Goal: Information Seeking & Learning: Learn about a topic

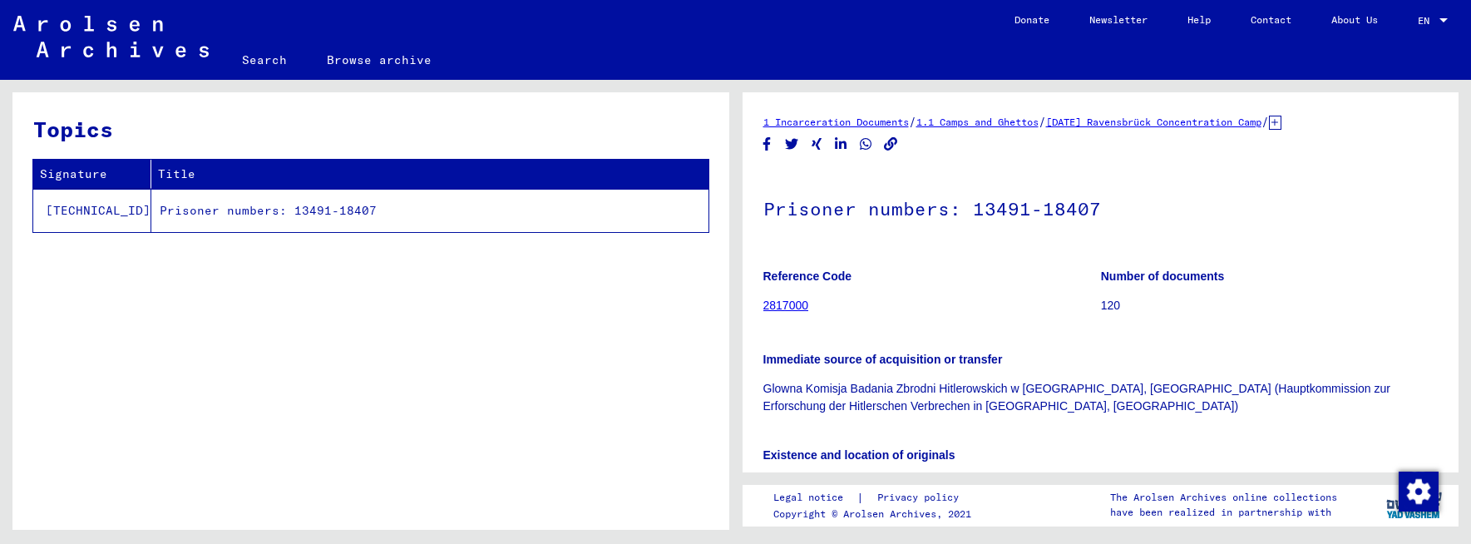
click at [284, 212] on td "Prisoner numbers: 13491-18407" at bounding box center [429, 210] width 557 height 43
click at [290, 208] on td "Prisoner numbers: 13491-18407" at bounding box center [429, 210] width 557 height 43
click at [802, 306] on link "2817000" at bounding box center [786, 305] width 46 height 13
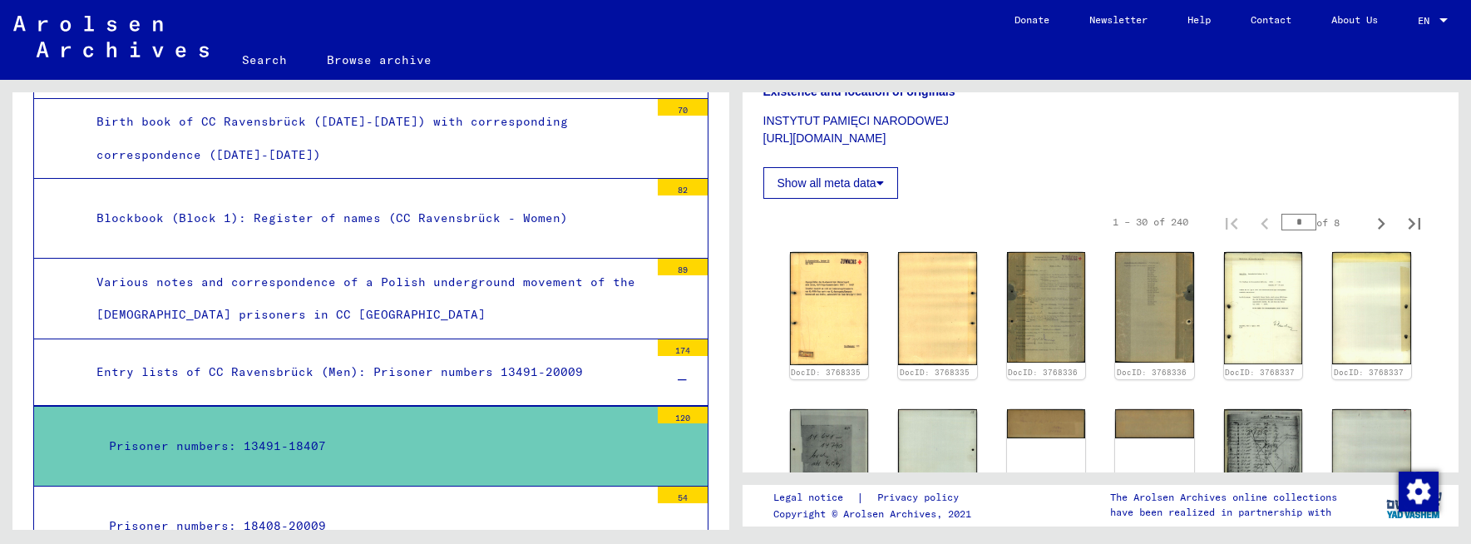
scroll to position [416, 0]
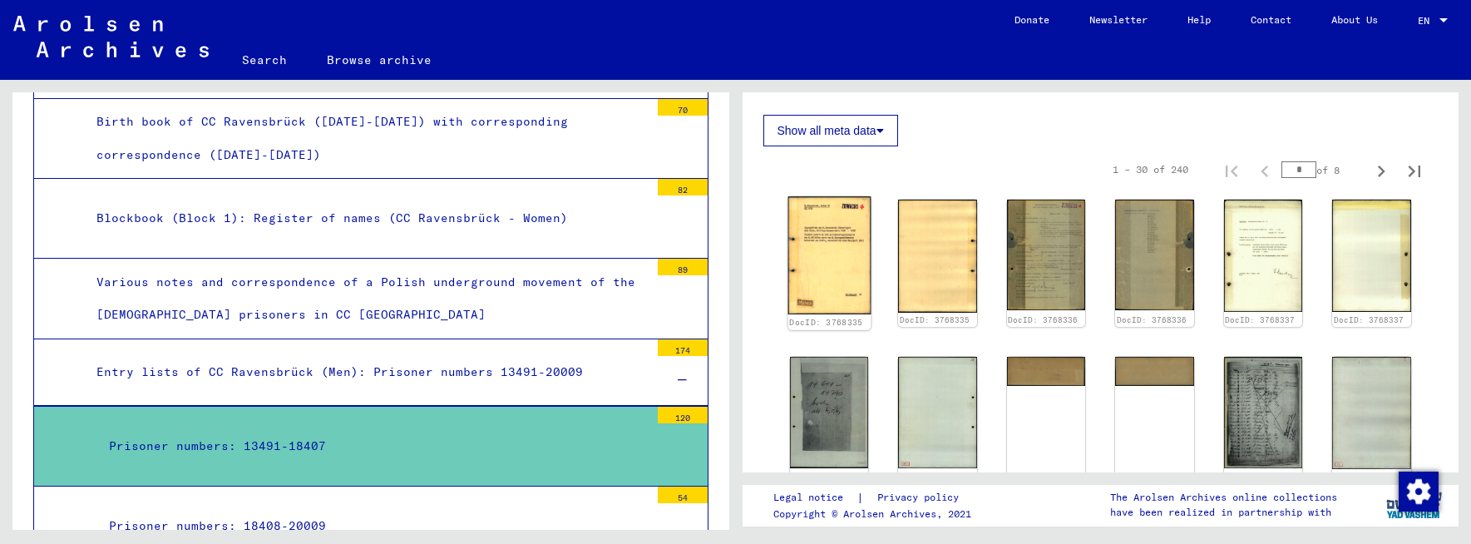
click at [824, 252] on img at bounding box center [828, 255] width 82 height 118
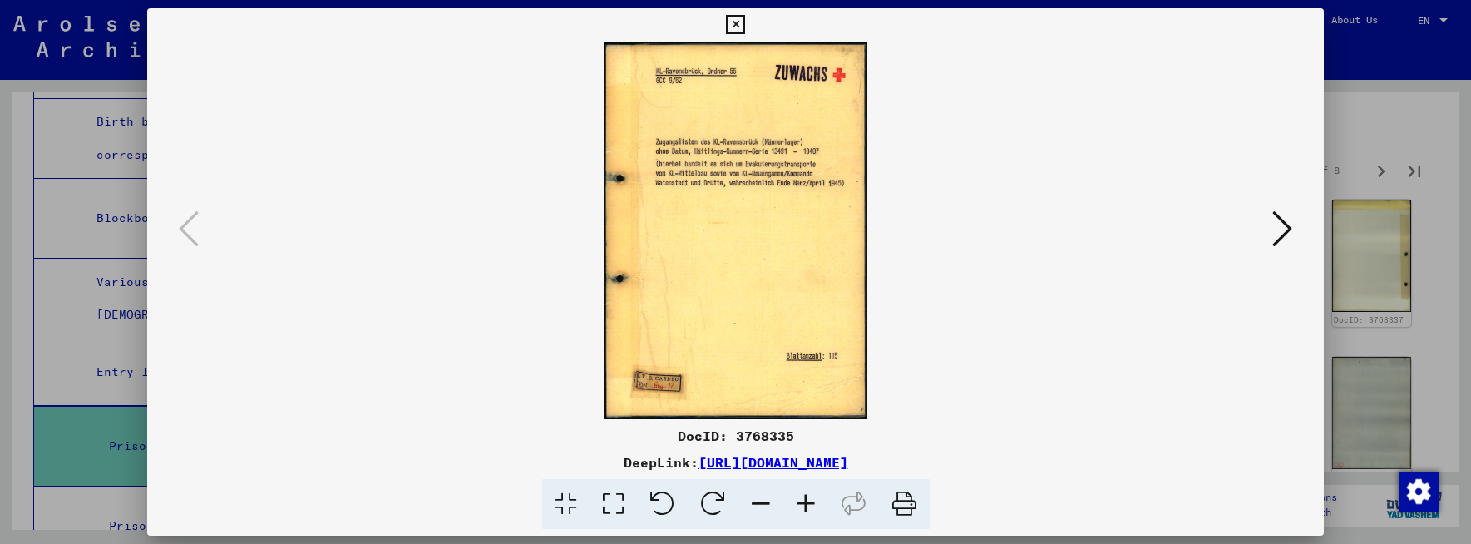
click at [807, 506] on icon at bounding box center [805, 504] width 45 height 51
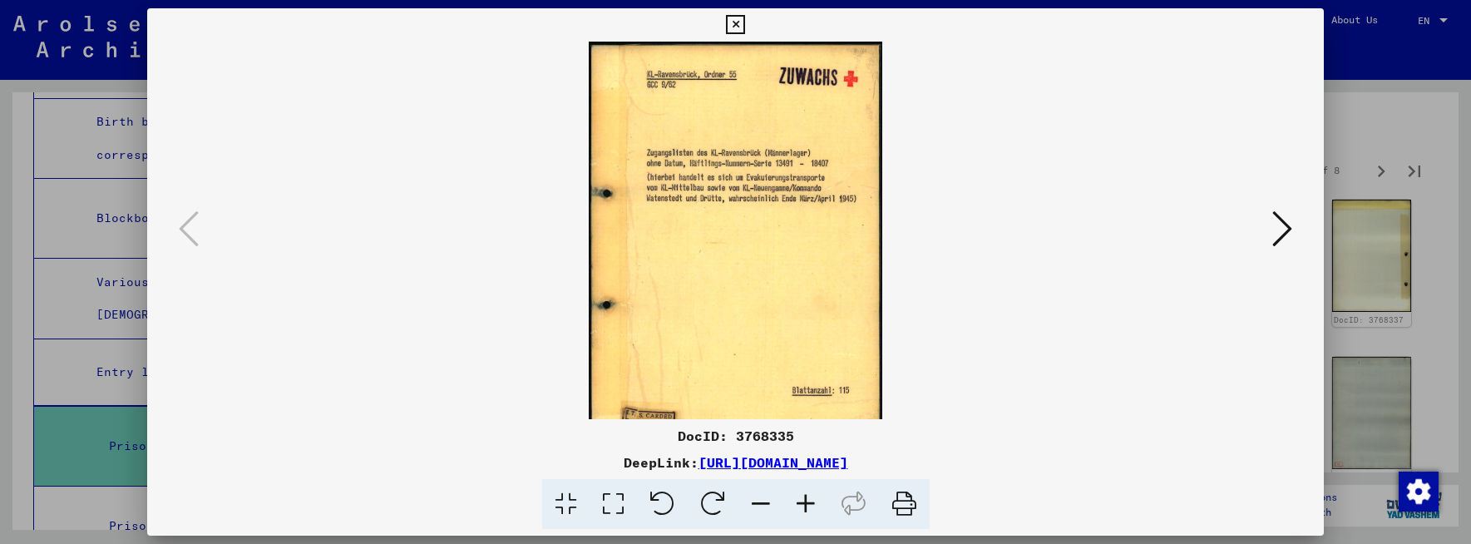
click at [807, 506] on icon at bounding box center [805, 504] width 45 height 51
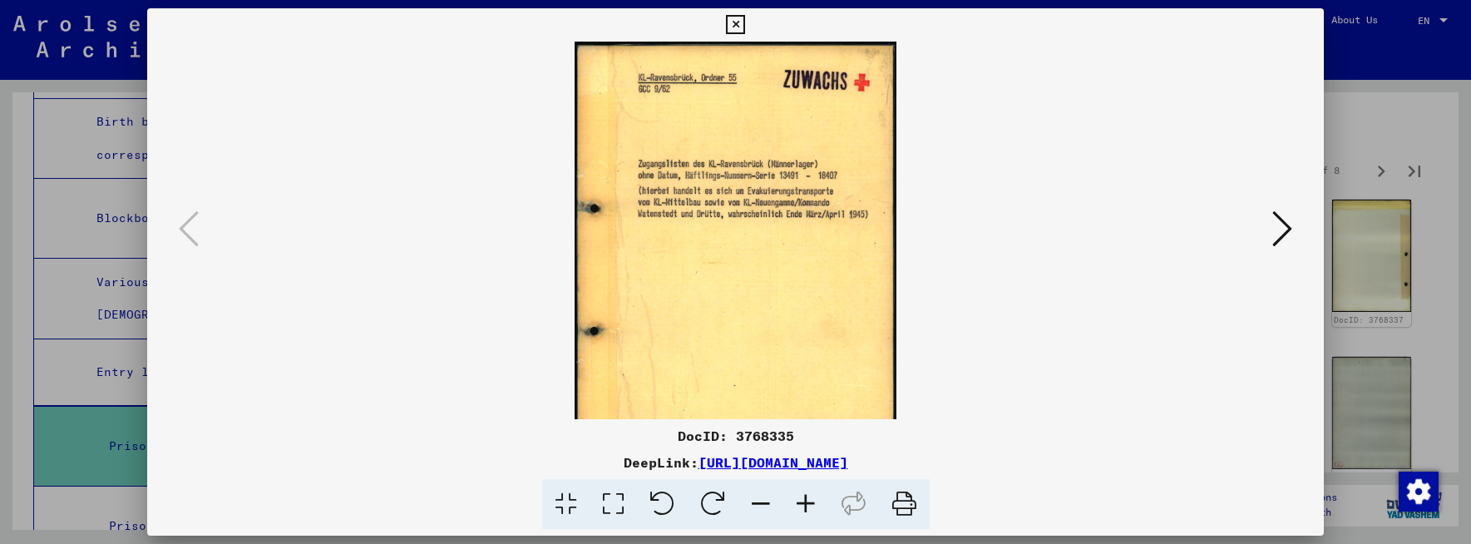
click at [807, 506] on icon at bounding box center [805, 504] width 45 height 51
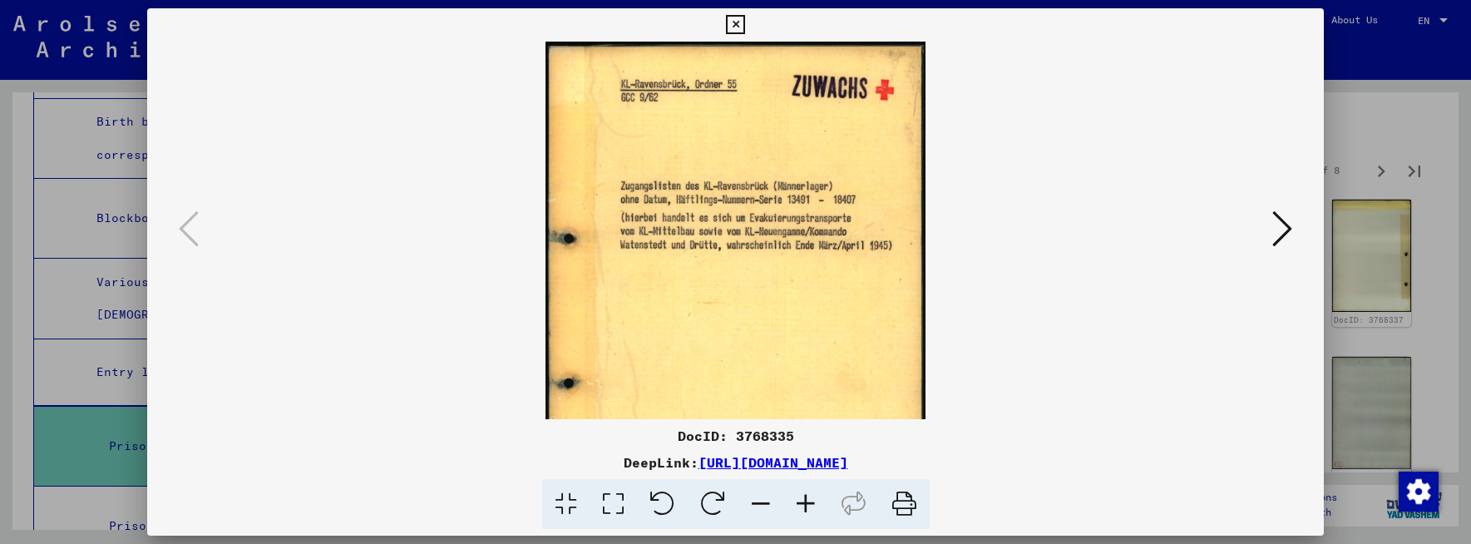
click at [807, 506] on icon at bounding box center [805, 504] width 45 height 51
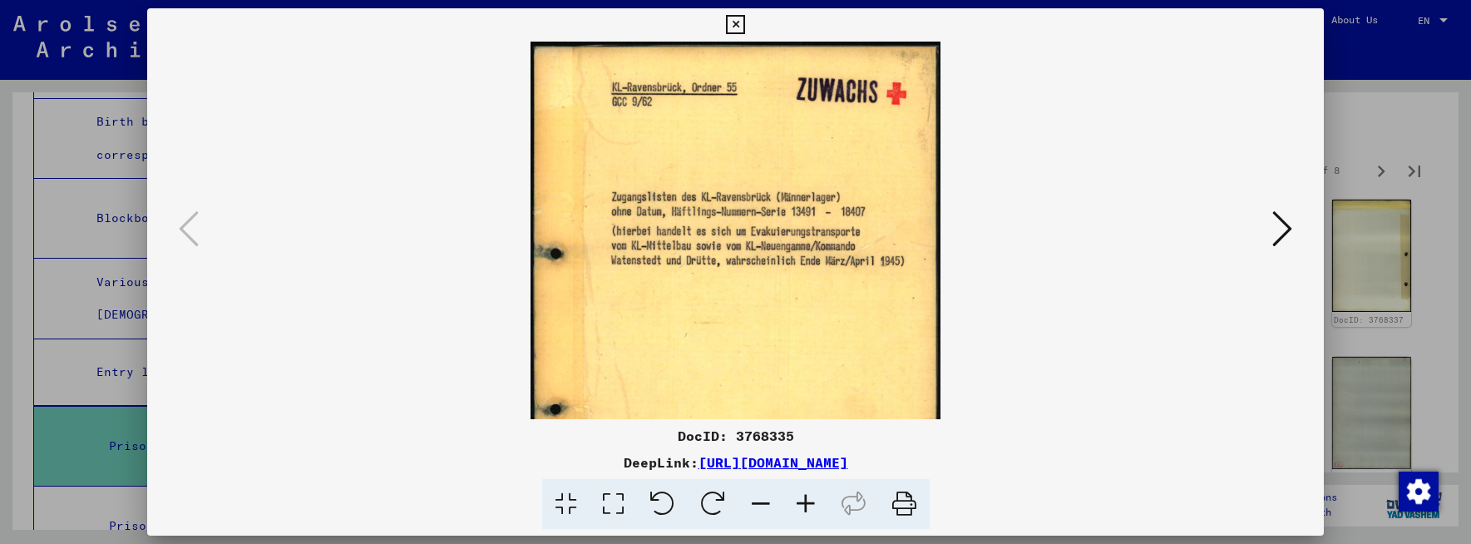
click at [807, 506] on icon at bounding box center [805, 504] width 45 height 51
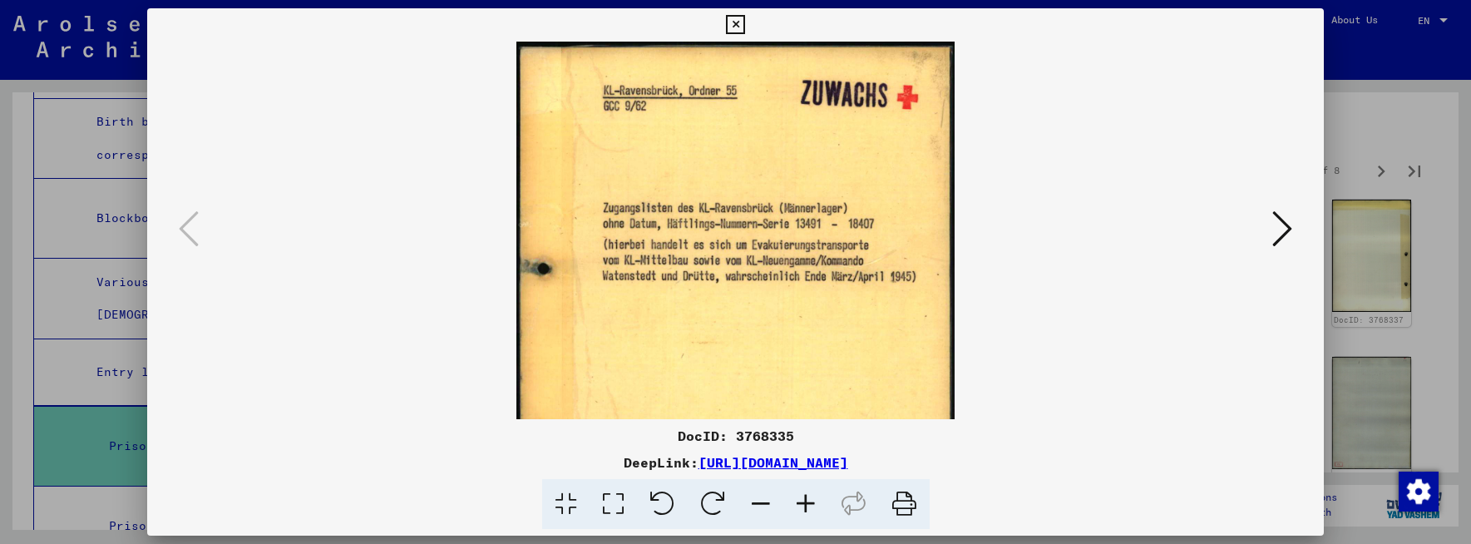
click at [807, 506] on icon at bounding box center [805, 504] width 45 height 51
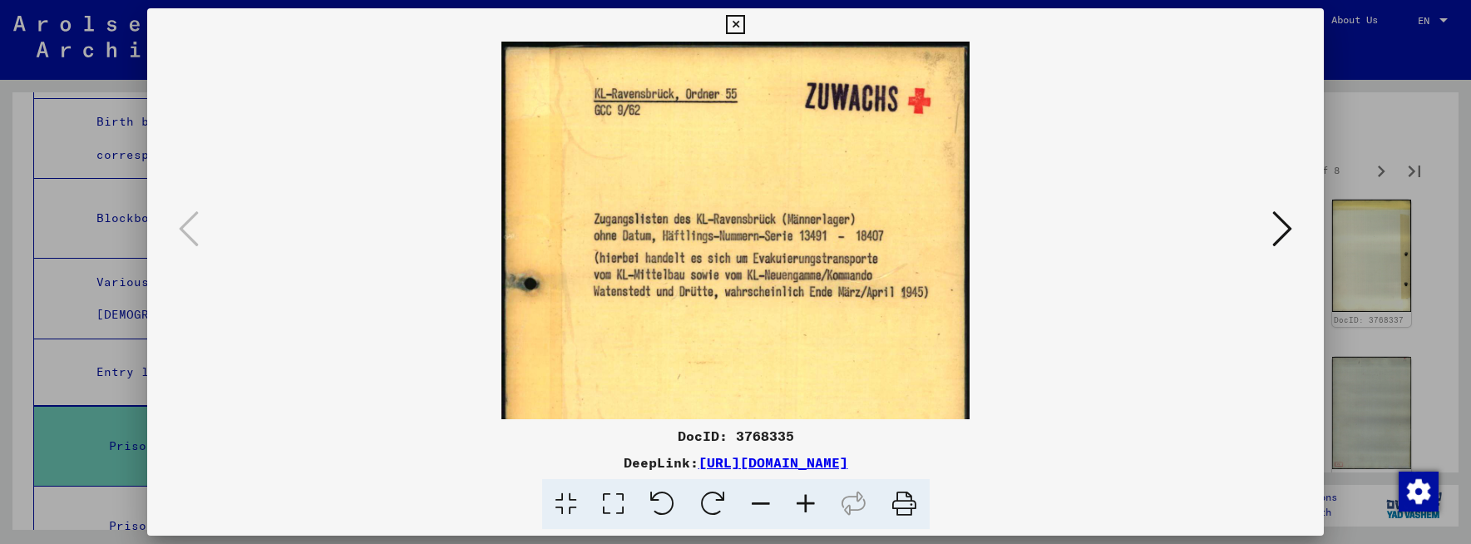
click at [807, 506] on icon at bounding box center [805, 504] width 45 height 51
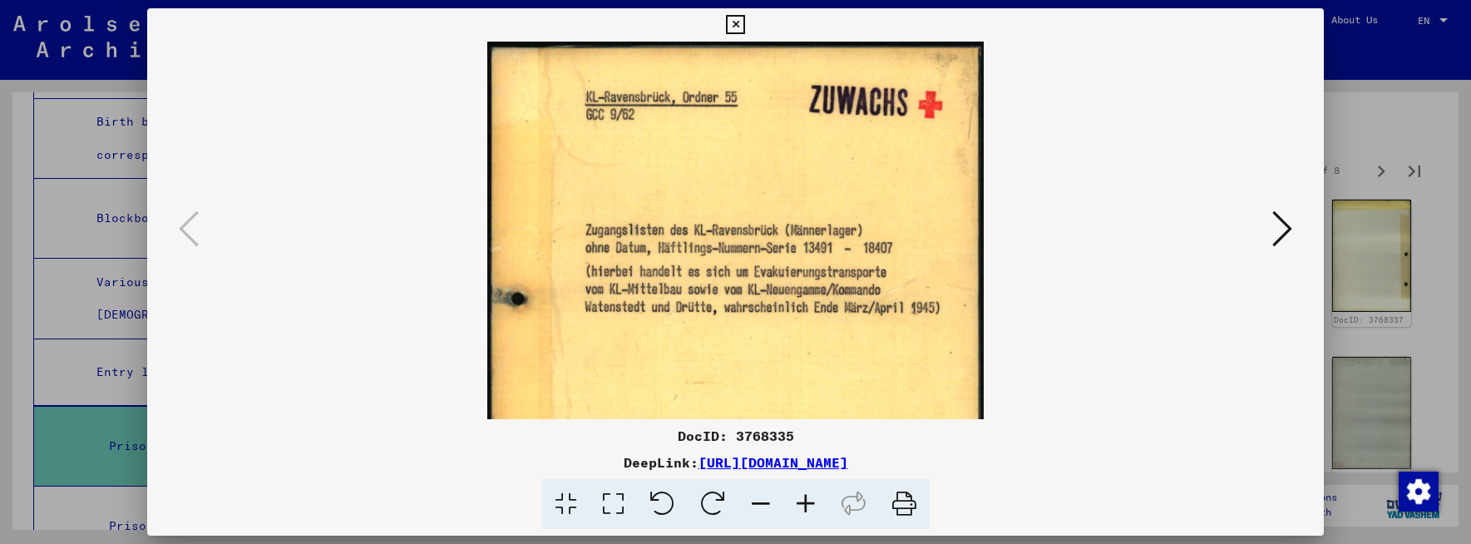
click at [807, 506] on icon at bounding box center [805, 504] width 45 height 51
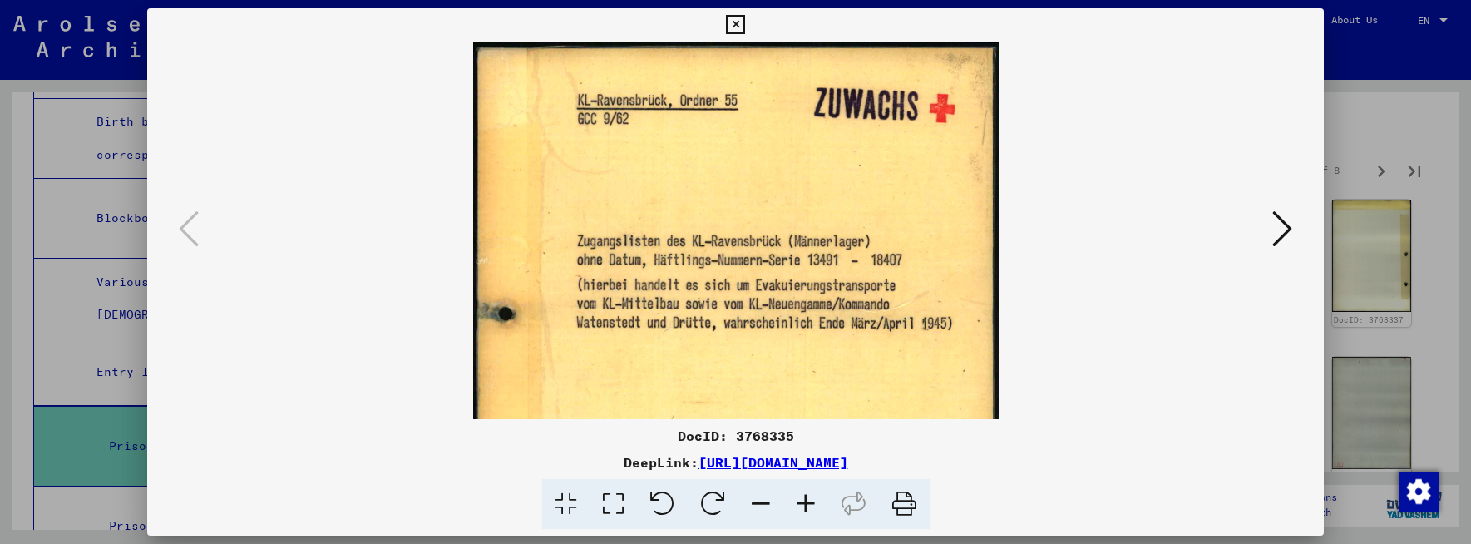
click at [807, 506] on icon at bounding box center [805, 504] width 45 height 51
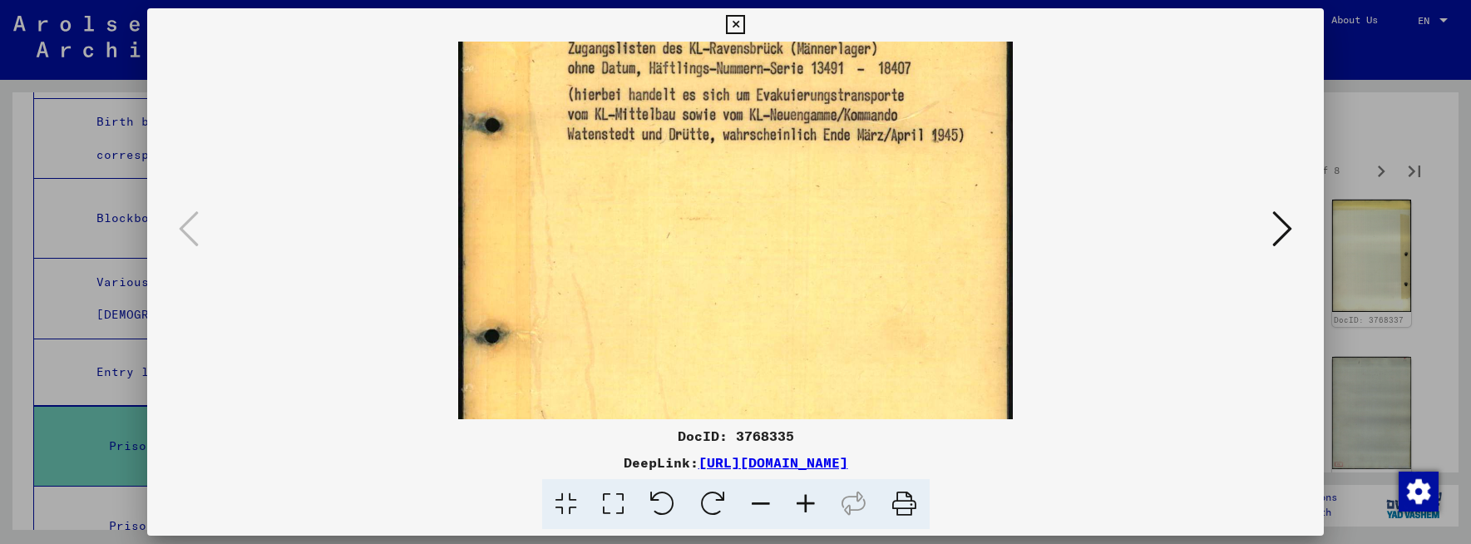
drag, startPoint x: 906, startPoint y: 334, endPoint x: 895, endPoint y: 145, distance: 189.9
click at [900, 135] on img at bounding box center [735, 234] width 555 height 793
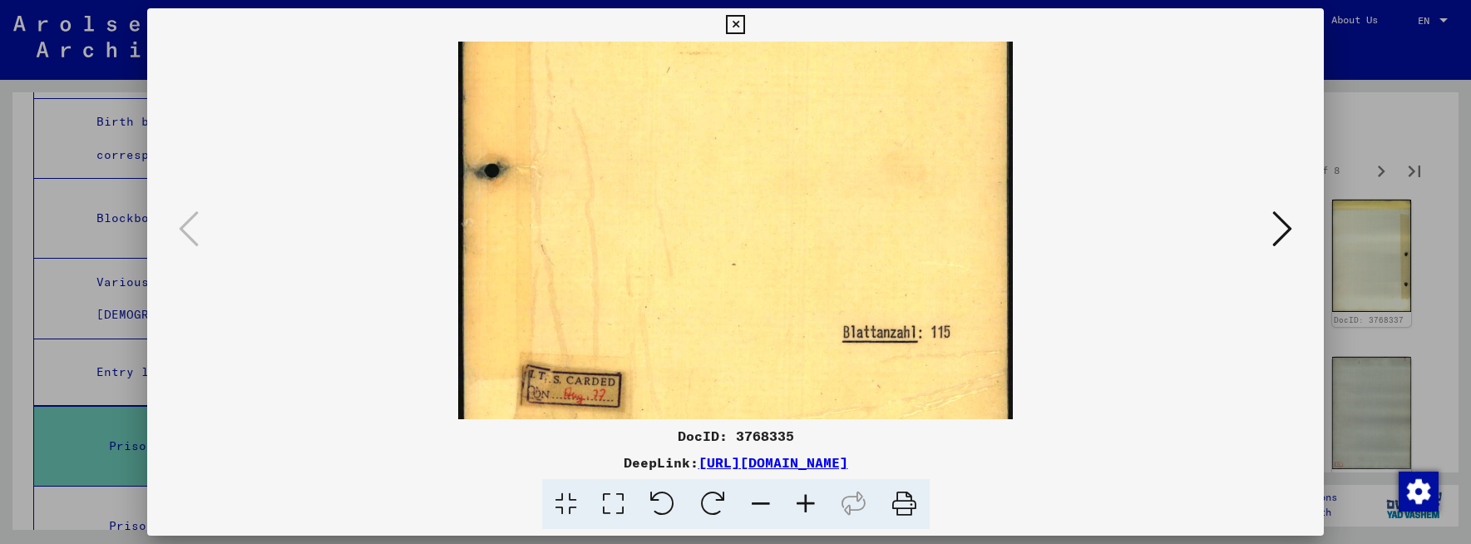
drag, startPoint x: 856, startPoint y: 245, endPoint x: 876, endPoint y: 161, distance: 86.3
click at [876, 161] on img at bounding box center [735, 68] width 555 height 793
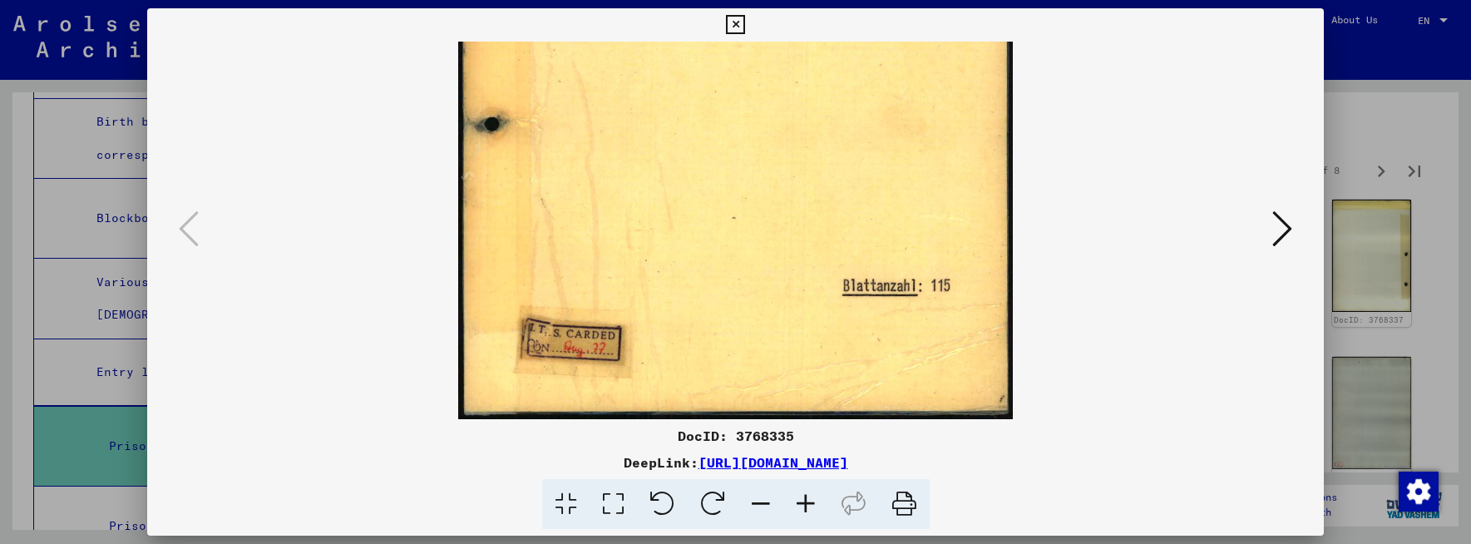
drag, startPoint x: 865, startPoint y: 343, endPoint x: 876, endPoint y: 240, distance: 103.8
click at [877, 240] on img at bounding box center [735, 22] width 555 height 793
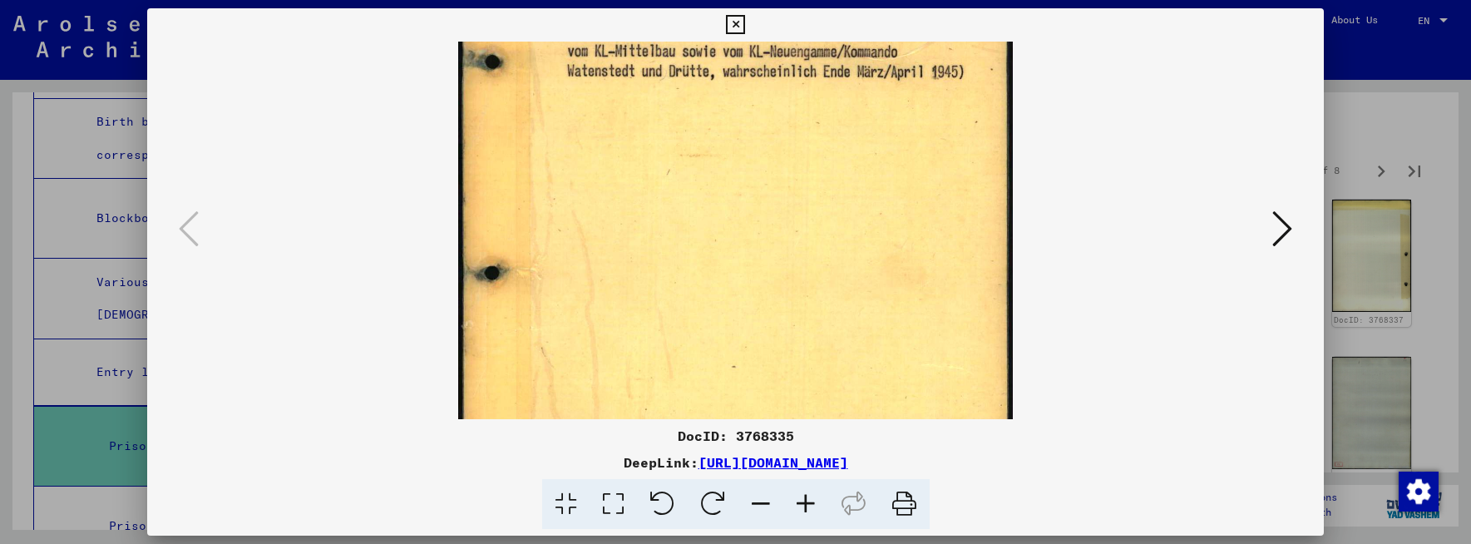
drag, startPoint x: 871, startPoint y: 230, endPoint x: 866, endPoint y: 394, distance: 164.7
click at [866, 396] on img at bounding box center [735, 171] width 555 height 793
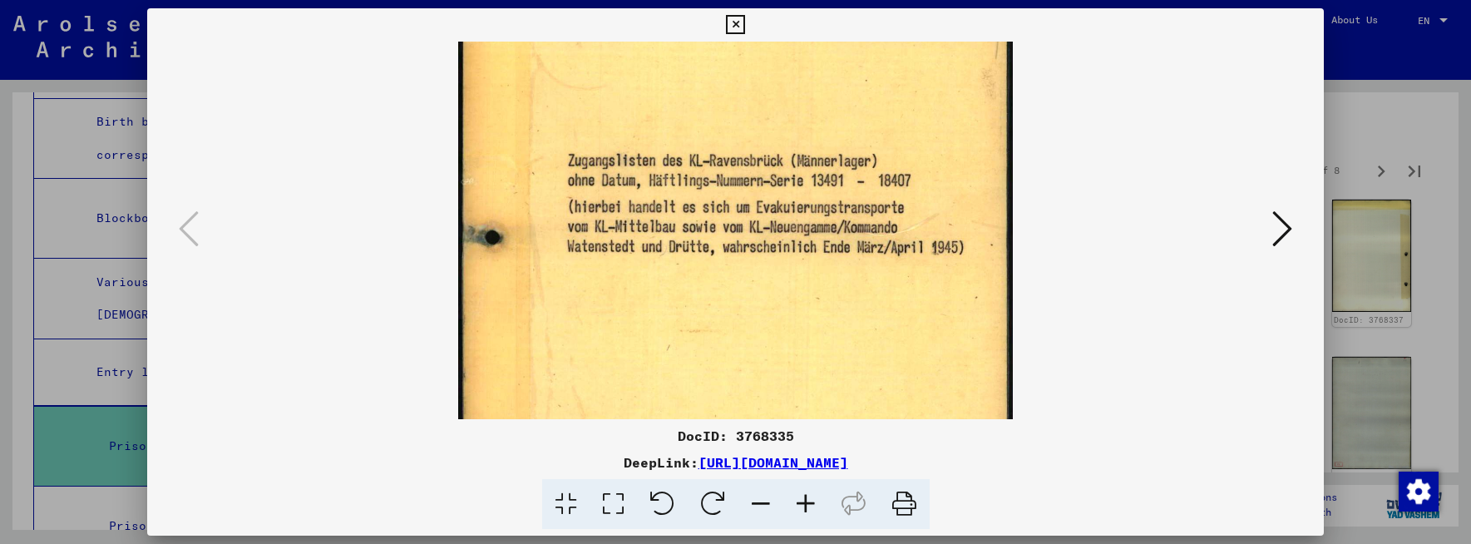
drag, startPoint x: 863, startPoint y: 221, endPoint x: 845, endPoint y: 373, distance: 153.3
click at [850, 383] on img at bounding box center [735, 346] width 555 height 793
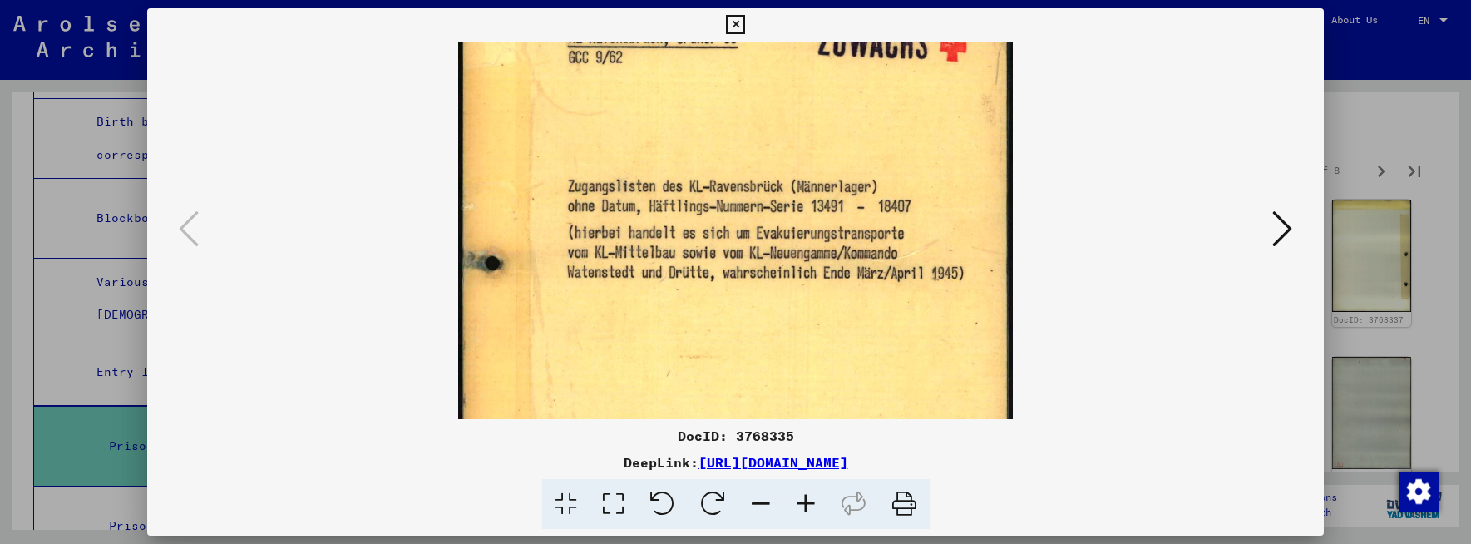
scroll to position [18, 0]
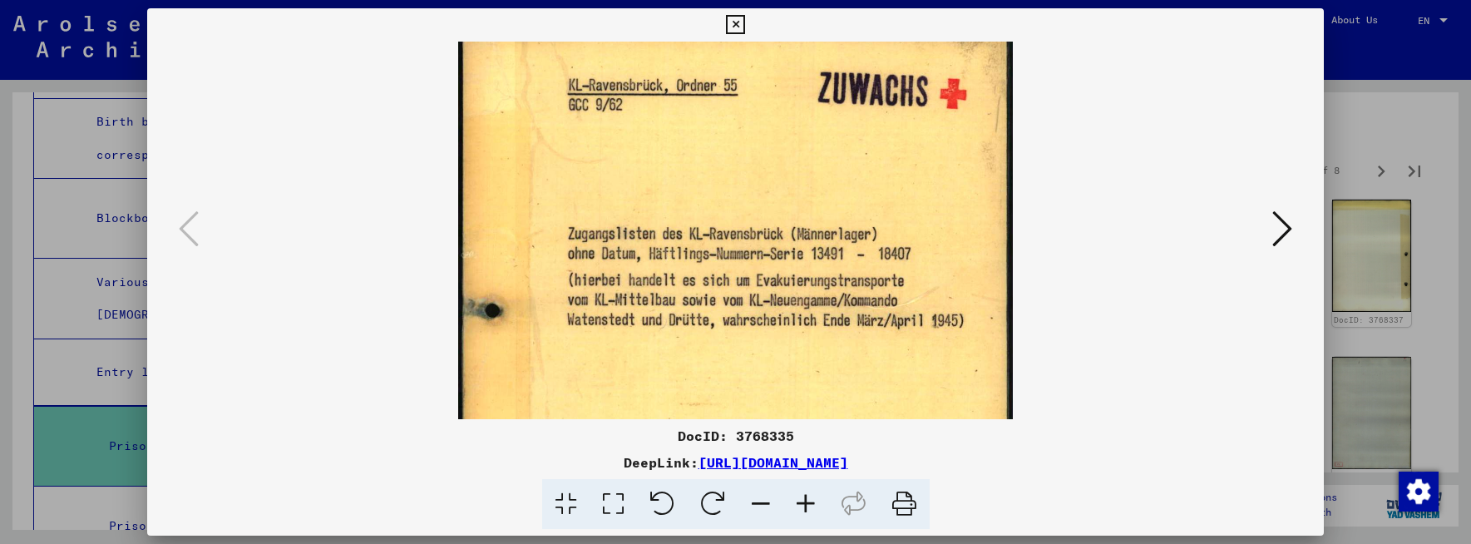
drag, startPoint x: 833, startPoint y: 219, endPoint x: 823, endPoint y: 304, distance: 86.2
click at [823, 304] on img at bounding box center [735, 419] width 555 height 793
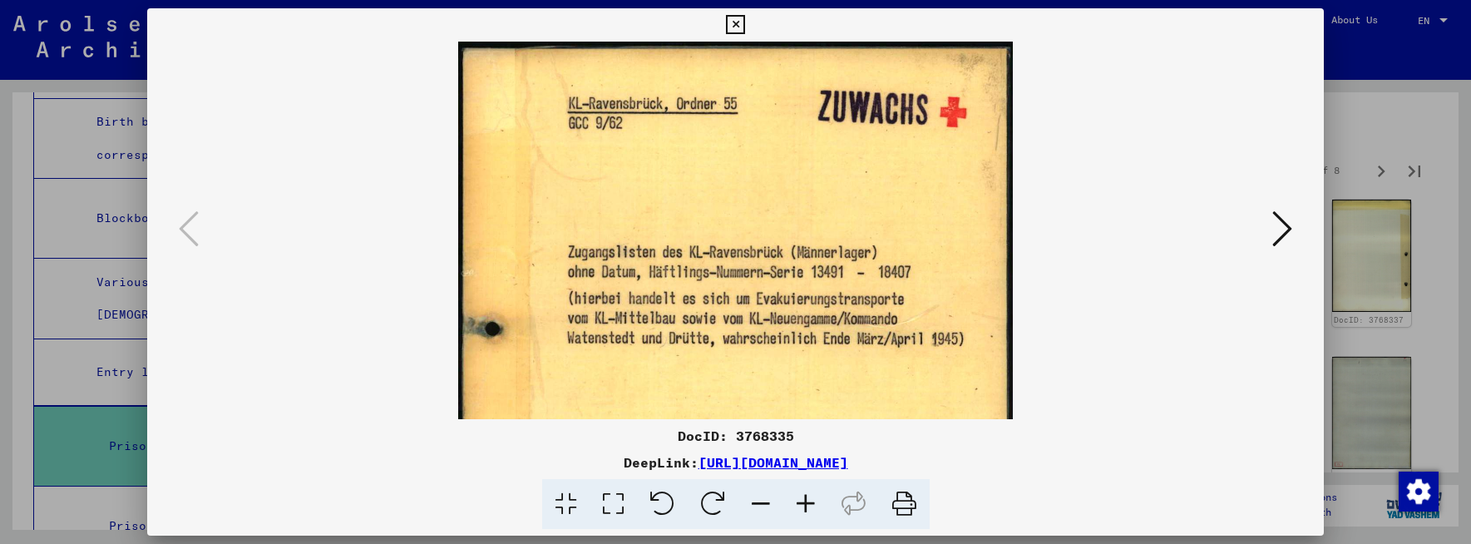
click at [343, 409] on viewer-one-image at bounding box center [736, 231] width 1064 height 378
click at [1069, 348] on viewer-one-image at bounding box center [736, 231] width 1064 height 378
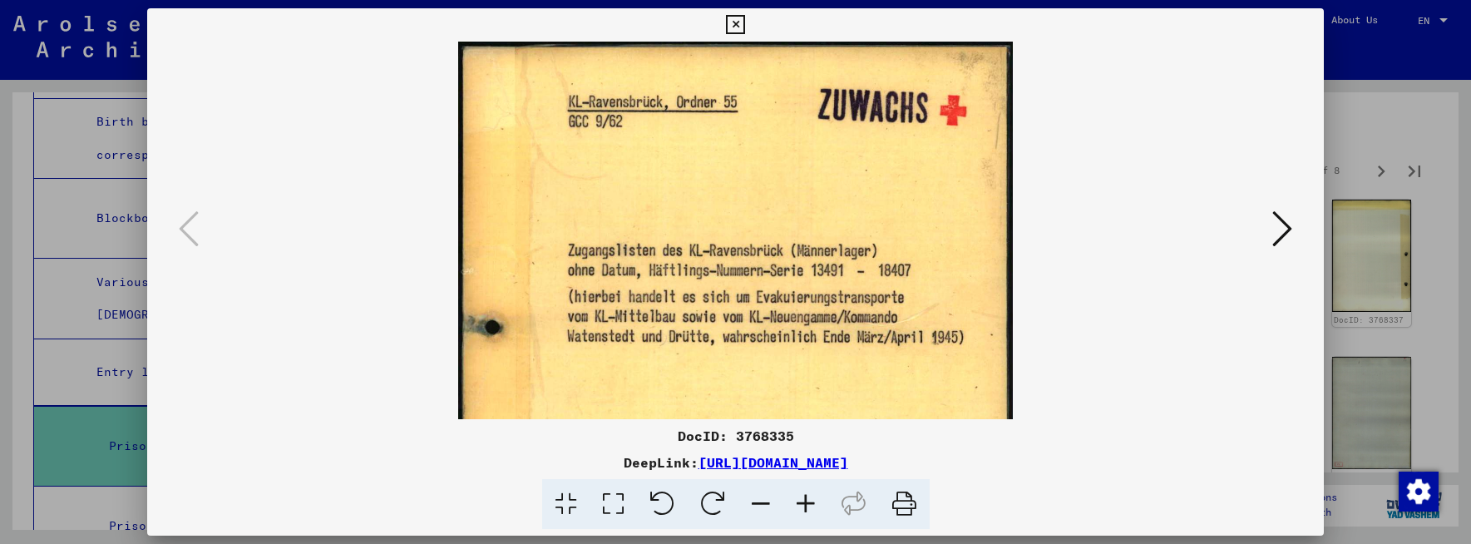
click at [1290, 223] on icon at bounding box center [1282, 229] width 20 height 40
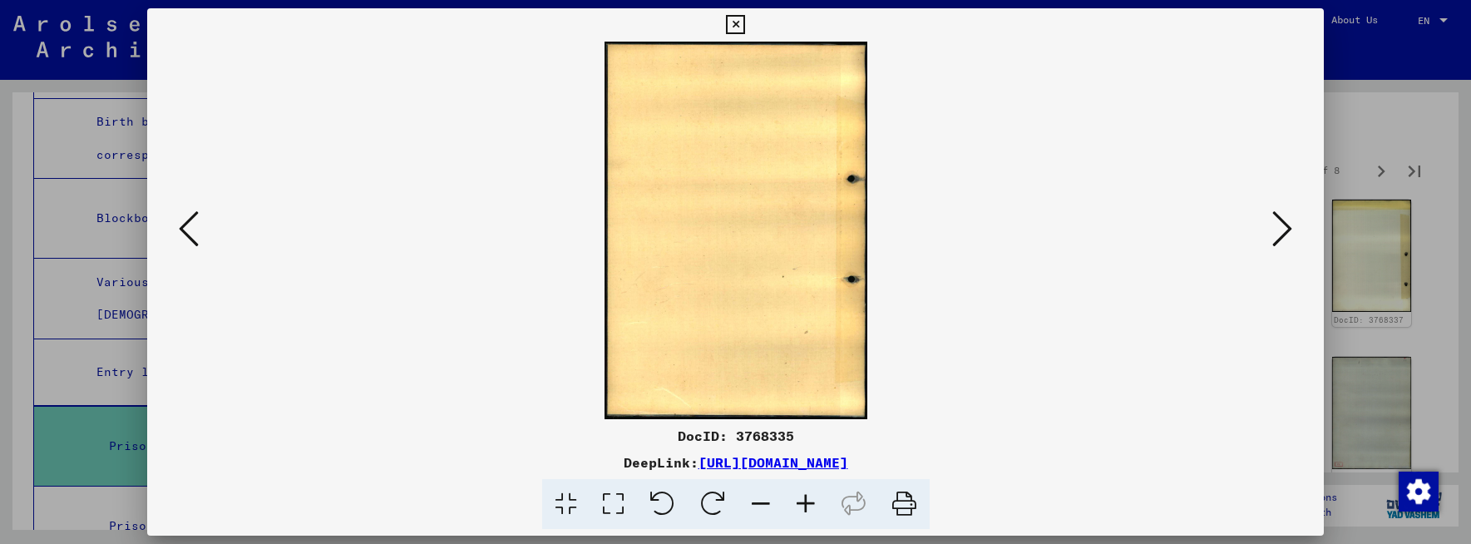
click at [1291, 222] on icon at bounding box center [1282, 229] width 20 height 40
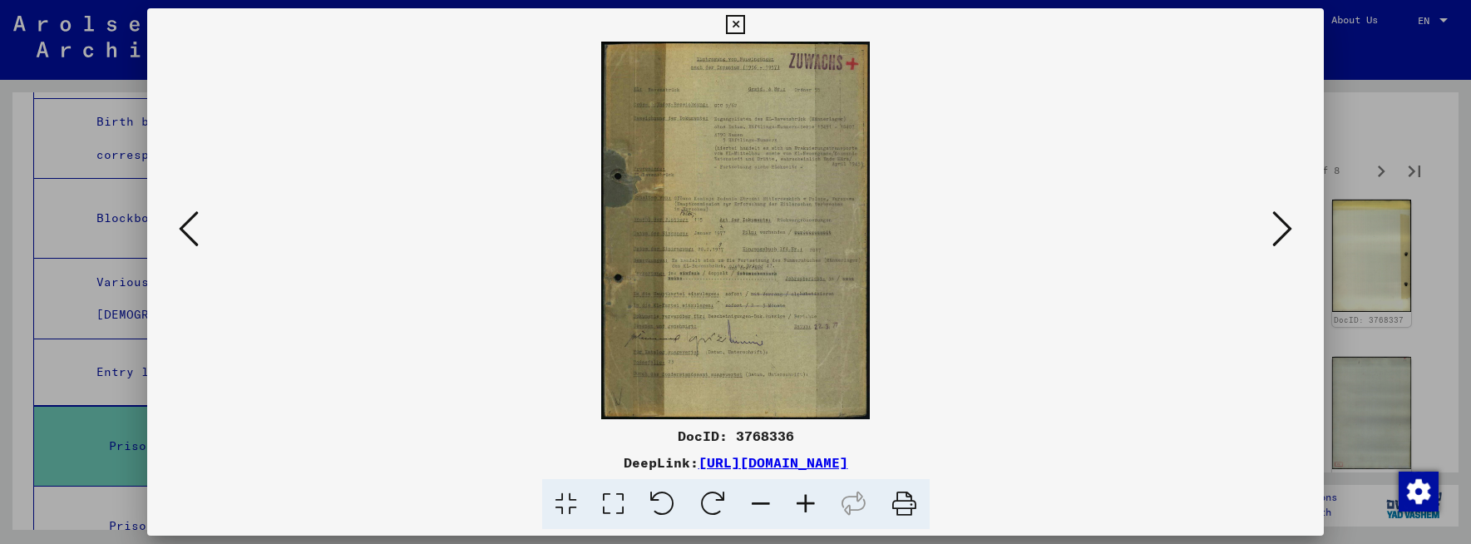
click at [808, 505] on icon at bounding box center [805, 504] width 45 height 51
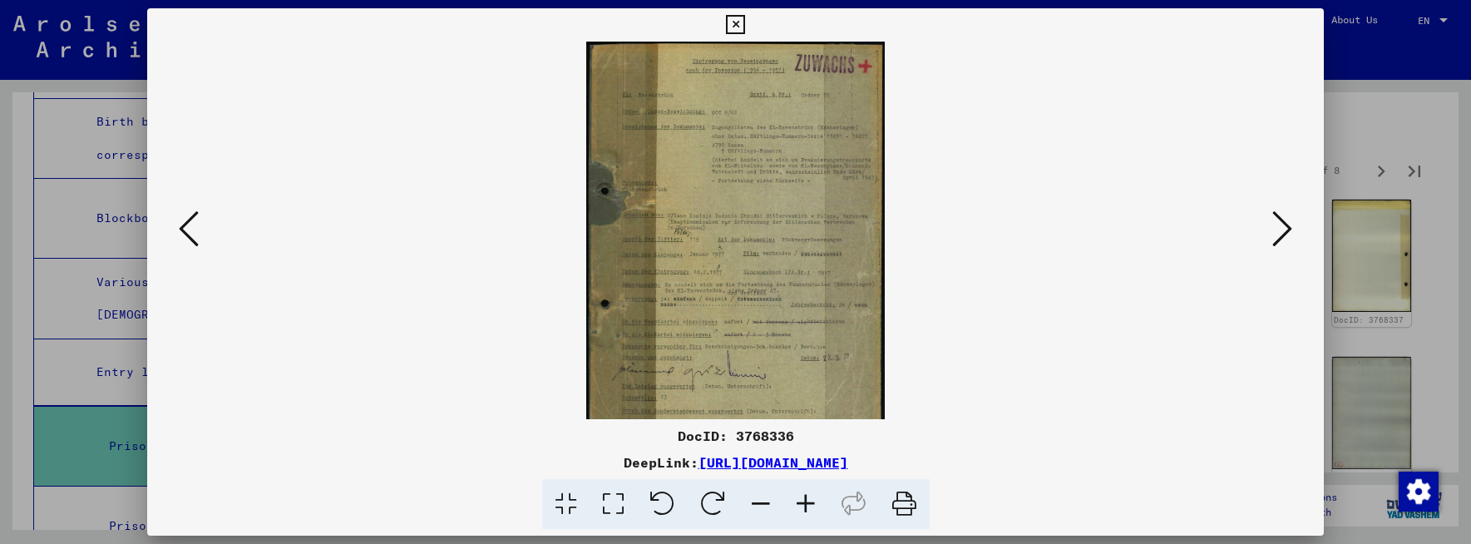
click at [810, 505] on icon at bounding box center [805, 504] width 45 height 51
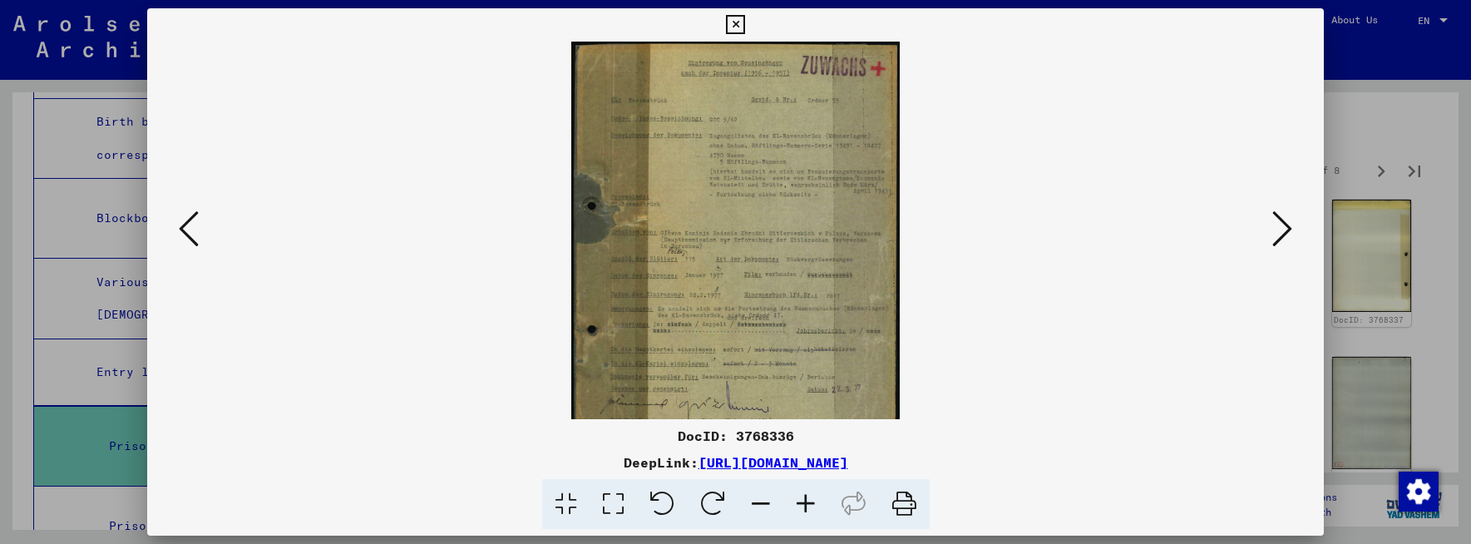
click at [810, 505] on icon at bounding box center [805, 504] width 45 height 51
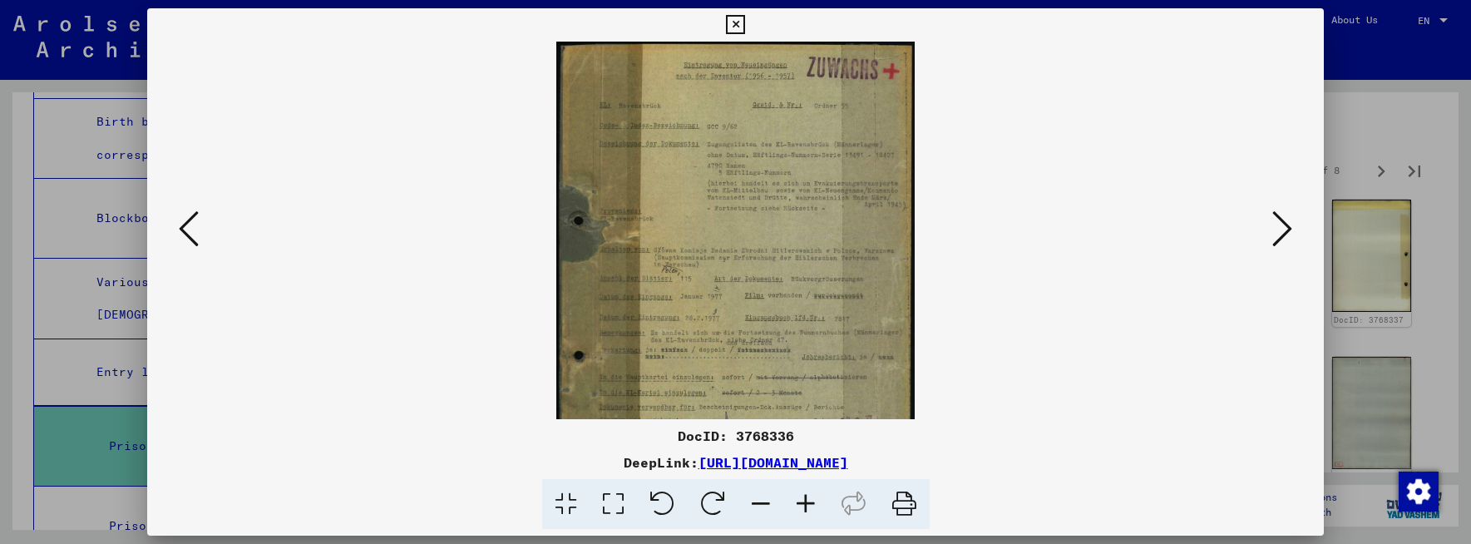
click at [810, 505] on icon at bounding box center [805, 504] width 45 height 51
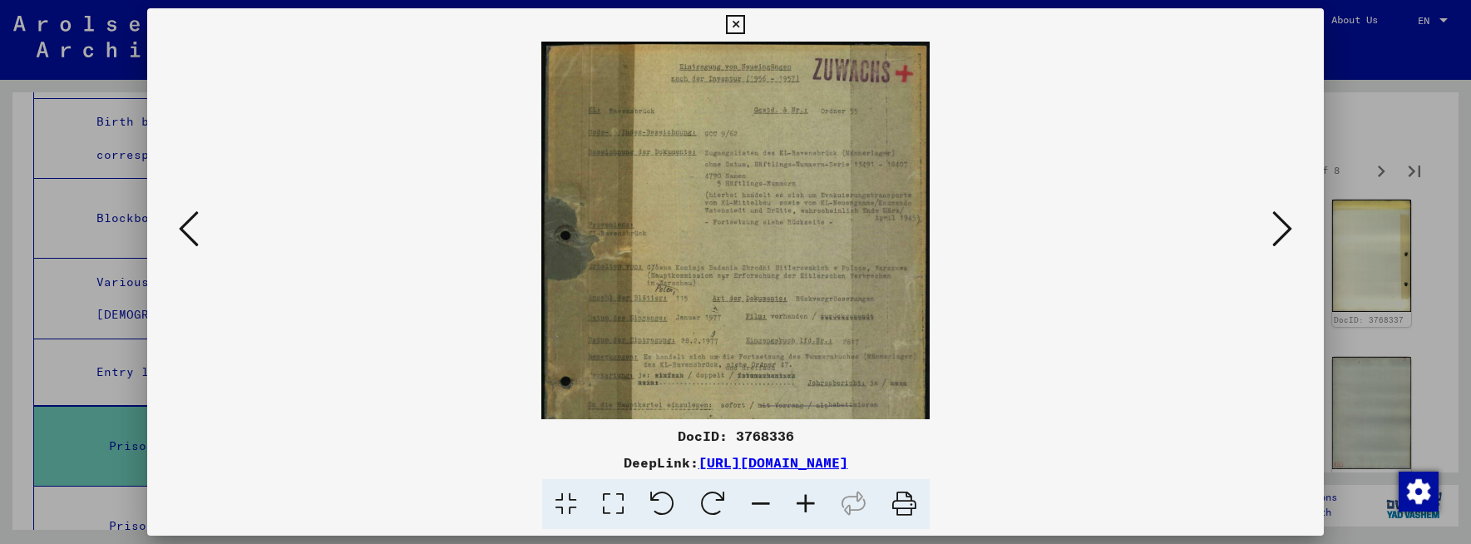
click at [810, 505] on icon at bounding box center [805, 504] width 45 height 51
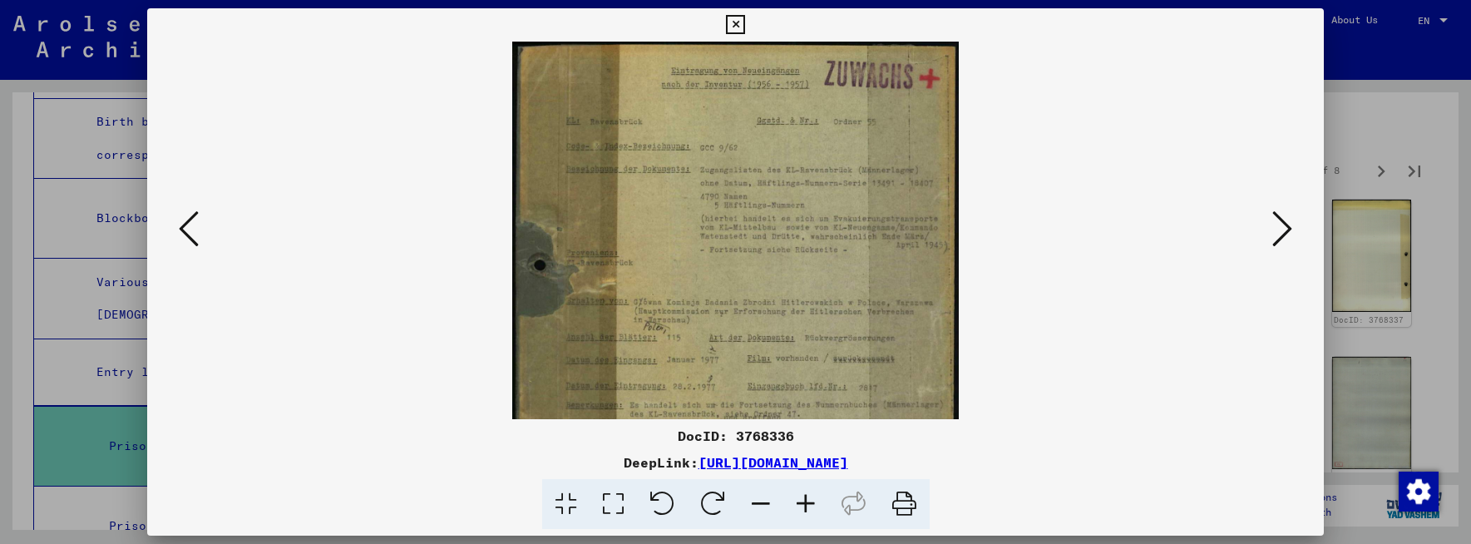
click at [810, 505] on icon at bounding box center [805, 504] width 45 height 51
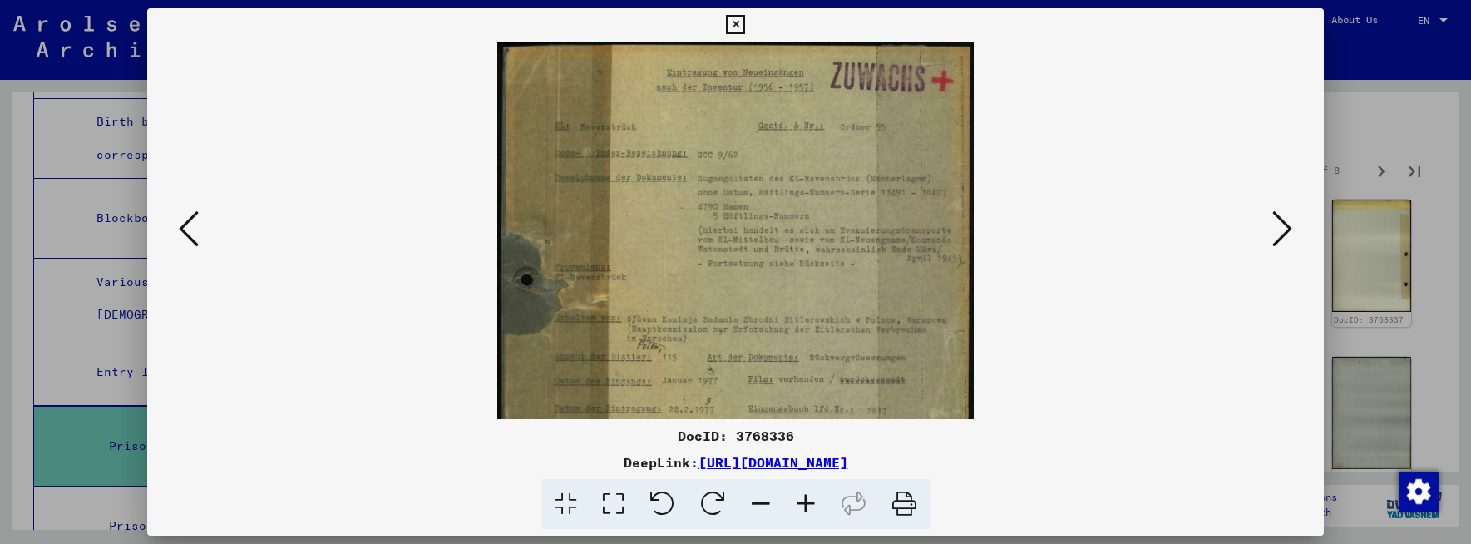
click at [808, 502] on icon at bounding box center [805, 504] width 45 height 51
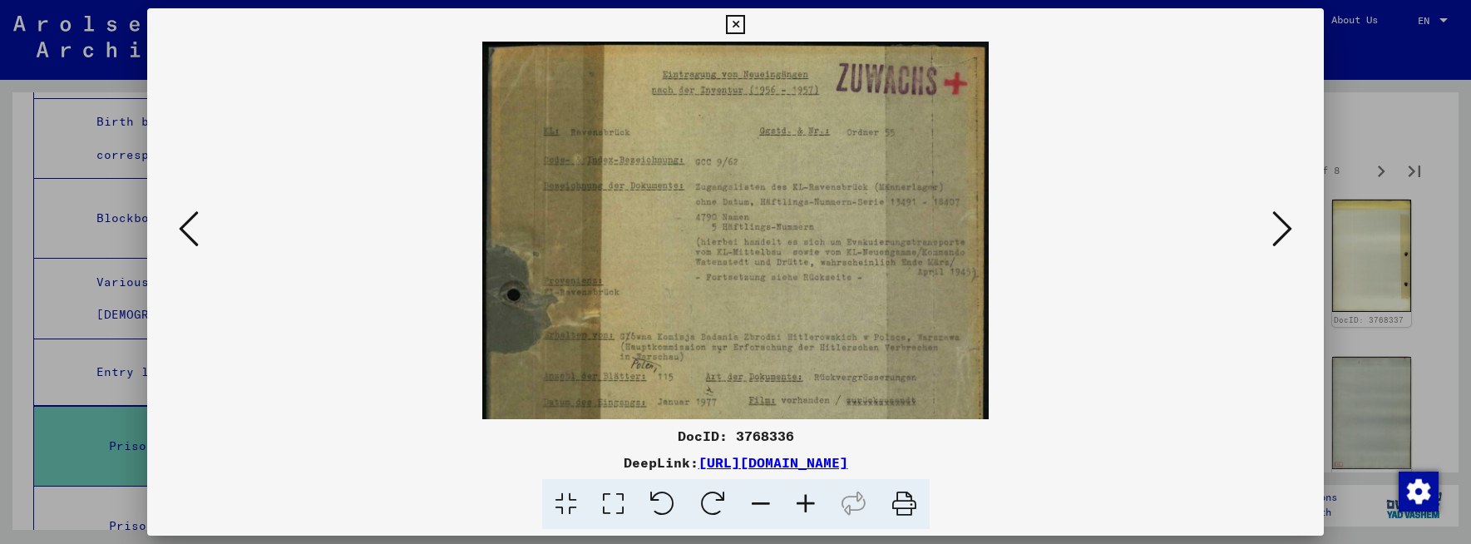
click at [808, 502] on icon at bounding box center [805, 504] width 45 height 51
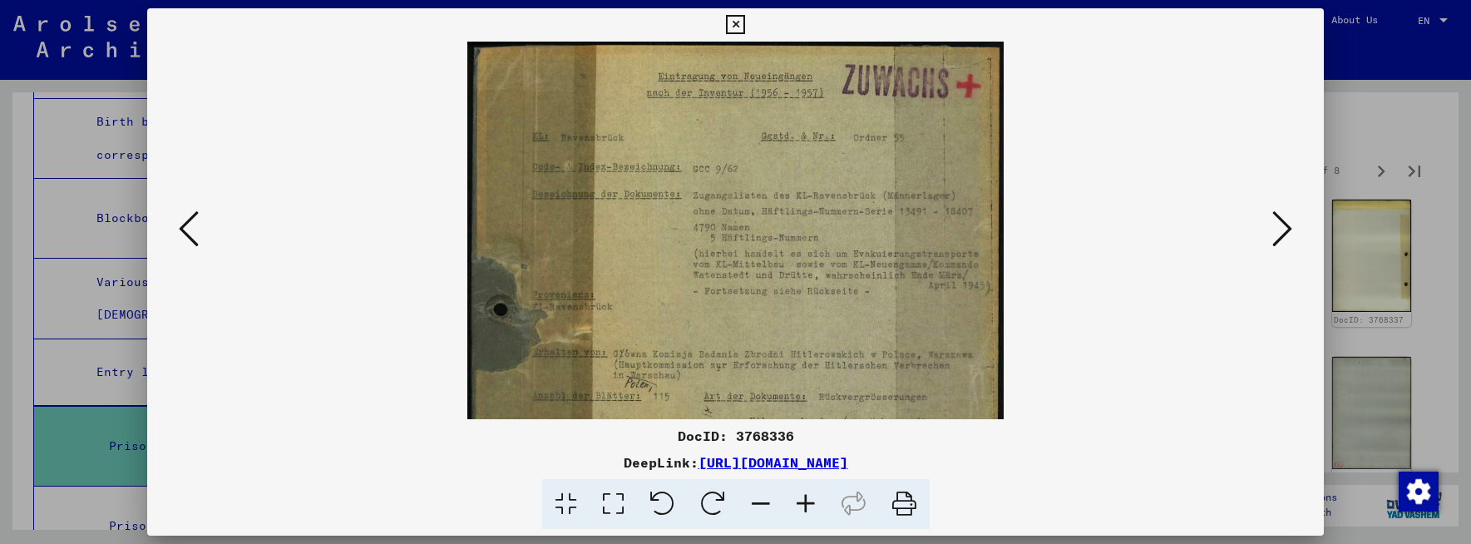
click at [808, 501] on icon at bounding box center [805, 504] width 45 height 51
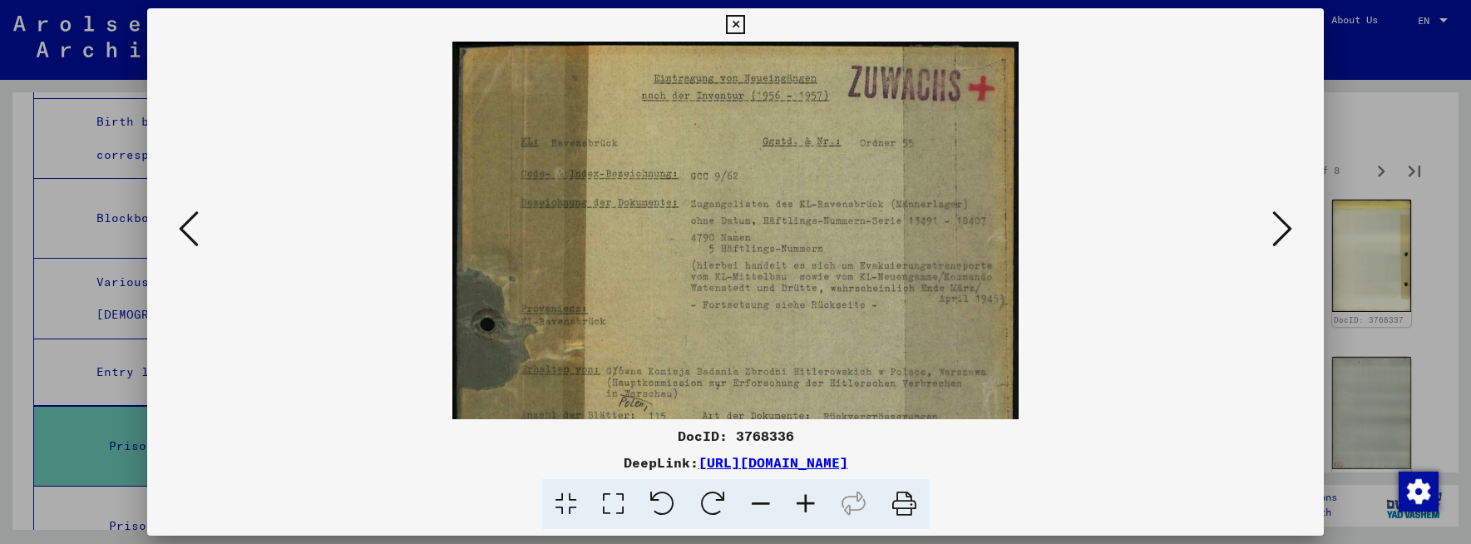
click at [808, 500] on icon at bounding box center [805, 504] width 45 height 51
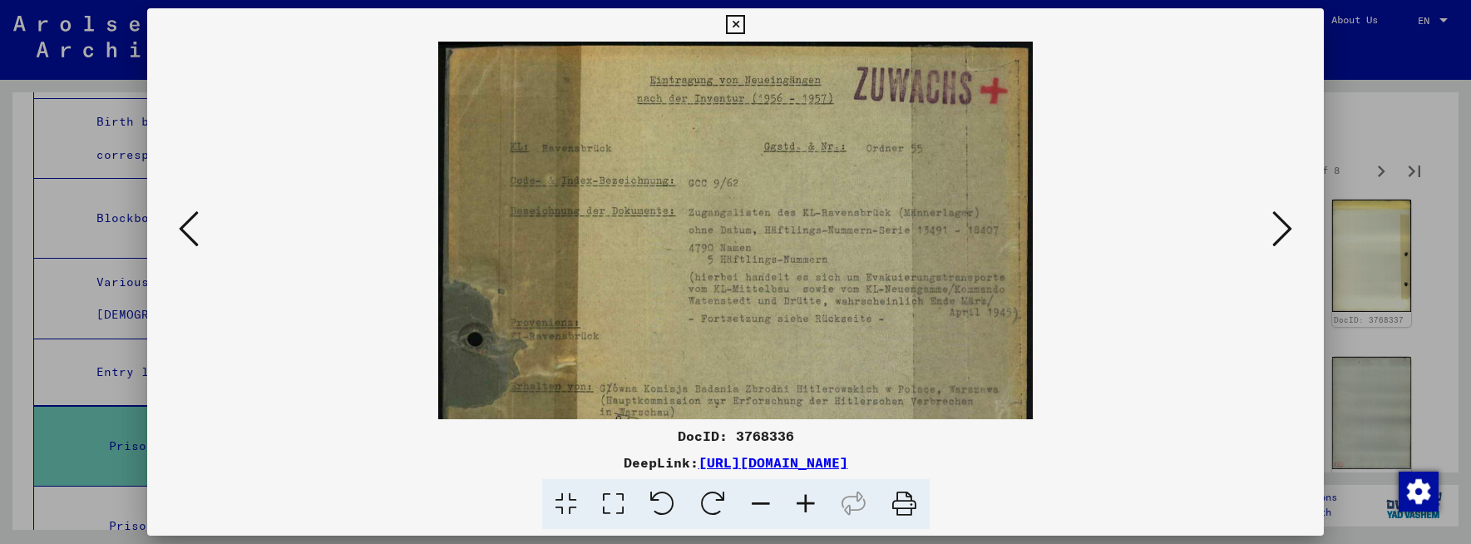
click at [808, 500] on icon at bounding box center [805, 504] width 45 height 51
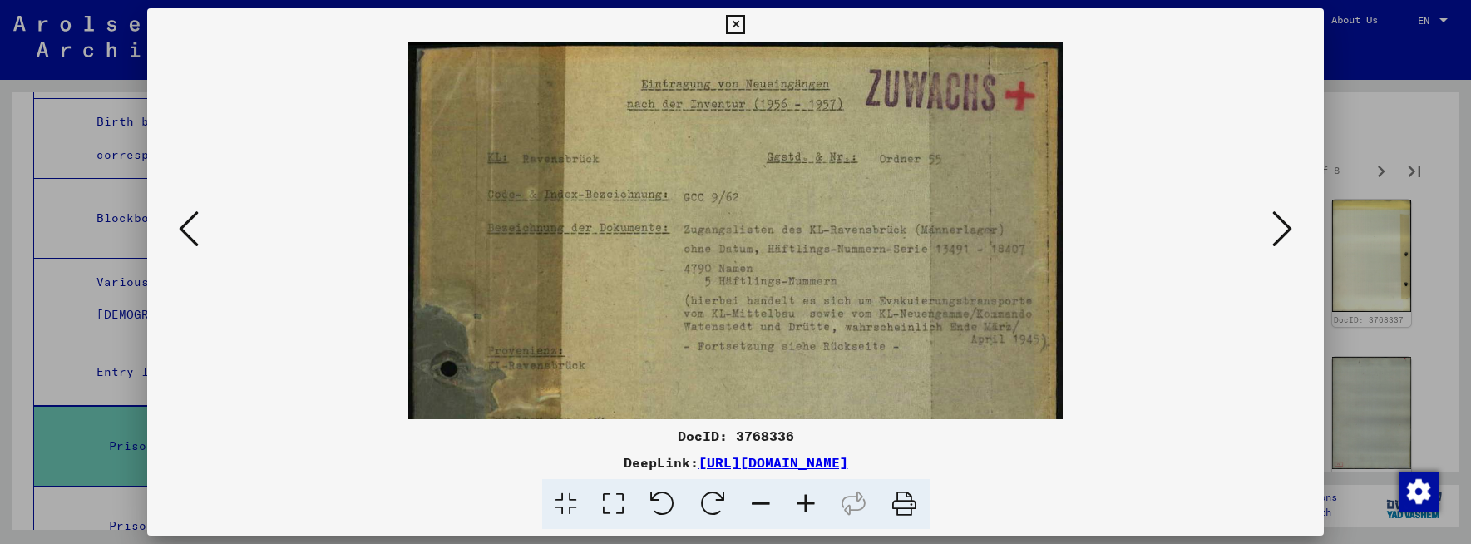
click at [808, 500] on icon at bounding box center [805, 504] width 45 height 51
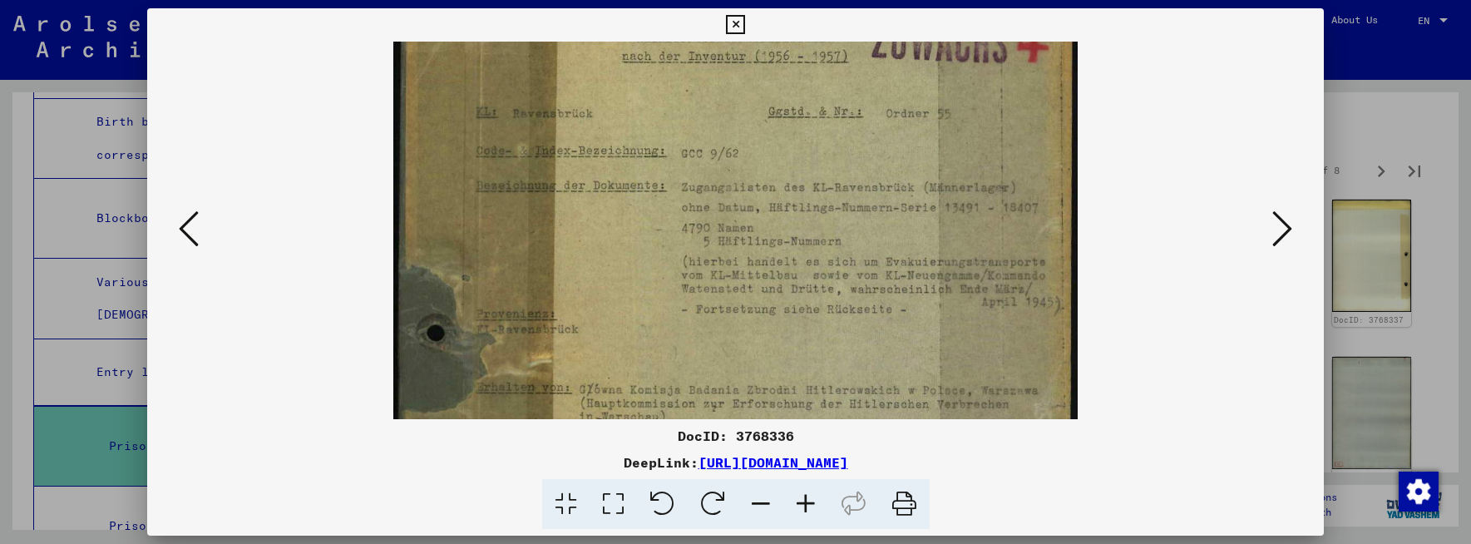
scroll to position [52, 0]
drag, startPoint x: 839, startPoint y: 316, endPoint x: 820, endPoint y: 264, distance: 55.0
click at [820, 264] on img at bounding box center [735, 470] width 684 height 960
click at [1286, 233] on icon at bounding box center [1282, 229] width 20 height 40
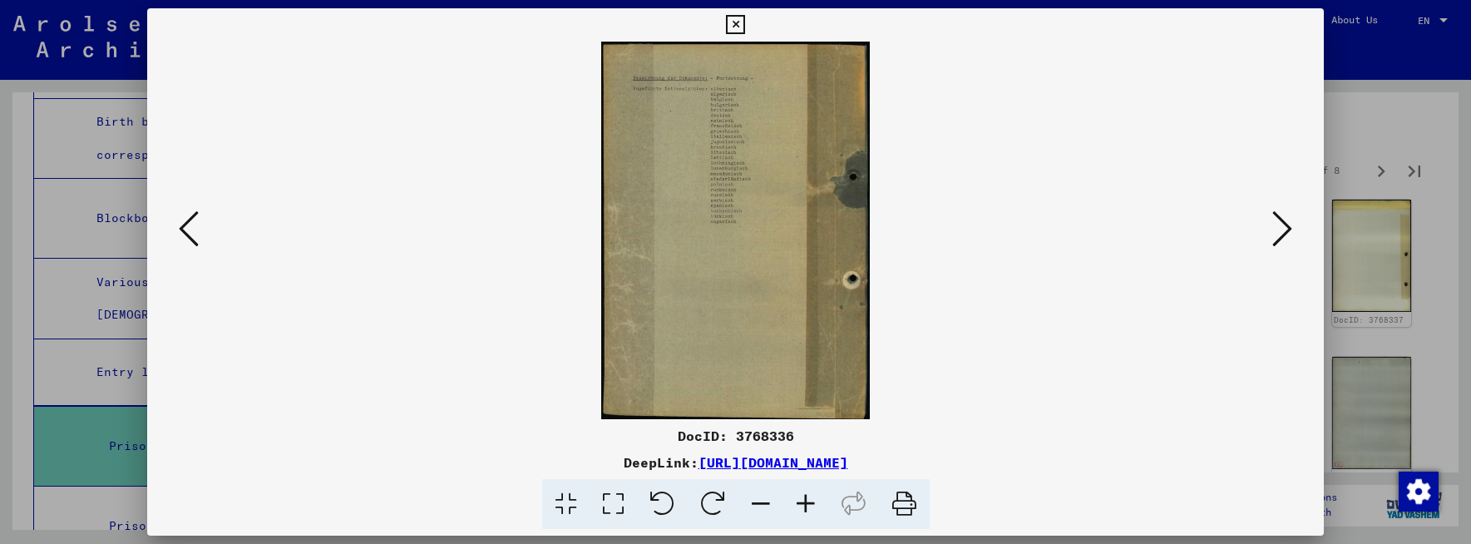
click at [802, 501] on icon at bounding box center [805, 504] width 45 height 51
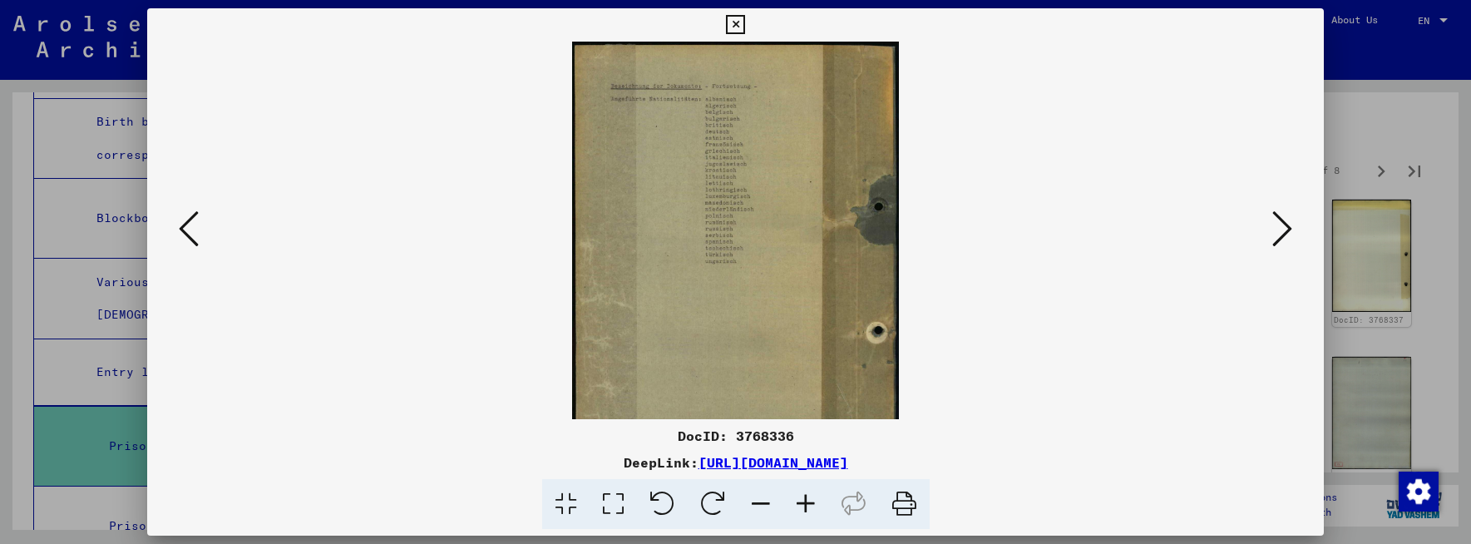
click at [802, 501] on icon at bounding box center [805, 504] width 45 height 51
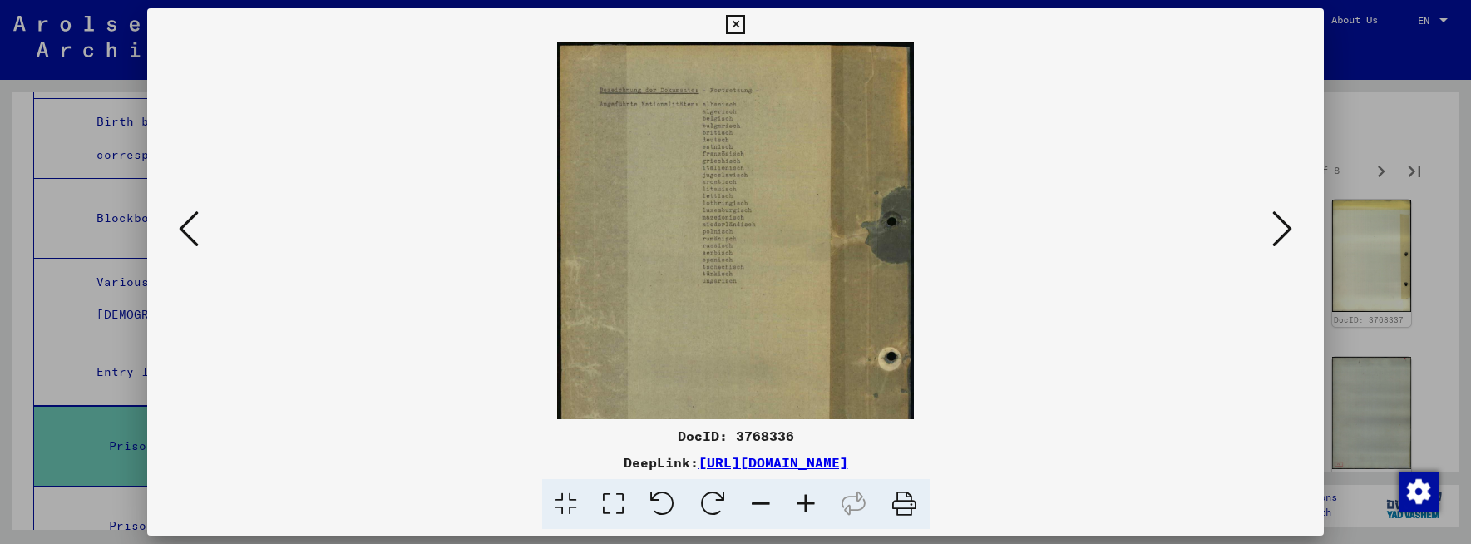
click at [802, 501] on icon at bounding box center [805, 504] width 45 height 51
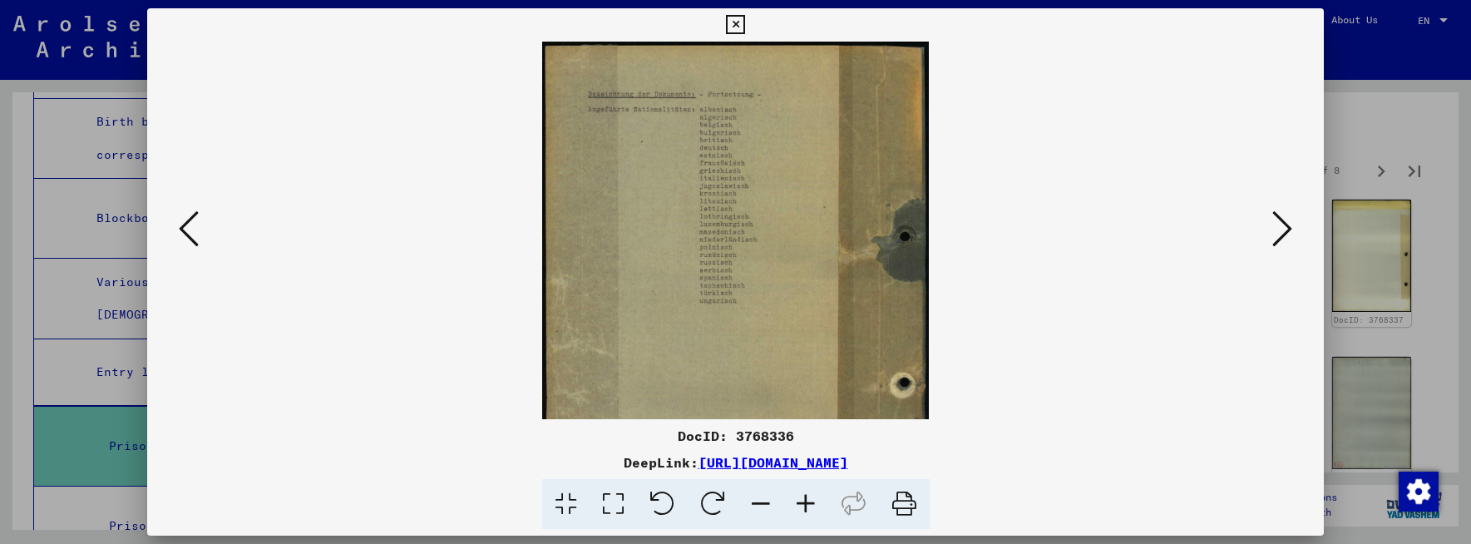
click at [802, 501] on icon at bounding box center [805, 504] width 45 height 51
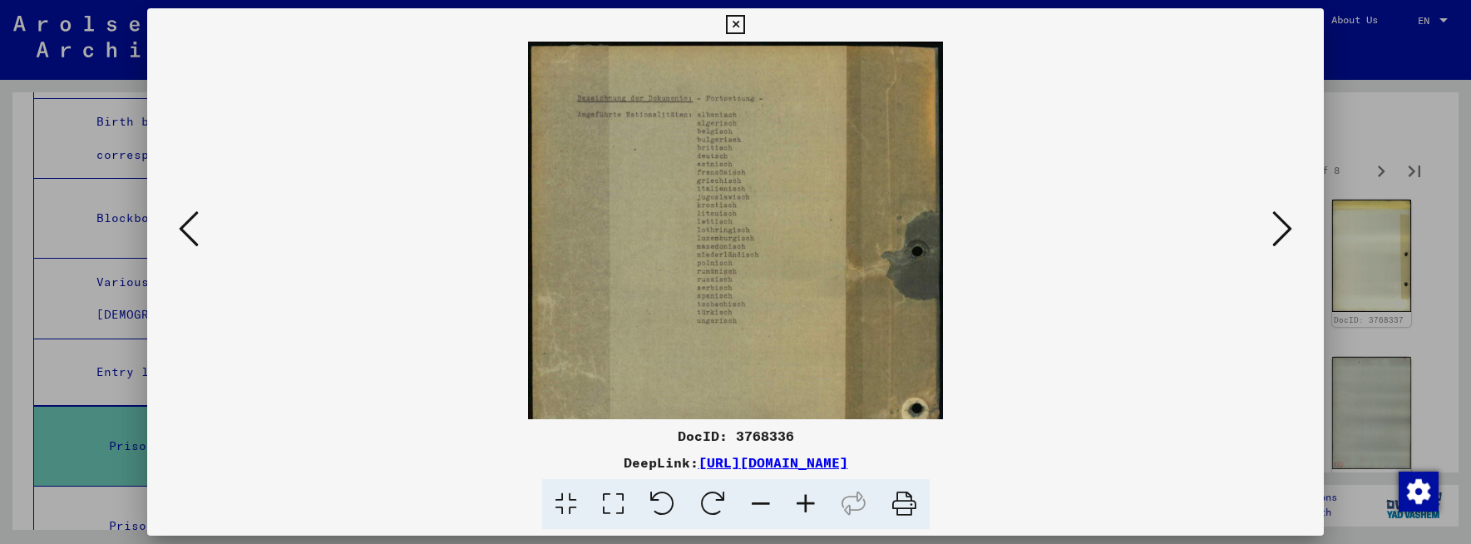
click at [802, 501] on icon at bounding box center [805, 504] width 45 height 51
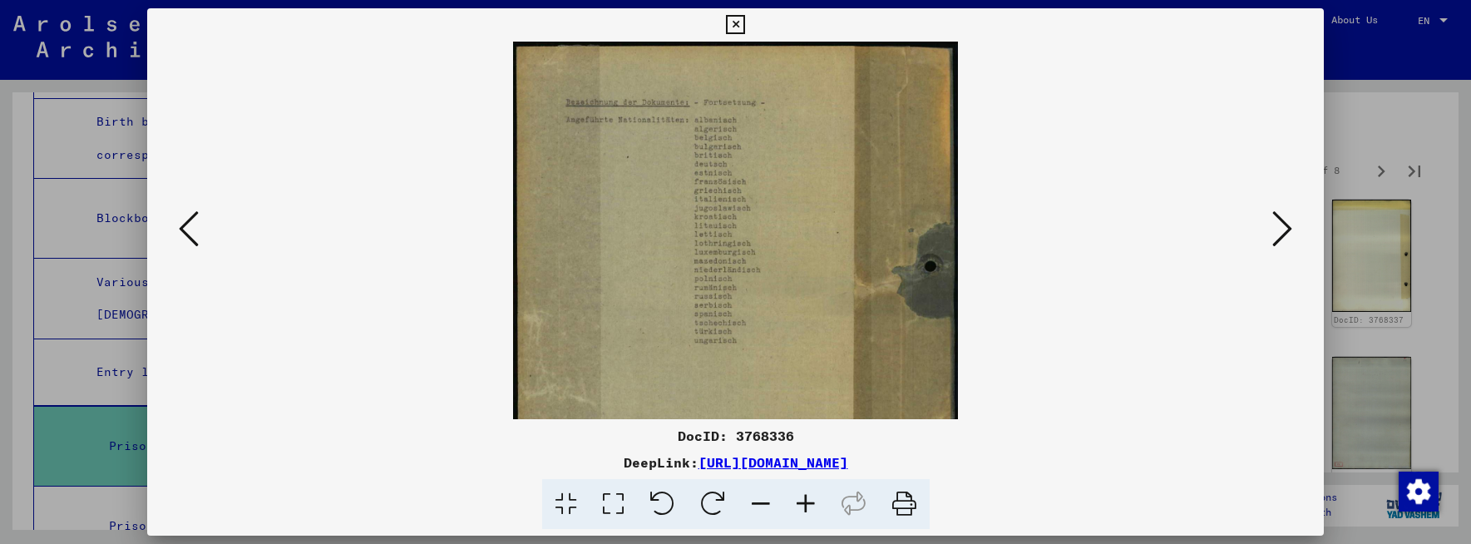
click at [802, 501] on icon at bounding box center [805, 504] width 45 height 51
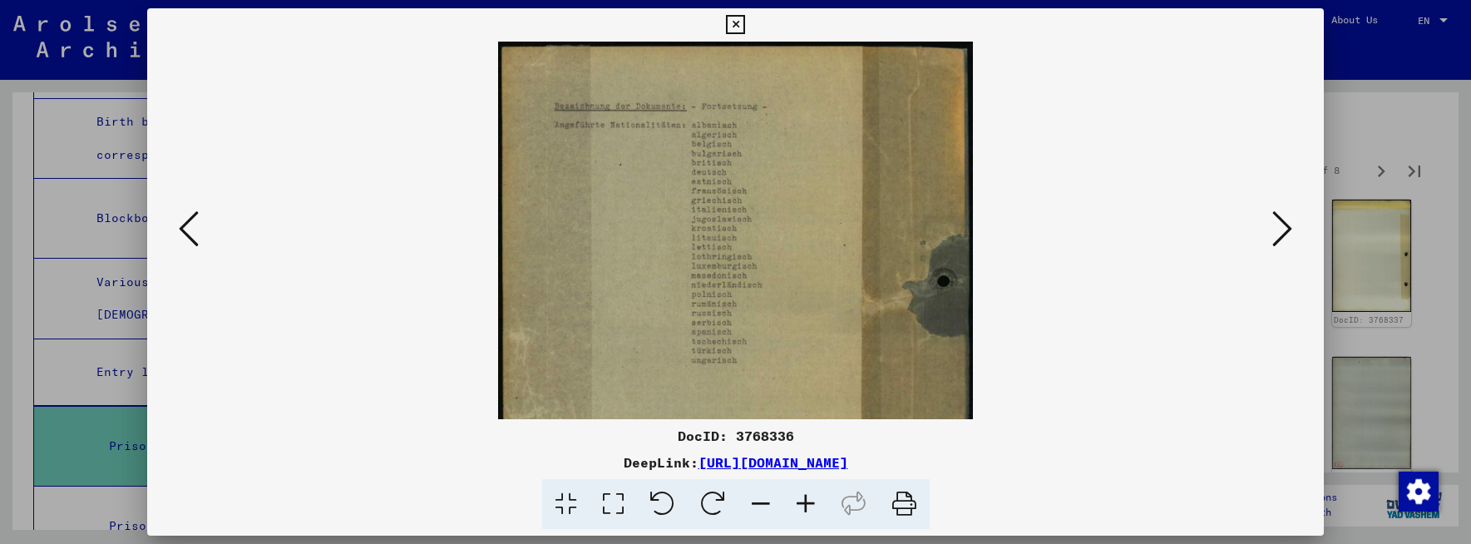
click at [802, 501] on icon at bounding box center [805, 504] width 45 height 51
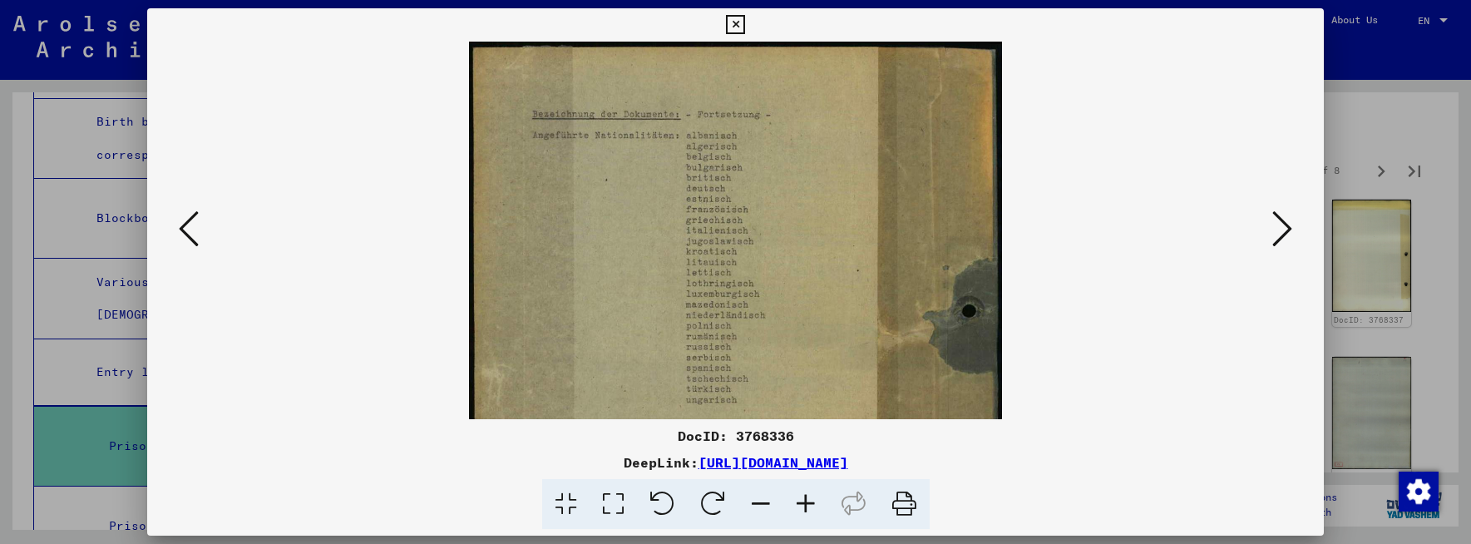
click at [802, 501] on icon at bounding box center [805, 504] width 45 height 51
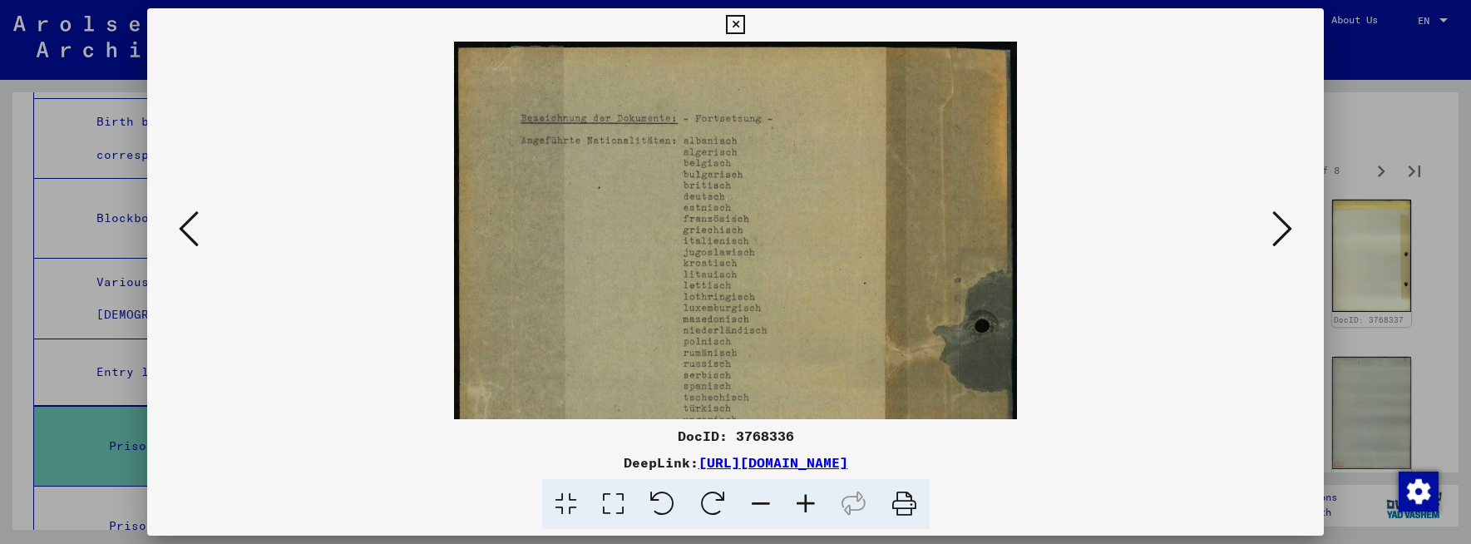
click at [802, 501] on icon at bounding box center [805, 504] width 45 height 51
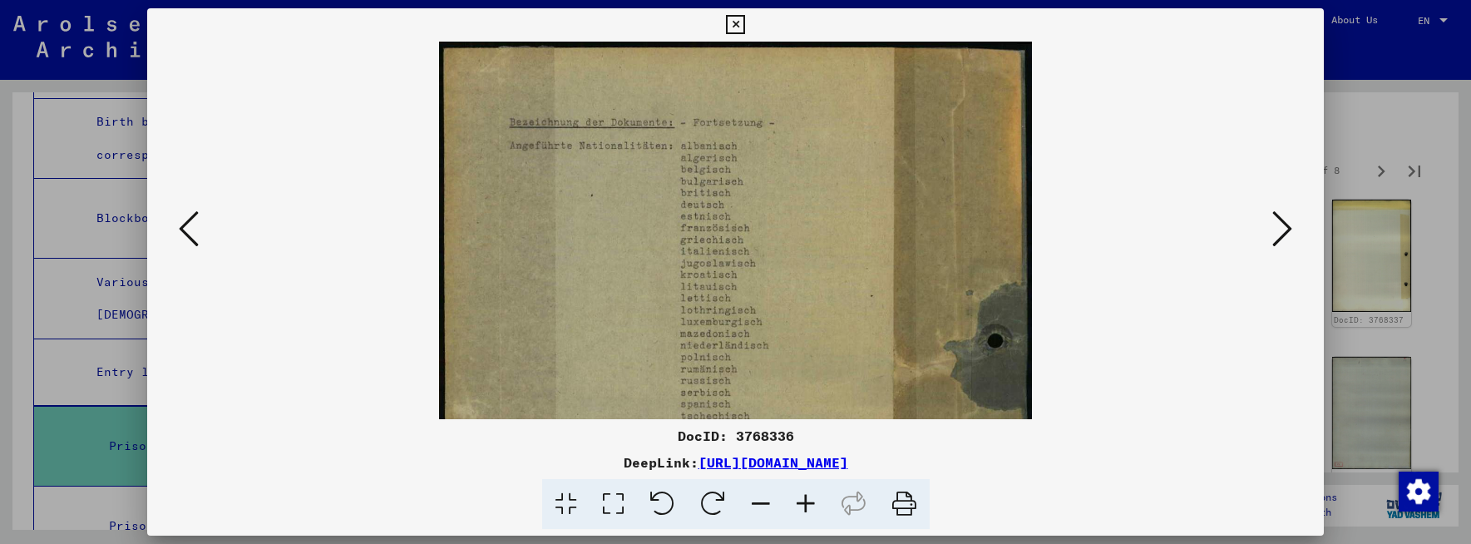
click at [802, 501] on icon at bounding box center [805, 504] width 45 height 51
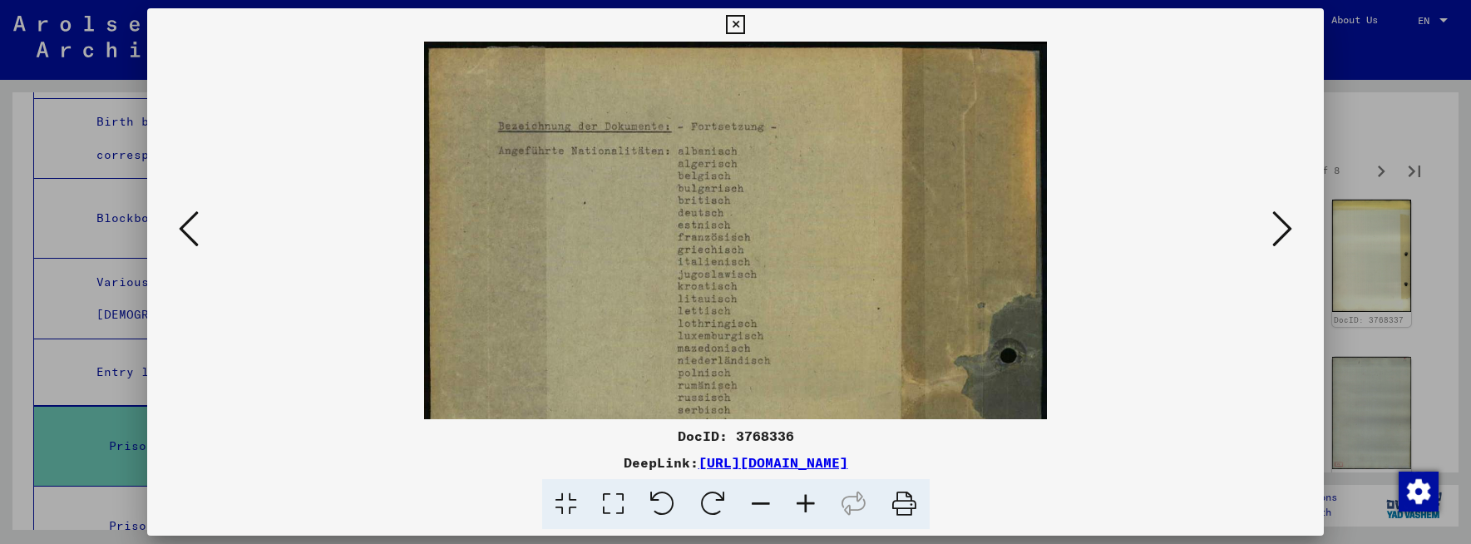
click at [802, 501] on icon at bounding box center [805, 504] width 45 height 51
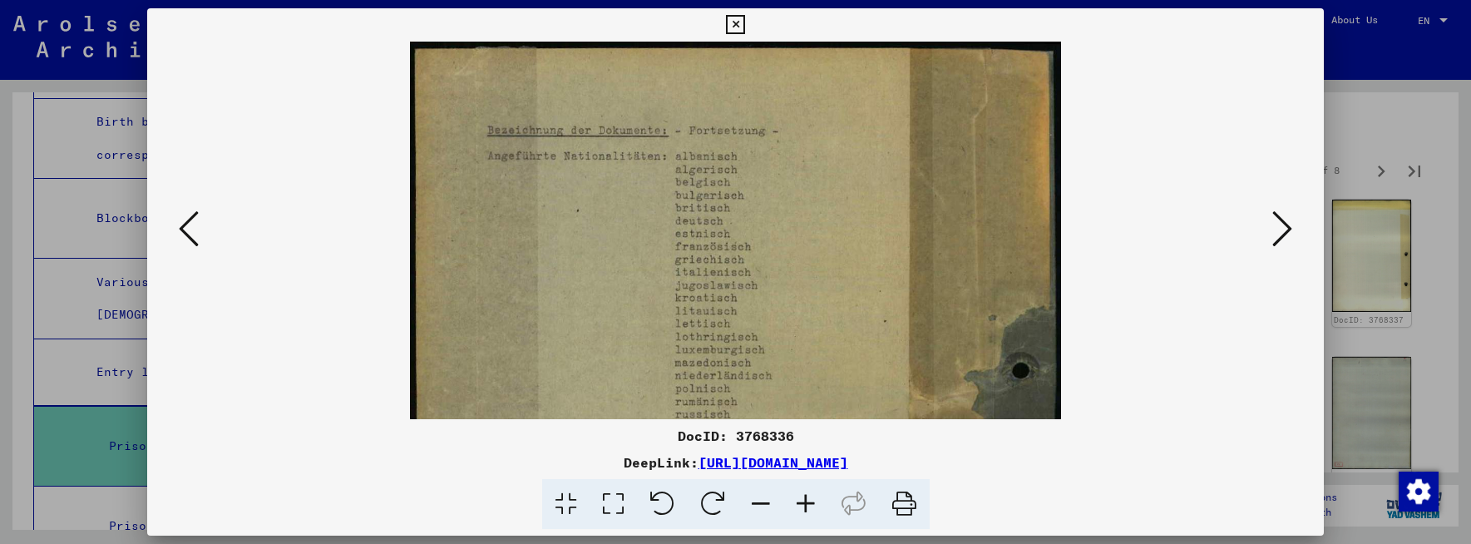
click at [803, 501] on icon at bounding box center [805, 504] width 45 height 51
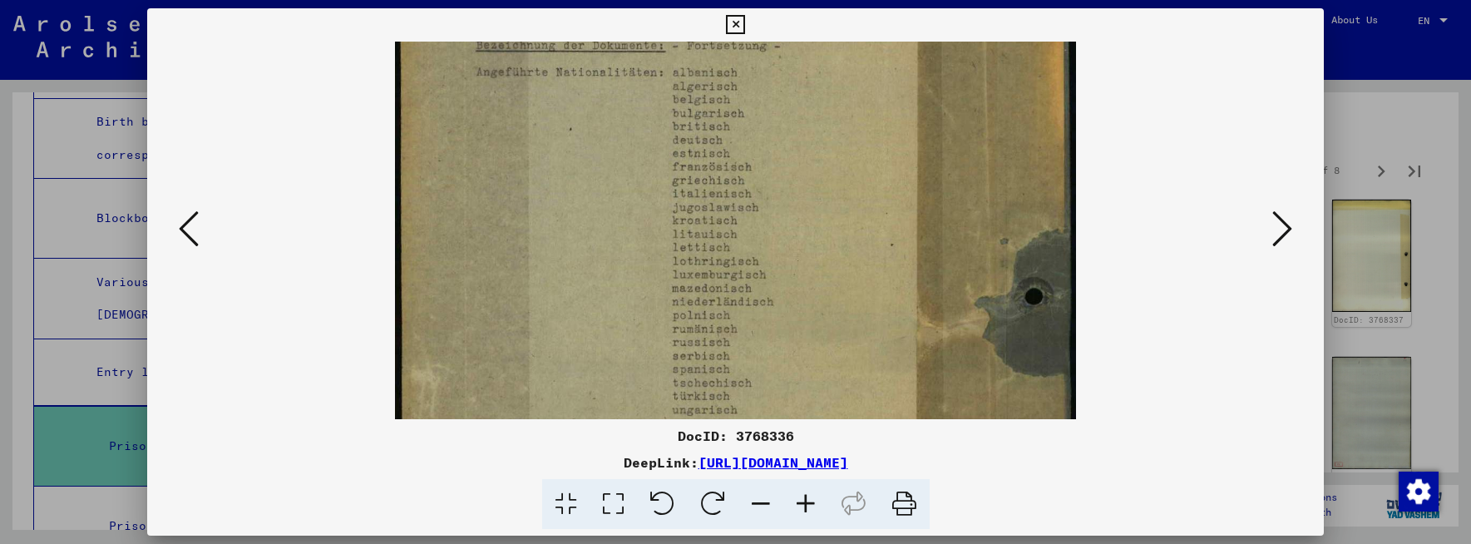
scroll to position [92, 0]
drag, startPoint x: 848, startPoint y: 323, endPoint x: 846, endPoint y: 230, distance: 92.3
click at [846, 230] on img at bounding box center [735, 429] width 681 height 960
click at [738, 22] on icon at bounding box center [735, 25] width 19 height 20
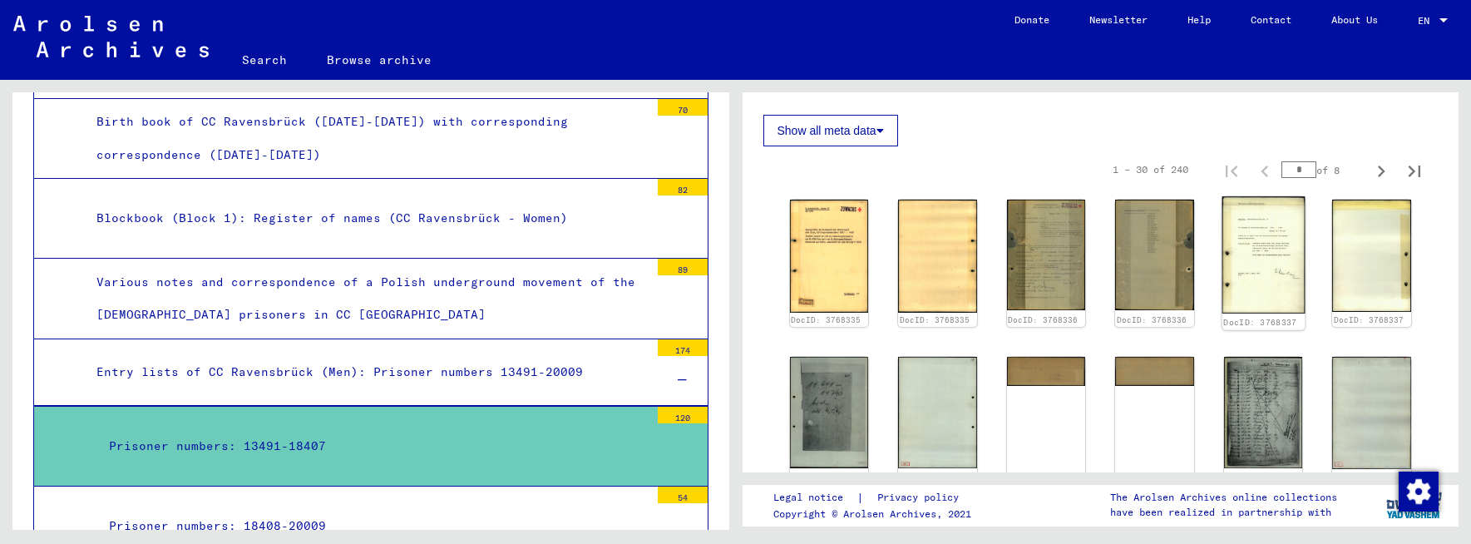
click at [1259, 268] on img at bounding box center [1263, 254] width 82 height 117
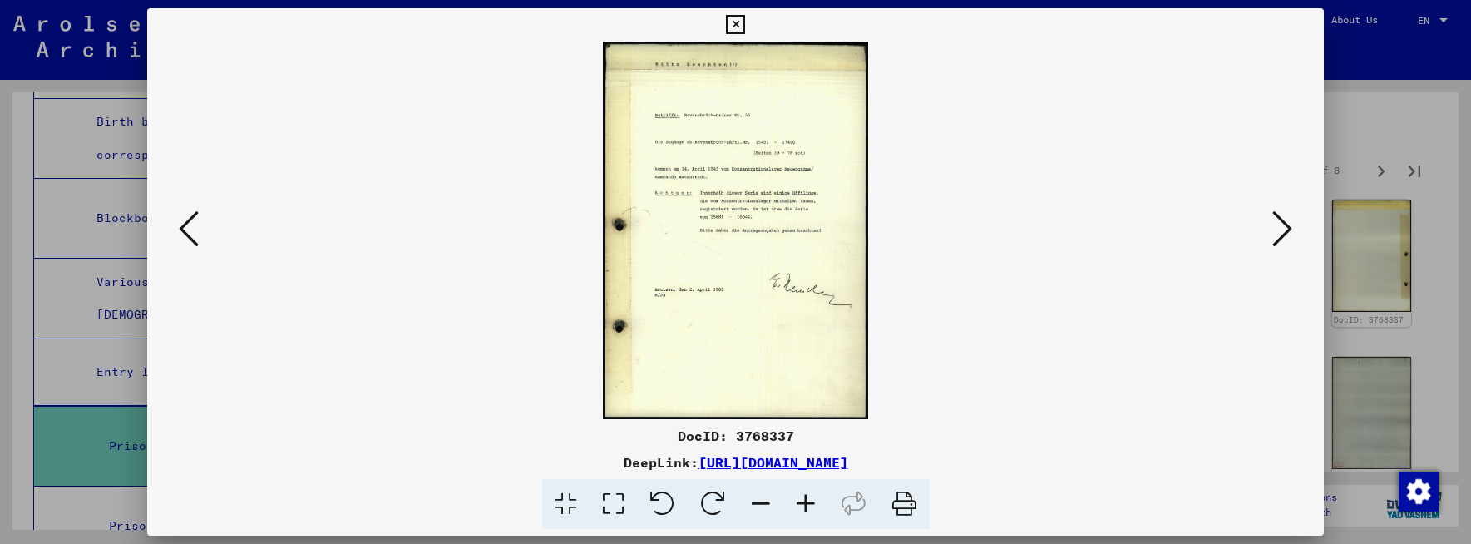
click at [804, 501] on icon at bounding box center [805, 504] width 45 height 51
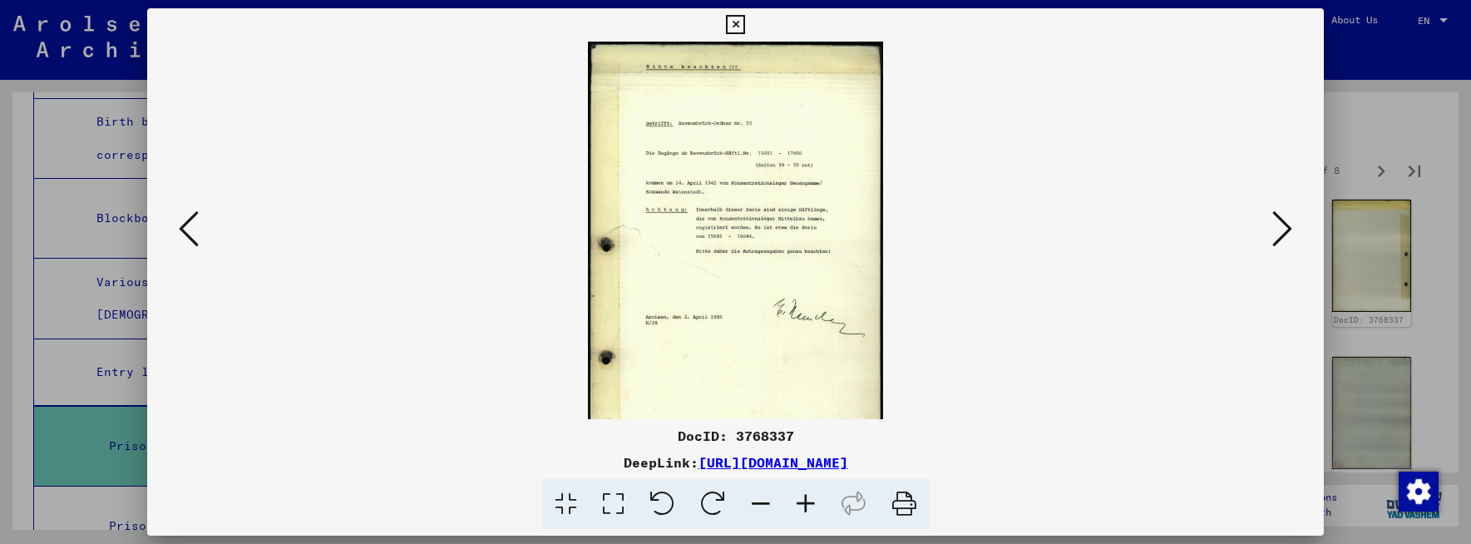
click at [804, 501] on icon at bounding box center [805, 504] width 45 height 51
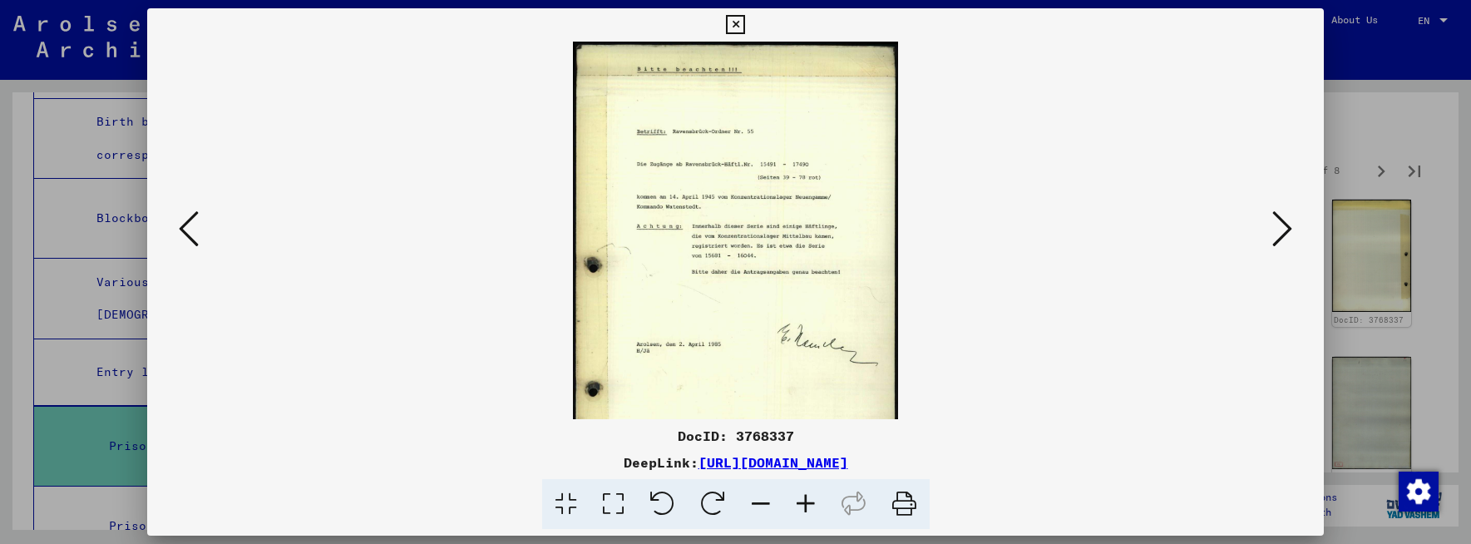
click at [804, 501] on icon at bounding box center [805, 504] width 45 height 51
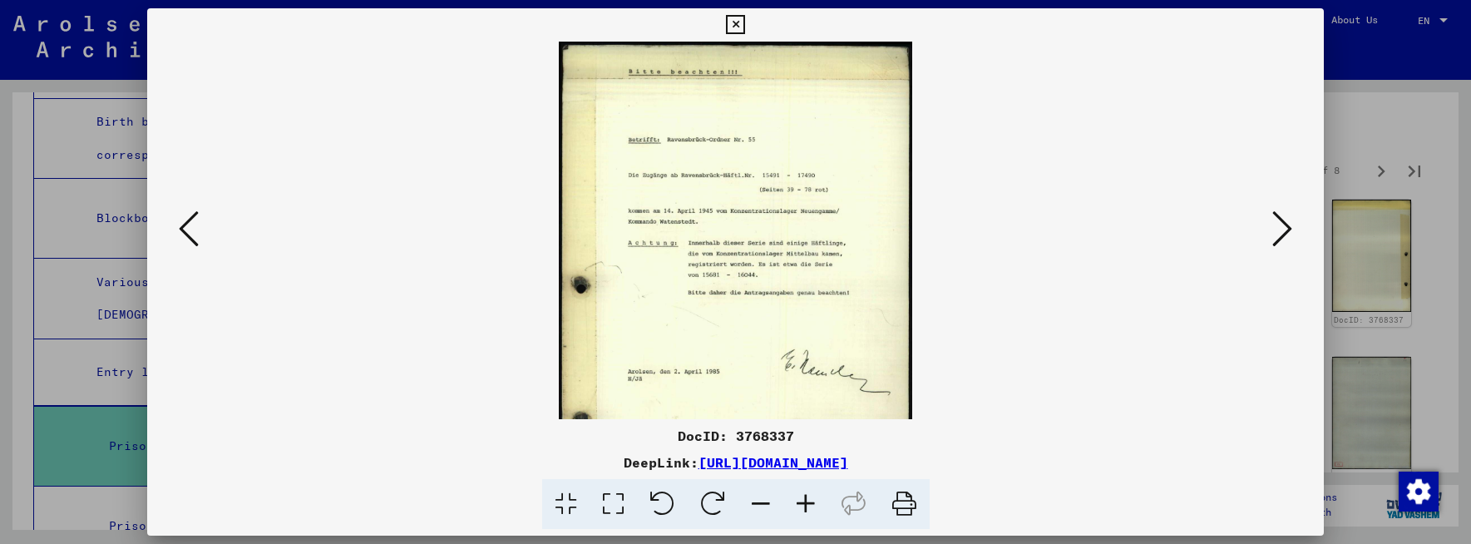
click at [804, 501] on icon at bounding box center [805, 504] width 45 height 51
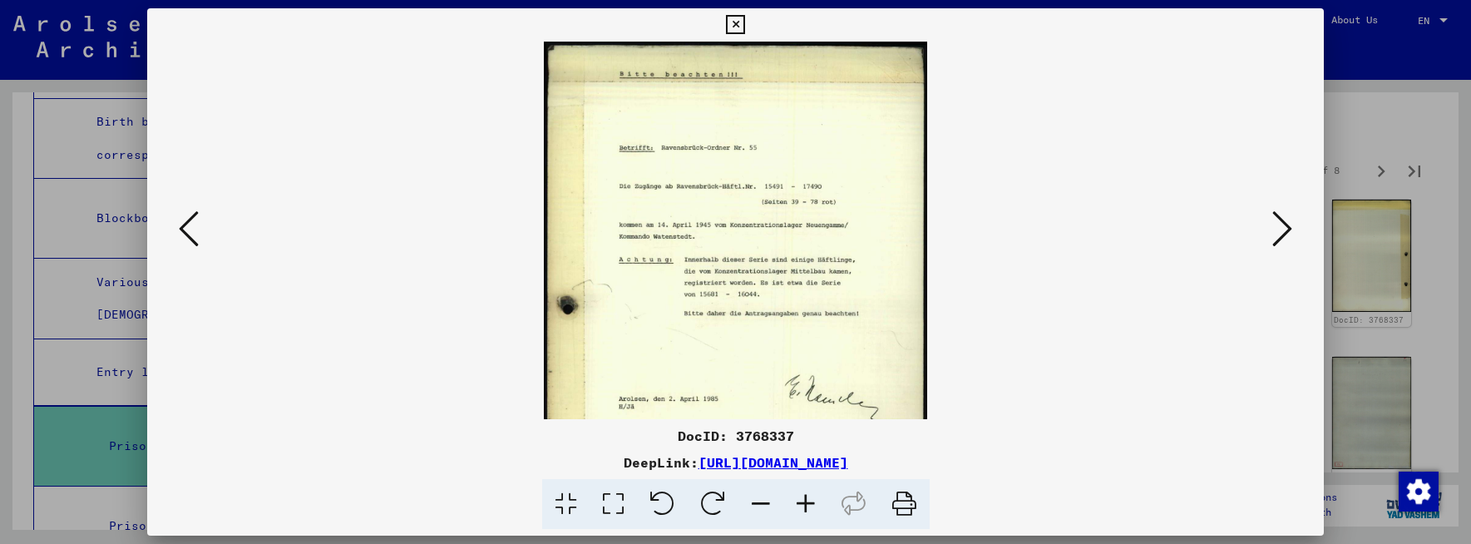
click at [804, 501] on icon at bounding box center [805, 504] width 45 height 51
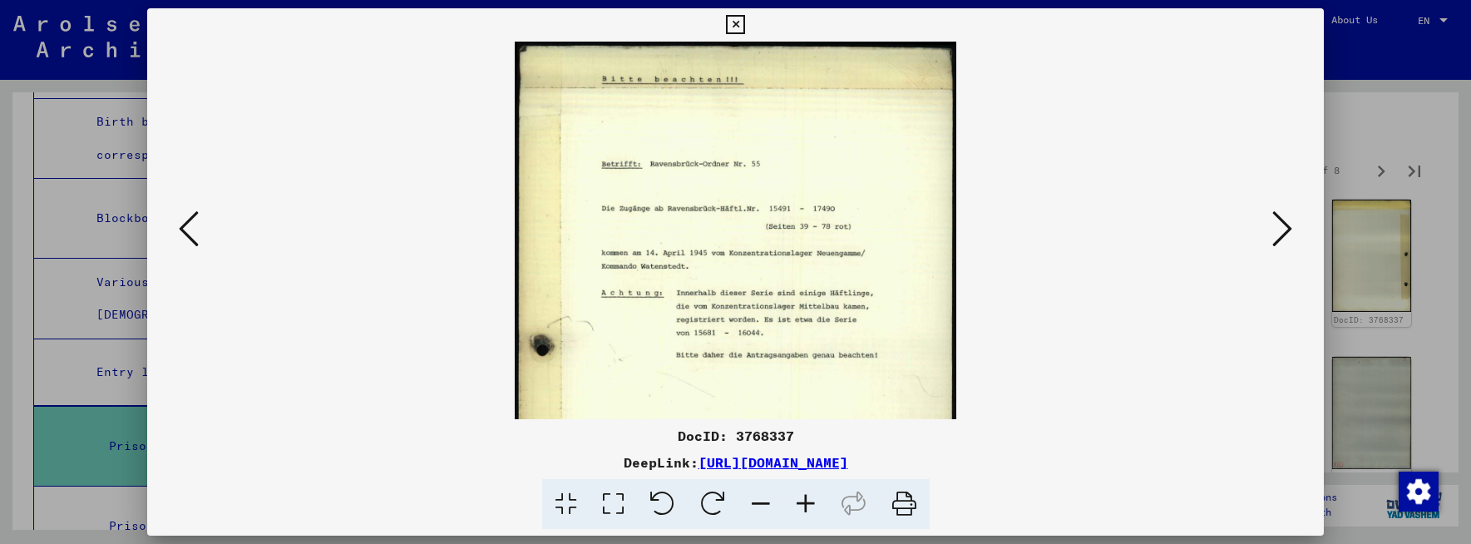
click at [804, 503] on icon at bounding box center [805, 504] width 45 height 51
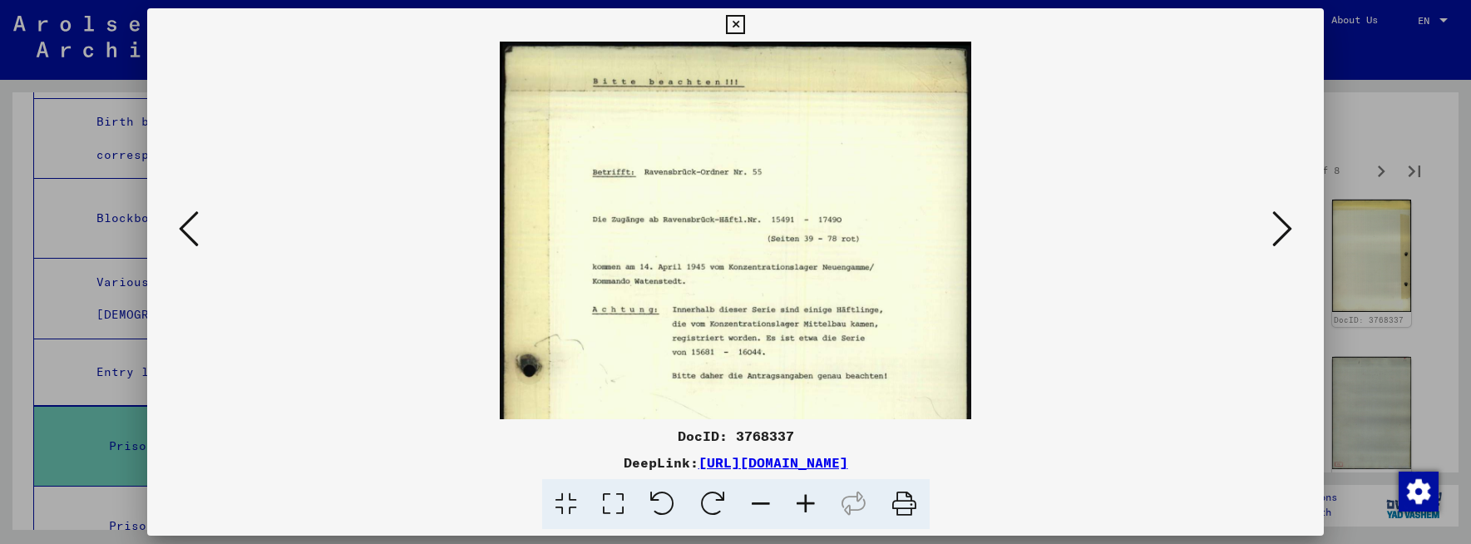
click at [804, 503] on icon at bounding box center [805, 504] width 45 height 51
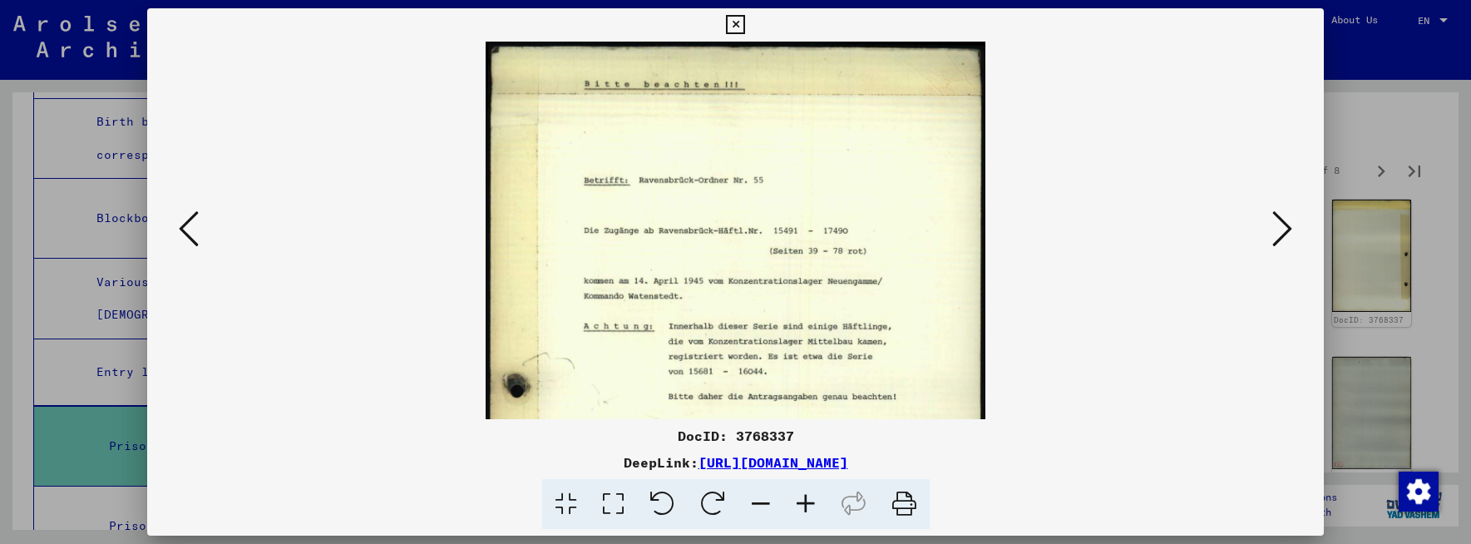
click at [804, 503] on icon at bounding box center [805, 504] width 45 height 51
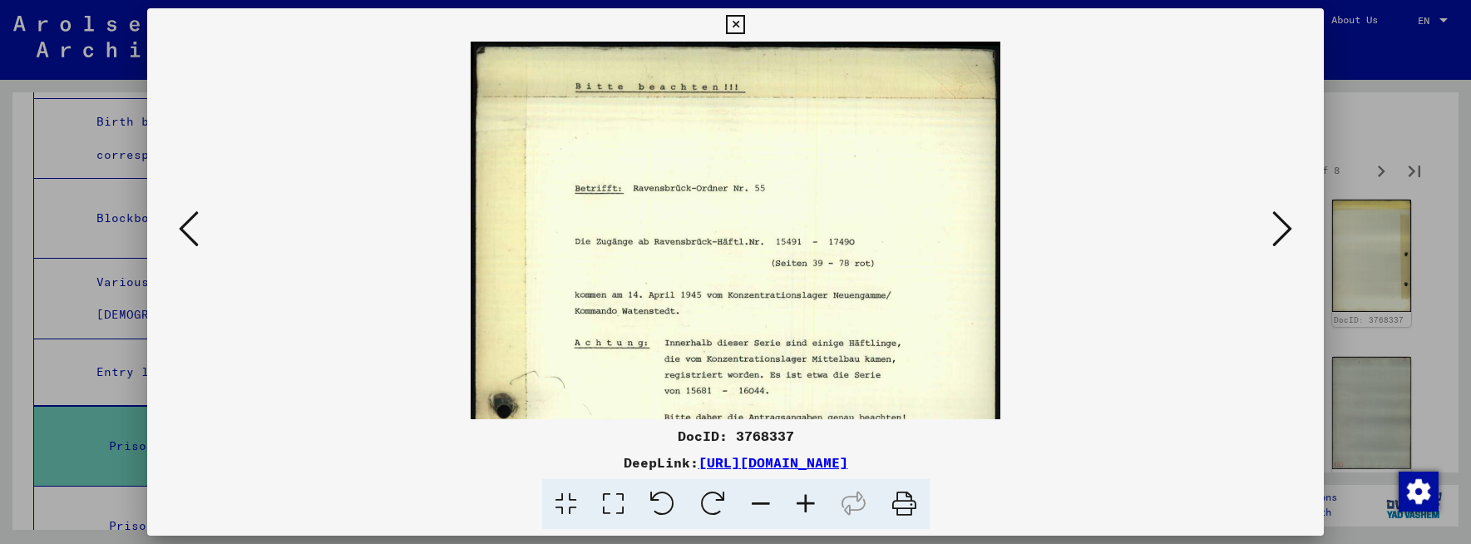
click at [804, 503] on icon at bounding box center [805, 504] width 45 height 51
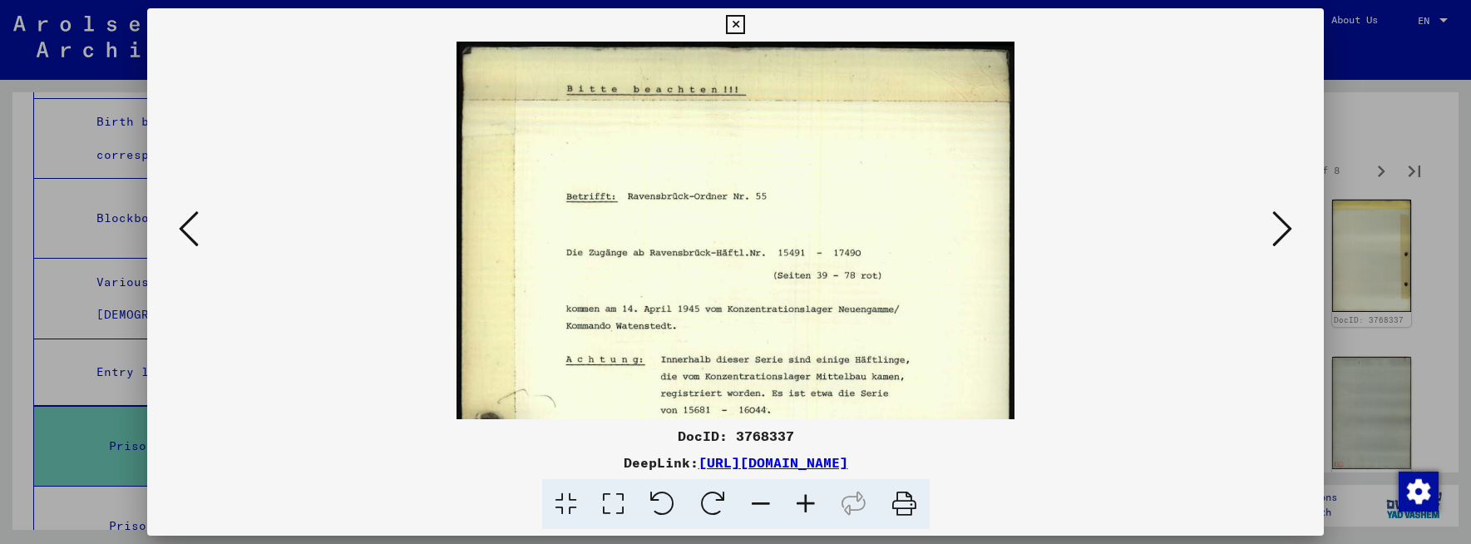
click at [804, 503] on icon at bounding box center [805, 504] width 45 height 51
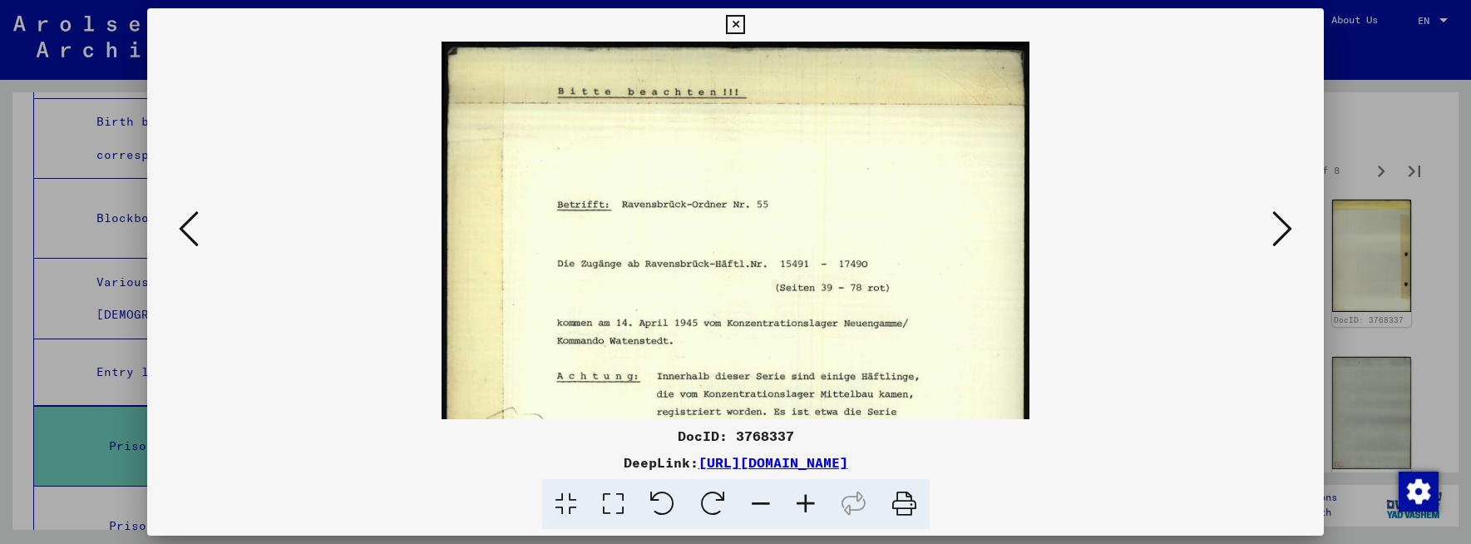
click at [1290, 226] on icon at bounding box center [1282, 229] width 20 height 40
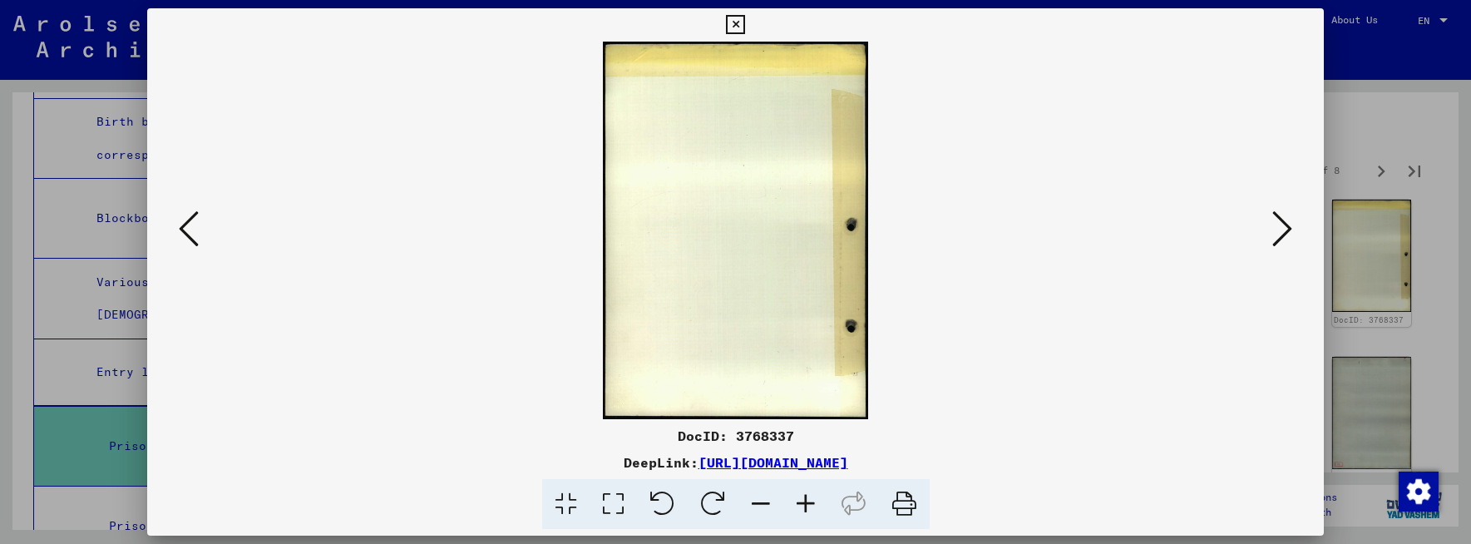
click at [1290, 226] on icon at bounding box center [1282, 229] width 20 height 40
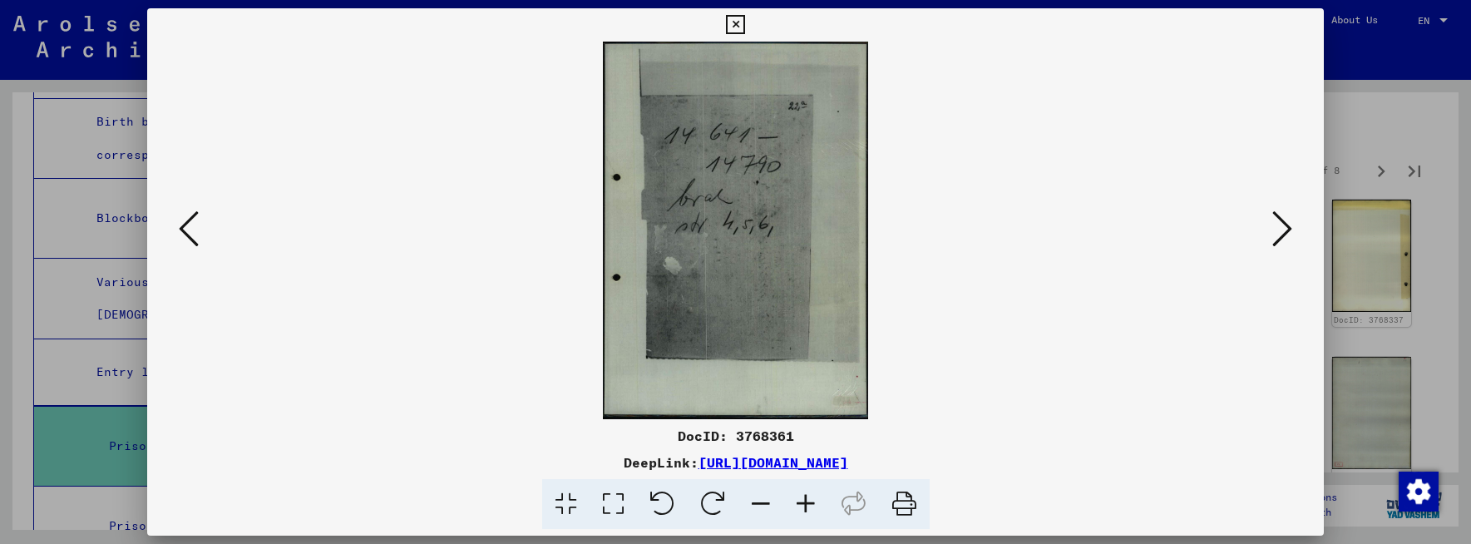
drag, startPoint x: 1012, startPoint y: 357, endPoint x: 1043, endPoint y: 345, distance: 32.9
click at [1014, 356] on viewer-one-image at bounding box center [736, 231] width 1064 height 378
click at [1285, 225] on icon at bounding box center [1282, 229] width 20 height 40
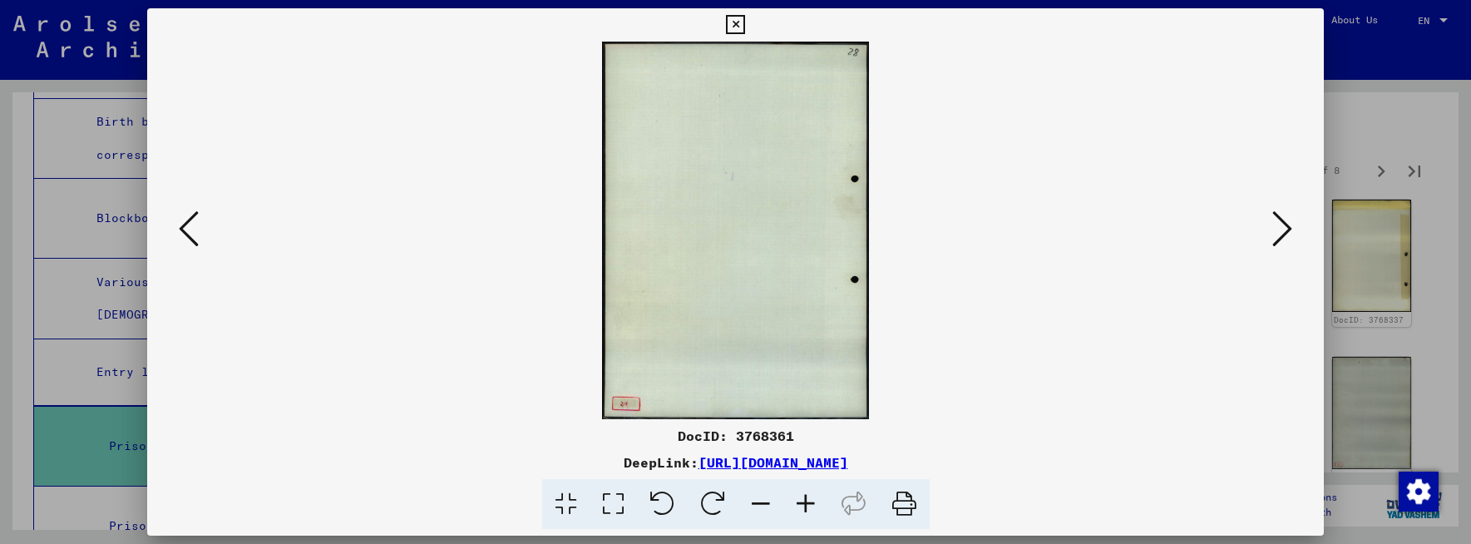
click at [1285, 225] on icon at bounding box center [1282, 229] width 20 height 40
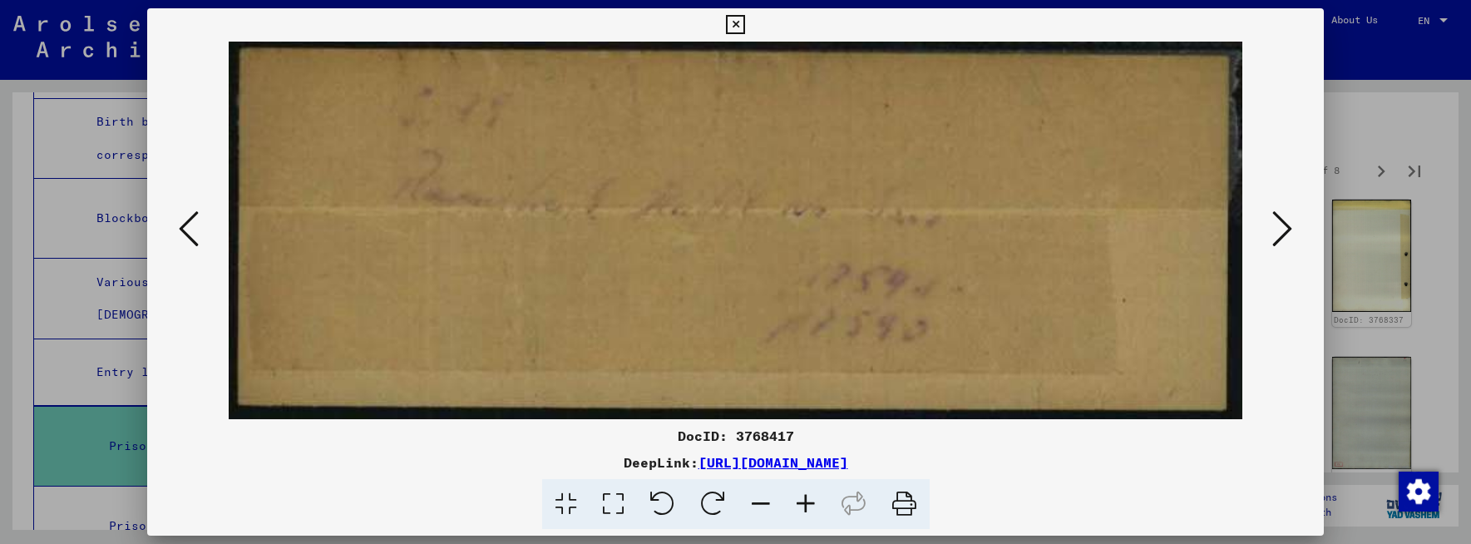
click at [797, 503] on icon at bounding box center [805, 504] width 45 height 51
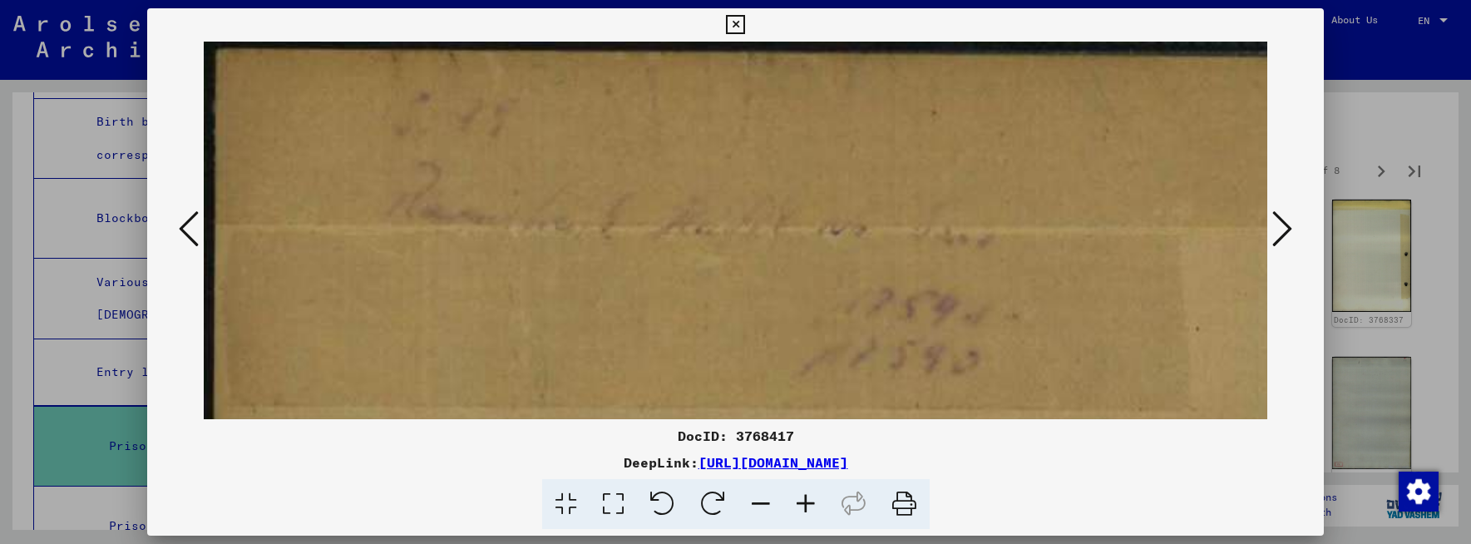
click at [797, 503] on icon at bounding box center [805, 504] width 45 height 51
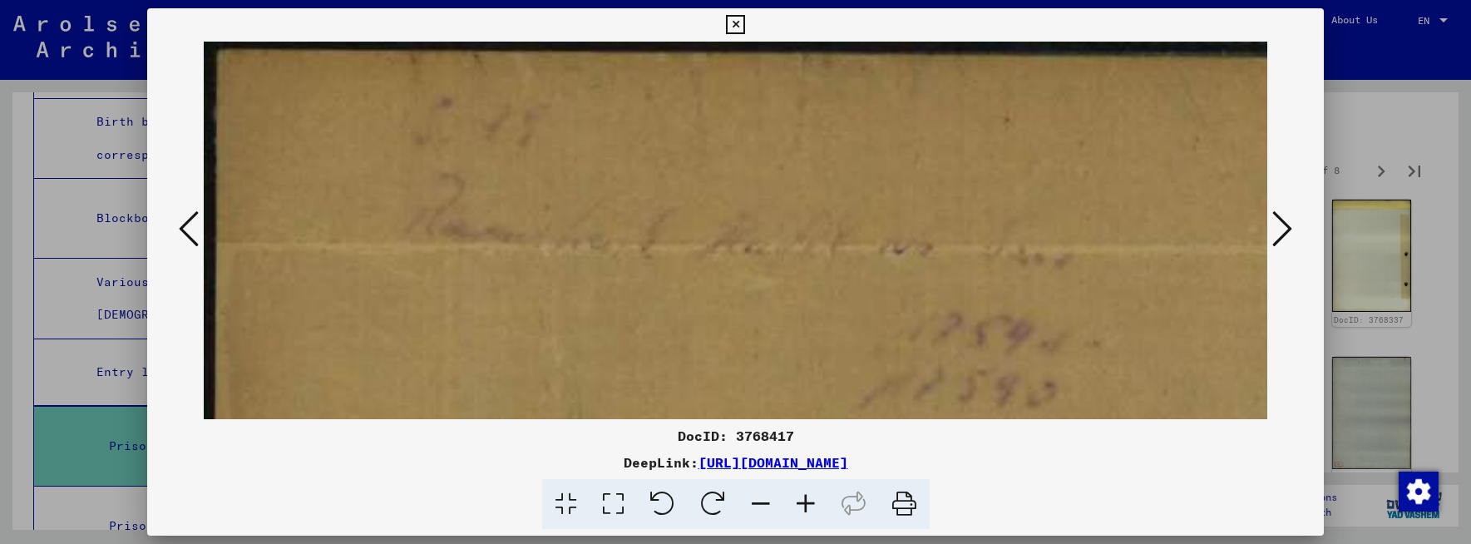
click at [797, 503] on icon at bounding box center [805, 504] width 45 height 51
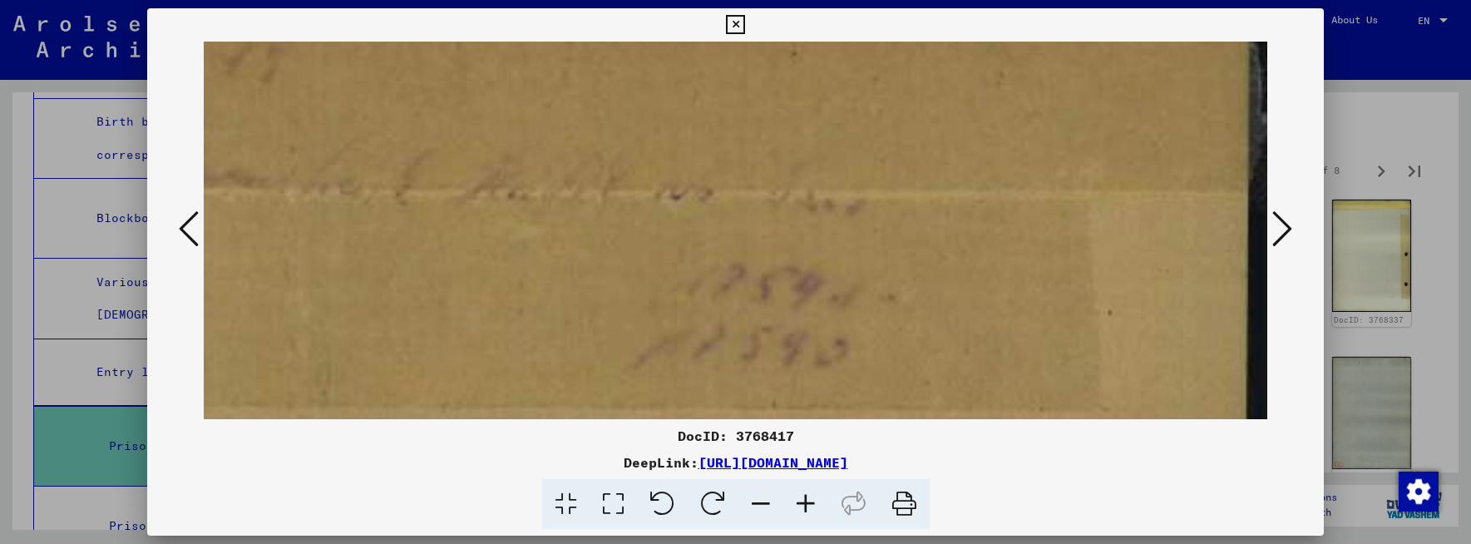
scroll to position [77, 285]
drag, startPoint x: 860, startPoint y: 333, endPoint x: 544, endPoint y: 256, distance: 325.1
click at [544, 256] on img at bounding box center [593, 216] width 1349 height 502
click at [1290, 227] on icon at bounding box center [1282, 229] width 20 height 40
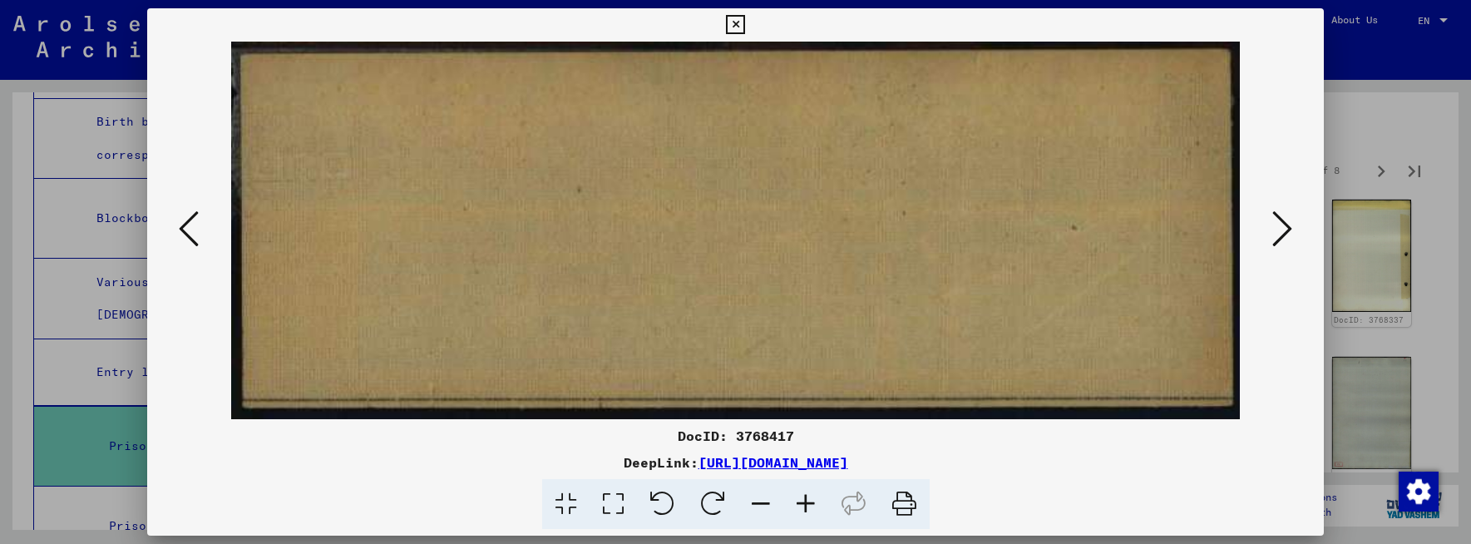
scroll to position [0, 0]
click at [1290, 227] on icon at bounding box center [1282, 229] width 20 height 40
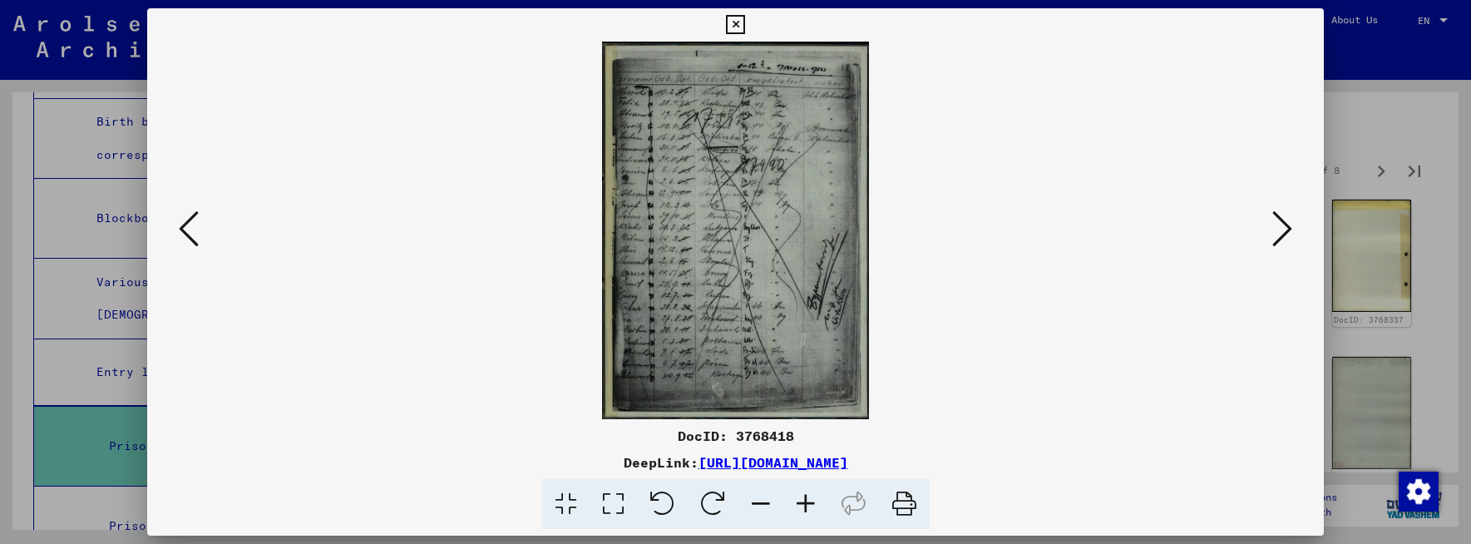
click at [809, 501] on icon at bounding box center [805, 504] width 45 height 51
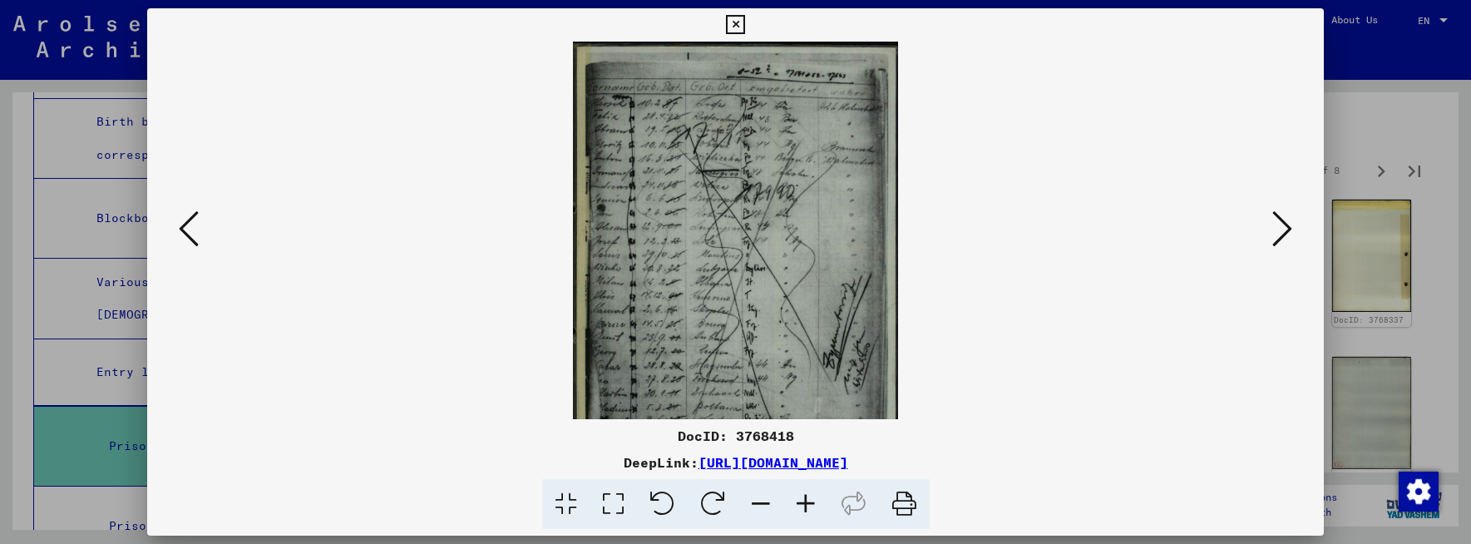
click at [809, 501] on icon at bounding box center [805, 504] width 45 height 51
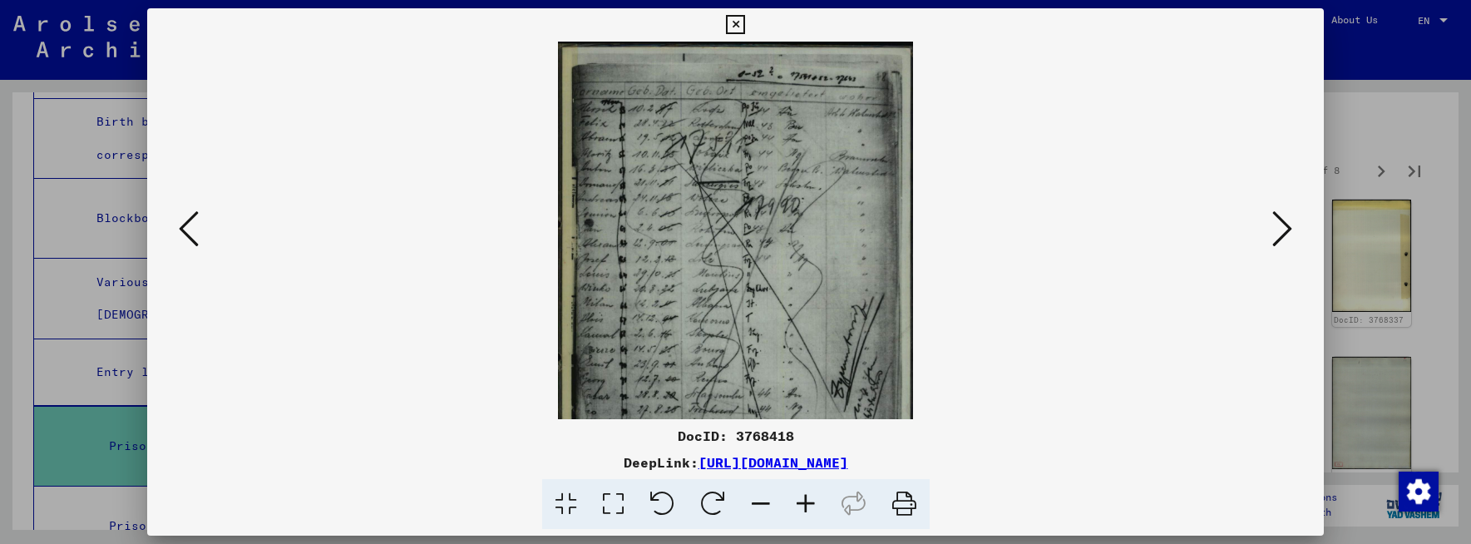
click at [809, 501] on icon at bounding box center [805, 504] width 45 height 51
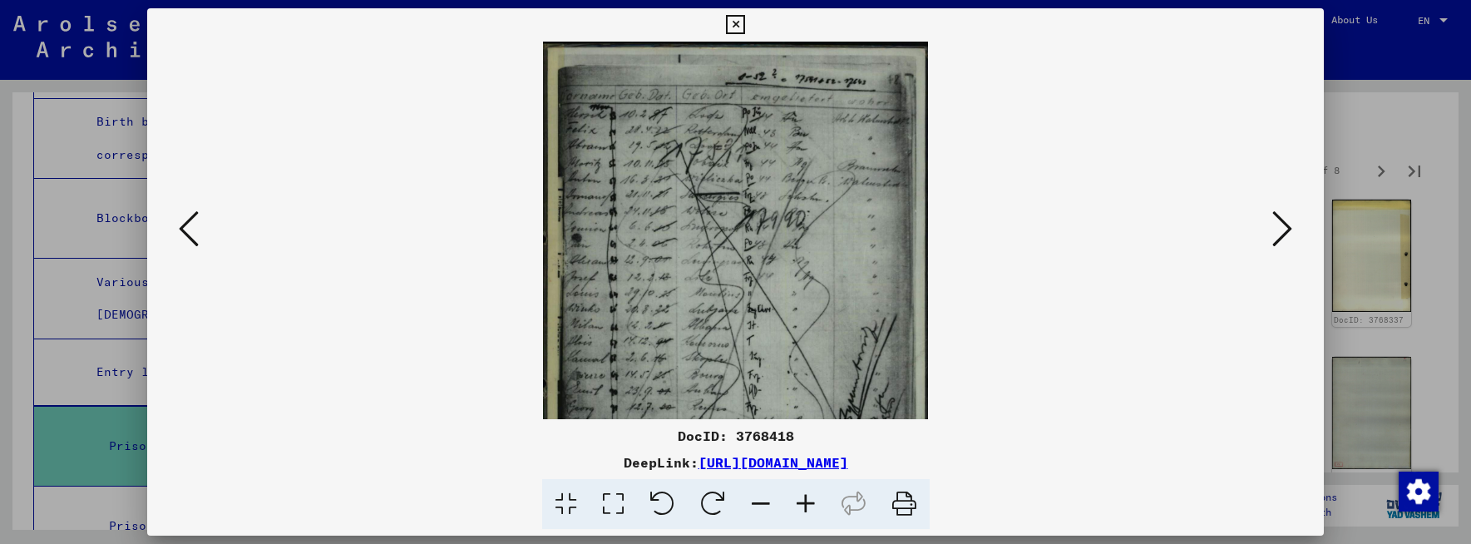
click at [809, 501] on icon at bounding box center [805, 504] width 45 height 51
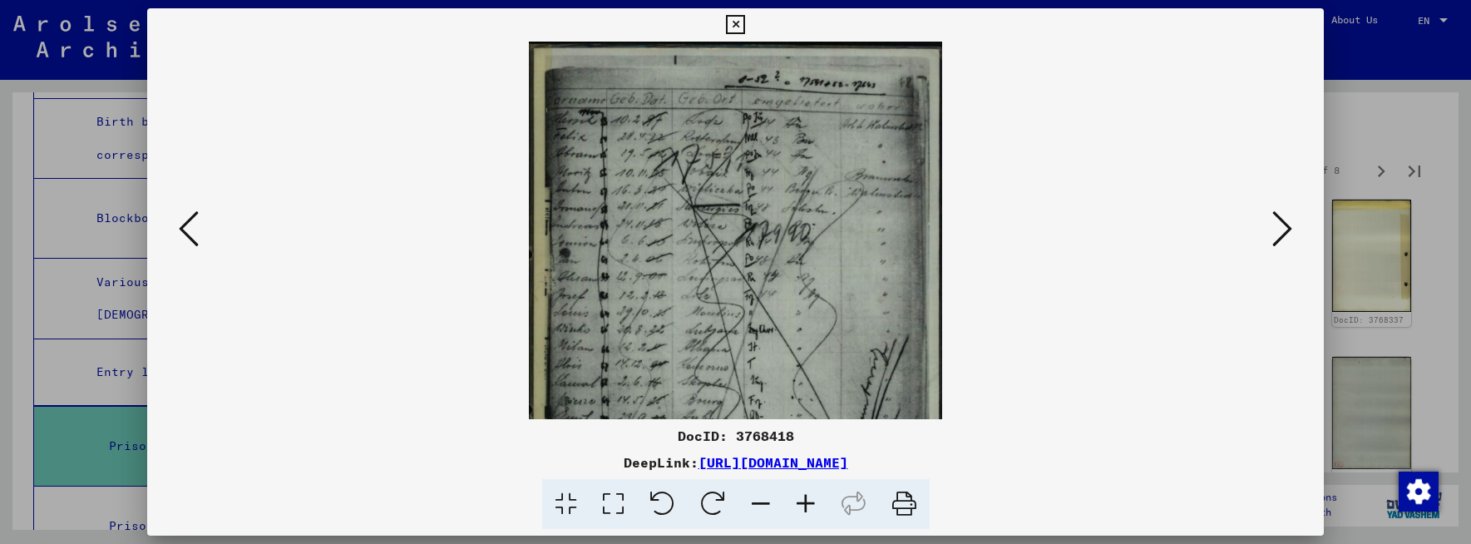
click at [809, 501] on icon at bounding box center [805, 504] width 45 height 51
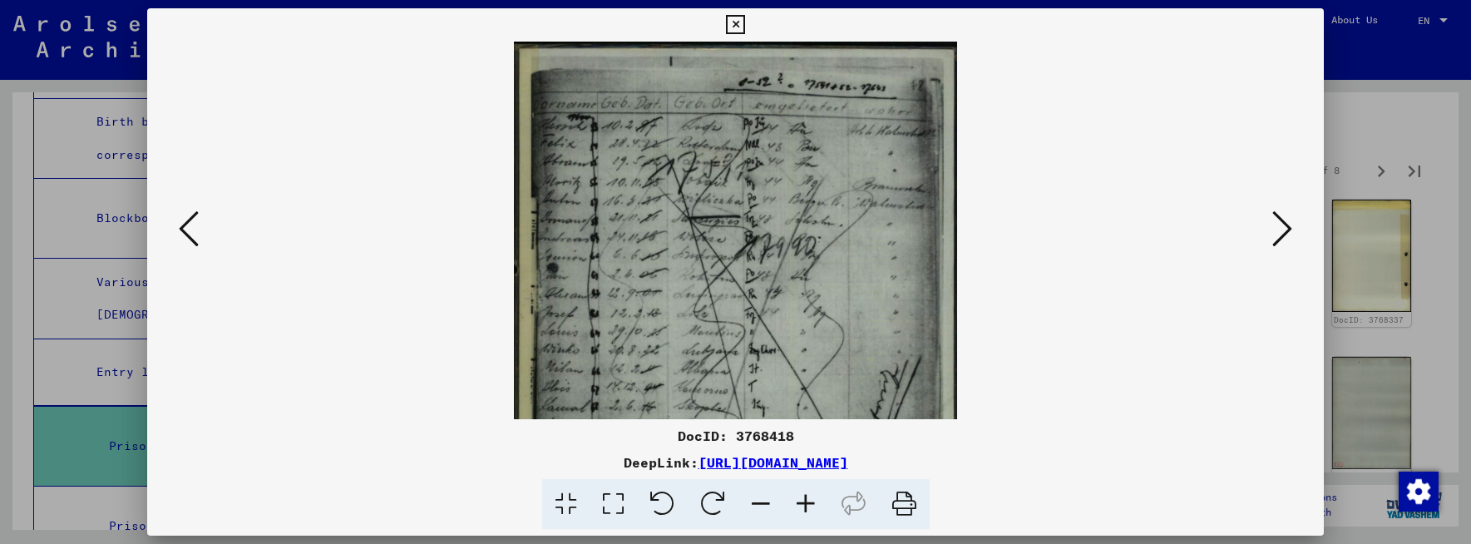
click at [809, 501] on icon at bounding box center [805, 504] width 45 height 51
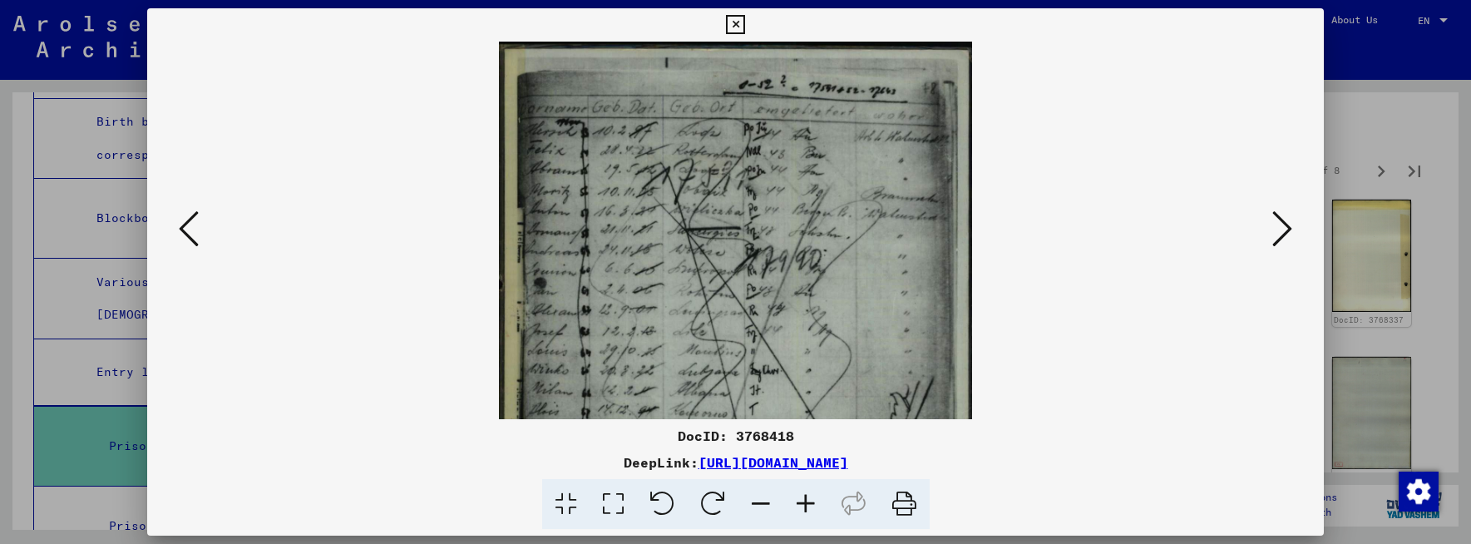
click at [809, 501] on icon at bounding box center [805, 504] width 45 height 51
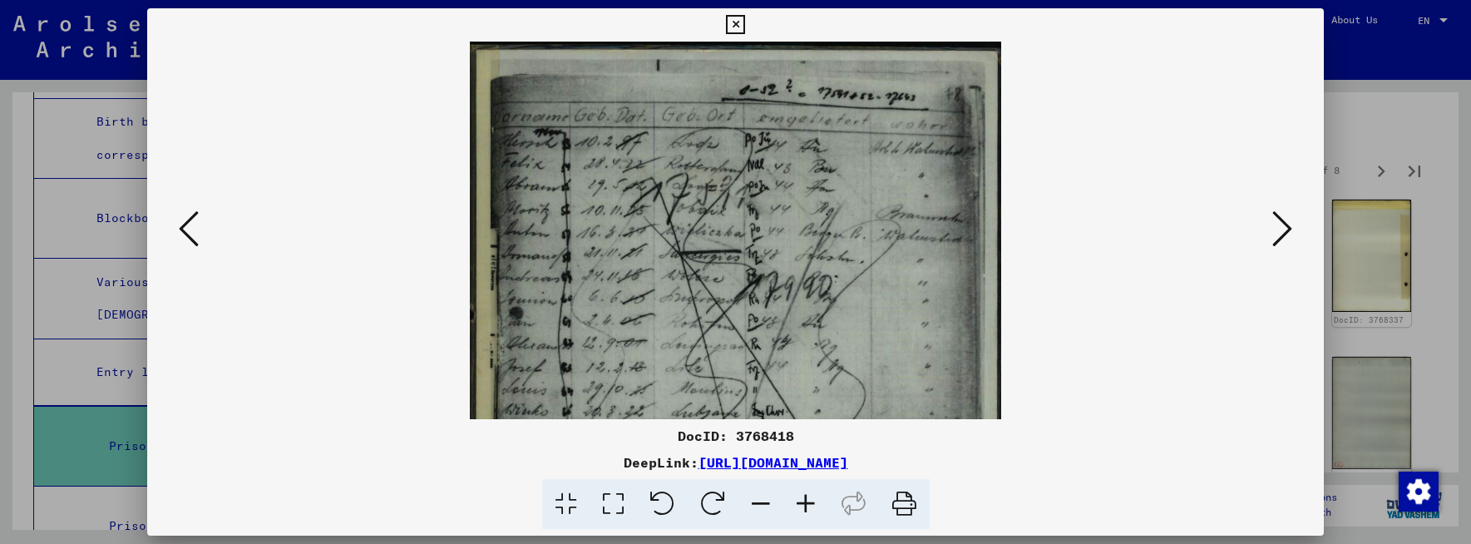
click at [809, 501] on icon at bounding box center [805, 504] width 45 height 51
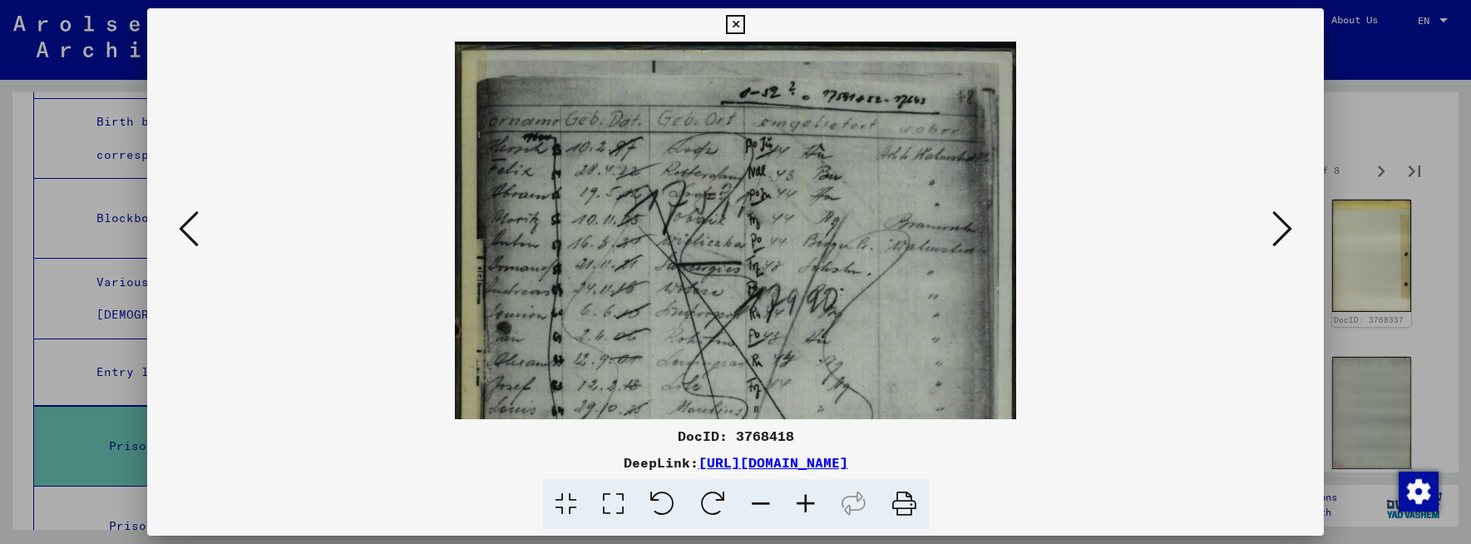
click at [809, 501] on icon at bounding box center [805, 504] width 45 height 51
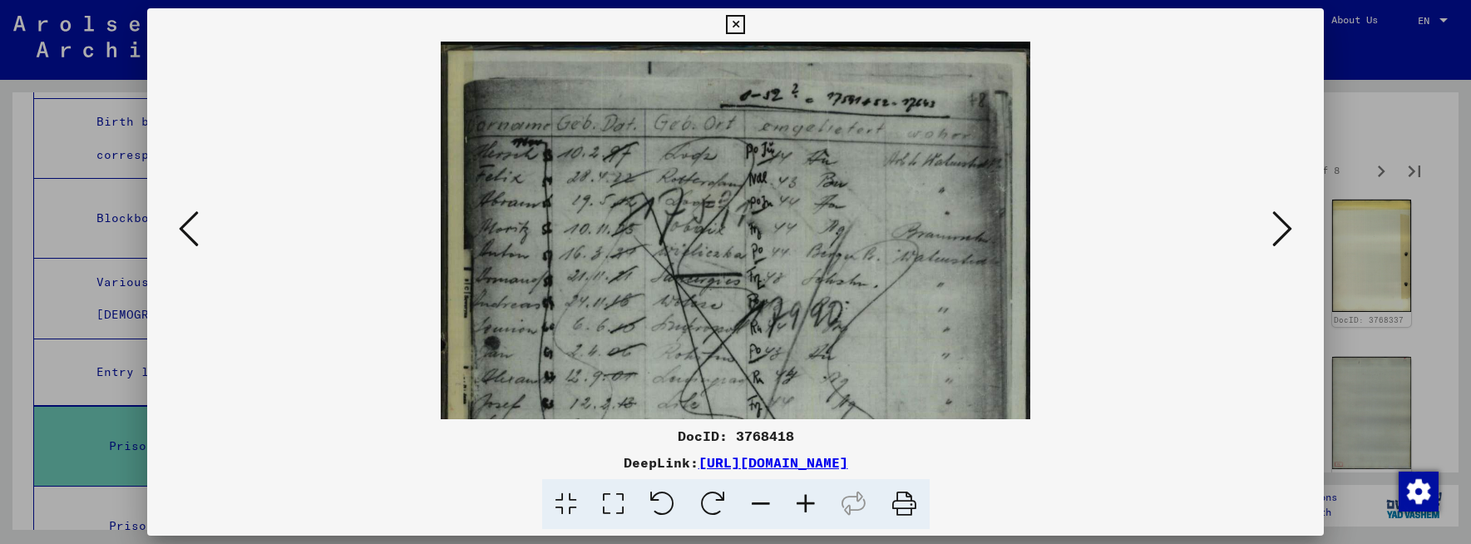
click at [809, 501] on icon at bounding box center [805, 504] width 45 height 51
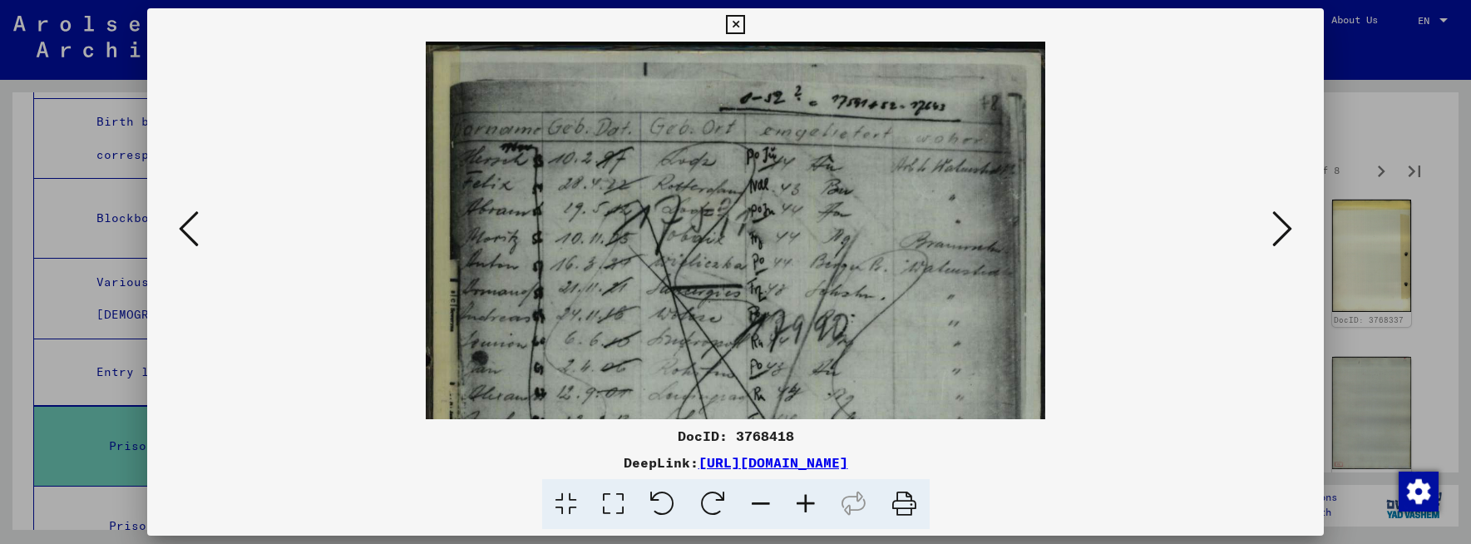
click at [809, 501] on icon at bounding box center [805, 504] width 45 height 51
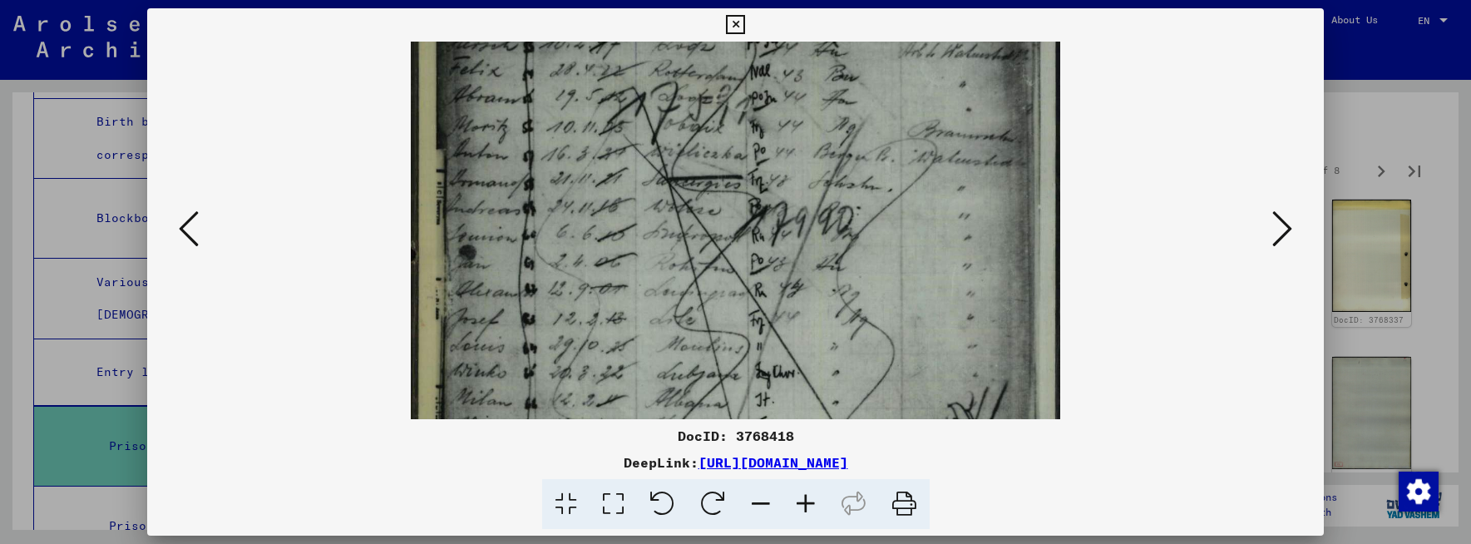
drag, startPoint x: 685, startPoint y: 309, endPoint x: 711, endPoint y: 175, distance: 136.3
click at [711, 174] on img at bounding box center [735, 380] width 649 height 918
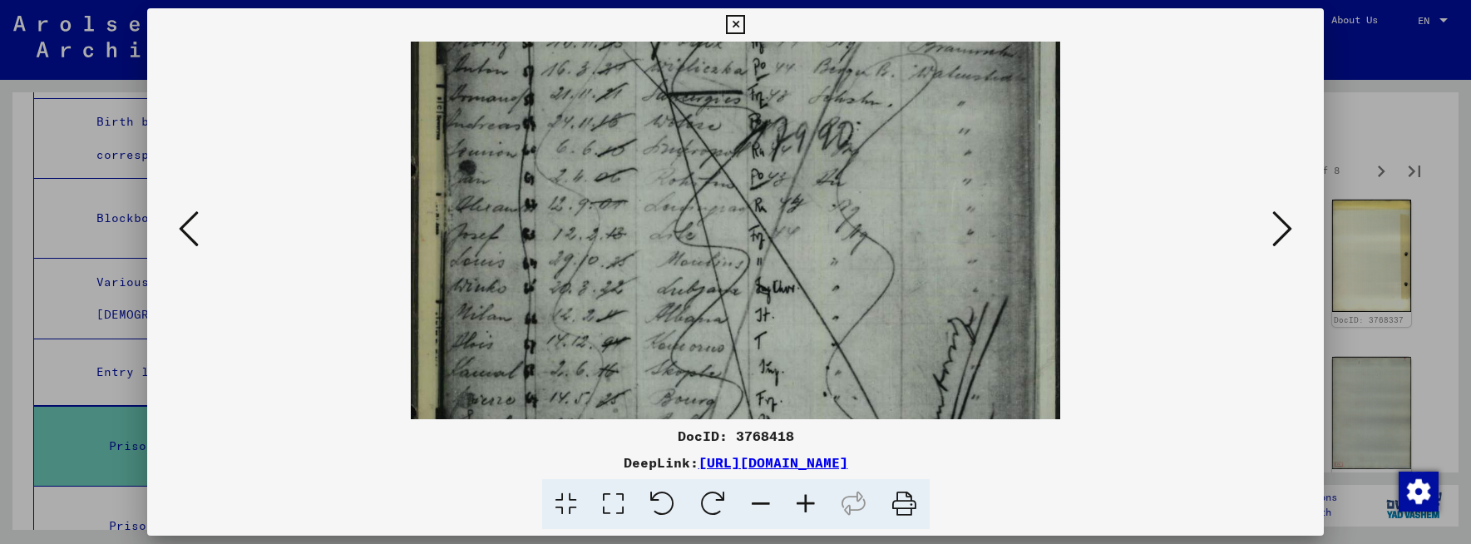
scroll to position [254, 0]
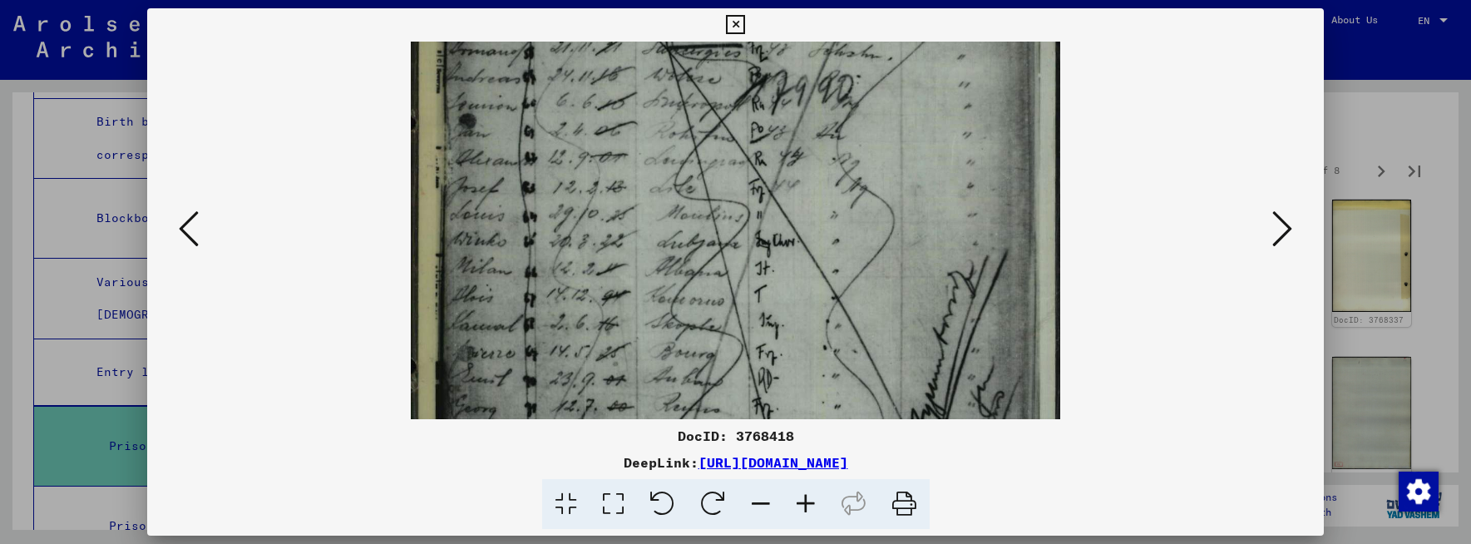
drag, startPoint x: 736, startPoint y: 328, endPoint x: 736, endPoint y: 209, distance: 119.7
click at [736, 209] on img at bounding box center [735, 249] width 649 height 918
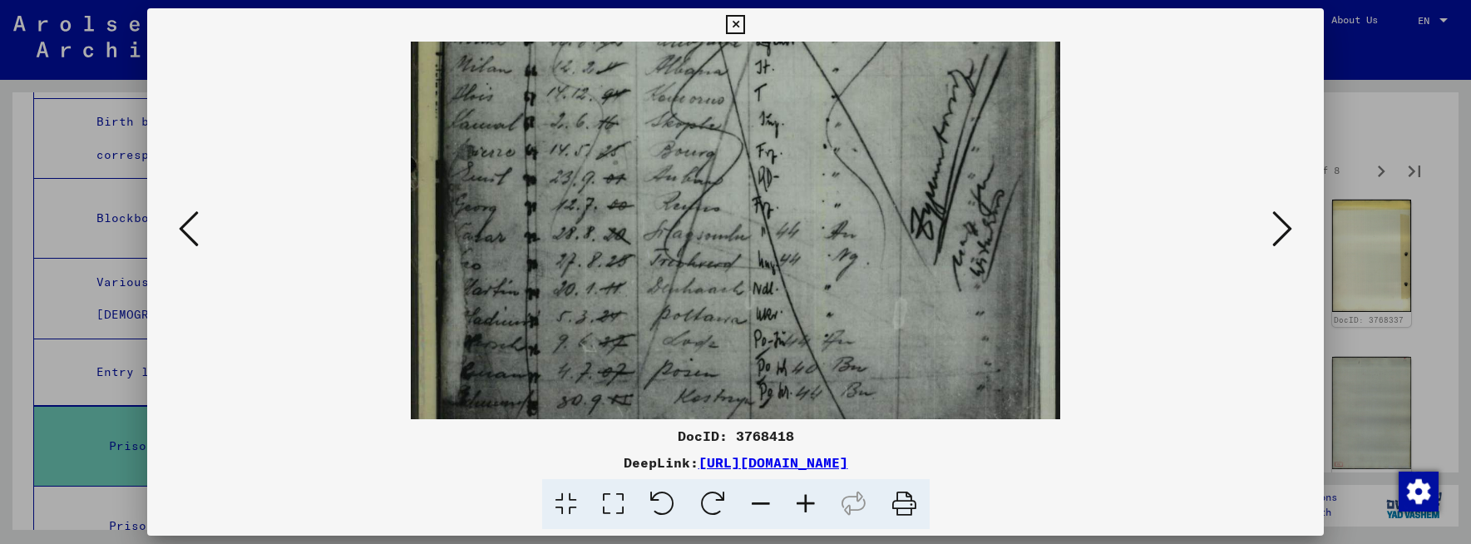
drag, startPoint x: 757, startPoint y: 371, endPoint x: 755, endPoint y: 150, distance: 221.2
click at [755, 150] on img at bounding box center [735, 47] width 649 height 918
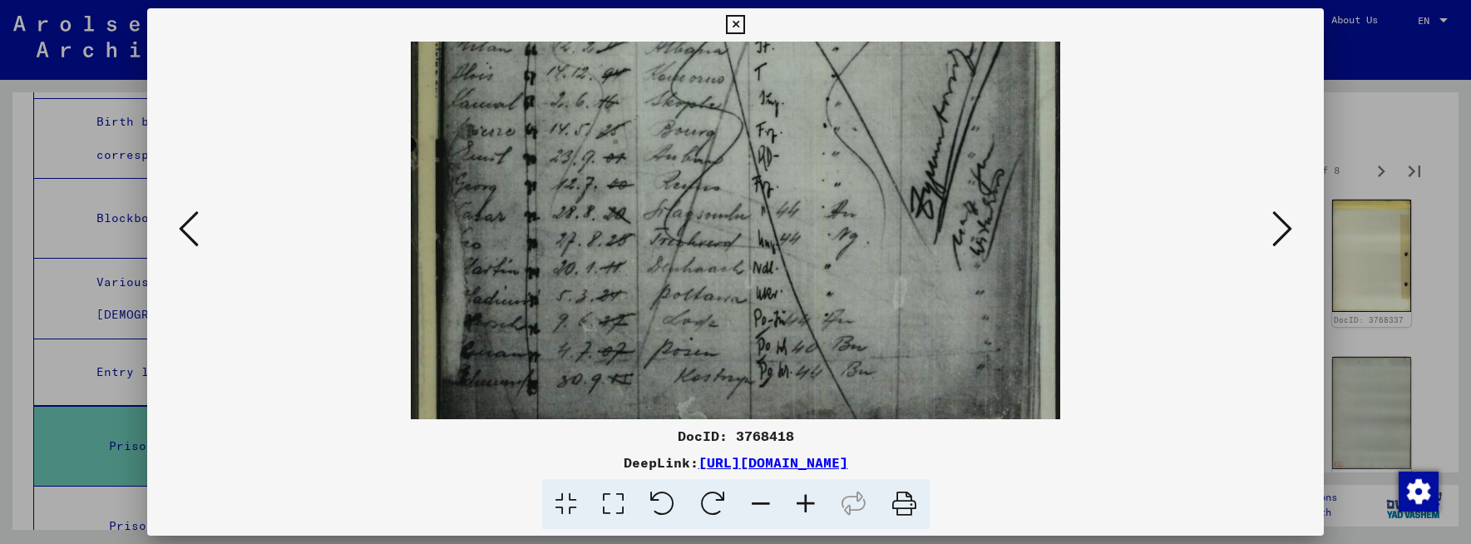
drag, startPoint x: 746, startPoint y: 341, endPoint x: 937, endPoint y: 344, distance: 191.3
click at [887, 344] on img at bounding box center [735, 27] width 649 height 918
click at [1281, 235] on icon at bounding box center [1282, 229] width 20 height 40
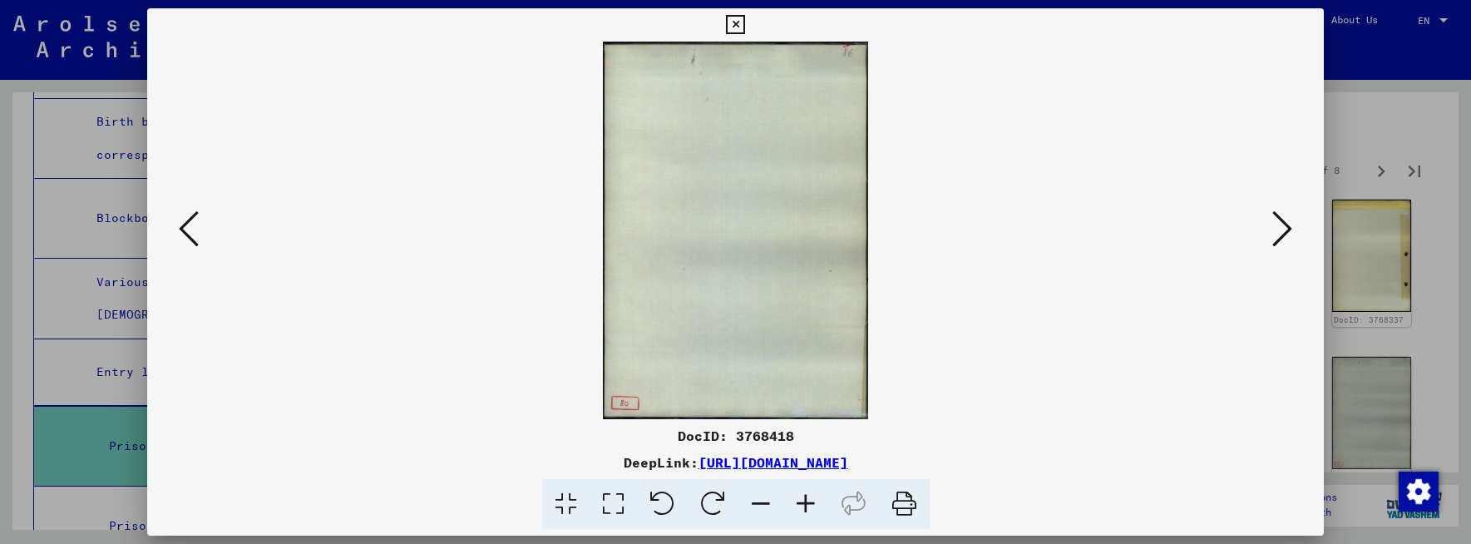
scroll to position [0, 0]
click at [1281, 234] on icon at bounding box center [1282, 229] width 20 height 40
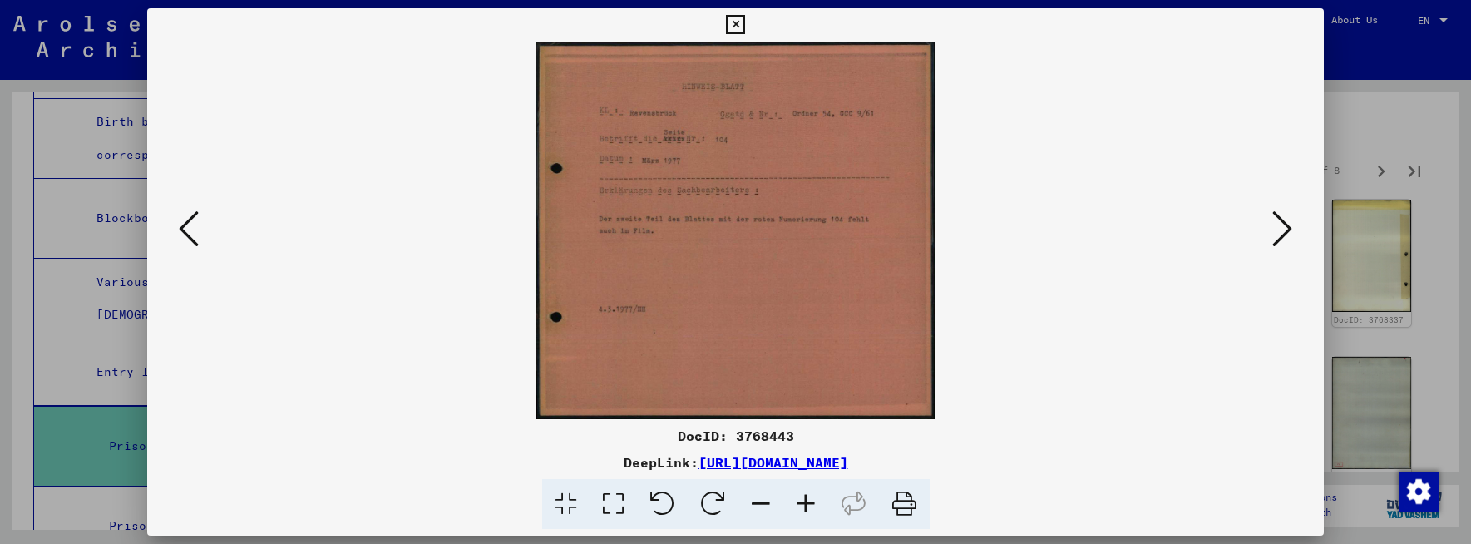
click at [801, 500] on icon at bounding box center [805, 504] width 45 height 51
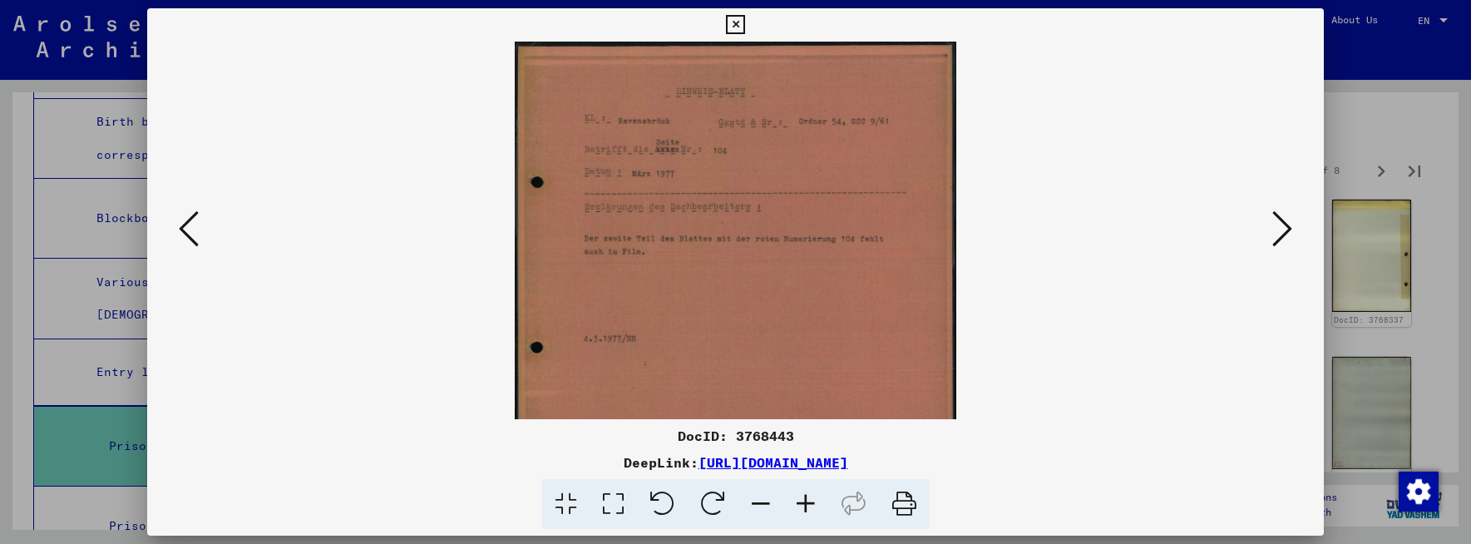
click at [802, 504] on icon at bounding box center [805, 504] width 45 height 51
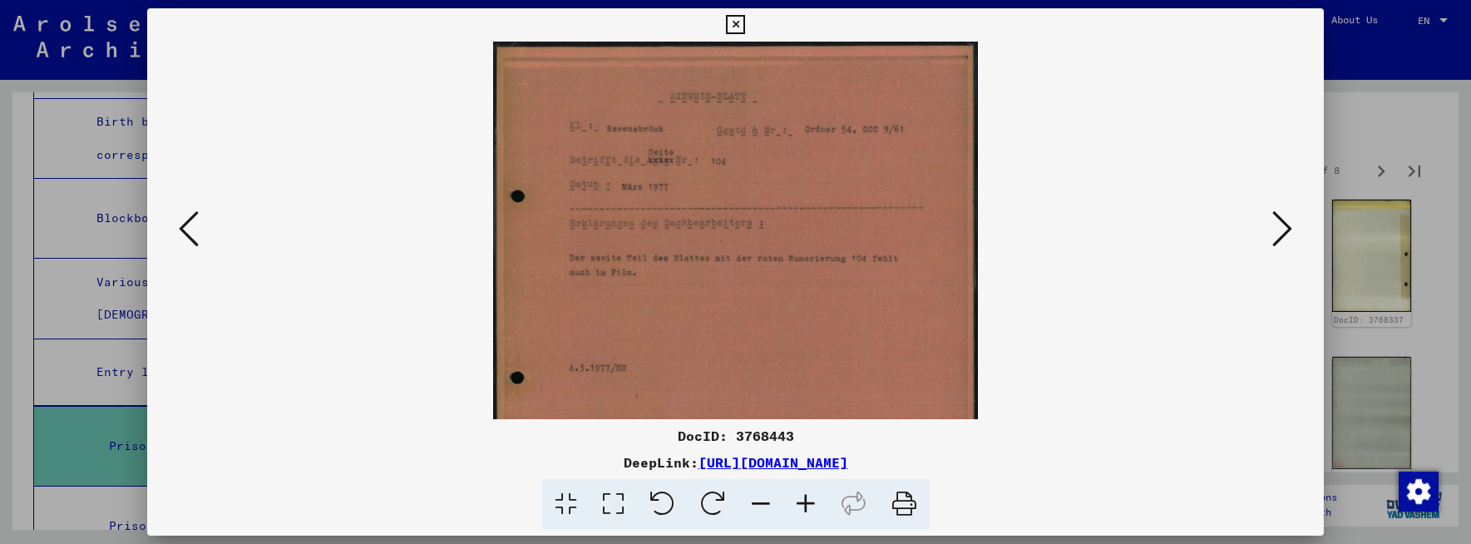
click at [802, 502] on icon at bounding box center [805, 504] width 45 height 51
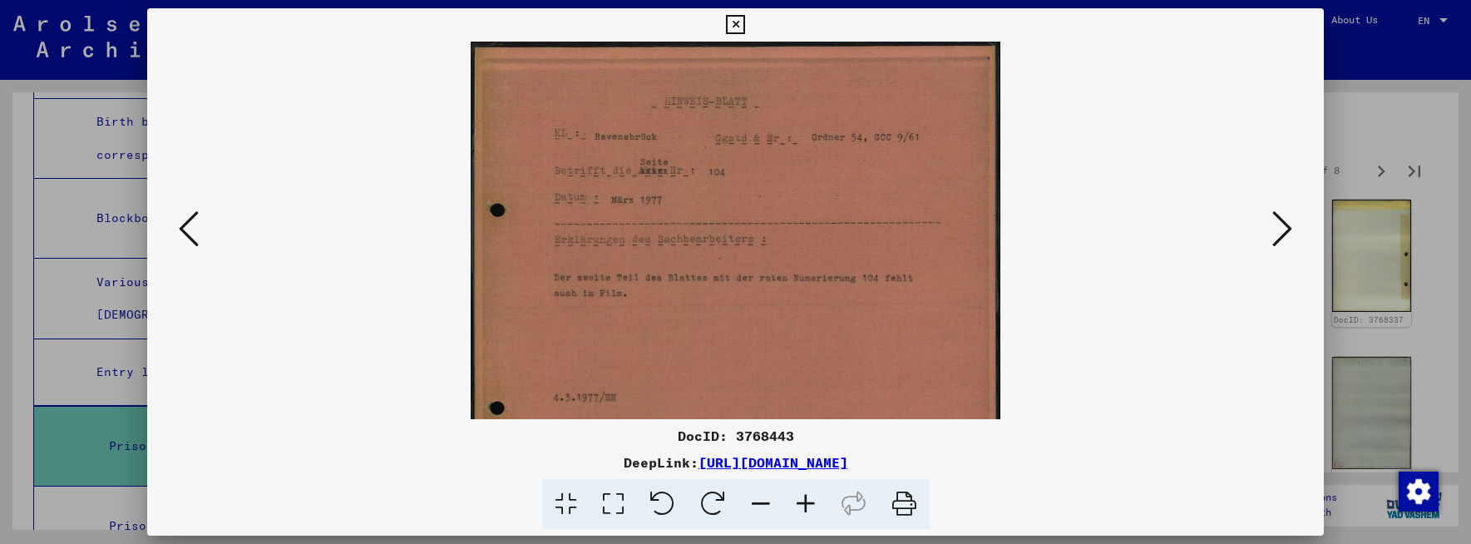
click at [802, 502] on icon at bounding box center [805, 504] width 45 height 51
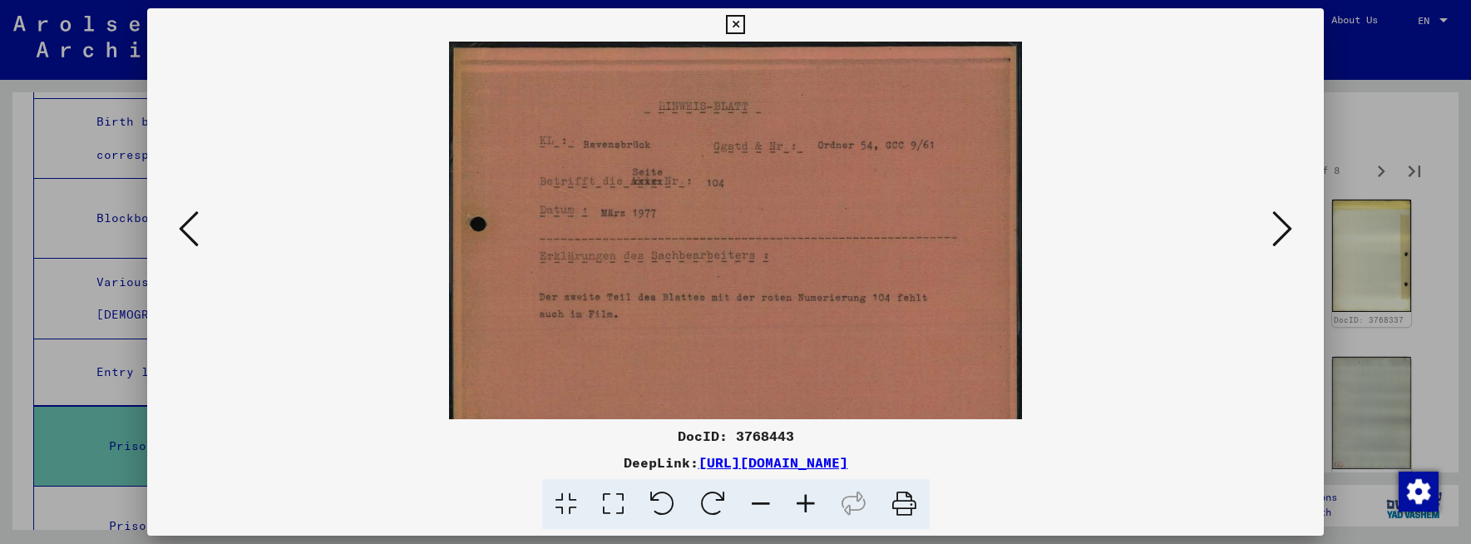
click at [802, 502] on icon at bounding box center [805, 504] width 45 height 51
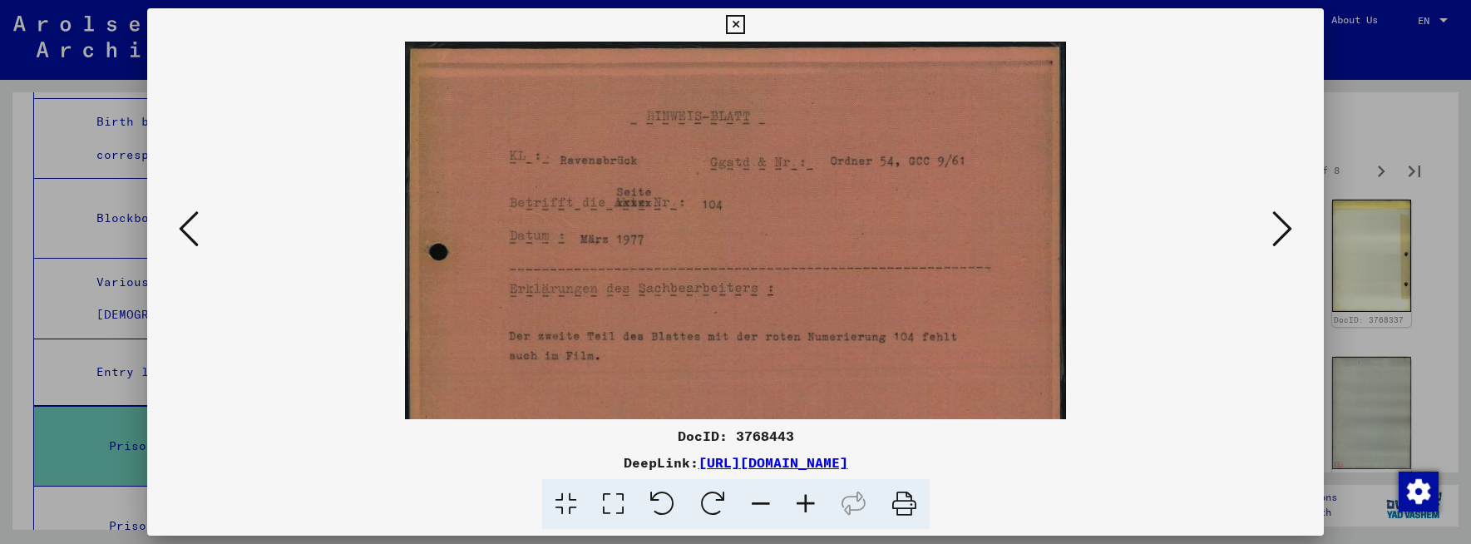
click at [1281, 234] on icon at bounding box center [1282, 229] width 20 height 40
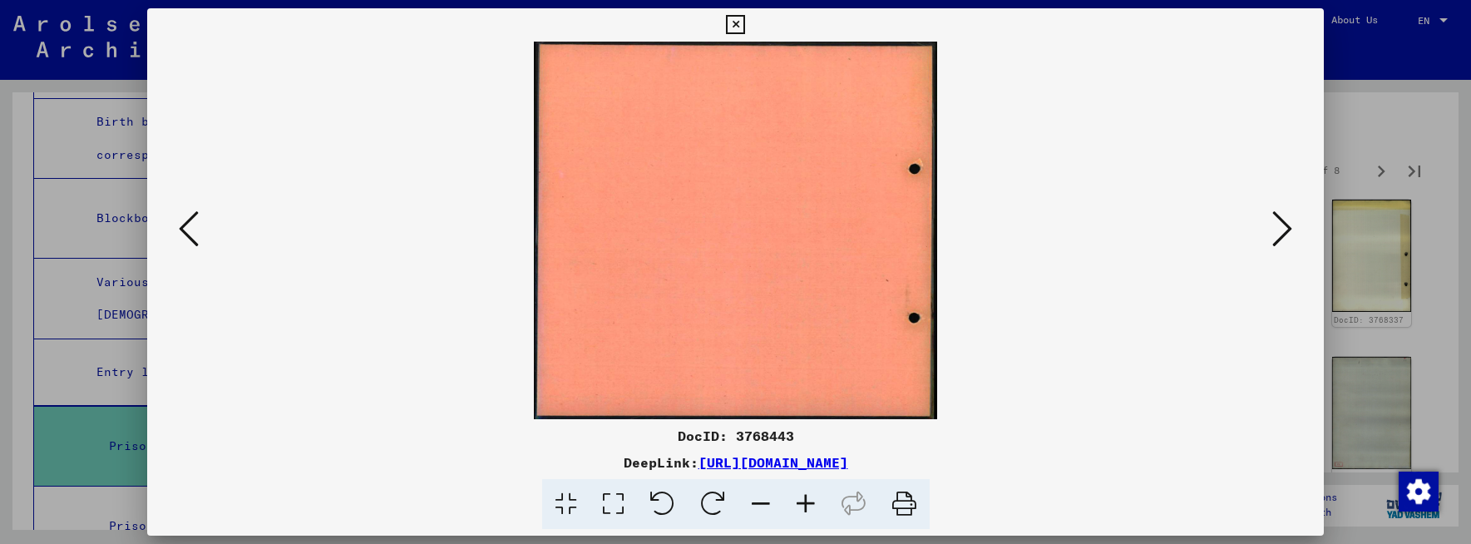
click at [1281, 234] on icon at bounding box center [1282, 229] width 20 height 40
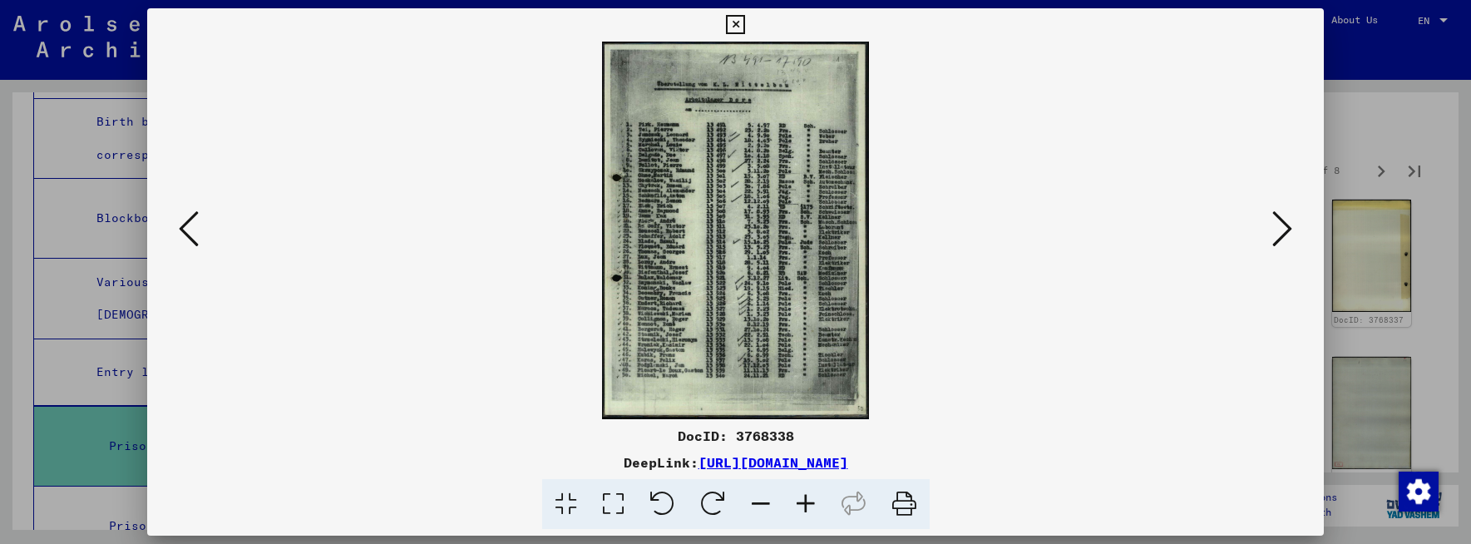
click at [804, 496] on icon at bounding box center [805, 504] width 45 height 51
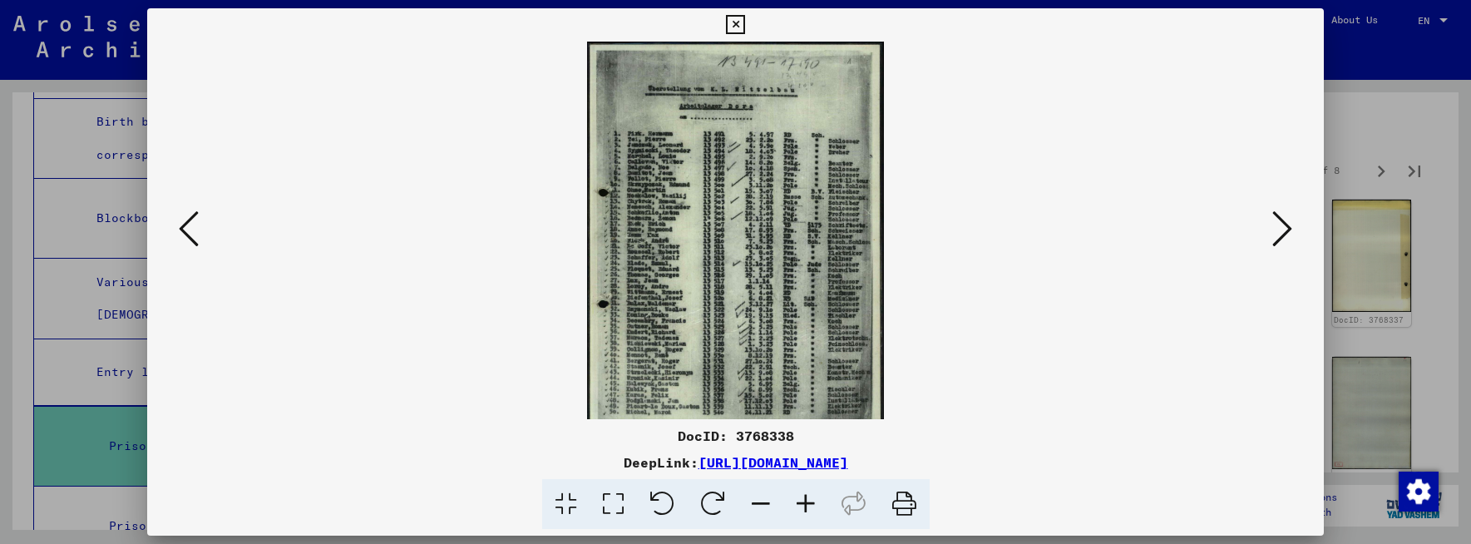
click at [804, 496] on icon at bounding box center [805, 504] width 45 height 51
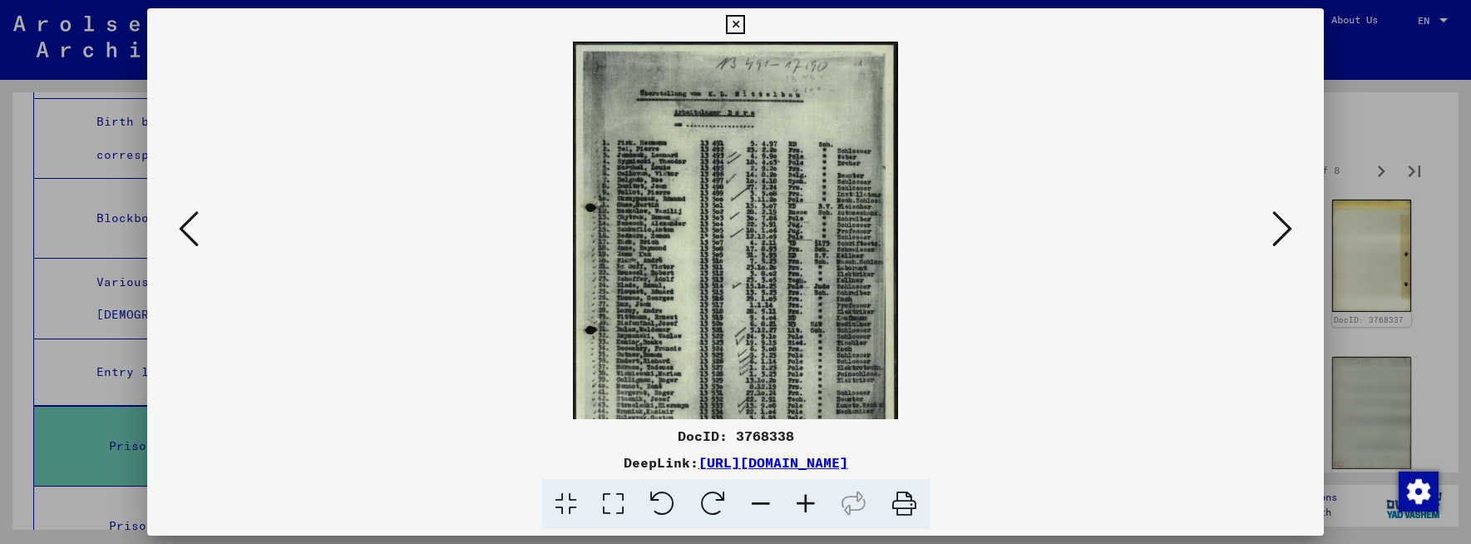
click at [804, 496] on icon at bounding box center [805, 504] width 45 height 51
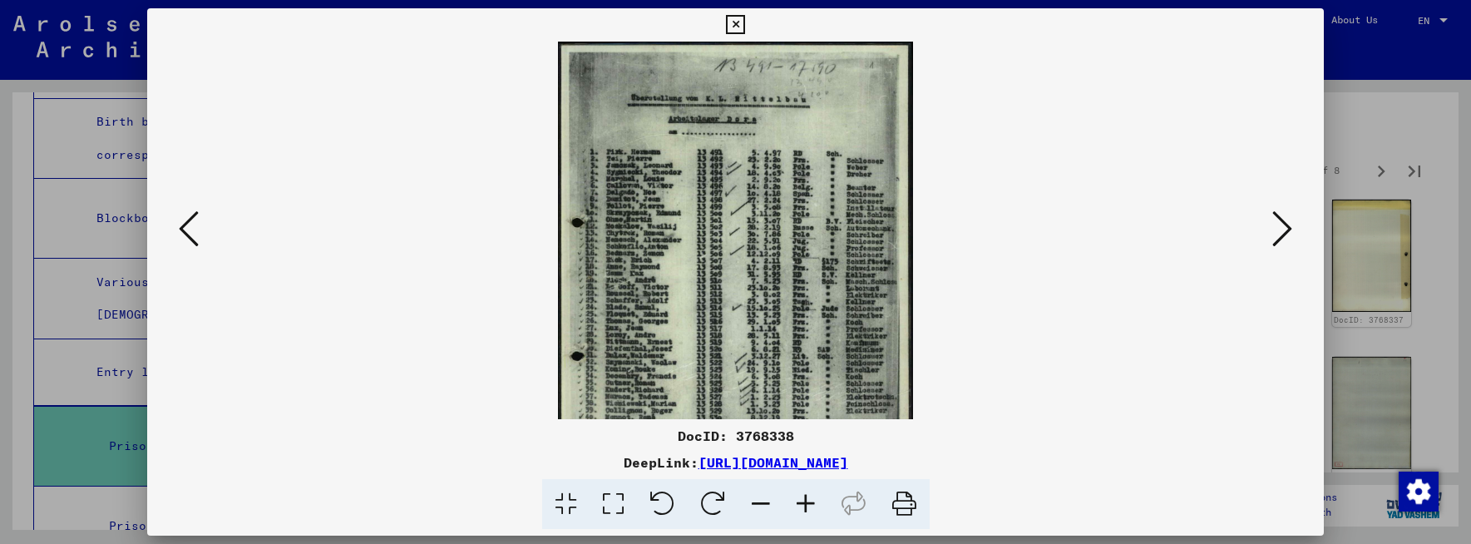
click at [804, 496] on icon at bounding box center [805, 504] width 45 height 51
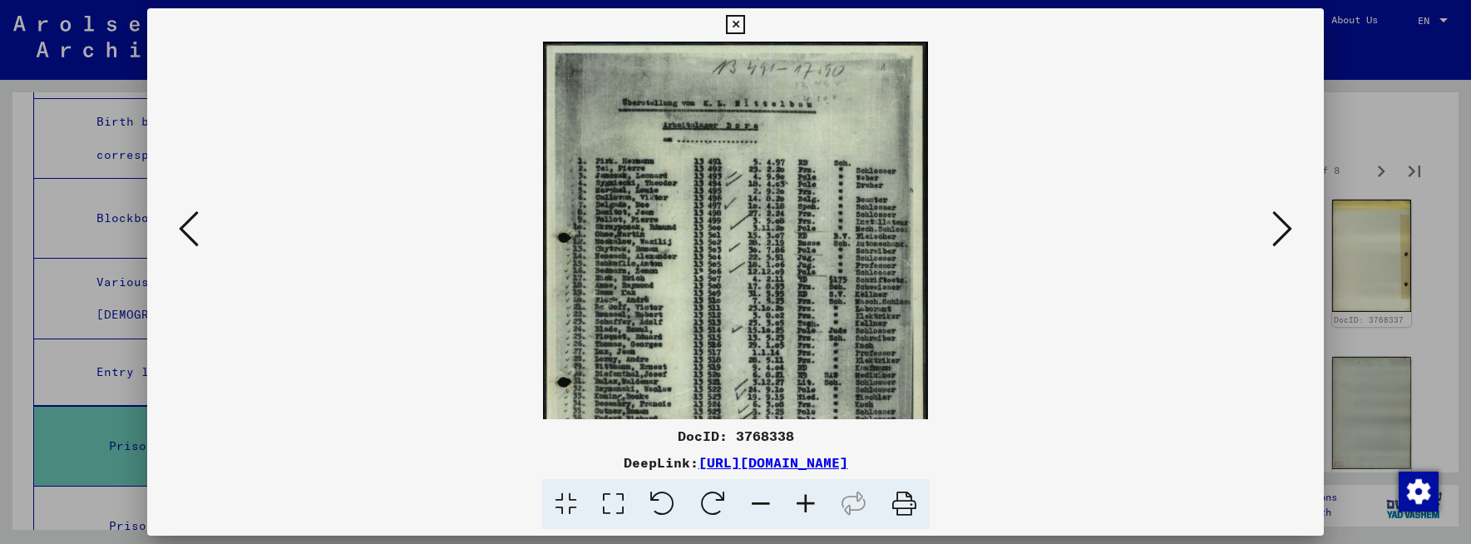
click at [804, 496] on icon at bounding box center [805, 504] width 45 height 51
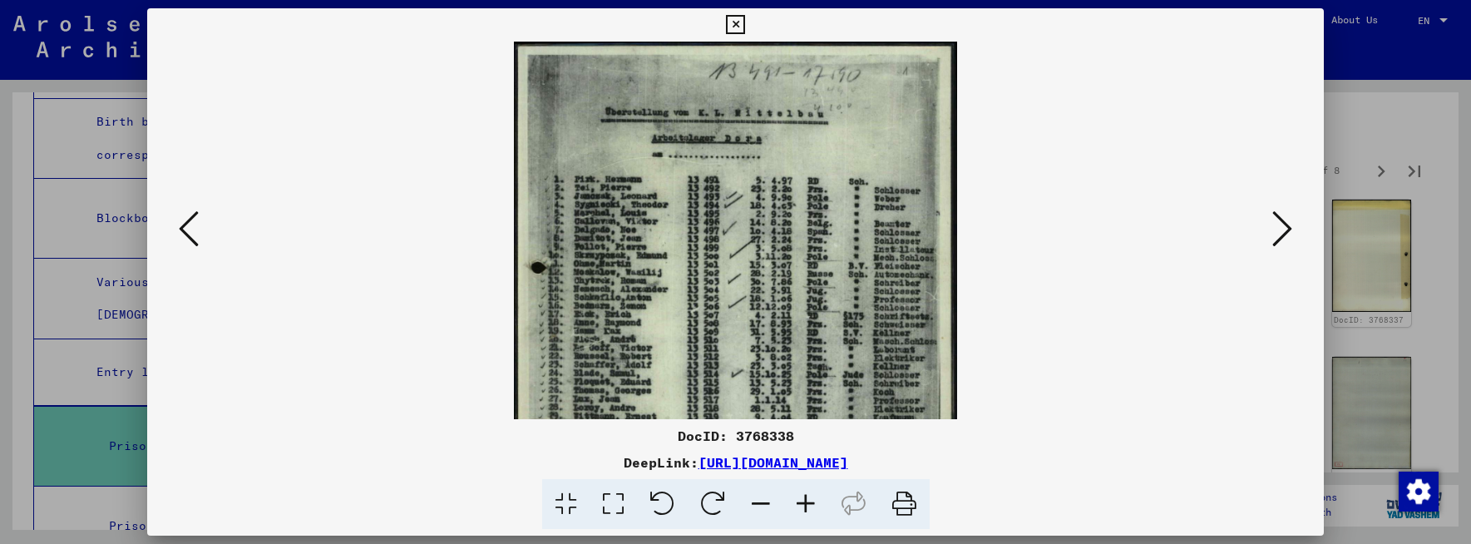
click at [804, 496] on icon at bounding box center [805, 504] width 45 height 51
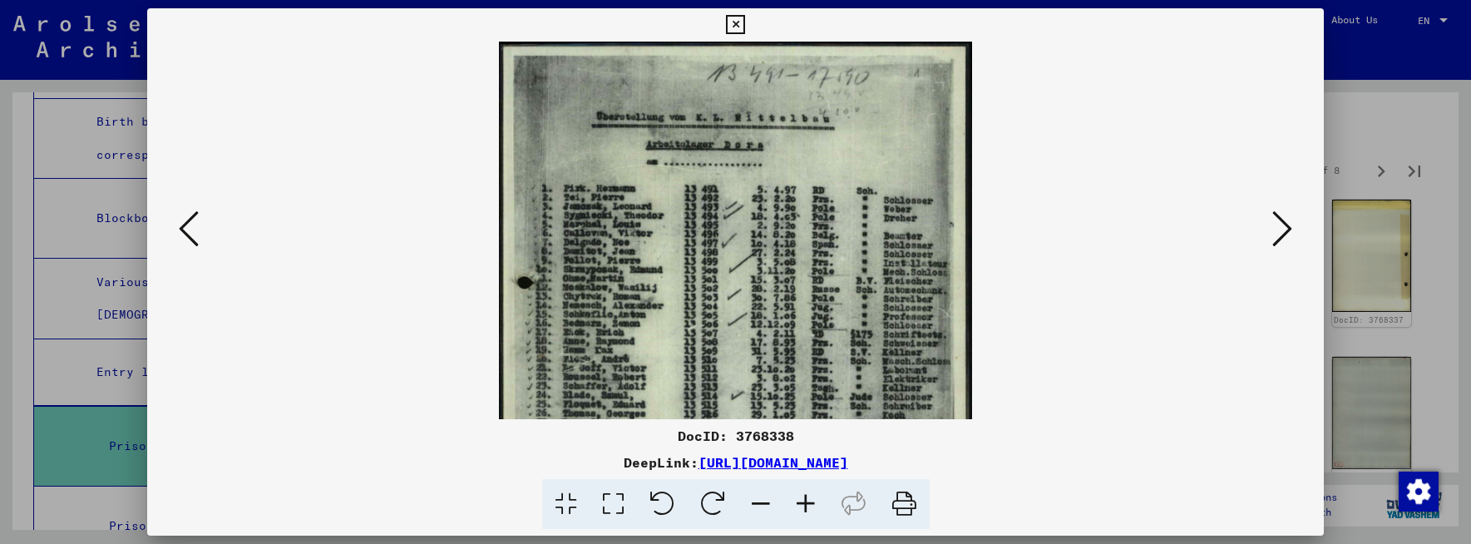
click at [804, 496] on icon at bounding box center [805, 504] width 45 height 51
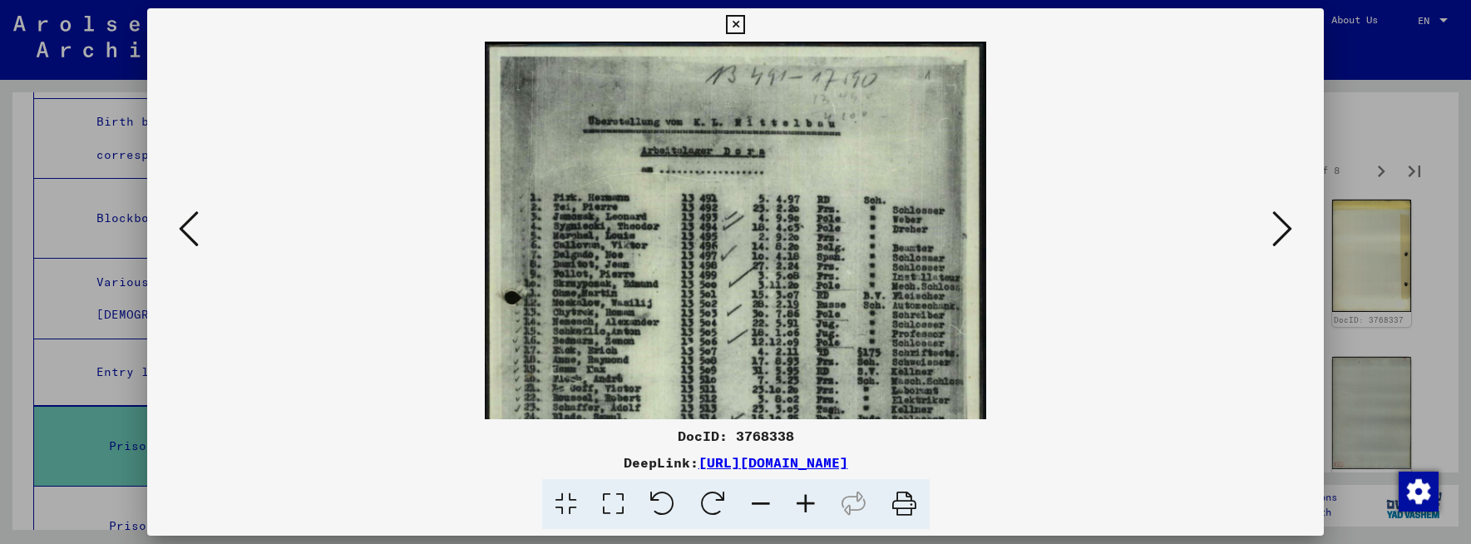
click at [804, 496] on icon at bounding box center [805, 504] width 45 height 51
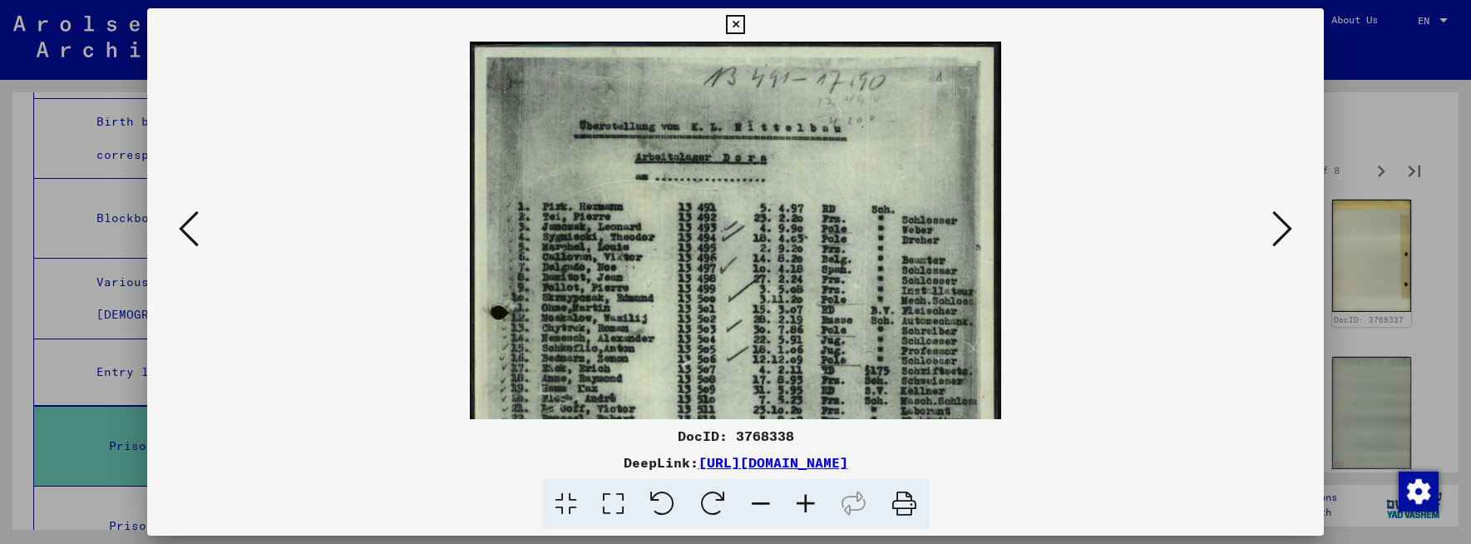
click at [804, 496] on icon at bounding box center [805, 504] width 45 height 51
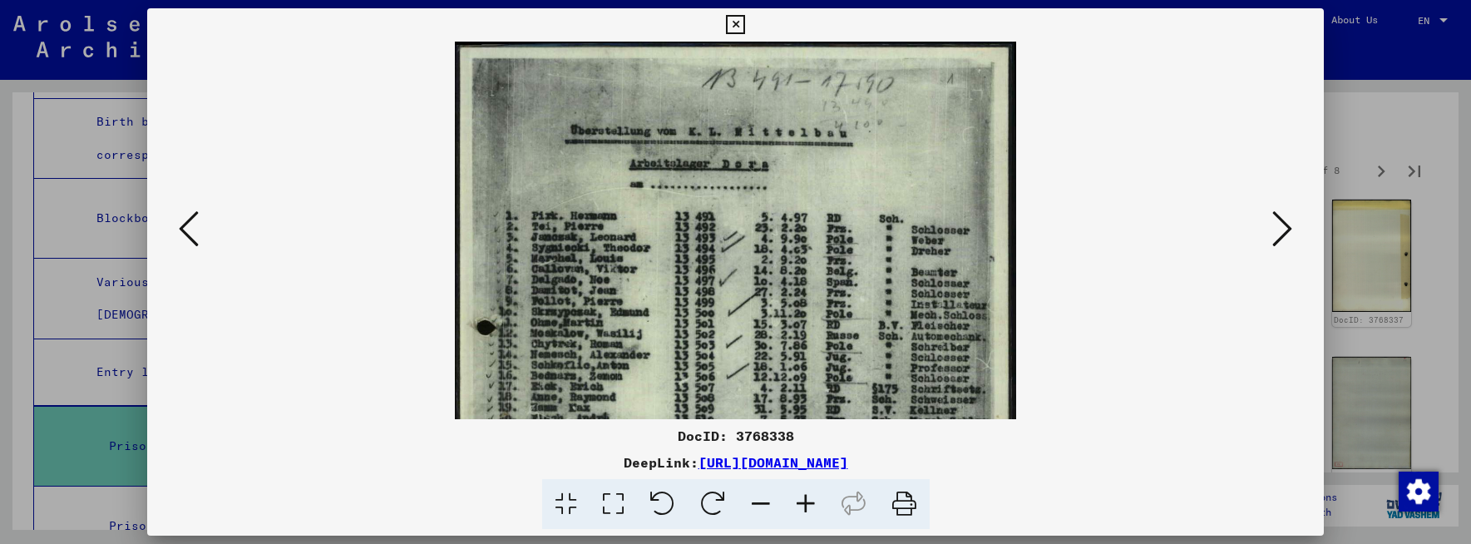
click at [804, 496] on icon at bounding box center [805, 504] width 45 height 51
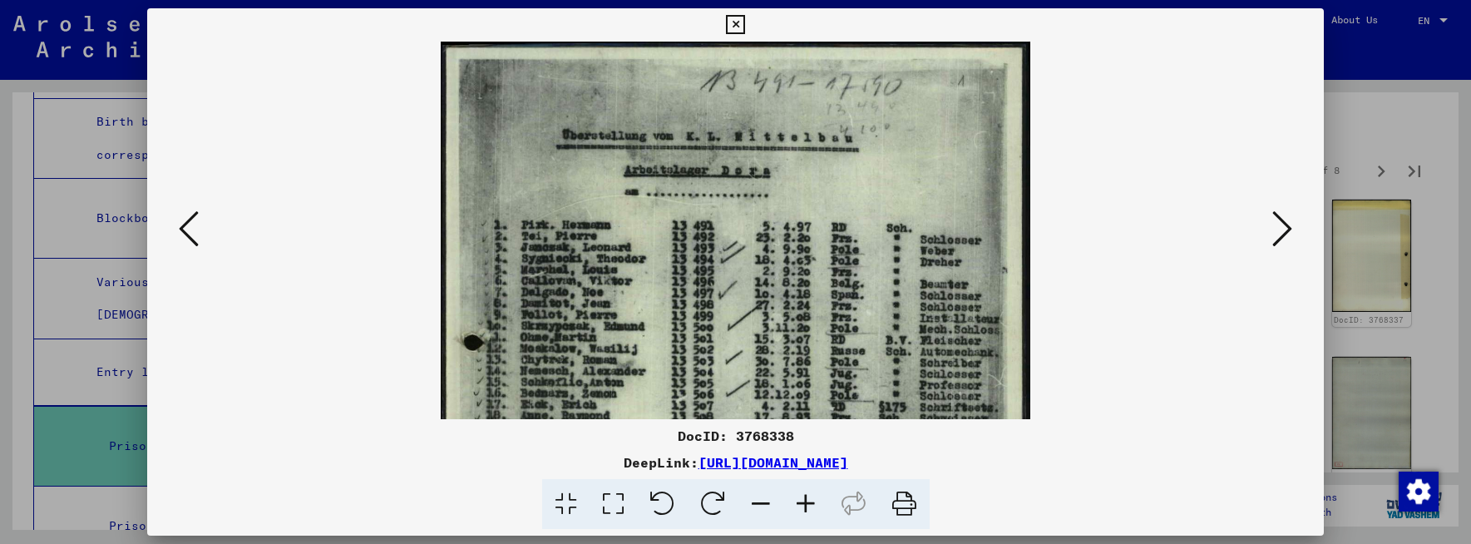
click at [804, 496] on icon at bounding box center [805, 504] width 45 height 51
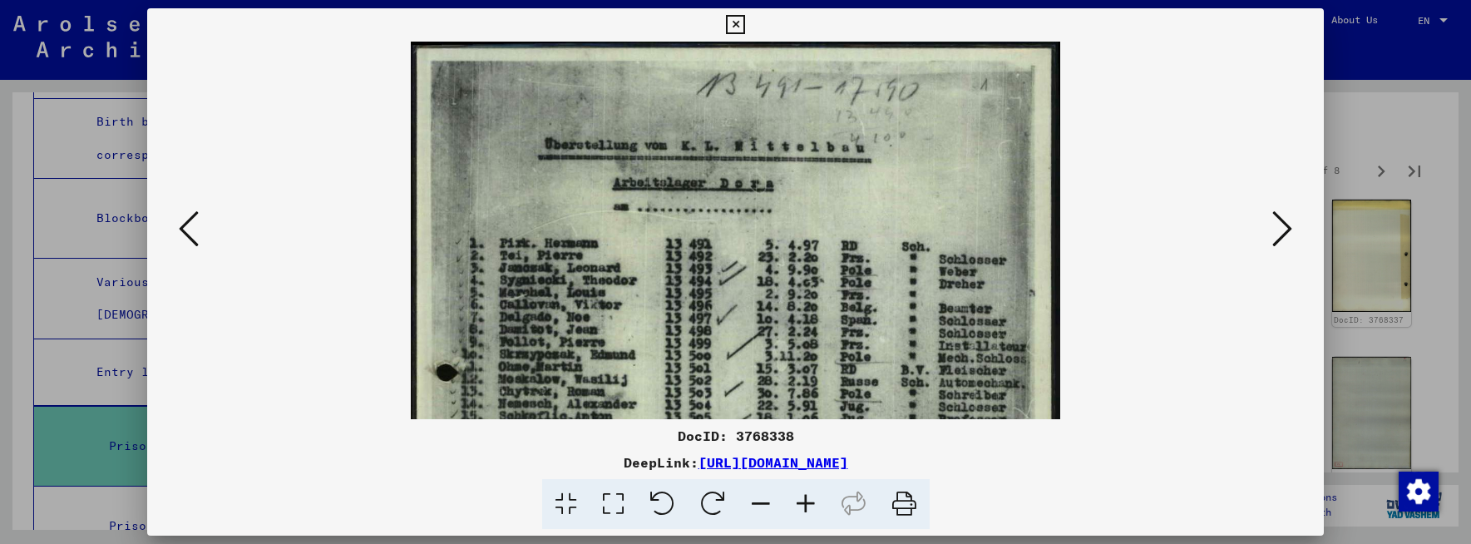
click at [804, 496] on icon at bounding box center [805, 504] width 45 height 51
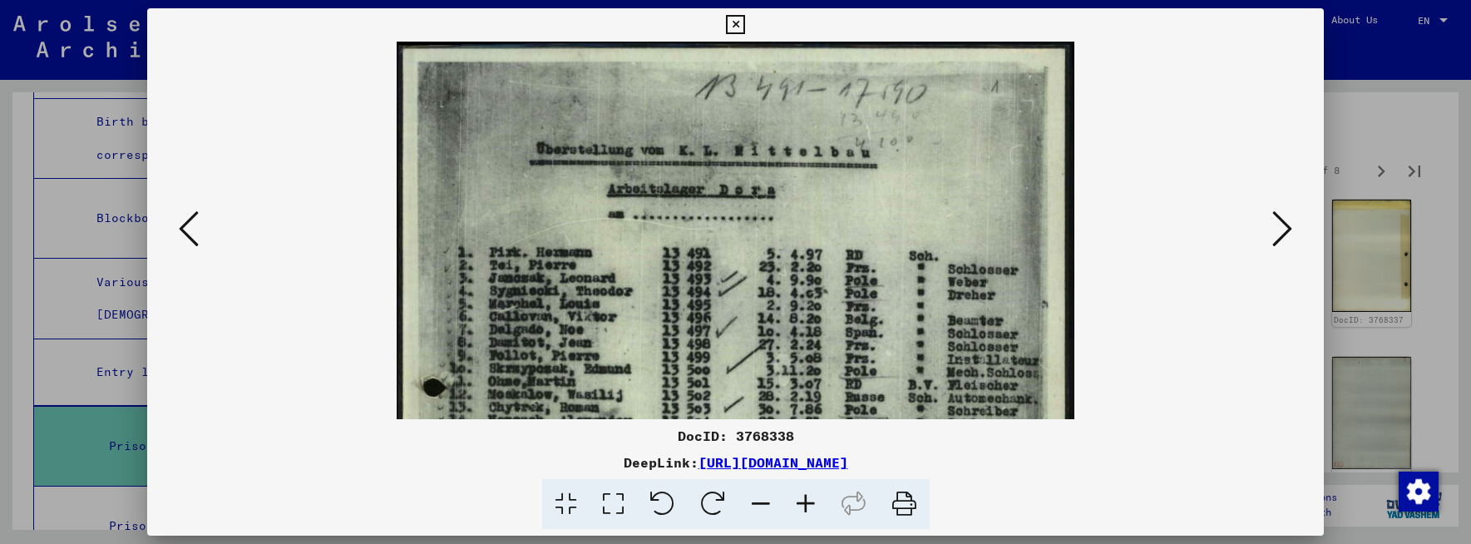
click at [804, 496] on icon at bounding box center [805, 504] width 45 height 51
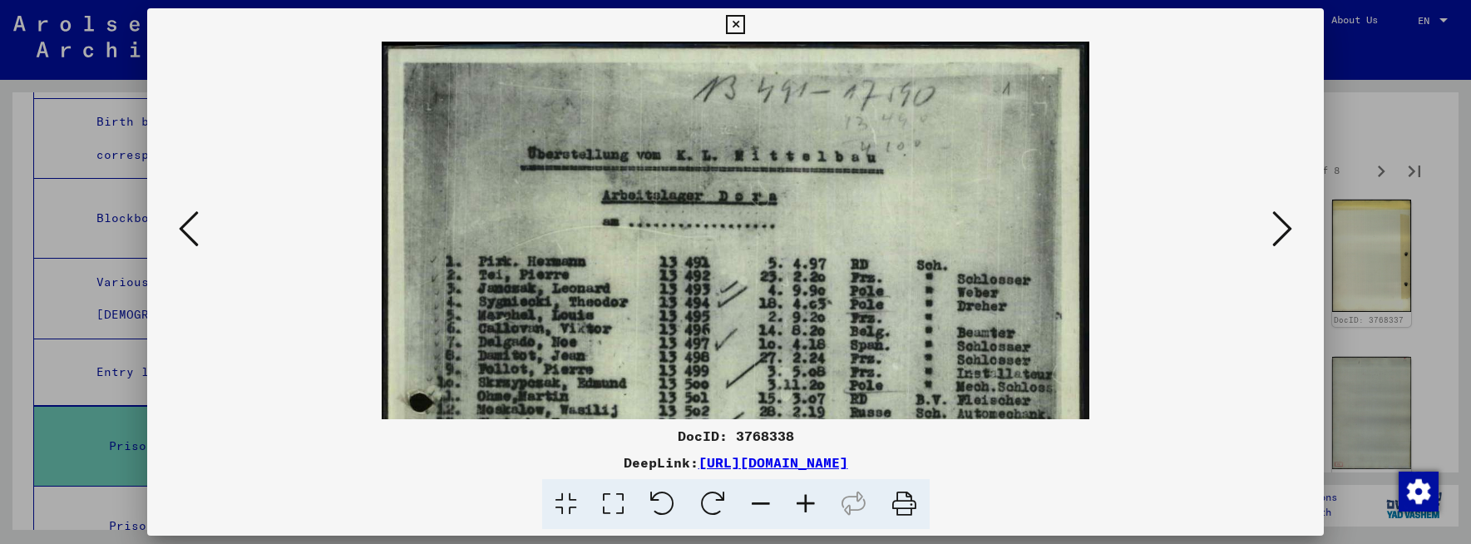
click at [804, 496] on icon at bounding box center [805, 504] width 45 height 51
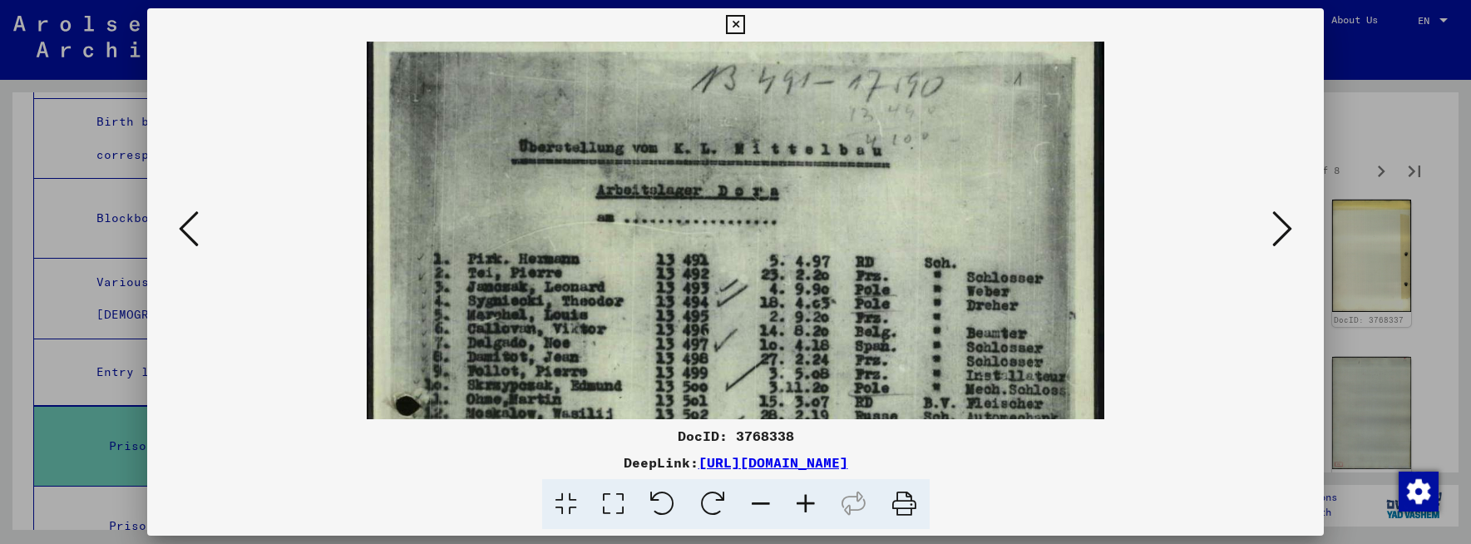
scroll to position [15, 0]
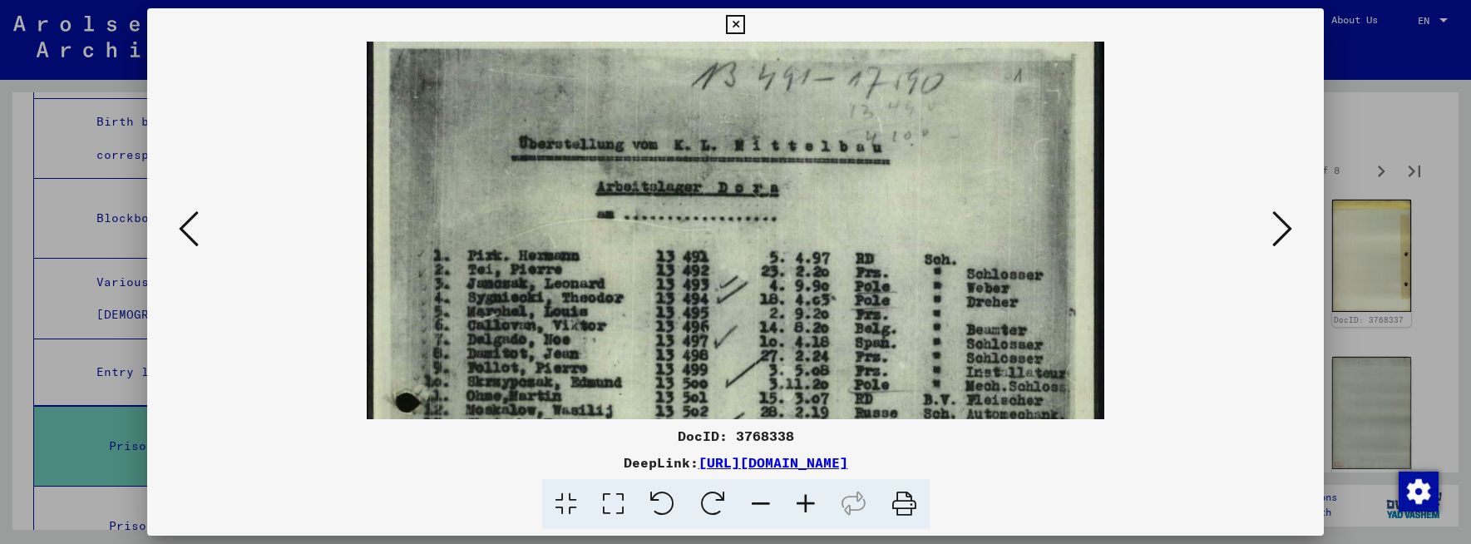
drag, startPoint x: 631, startPoint y: 367, endPoint x: 632, endPoint y: 352, distance: 15.0
click at [632, 352] on img at bounding box center [735, 548] width 737 height 1043
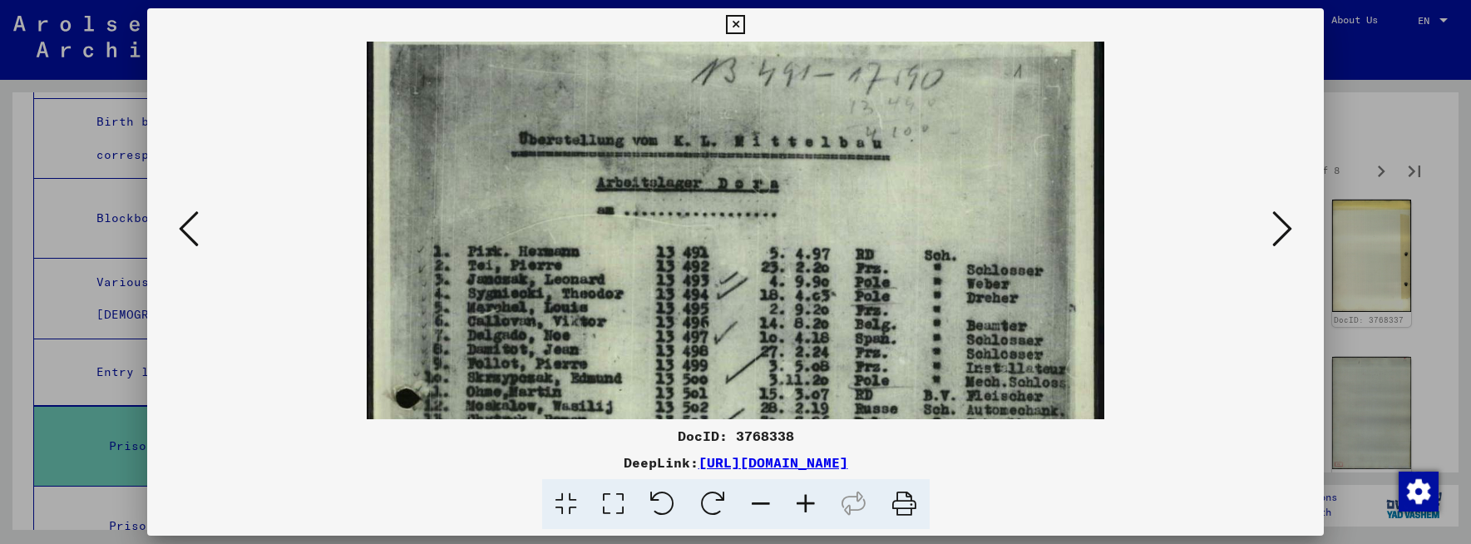
scroll to position [21, 0]
drag, startPoint x: 715, startPoint y: 312, endPoint x: 713, endPoint y: 302, distance: 10.3
click at [717, 304] on img at bounding box center [735, 542] width 737 height 1043
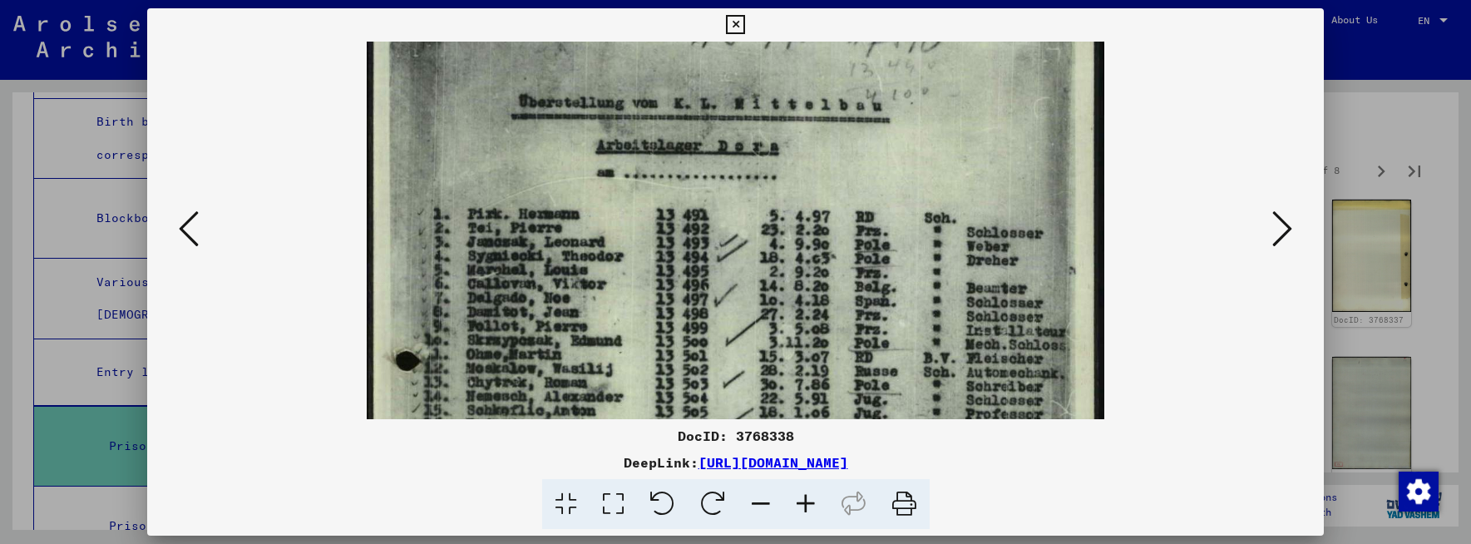
scroll to position [63, 0]
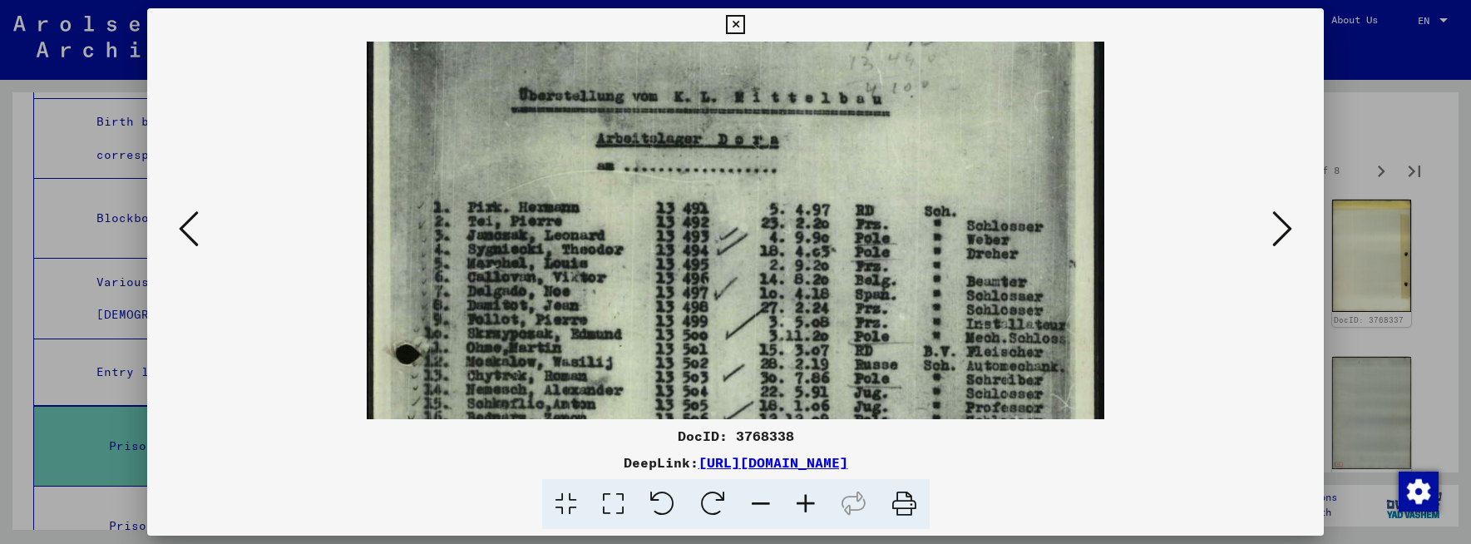
drag, startPoint x: 611, startPoint y: 313, endPoint x: 615, endPoint y: 272, distance: 41.0
click at [615, 272] on img at bounding box center [735, 499] width 737 height 1043
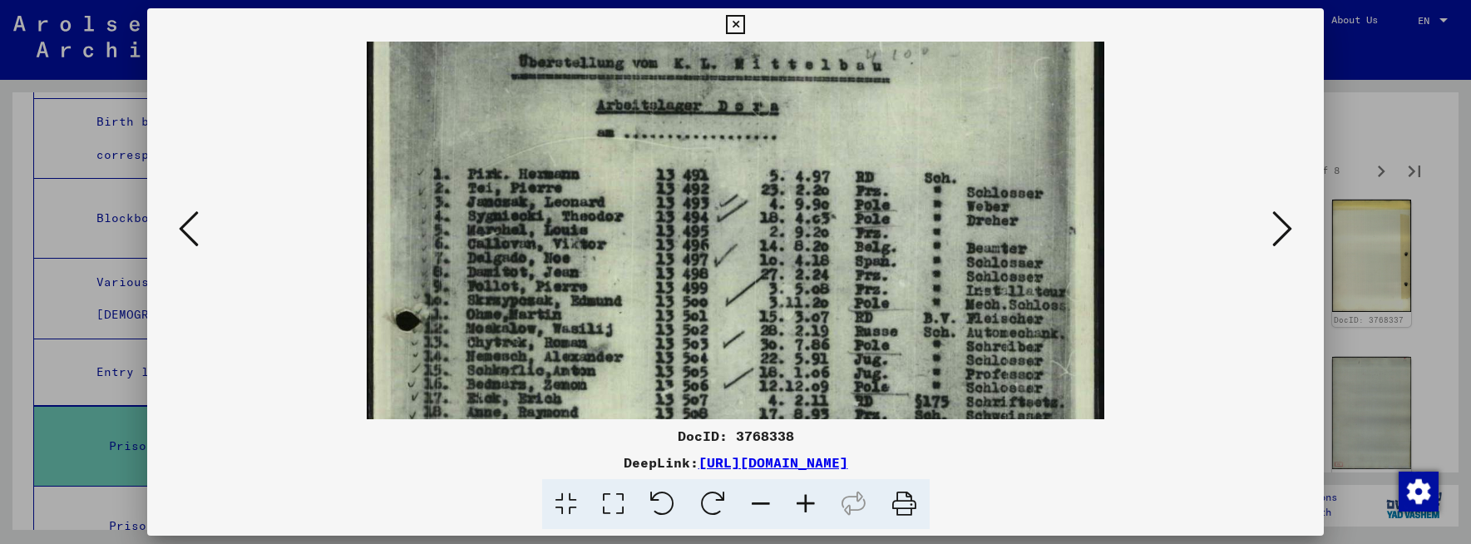
drag, startPoint x: 606, startPoint y: 338, endPoint x: 602, endPoint y: 304, distance: 35.2
click at [602, 304] on img at bounding box center [735, 466] width 737 height 1043
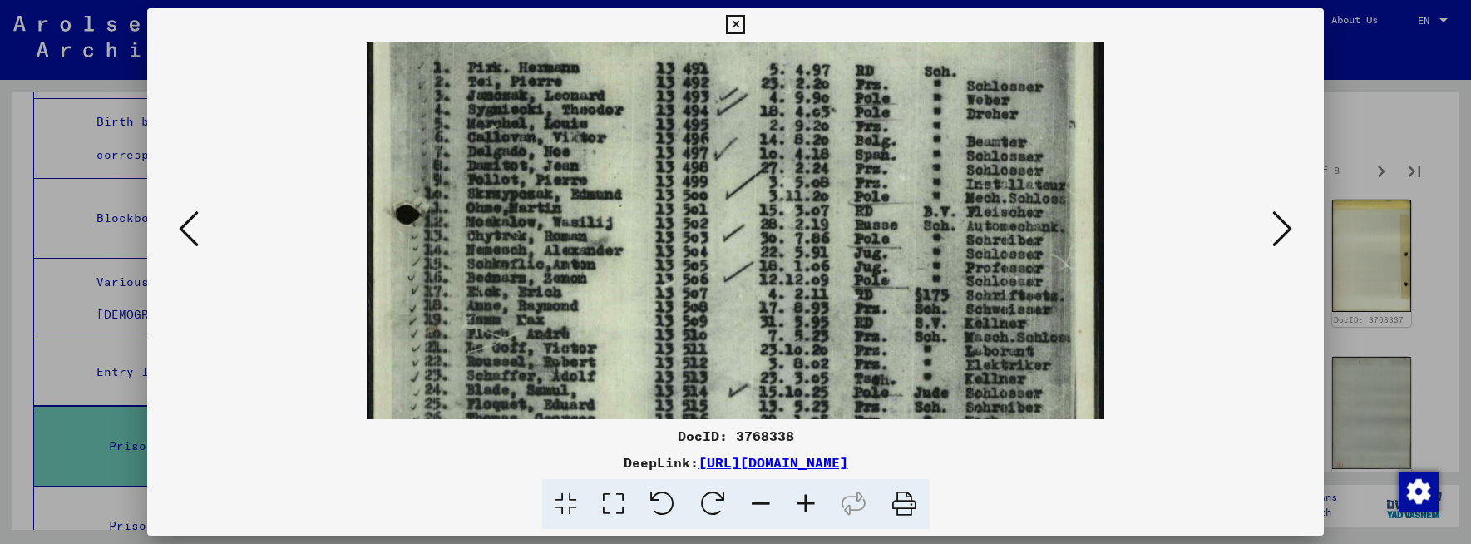
scroll to position [208, 0]
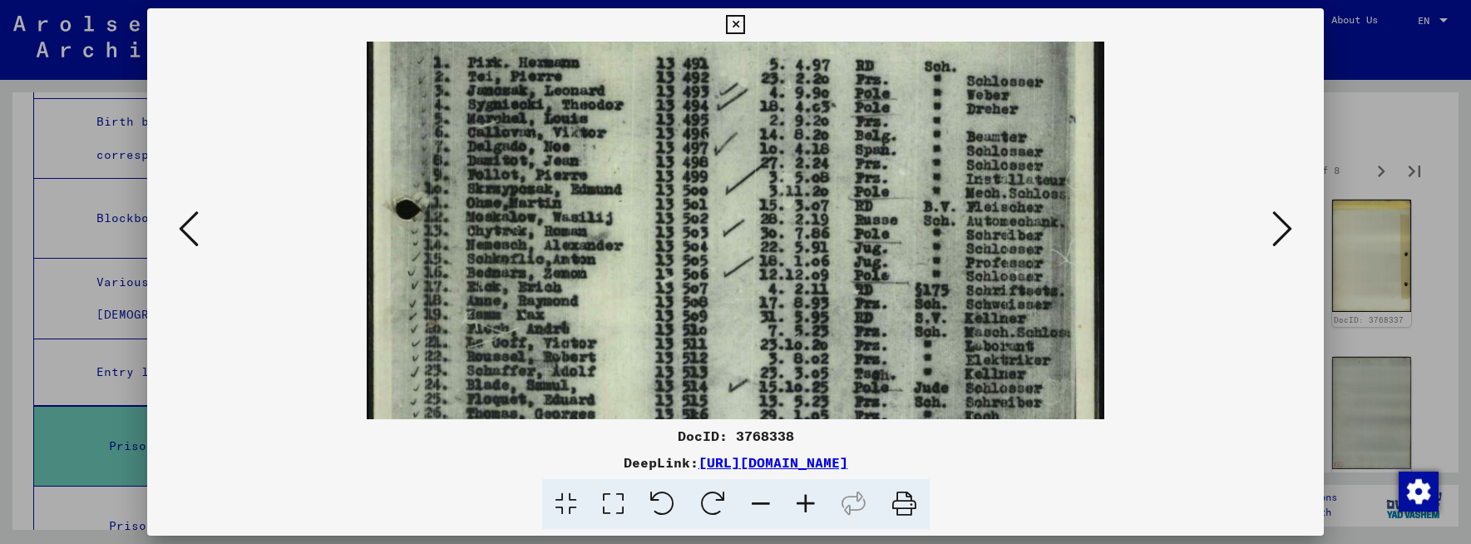
drag, startPoint x: 722, startPoint y: 342, endPoint x: 714, endPoint y: 232, distance: 110.0
click at [714, 232] on img at bounding box center [735, 355] width 737 height 1043
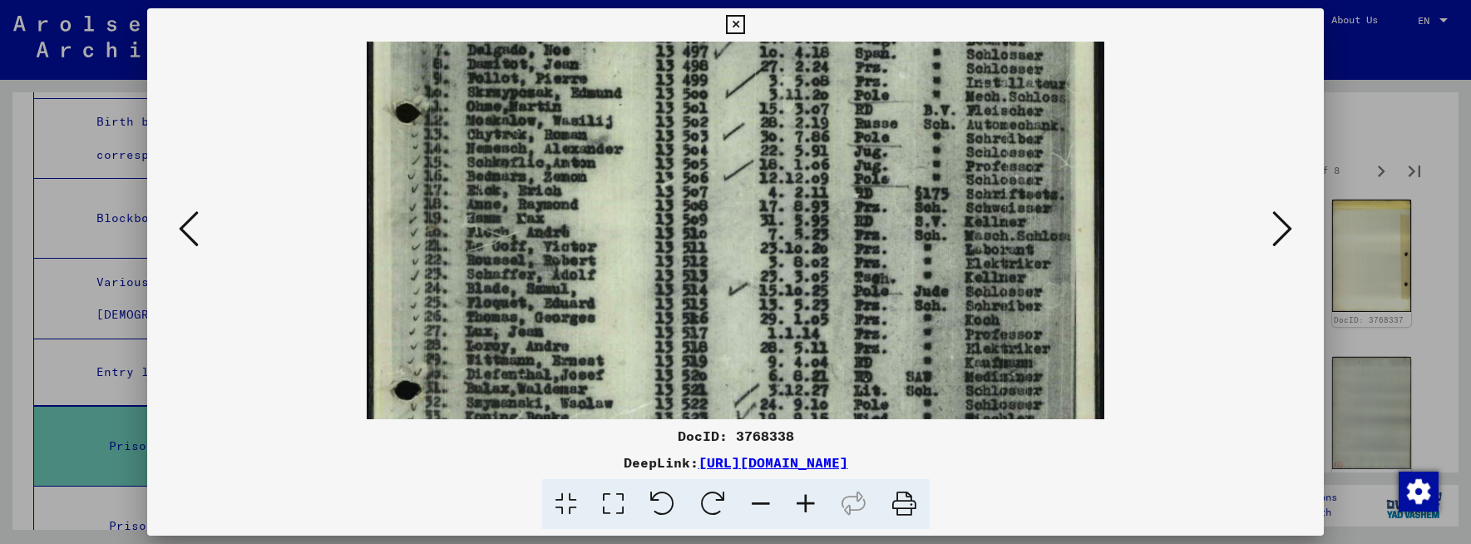
drag, startPoint x: 721, startPoint y: 368, endPoint x: 699, endPoint y: 269, distance: 100.5
click at [699, 269] on img at bounding box center [735, 258] width 737 height 1043
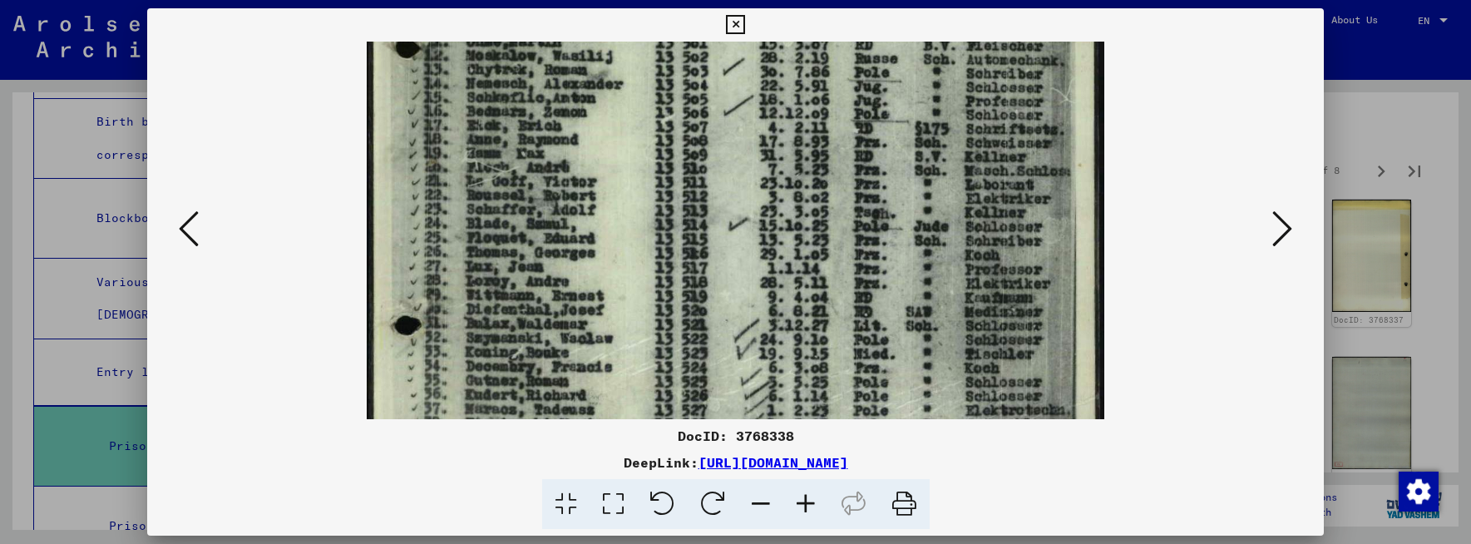
drag, startPoint x: 709, startPoint y: 360, endPoint x: 708, endPoint y: 297, distance: 63.2
click at [708, 297] on img at bounding box center [735, 193] width 737 height 1043
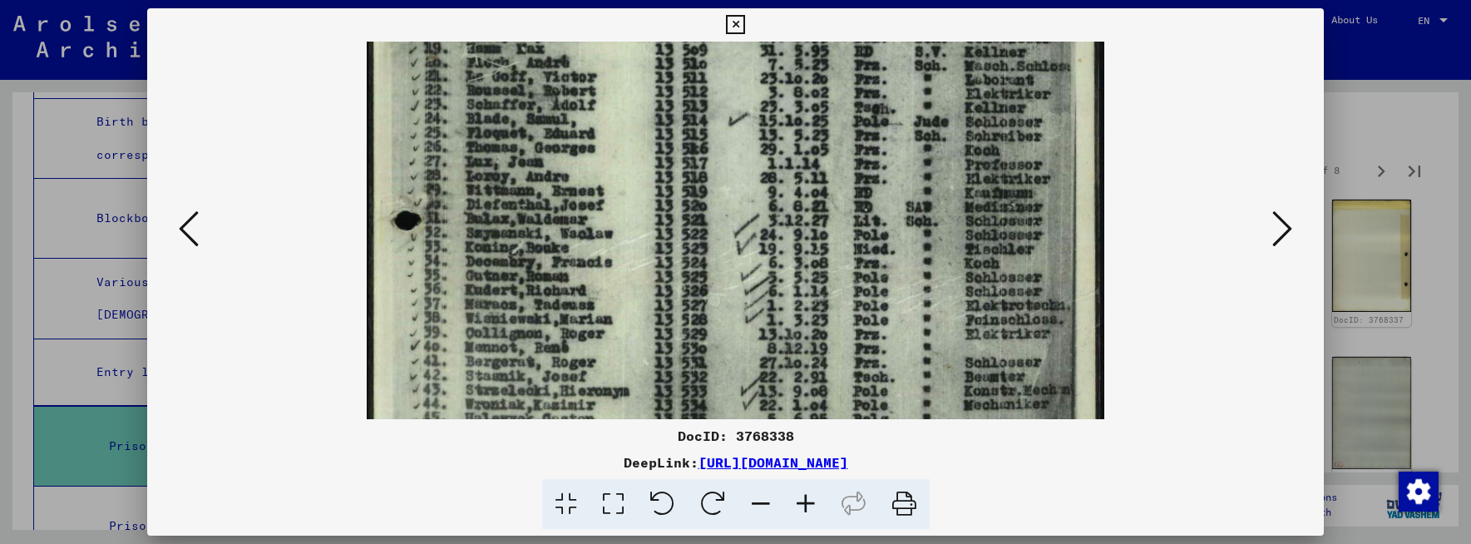
drag, startPoint x: 704, startPoint y: 365, endPoint x: 707, endPoint y: 239, distance: 125.6
click at [707, 240] on img at bounding box center [735, 89] width 737 height 1043
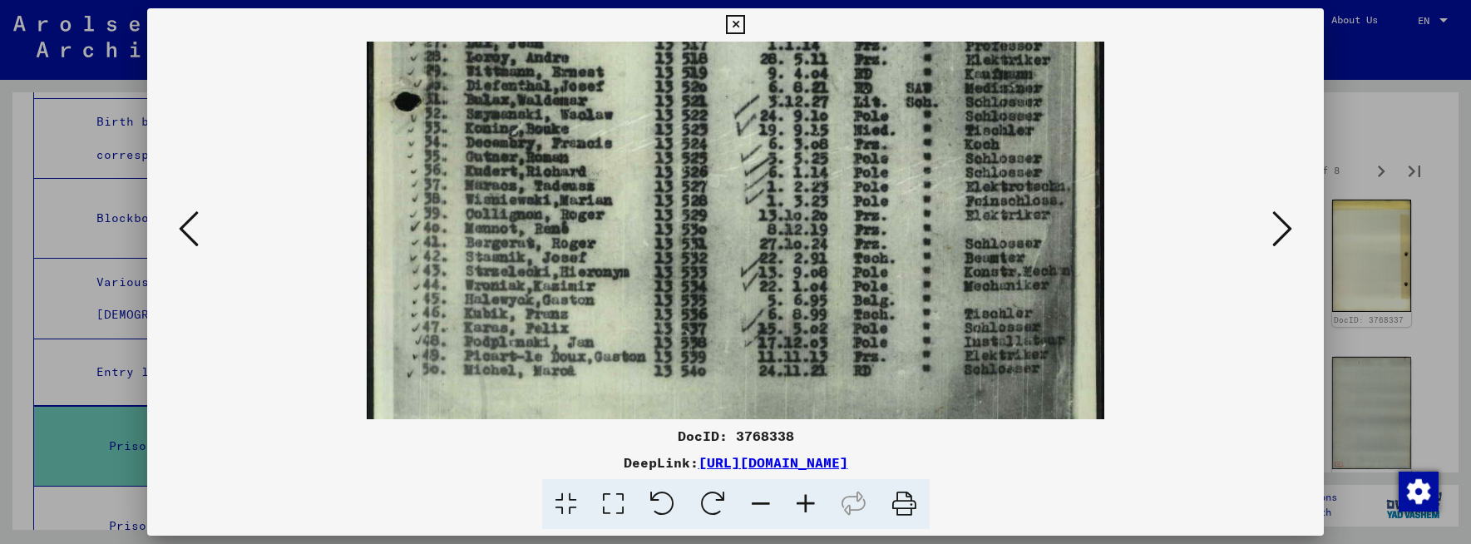
drag, startPoint x: 697, startPoint y: 336, endPoint x: 701, endPoint y: 238, distance: 98.2
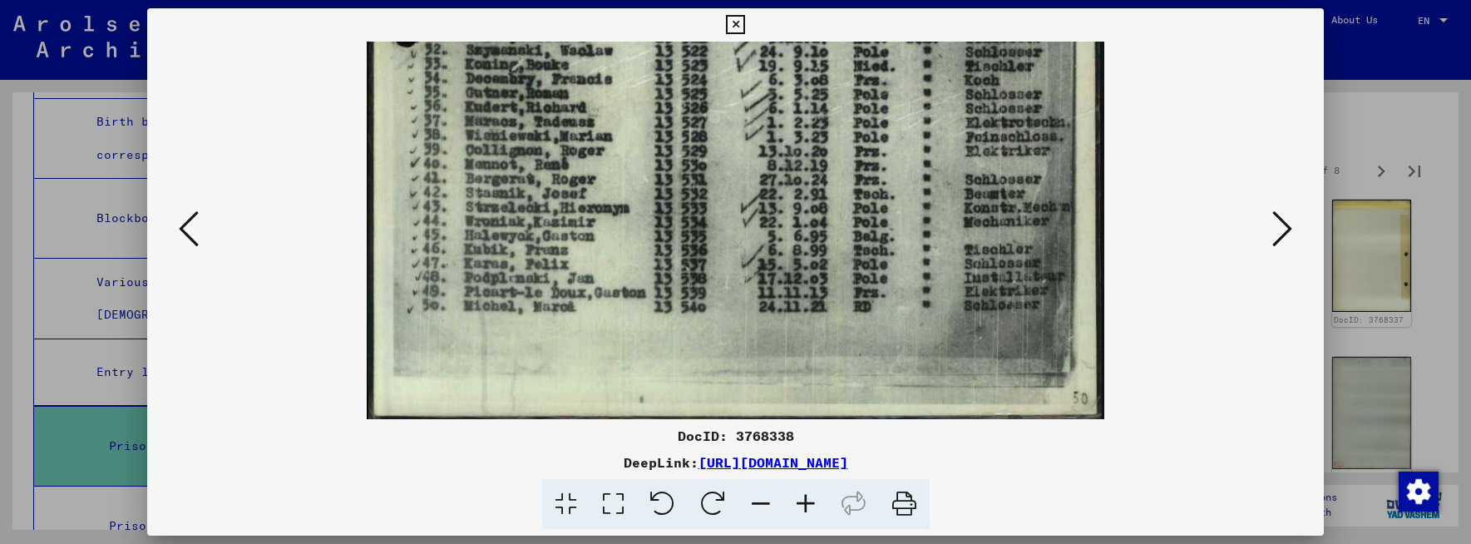
scroll to position [665, 0]
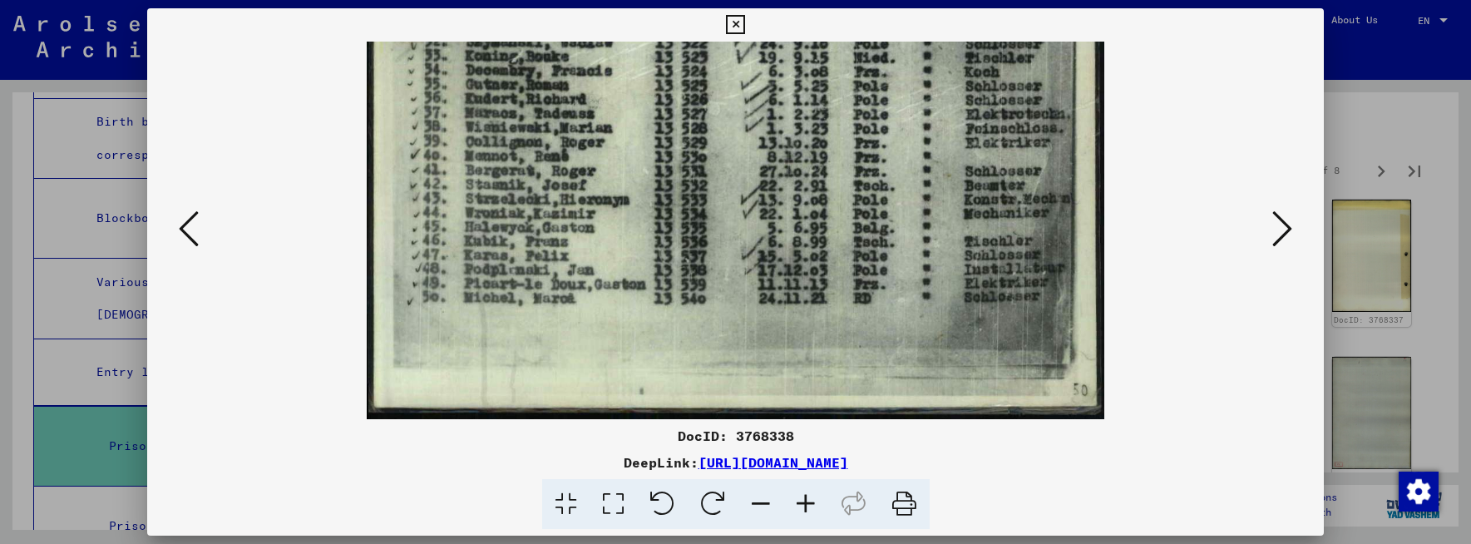
drag, startPoint x: 699, startPoint y: 356, endPoint x: 698, endPoint y: 280, distance: 75.7
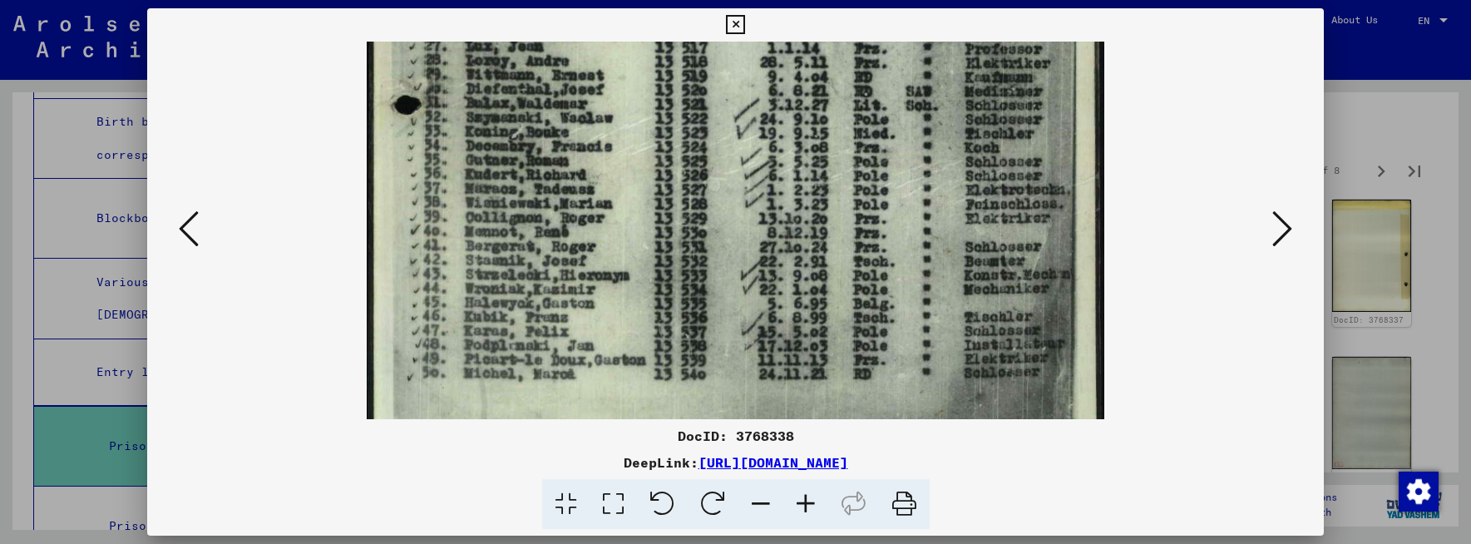
scroll to position [583, 0]
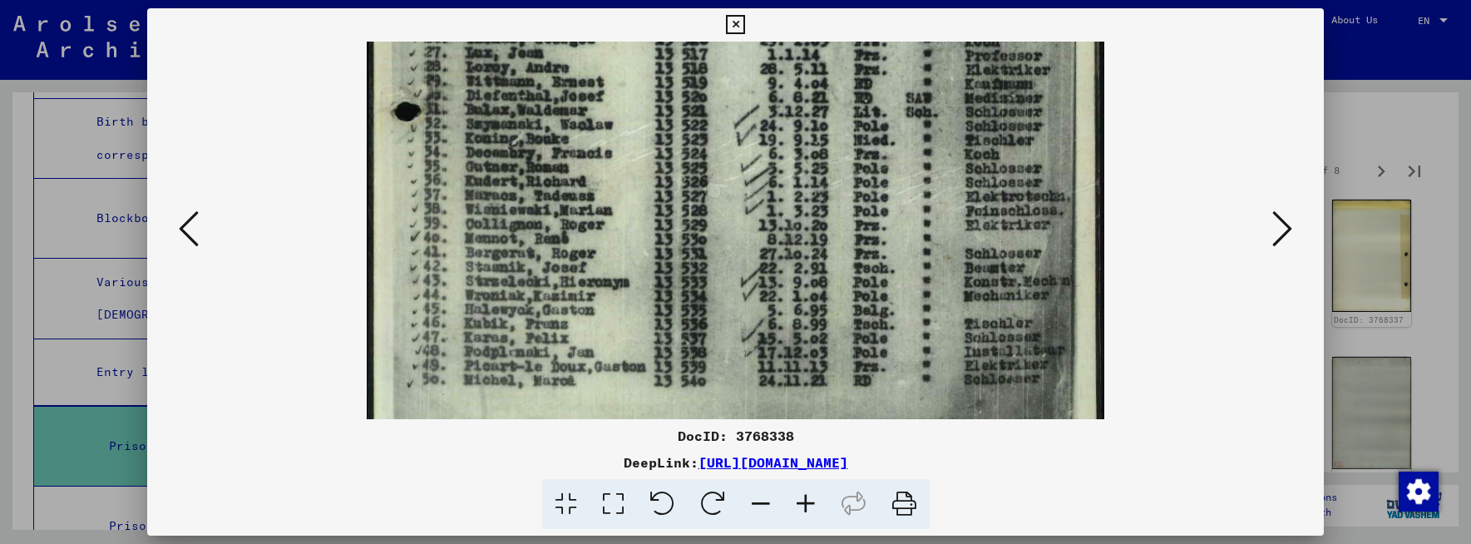
drag, startPoint x: 701, startPoint y: 223, endPoint x: 711, endPoint y: 305, distance: 82.9
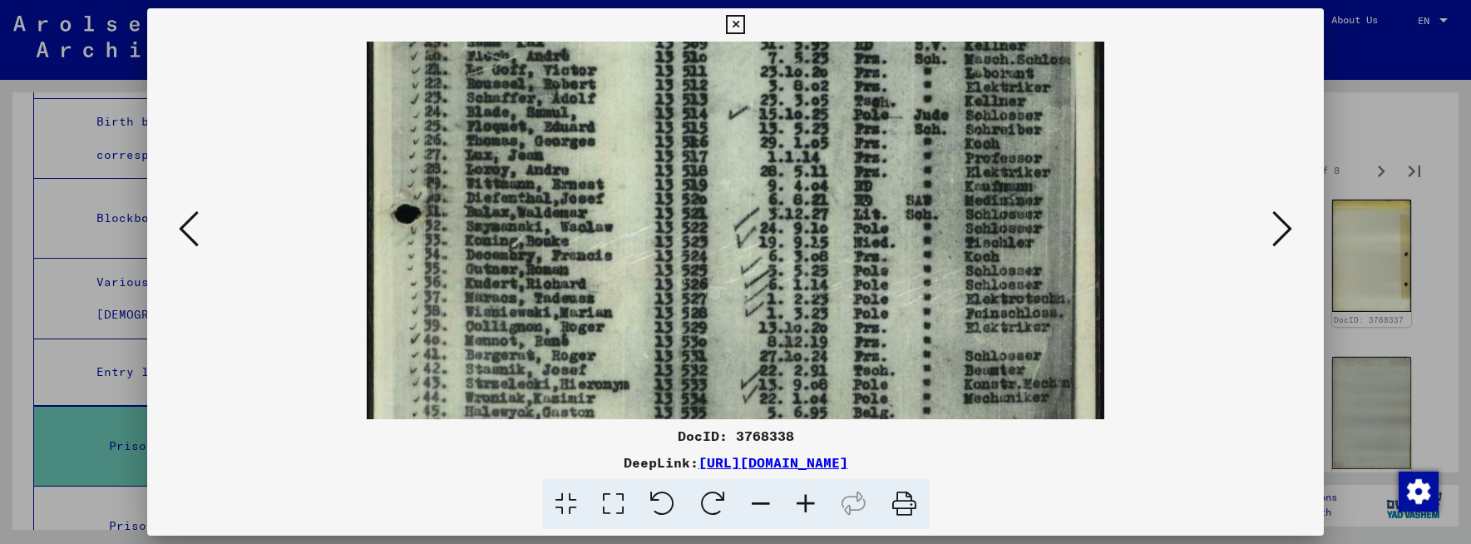
scroll to position [479, 0]
drag, startPoint x: 674, startPoint y: 146, endPoint x: 670, endPoint y: 249, distance: 104.0
click at [670, 249] on img at bounding box center [735, 84] width 737 height 1043
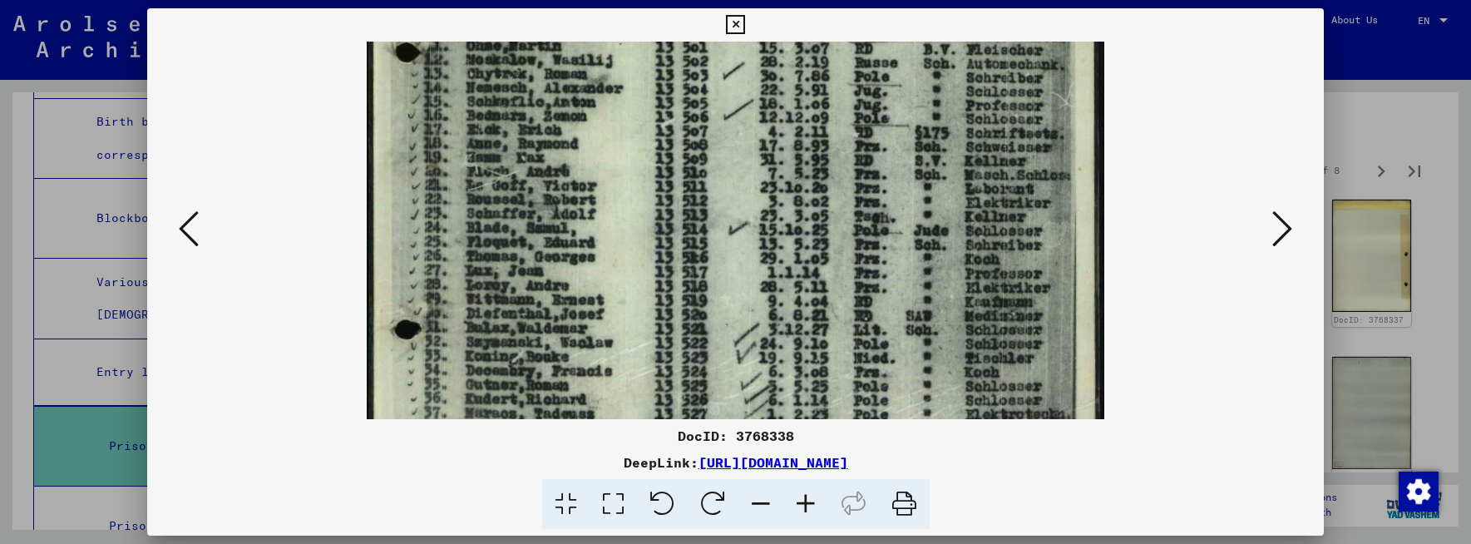
drag, startPoint x: 675, startPoint y: 132, endPoint x: 687, endPoint y: 252, distance: 120.3
click at [687, 252] on img at bounding box center [735, 198] width 737 height 1043
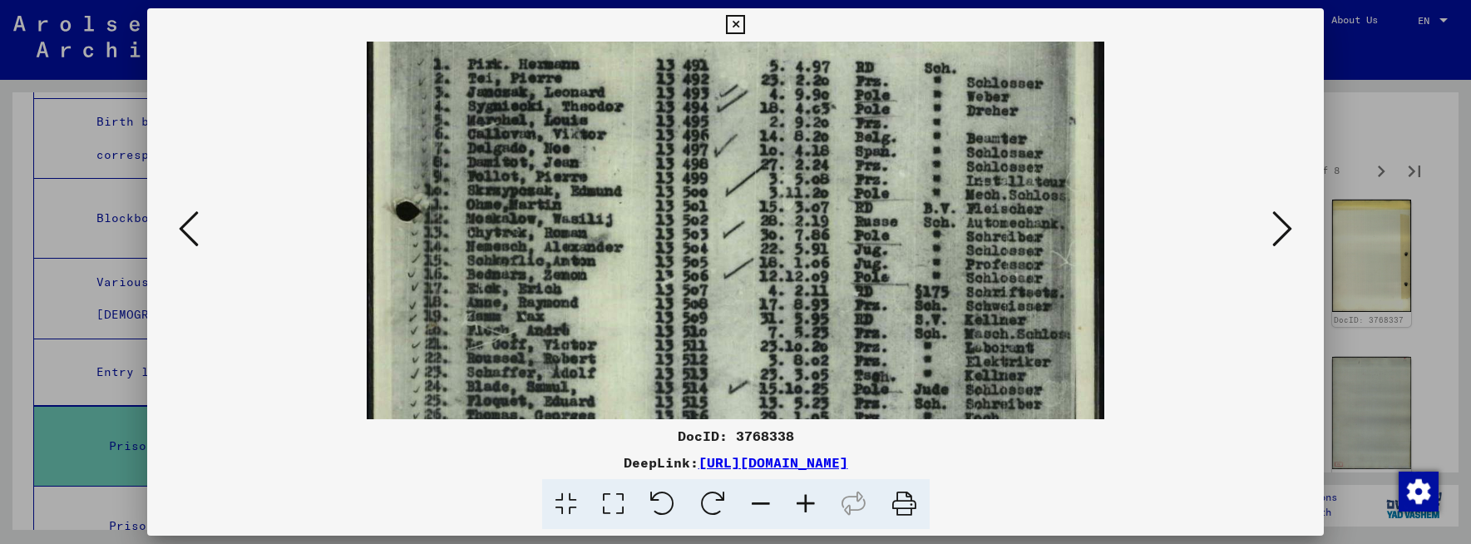
drag, startPoint x: 653, startPoint y: 134, endPoint x: 650, endPoint y: 283, distance: 148.9
click at [650, 283] on img at bounding box center [735, 356] width 737 height 1043
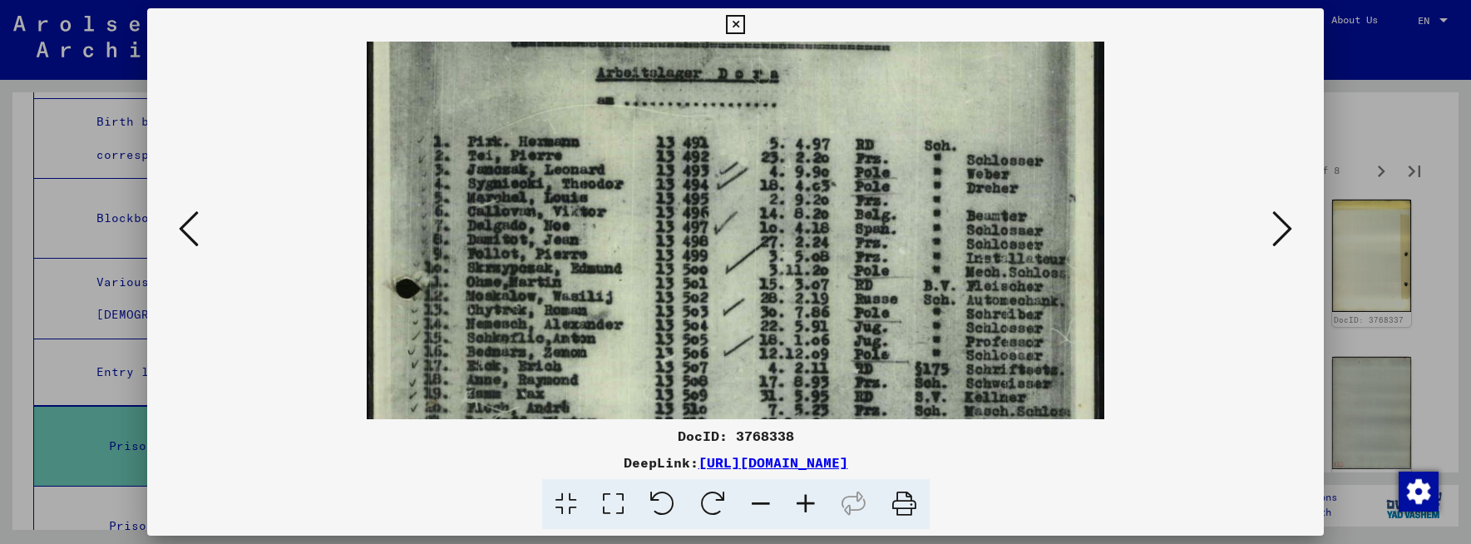
drag, startPoint x: 644, startPoint y: 146, endPoint x: 653, endPoint y: 263, distance: 117.5
click at [654, 262] on img at bounding box center [735, 434] width 737 height 1043
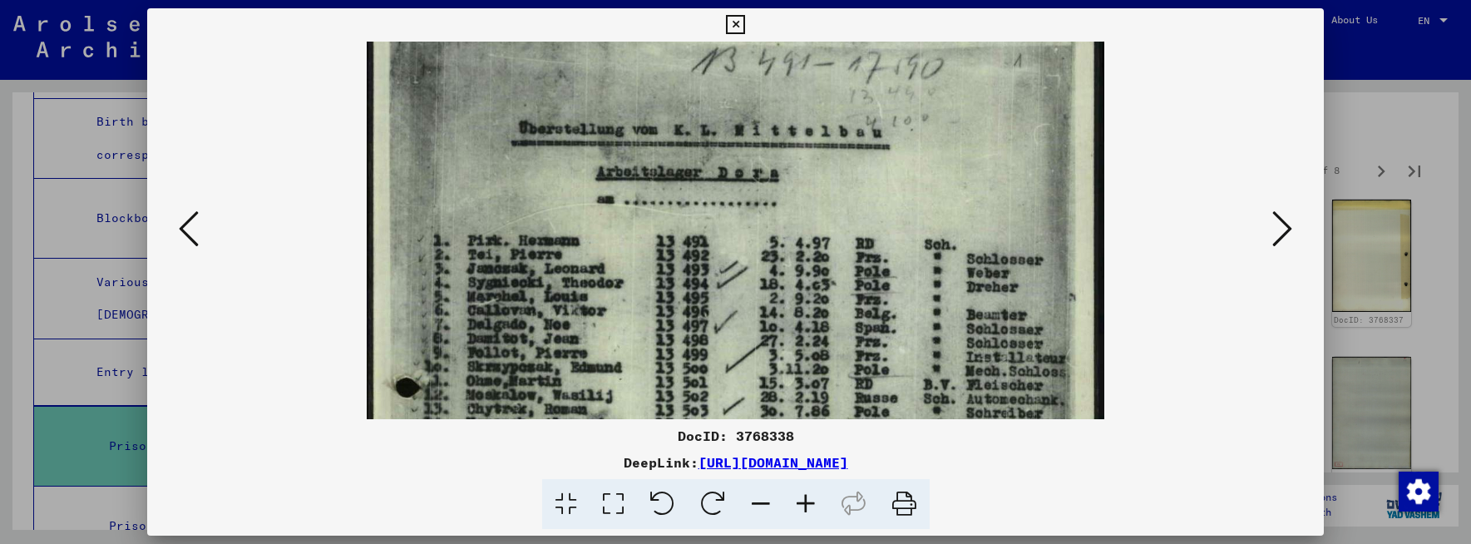
drag, startPoint x: 657, startPoint y: 171, endPoint x: 662, endPoint y: 237, distance: 65.9
click at [662, 237] on img at bounding box center [735, 533] width 737 height 1043
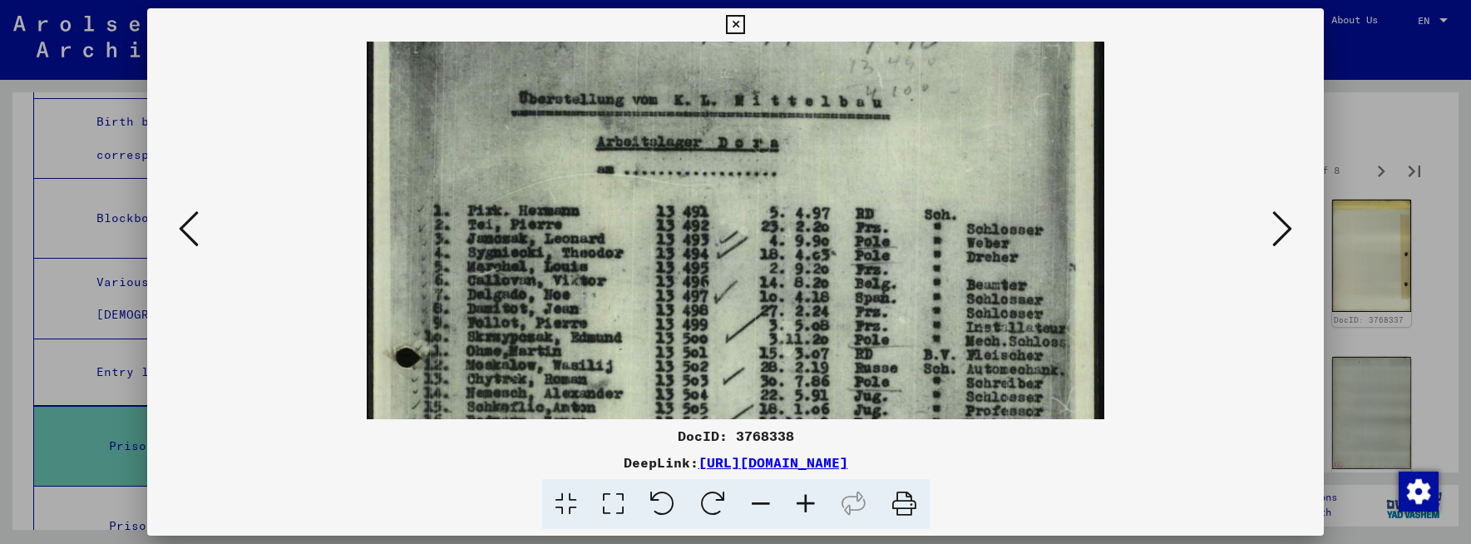
scroll to position [62, 0]
drag, startPoint x: 623, startPoint y: 229, endPoint x: 627, endPoint y: 190, distance: 38.5
click at [627, 190] on img at bounding box center [735, 501] width 737 height 1043
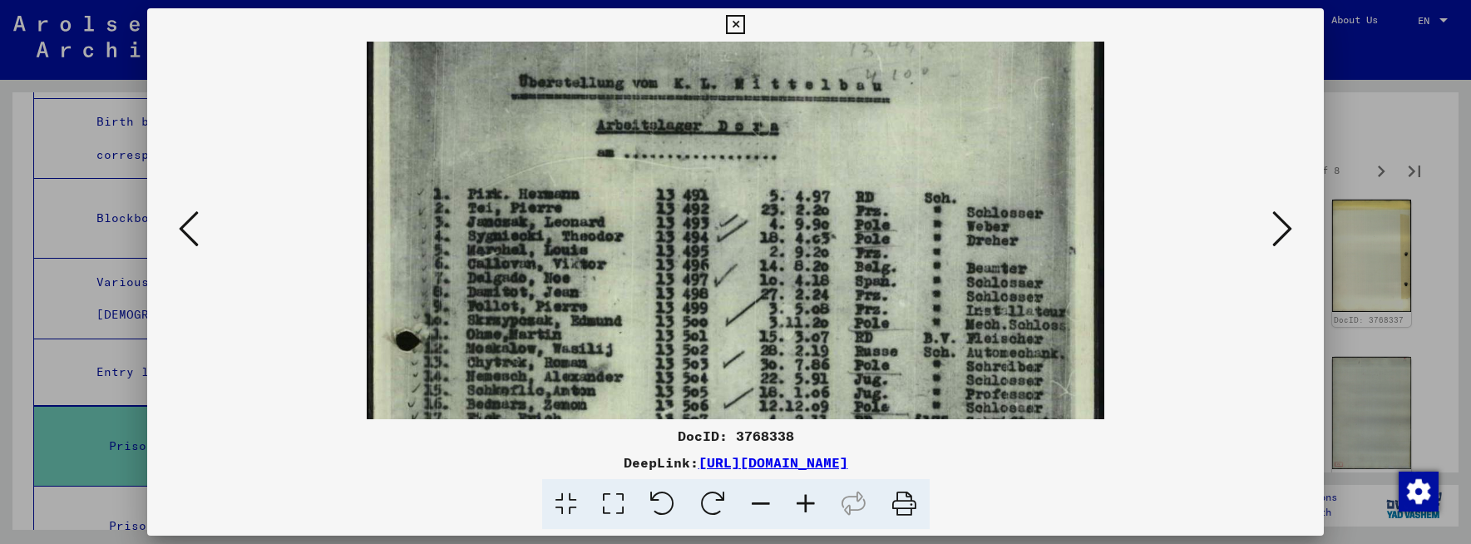
scroll to position [80, 0]
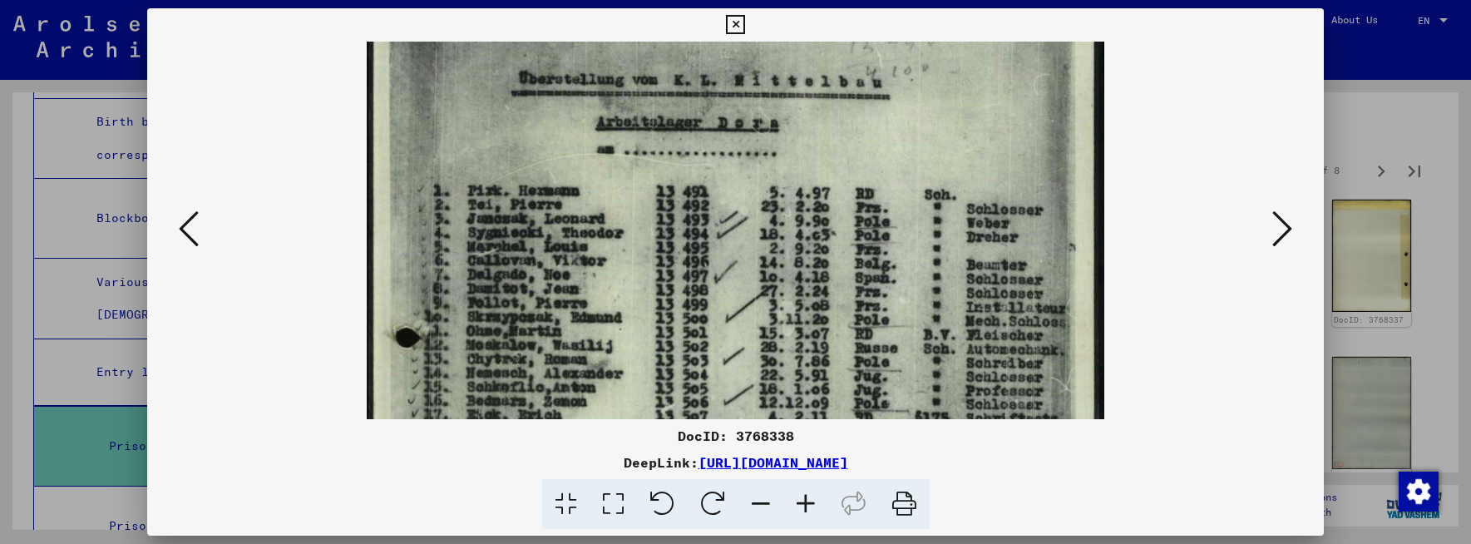
drag, startPoint x: 602, startPoint y: 338, endPoint x: 612, endPoint y: 320, distance: 20.8
click at [612, 320] on img at bounding box center [735, 483] width 737 height 1043
click at [1289, 230] on icon at bounding box center [1282, 229] width 20 height 40
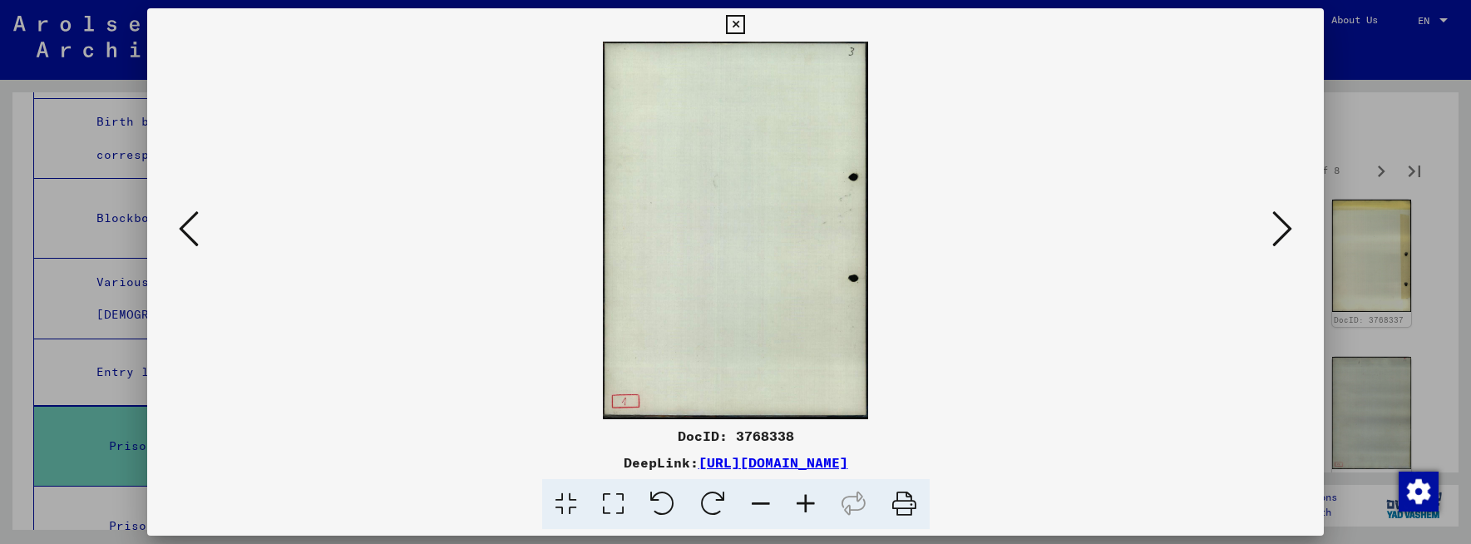
scroll to position [0, 0]
click at [1289, 230] on icon at bounding box center [1282, 229] width 20 height 40
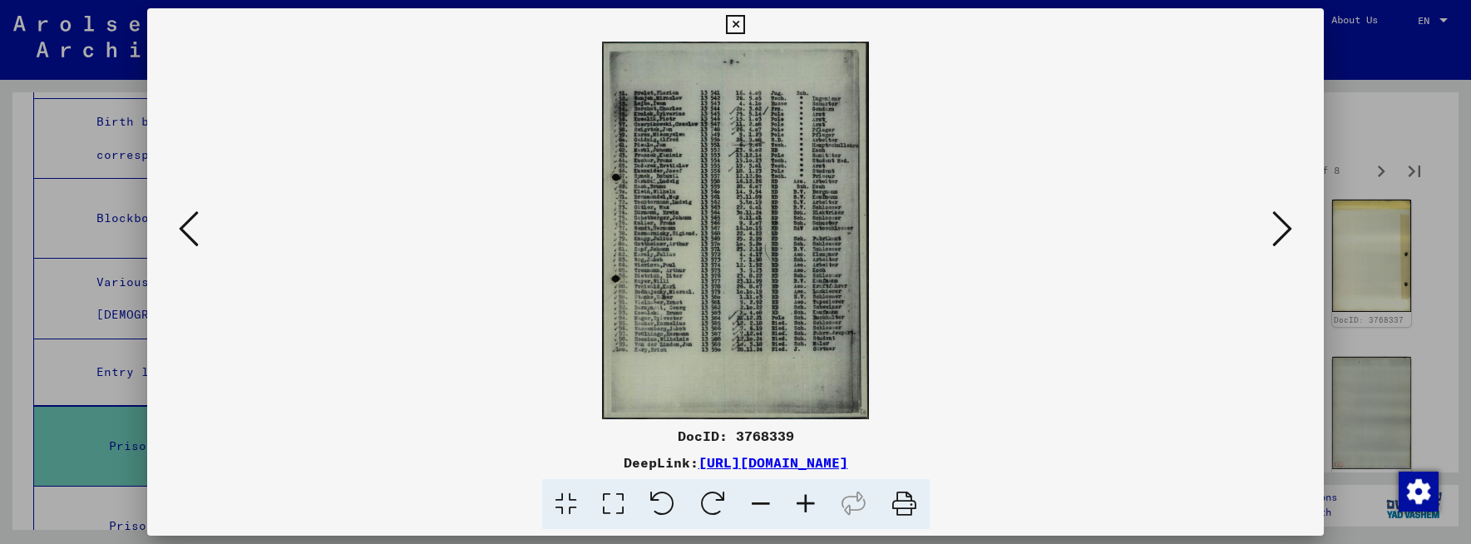
click at [808, 503] on icon at bounding box center [805, 504] width 45 height 51
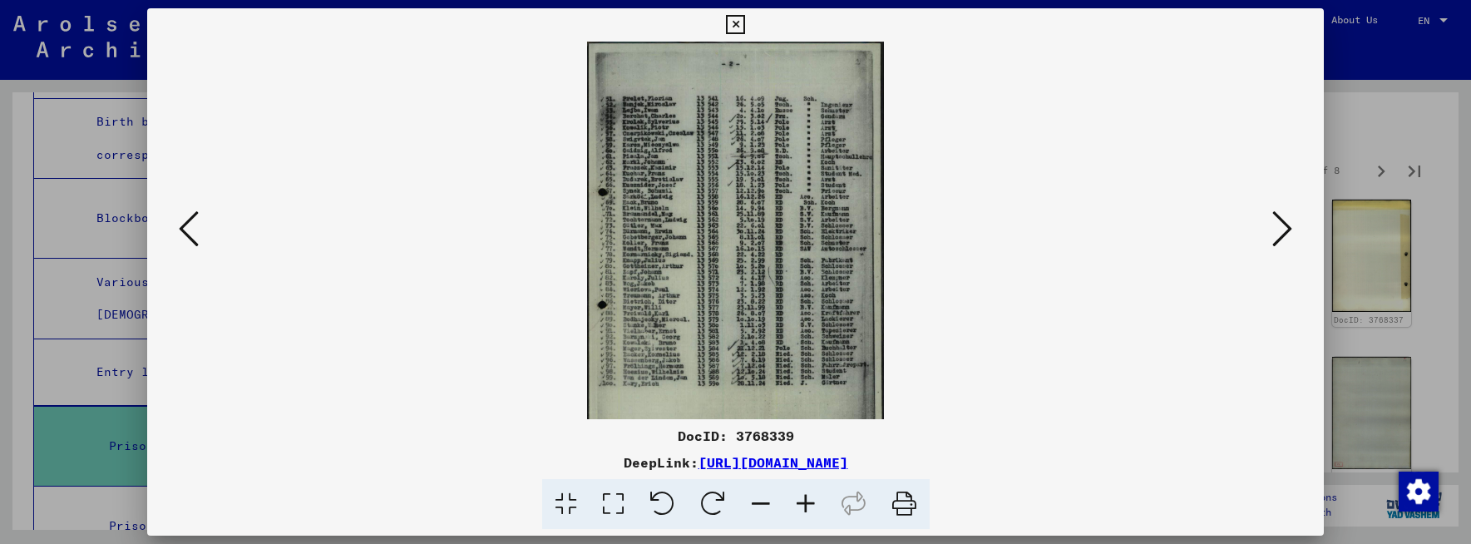
click at [807, 503] on icon at bounding box center [805, 504] width 45 height 51
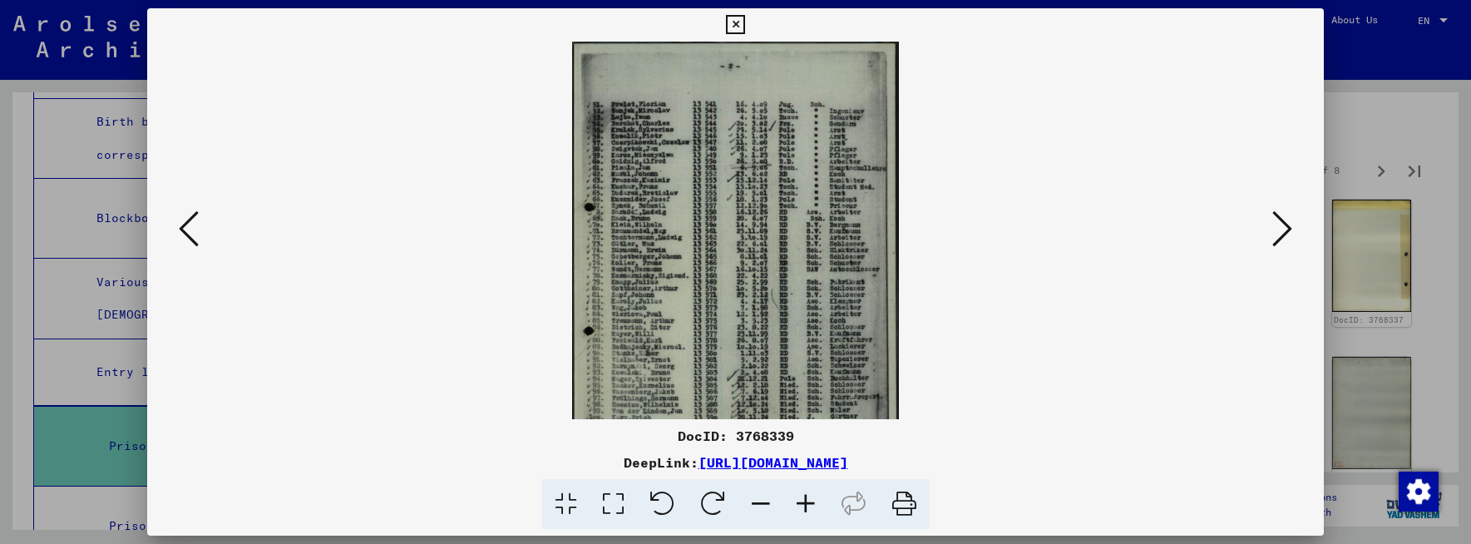
click at [807, 503] on icon at bounding box center [805, 504] width 45 height 51
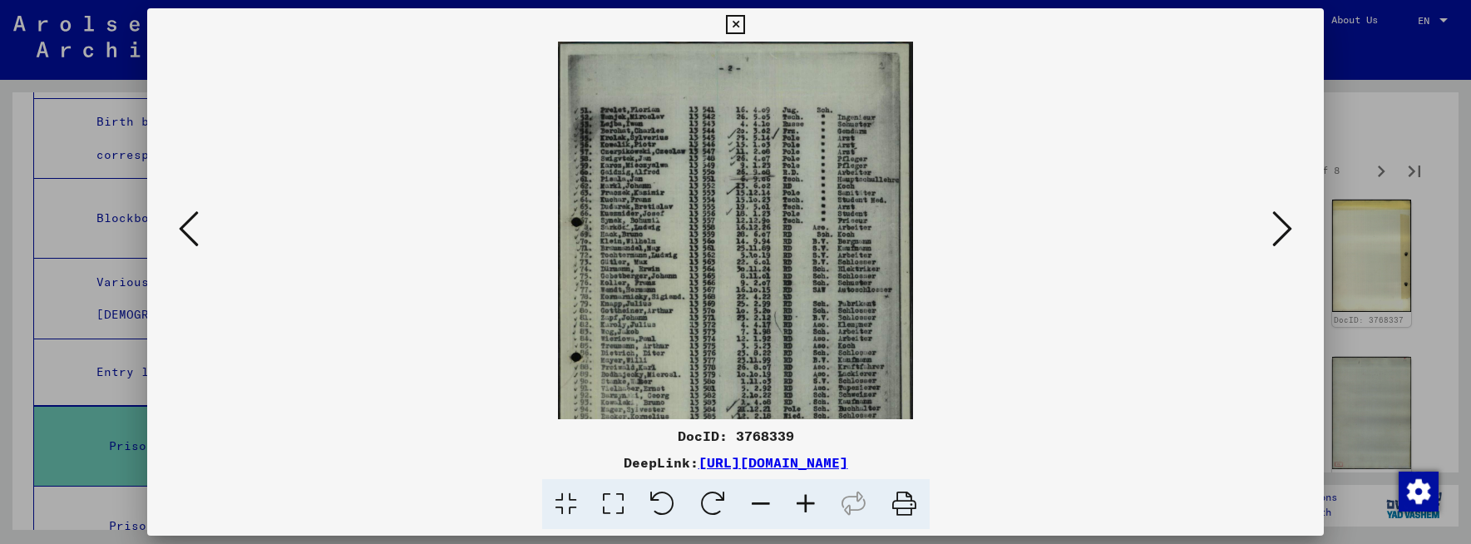
click at [807, 503] on icon at bounding box center [805, 504] width 45 height 51
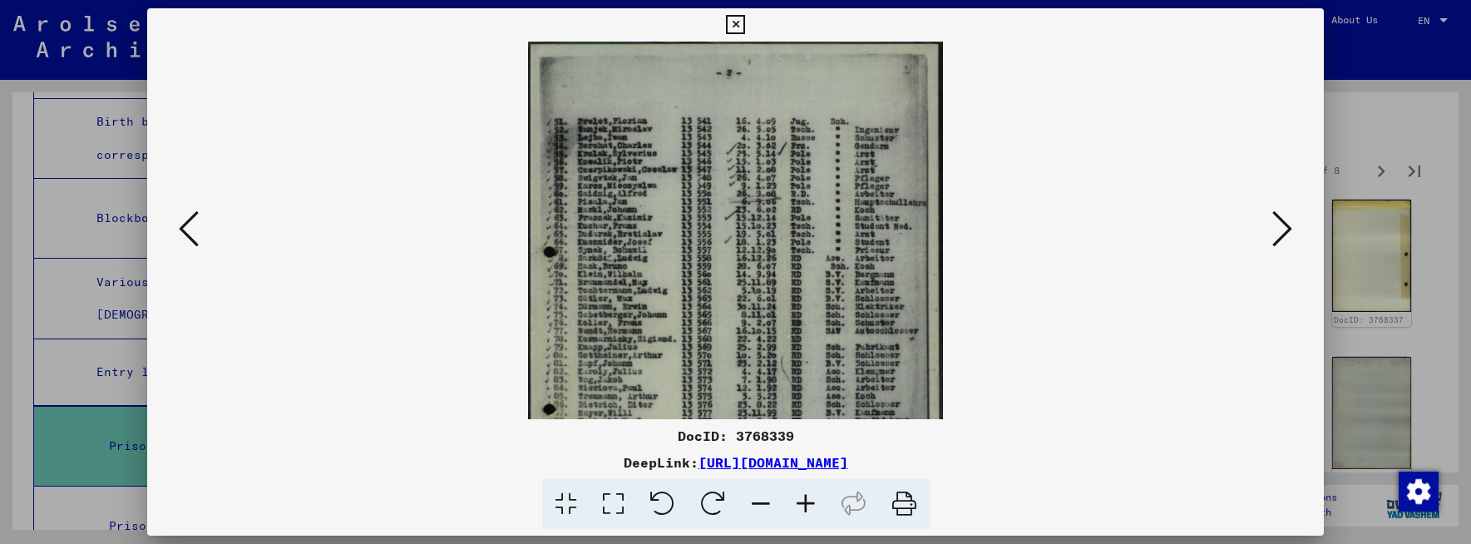
click at [807, 503] on icon at bounding box center [805, 504] width 45 height 51
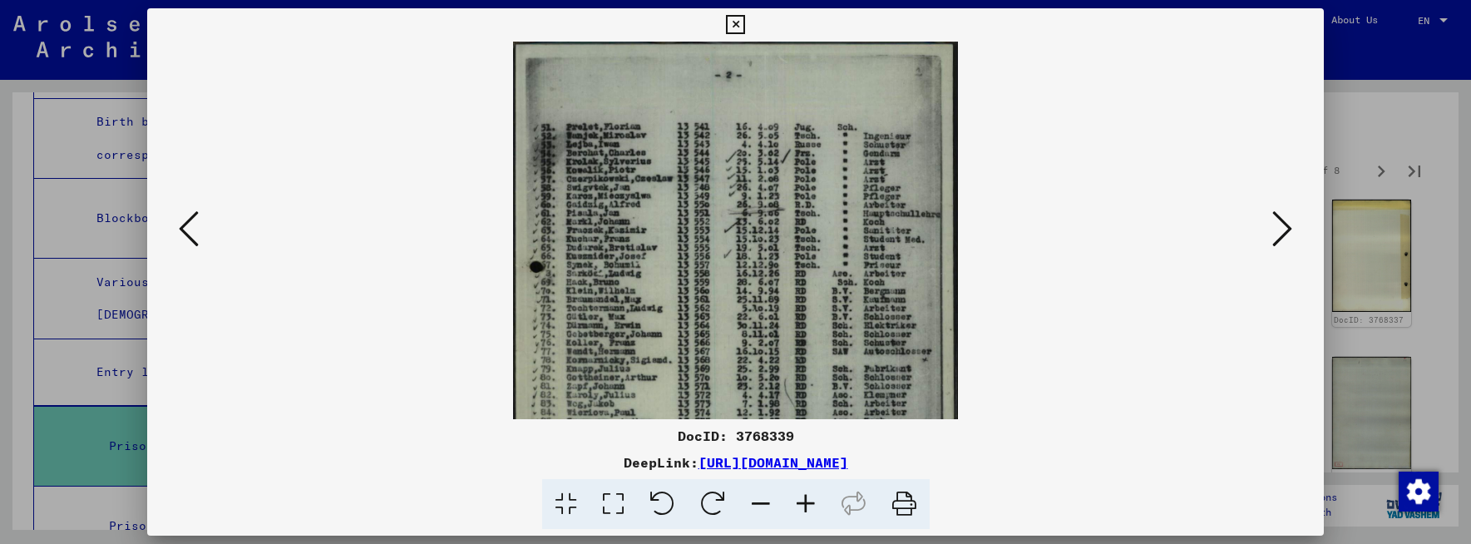
click at [807, 503] on icon at bounding box center [805, 504] width 45 height 51
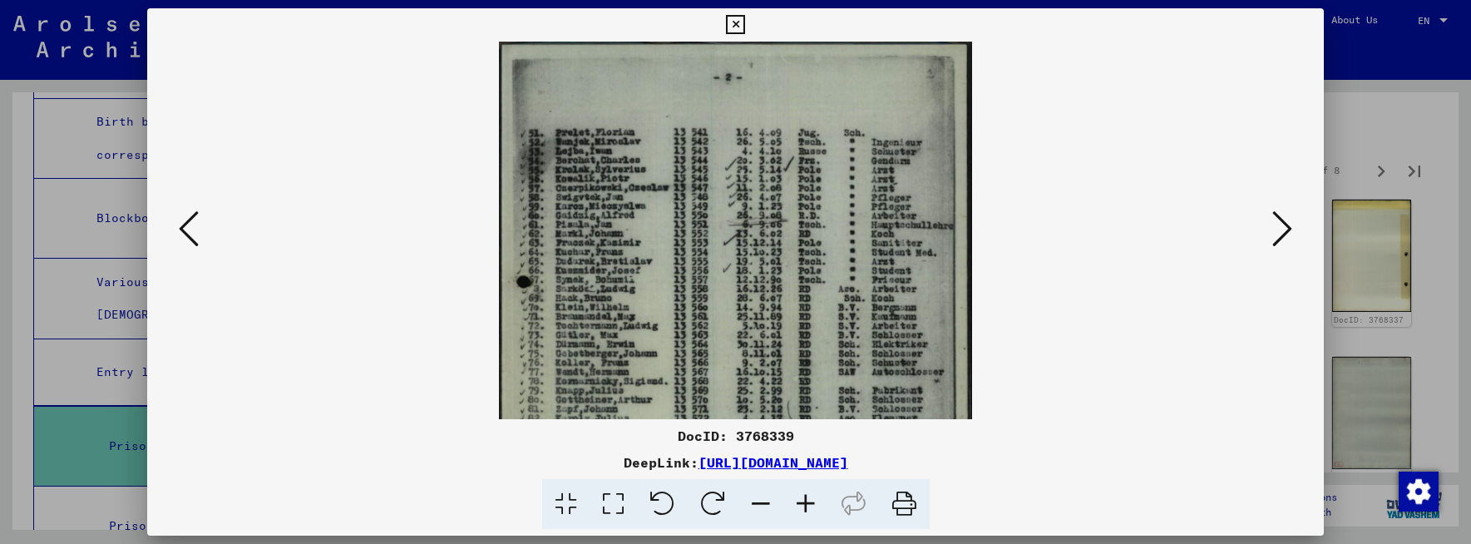
click at [807, 503] on icon at bounding box center [805, 504] width 45 height 51
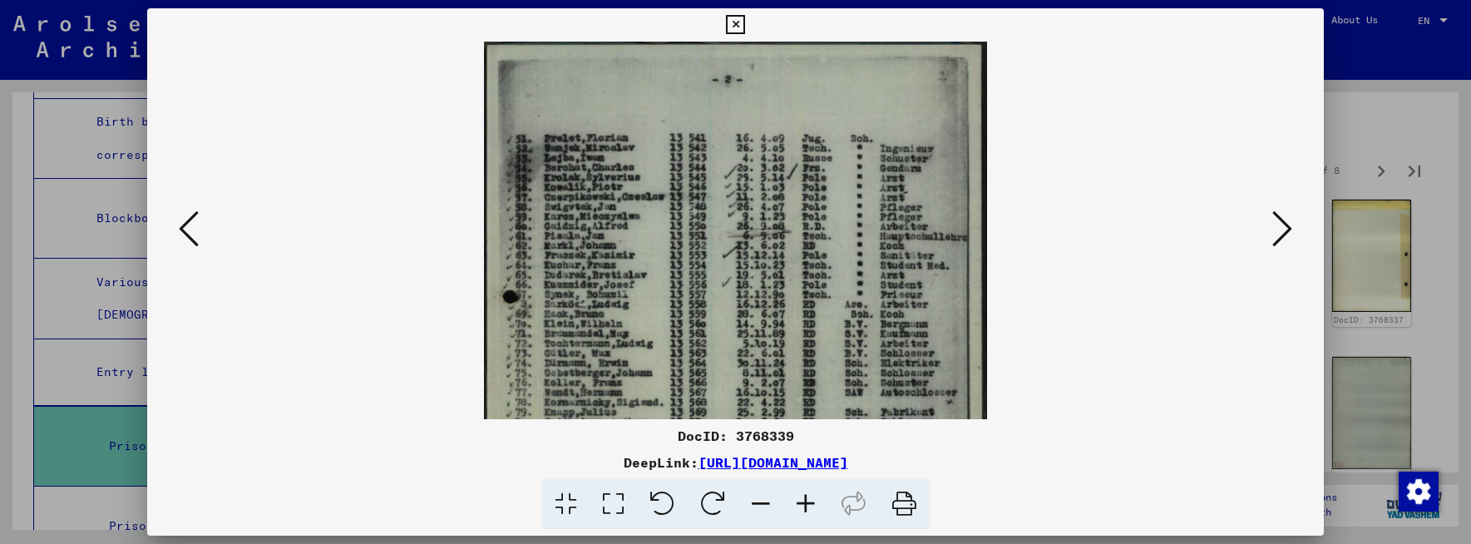
click at [807, 503] on icon at bounding box center [805, 504] width 45 height 51
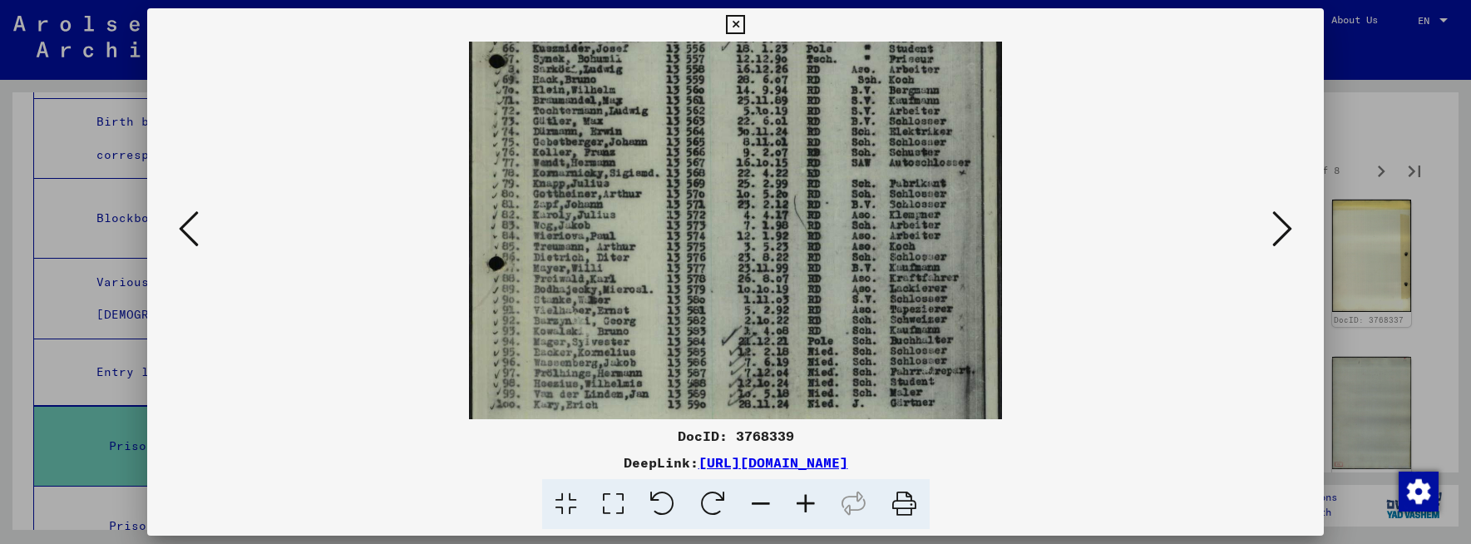
drag, startPoint x: 675, startPoint y: 358, endPoint x: 655, endPoint y: 108, distance: 251.1
click at [655, 108] on img at bounding box center [735, 167] width 533 height 752
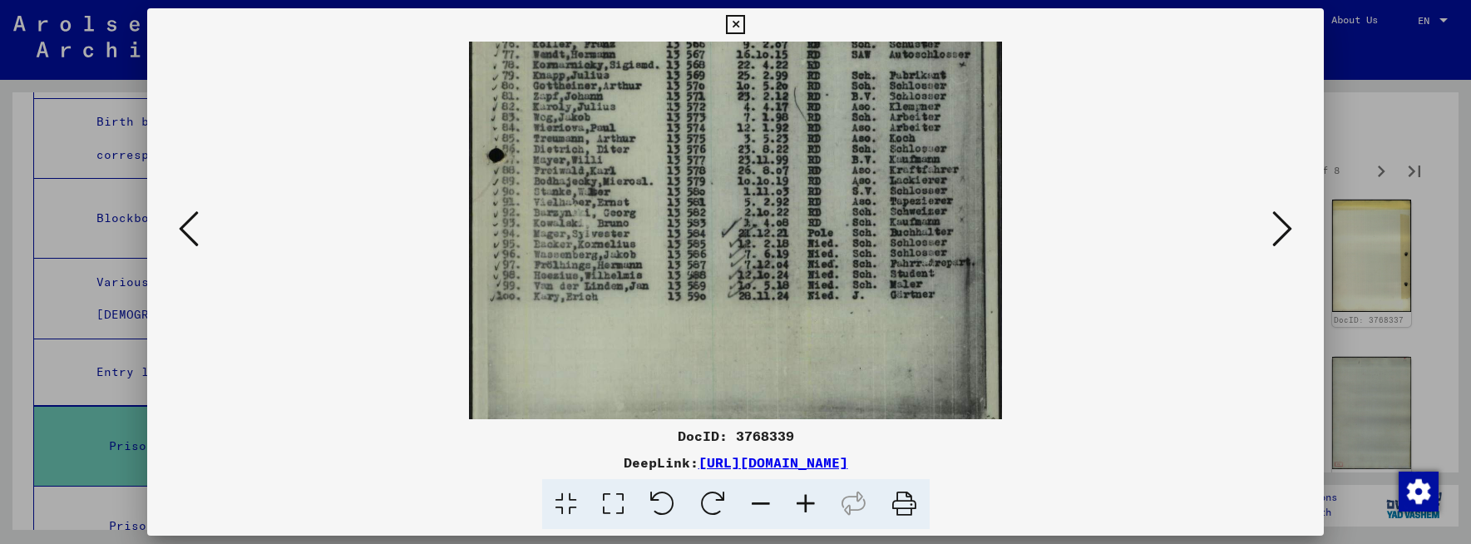
drag, startPoint x: 691, startPoint y: 266, endPoint x: 684, endPoint y: 148, distance: 118.3
click at [684, 148] on img at bounding box center [735, 59] width 533 height 752
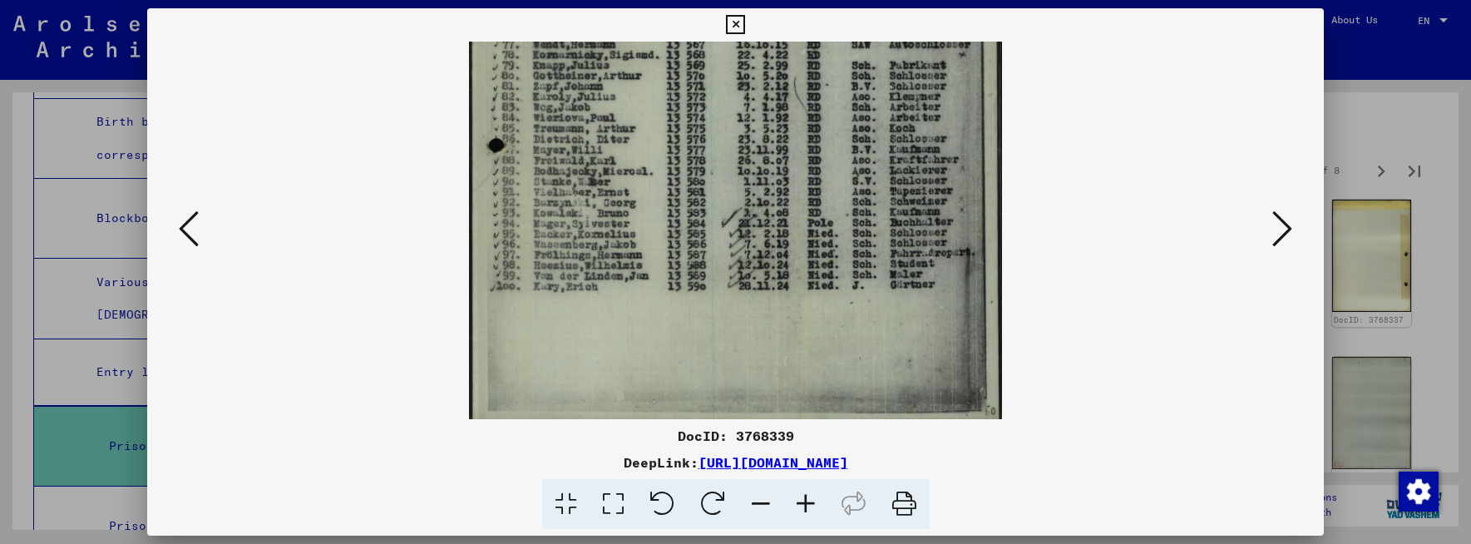
scroll to position [374, 0]
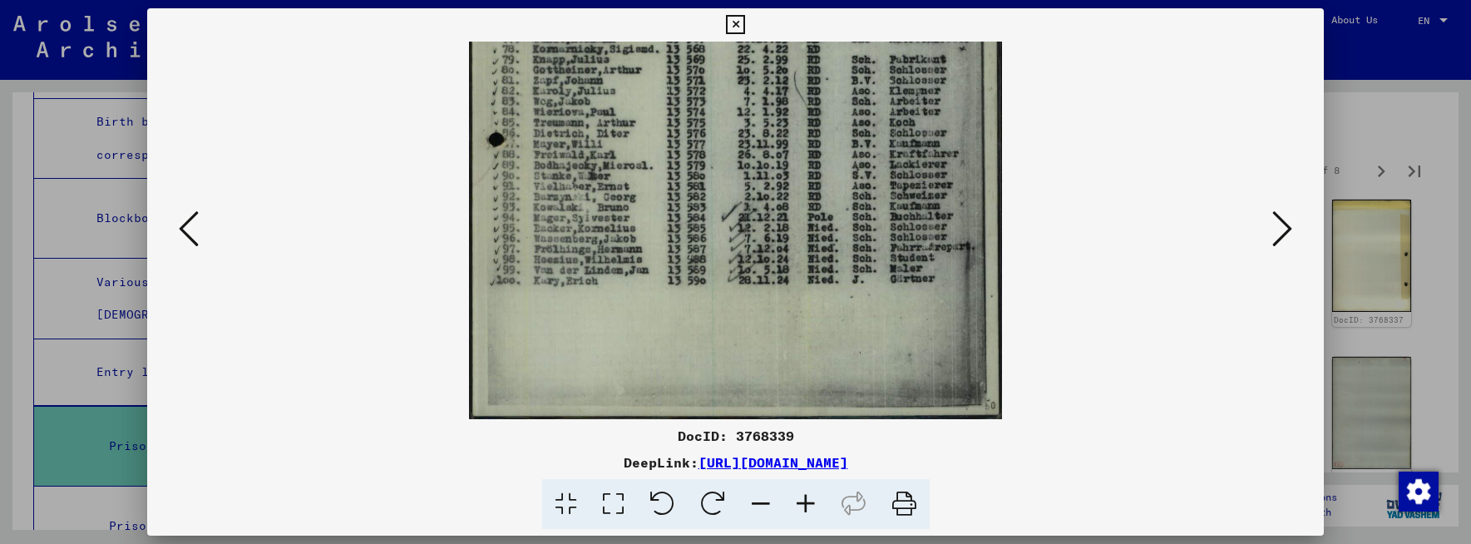
drag, startPoint x: 712, startPoint y: 308, endPoint x: 733, endPoint y: 213, distance: 97.0
click at [733, 213] on img at bounding box center [735, 43] width 533 height 752
click at [806, 505] on icon at bounding box center [805, 504] width 45 height 51
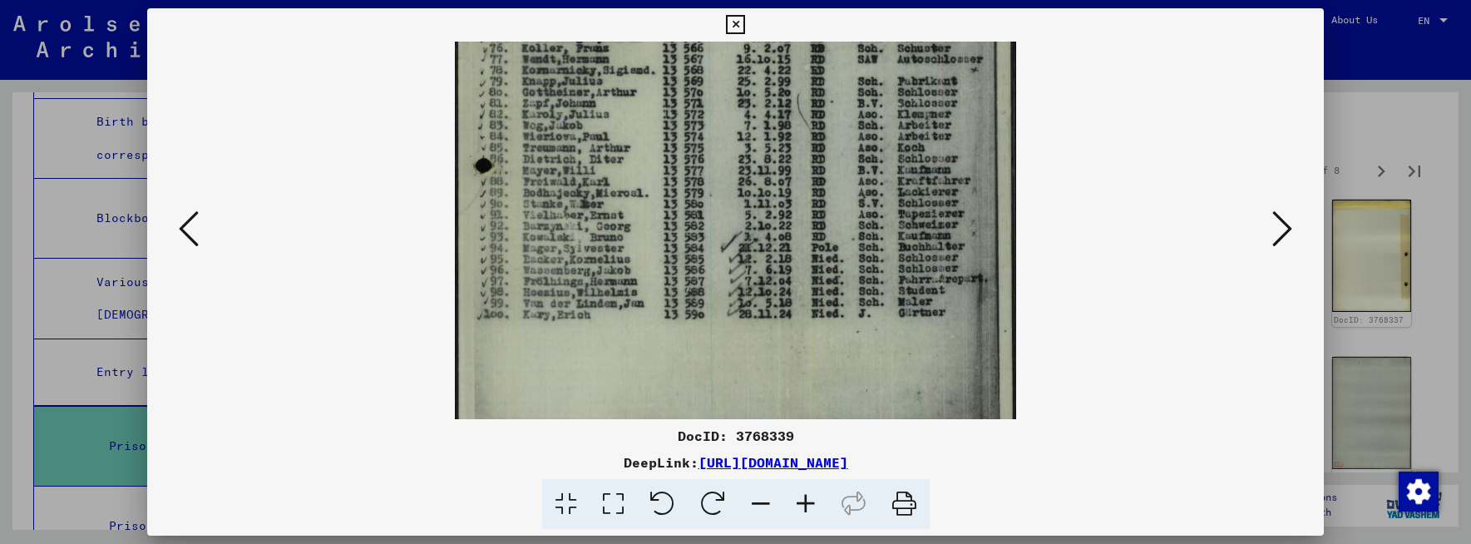
click at [806, 505] on icon at bounding box center [805, 504] width 45 height 51
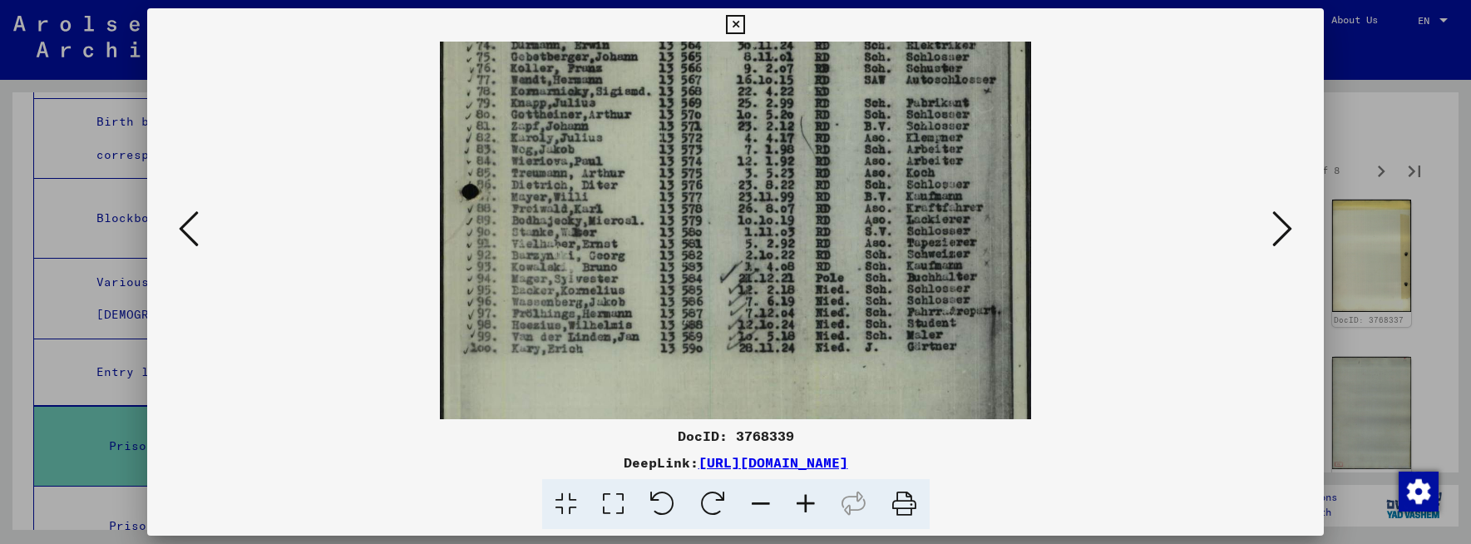
click at [806, 505] on icon at bounding box center [805, 504] width 45 height 51
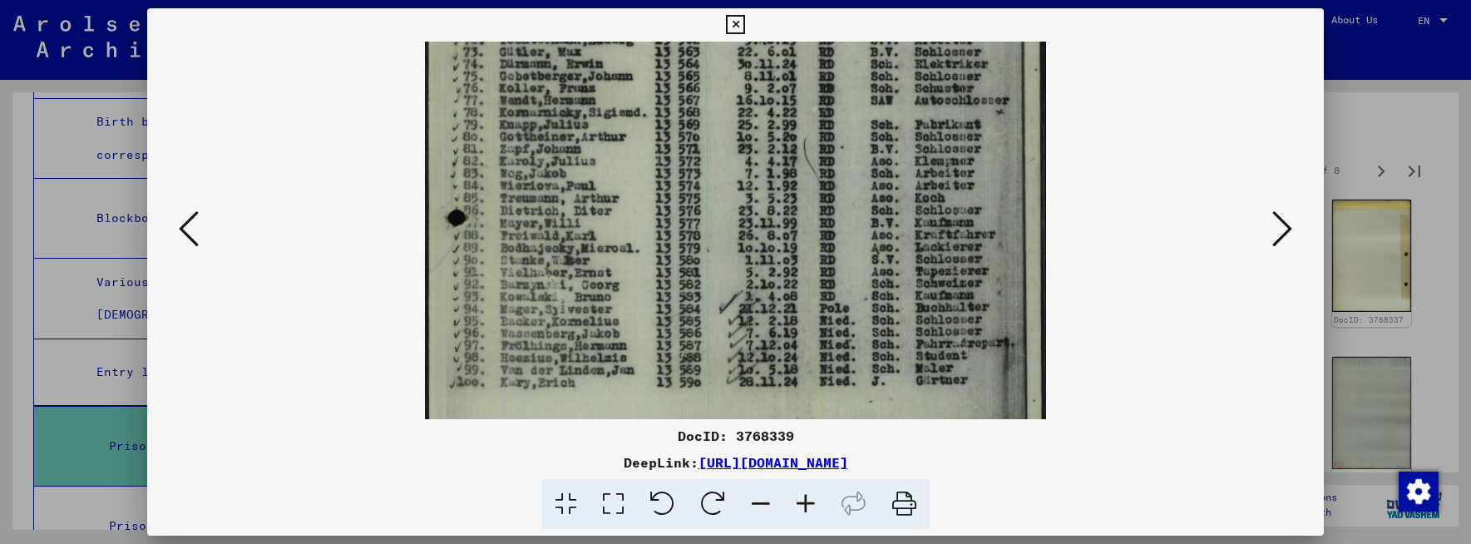
click at [807, 505] on icon at bounding box center [805, 504] width 45 height 51
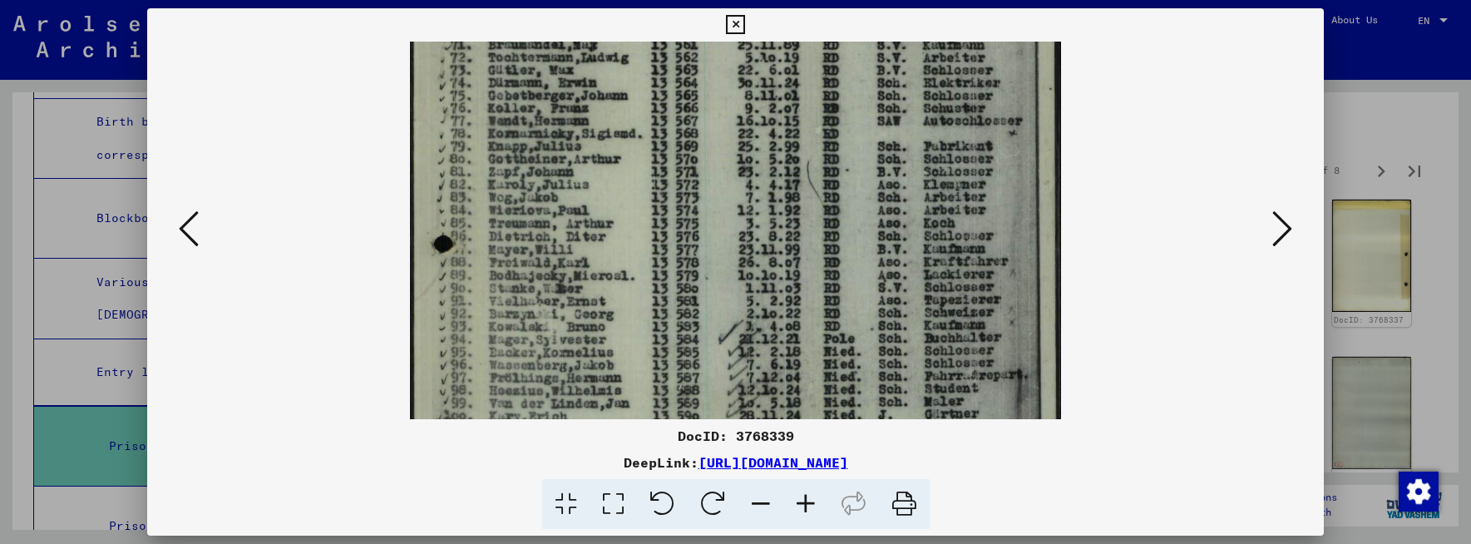
click at [1286, 229] on icon at bounding box center [1282, 229] width 20 height 40
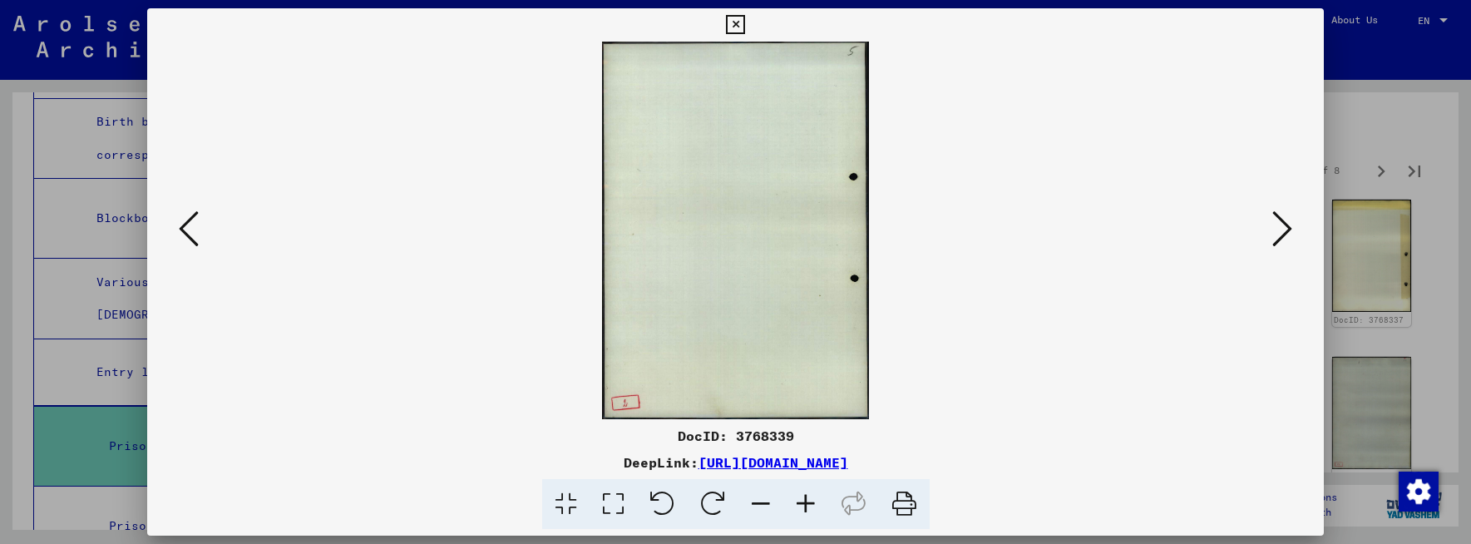
click at [1286, 229] on icon at bounding box center [1282, 229] width 20 height 40
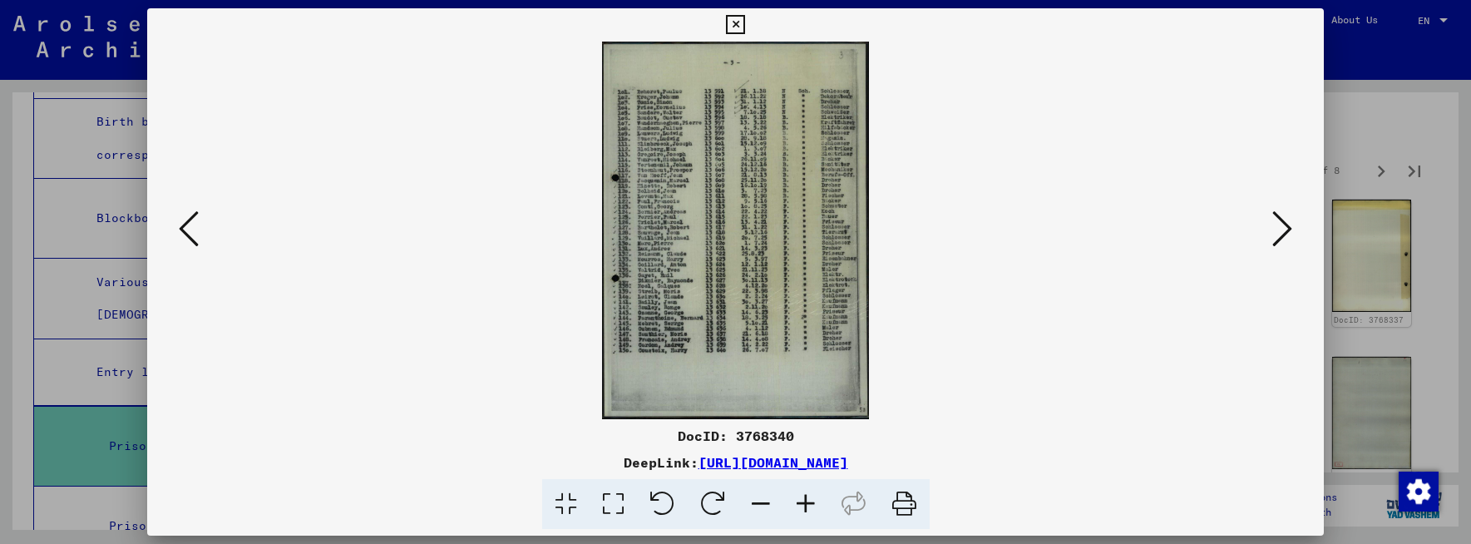
click at [1286, 225] on icon at bounding box center [1282, 229] width 20 height 40
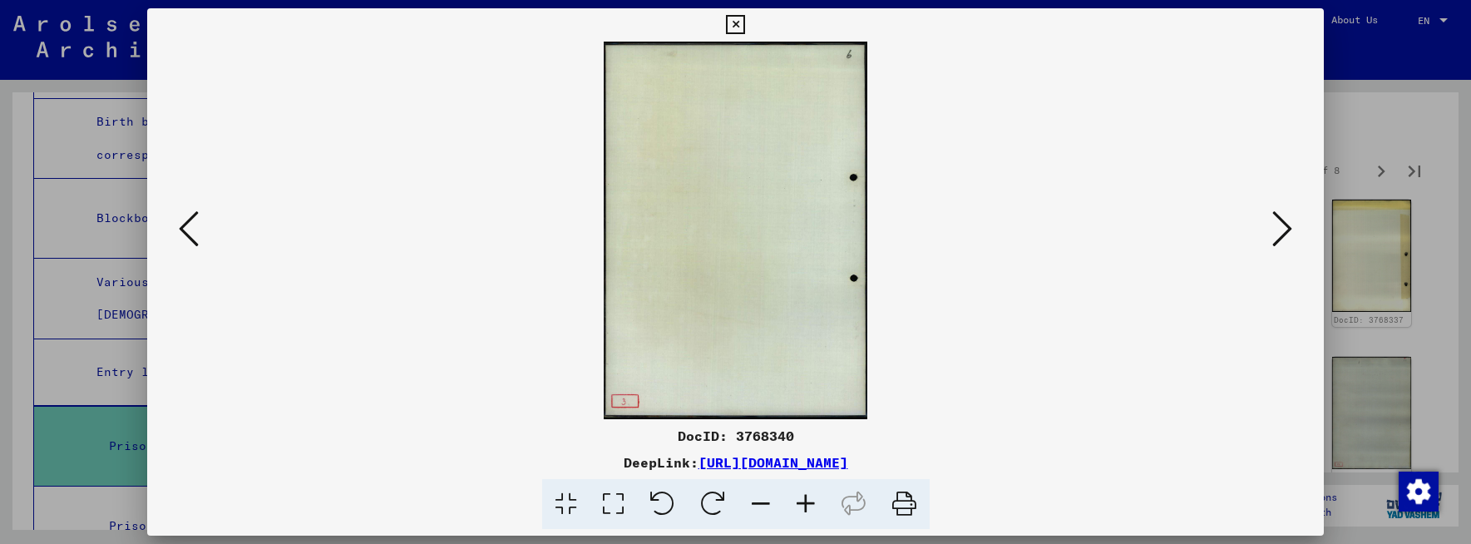
click at [1286, 224] on icon at bounding box center [1282, 229] width 20 height 40
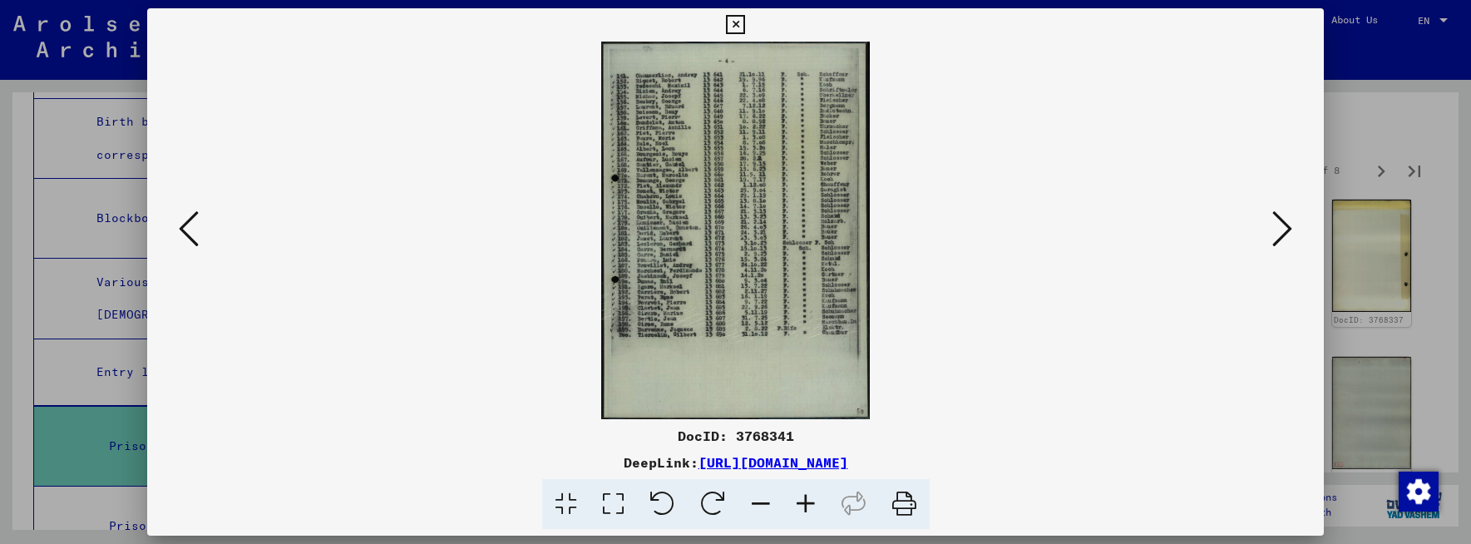
click at [1286, 224] on icon at bounding box center [1282, 229] width 20 height 40
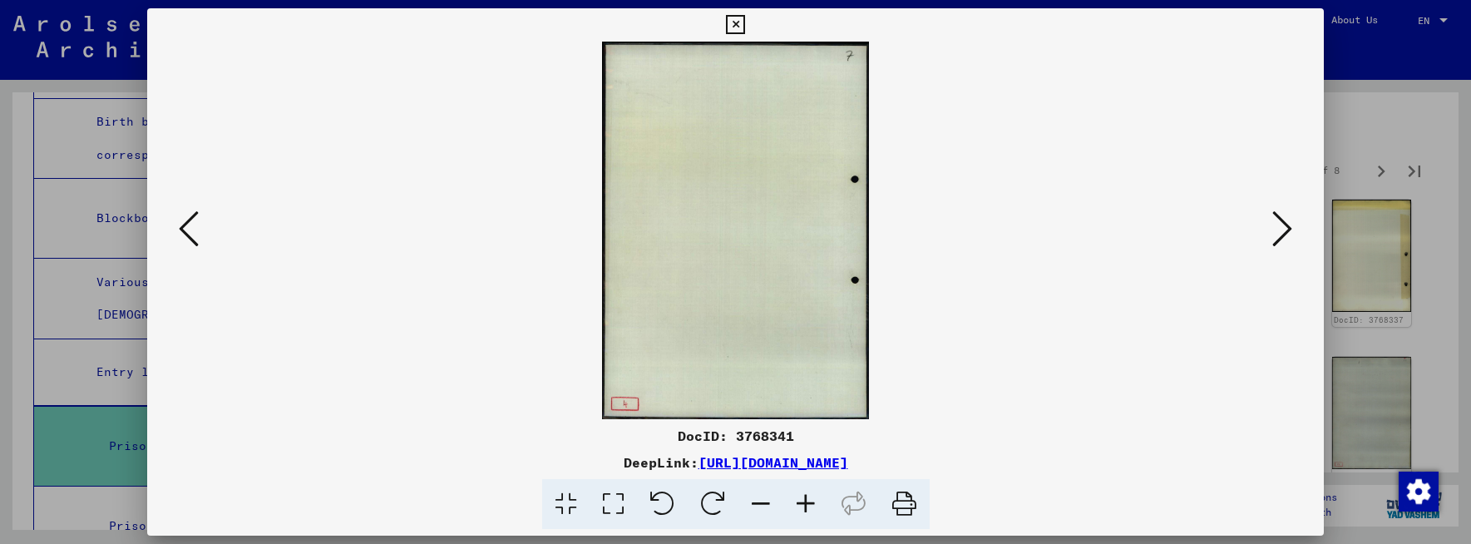
click at [1287, 223] on icon at bounding box center [1282, 229] width 20 height 40
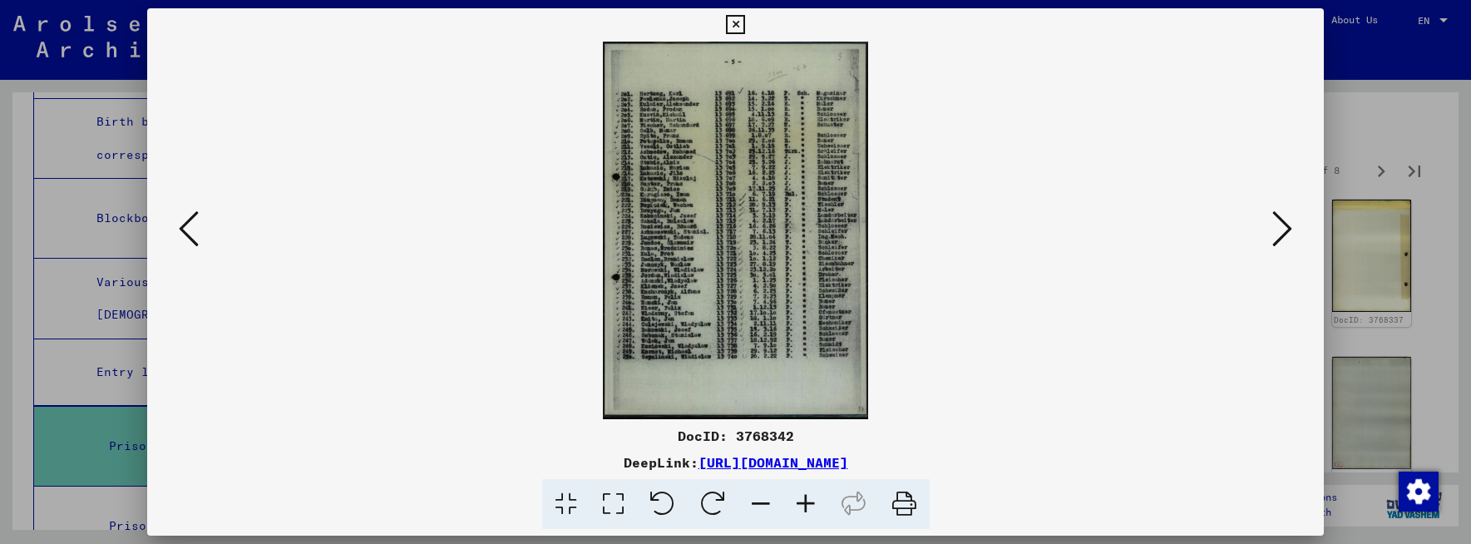
click at [1287, 223] on icon at bounding box center [1282, 229] width 20 height 40
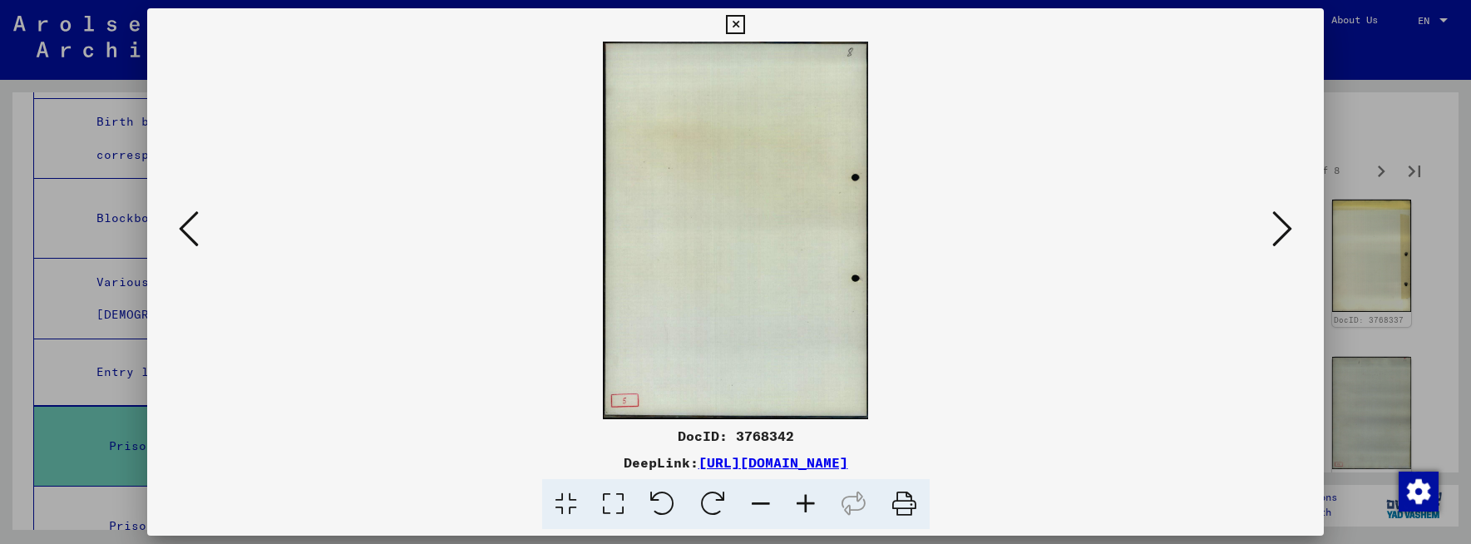
click at [1287, 223] on icon at bounding box center [1282, 229] width 20 height 40
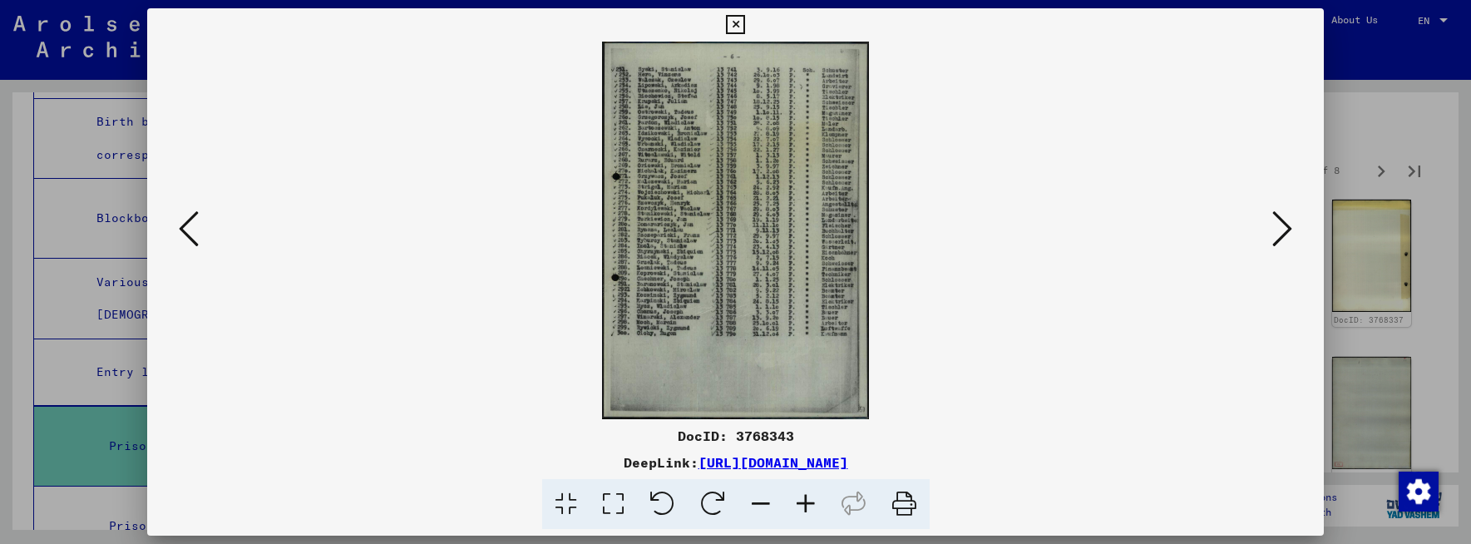
click at [1286, 225] on icon at bounding box center [1282, 229] width 20 height 40
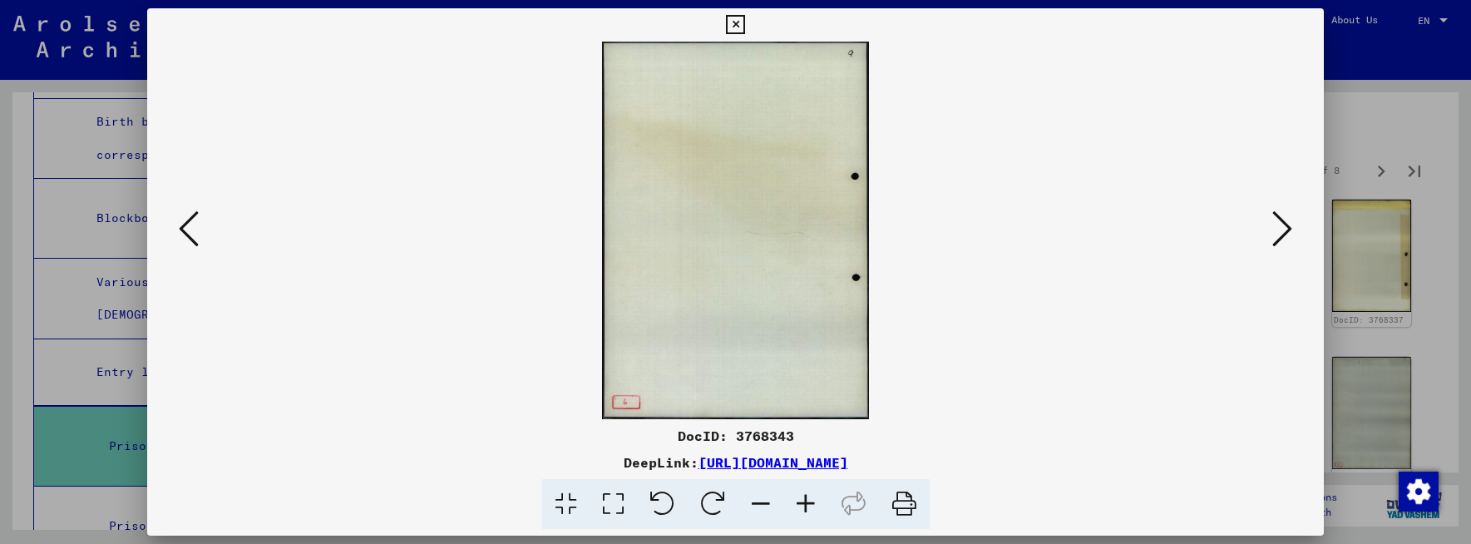
click at [1286, 225] on icon at bounding box center [1282, 229] width 20 height 40
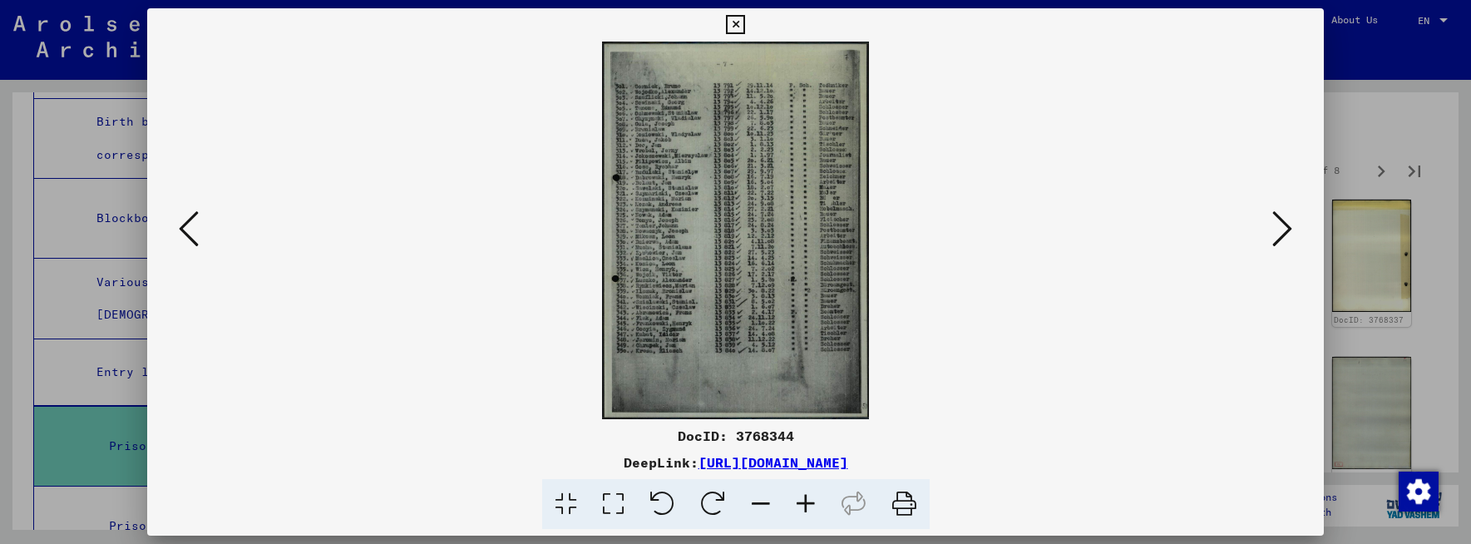
click at [1286, 226] on icon at bounding box center [1282, 229] width 20 height 40
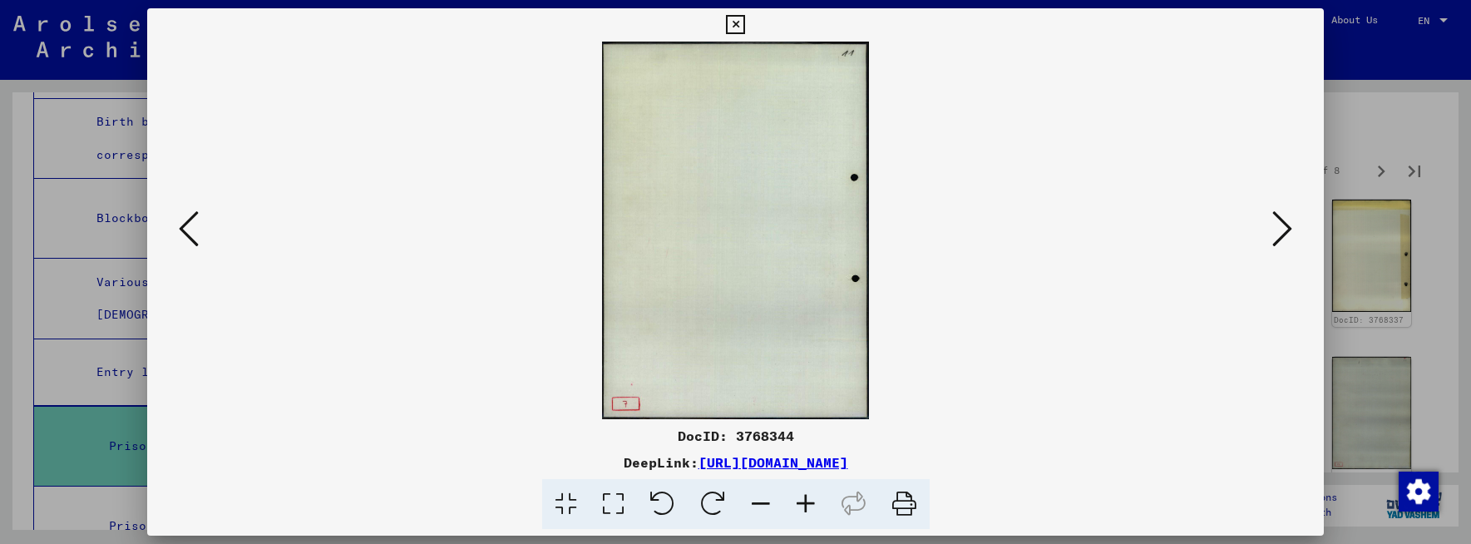
click at [1286, 228] on icon at bounding box center [1282, 229] width 20 height 40
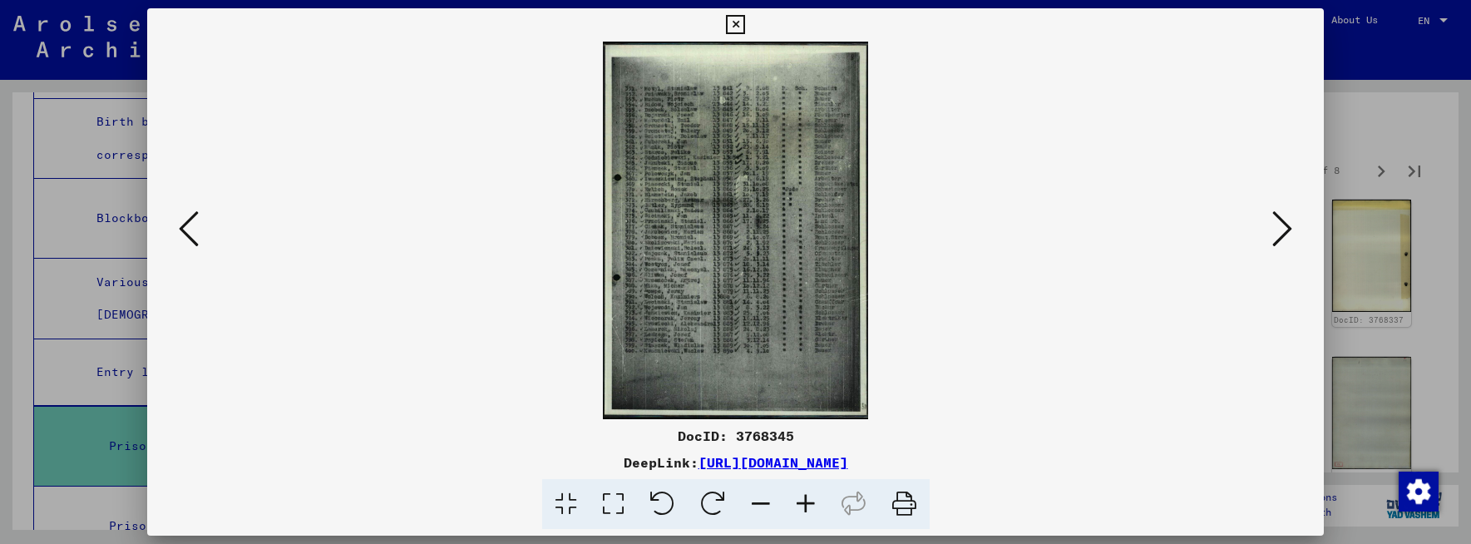
click at [801, 505] on icon at bounding box center [805, 504] width 45 height 51
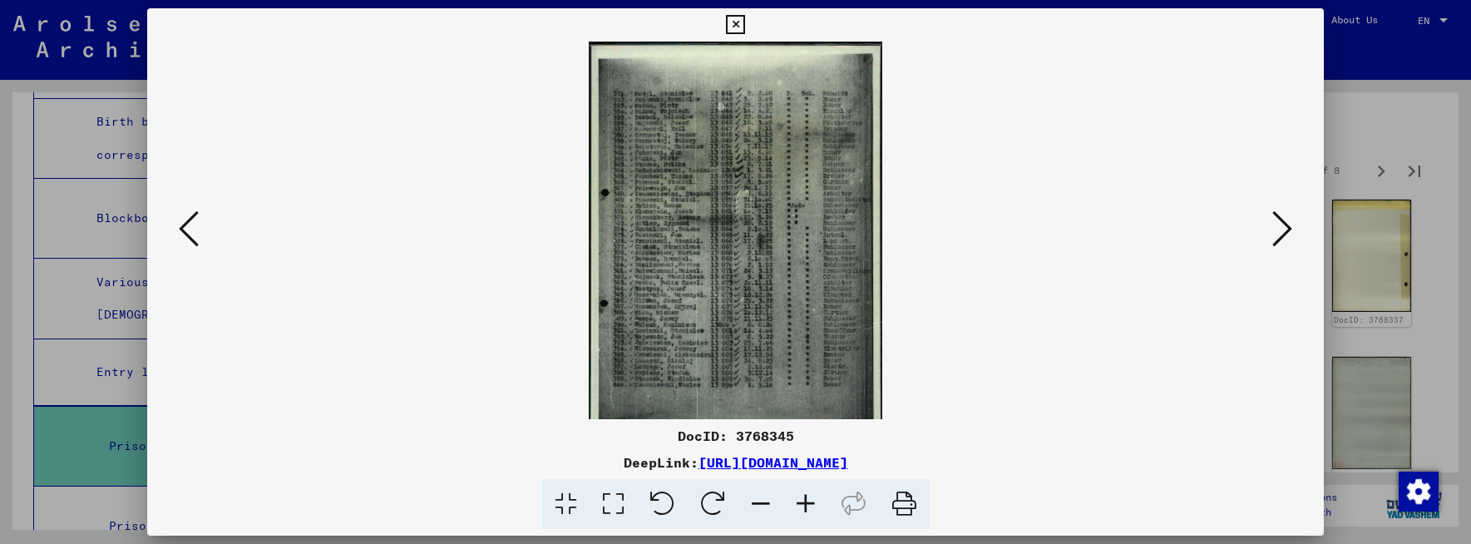
click at [801, 505] on icon at bounding box center [805, 504] width 45 height 51
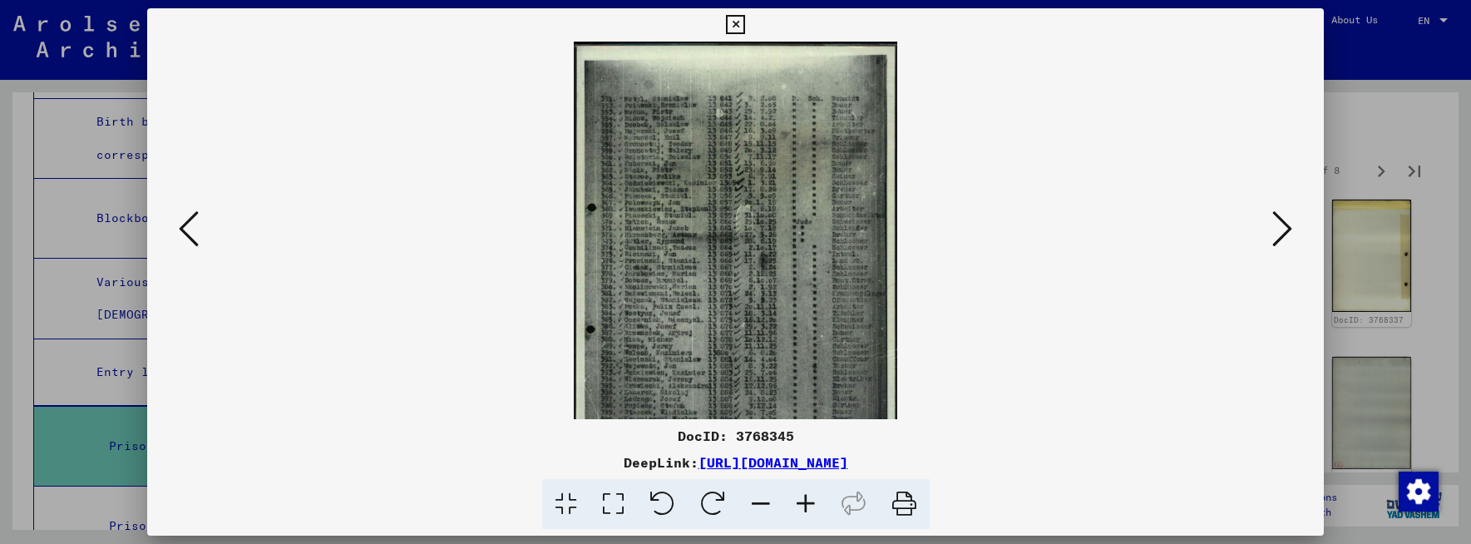
click at [802, 504] on icon at bounding box center [805, 504] width 45 height 51
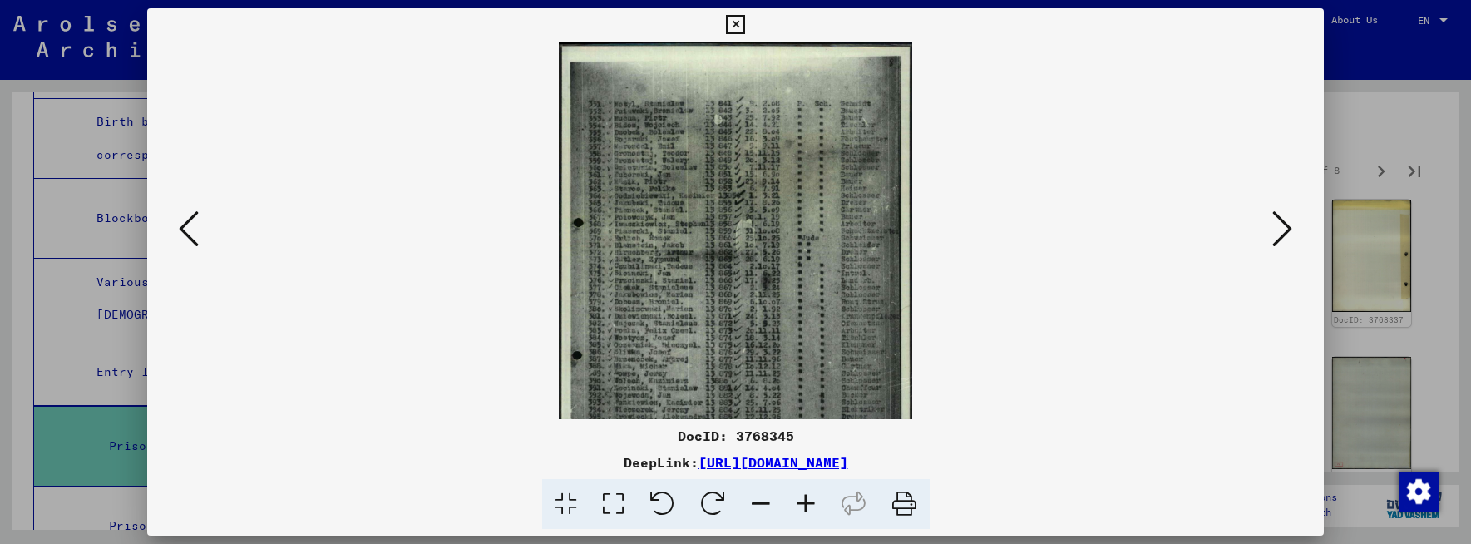
click at [802, 504] on icon at bounding box center [805, 504] width 45 height 51
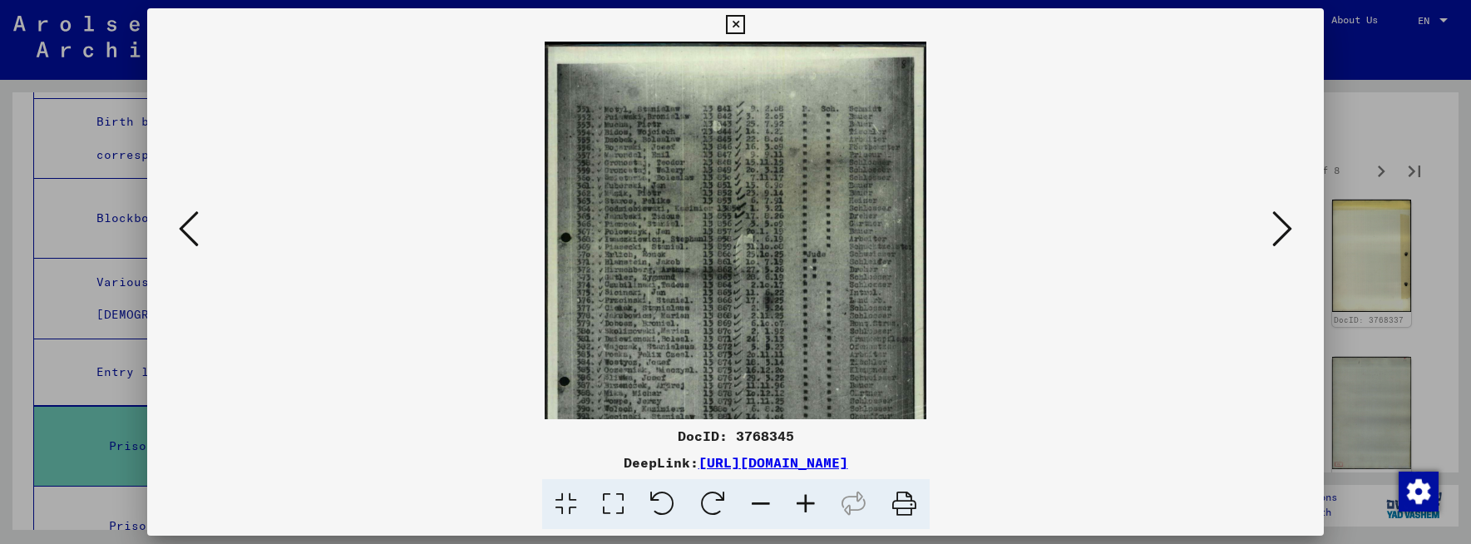
click at [802, 504] on icon at bounding box center [805, 504] width 45 height 51
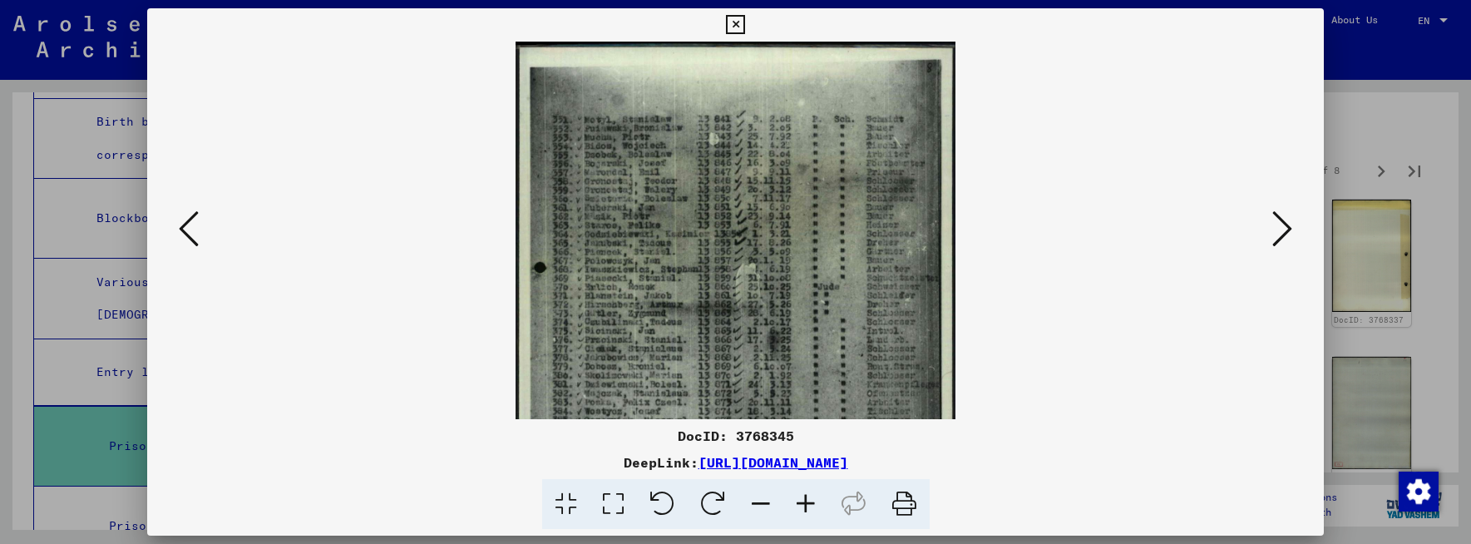
click at [802, 504] on icon at bounding box center [805, 504] width 45 height 51
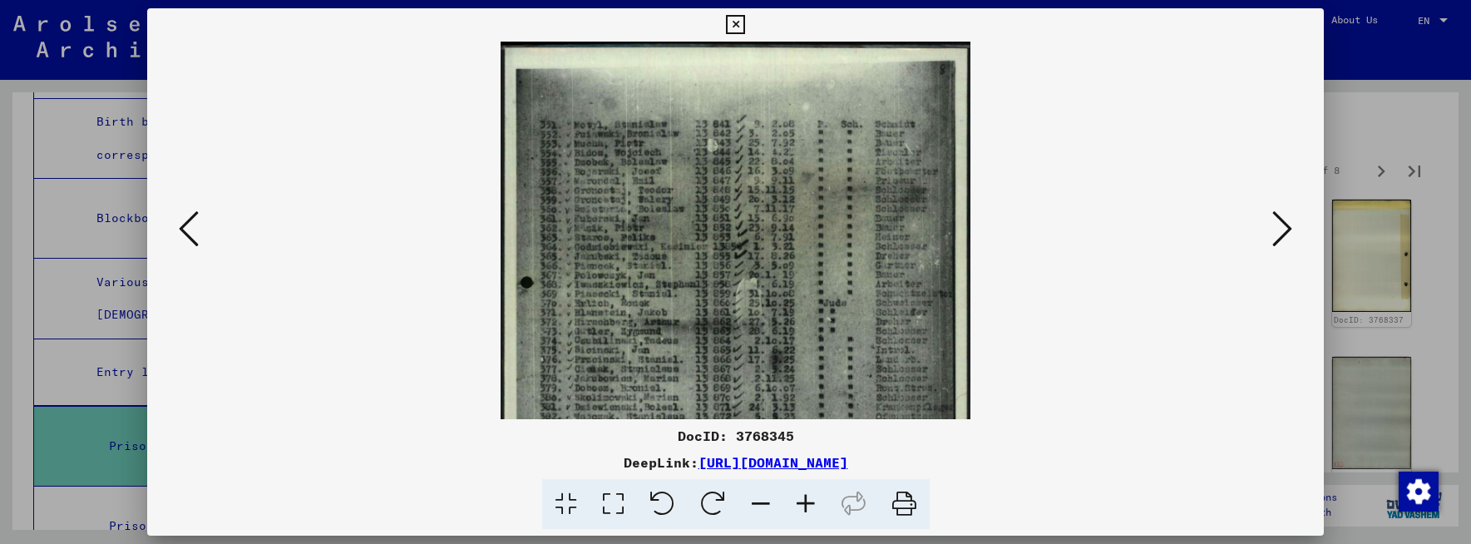
click at [802, 504] on icon at bounding box center [805, 504] width 45 height 51
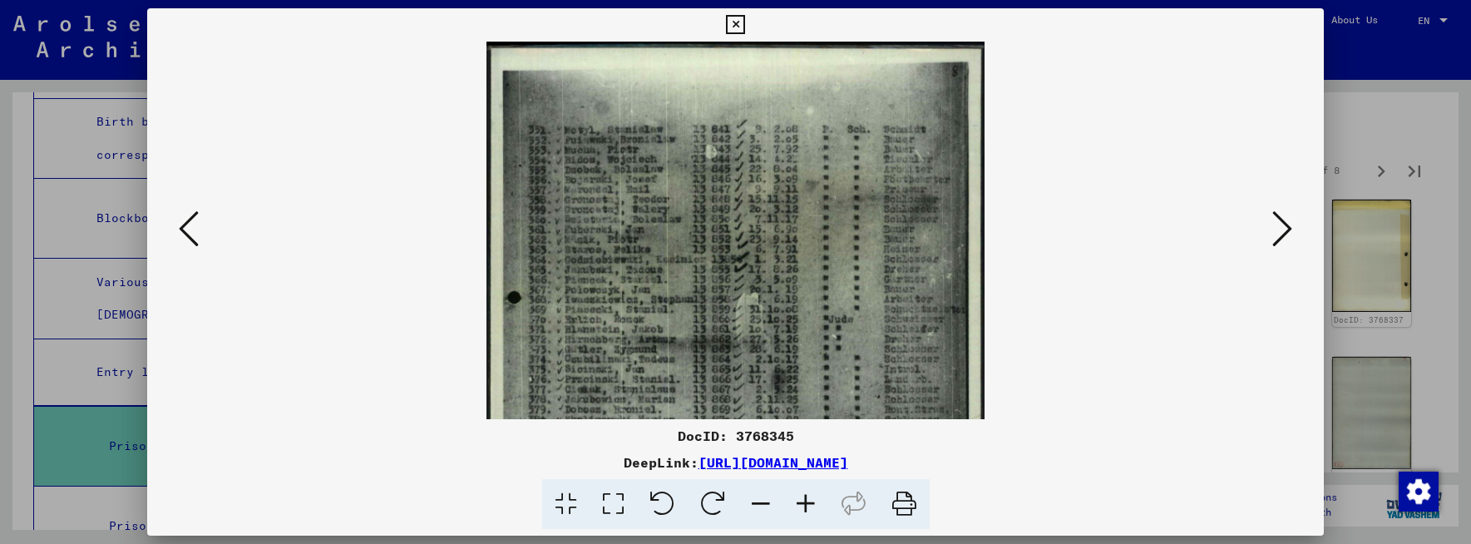
click at [802, 504] on icon at bounding box center [805, 504] width 45 height 51
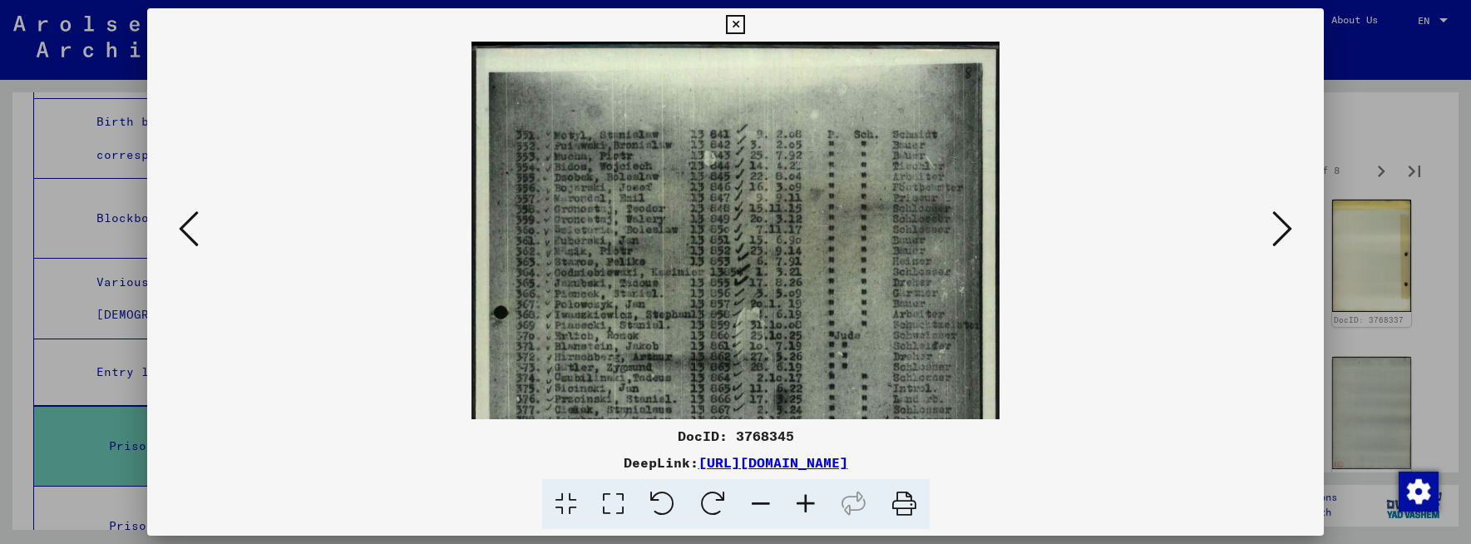
click at [802, 504] on icon at bounding box center [805, 504] width 45 height 51
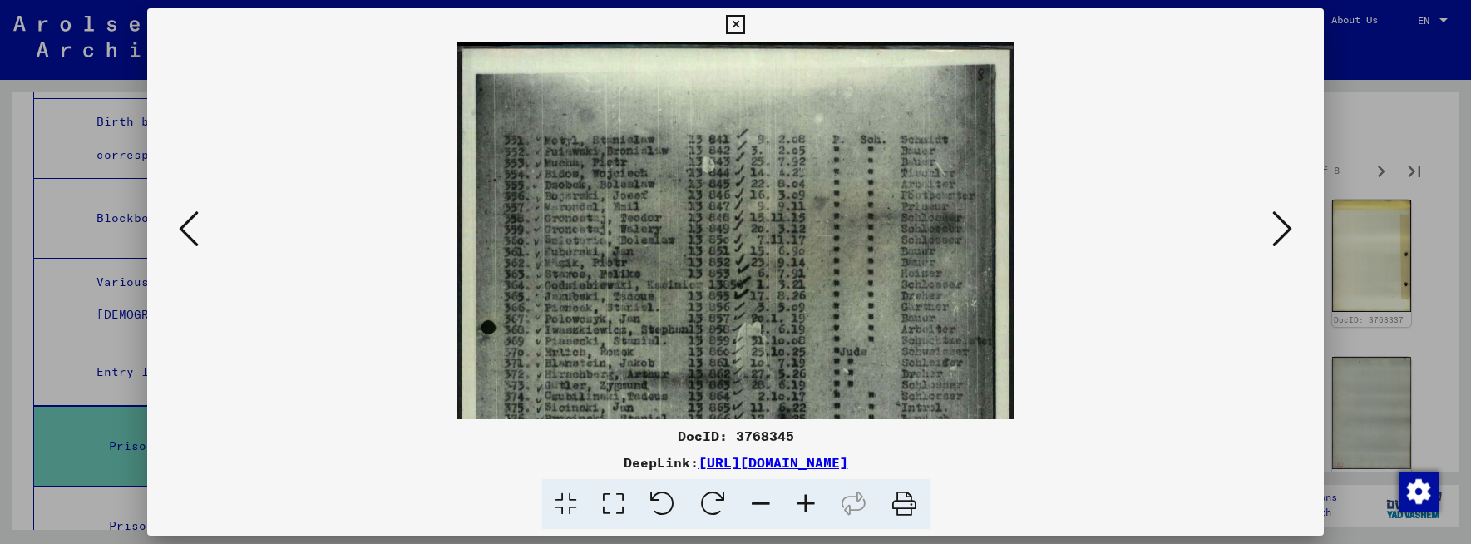
click at [802, 504] on icon at bounding box center [805, 504] width 45 height 51
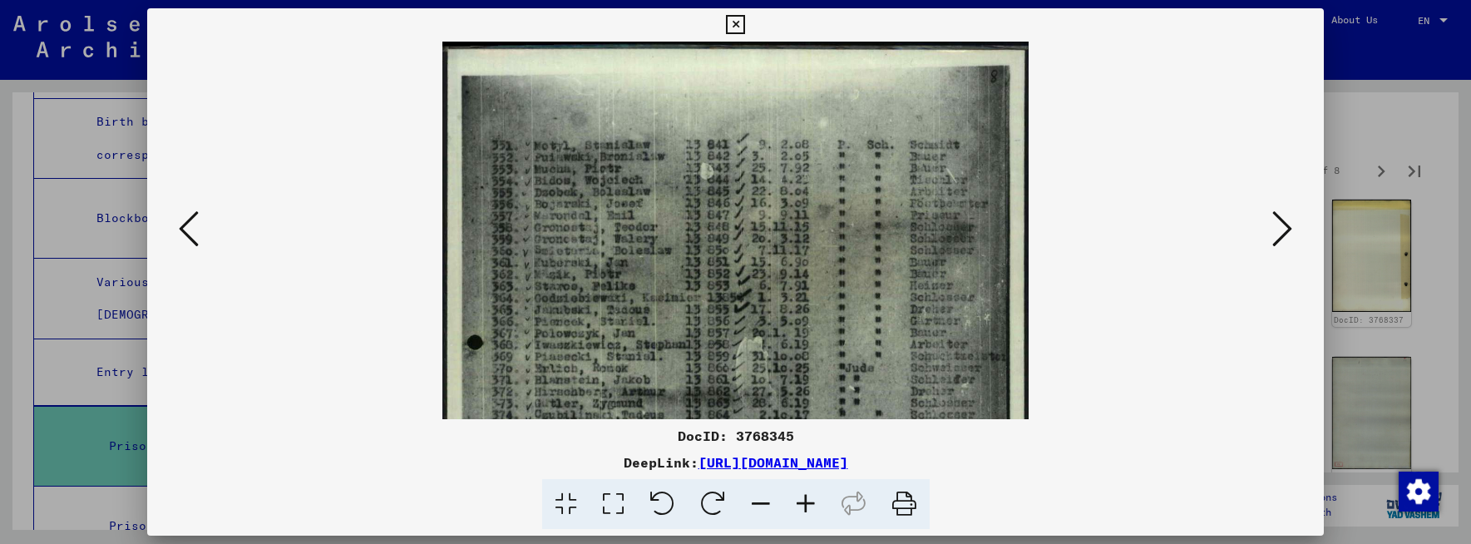
click at [802, 504] on icon at bounding box center [805, 504] width 45 height 51
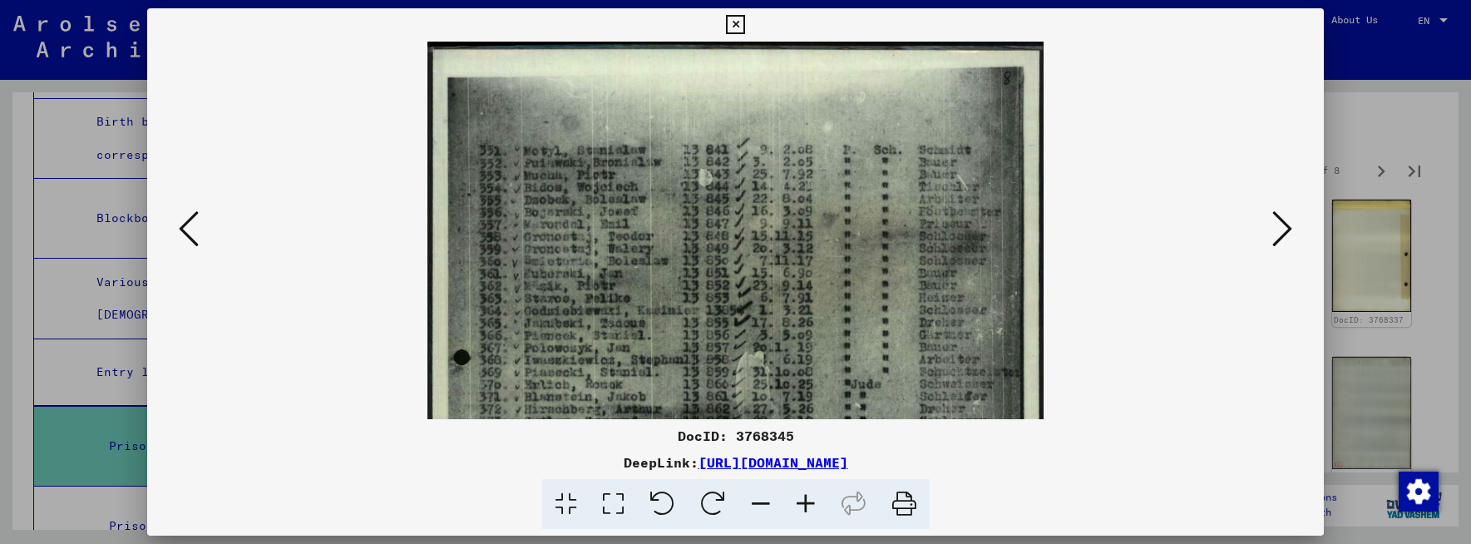
click at [802, 504] on icon at bounding box center [805, 504] width 45 height 51
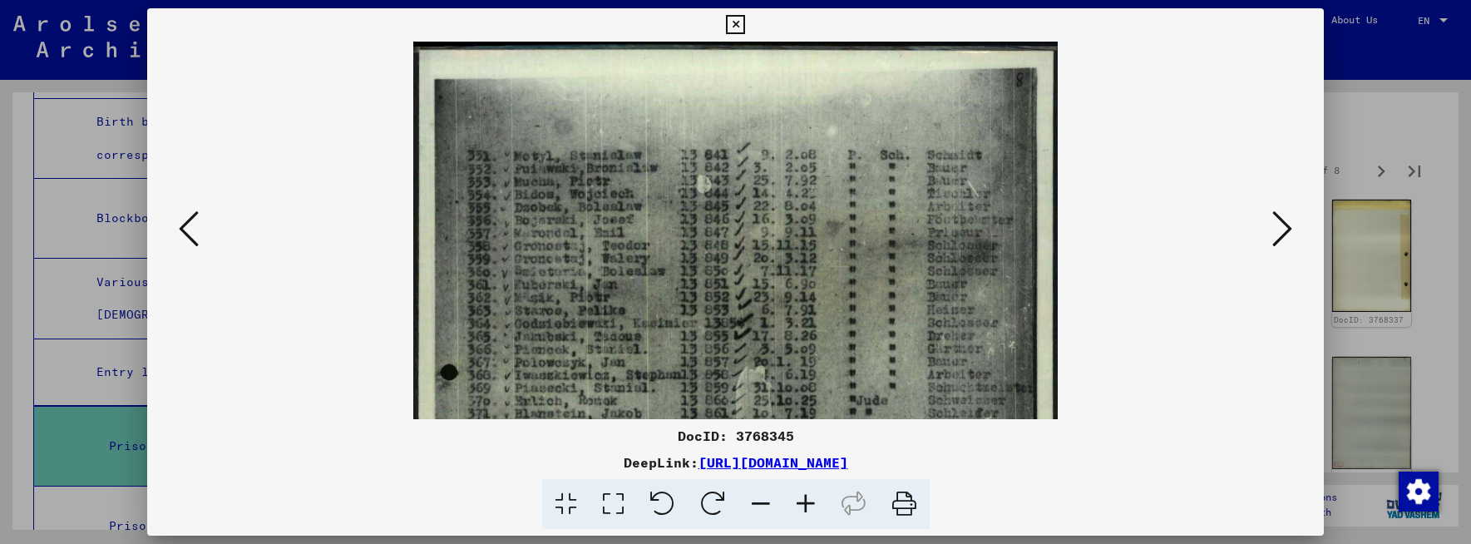
click at [802, 504] on icon at bounding box center [805, 504] width 45 height 51
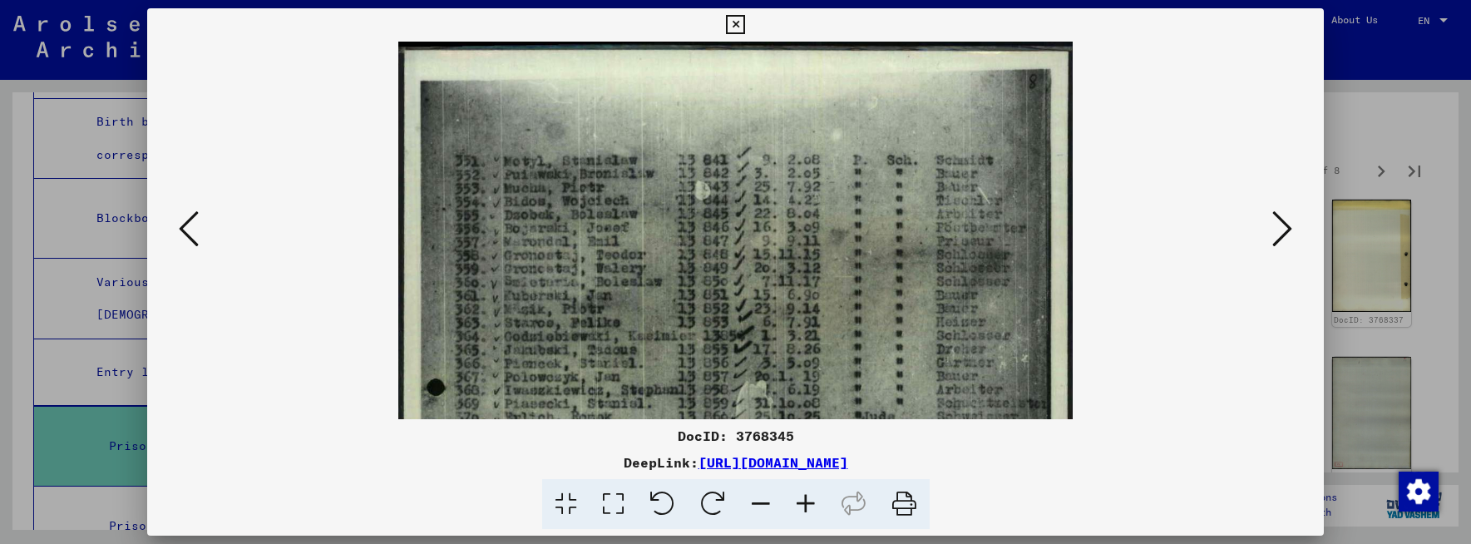
click at [1286, 227] on icon at bounding box center [1282, 229] width 20 height 40
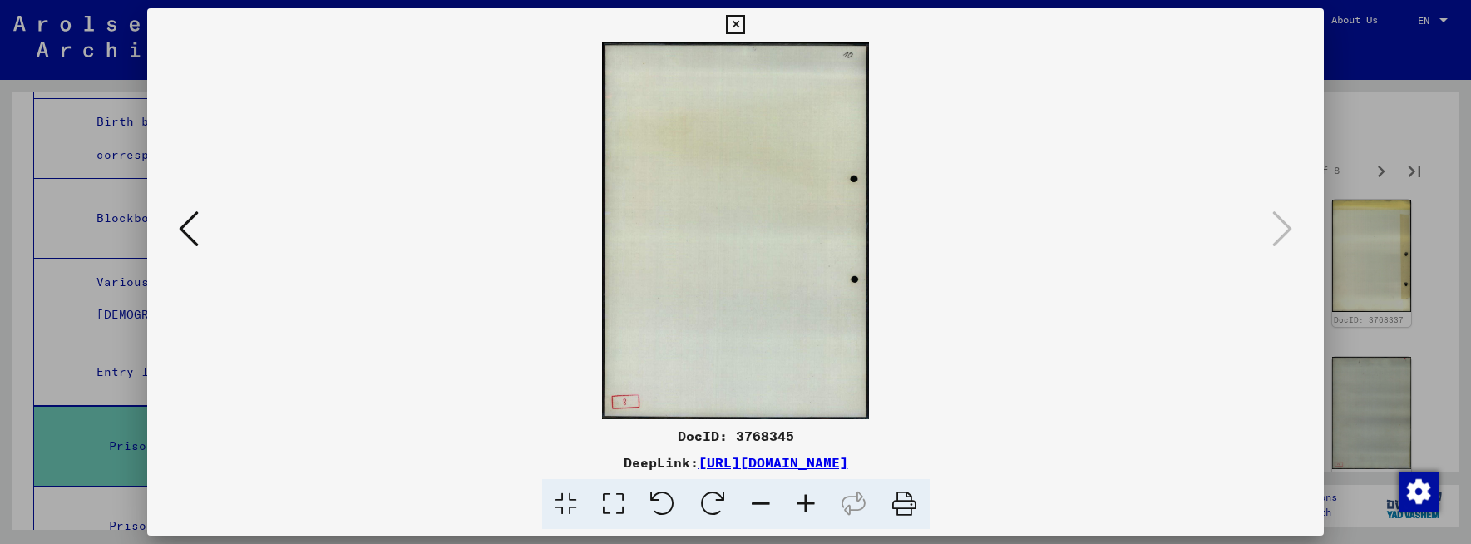
click at [733, 25] on icon at bounding box center [735, 25] width 19 height 20
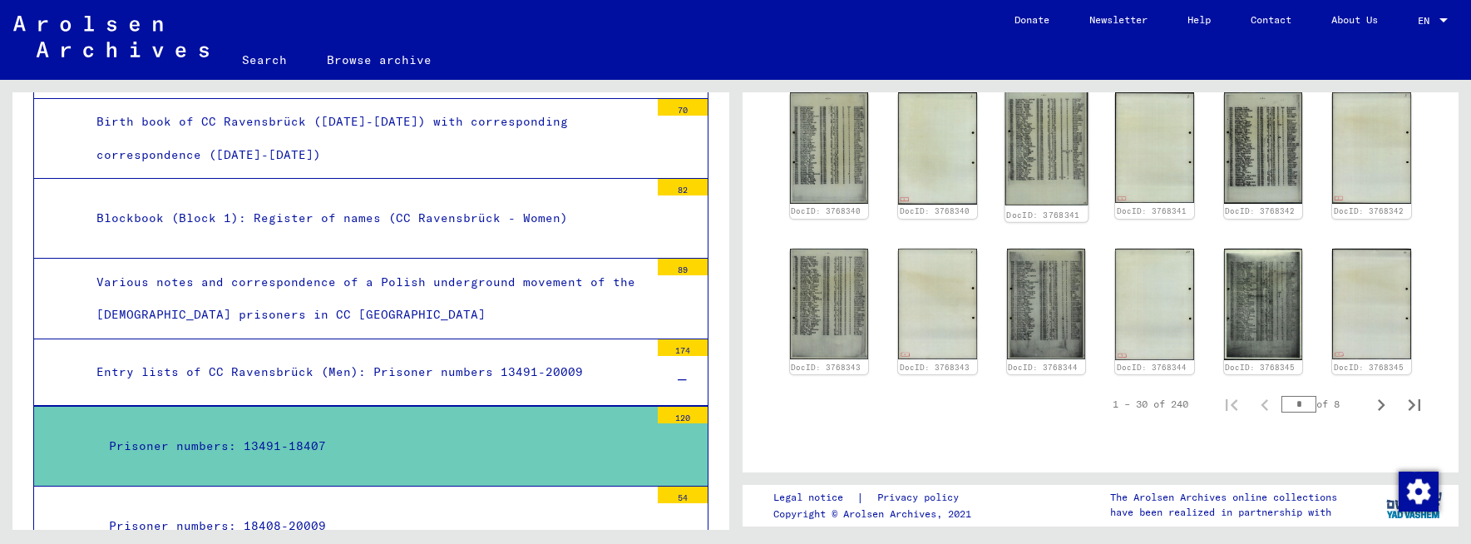
scroll to position [998, 0]
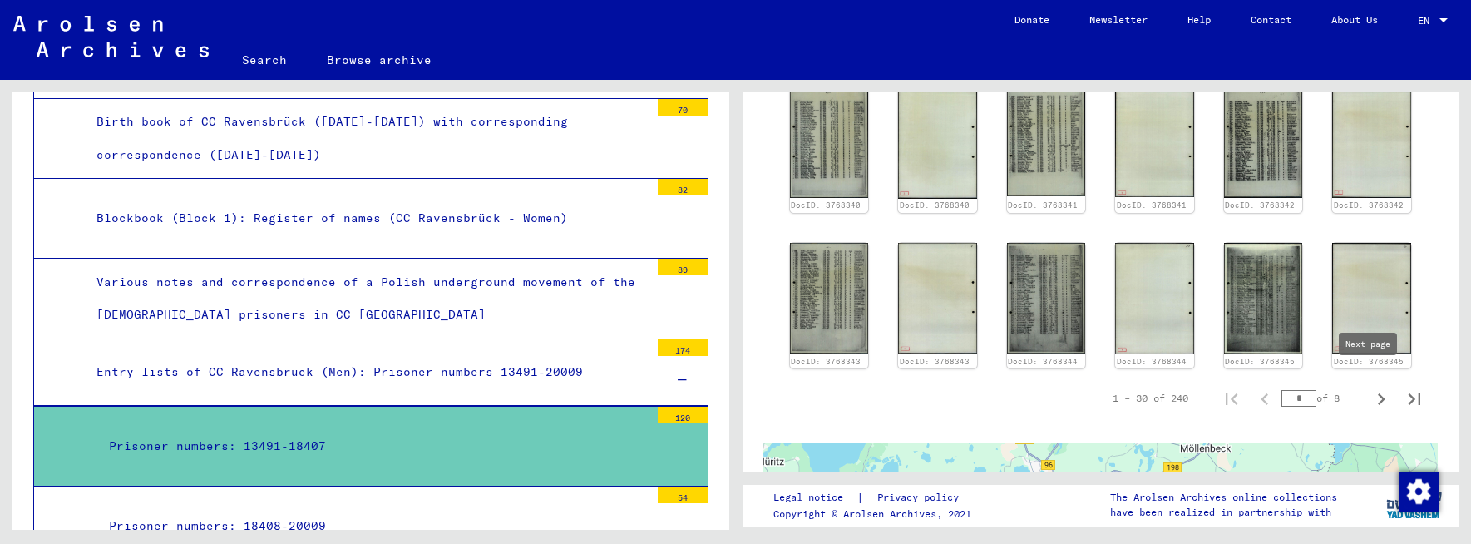
click at [1378, 393] on icon "Next page" at bounding box center [1381, 399] width 7 height 12
type input "*"
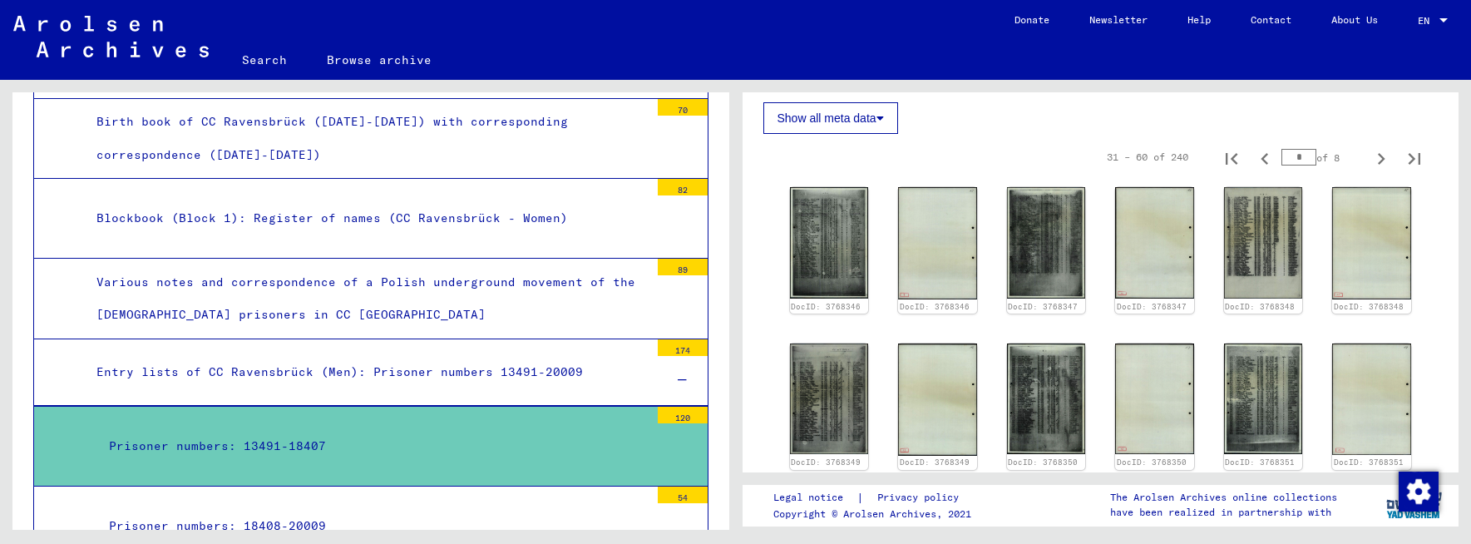
scroll to position [416, 0]
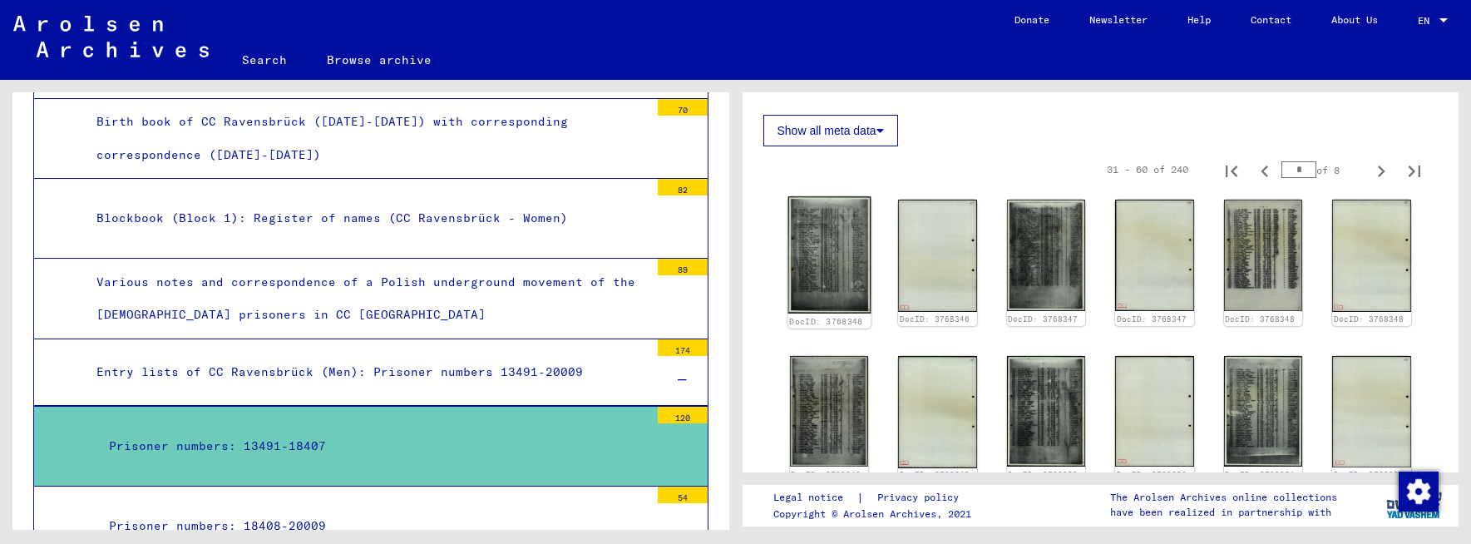
click at [835, 285] on img at bounding box center [828, 254] width 82 height 117
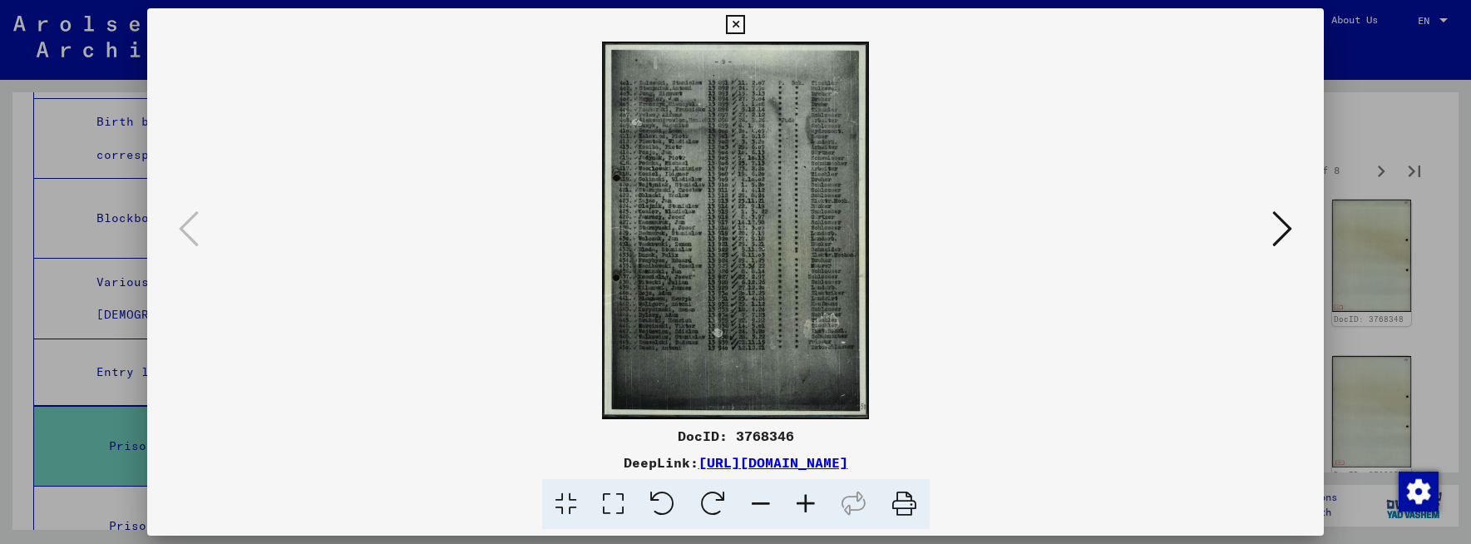
click at [1281, 231] on icon at bounding box center [1282, 229] width 20 height 40
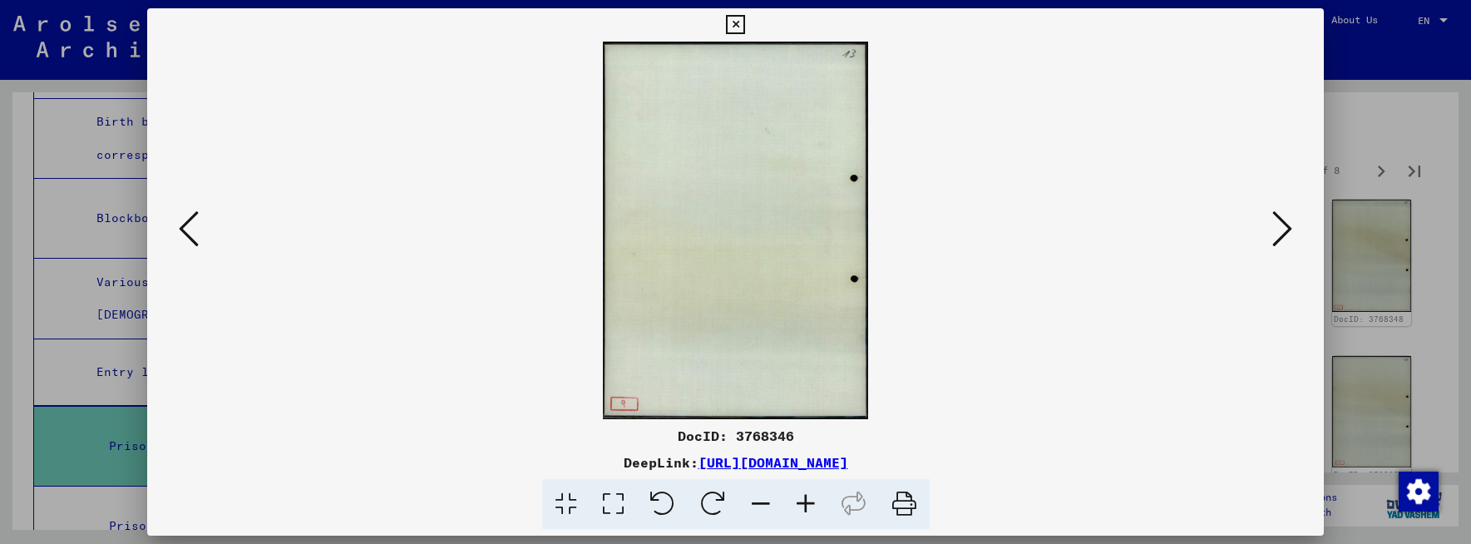
click at [1281, 231] on icon at bounding box center [1282, 229] width 20 height 40
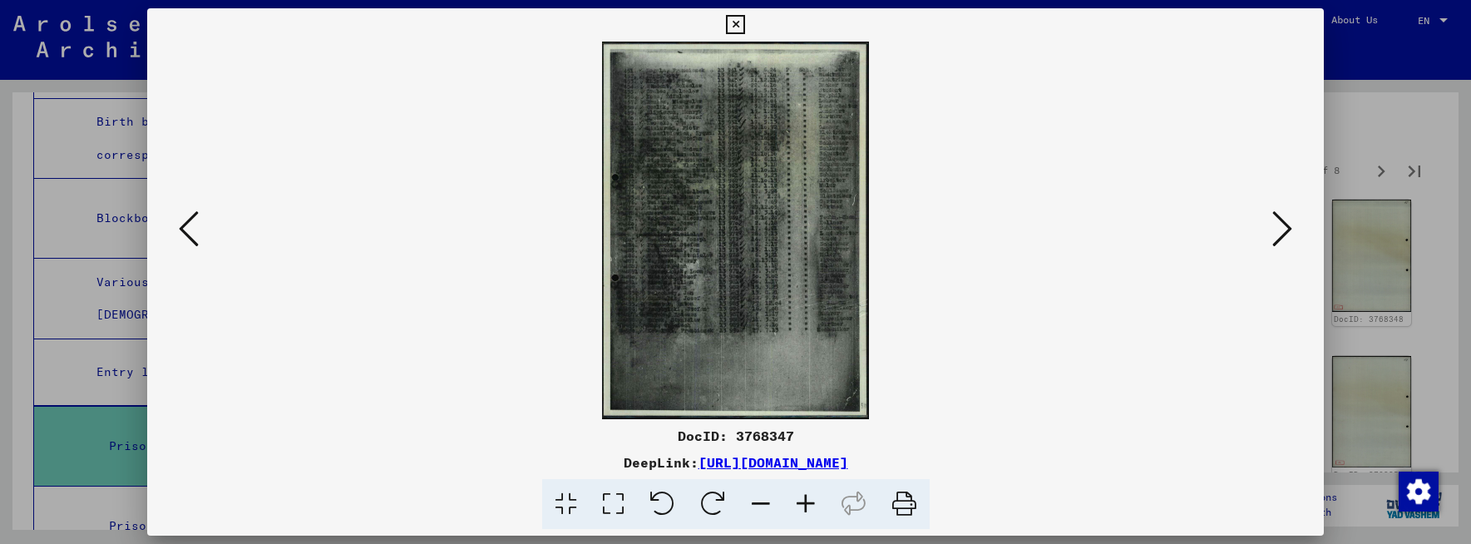
click at [1281, 231] on icon at bounding box center [1282, 229] width 20 height 40
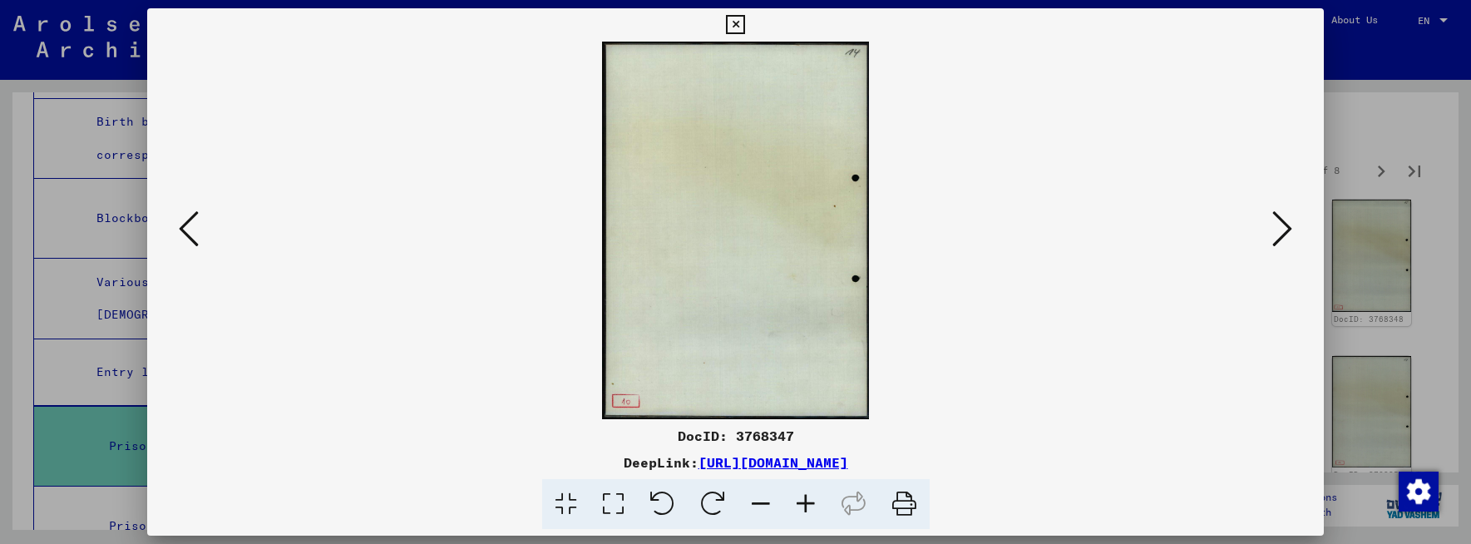
click at [1281, 231] on icon at bounding box center [1282, 229] width 20 height 40
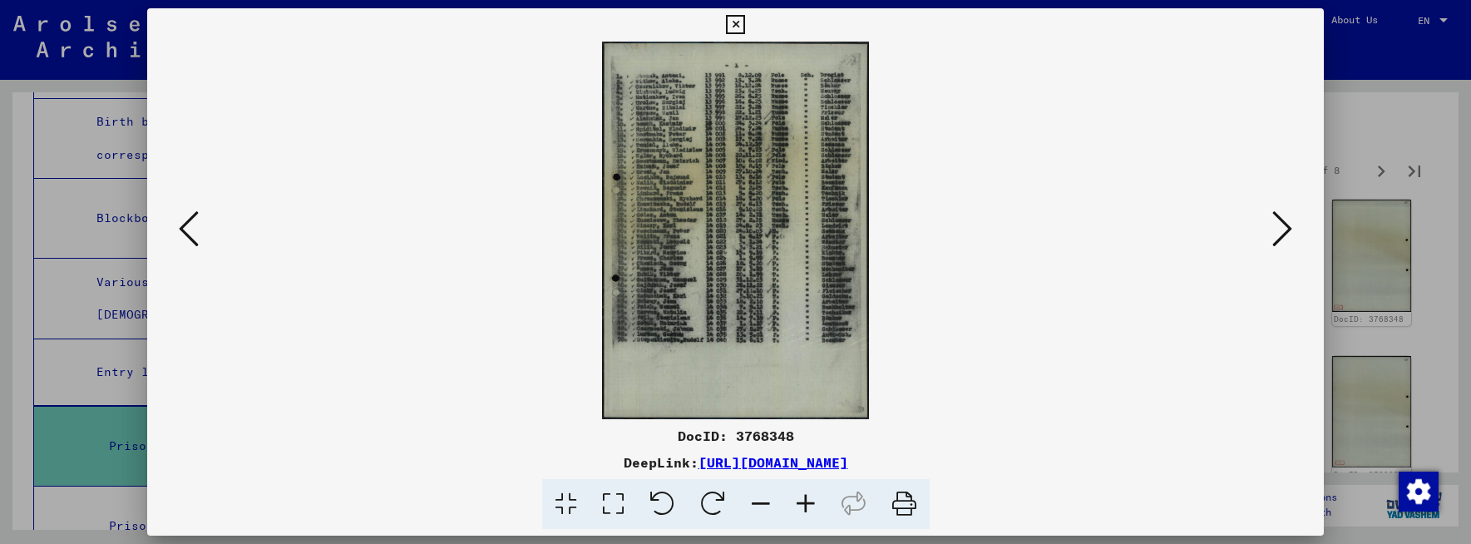
click at [803, 503] on icon at bounding box center [805, 504] width 45 height 51
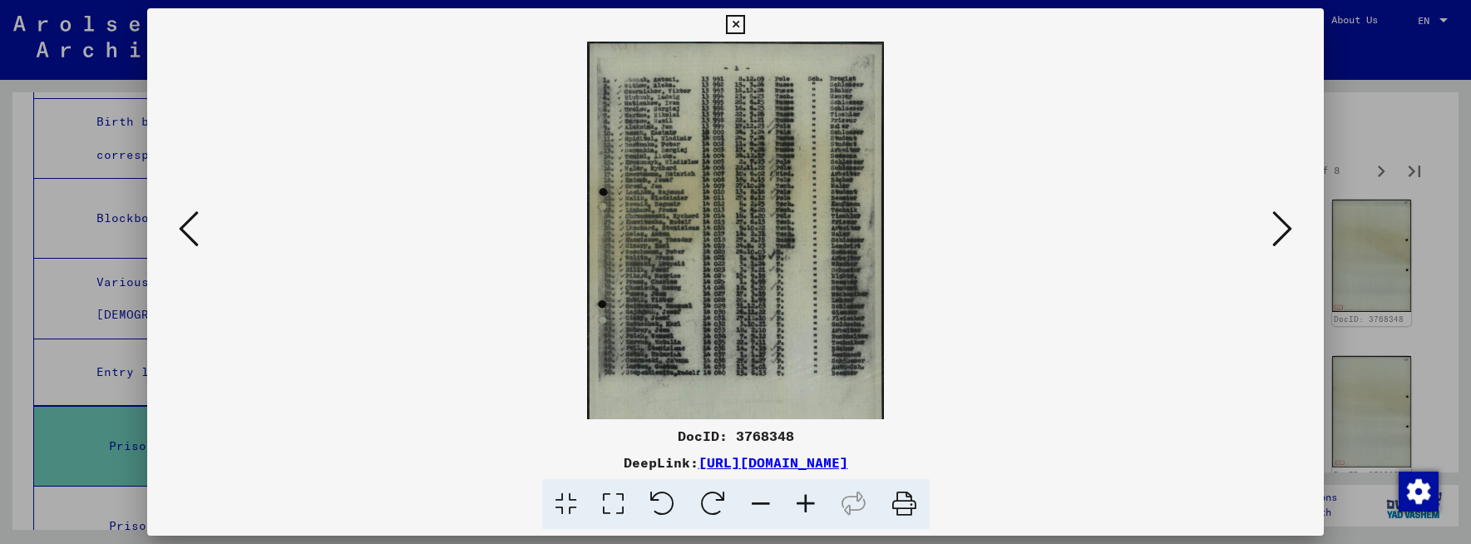
click at [803, 503] on icon at bounding box center [805, 504] width 45 height 51
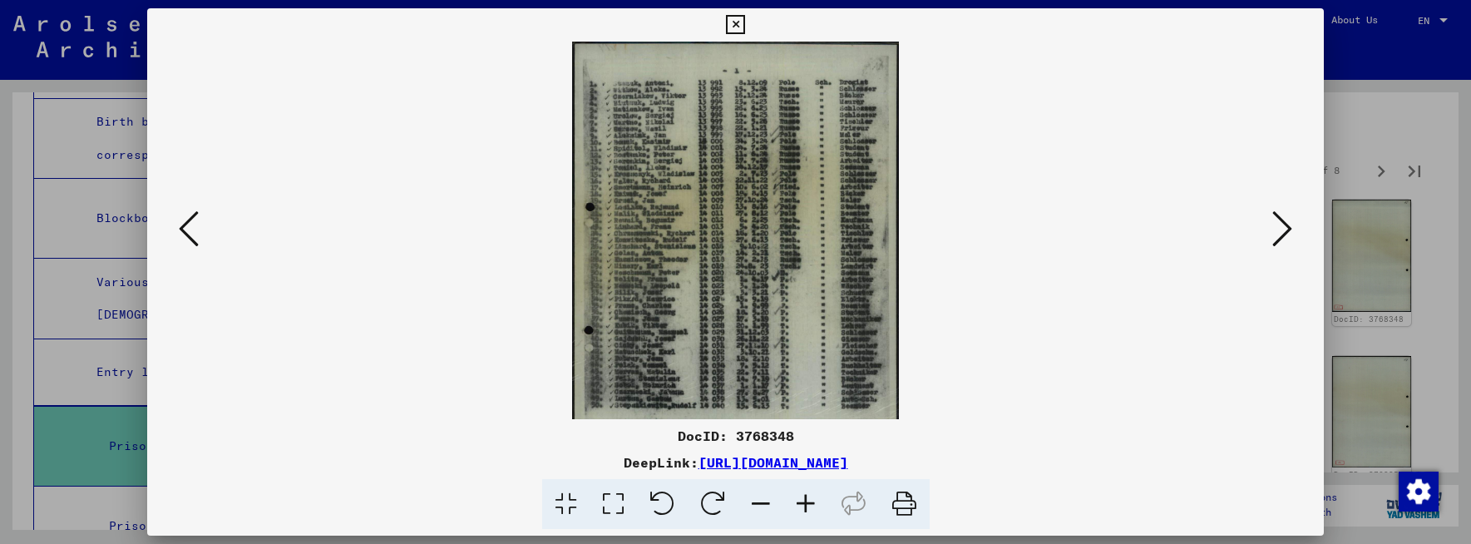
click at [803, 503] on icon at bounding box center [805, 504] width 45 height 51
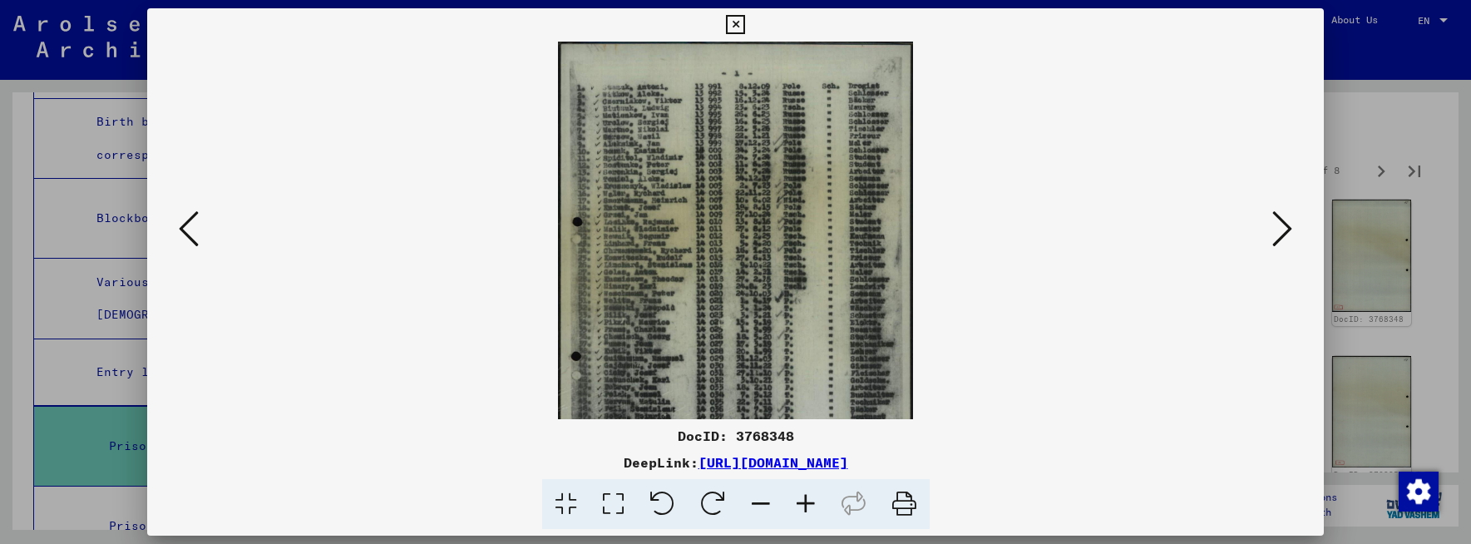
click at [803, 503] on icon at bounding box center [805, 504] width 45 height 51
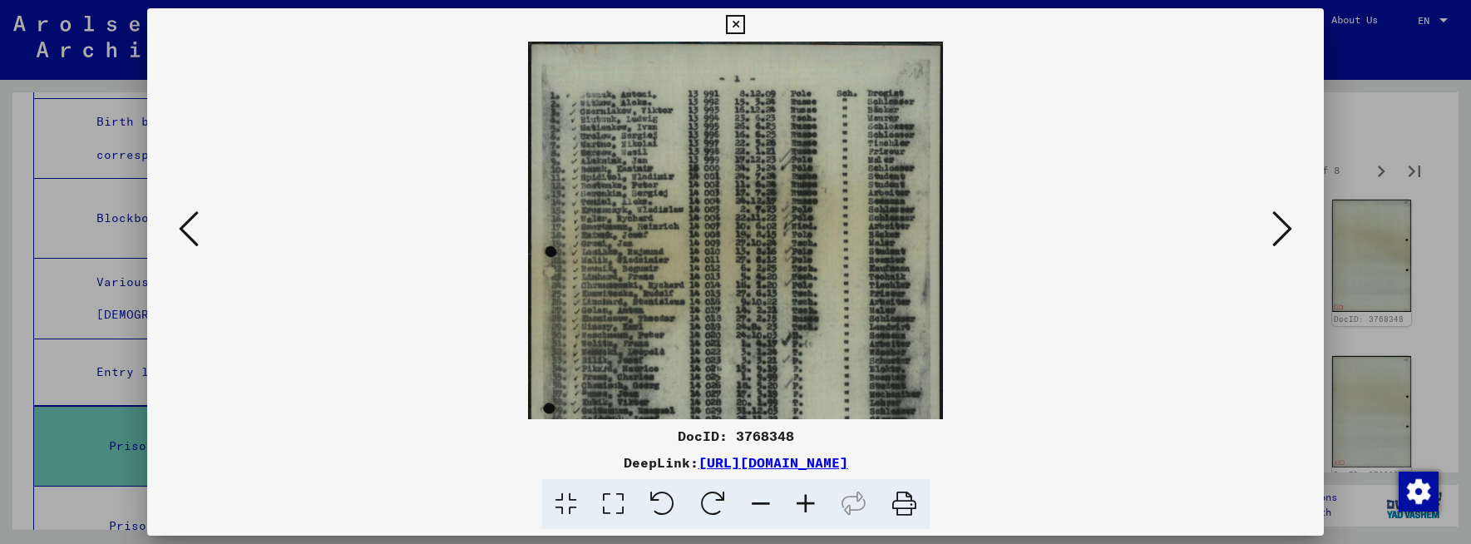
click at [803, 503] on icon at bounding box center [805, 504] width 45 height 51
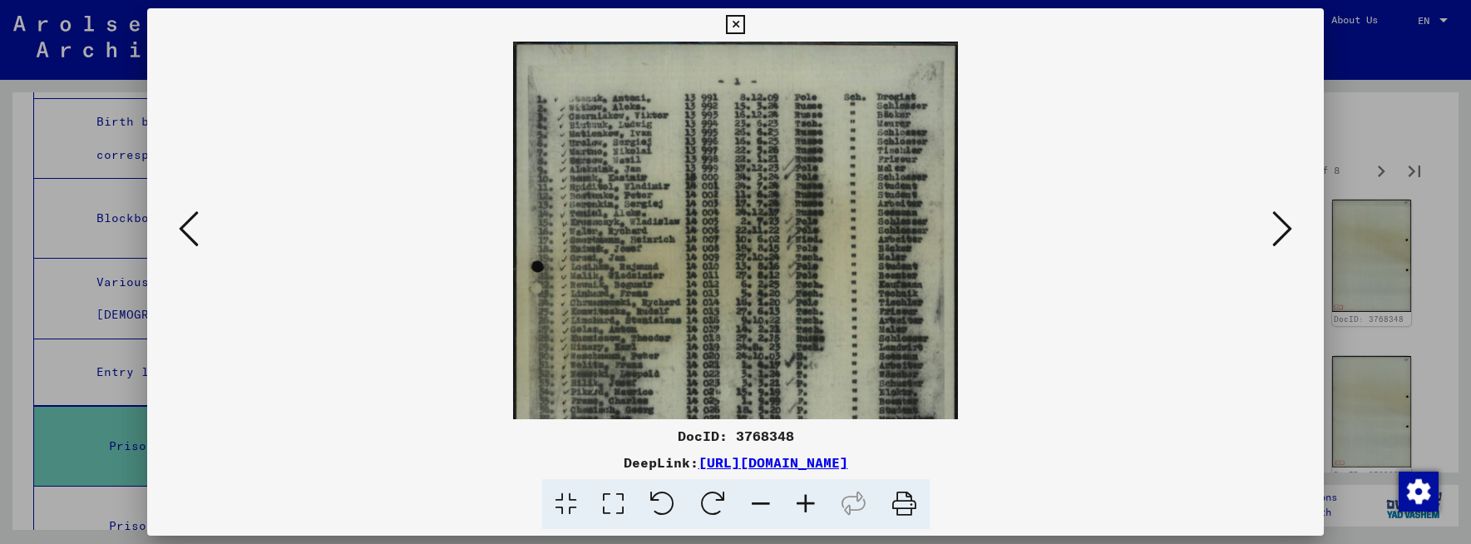
click at [803, 503] on icon at bounding box center [805, 504] width 45 height 51
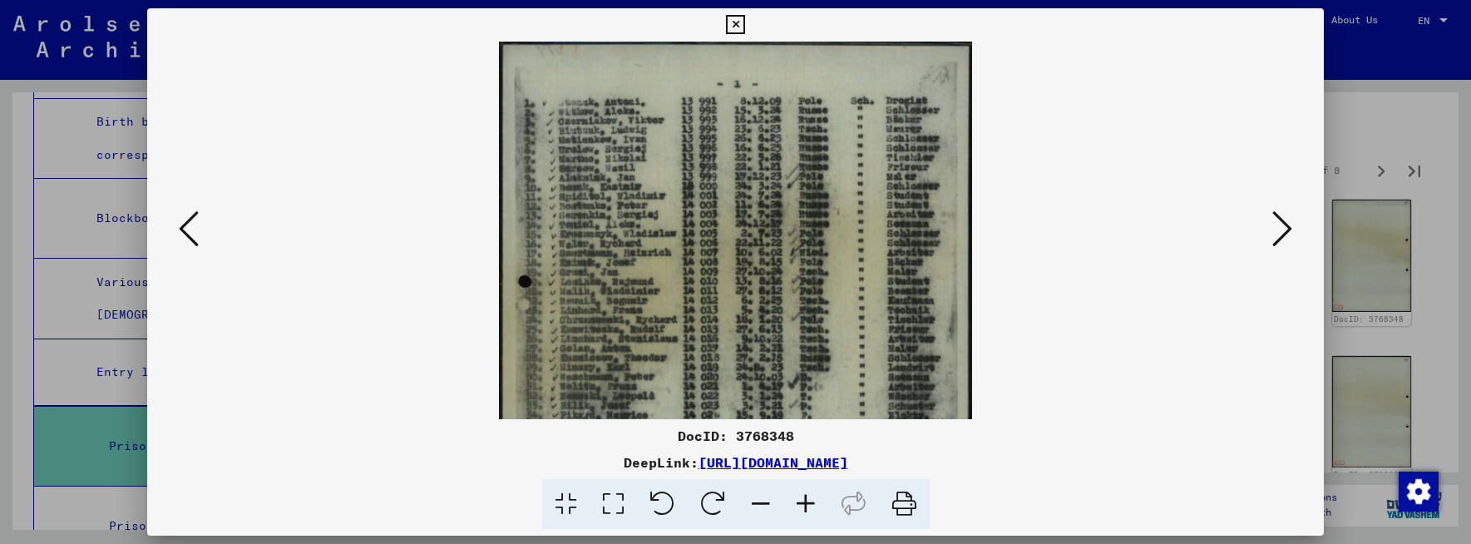
click at [803, 503] on icon at bounding box center [805, 504] width 45 height 51
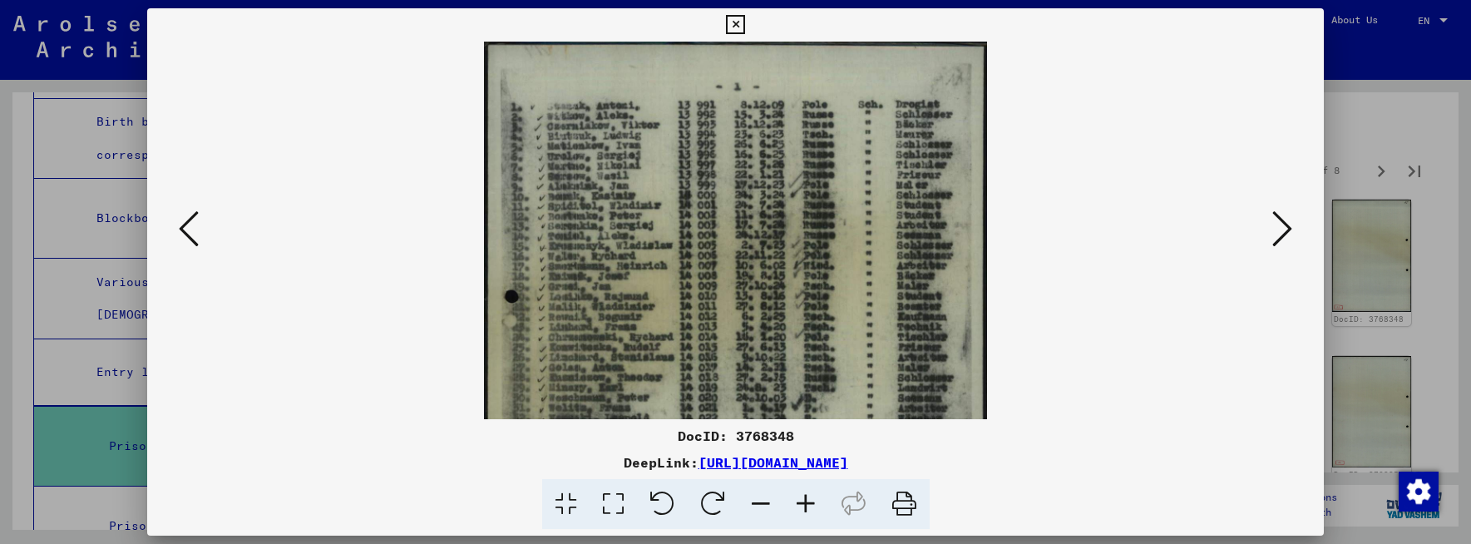
click at [803, 502] on icon at bounding box center [805, 504] width 45 height 51
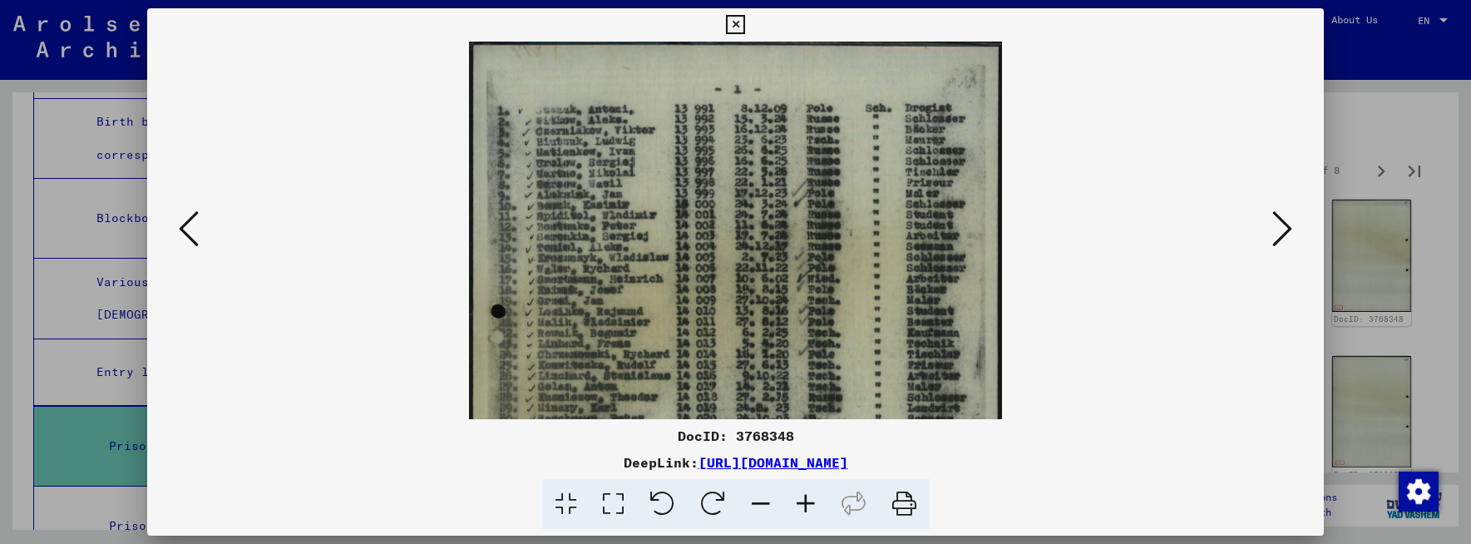
click at [803, 502] on icon at bounding box center [805, 504] width 45 height 51
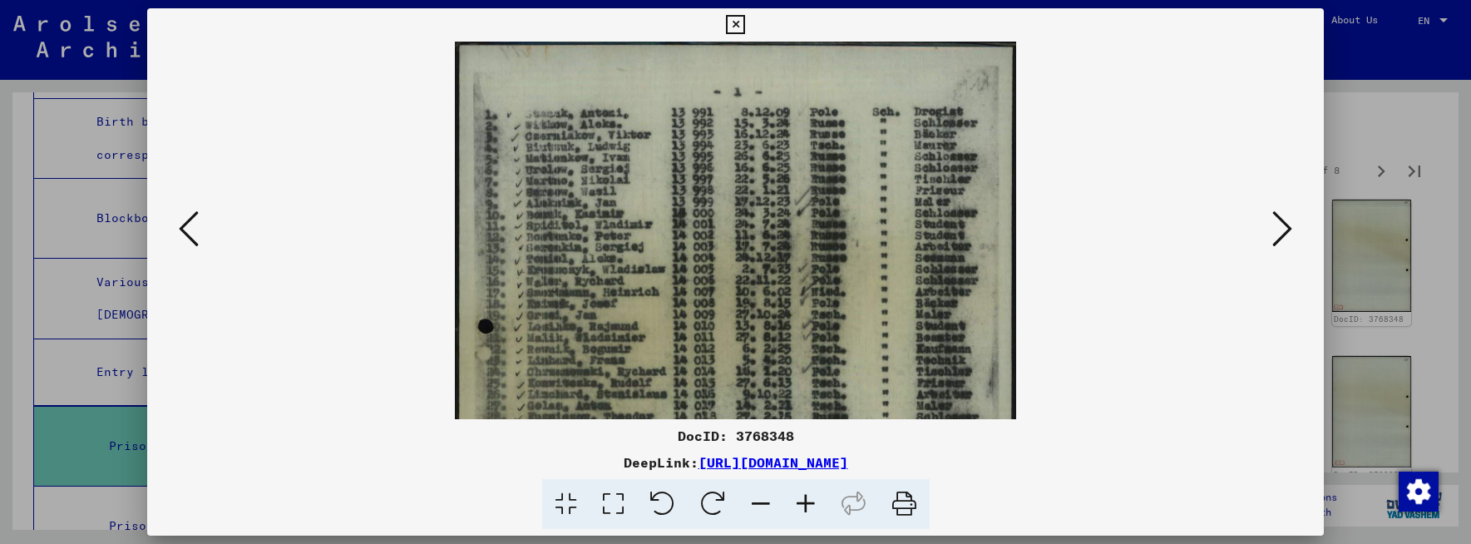
click at [803, 502] on icon at bounding box center [805, 504] width 45 height 51
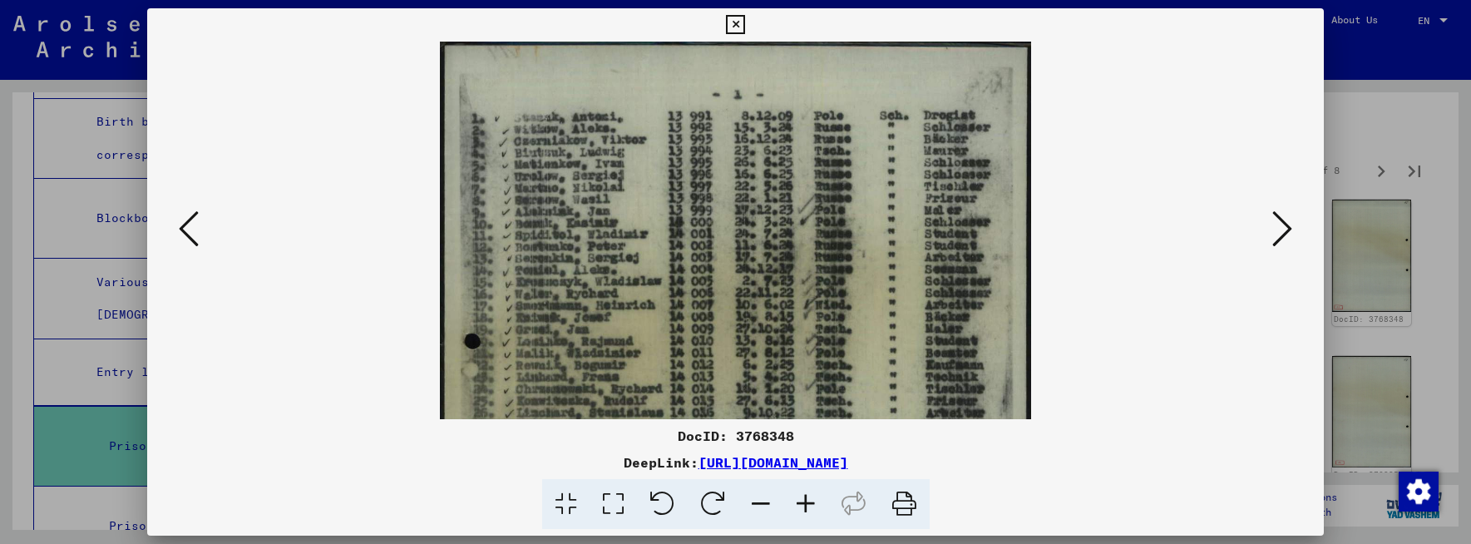
click at [803, 502] on icon at bounding box center [805, 504] width 45 height 51
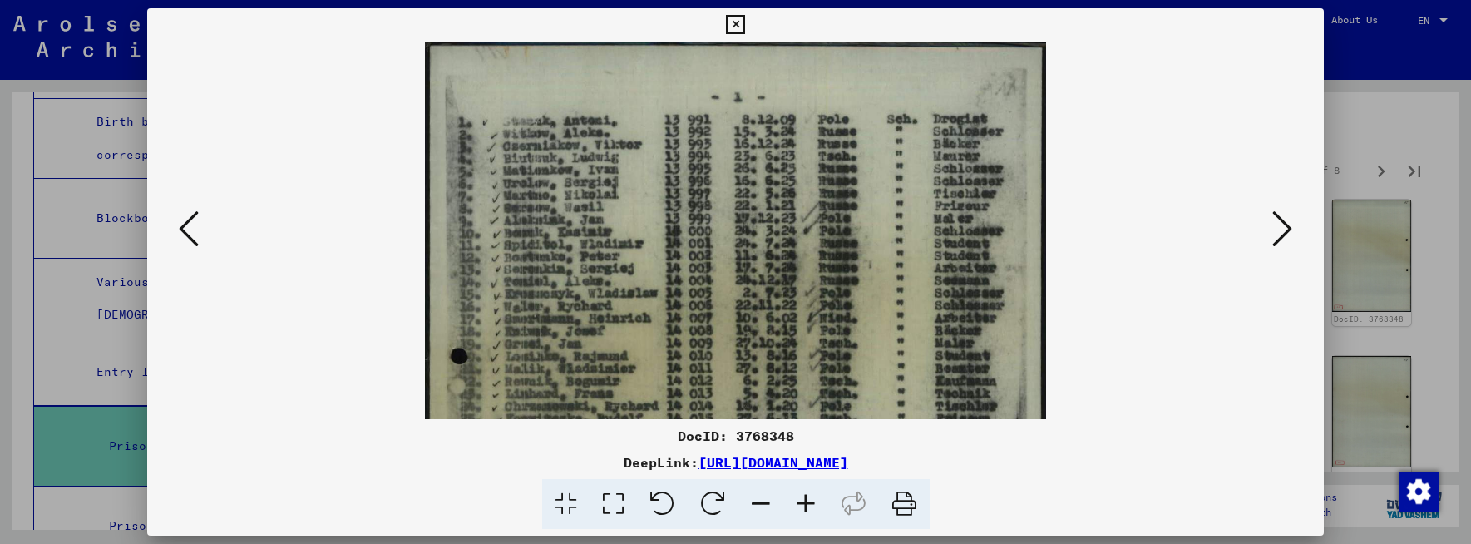
click at [803, 502] on icon at bounding box center [805, 504] width 45 height 51
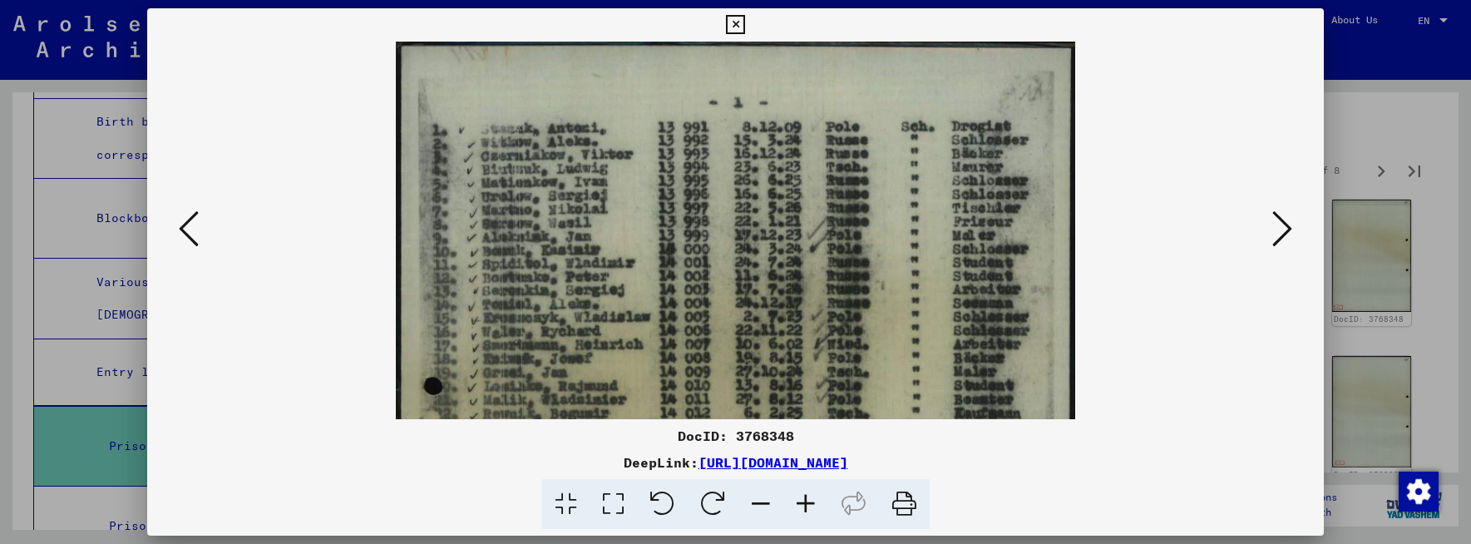
click at [803, 502] on icon at bounding box center [805, 504] width 45 height 51
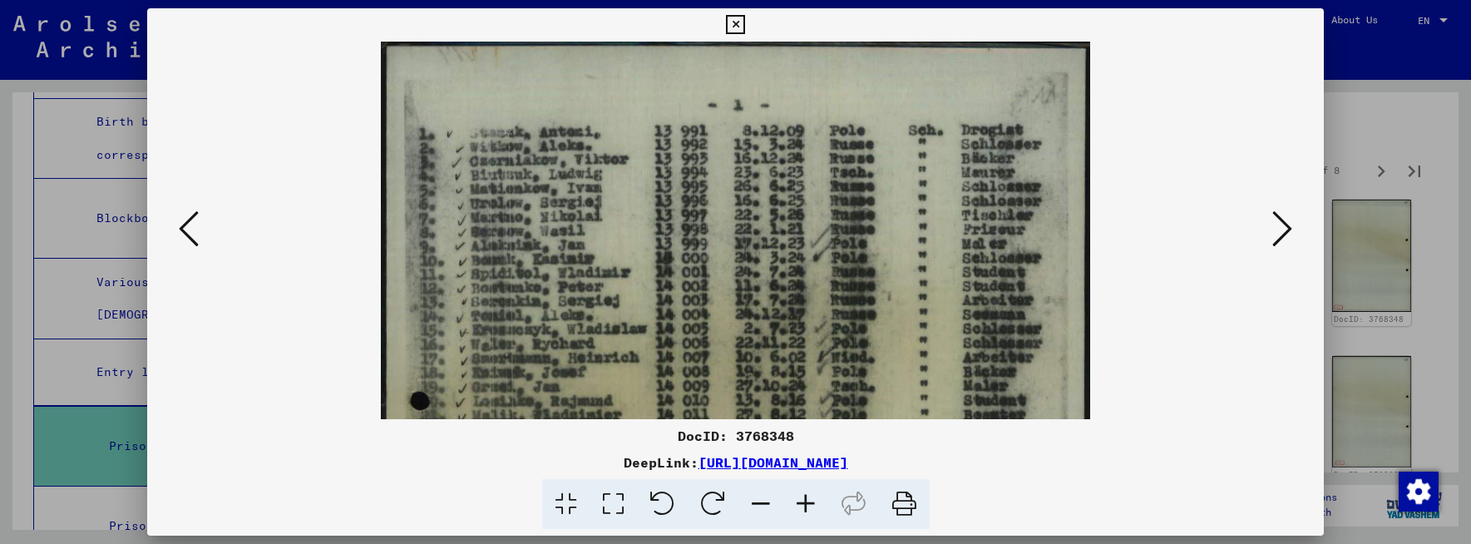
click at [803, 502] on icon at bounding box center [805, 504] width 45 height 51
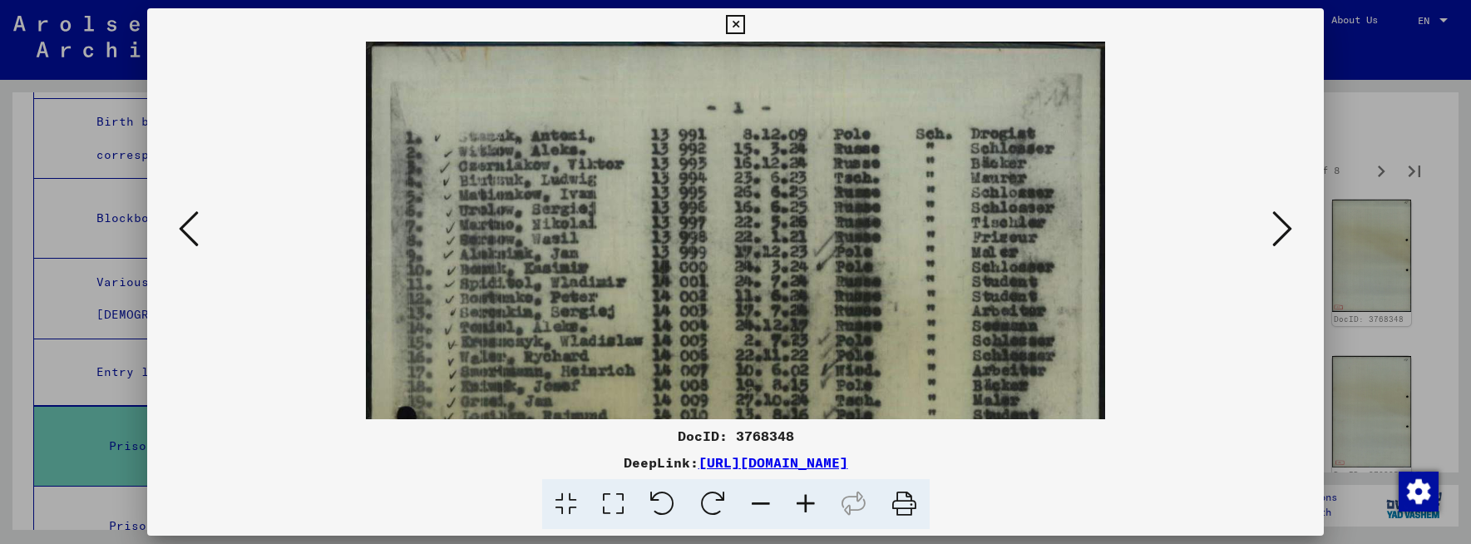
click at [180, 230] on icon at bounding box center [189, 229] width 20 height 40
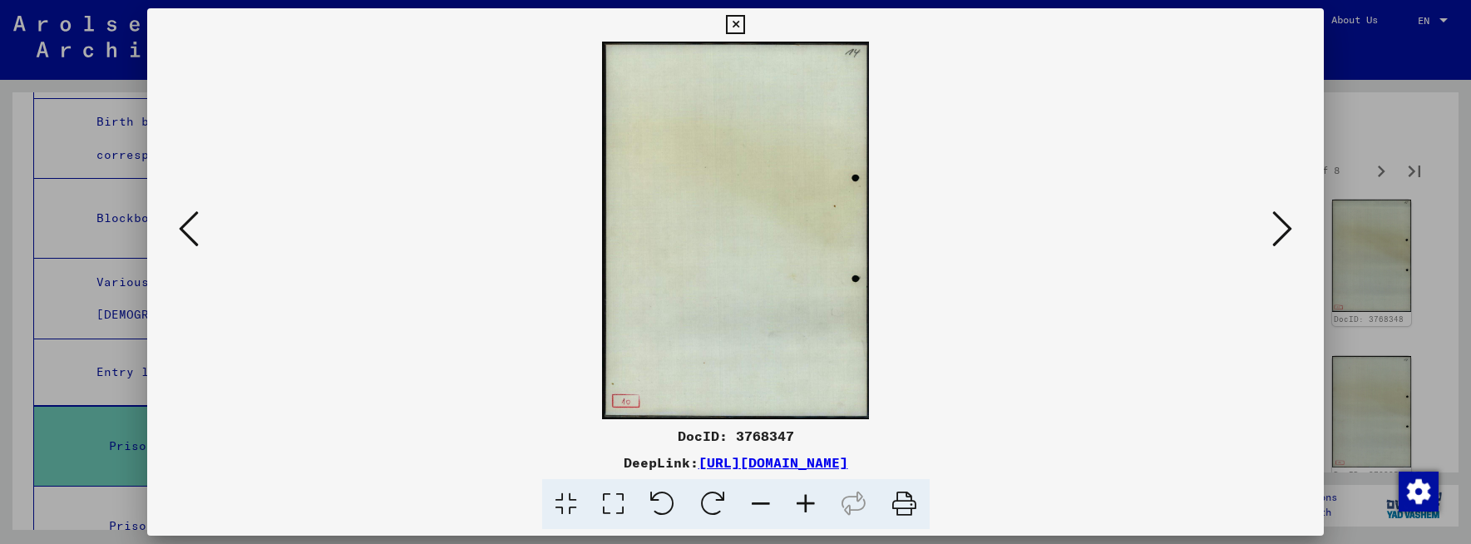
click at [180, 230] on icon at bounding box center [189, 229] width 20 height 40
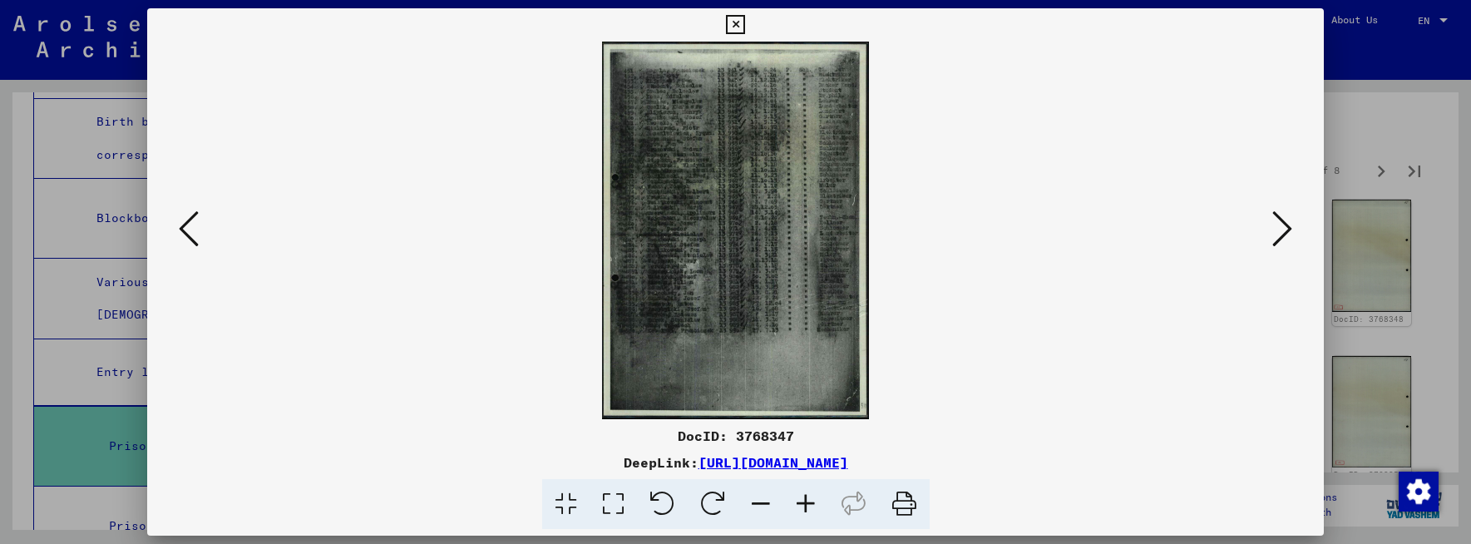
click at [806, 497] on icon at bounding box center [805, 504] width 45 height 51
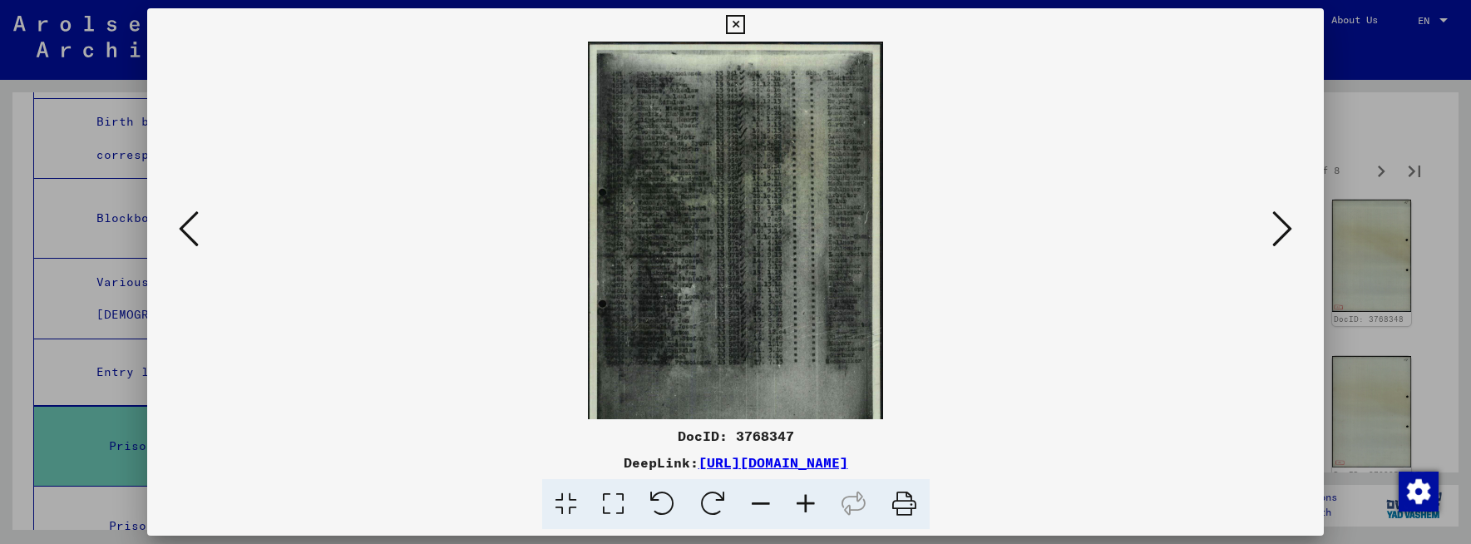
click at [806, 497] on icon at bounding box center [805, 504] width 45 height 51
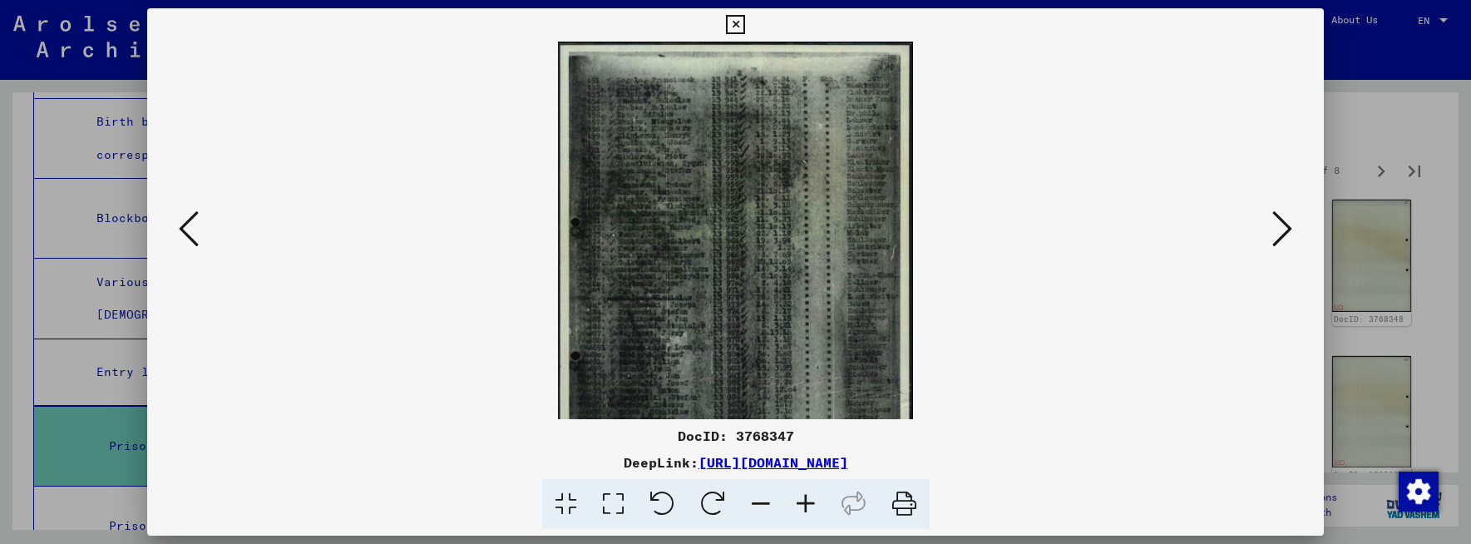
click at [806, 497] on icon at bounding box center [805, 504] width 45 height 51
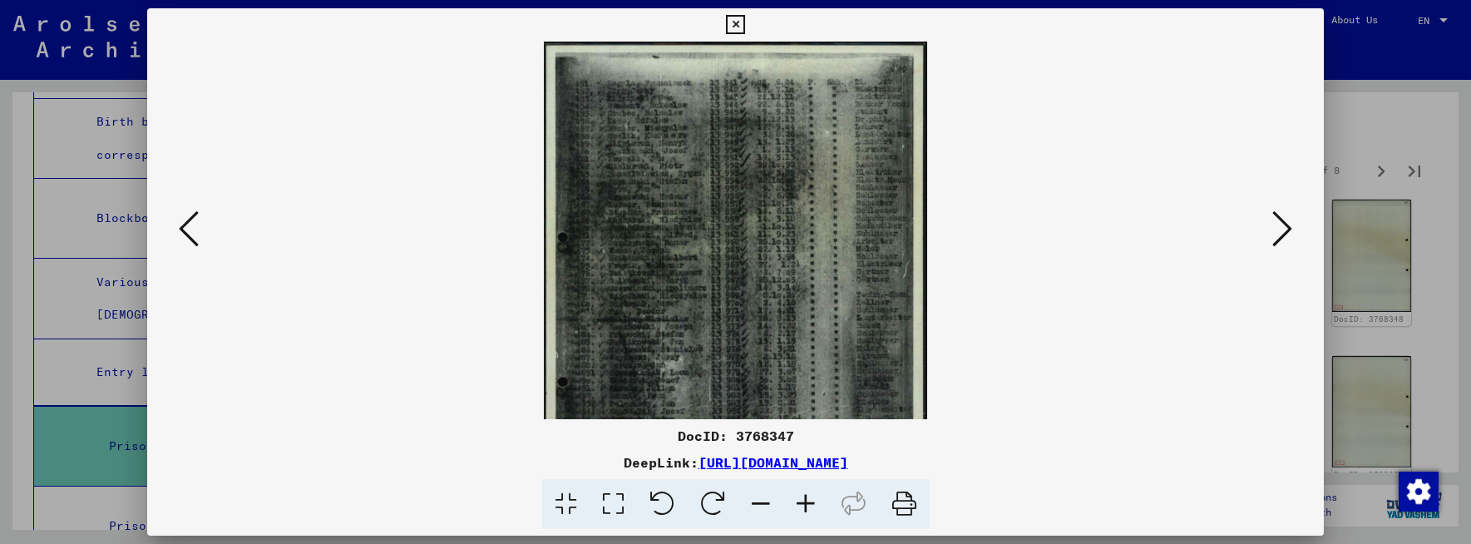
click at [806, 497] on icon at bounding box center [805, 504] width 45 height 51
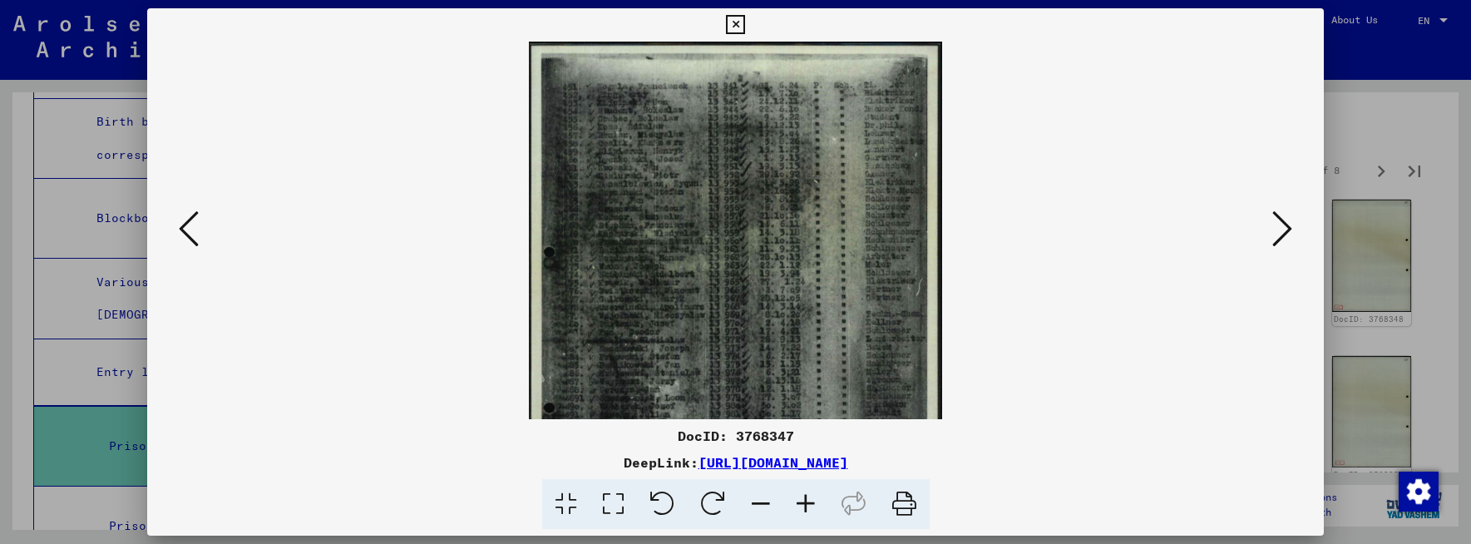
click at [806, 497] on icon at bounding box center [805, 504] width 45 height 51
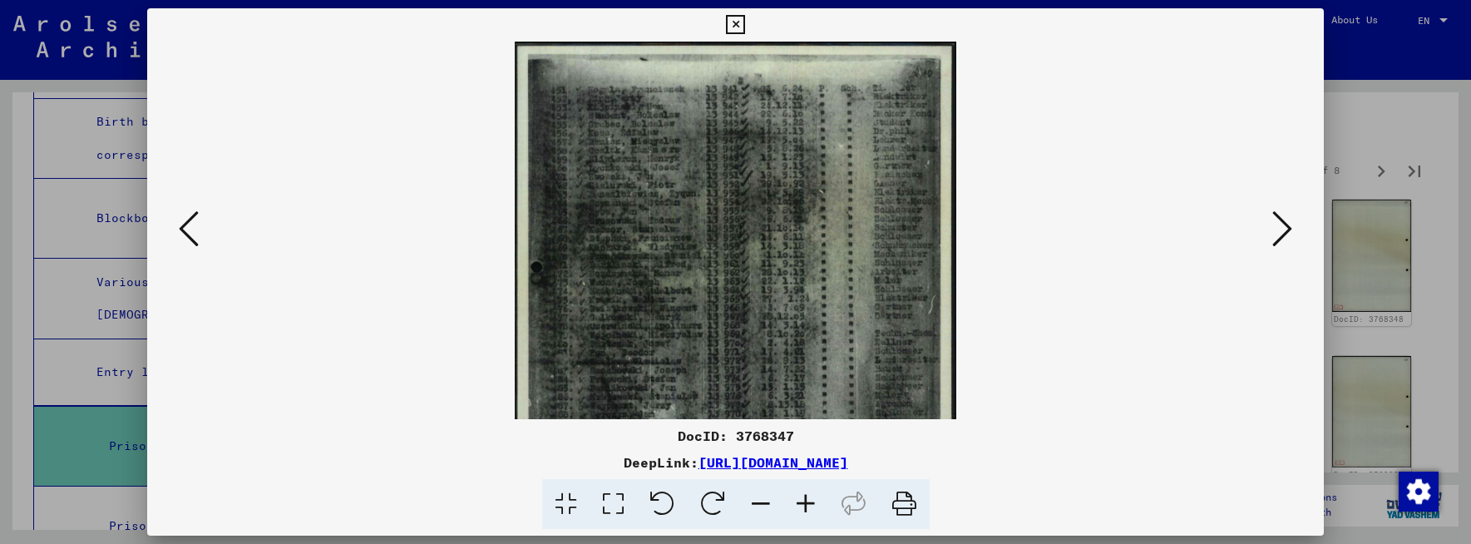
click at [806, 497] on icon at bounding box center [805, 504] width 45 height 51
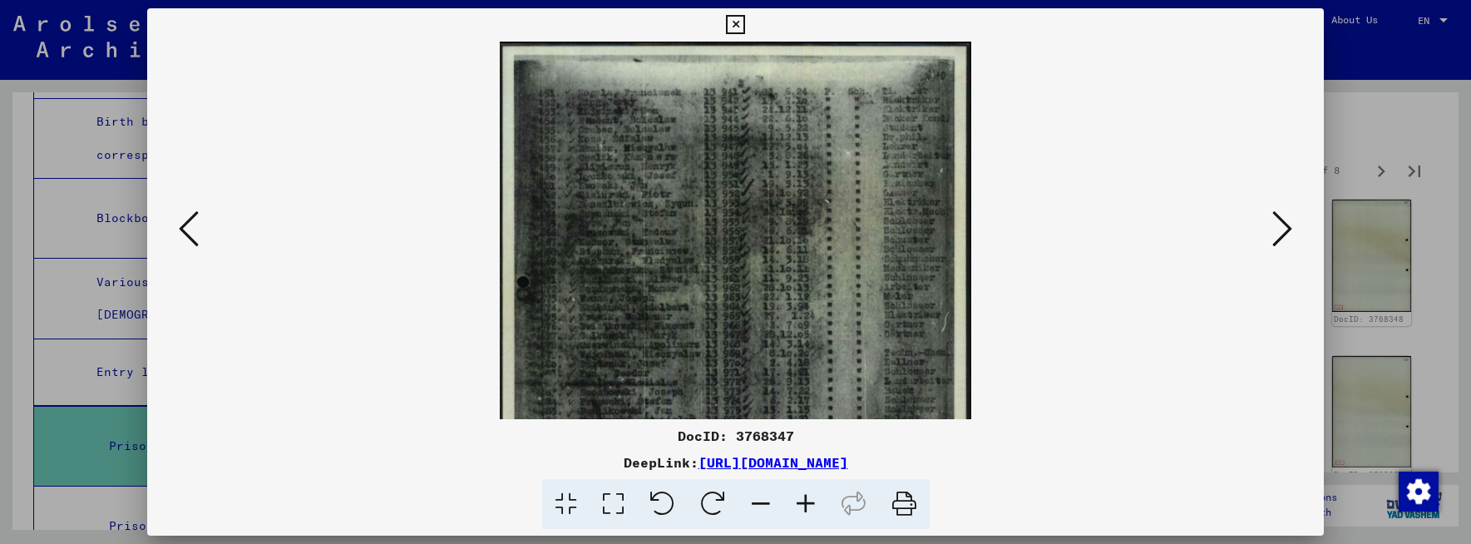
click at [806, 497] on icon at bounding box center [805, 504] width 45 height 51
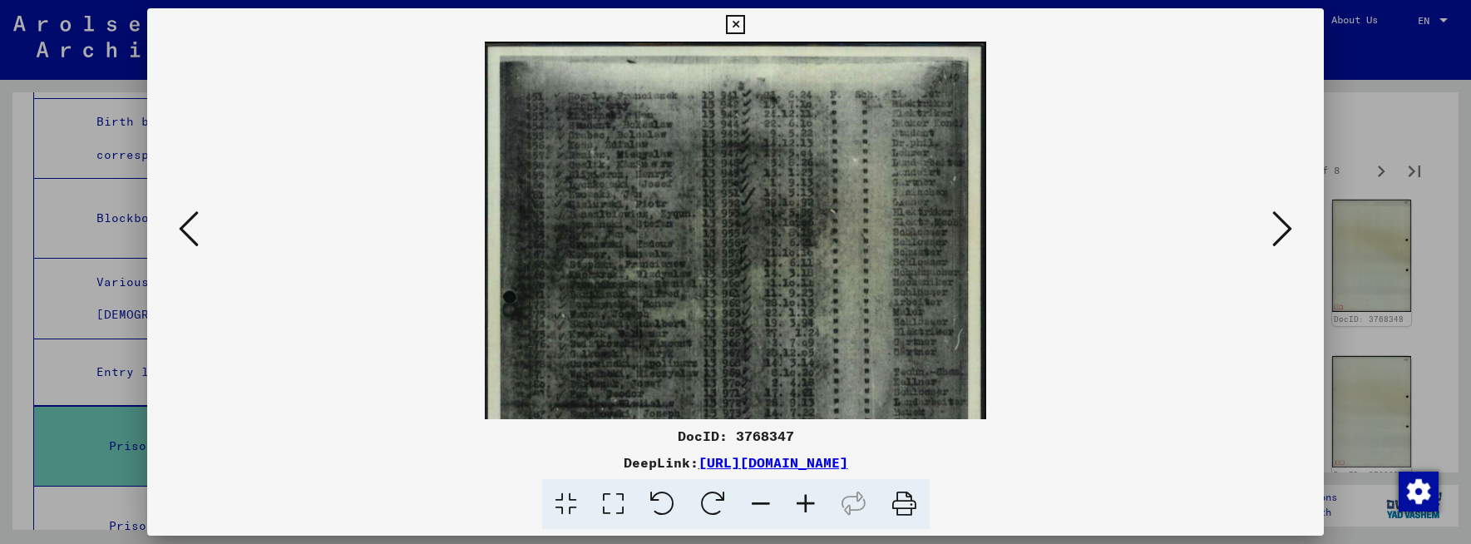
click at [806, 497] on icon at bounding box center [805, 504] width 45 height 51
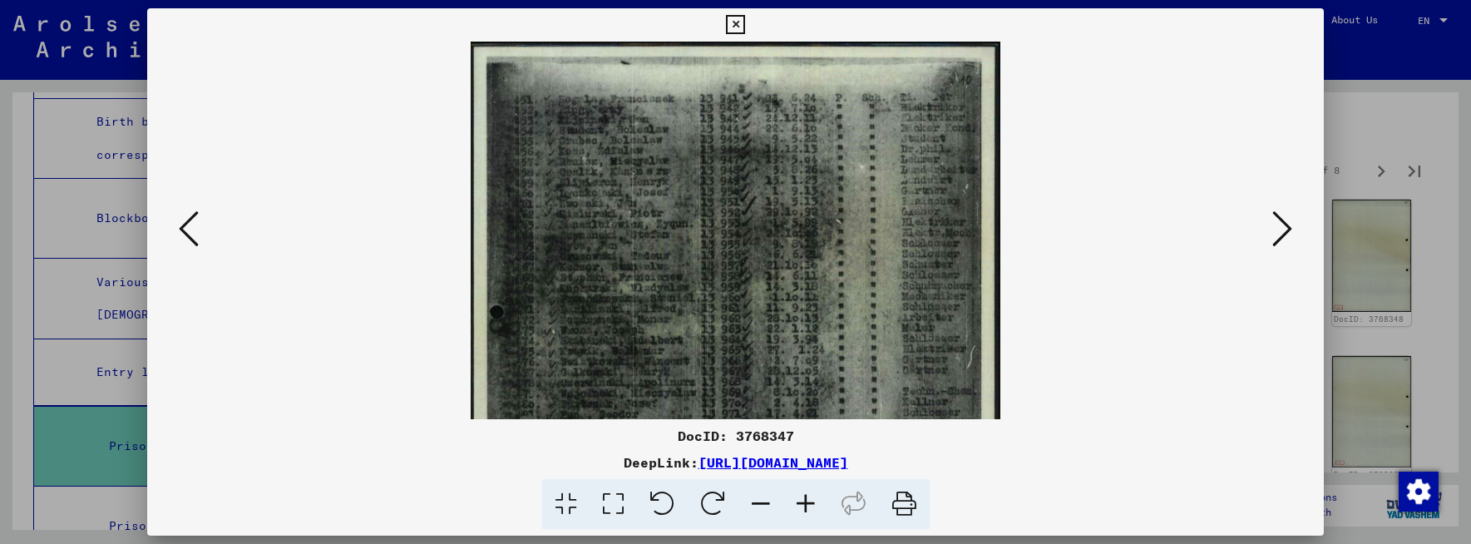
click at [806, 497] on icon at bounding box center [805, 504] width 45 height 51
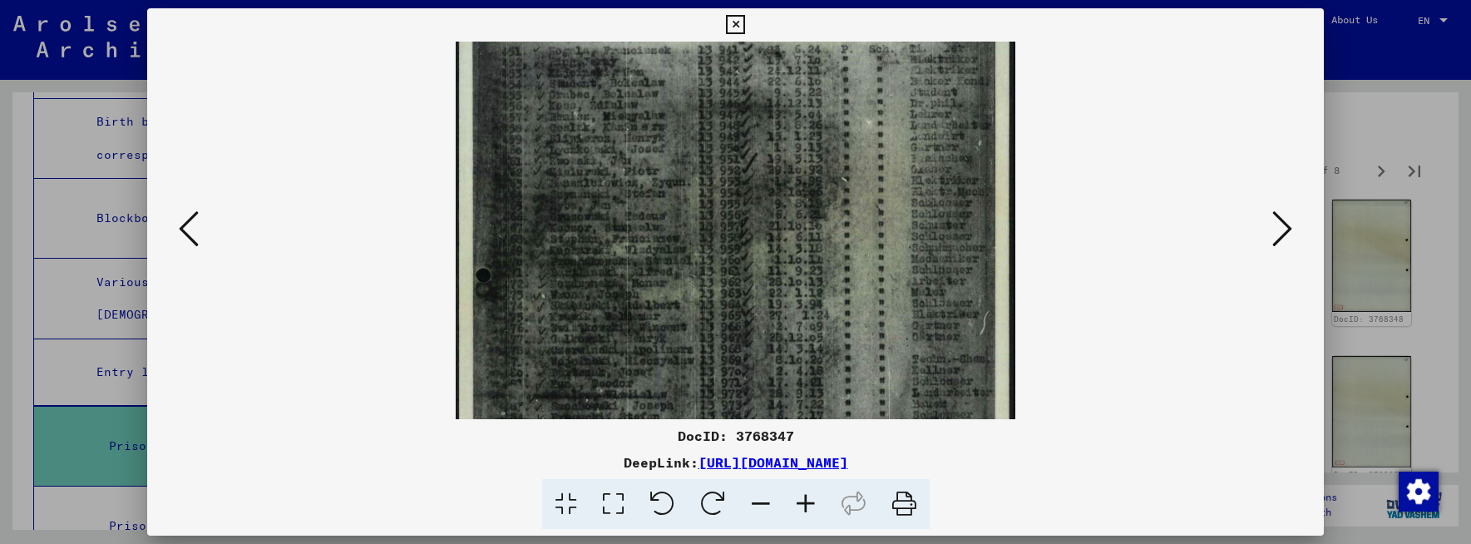
scroll to position [177, 0]
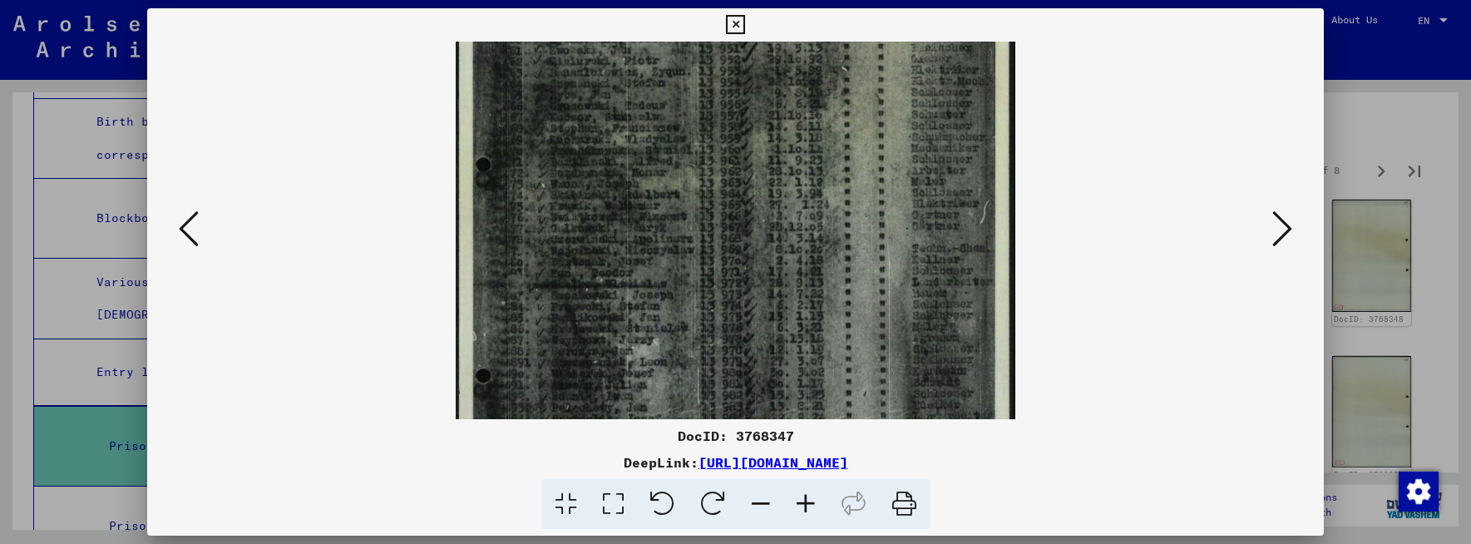
drag, startPoint x: 664, startPoint y: 345, endPoint x: 698, endPoint y: 171, distance: 177.3
click at [698, 168] on img at bounding box center [736, 275] width 560 height 793
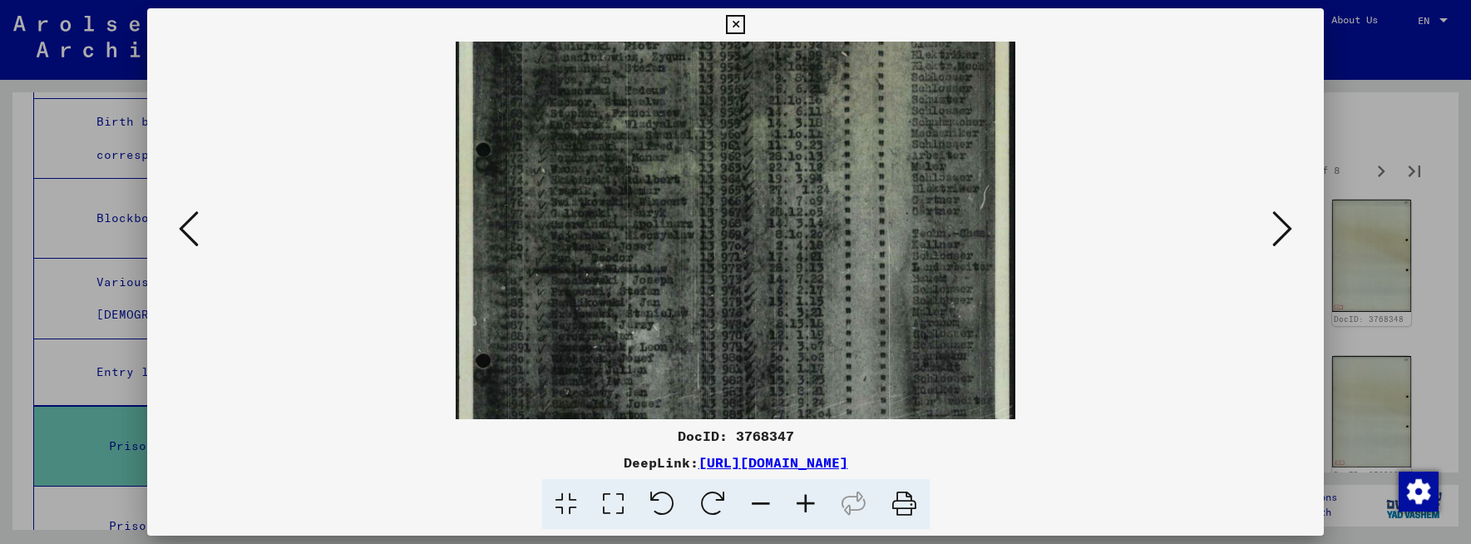
click at [1290, 225] on icon at bounding box center [1282, 229] width 20 height 40
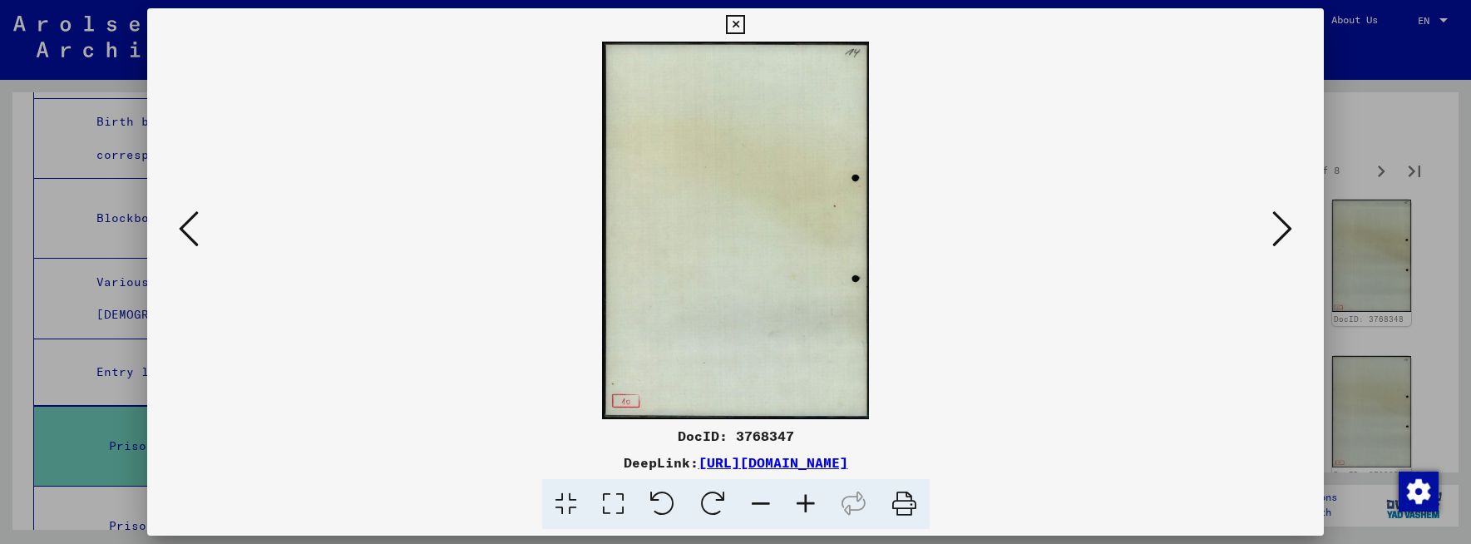
scroll to position [0, 0]
click at [1290, 225] on icon at bounding box center [1282, 229] width 20 height 40
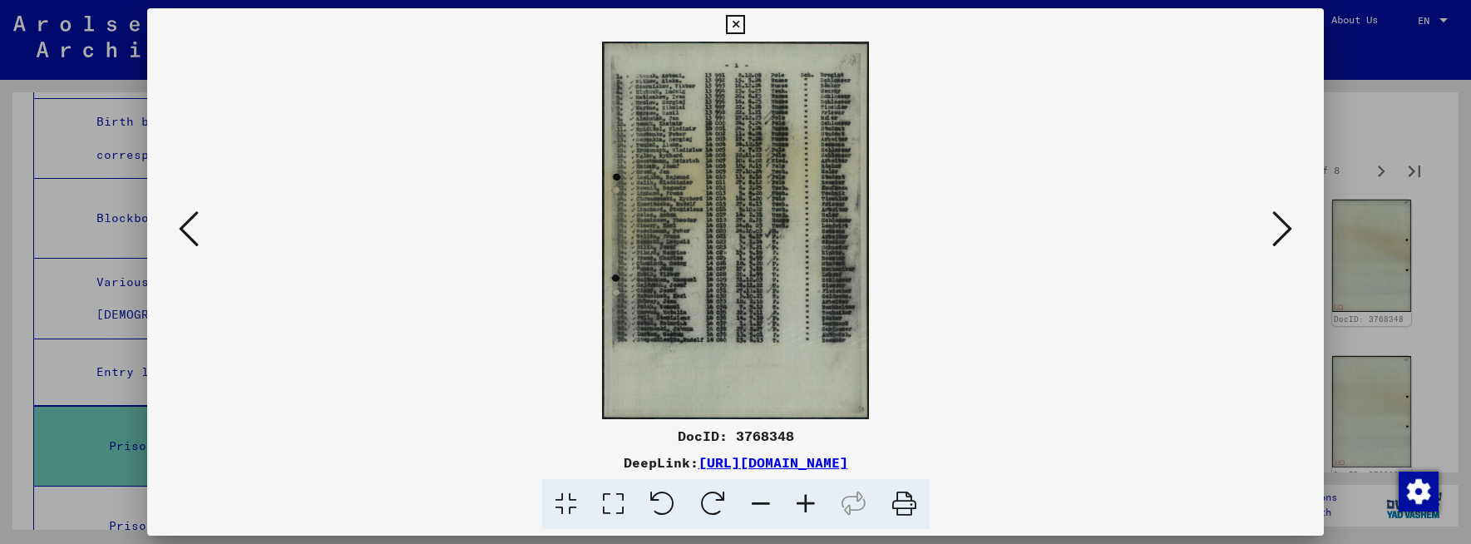
click at [1288, 231] on icon at bounding box center [1282, 229] width 20 height 40
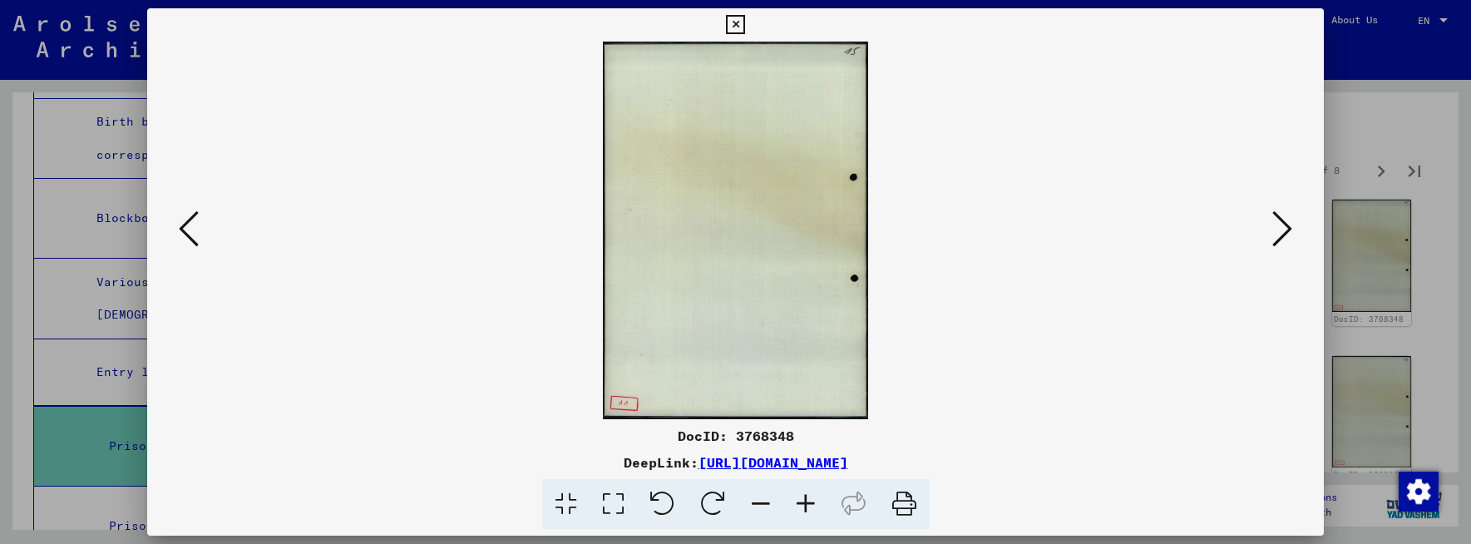
click at [1288, 231] on icon at bounding box center [1282, 229] width 20 height 40
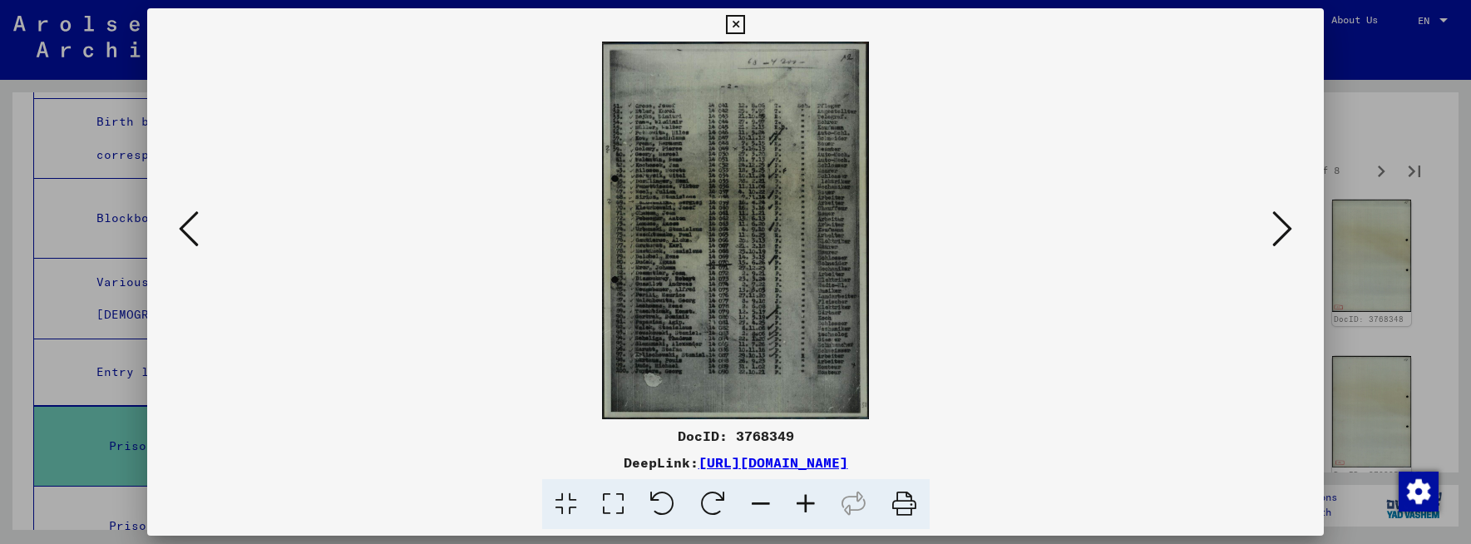
click at [802, 497] on icon at bounding box center [805, 504] width 45 height 51
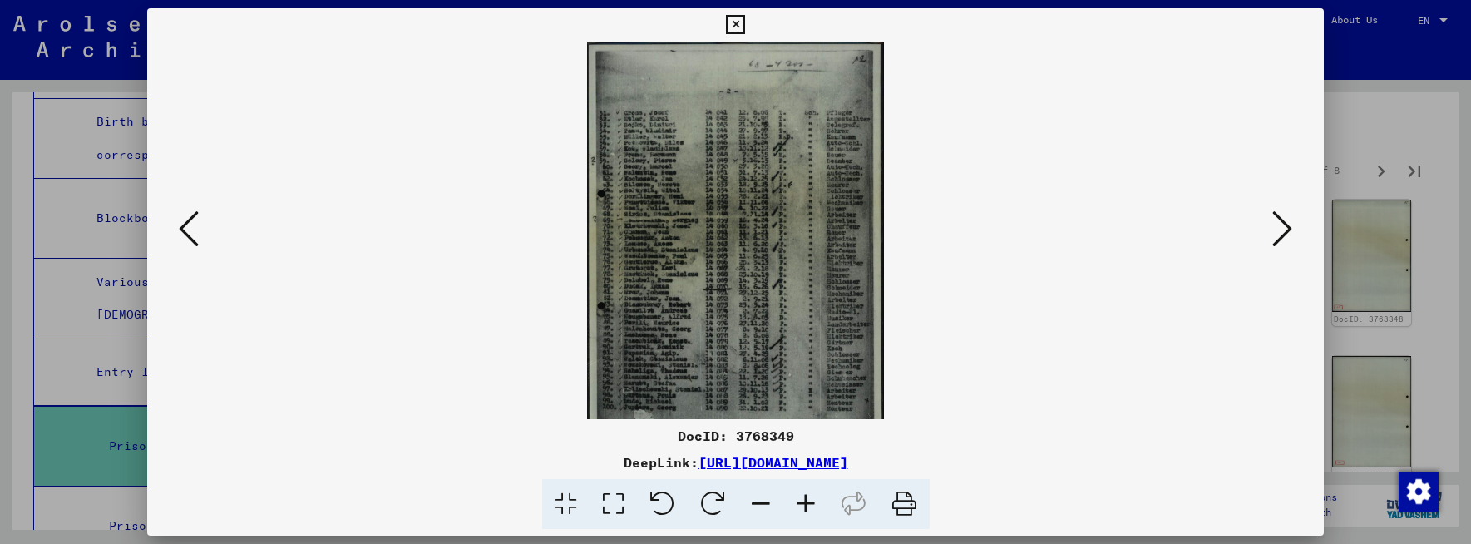
click at [802, 497] on icon at bounding box center [805, 504] width 45 height 51
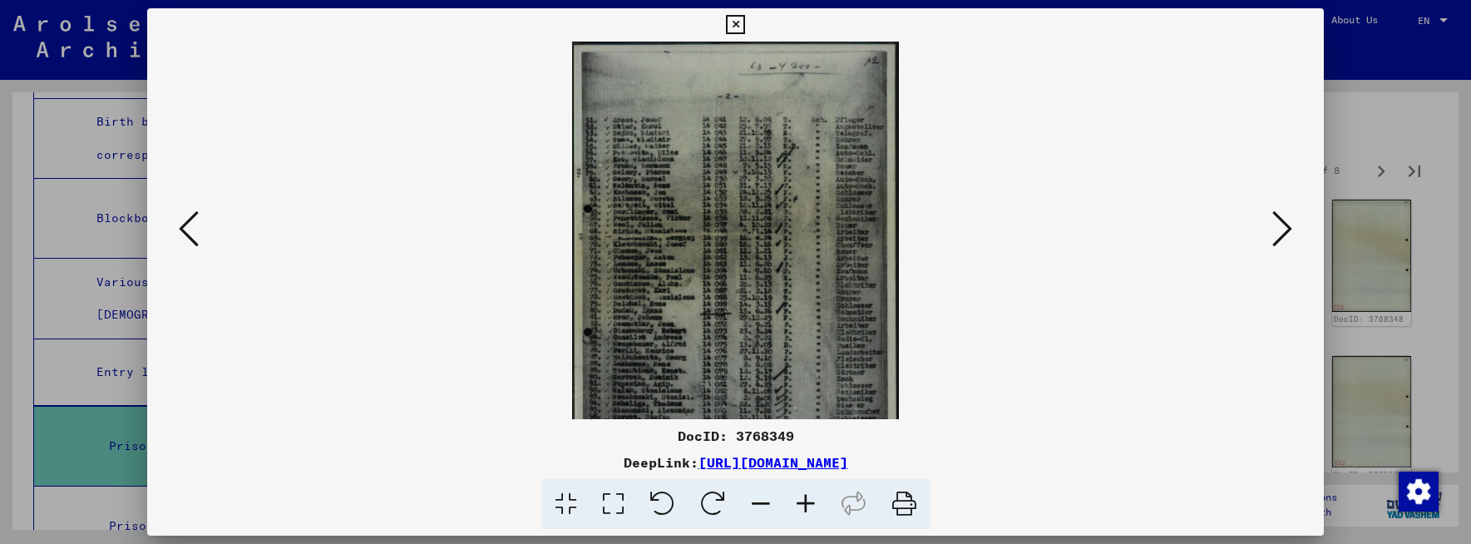
click at [802, 497] on icon at bounding box center [805, 504] width 45 height 51
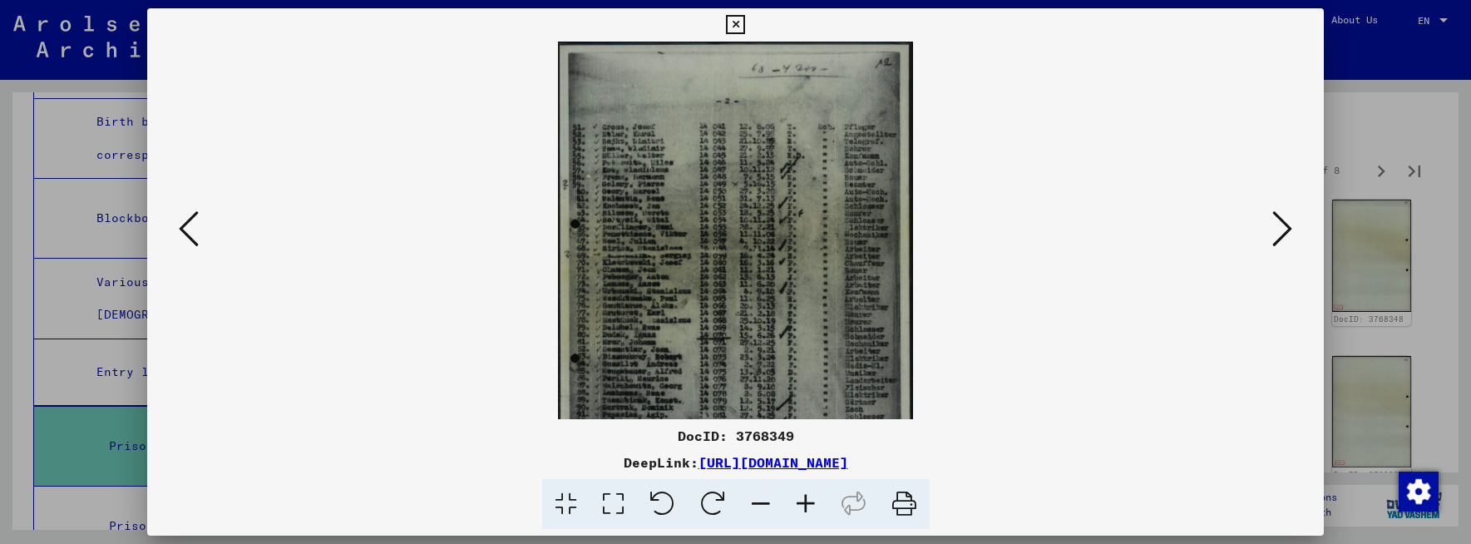
click at [802, 497] on icon at bounding box center [805, 504] width 45 height 51
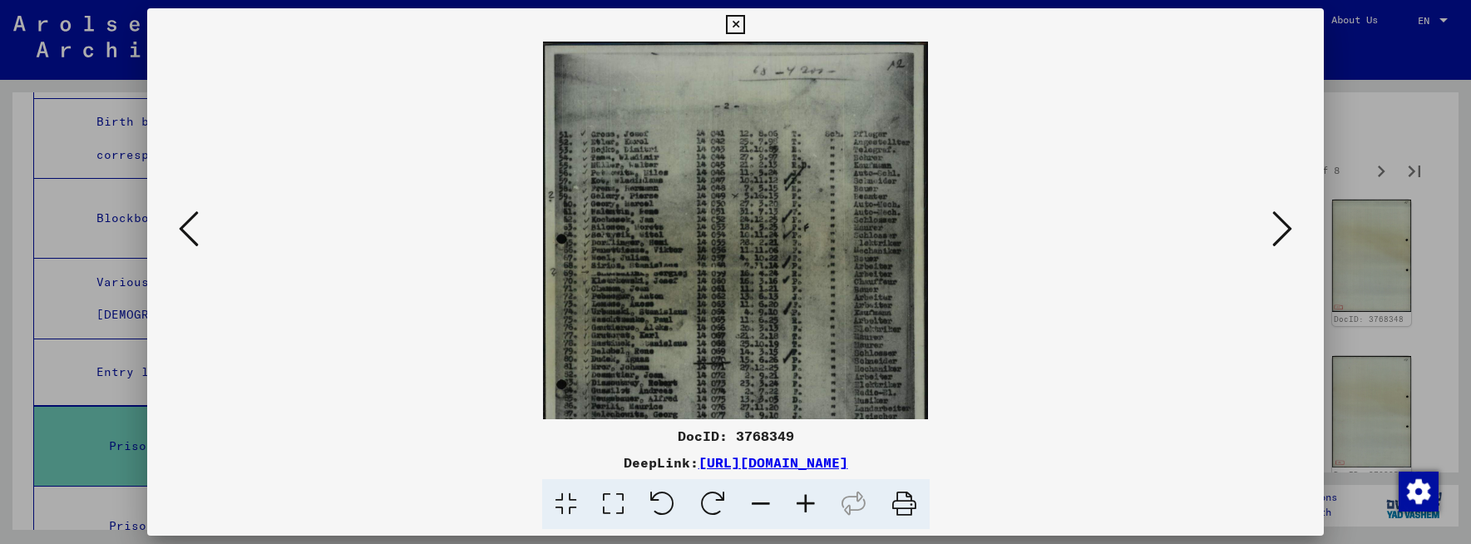
click at [802, 497] on icon at bounding box center [805, 504] width 45 height 51
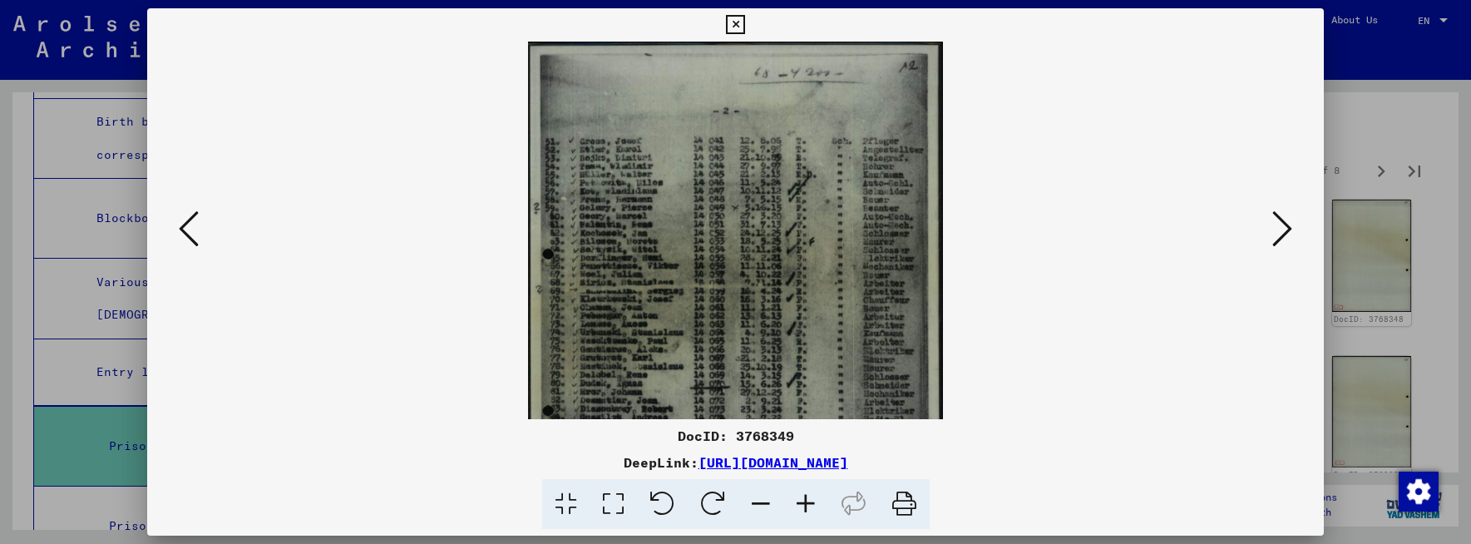
click at [802, 497] on icon at bounding box center [805, 504] width 45 height 51
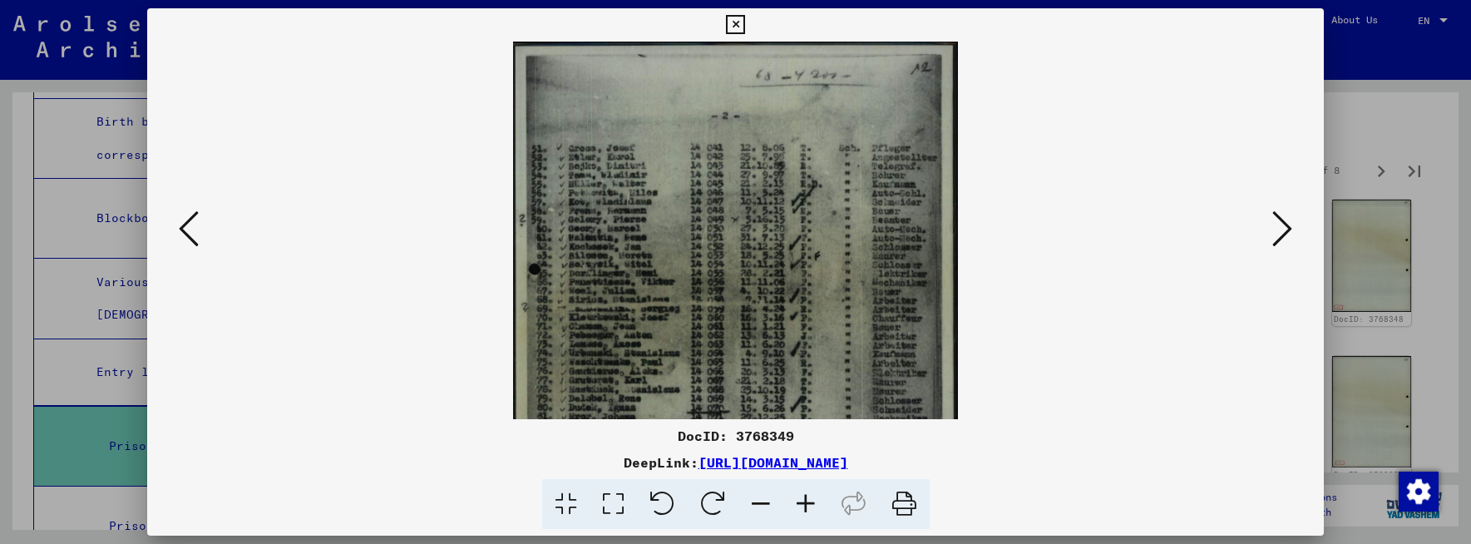
click at [802, 497] on icon at bounding box center [805, 504] width 45 height 51
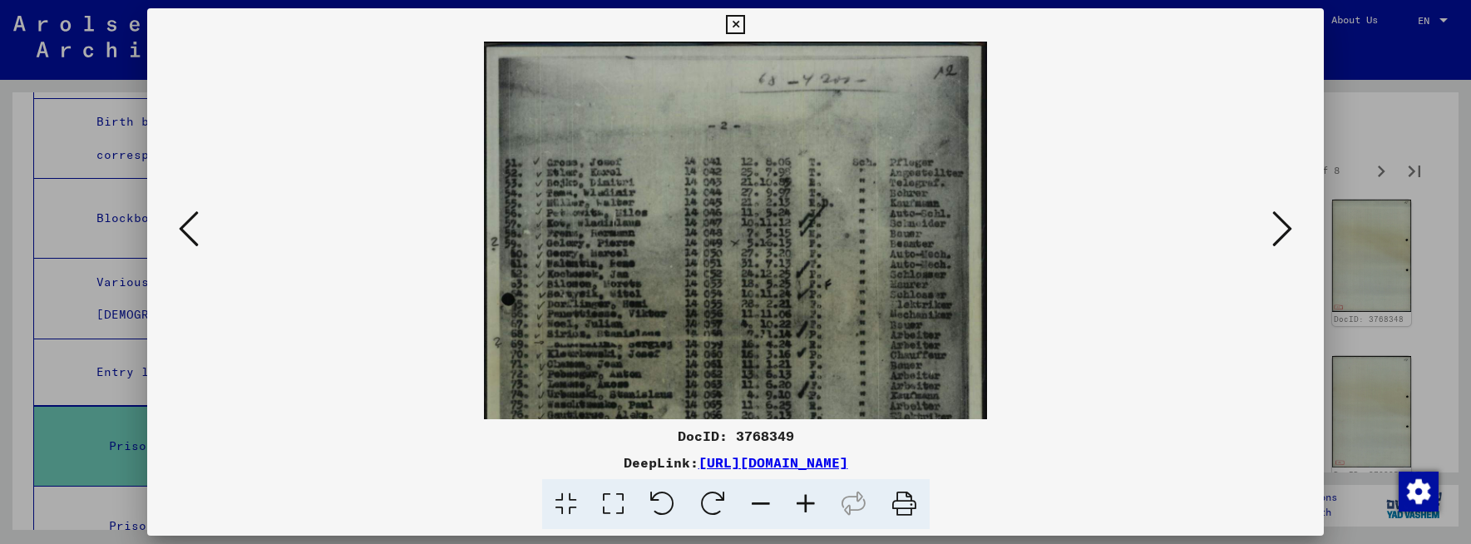
click at [802, 497] on icon at bounding box center [805, 504] width 45 height 51
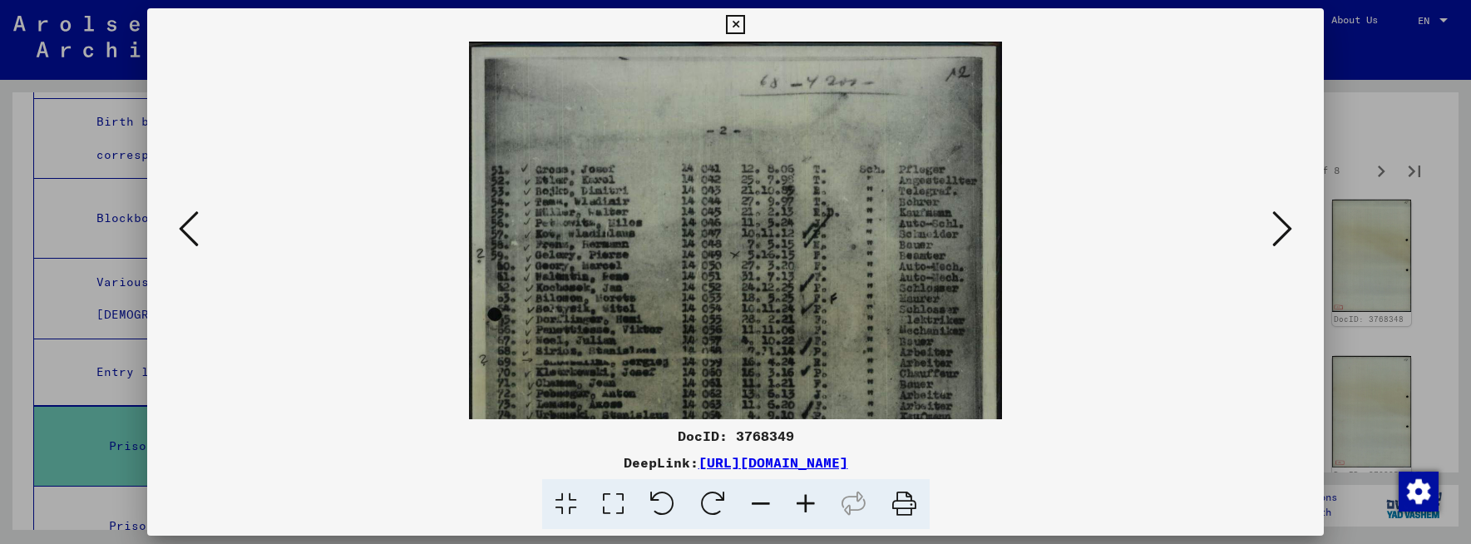
click at [802, 497] on icon at bounding box center [805, 504] width 45 height 51
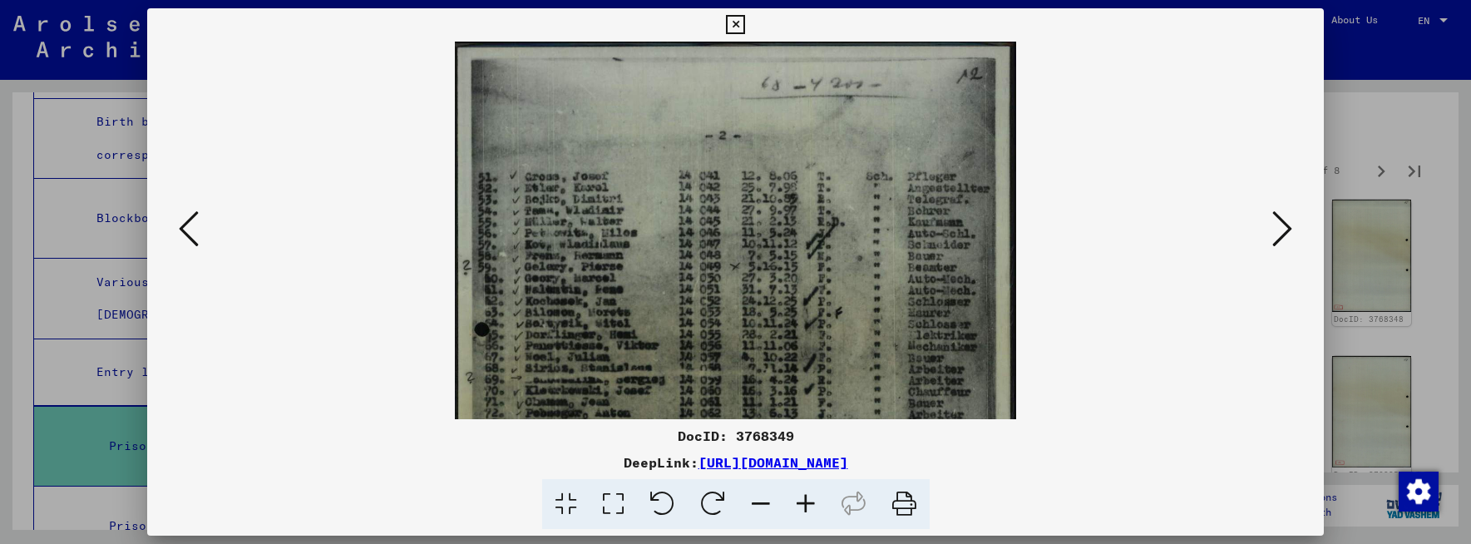
click at [802, 497] on icon at bounding box center [805, 504] width 45 height 51
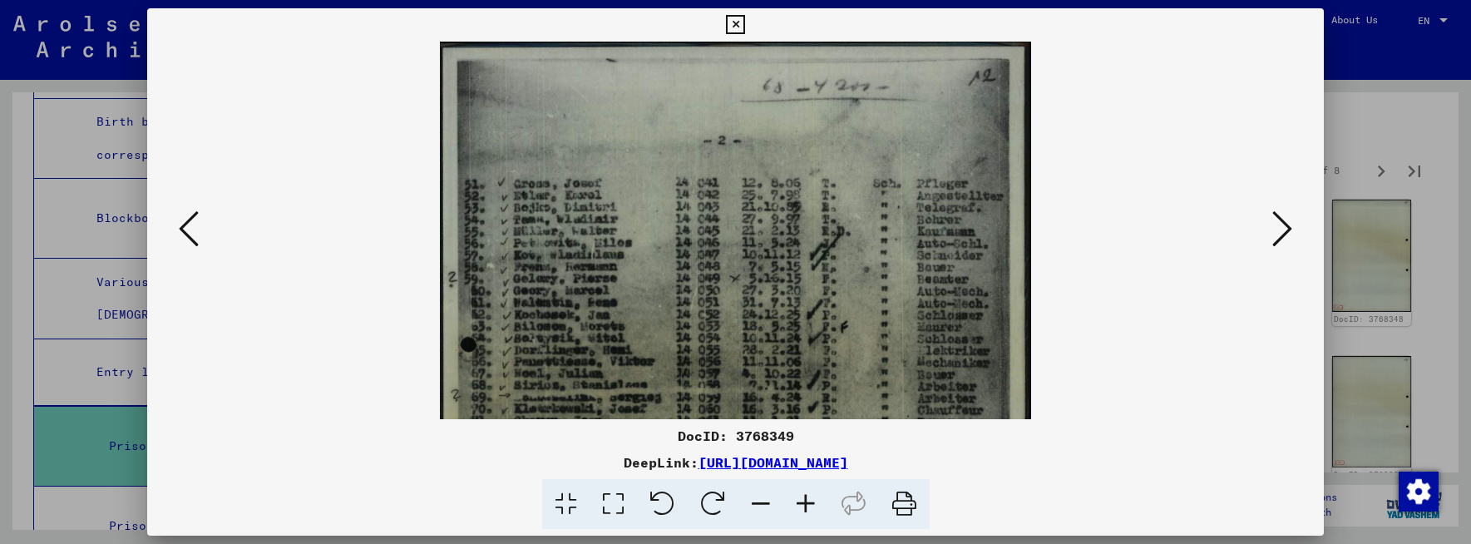
click at [802, 497] on icon at bounding box center [805, 504] width 45 height 51
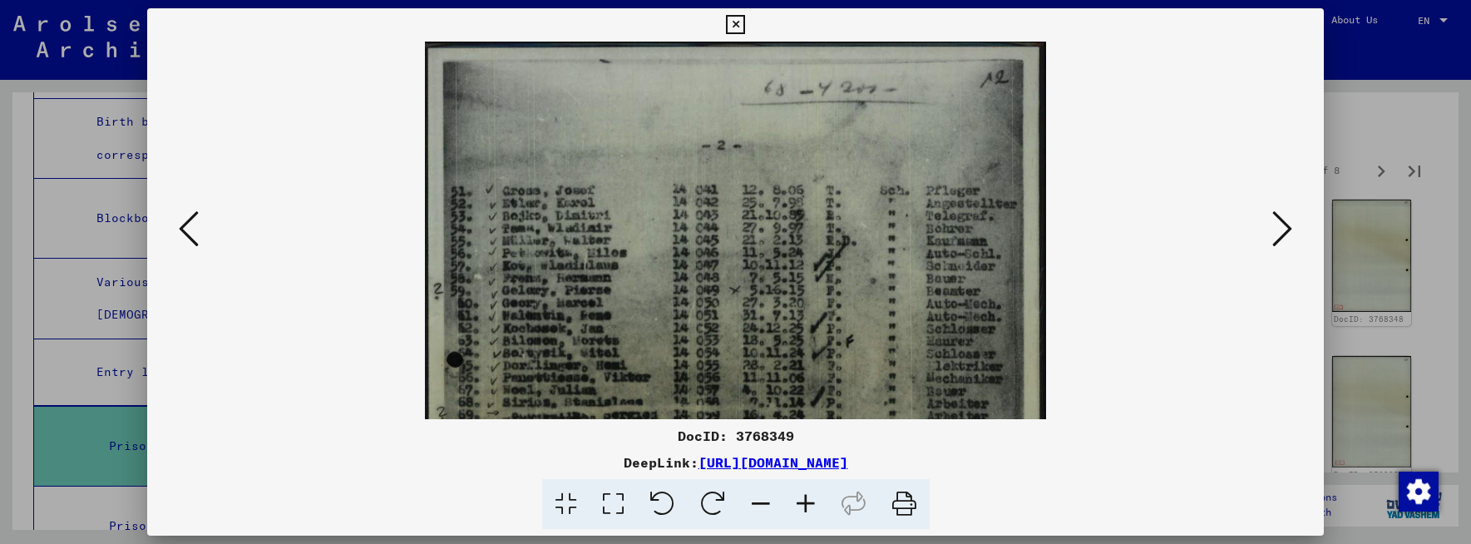
click at [1286, 230] on icon at bounding box center [1282, 229] width 20 height 40
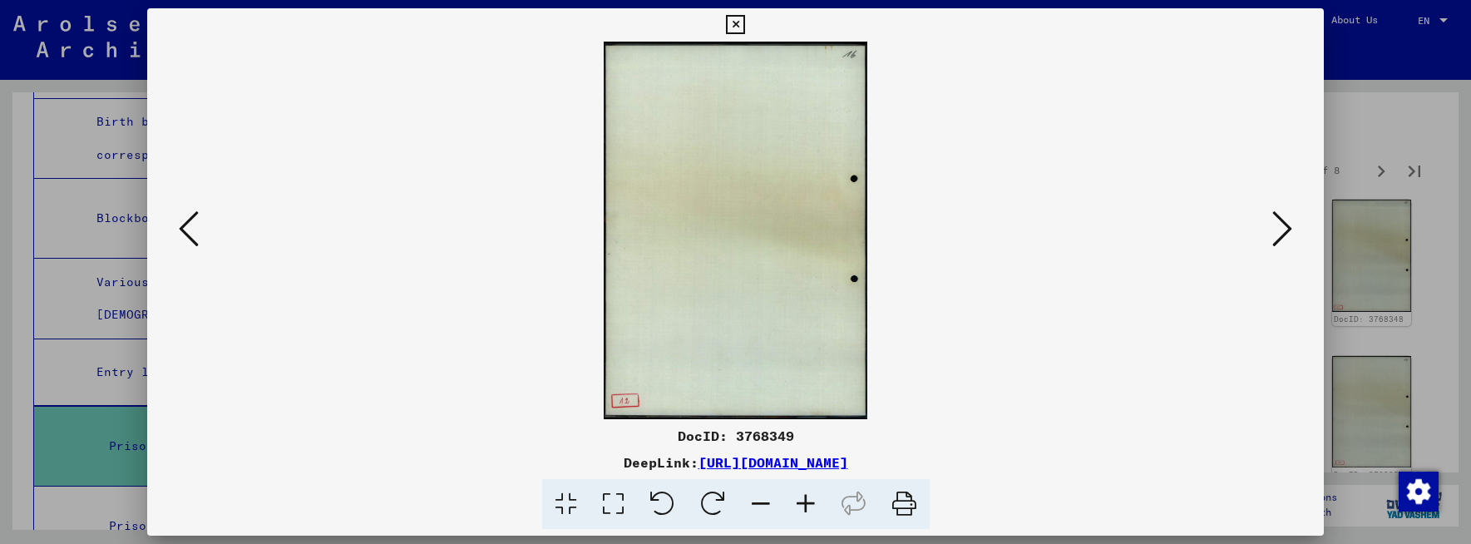
click at [1286, 230] on icon at bounding box center [1282, 229] width 20 height 40
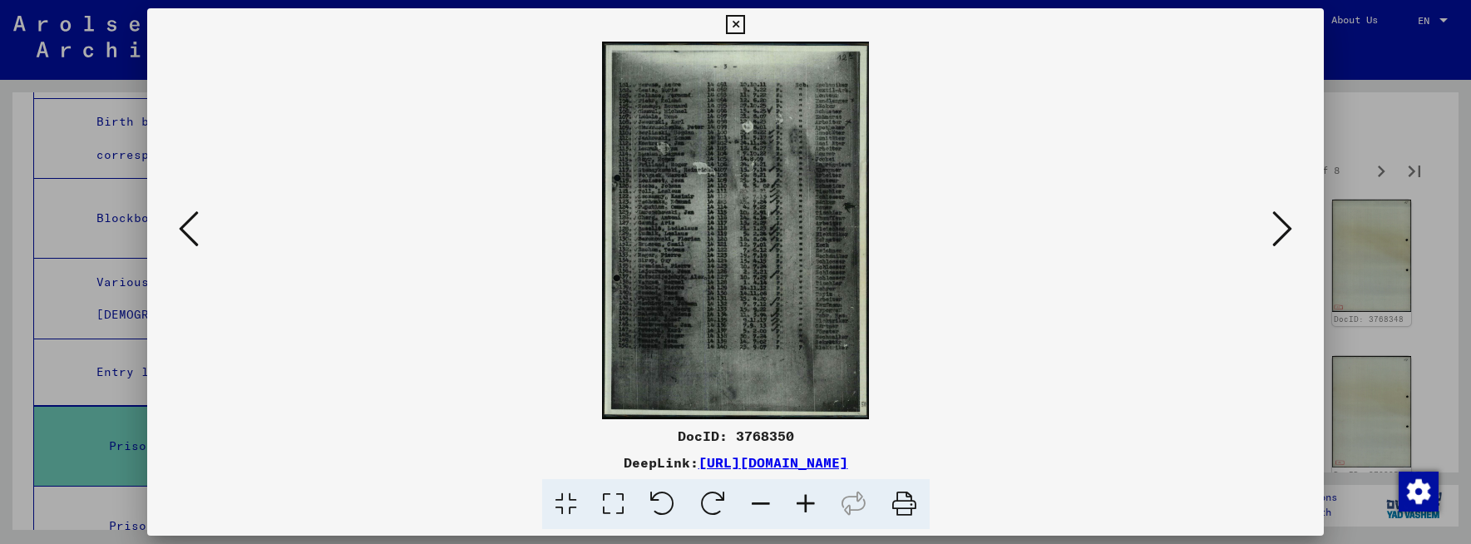
click at [1286, 230] on icon at bounding box center [1282, 229] width 20 height 40
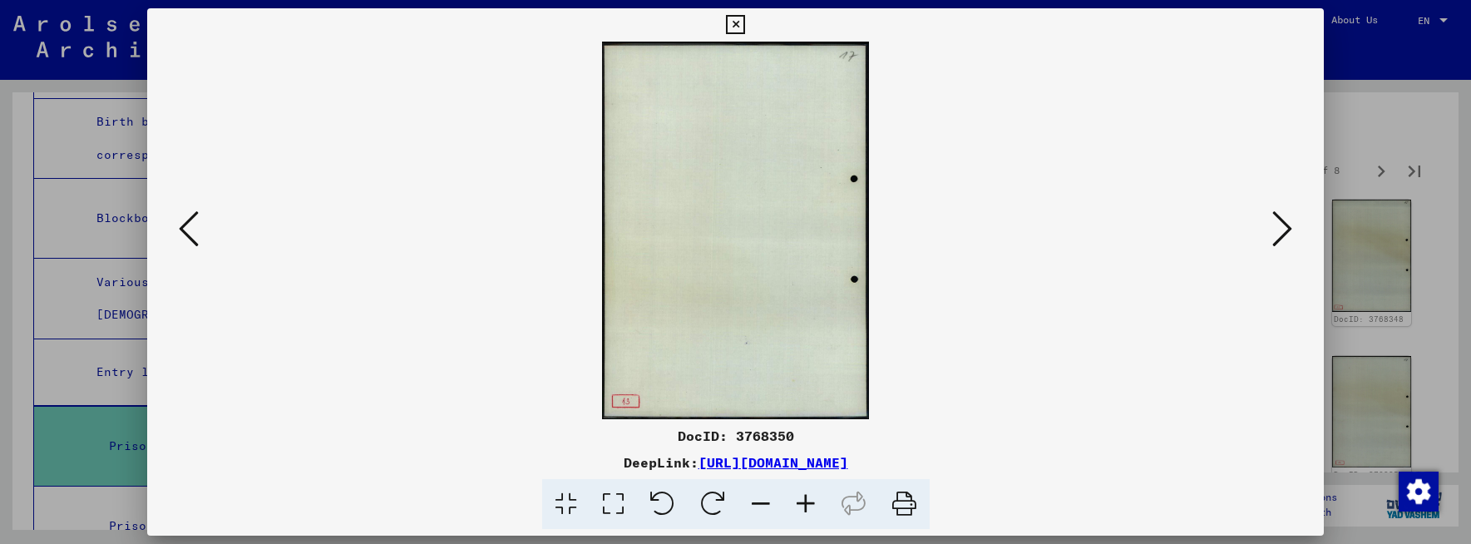
click at [1286, 230] on icon at bounding box center [1282, 229] width 20 height 40
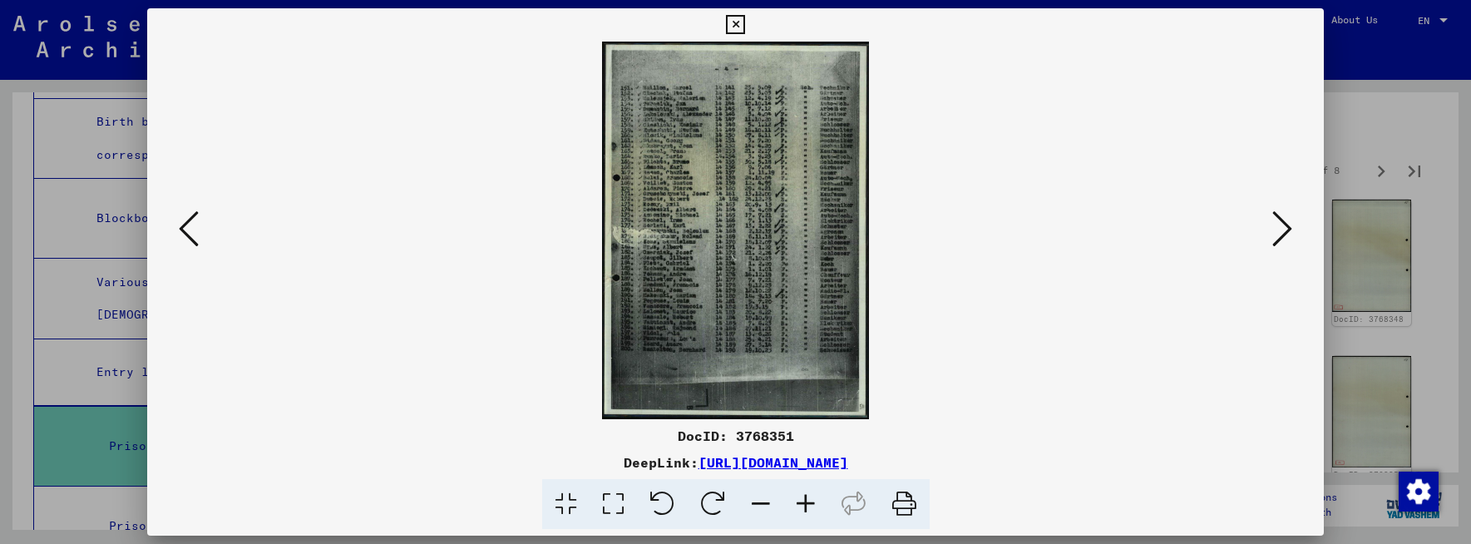
click at [1286, 230] on icon at bounding box center [1282, 229] width 20 height 40
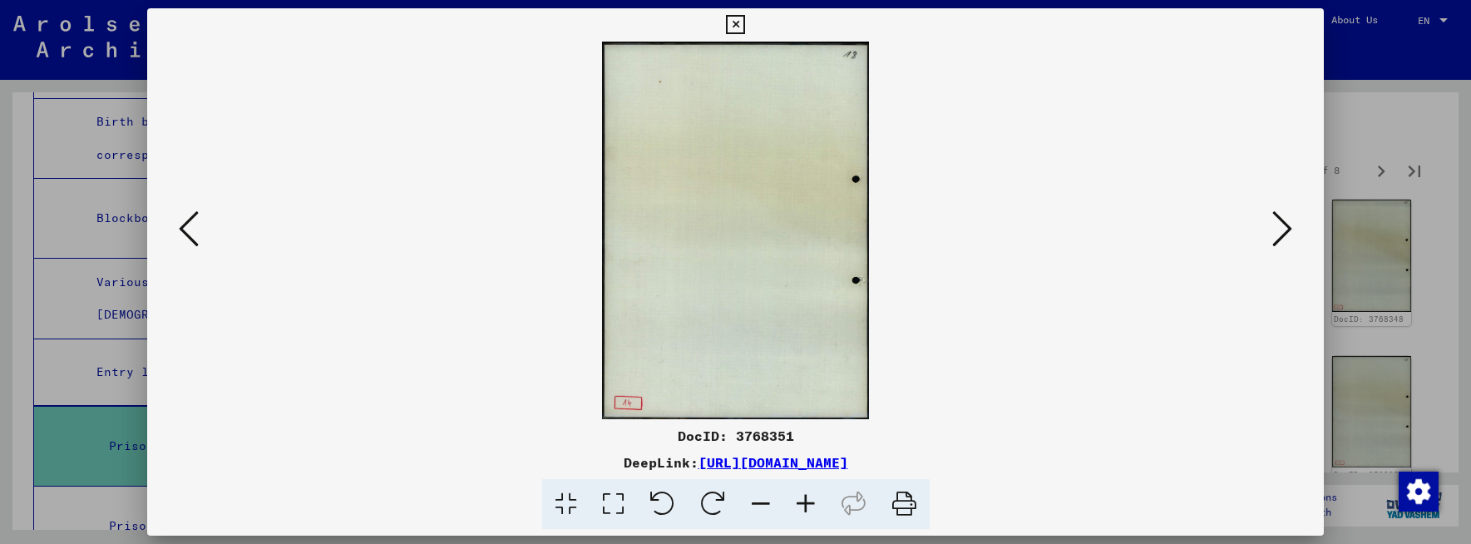
click at [1286, 230] on icon at bounding box center [1282, 229] width 20 height 40
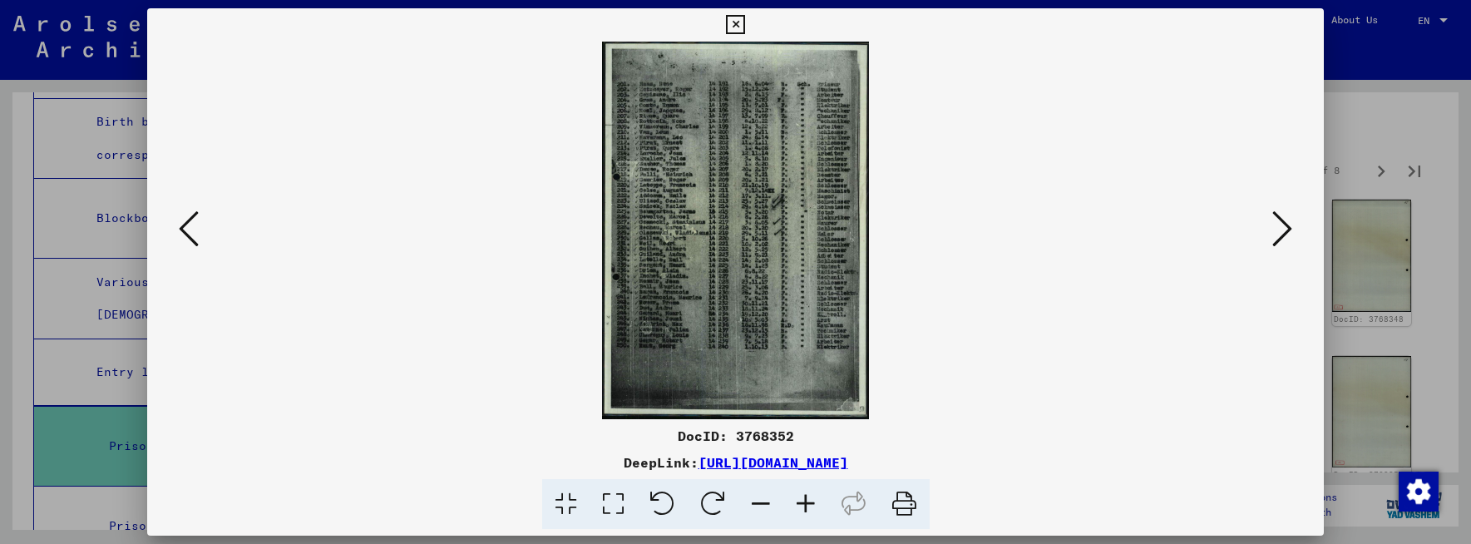
click at [1286, 230] on icon at bounding box center [1282, 229] width 20 height 40
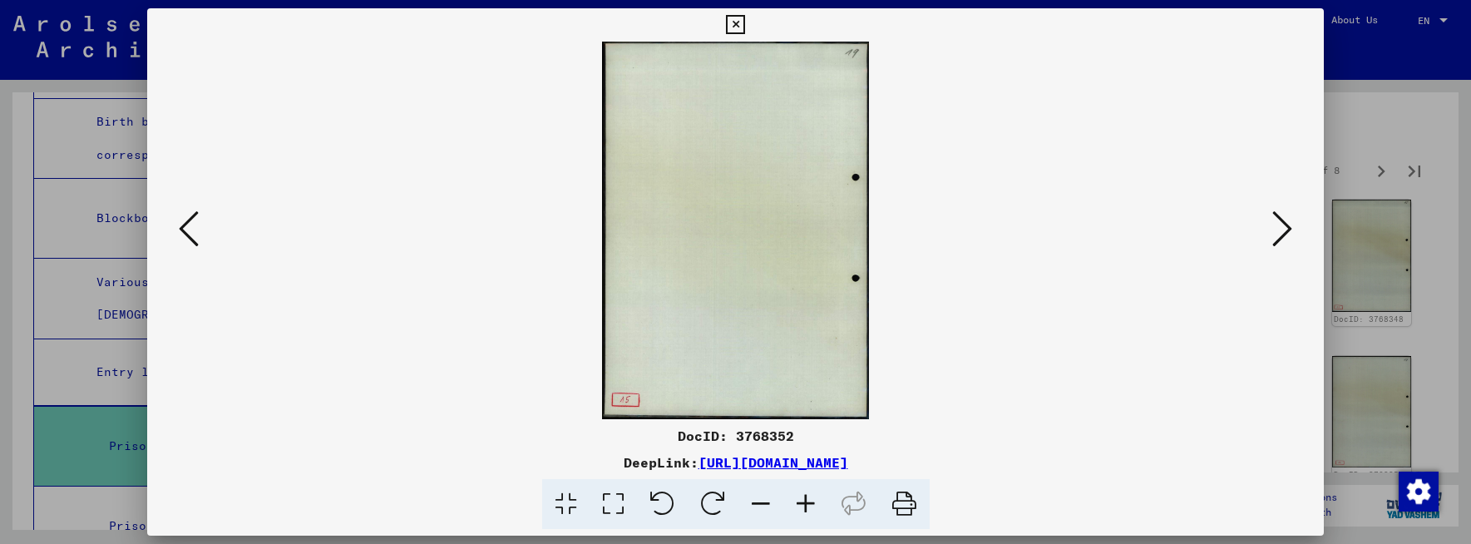
click at [1286, 230] on icon at bounding box center [1282, 229] width 20 height 40
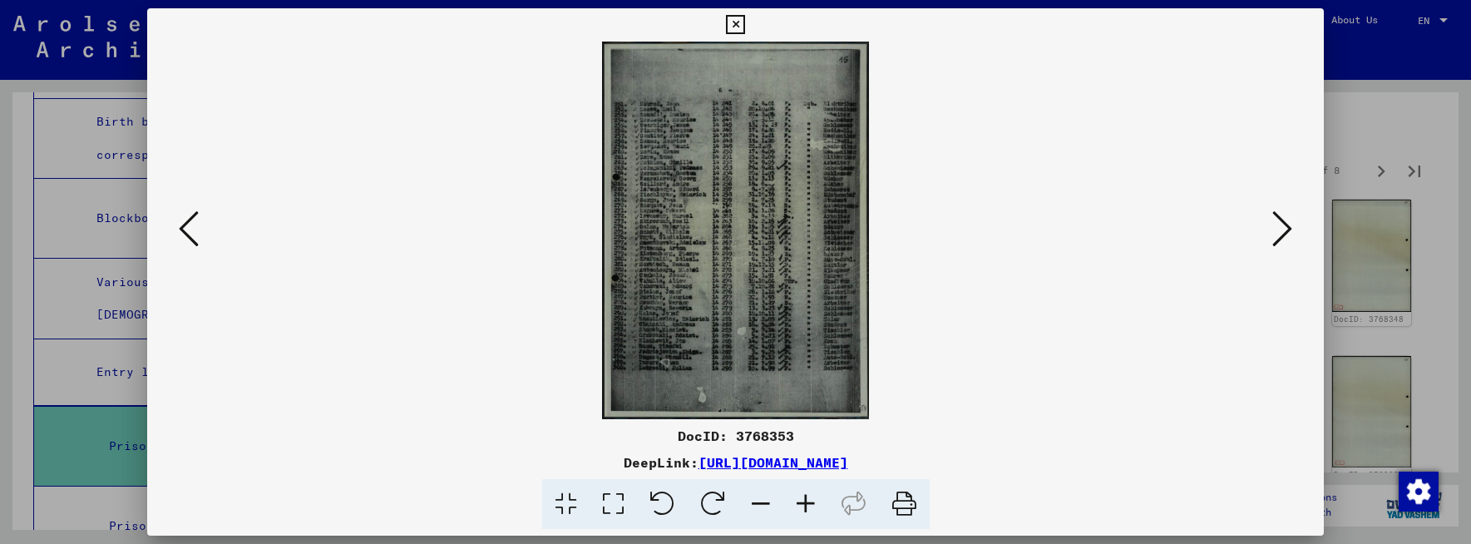
click at [1286, 230] on icon at bounding box center [1282, 229] width 20 height 40
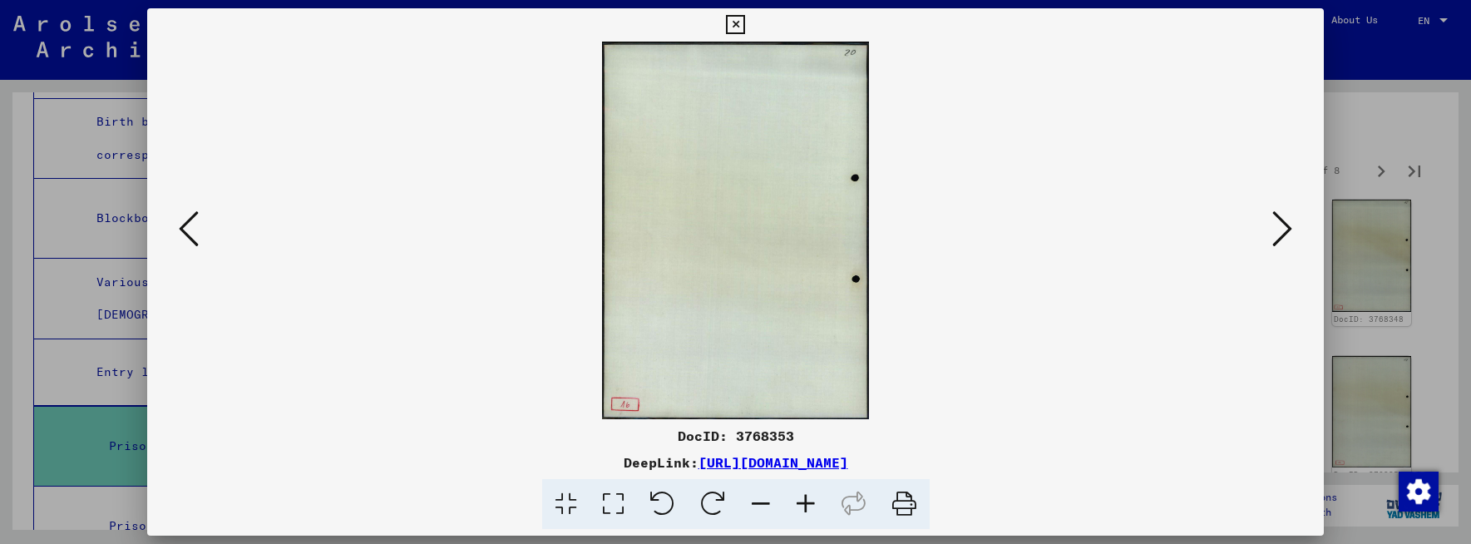
click at [1286, 230] on icon at bounding box center [1282, 229] width 20 height 40
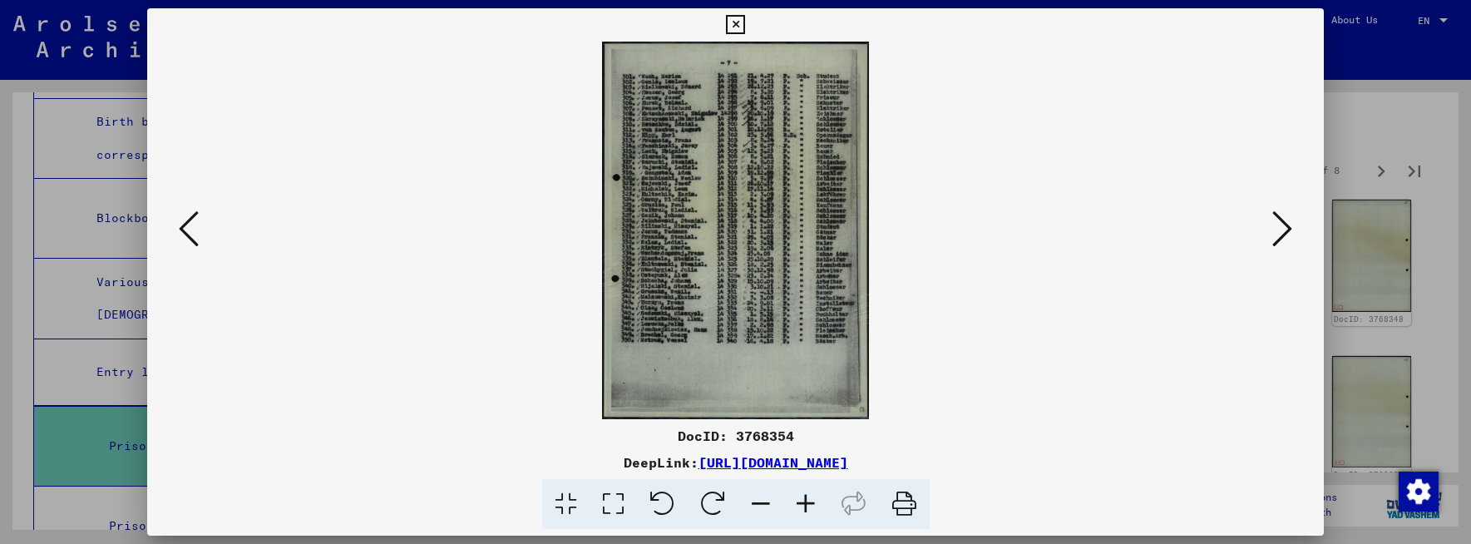
click at [1285, 230] on icon at bounding box center [1282, 229] width 20 height 40
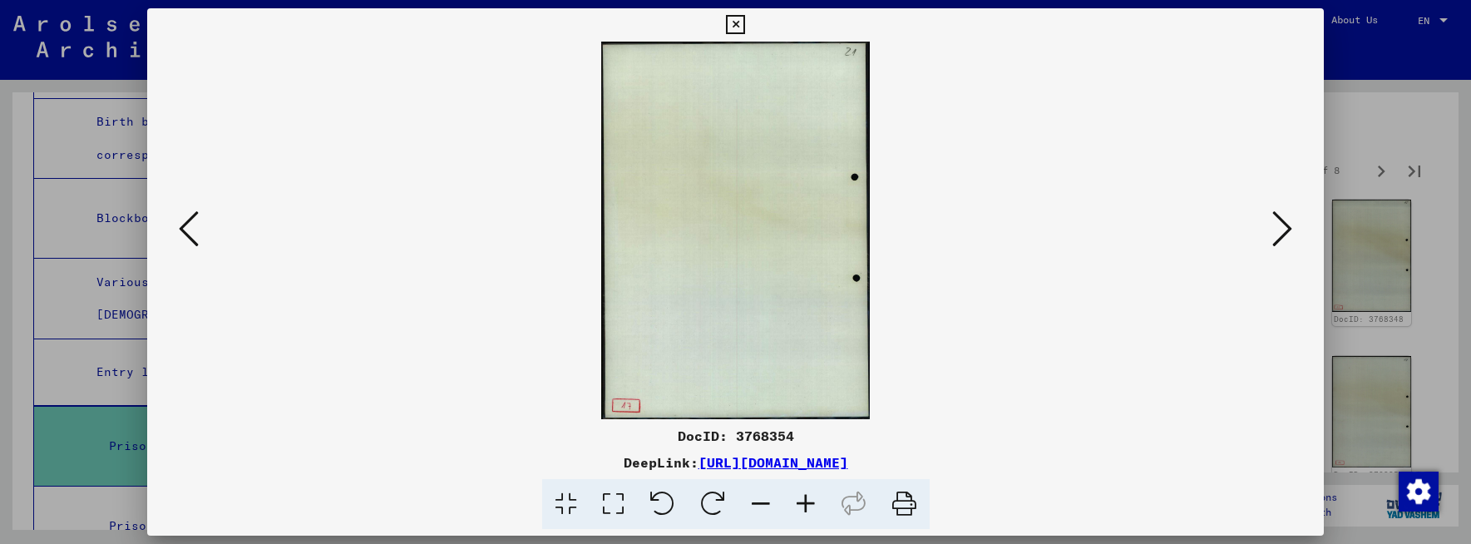
click at [1284, 231] on icon at bounding box center [1282, 229] width 20 height 40
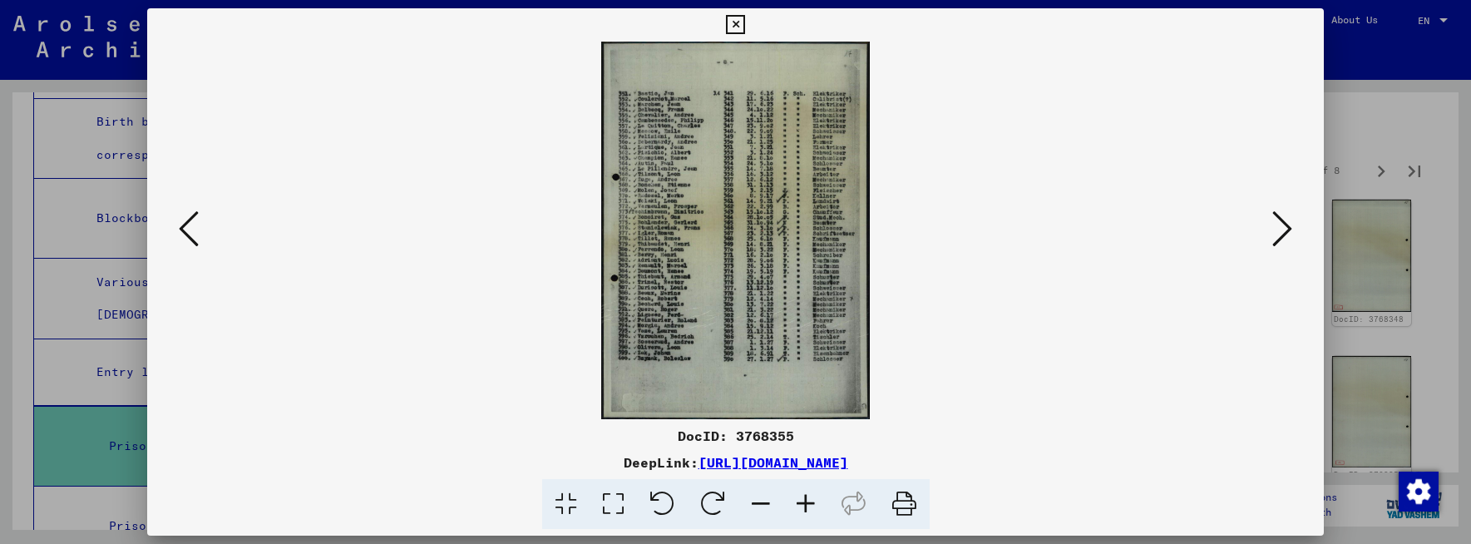
click at [1284, 231] on icon at bounding box center [1282, 229] width 20 height 40
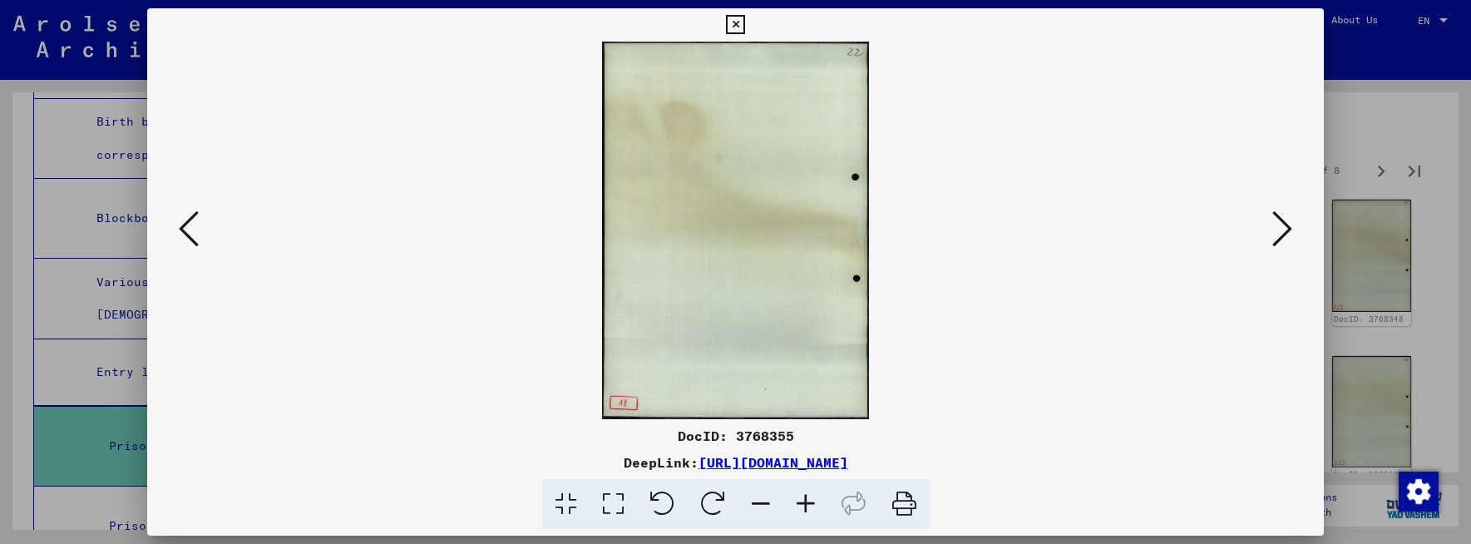
click at [1284, 231] on icon at bounding box center [1282, 229] width 20 height 40
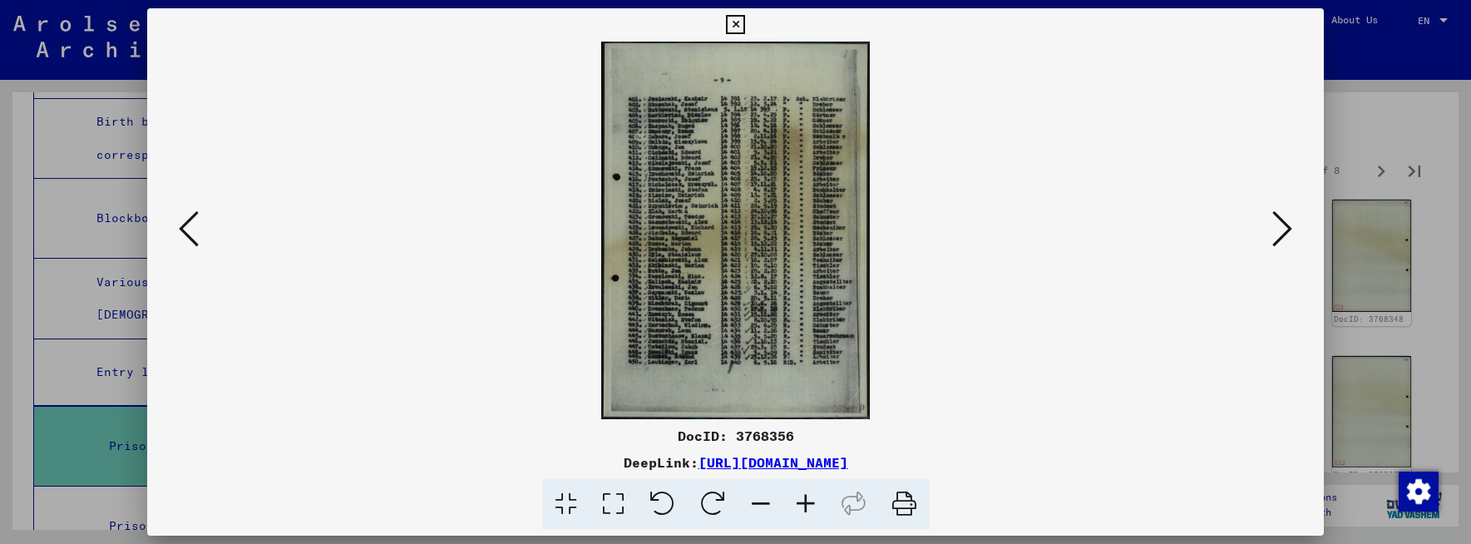
click at [1284, 231] on icon at bounding box center [1282, 229] width 20 height 40
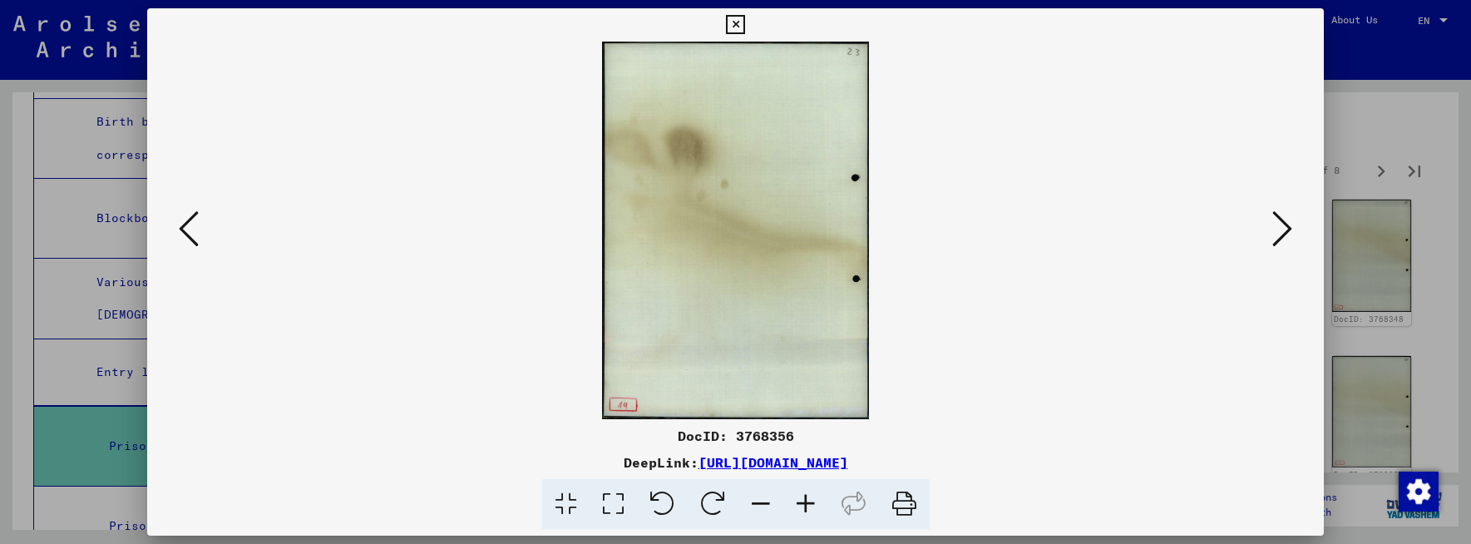
click at [1284, 231] on icon at bounding box center [1282, 229] width 20 height 40
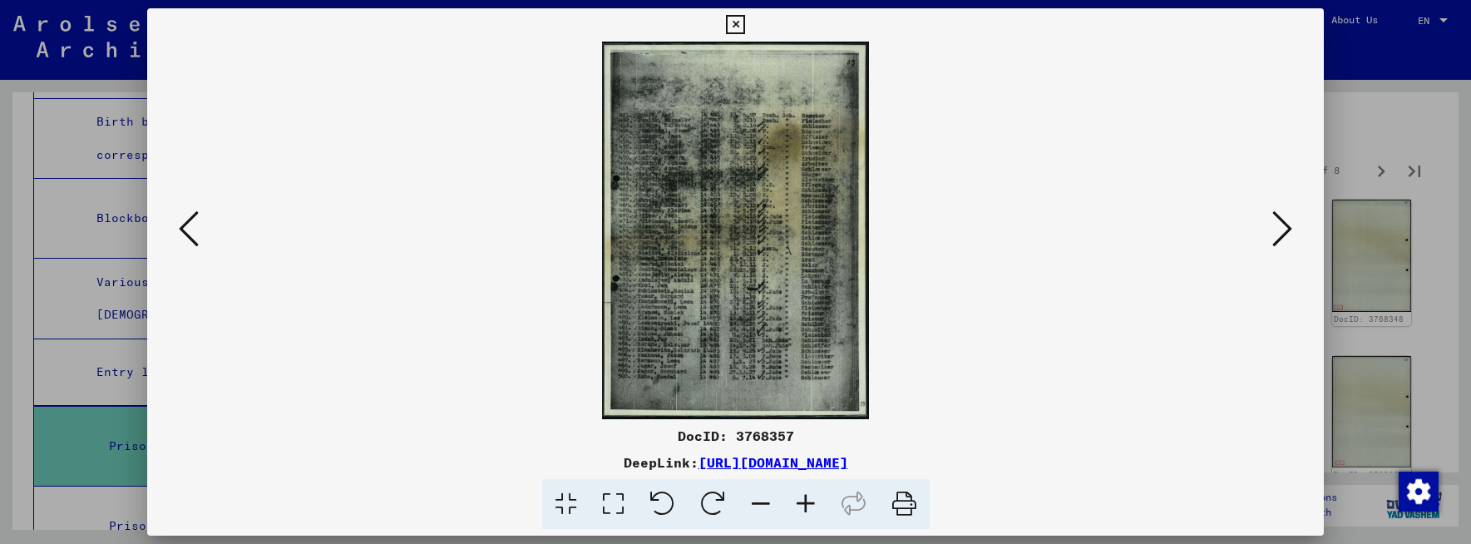
click at [1284, 231] on icon at bounding box center [1282, 229] width 20 height 40
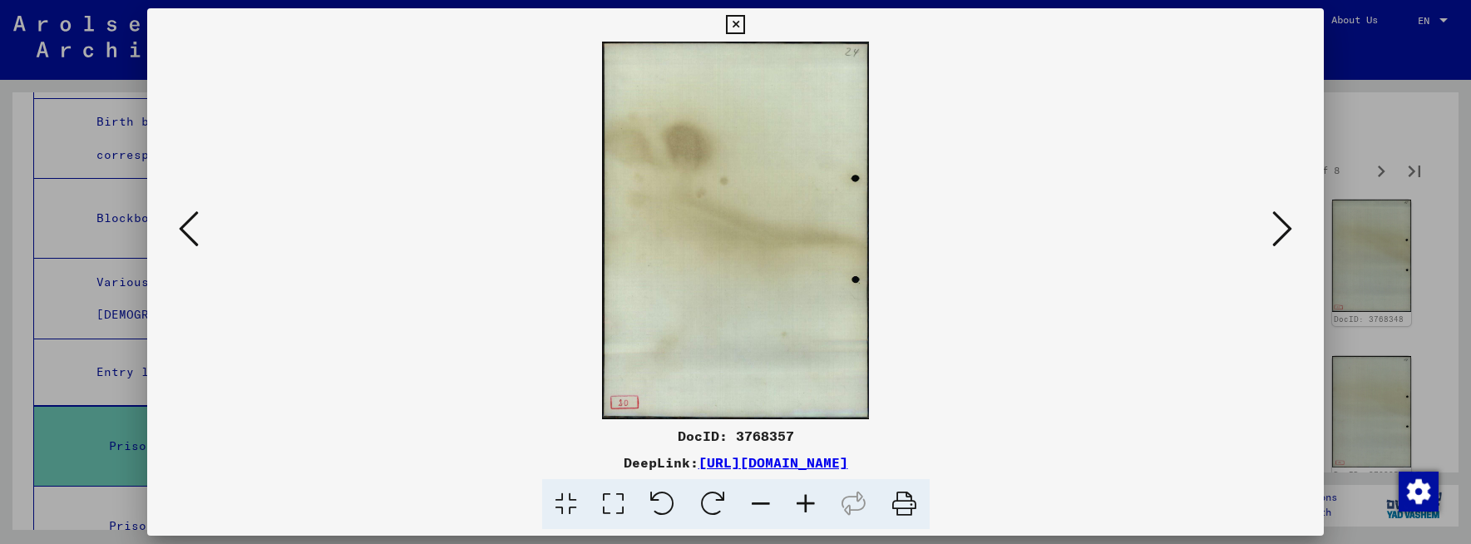
click at [1284, 231] on icon at bounding box center [1282, 229] width 20 height 40
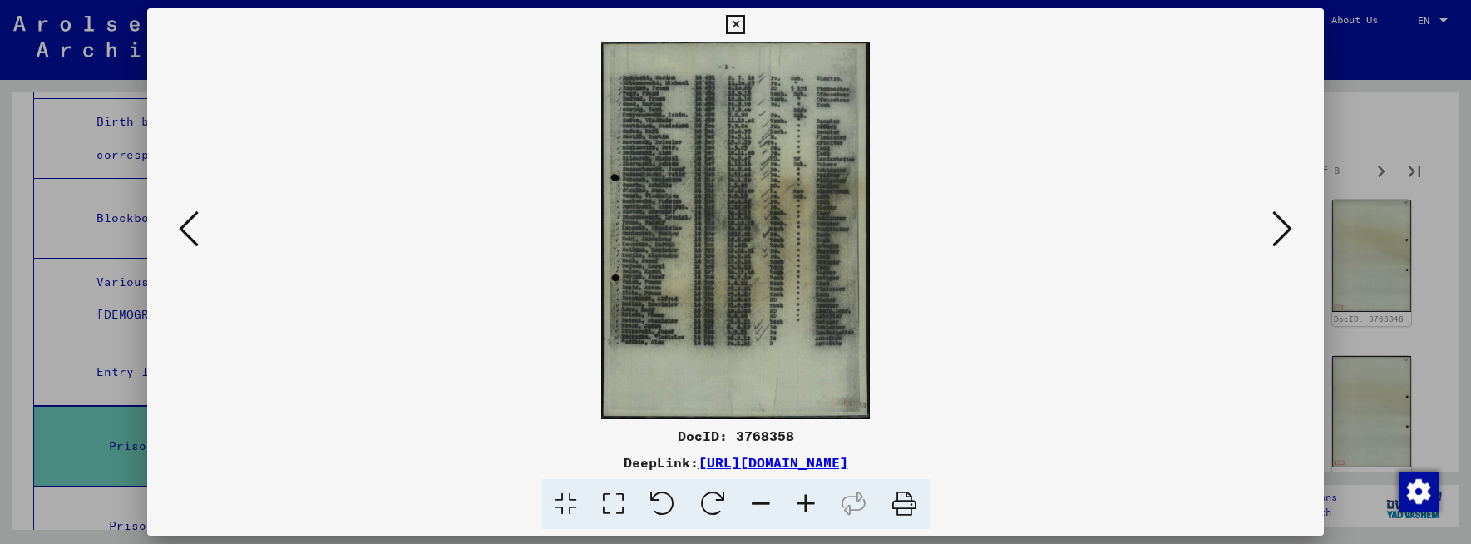
click at [1284, 231] on icon at bounding box center [1282, 229] width 20 height 40
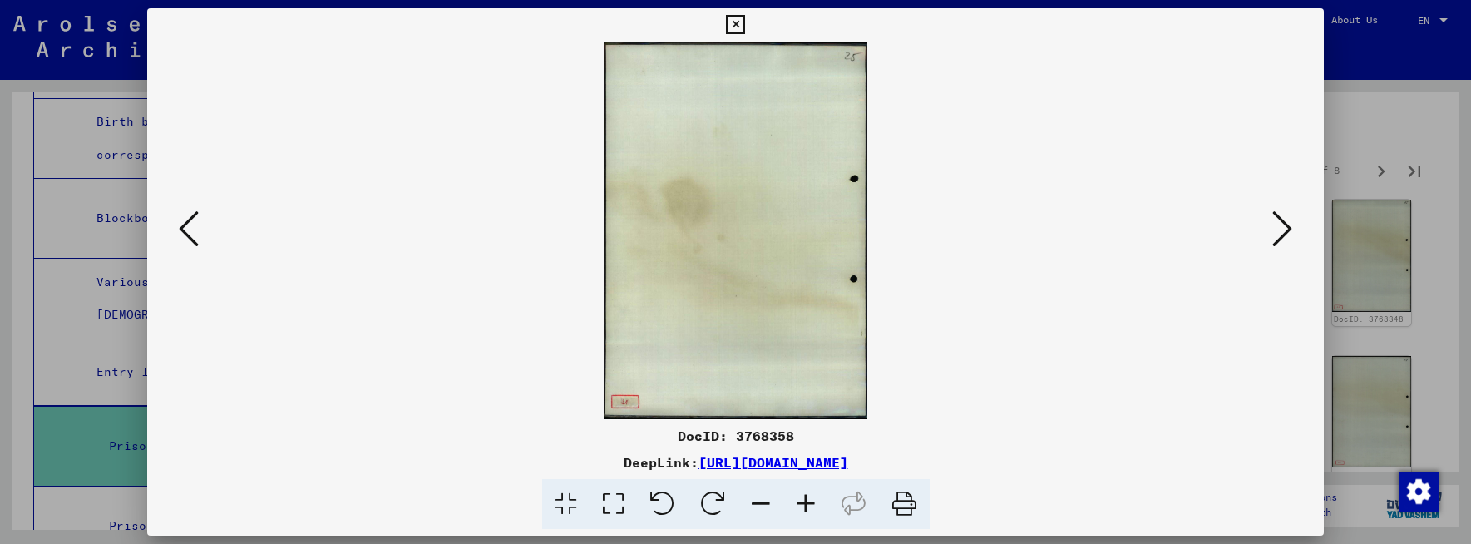
click at [1284, 232] on icon at bounding box center [1282, 229] width 20 height 40
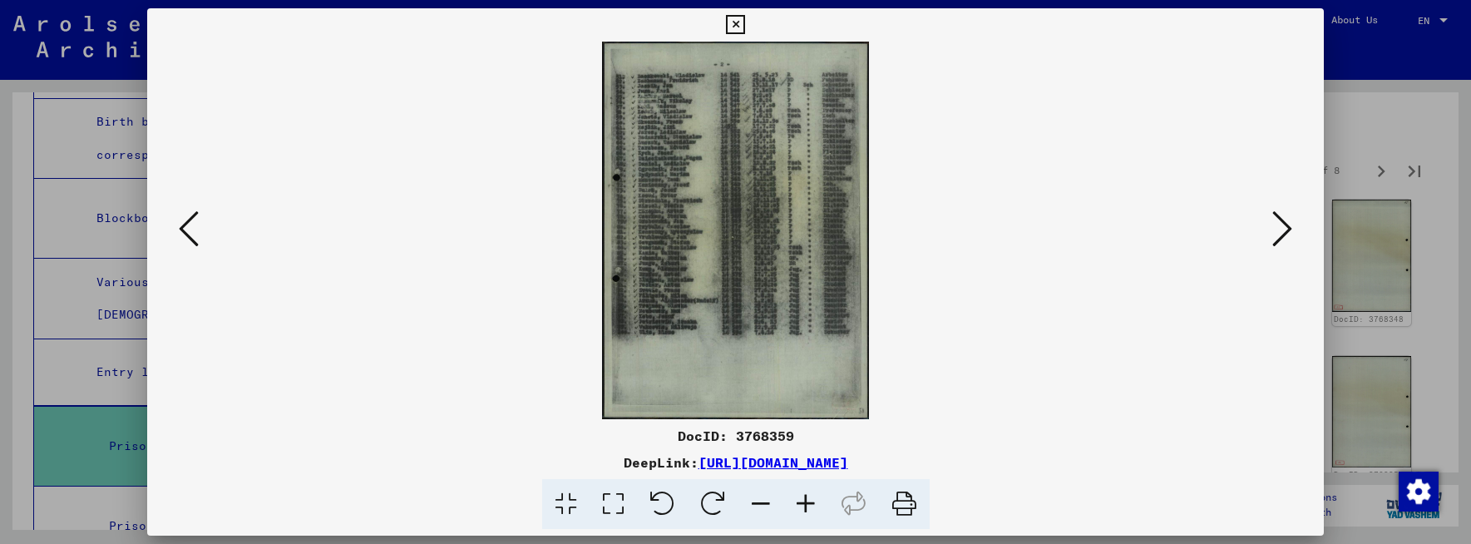
click at [1284, 232] on icon at bounding box center [1282, 229] width 20 height 40
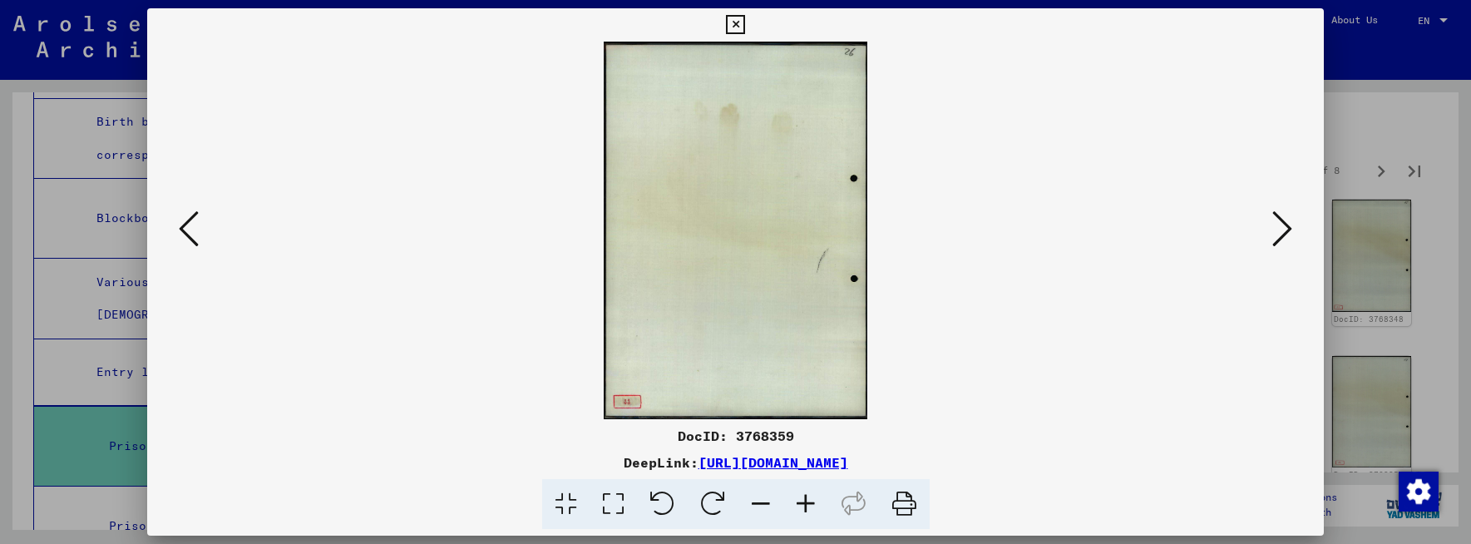
click at [1284, 232] on icon at bounding box center [1282, 229] width 20 height 40
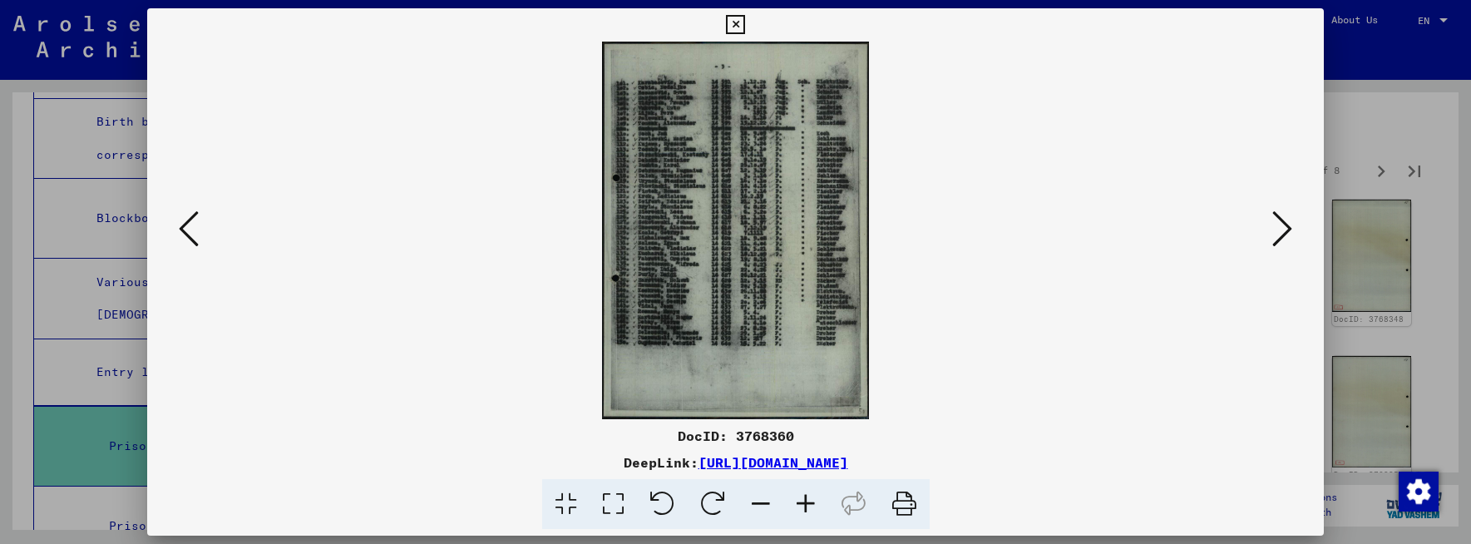
click at [1284, 232] on icon at bounding box center [1282, 229] width 20 height 40
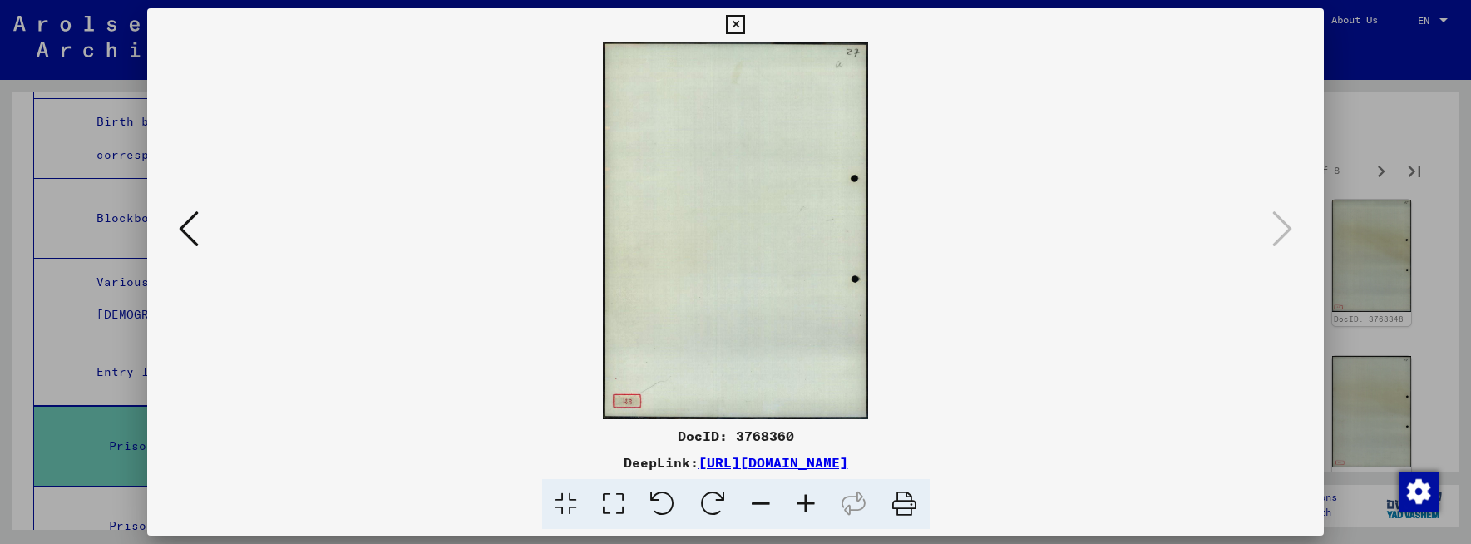
click at [740, 22] on icon at bounding box center [735, 25] width 19 height 20
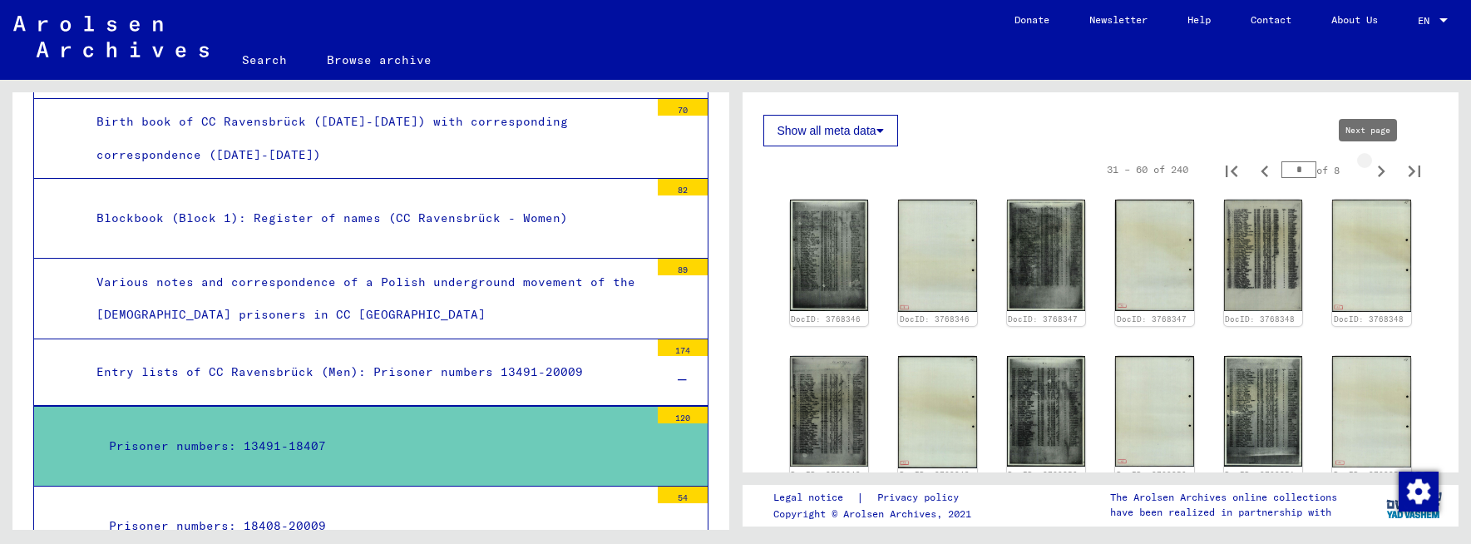
click at [1370, 167] on icon "Next page" at bounding box center [1381, 171] width 23 height 23
type input "*"
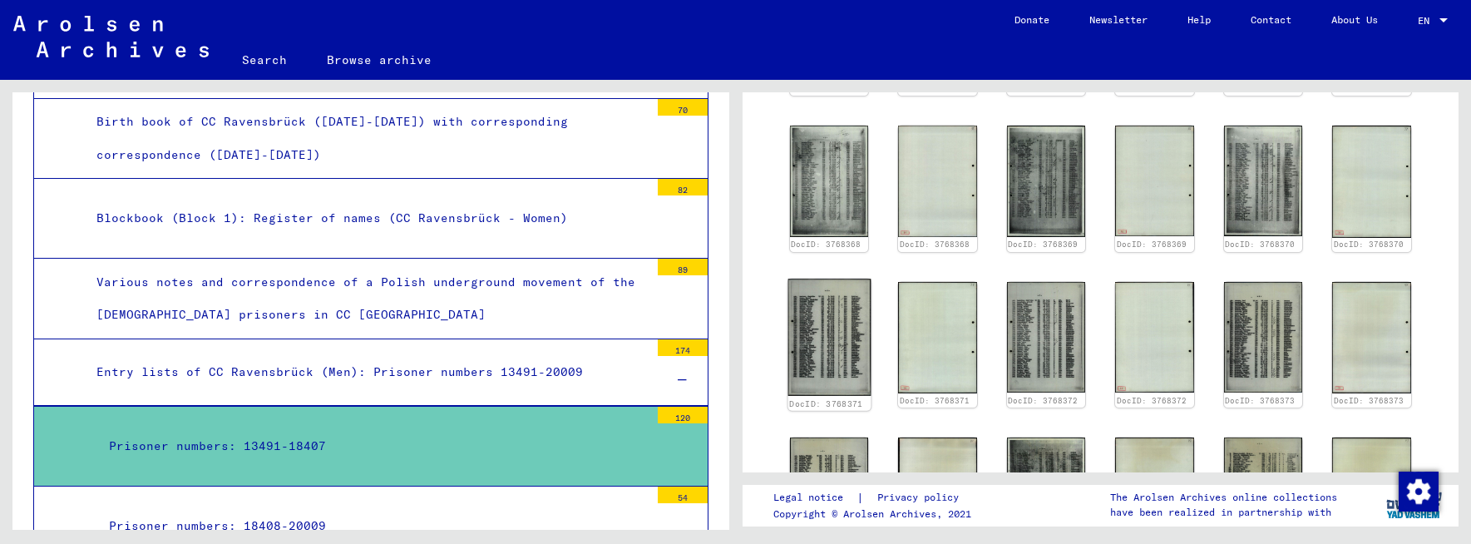
scroll to position [832, 0]
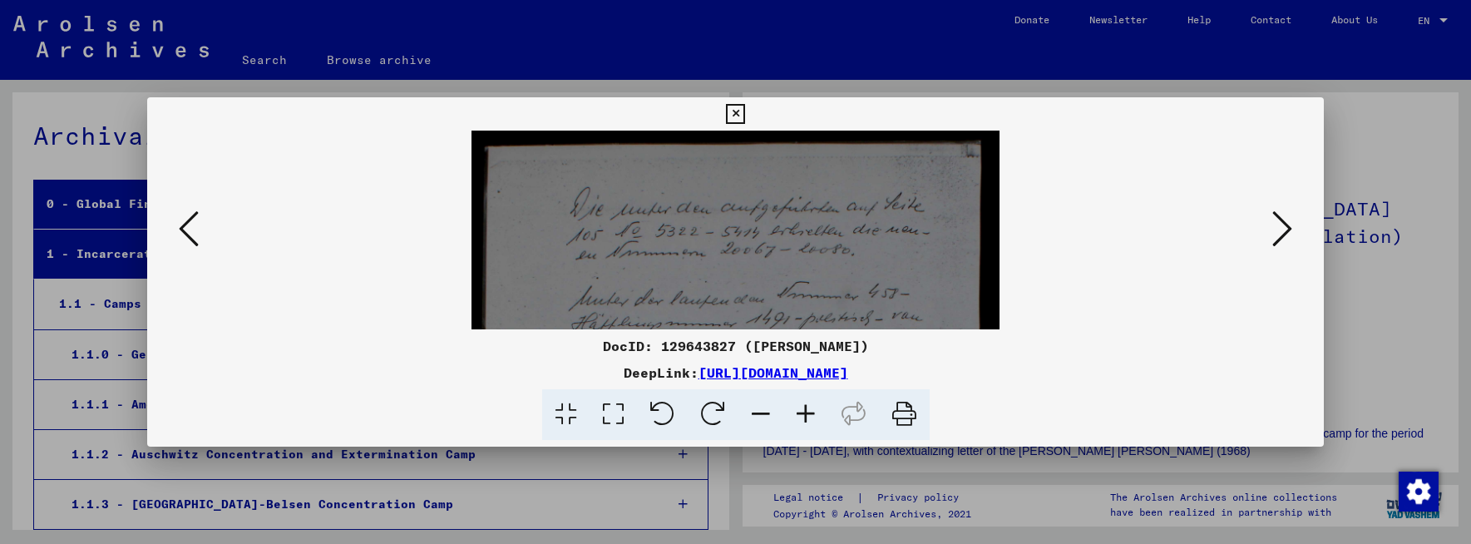
scroll to position [274, 0]
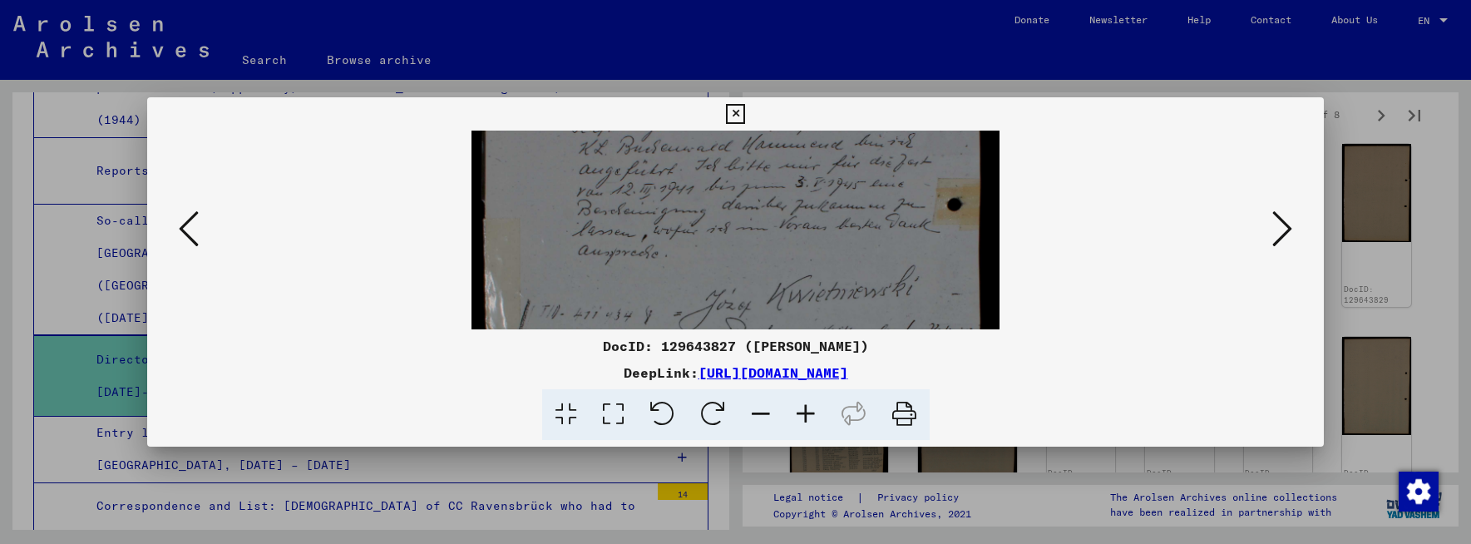
drag, startPoint x: 738, startPoint y: 216, endPoint x: 736, endPoint y: 279, distance: 62.4
click at [739, 291] on img at bounding box center [735, 302] width 528 height 739
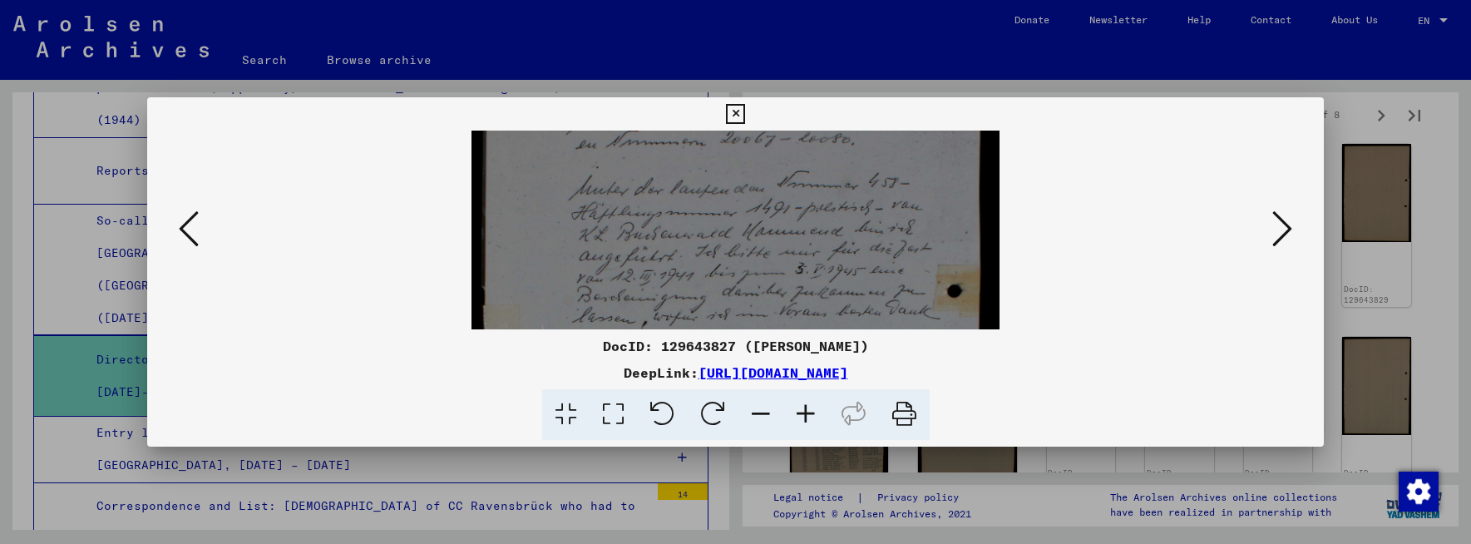
drag, startPoint x: 728, startPoint y: 200, endPoint x: 736, endPoint y: 300, distance: 100.1
click at [736, 300] on img at bounding box center [735, 389] width 528 height 739
drag, startPoint x: 729, startPoint y: 193, endPoint x: 743, endPoint y: 298, distance: 105.7
click at [743, 298] on img at bounding box center [735, 455] width 528 height 739
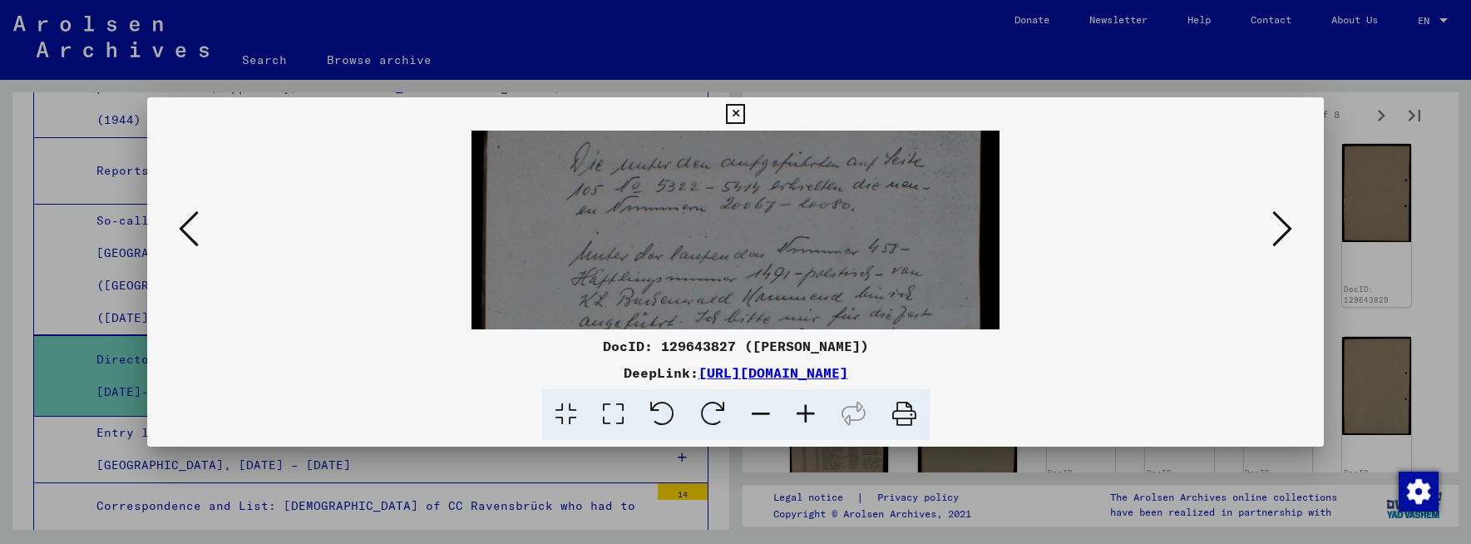
scroll to position [0, 0]
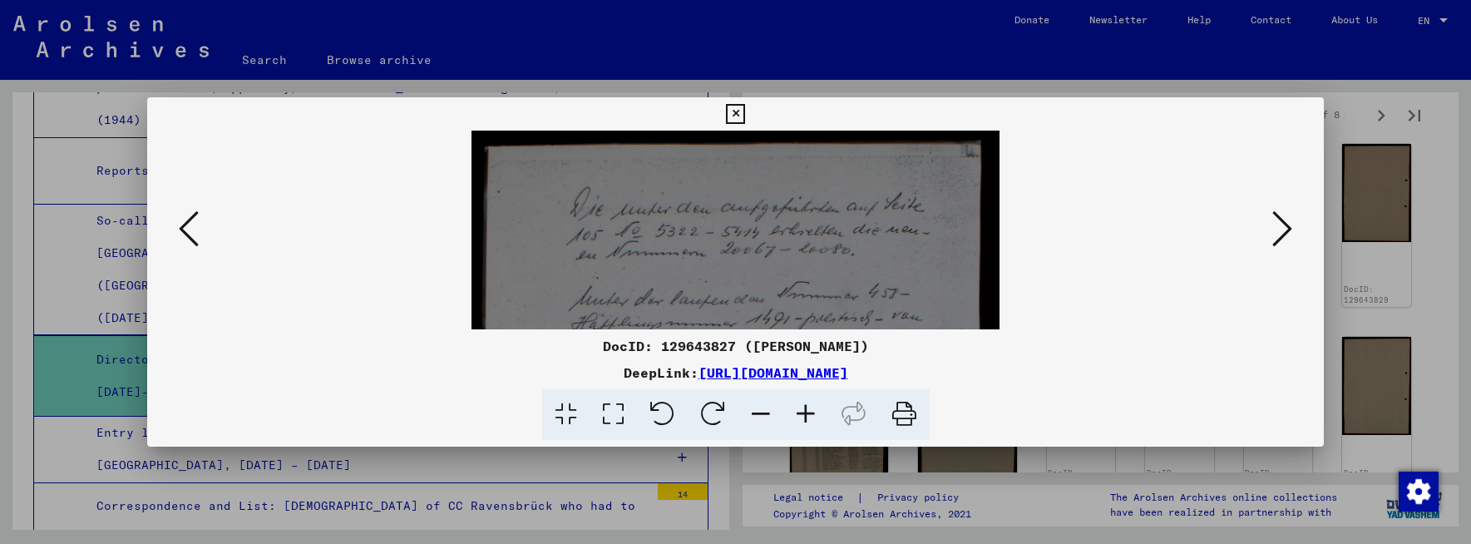
drag, startPoint x: 730, startPoint y: 188, endPoint x: 735, endPoint y: 226, distance: 38.6
click at [735, 225] on img at bounding box center [735, 500] width 528 height 739
click at [187, 228] on icon at bounding box center [189, 229] width 20 height 40
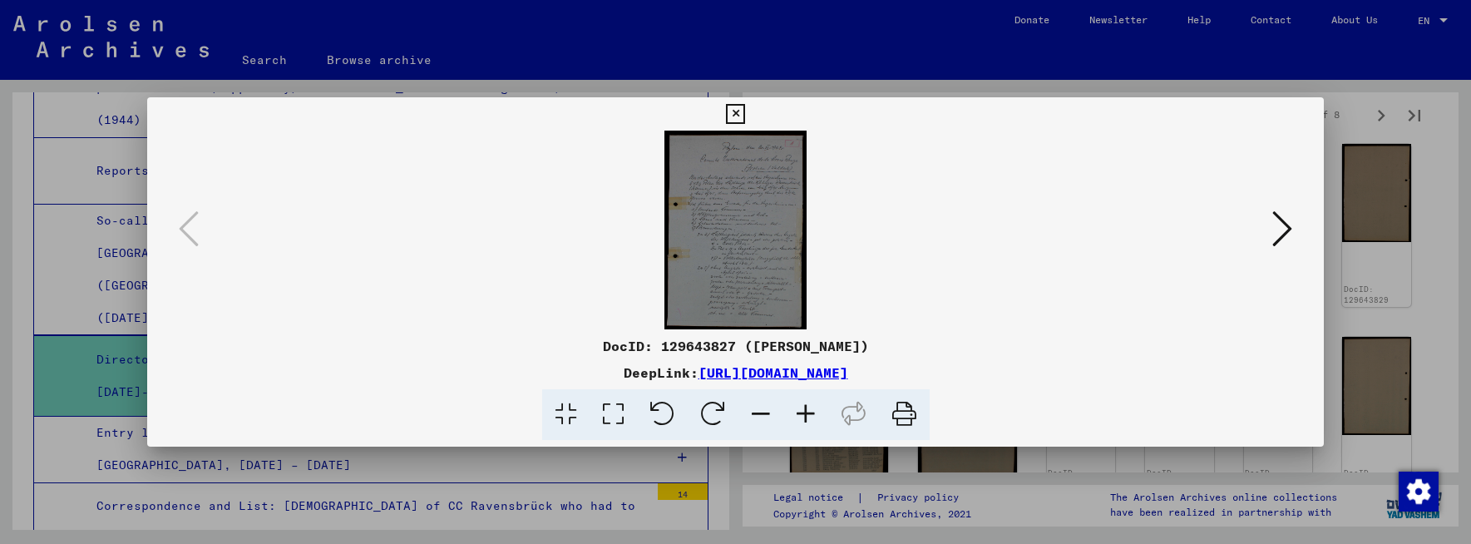
click at [1278, 227] on icon at bounding box center [1282, 229] width 20 height 40
click at [1059, 315] on viewer-one-image at bounding box center [736, 230] width 1064 height 199
click at [1285, 234] on icon at bounding box center [1282, 229] width 20 height 40
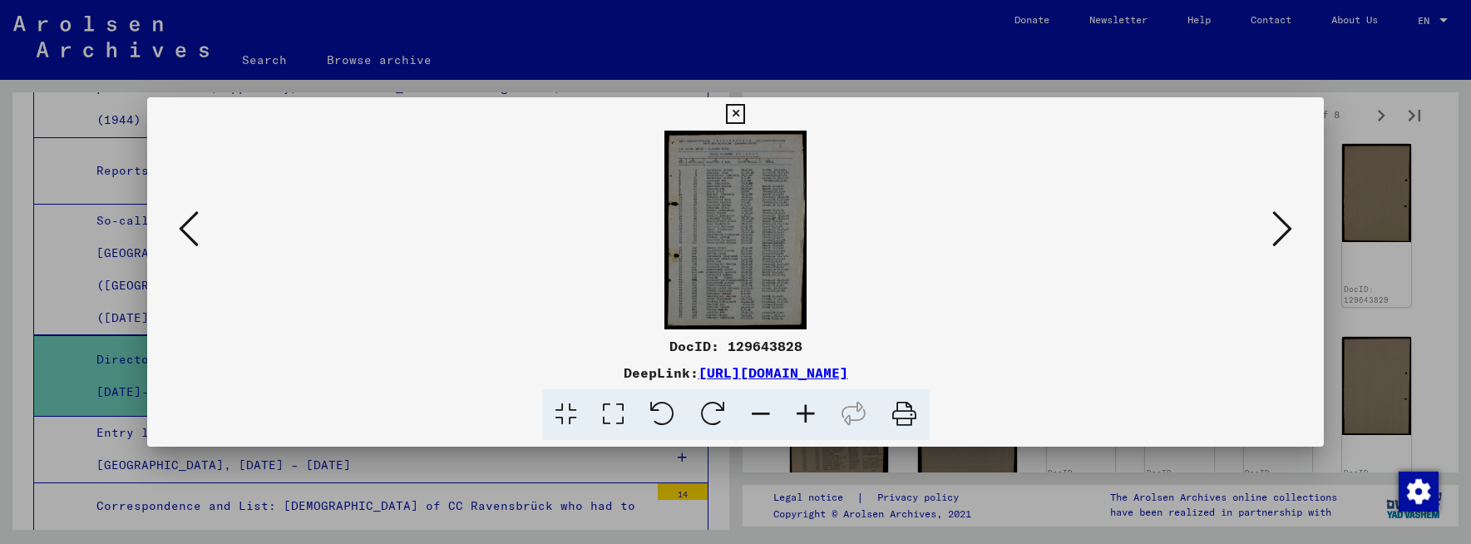
click at [802, 412] on icon at bounding box center [805, 414] width 45 height 51
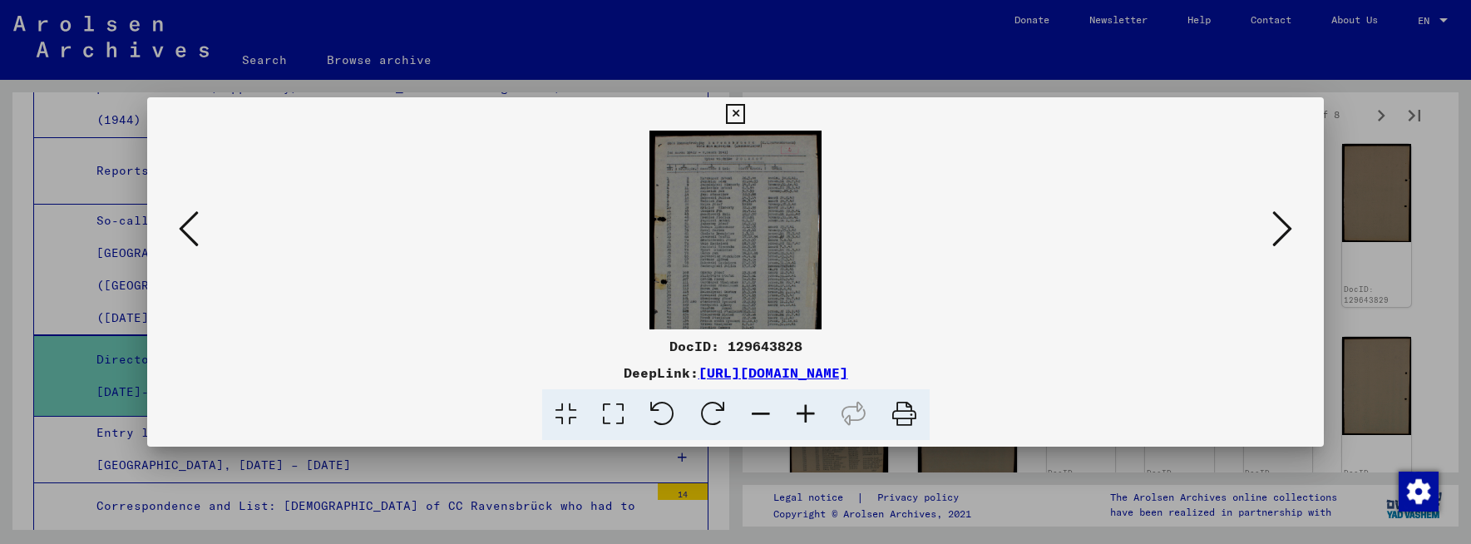
click at [802, 412] on icon at bounding box center [805, 414] width 45 height 51
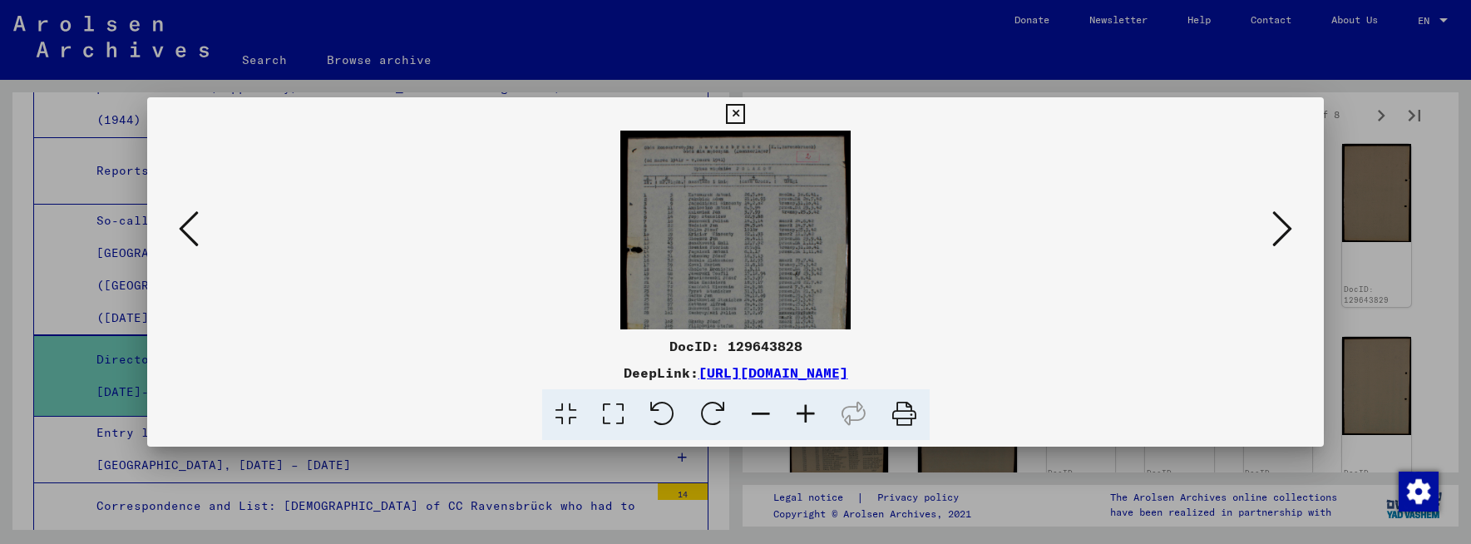
click at [802, 412] on icon at bounding box center [805, 414] width 45 height 51
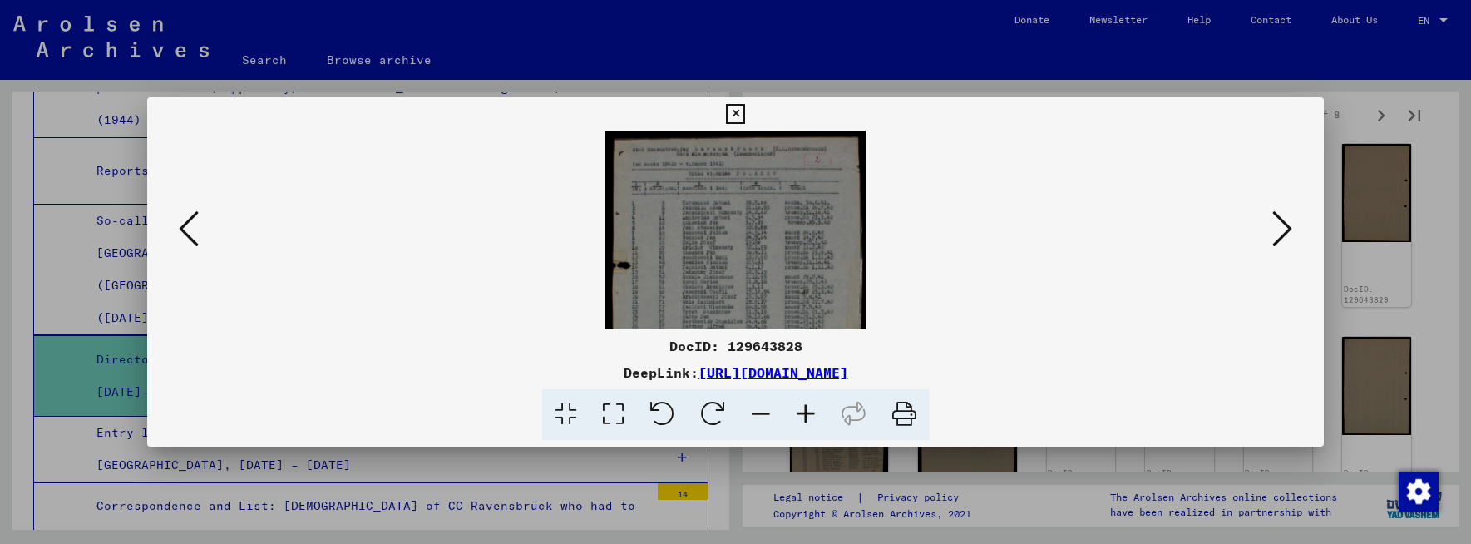
click at [802, 412] on icon at bounding box center [805, 414] width 45 height 51
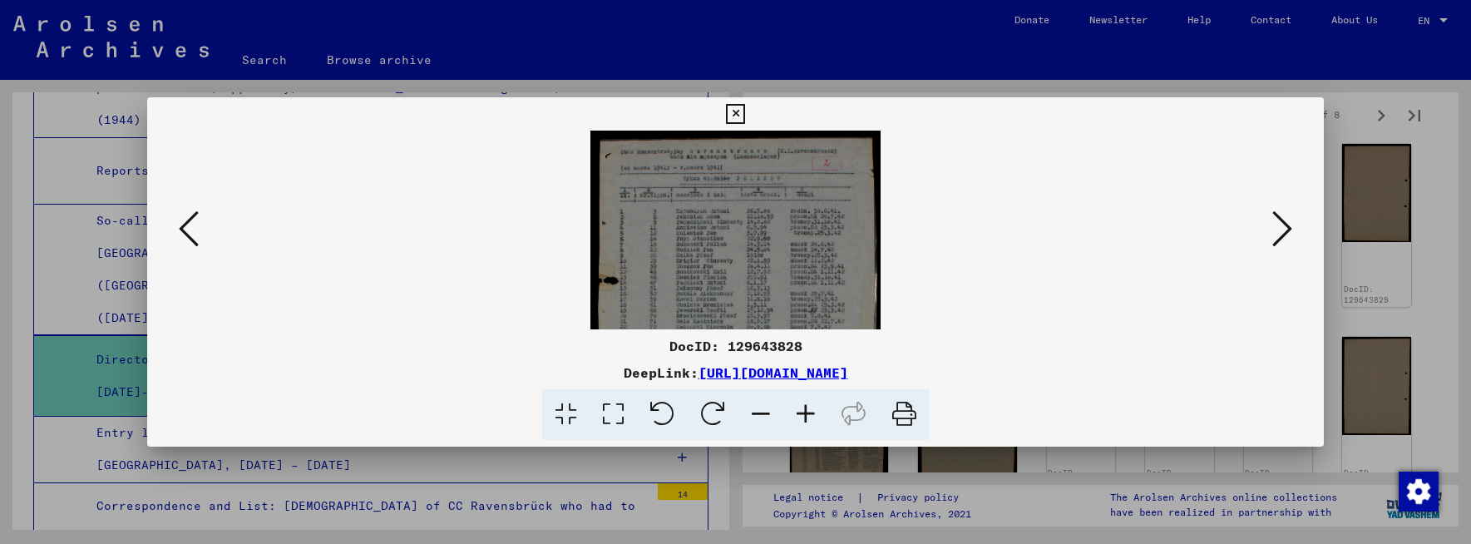
click at [802, 413] on icon at bounding box center [805, 414] width 45 height 51
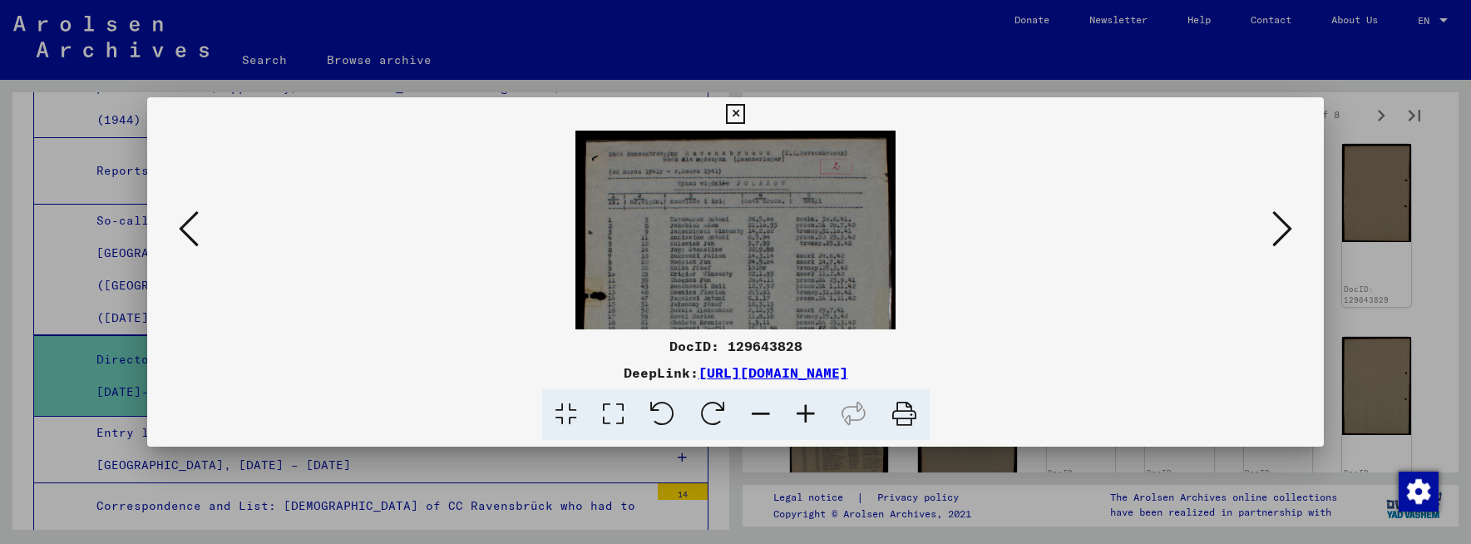
click at [802, 413] on icon at bounding box center [805, 414] width 45 height 51
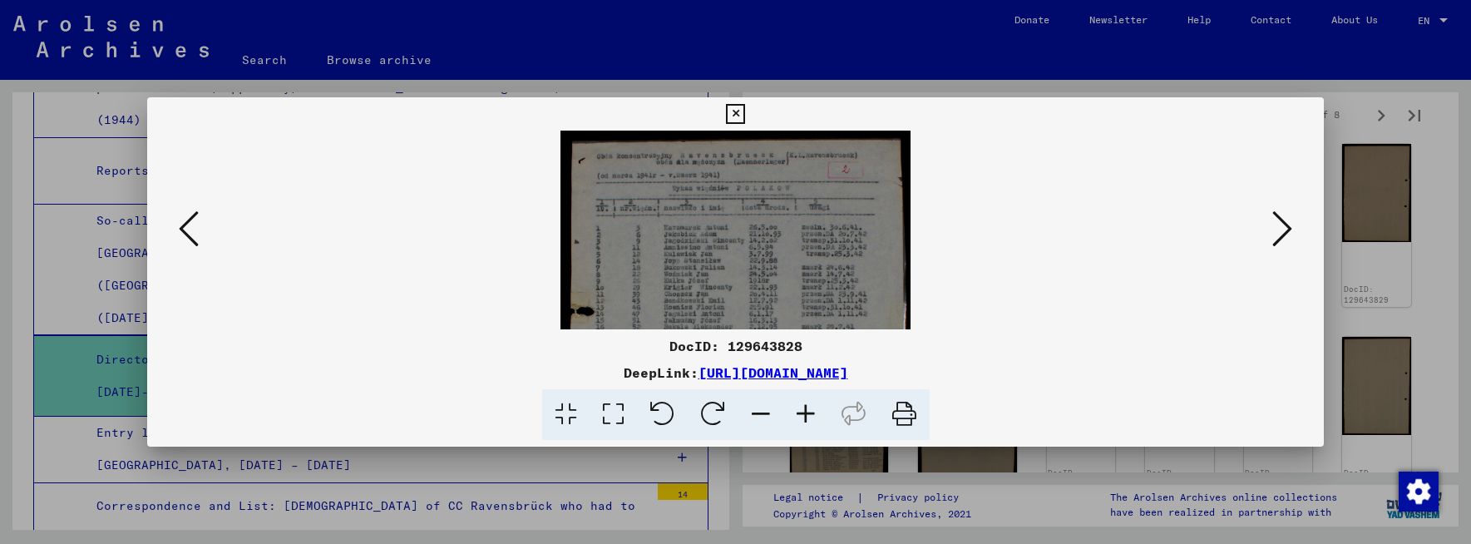
click at [802, 413] on icon at bounding box center [805, 414] width 45 height 51
click at [803, 414] on icon at bounding box center [805, 414] width 45 height 51
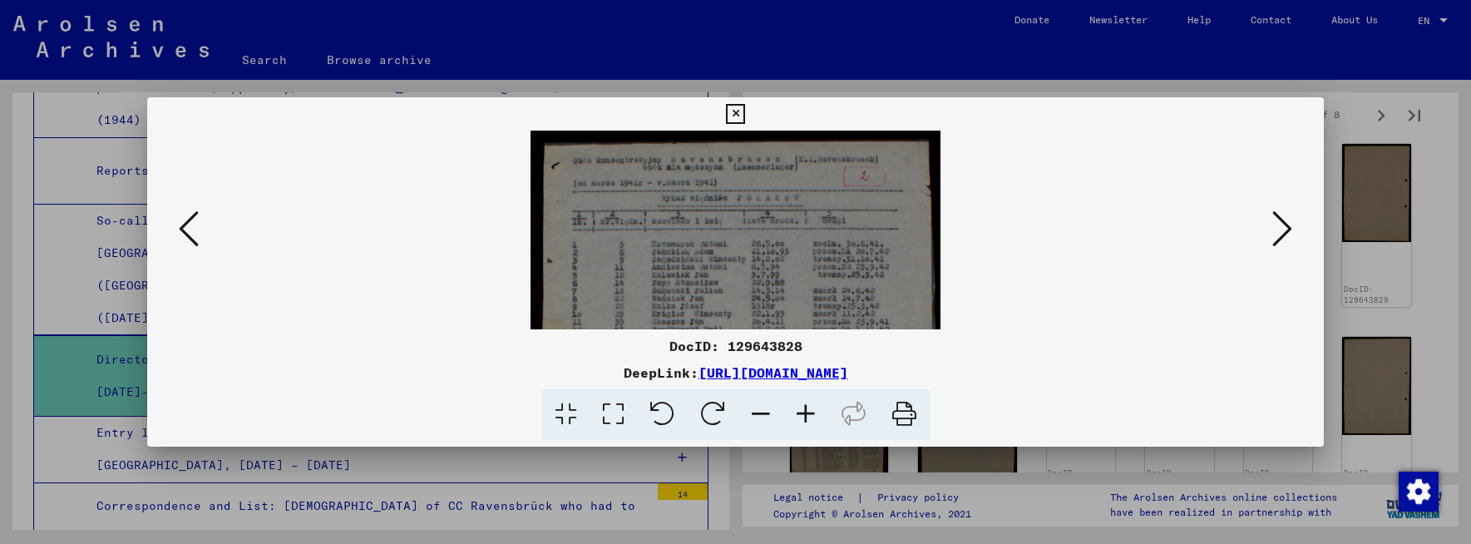
click at [803, 414] on icon at bounding box center [805, 414] width 45 height 51
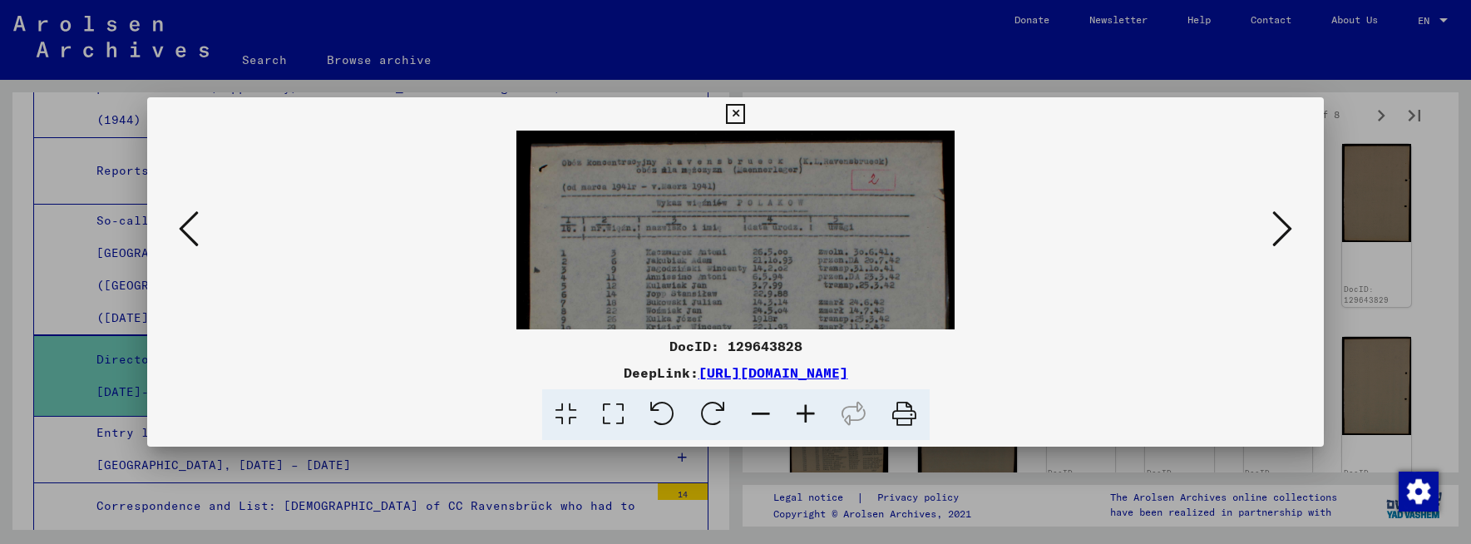
click at [803, 414] on icon at bounding box center [805, 414] width 45 height 51
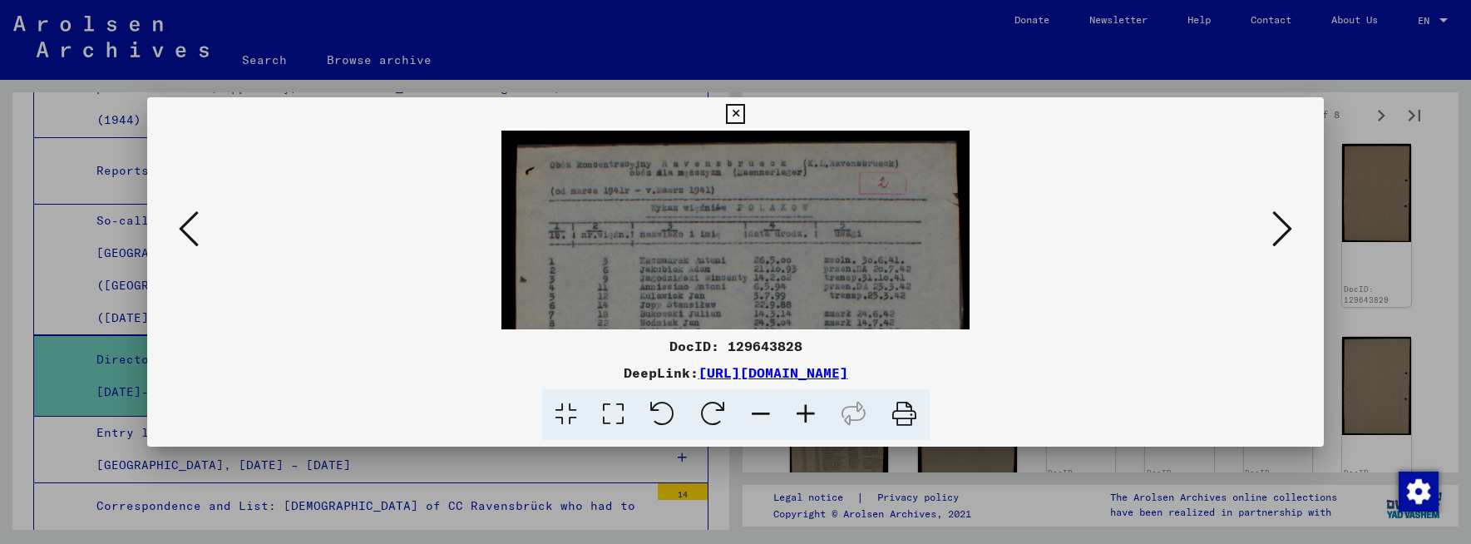
click at [803, 414] on icon at bounding box center [805, 414] width 45 height 51
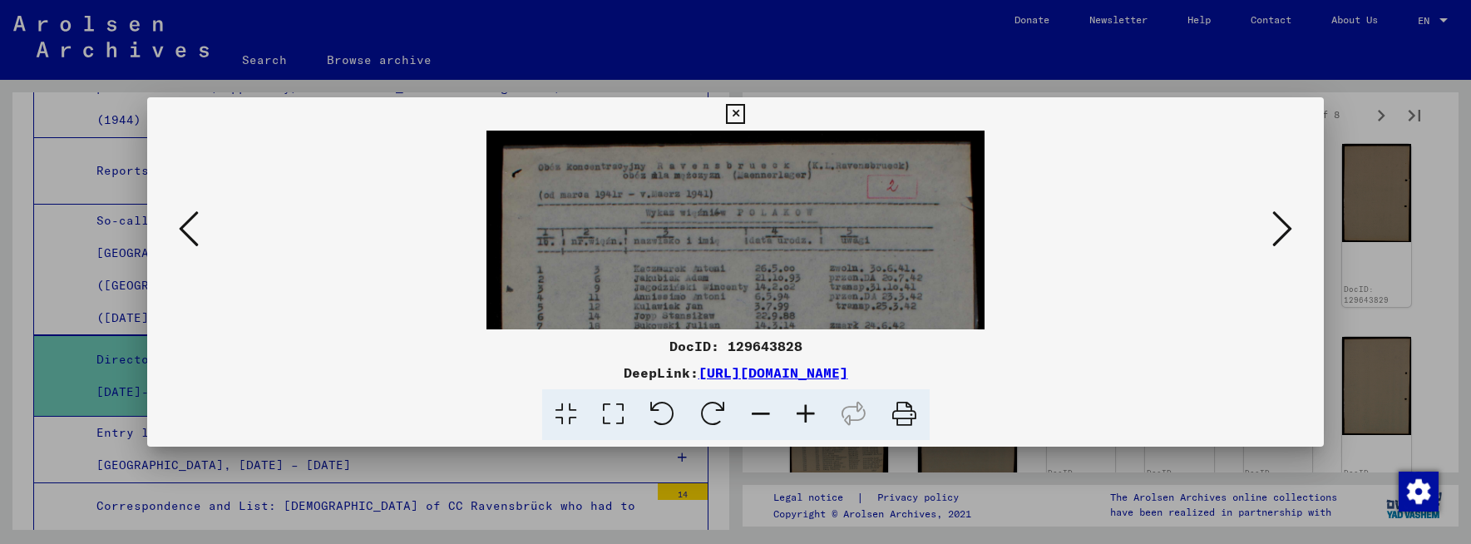
click at [803, 414] on icon at bounding box center [805, 414] width 45 height 51
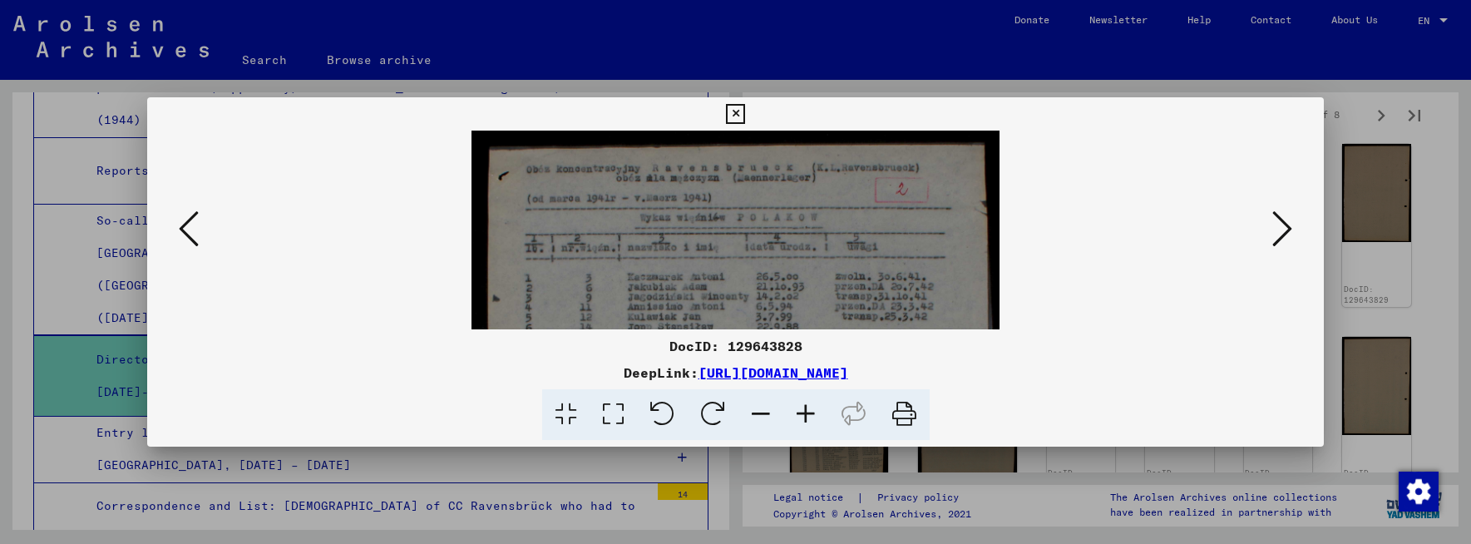
click at [803, 414] on icon at bounding box center [805, 414] width 45 height 51
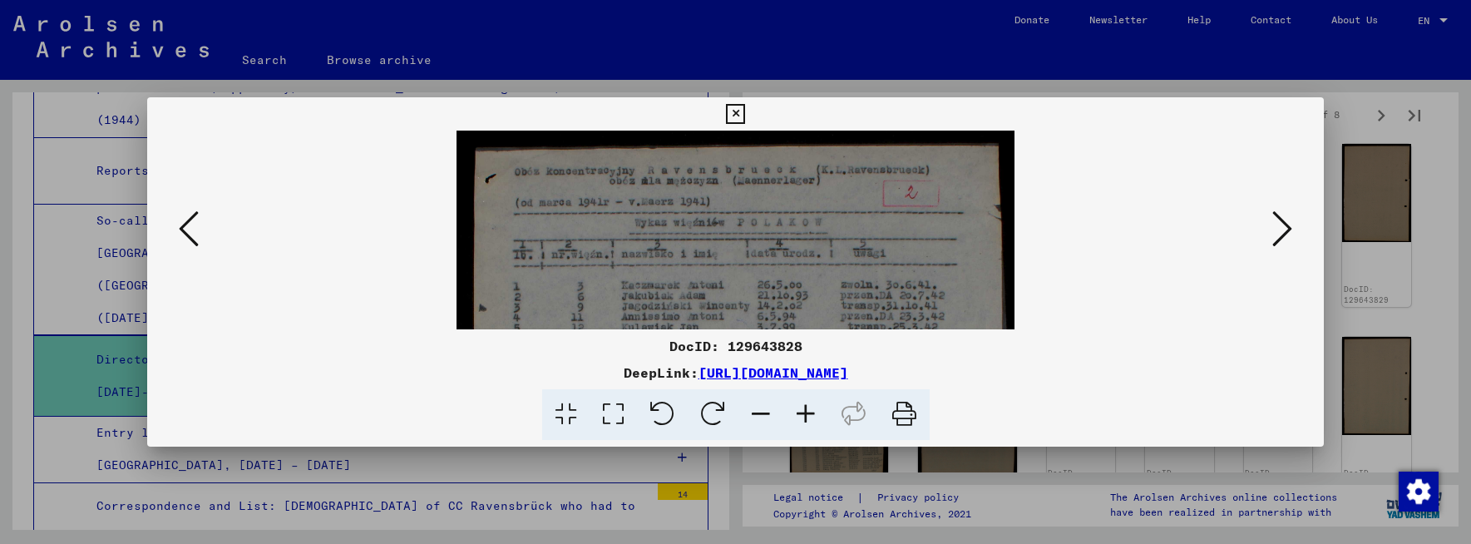
click at [803, 414] on icon at bounding box center [805, 414] width 45 height 51
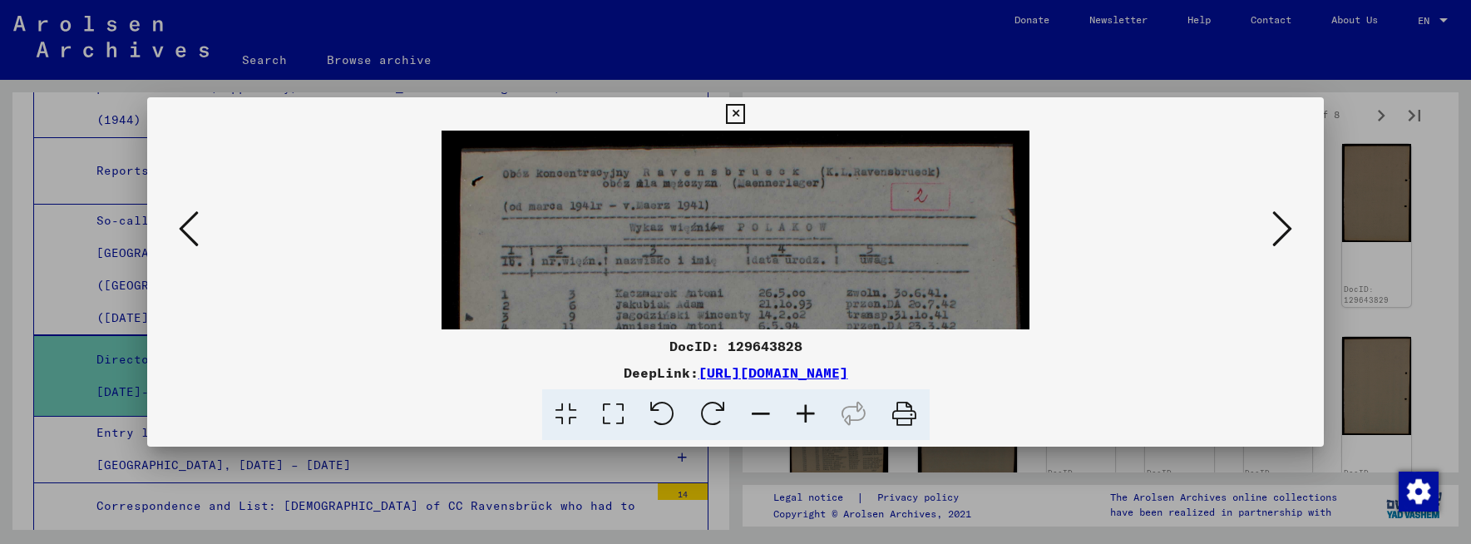
click at [803, 414] on icon at bounding box center [805, 414] width 45 height 51
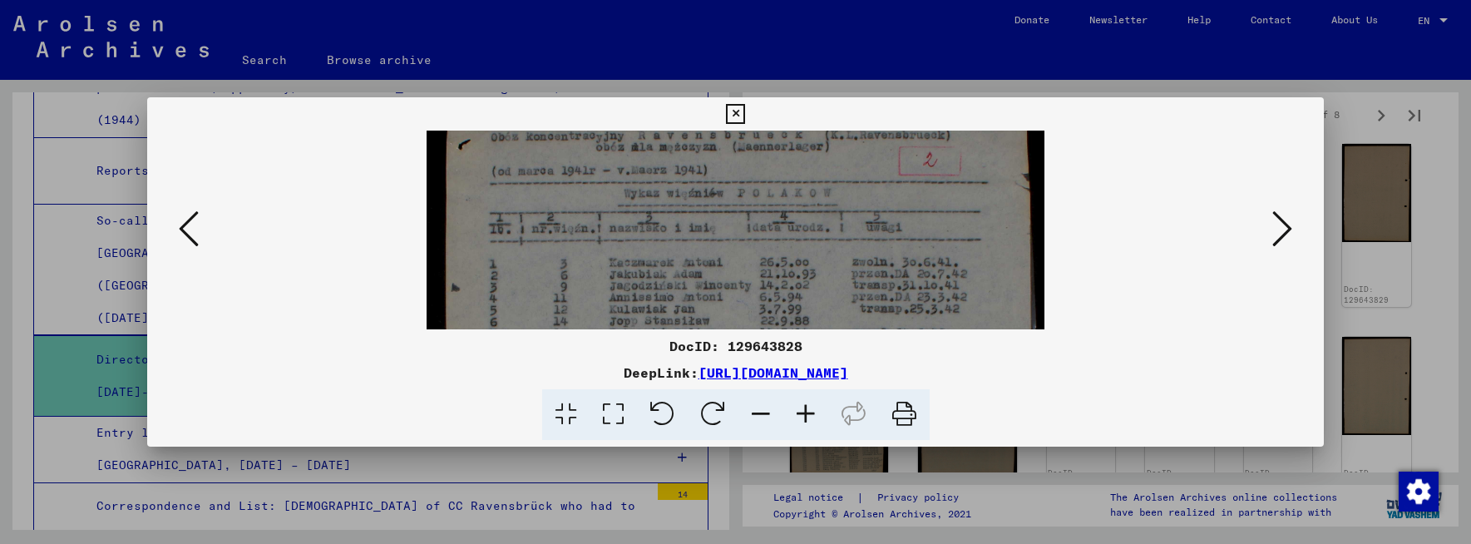
scroll to position [42, 0]
drag, startPoint x: 777, startPoint y: 286, endPoint x: 776, endPoint y: 244, distance: 41.6
click at [776, 244] on img at bounding box center [735, 521] width 617 height 864
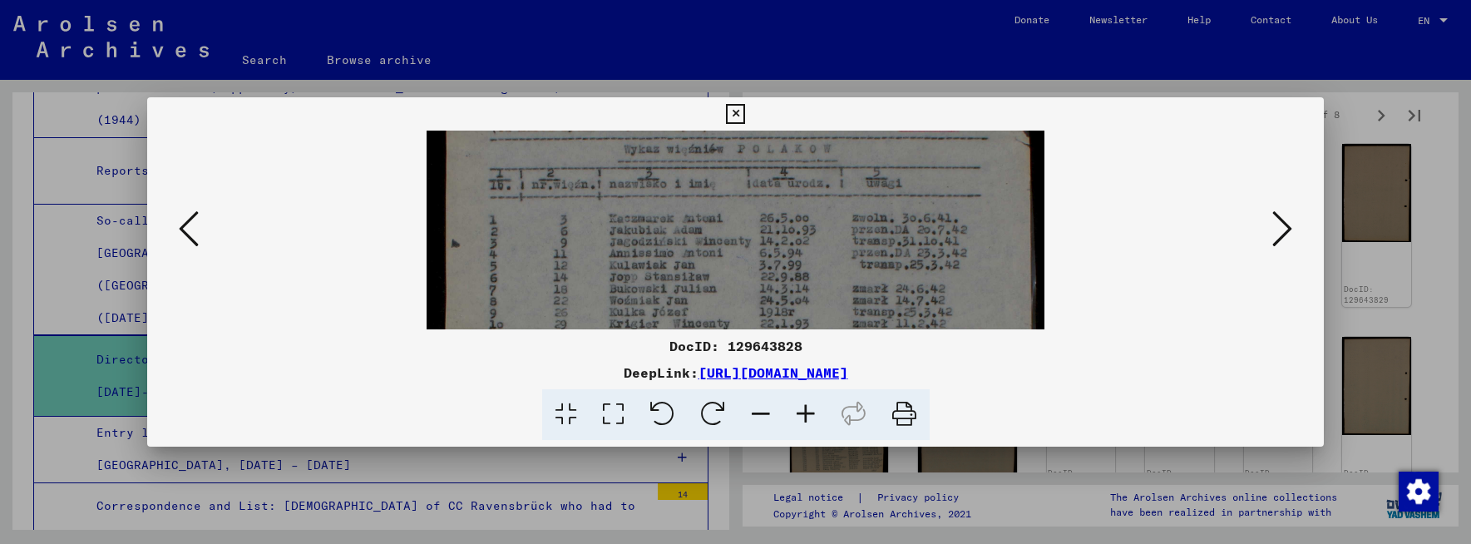
scroll to position [86, 0]
drag, startPoint x: 797, startPoint y: 287, endPoint x: 797, endPoint y: 242, distance: 44.9
click at [797, 242] on img at bounding box center [735, 476] width 617 height 864
click at [808, 412] on icon at bounding box center [805, 414] width 45 height 51
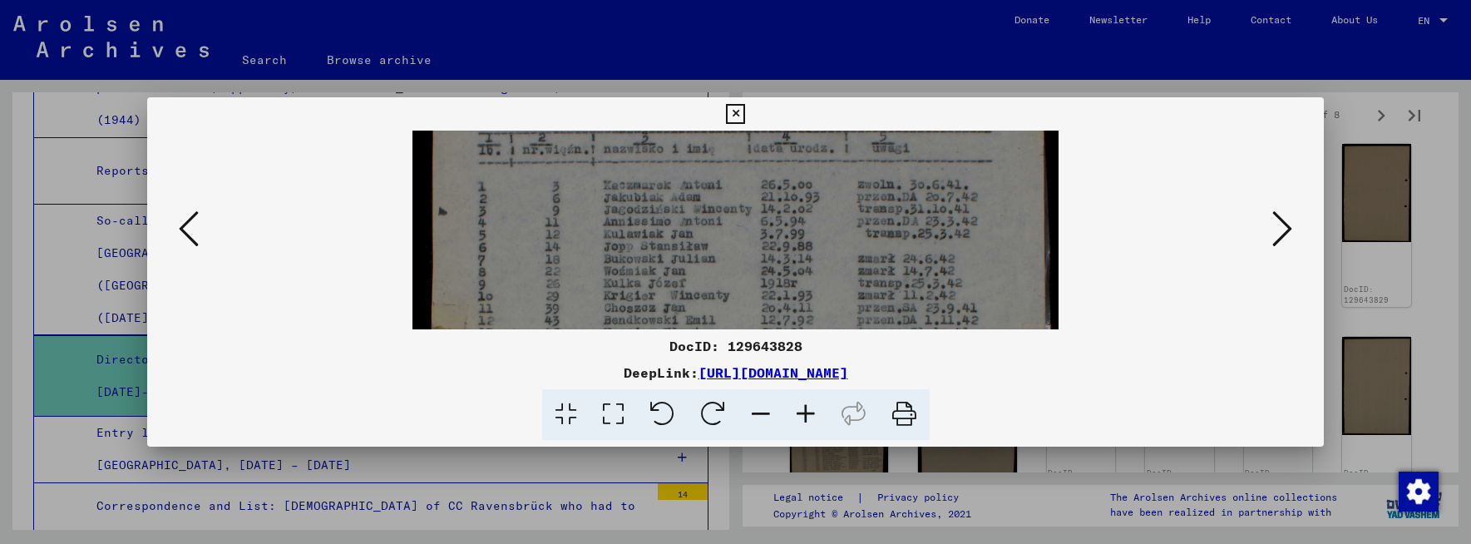
scroll to position [132, 0]
drag, startPoint x: 773, startPoint y: 287, endPoint x: 768, endPoint y: 241, distance: 45.9
click at [768, 241] on img at bounding box center [735, 451] width 647 height 906
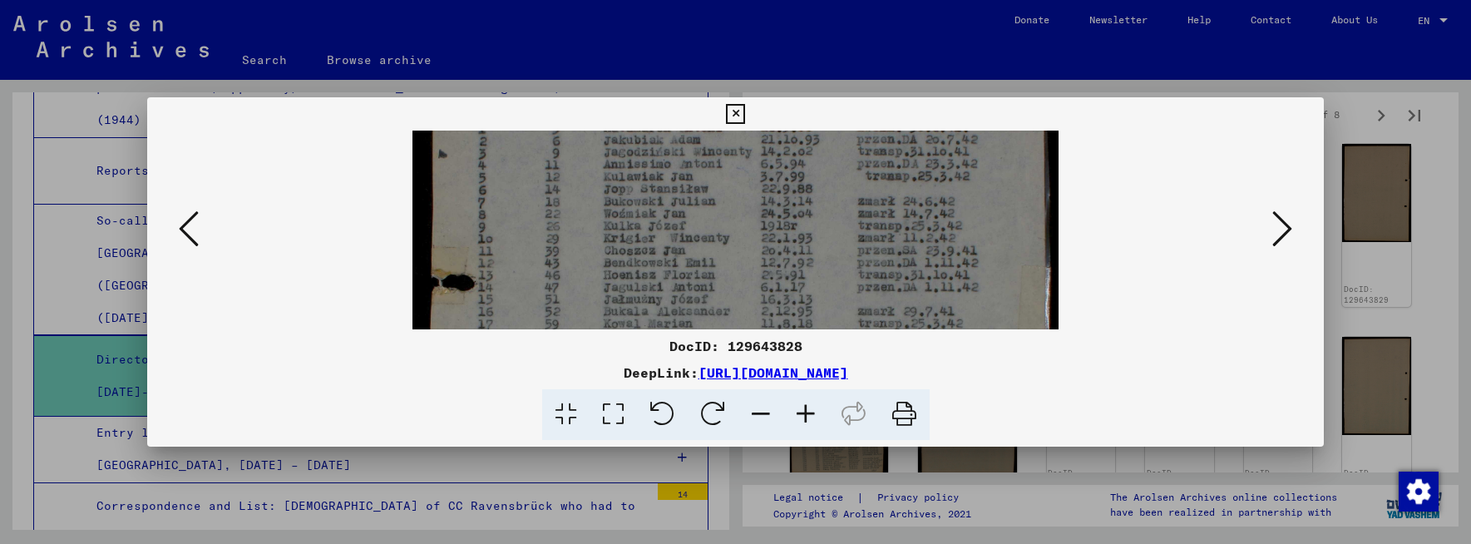
drag, startPoint x: 782, startPoint y: 286, endPoint x: 776, endPoint y: 235, distance: 51.2
click at [776, 235] on img at bounding box center [735, 401] width 647 height 906
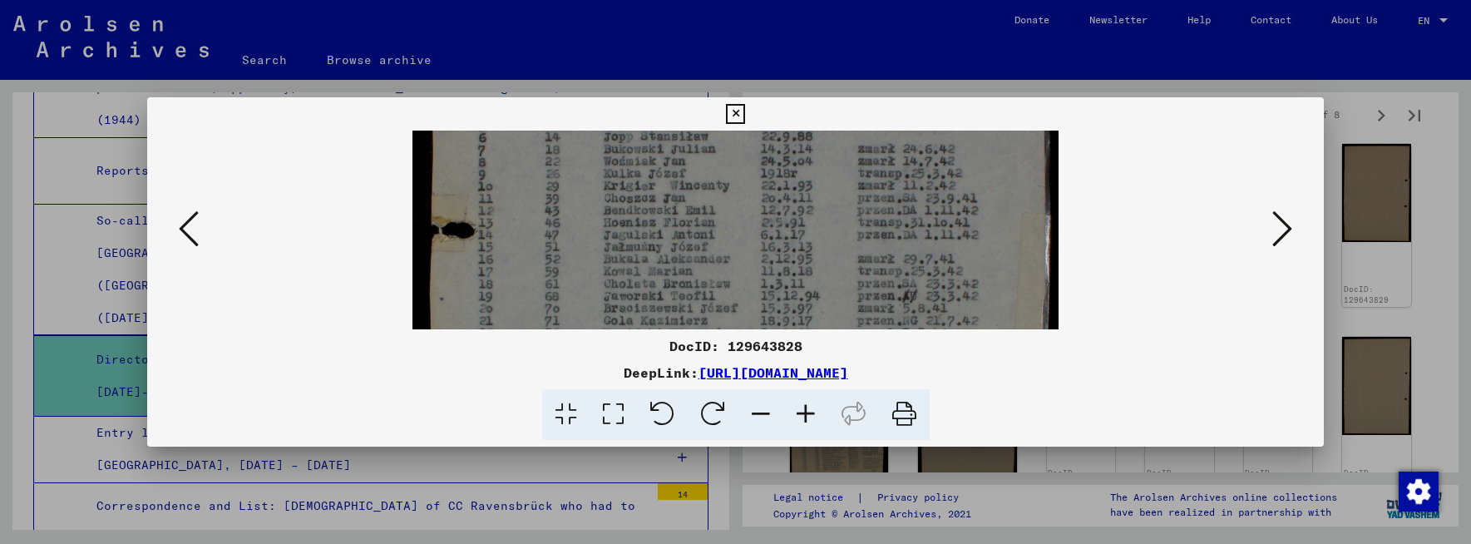
drag, startPoint x: 786, startPoint y: 289, endPoint x: 780, endPoint y: 221, distance: 67.6
click at [780, 221] on img at bounding box center [735, 349] width 647 height 906
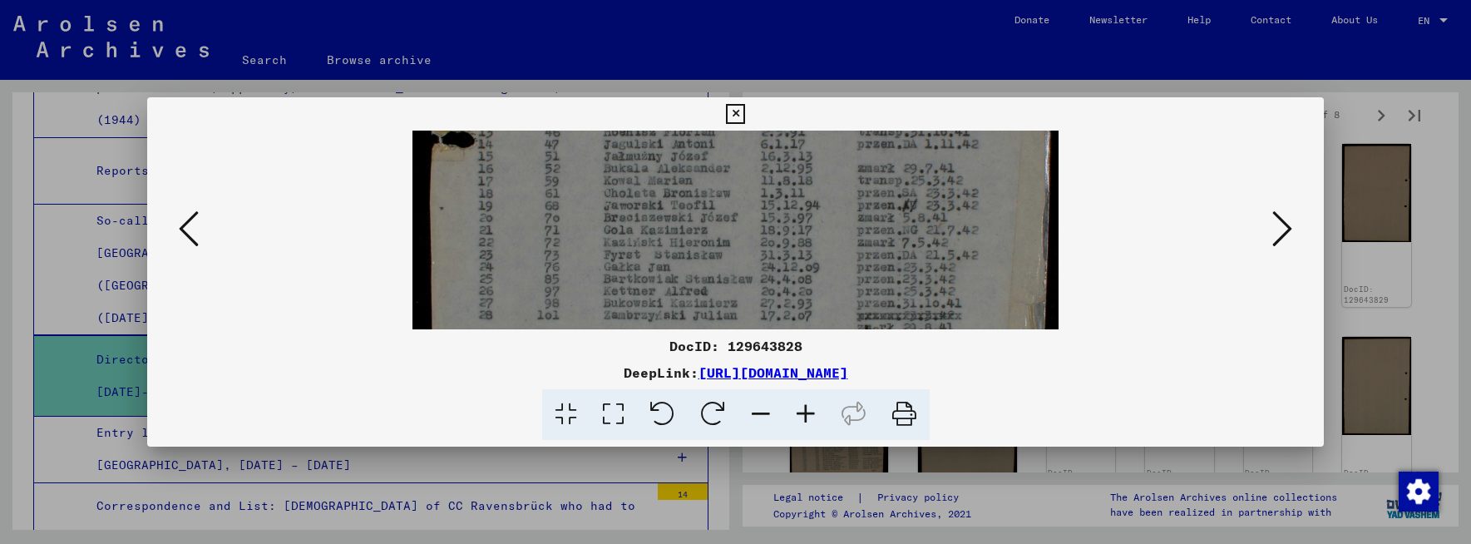
drag, startPoint x: 785, startPoint y: 290, endPoint x: 789, endPoint y: 210, distance: 79.9
click at [789, 212] on img at bounding box center [735, 258] width 647 height 906
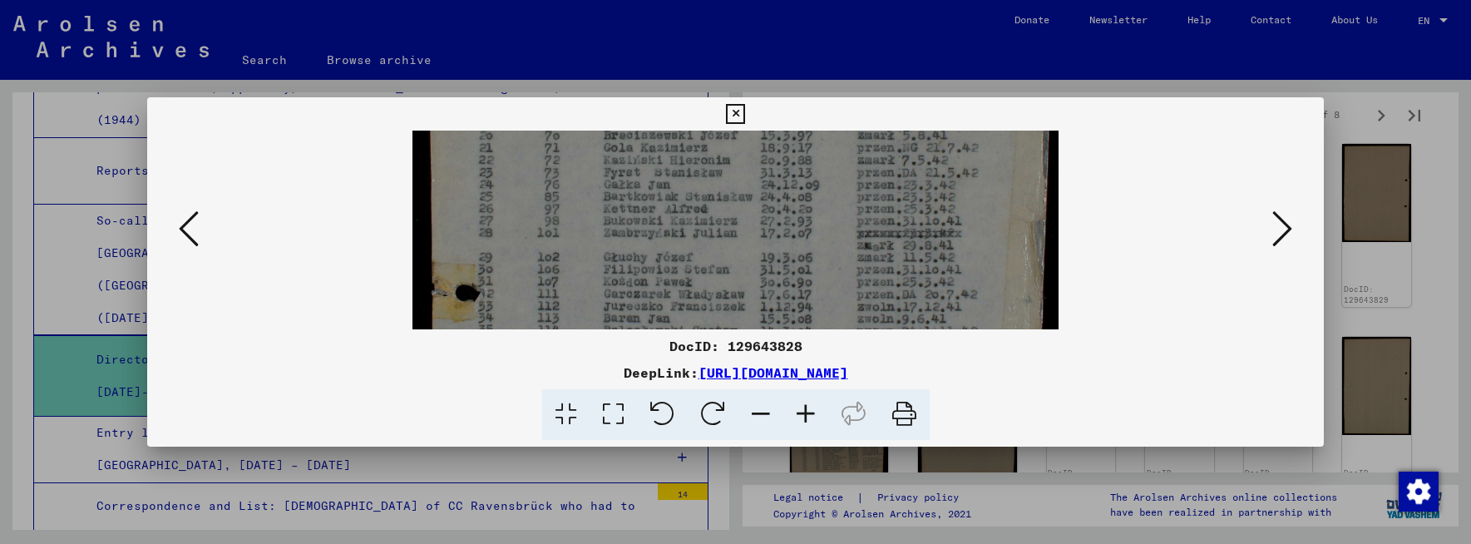
drag, startPoint x: 801, startPoint y: 282, endPoint x: 804, endPoint y: 200, distance: 81.6
click at [804, 200] on img at bounding box center [735, 176] width 647 height 906
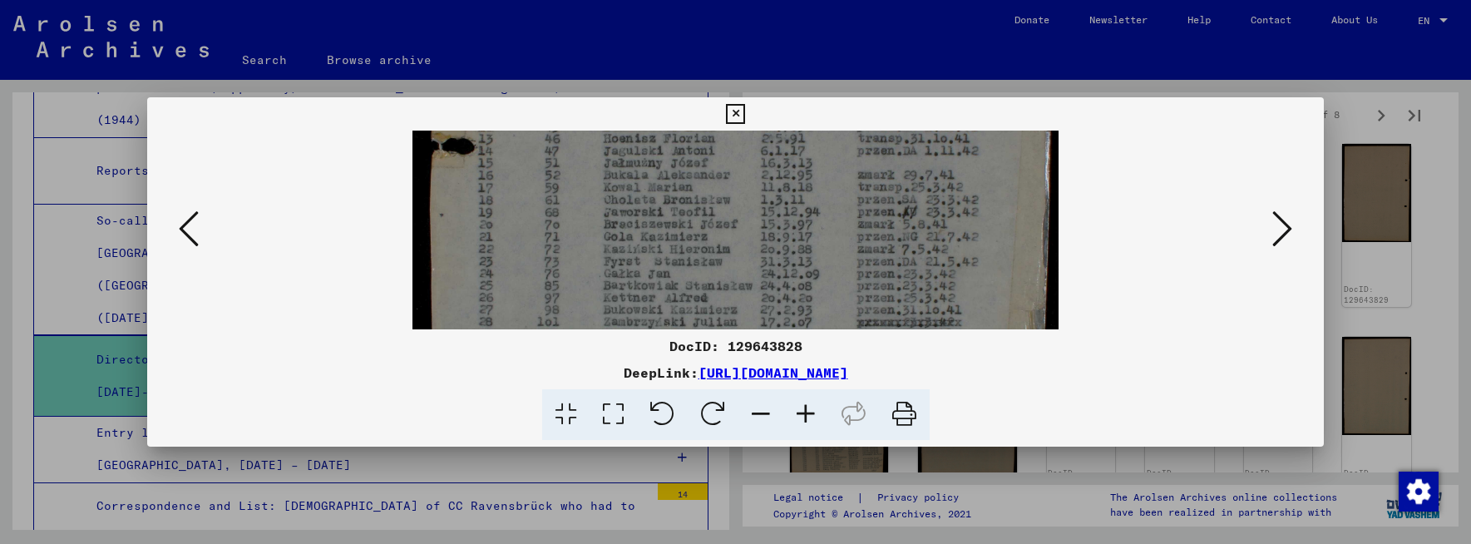
drag, startPoint x: 807, startPoint y: 189, endPoint x: 840, endPoint y: 284, distance: 101.0
click at [840, 290] on img at bounding box center [735, 265] width 647 height 906
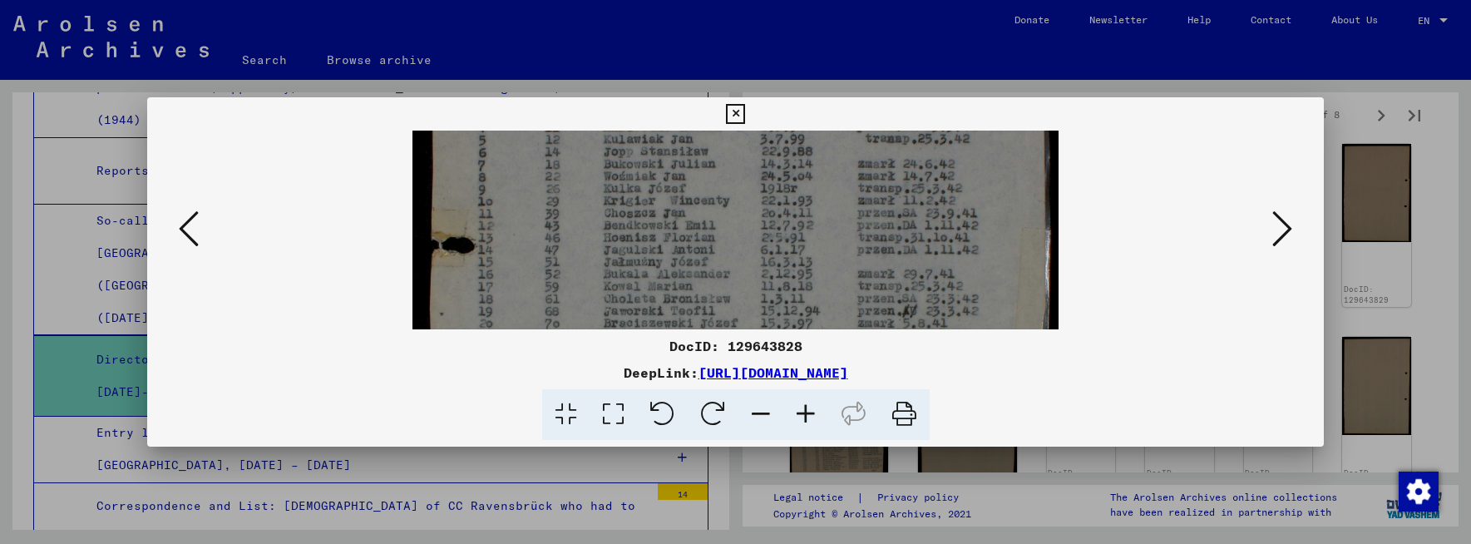
drag, startPoint x: 827, startPoint y: 192, endPoint x: 842, endPoint y: 279, distance: 88.4
click at [842, 279] on img at bounding box center [735, 364] width 647 height 906
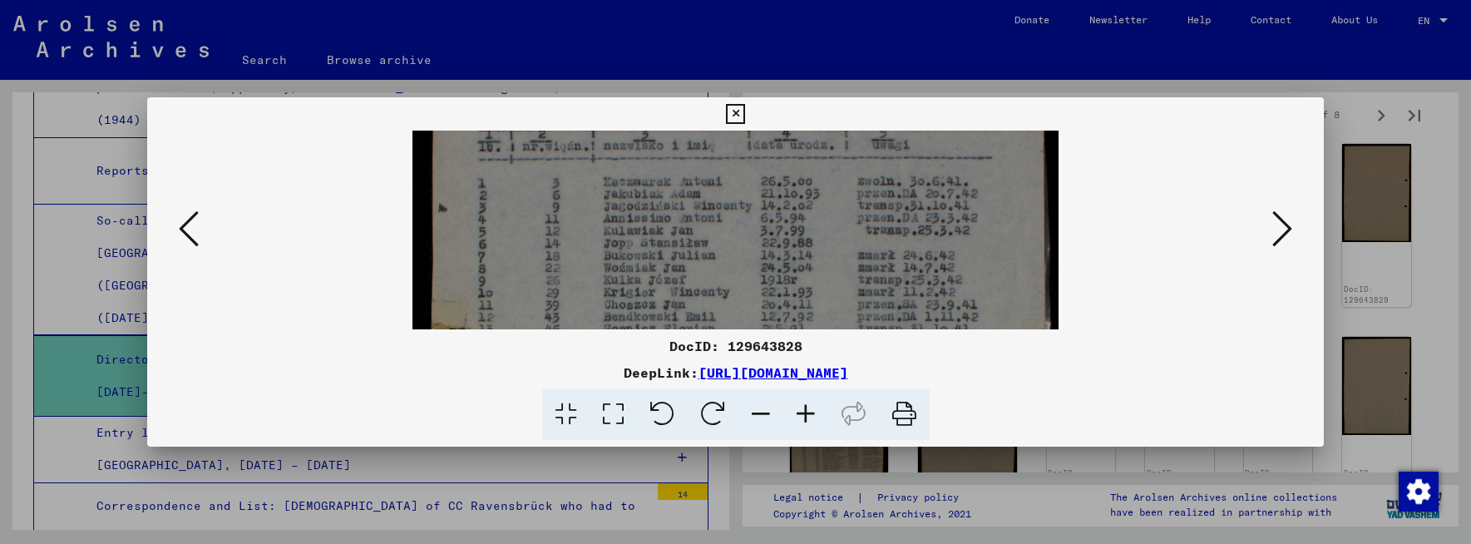
drag, startPoint x: 832, startPoint y: 175, endPoint x: 847, endPoint y: 268, distance: 93.5
click at [847, 268] on img at bounding box center [735, 455] width 647 height 906
click at [837, 235] on img at bounding box center [735, 456] width 647 height 906
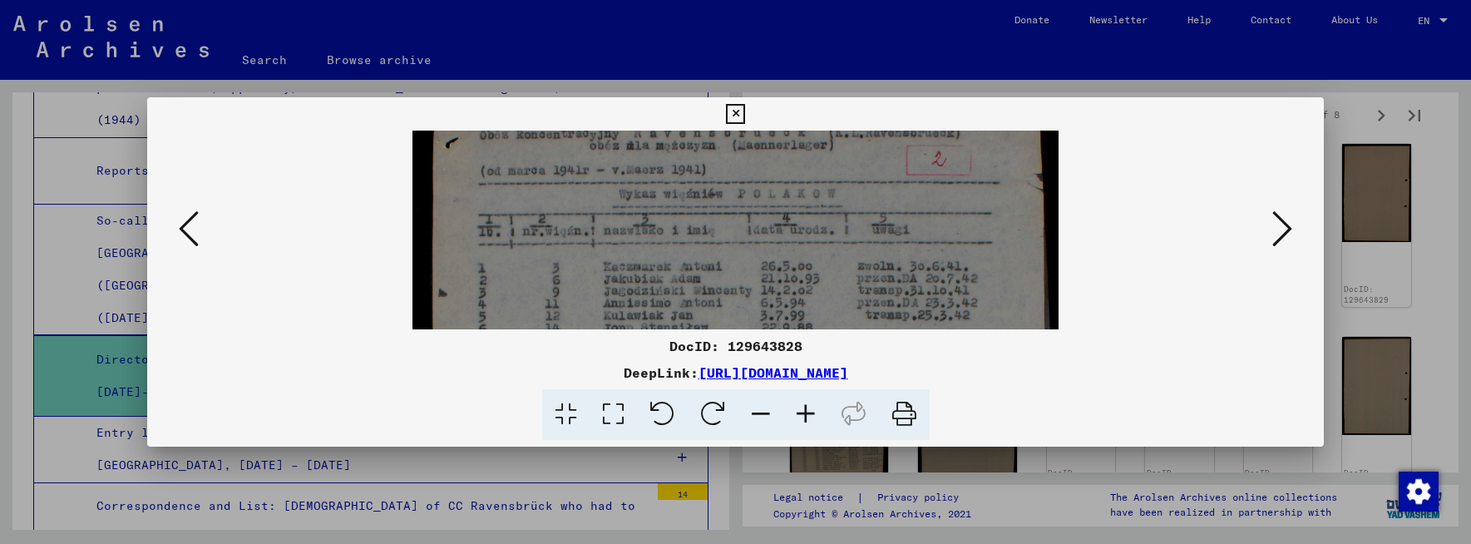
drag, startPoint x: 838, startPoint y: 193, endPoint x: 851, endPoint y: 239, distance: 48.2
click at [851, 239] on img at bounding box center [735, 540] width 647 height 906
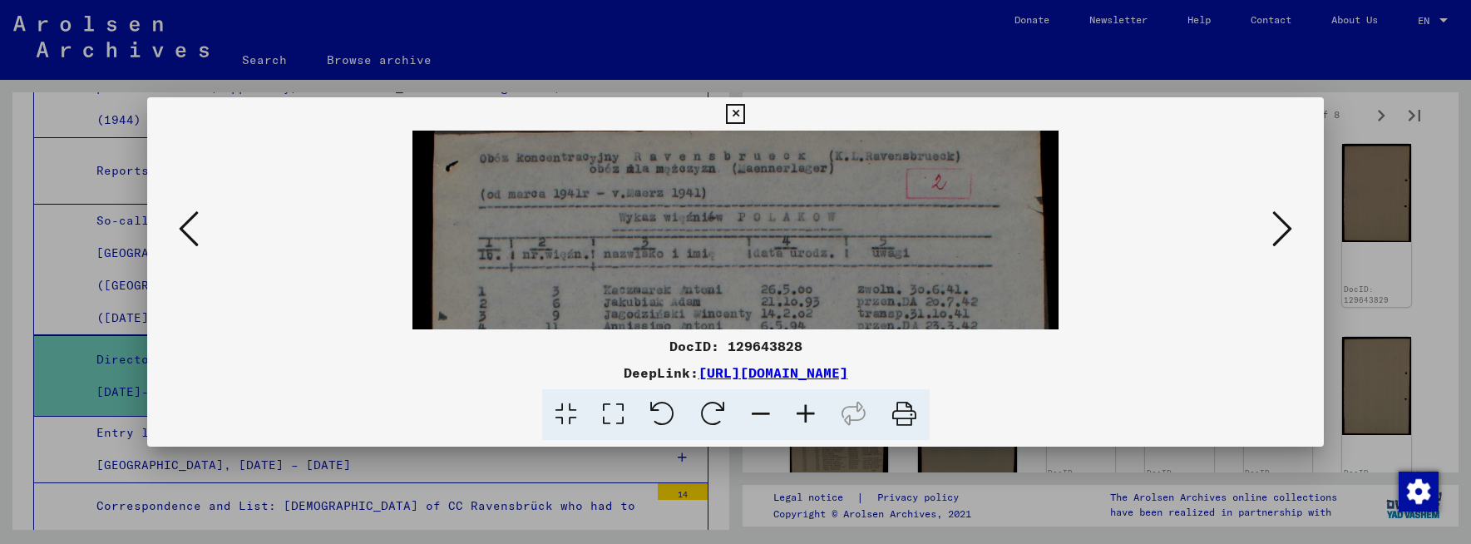
scroll to position [0, 0]
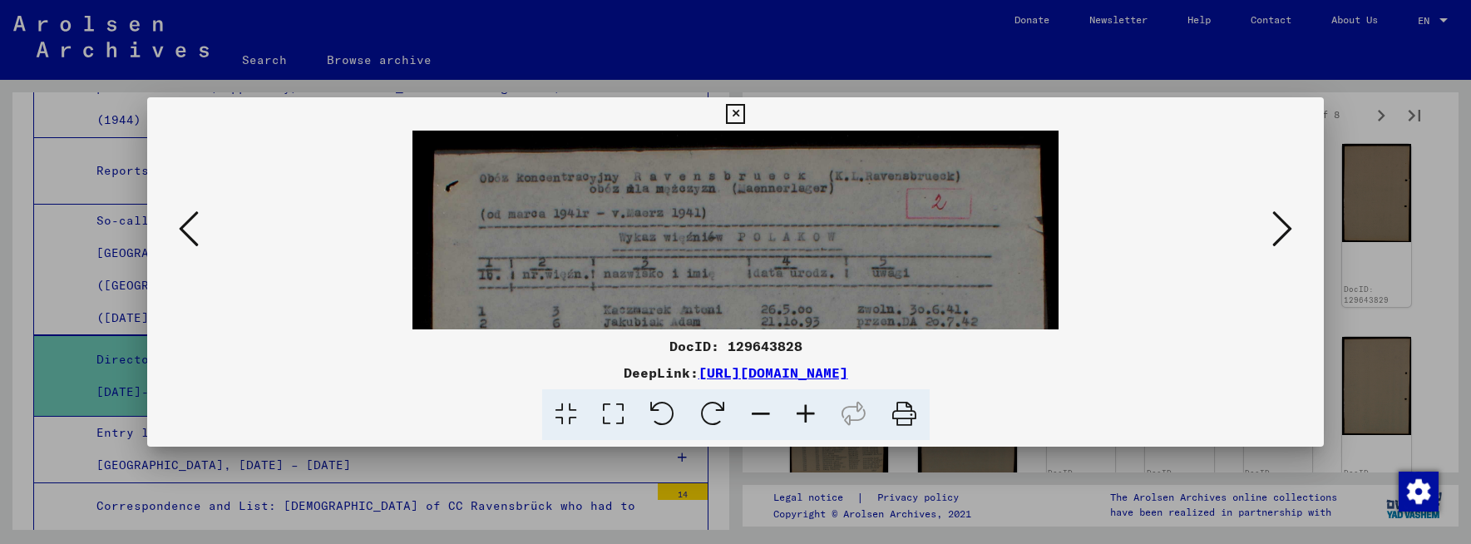
drag, startPoint x: 848, startPoint y: 217, endPoint x: 865, endPoint y: 264, distance: 49.4
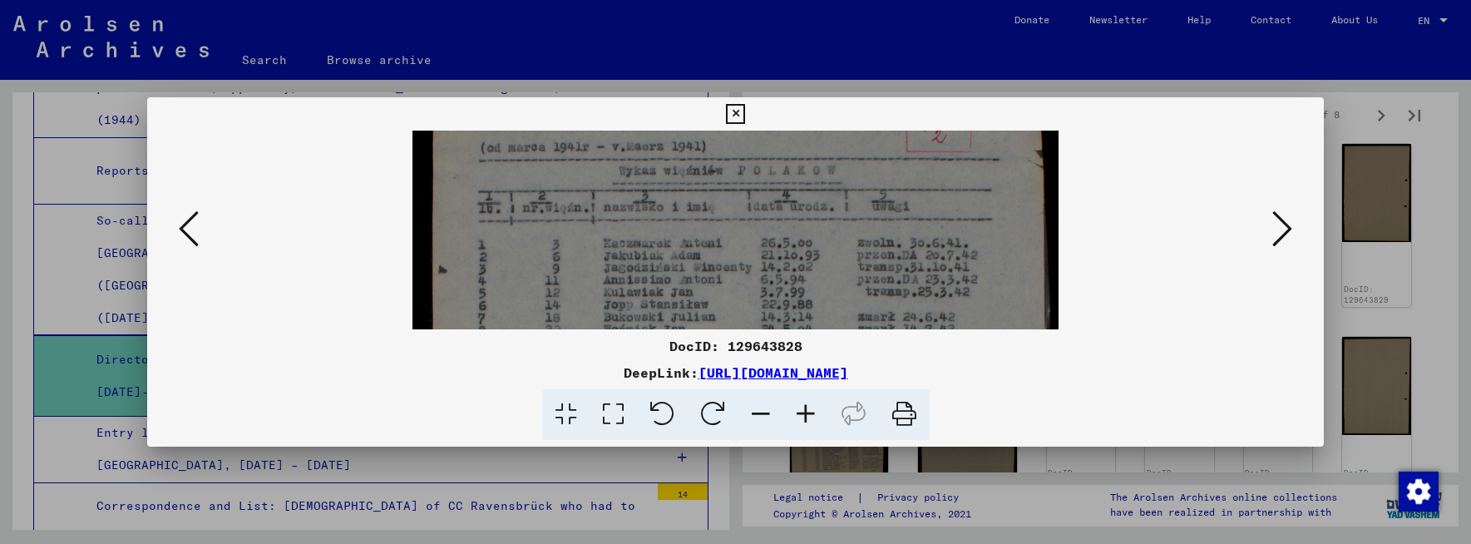
drag, startPoint x: 981, startPoint y: 279, endPoint x: 976, endPoint y: 235, distance: 44.4
click at [980, 213] on img at bounding box center [735, 517] width 647 height 906
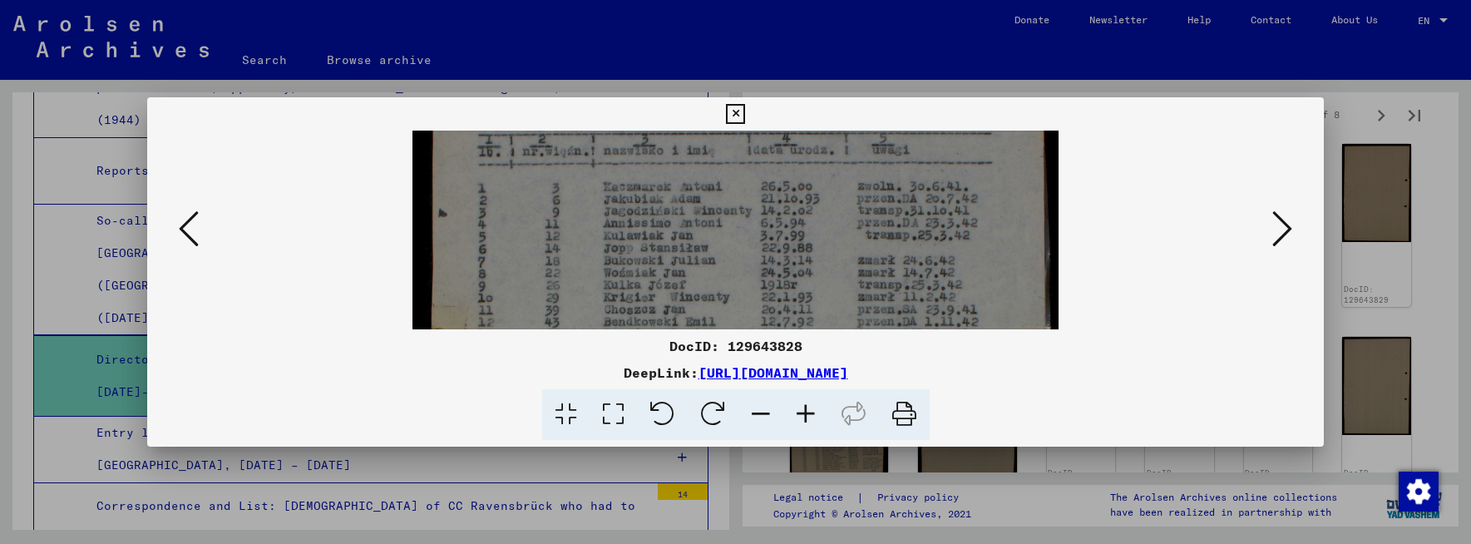
drag, startPoint x: 975, startPoint y: 279, endPoint x: 970, endPoint y: 190, distance: 89.2
click at [970, 185] on img at bounding box center [735, 460] width 647 height 906
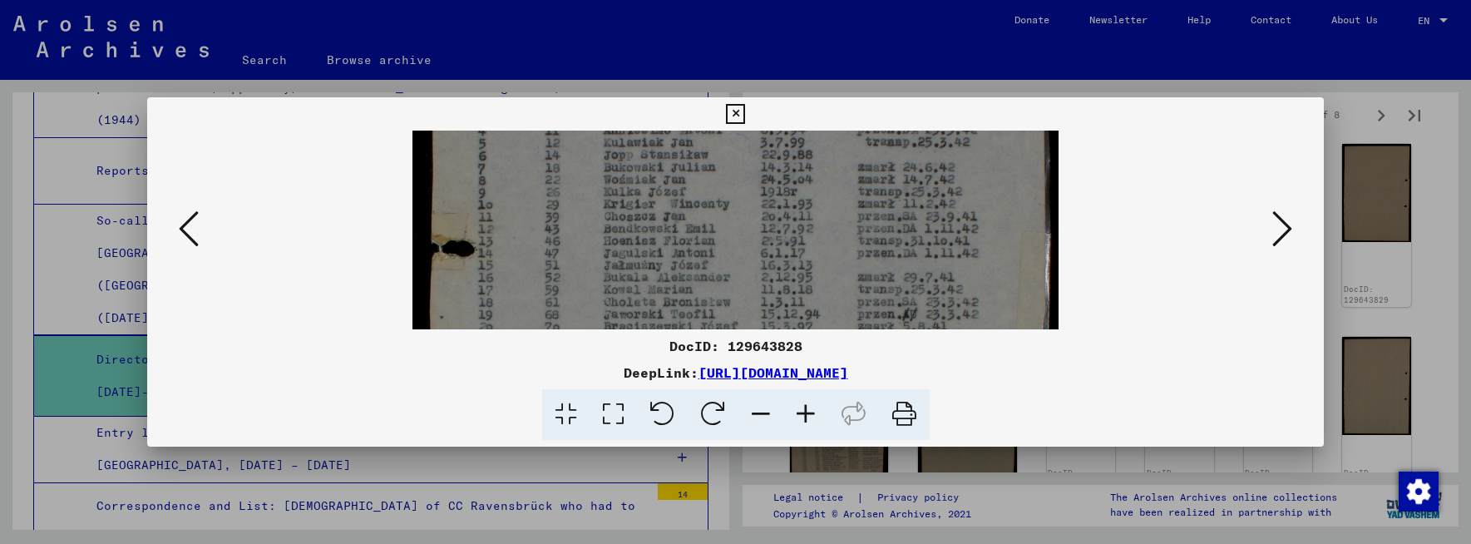
drag, startPoint x: 962, startPoint y: 261, endPoint x: 961, endPoint y: 184, distance: 77.3
click at [961, 184] on img at bounding box center [735, 367] width 647 height 906
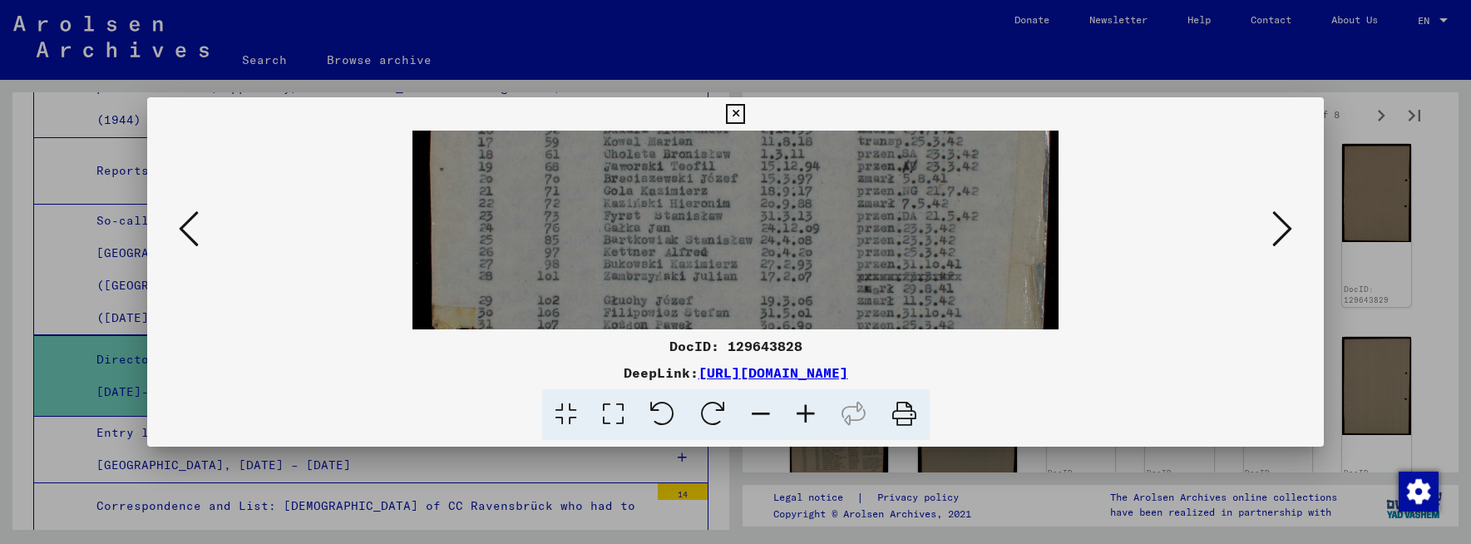
drag, startPoint x: 955, startPoint y: 276, endPoint x: 944, endPoint y: 178, distance: 98.7
click at [945, 177] on img at bounding box center [735, 219] width 647 height 906
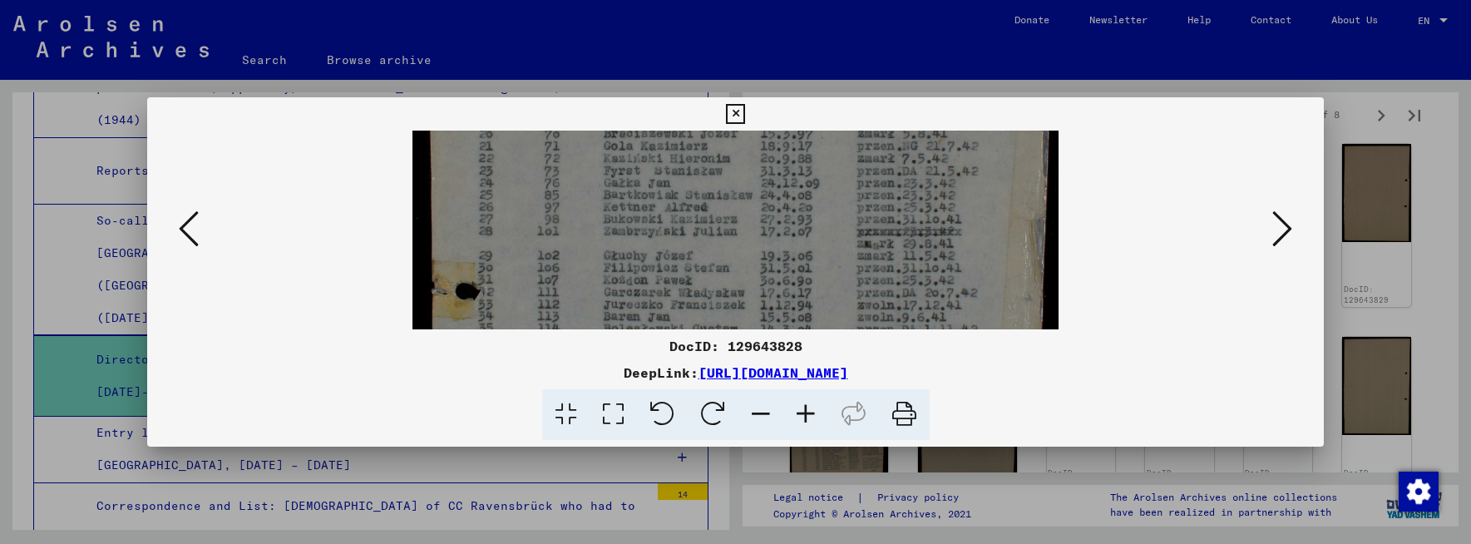
drag, startPoint x: 932, startPoint y: 268, endPoint x: 930, endPoint y: 173, distance: 94.8
click at [931, 171] on img at bounding box center [735, 174] width 647 height 906
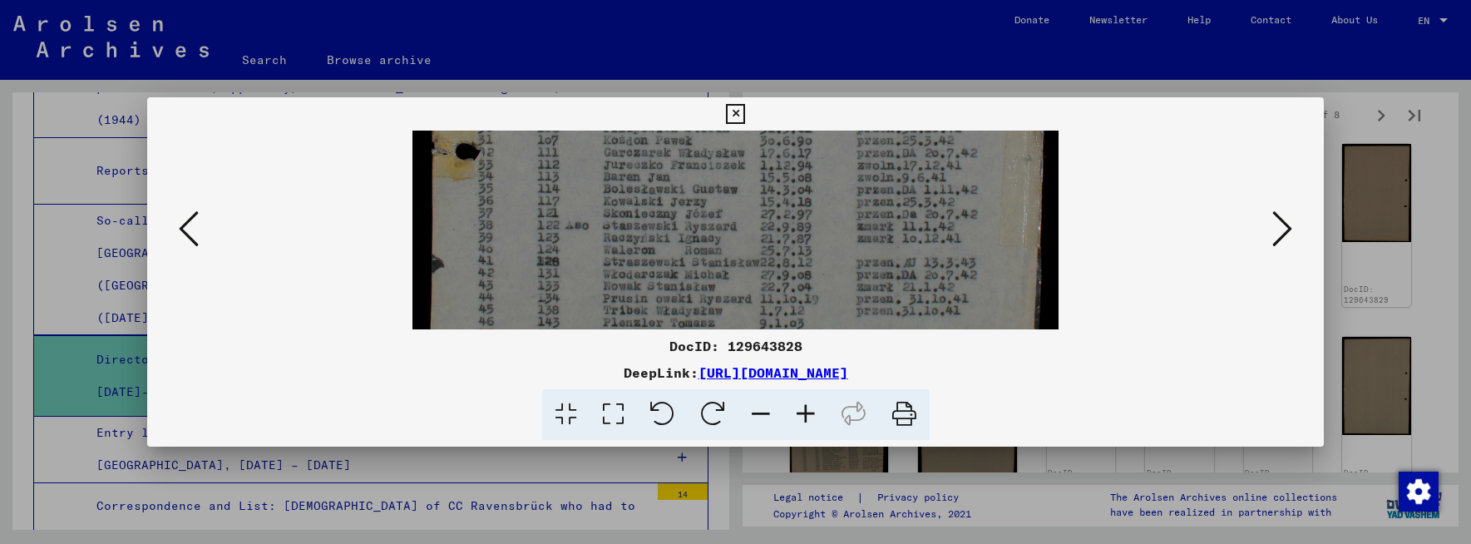
drag, startPoint x: 925, startPoint y: 266, endPoint x: 931, endPoint y: 165, distance: 101.7
click at [931, 165] on img at bounding box center [735, 35] width 647 height 906
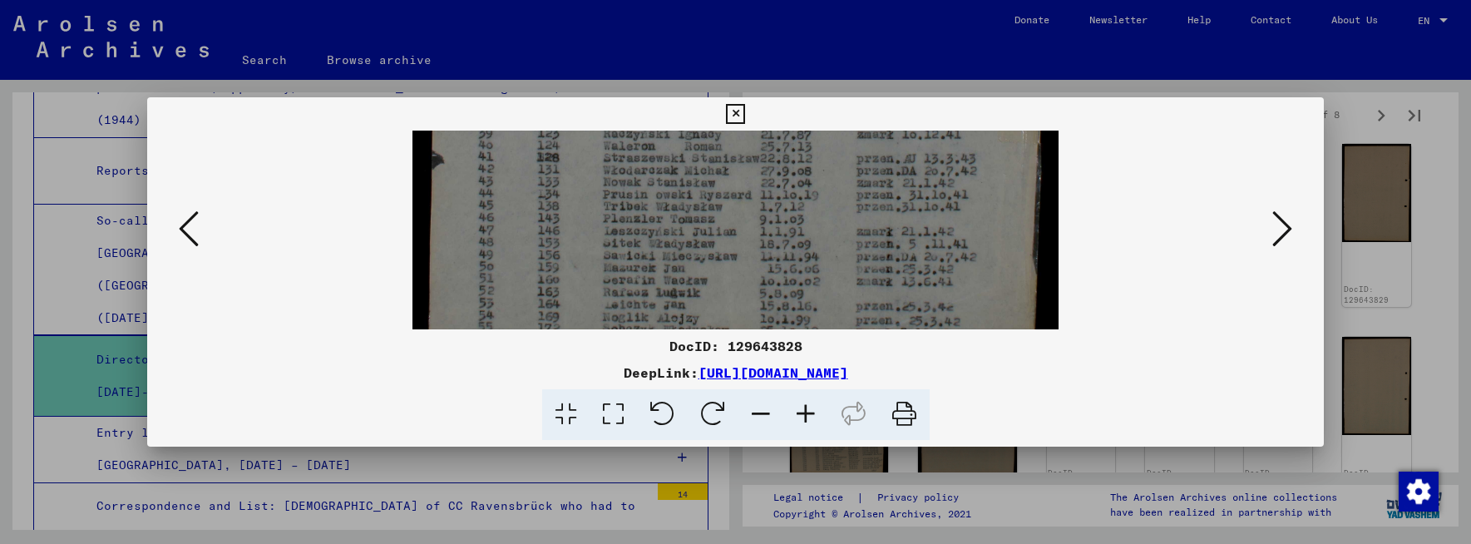
drag, startPoint x: 936, startPoint y: 285, endPoint x: 944, endPoint y: 168, distance: 117.5
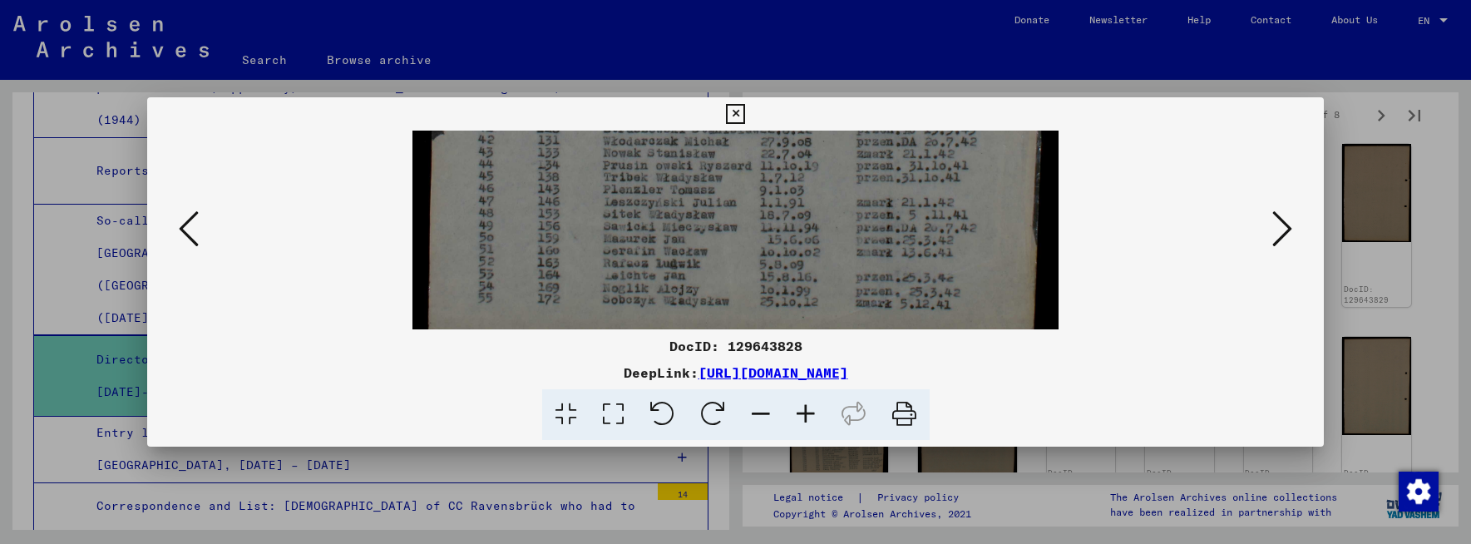
scroll to position [707, 0]
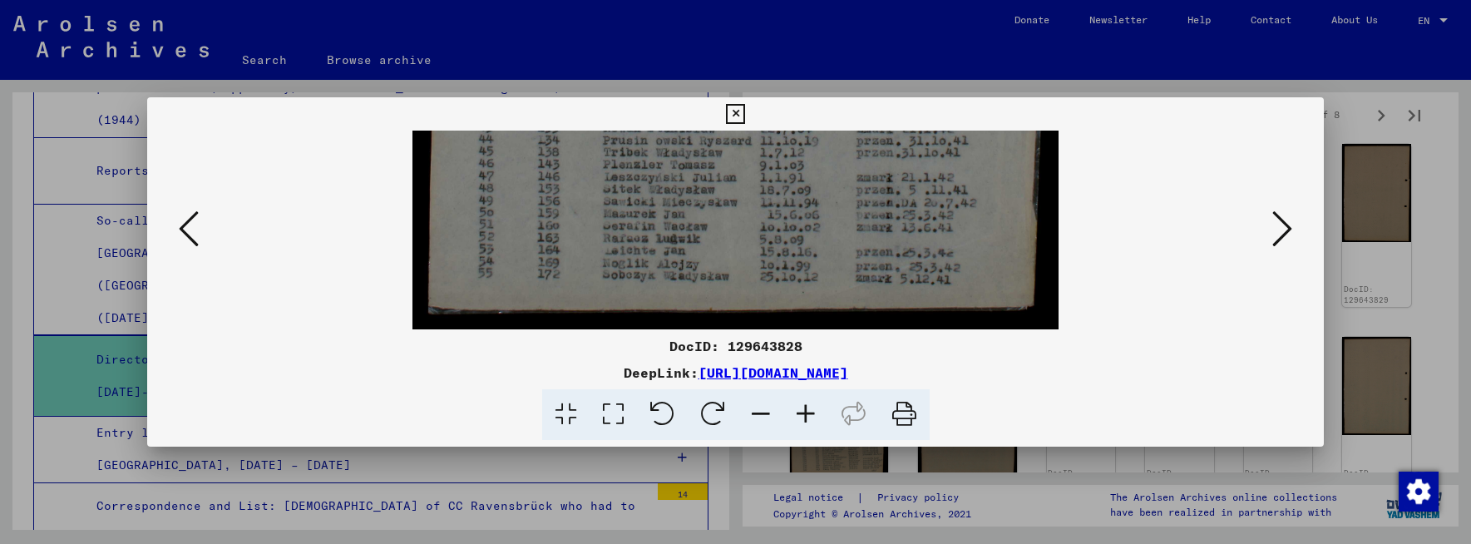
drag, startPoint x: 935, startPoint y: 291, endPoint x: 940, endPoint y: 204, distance: 87.5
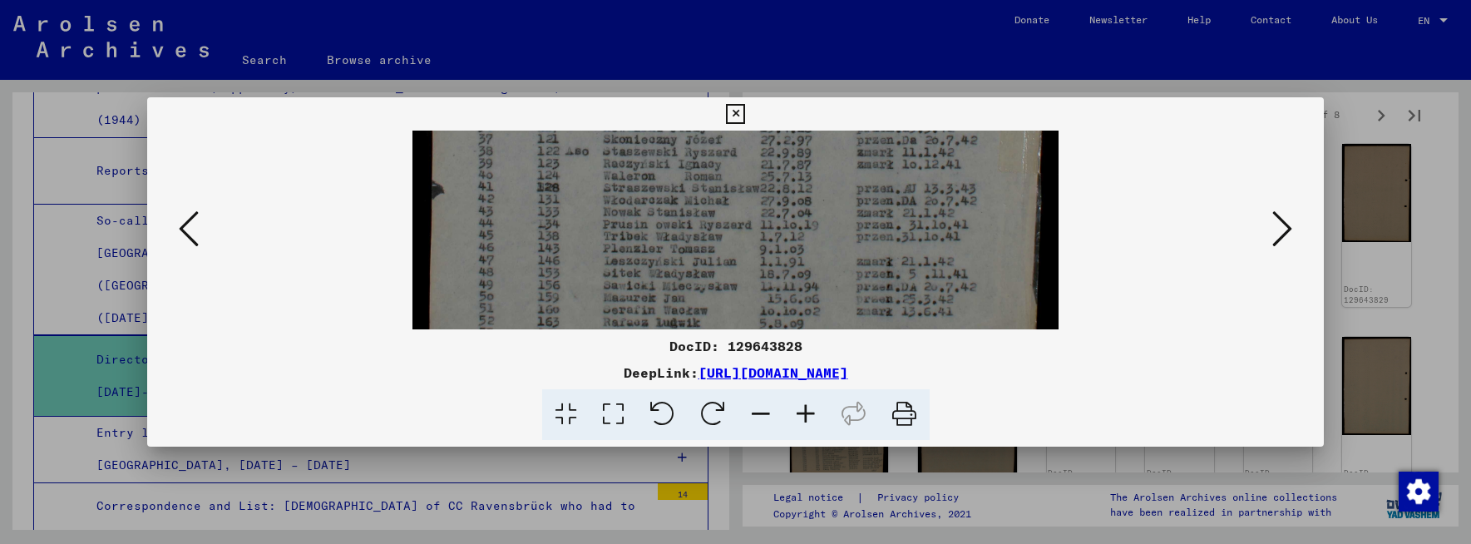
drag, startPoint x: 886, startPoint y: 196, endPoint x: 896, endPoint y: 280, distance: 84.6
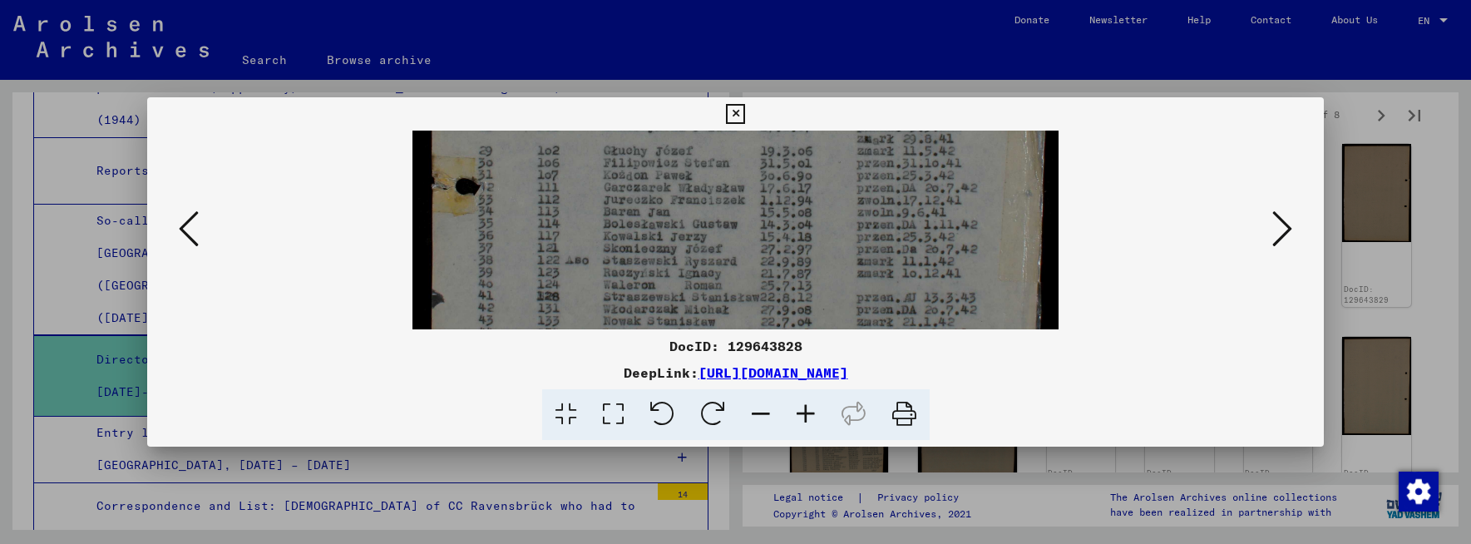
drag, startPoint x: 865, startPoint y: 181, endPoint x: 868, endPoint y: 294, distance: 113.1
click at [868, 294] on img at bounding box center [735, 70] width 647 height 906
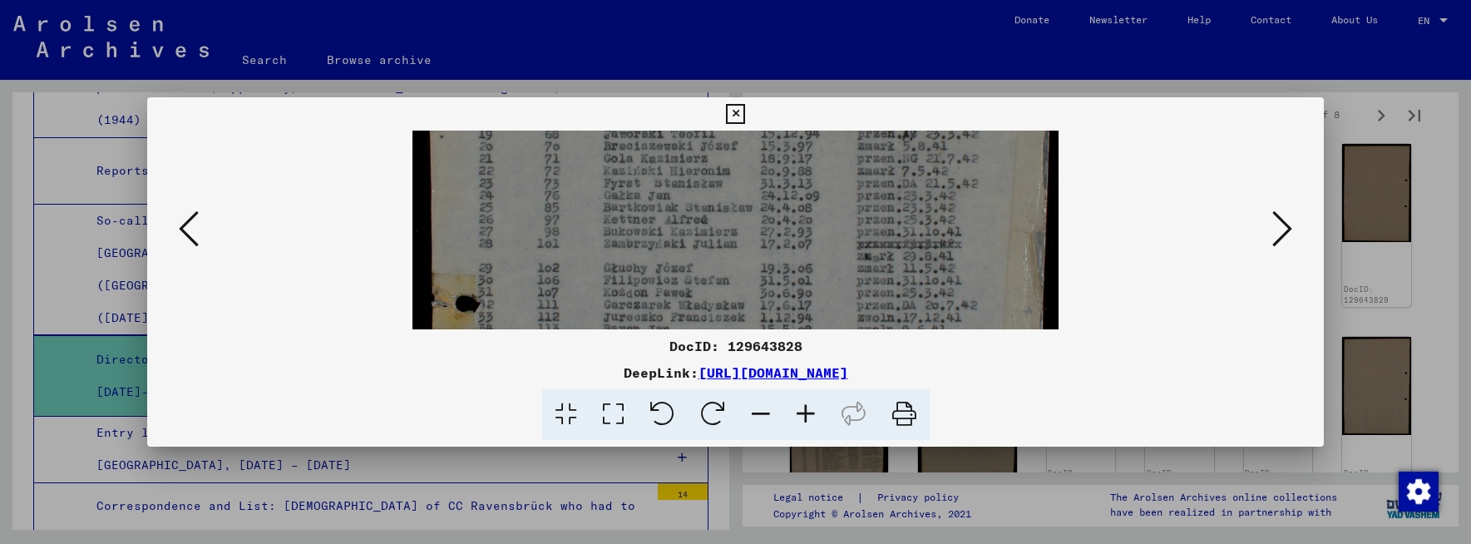
drag, startPoint x: 831, startPoint y: 168, endPoint x: 849, endPoint y: 287, distance: 120.3
click at [849, 287] on img at bounding box center [735, 187] width 647 height 906
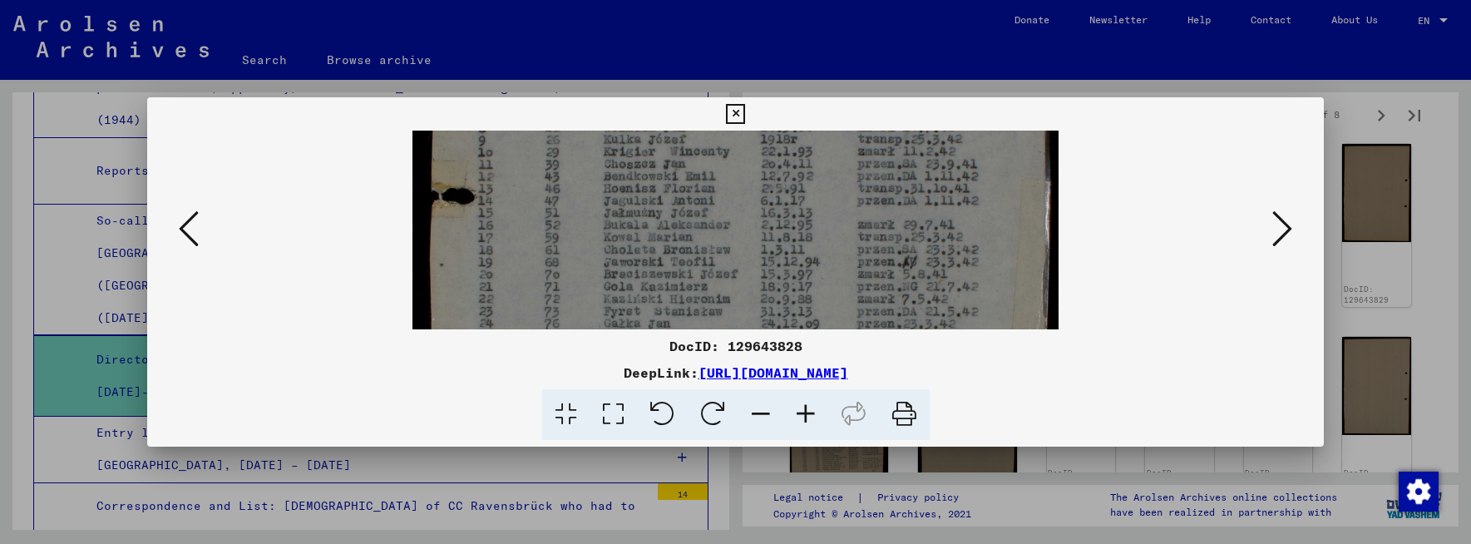
drag, startPoint x: 827, startPoint y: 169, endPoint x: 849, endPoint y: 287, distance: 120.2
click at [850, 294] on img at bounding box center [735, 315] width 647 height 906
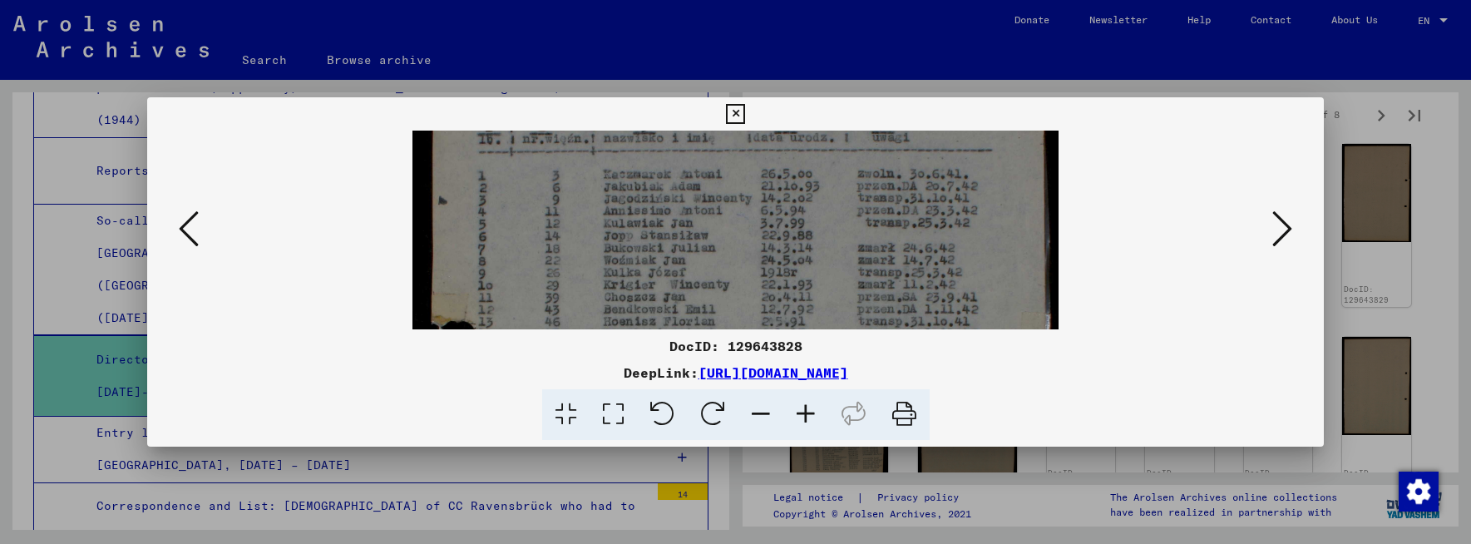
drag, startPoint x: 833, startPoint y: 164, endPoint x: 877, endPoint y: 317, distance: 159.2
click at [877, 317] on img at bounding box center [735, 448] width 647 height 906
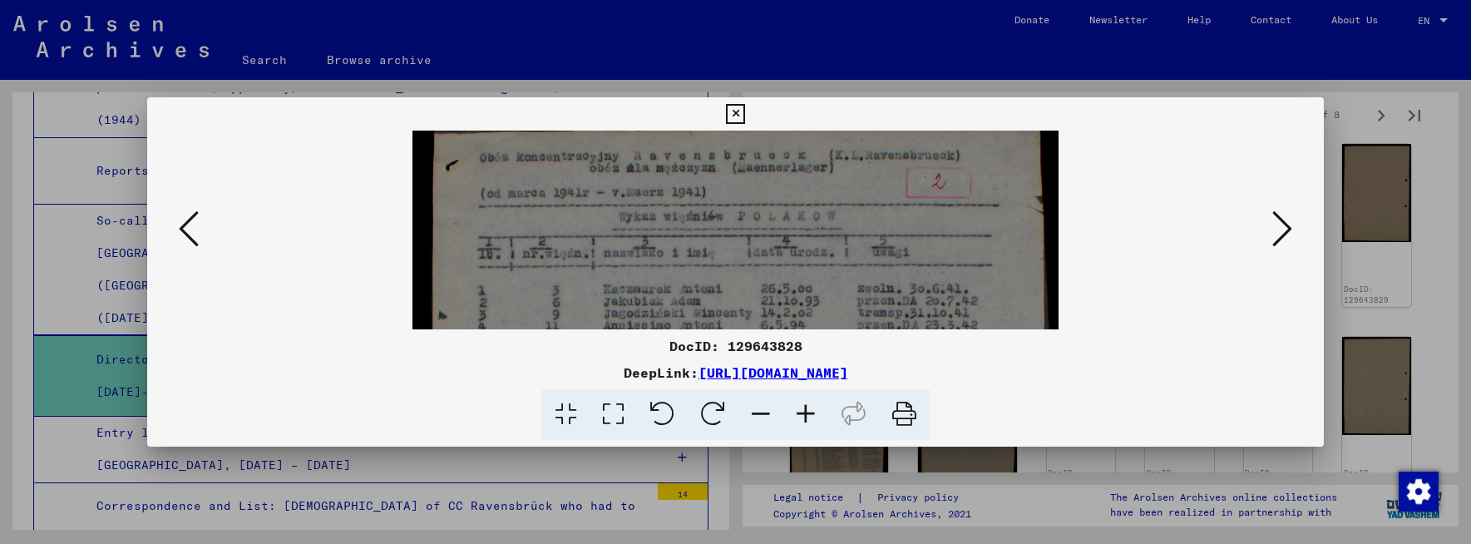
drag, startPoint x: 853, startPoint y: 185, endPoint x: 879, endPoint y: 281, distance: 99.0
click at [1073, 371] on div "DeepLink: [URL][DOMAIN_NAME]" at bounding box center [735, 373] width 1177 height 20
click at [1290, 228] on icon at bounding box center [1282, 229] width 20 height 40
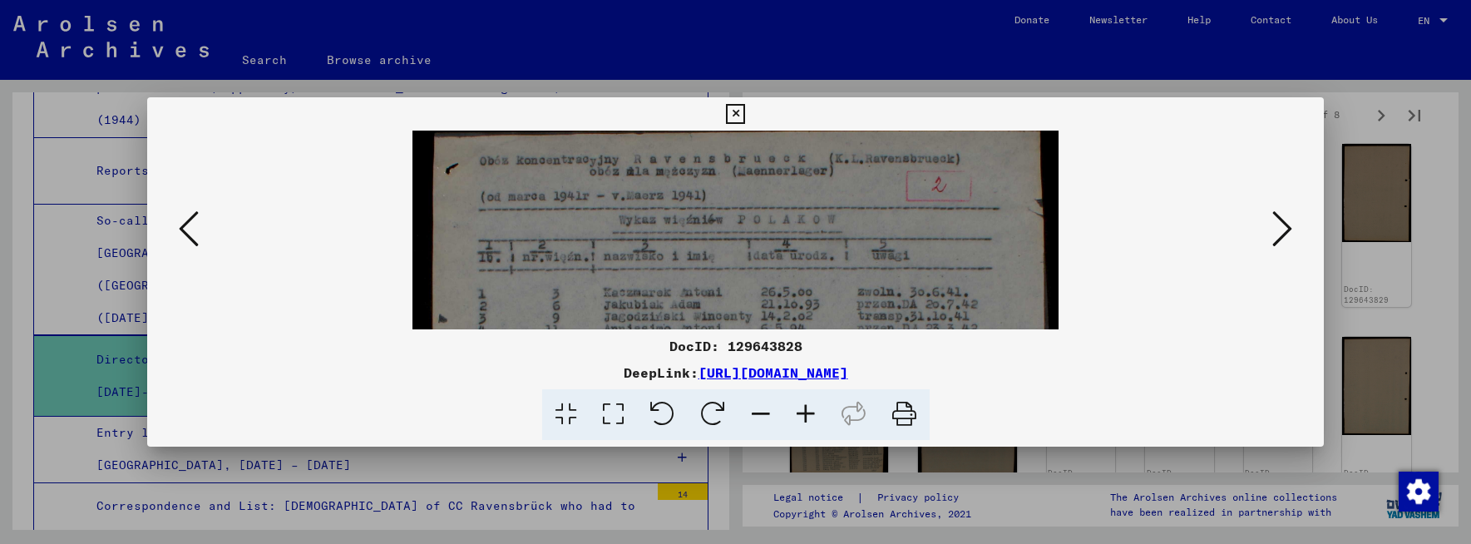
scroll to position [0, 0]
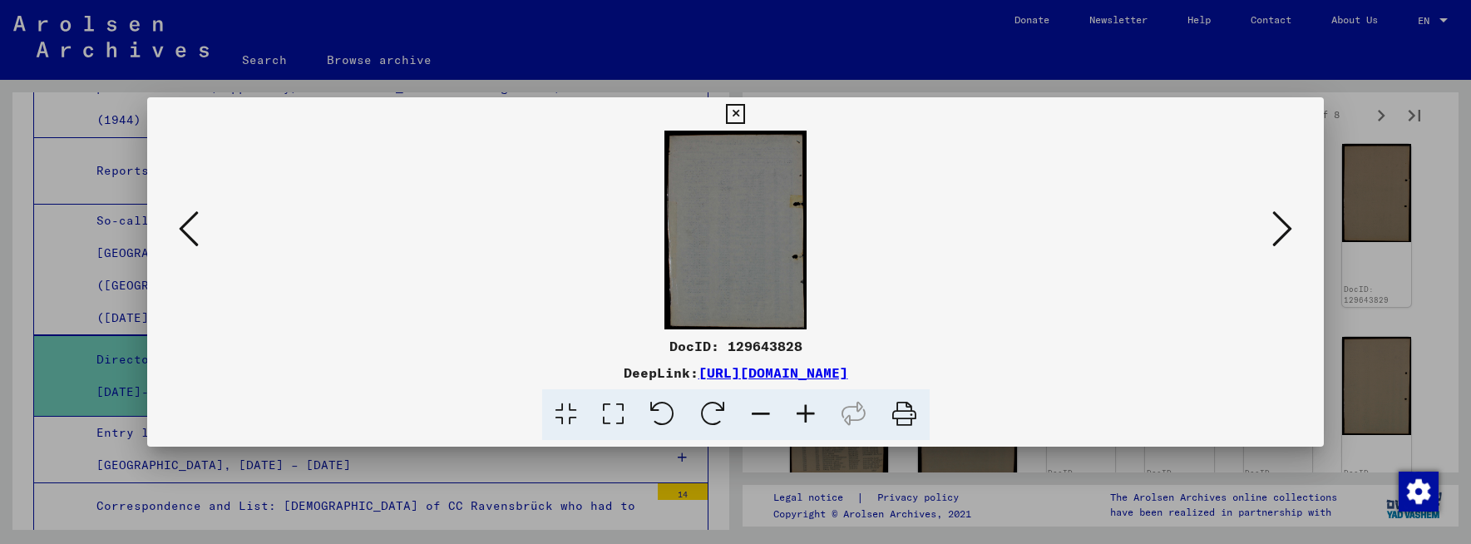
click at [1290, 228] on icon at bounding box center [1282, 229] width 20 height 40
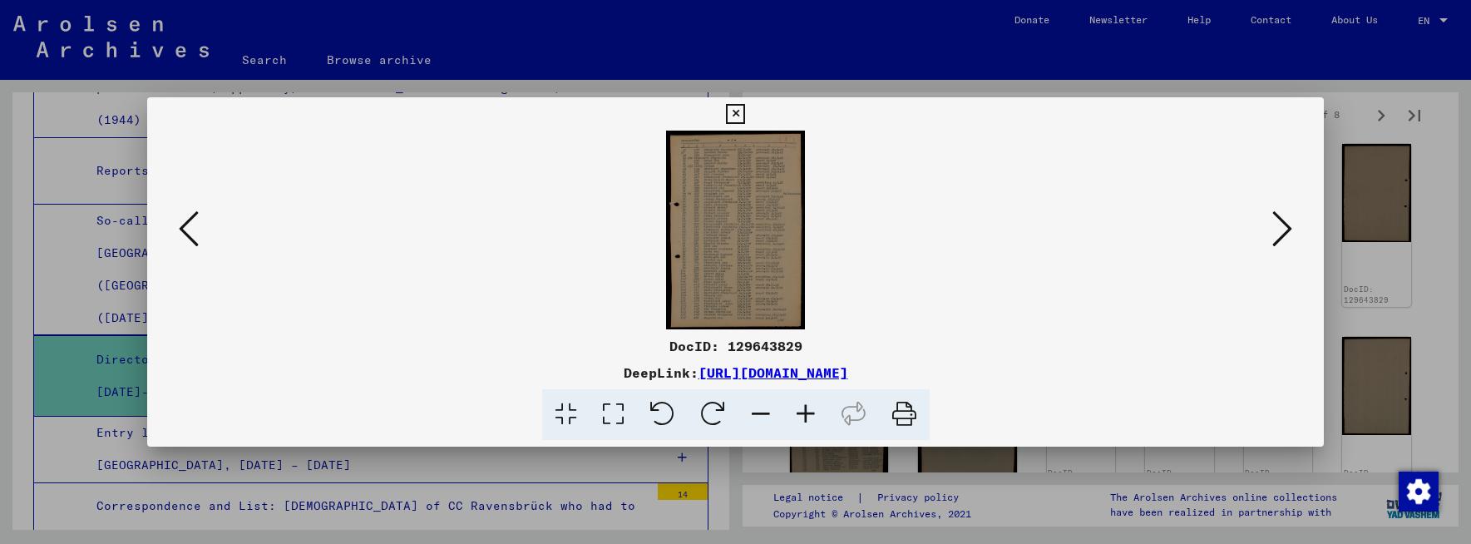
click at [810, 411] on icon at bounding box center [805, 414] width 45 height 51
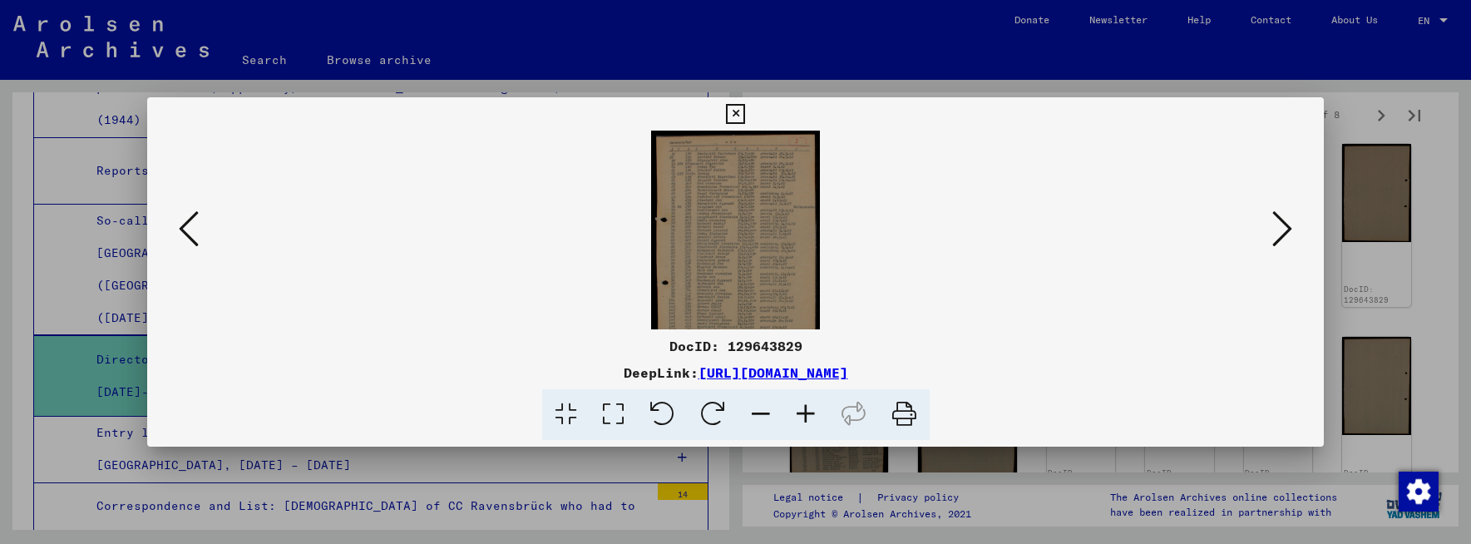
click at [809, 411] on icon at bounding box center [805, 414] width 45 height 51
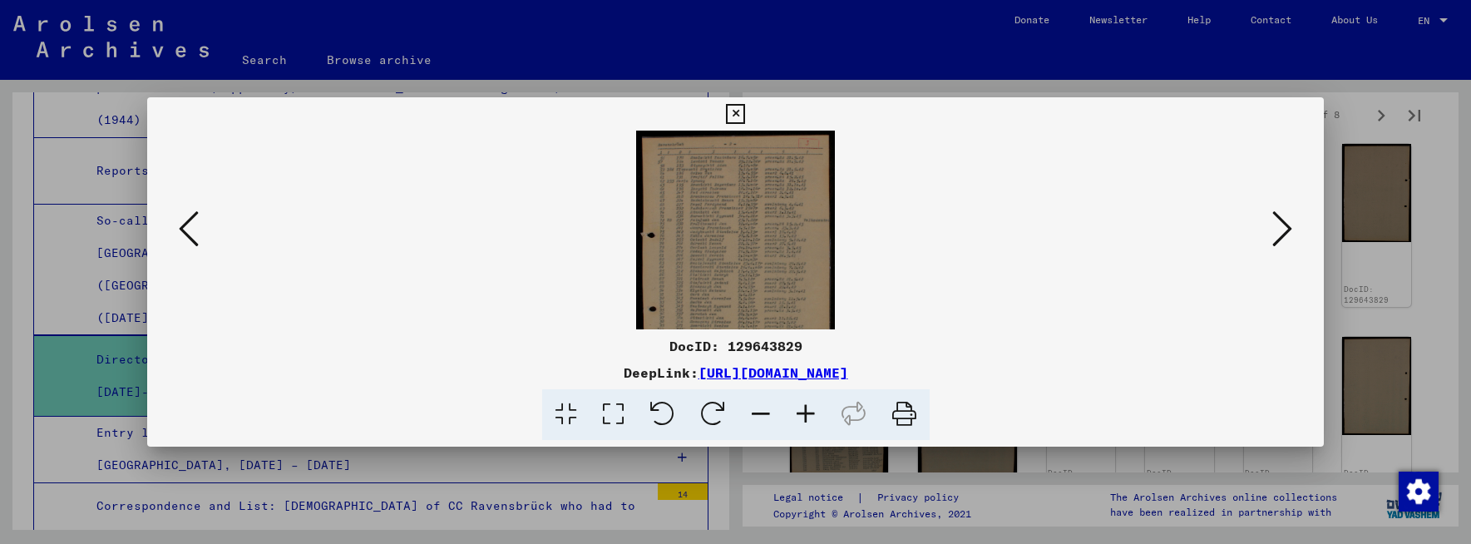
click at [806, 411] on icon at bounding box center [805, 414] width 45 height 51
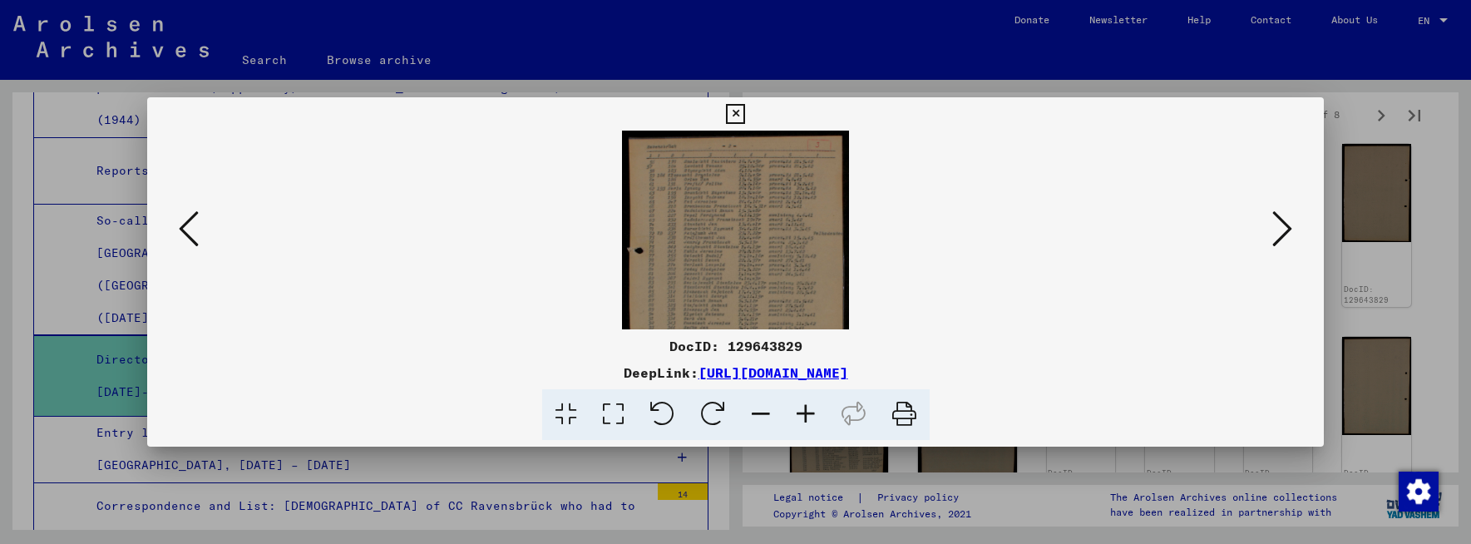
click at [805, 411] on icon at bounding box center [805, 414] width 45 height 51
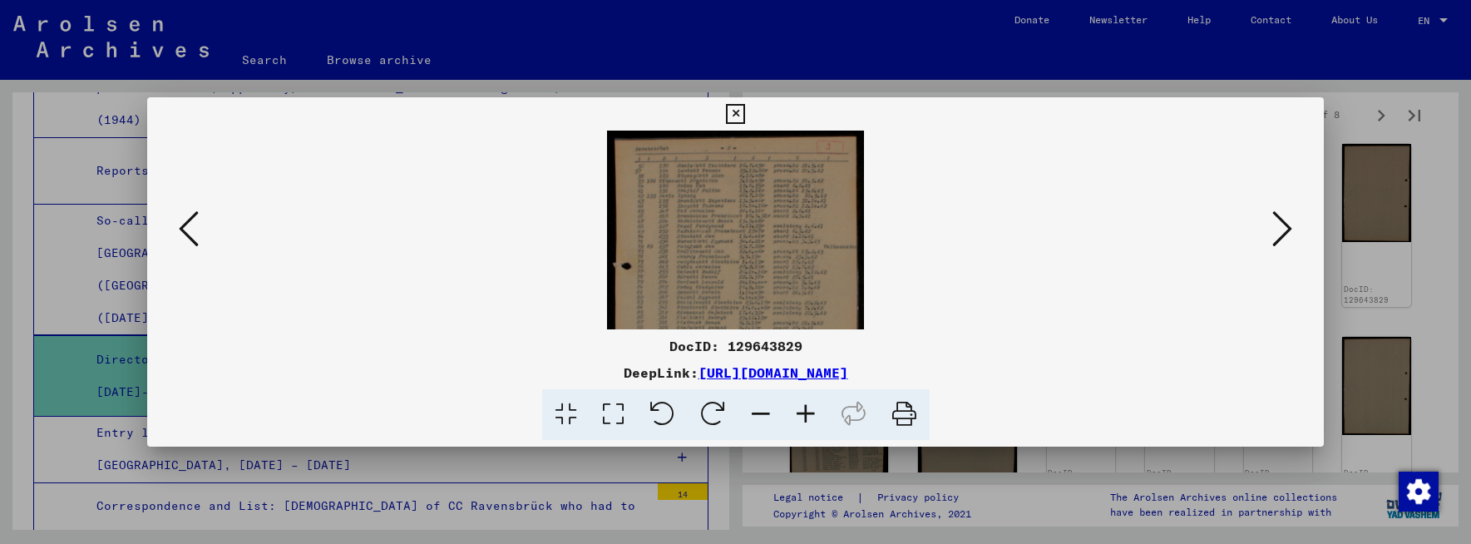
click at [805, 411] on icon at bounding box center [805, 414] width 45 height 51
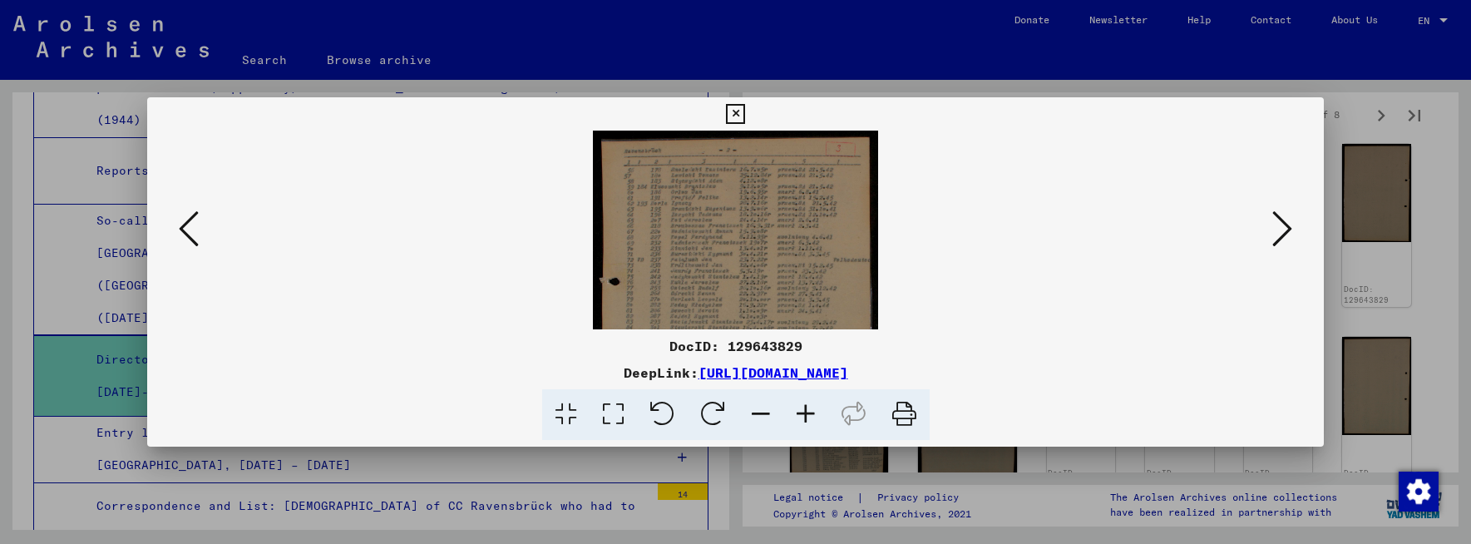
click at [805, 411] on icon at bounding box center [805, 414] width 45 height 51
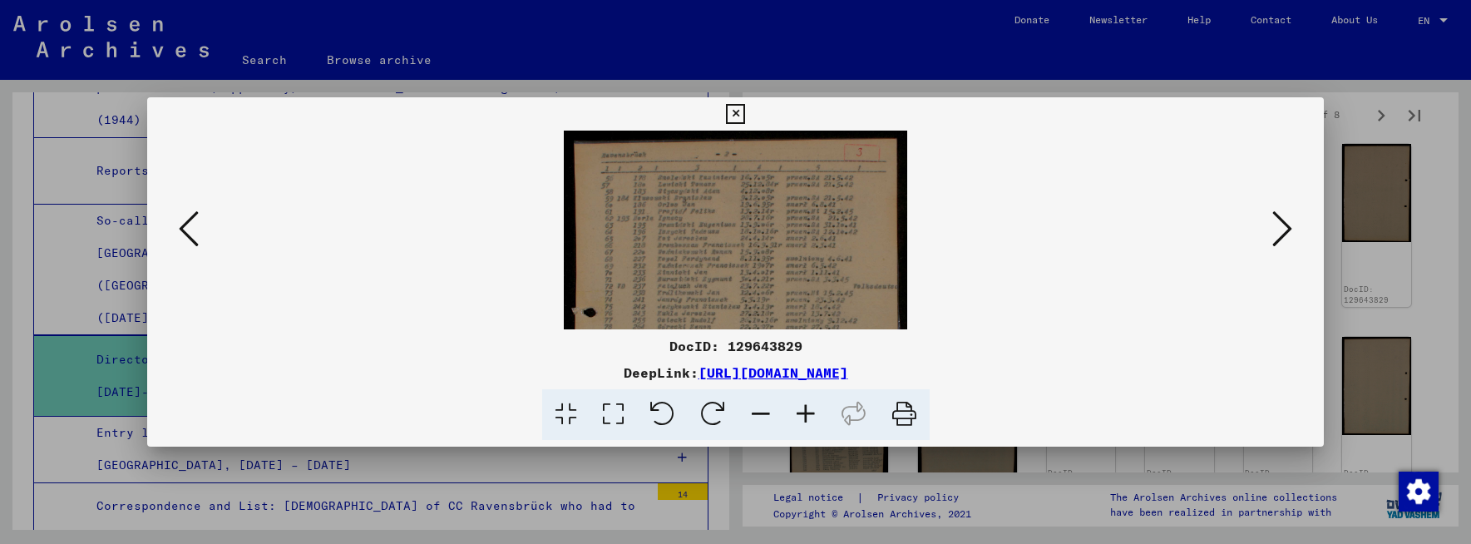
click at [805, 411] on icon at bounding box center [805, 414] width 45 height 51
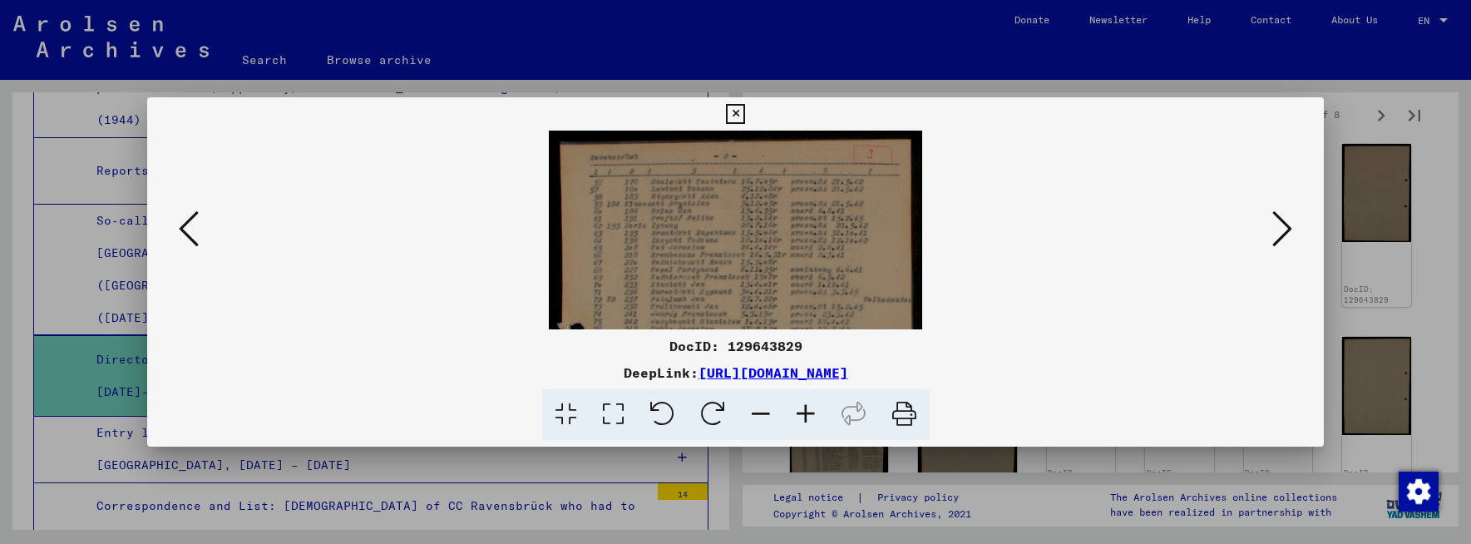
click at [805, 411] on icon at bounding box center [805, 414] width 45 height 51
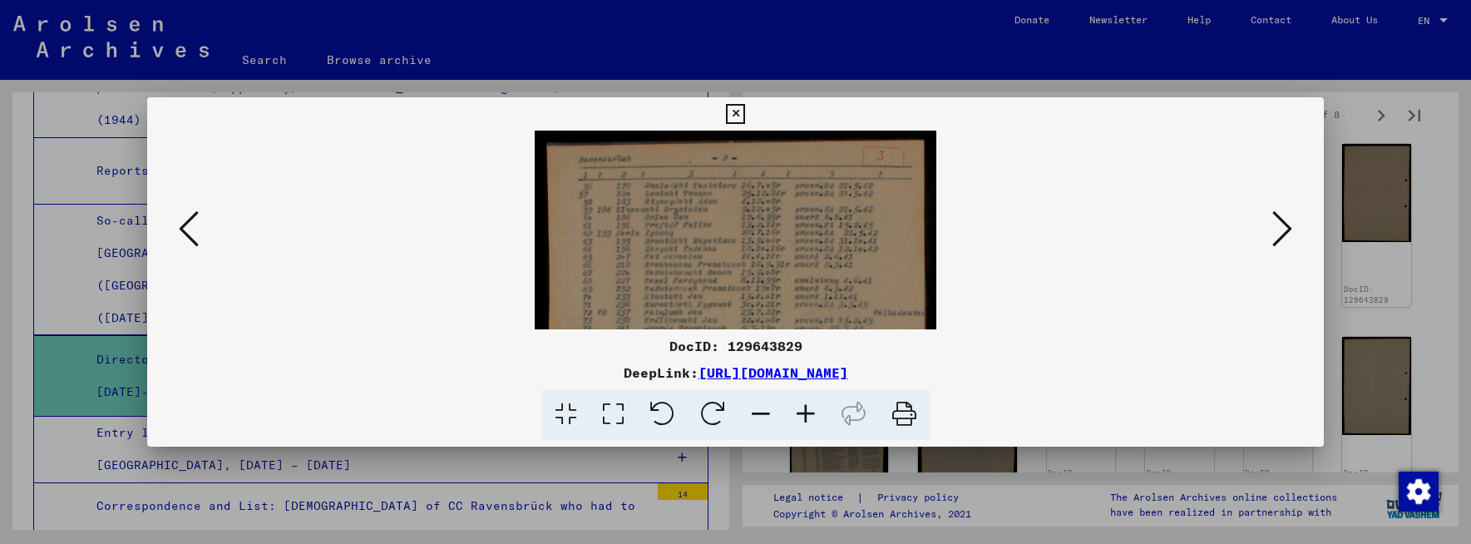
click at [805, 411] on icon at bounding box center [805, 414] width 45 height 51
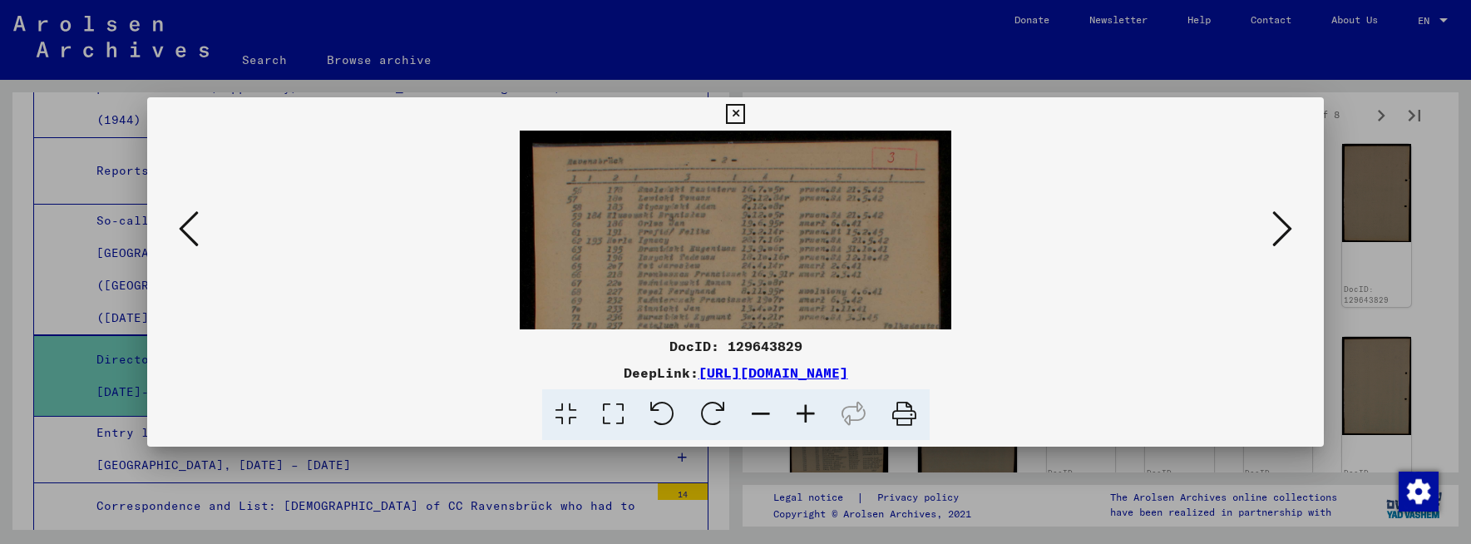
click at [805, 411] on icon at bounding box center [805, 414] width 45 height 51
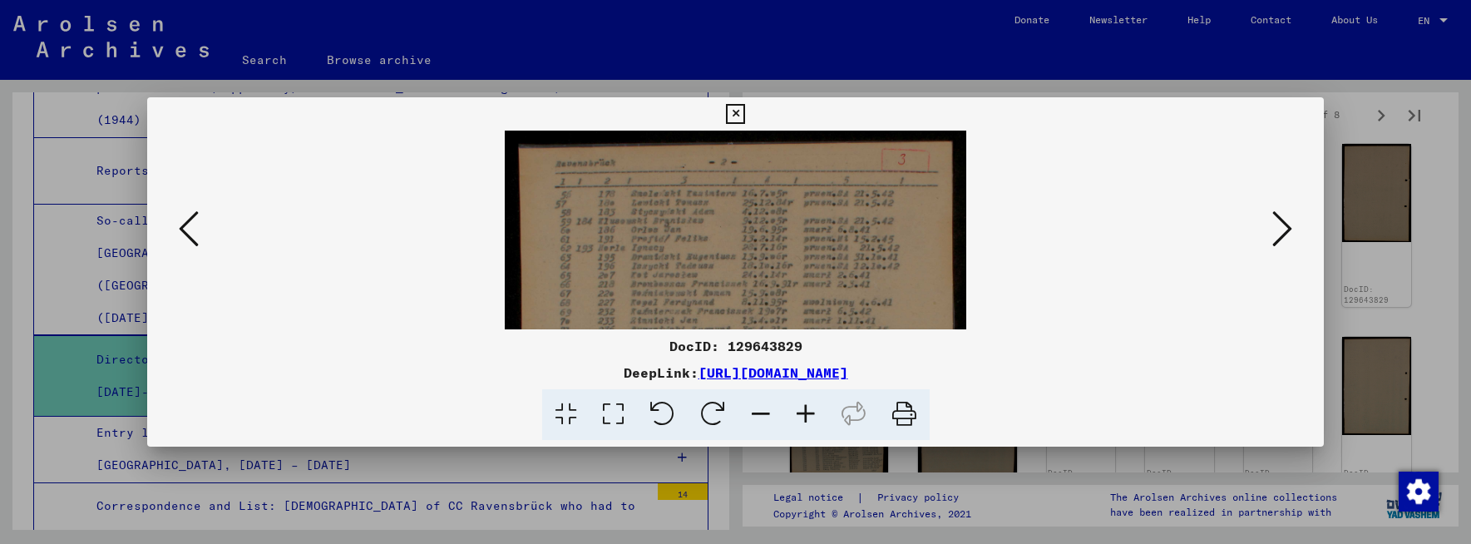
click at [805, 411] on icon at bounding box center [805, 414] width 45 height 51
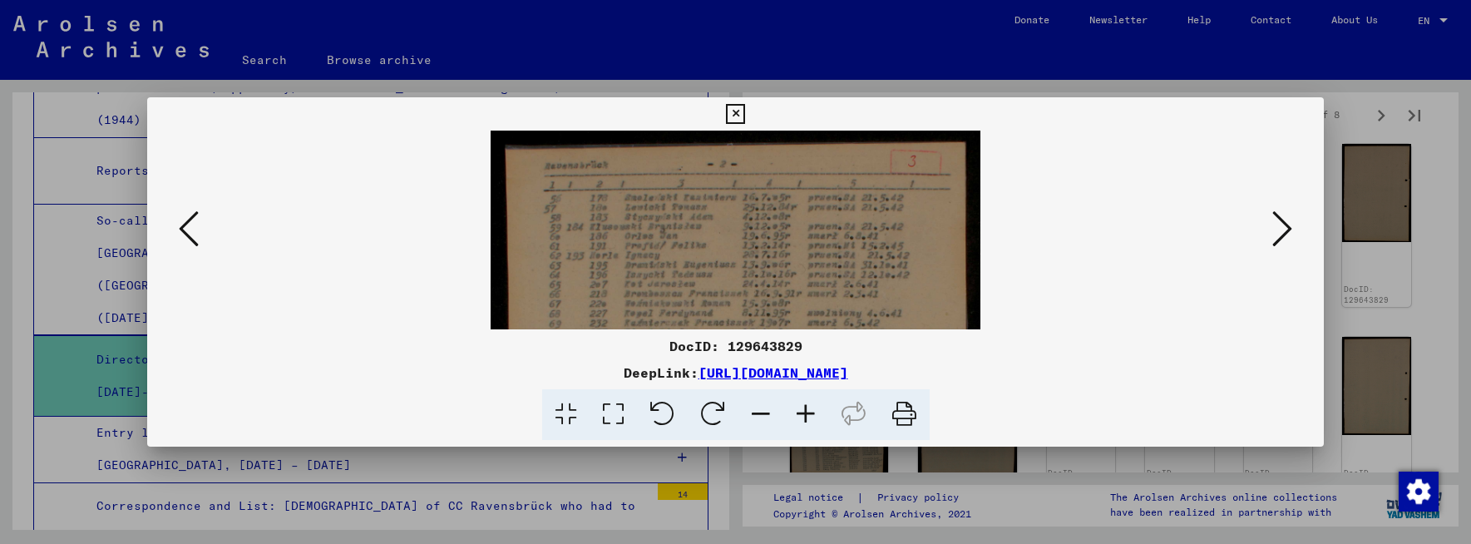
click at [805, 411] on icon at bounding box center [805, 414] width 45 height 51
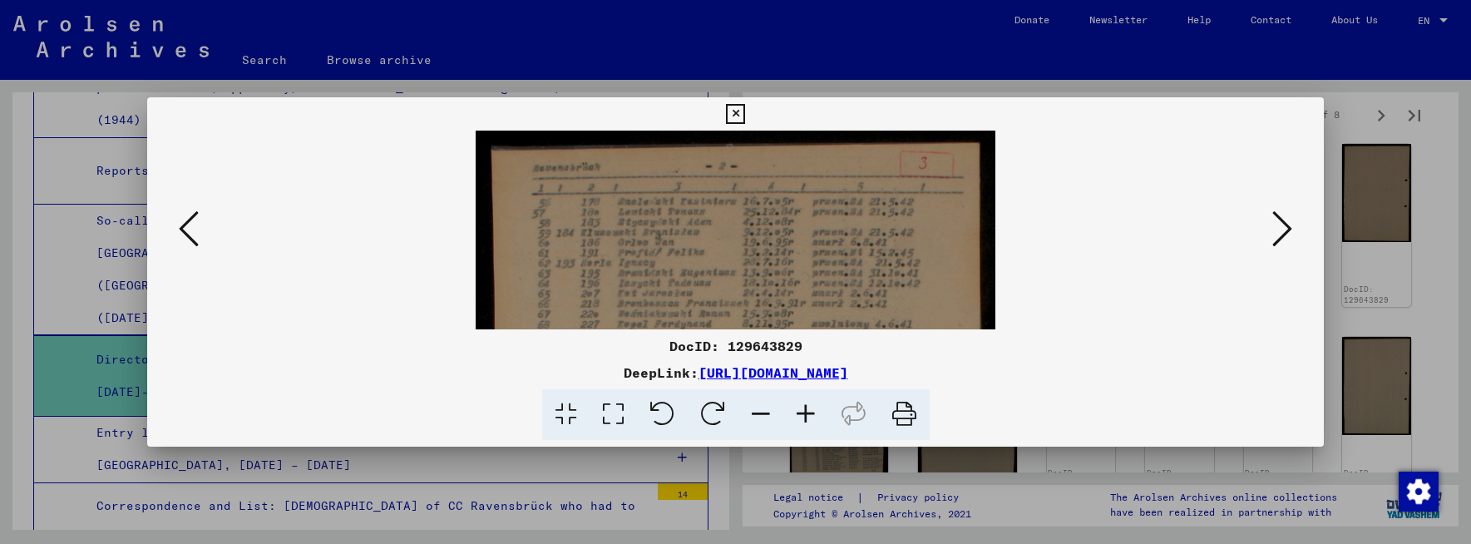
click at [805, 411] on icon at bounding box center [805, 414] width 45 height 51
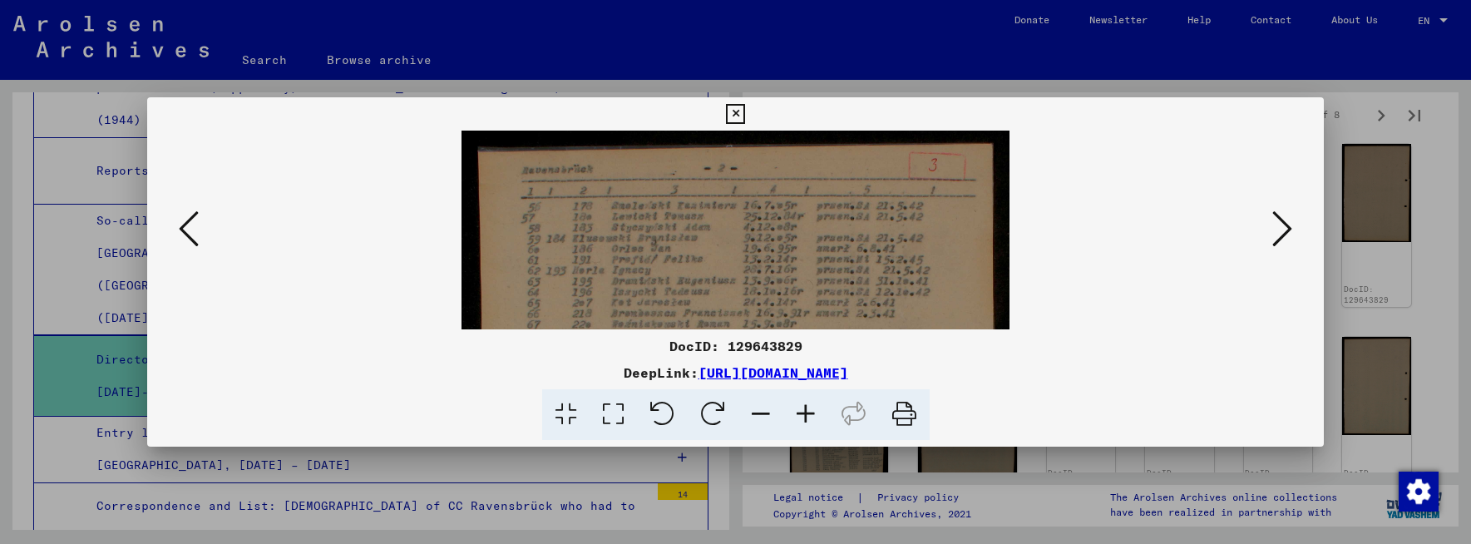
click at [805, 411] on icon at bounding box center [805, 414] width 45 height 51
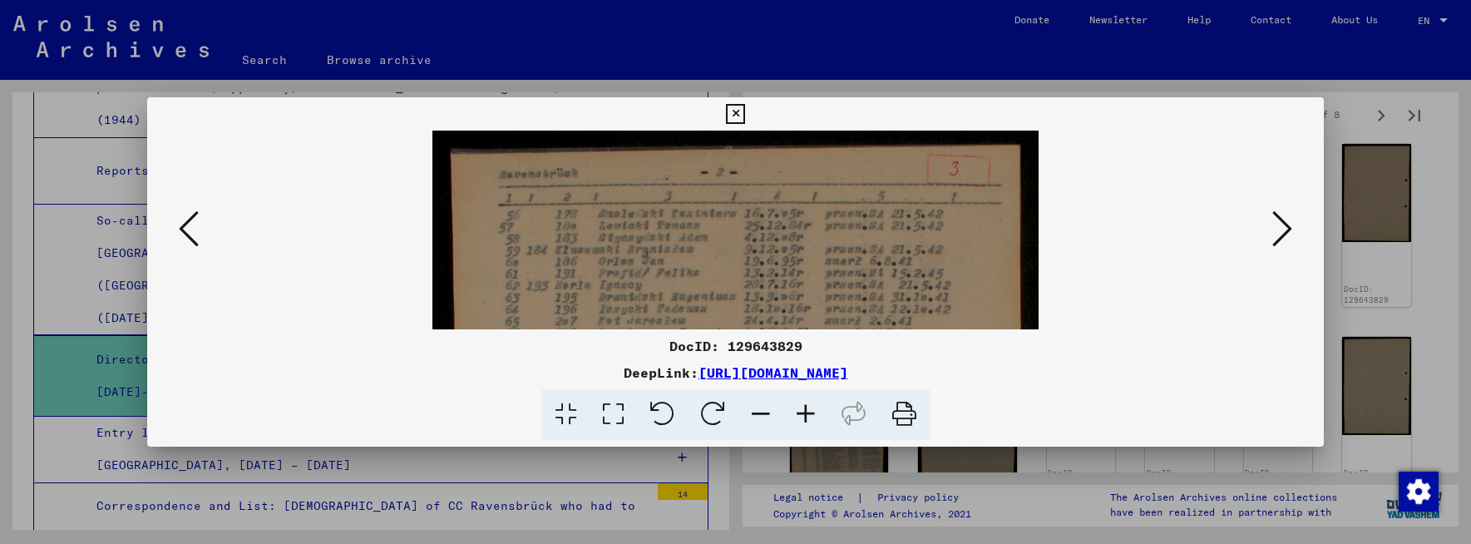
scroll to position [15, 0]
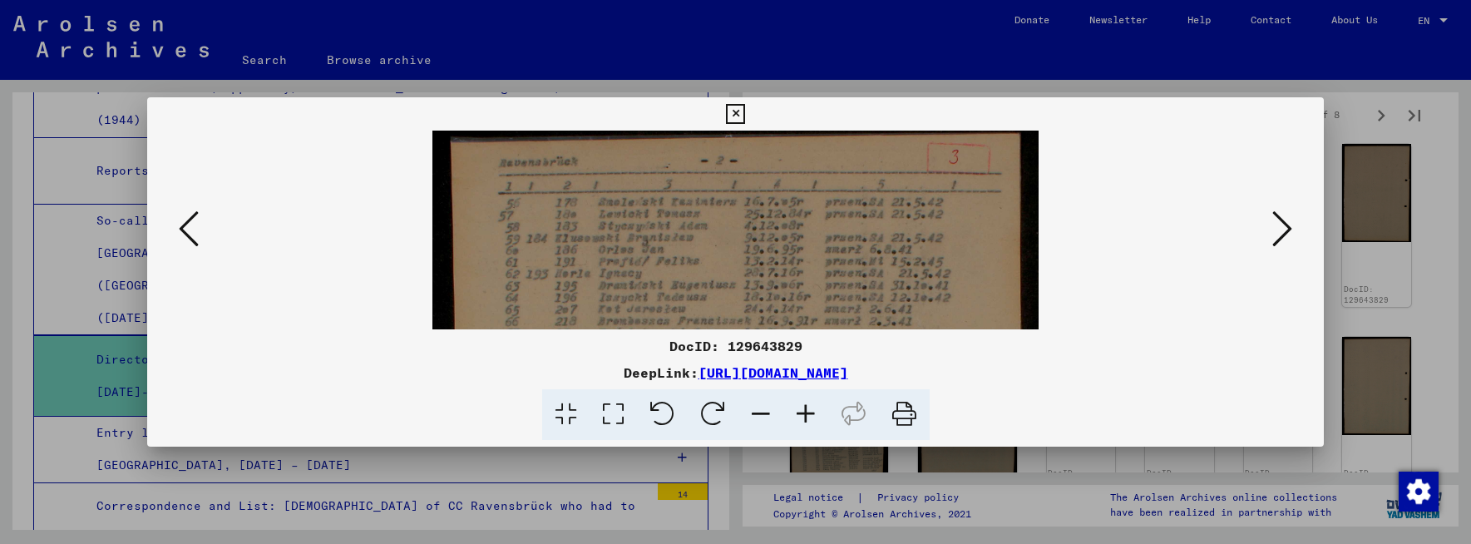
drag, startPoint x: 734, startPoint y: 293, endPoint x: 562, endPoint y: 276, distance: 172.9
click at [570, 280] on img at bounding box center [735, 551] width 607 height 864
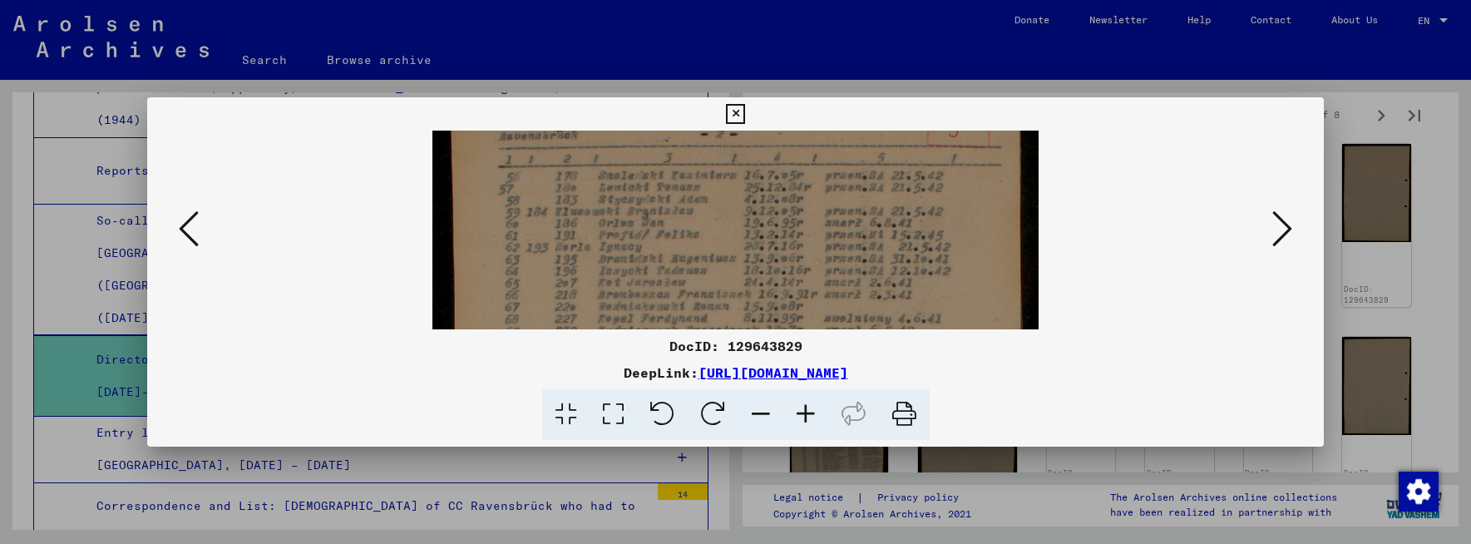
drag, startPoint x: 792, startPoint y: 306, endPoint x: 802, endPoint y: 274, distance: 33.4
click at [802, 274] on img at bounding box center [735, 524] width 607 height 864
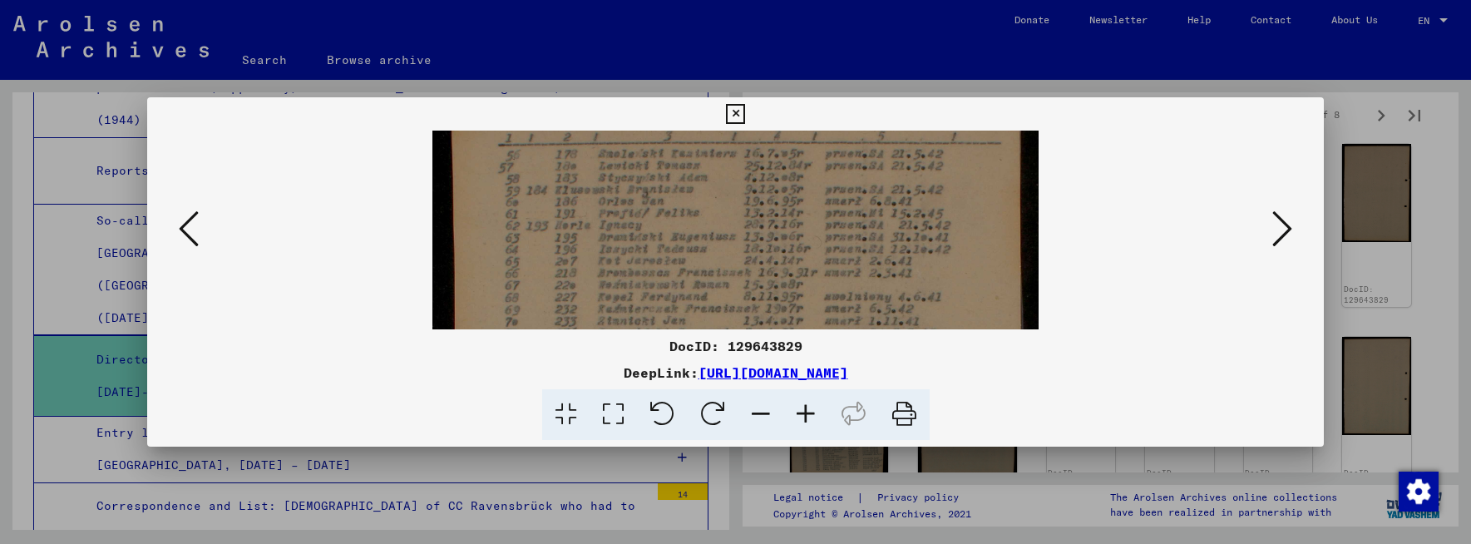
scroll to position [80, 0]
drag, startPoint x: 852, startPoint y: 306, endPoint x: 861, endPoint y: 267, distance: 40.3
click at [858, 273] on img at bounding box center [735, 487] width 607 height 864
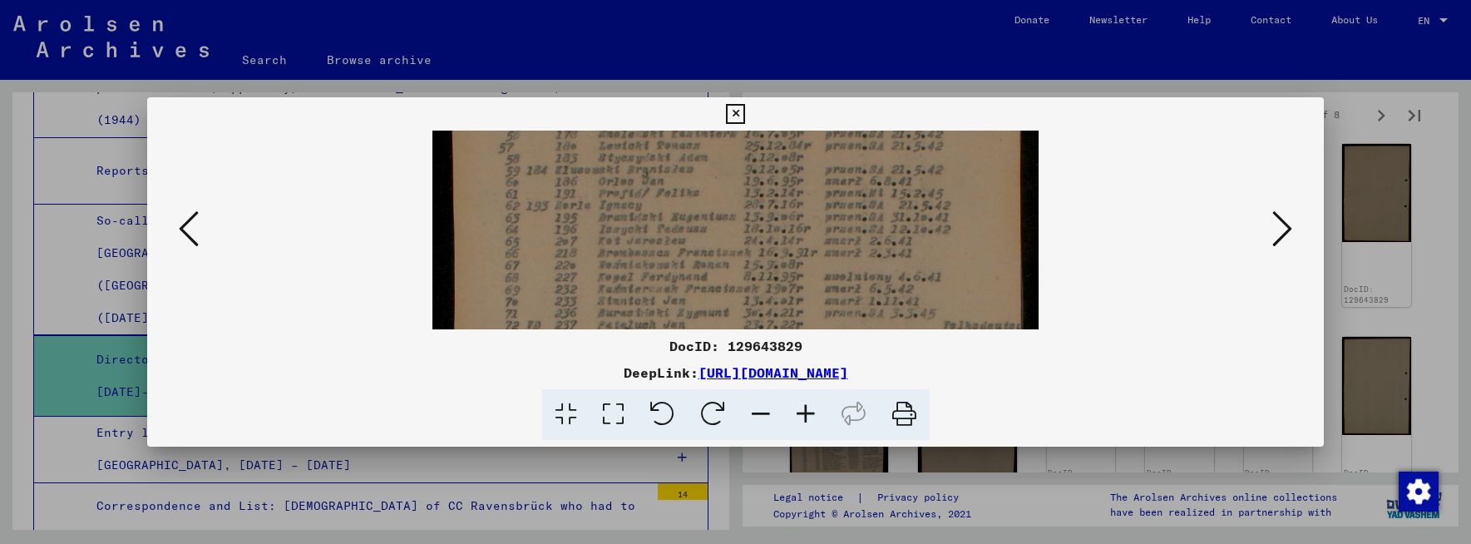
click at [1093, 325] on div at bounding box center [736, 230] width 1064 height 199
click at [1286, 228] on icon at bounding box center [1282, 229] width 20 height 40
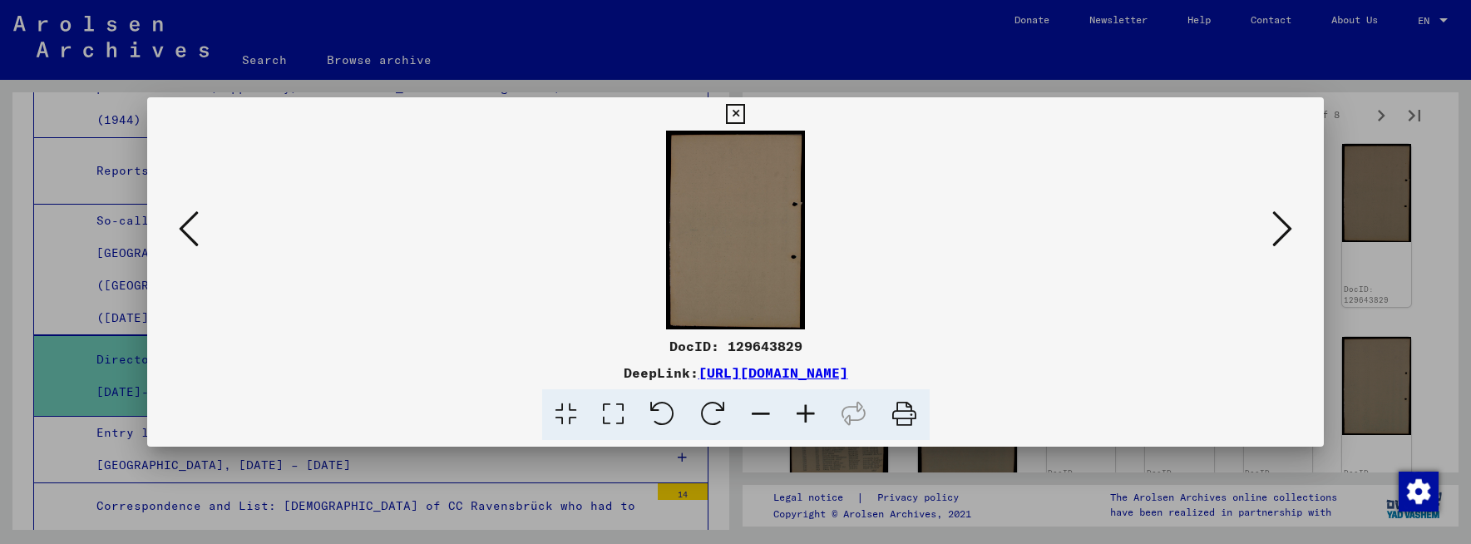
scroll to position [0, 0]
click at [1286, 228] on icon at bounding box center [1282, 229] width 20 height 40
click at [806, 412] on icon at bounding box center [805, 414] width 45 height 51
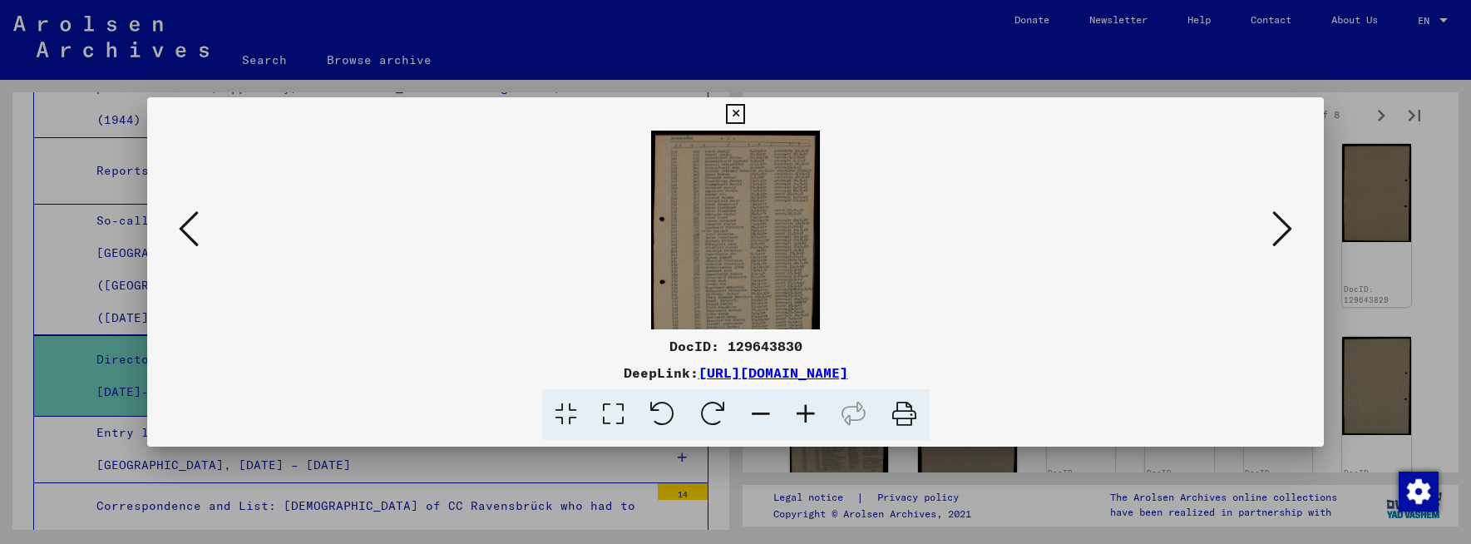
click at [806, 412] on icon at bounding box center [805, 414] width 45 height 51
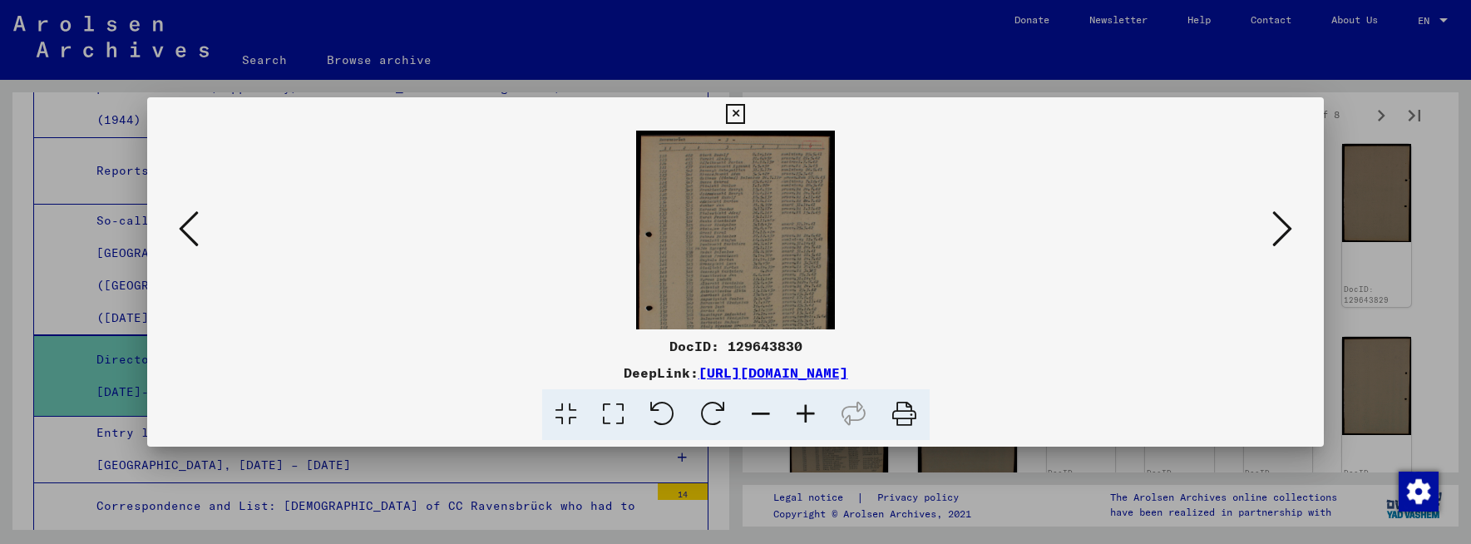
click at [806, 412] on icon at bounding box center [805, 414] width 45 height 51
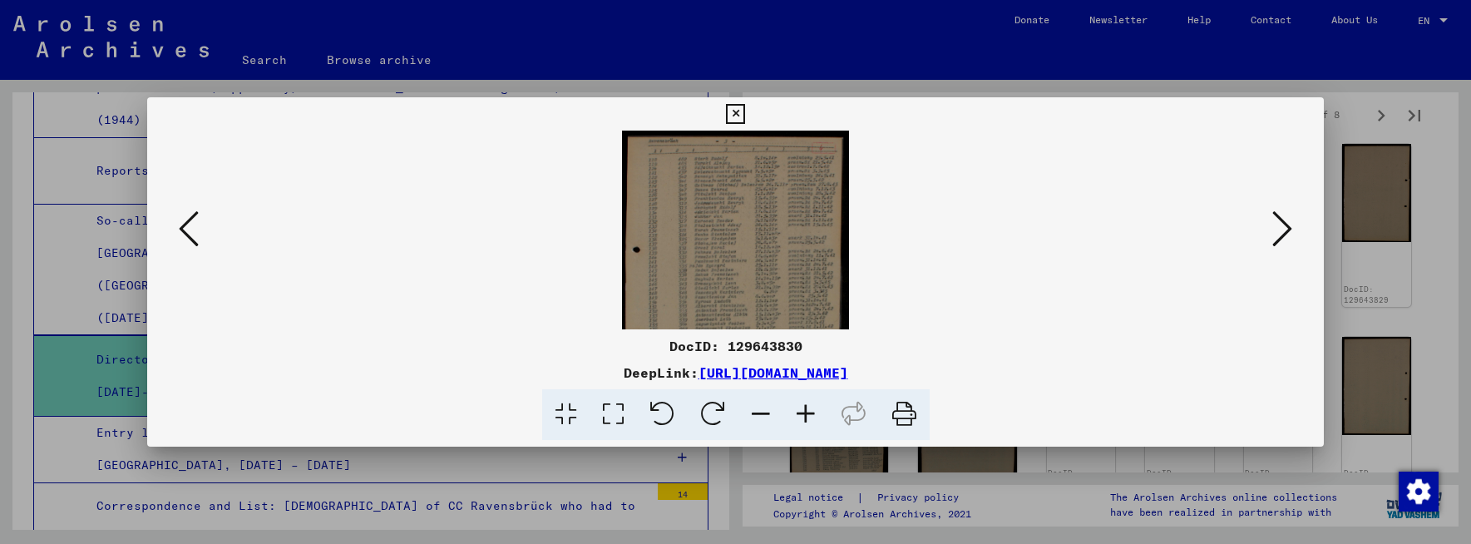
click at [806, 412] on icon at bounding box center [805, 414] width 45 height 51
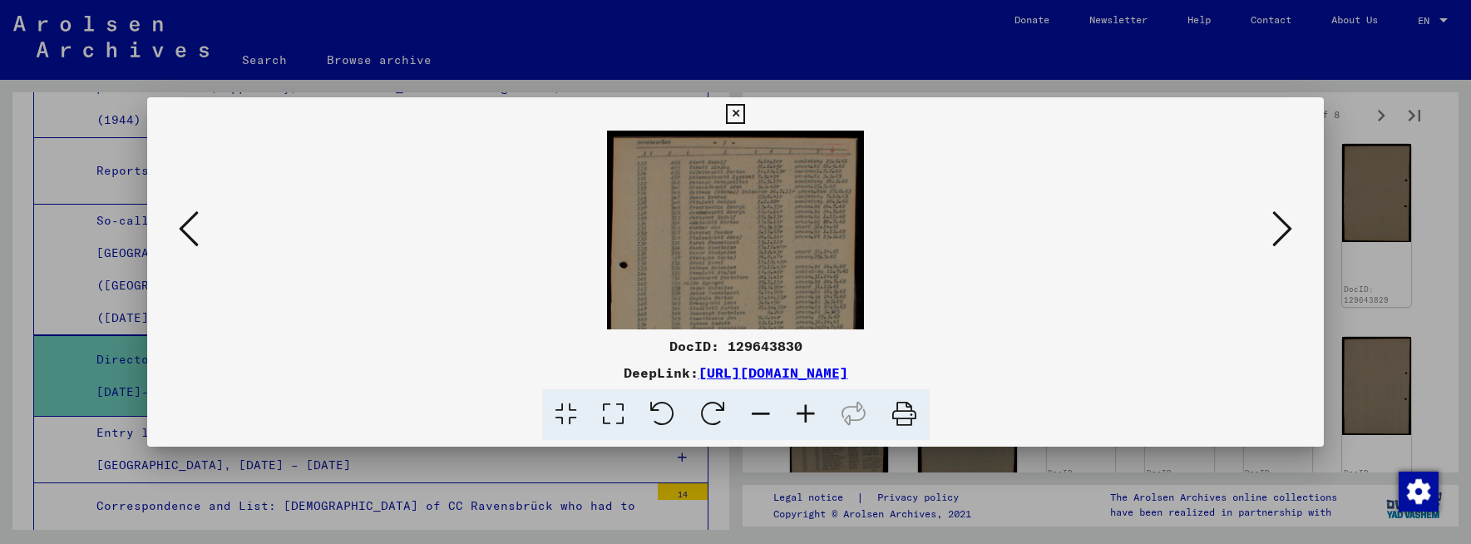
click at [806, 412] on icon at bounding box center [805, 414] width 45 height 51
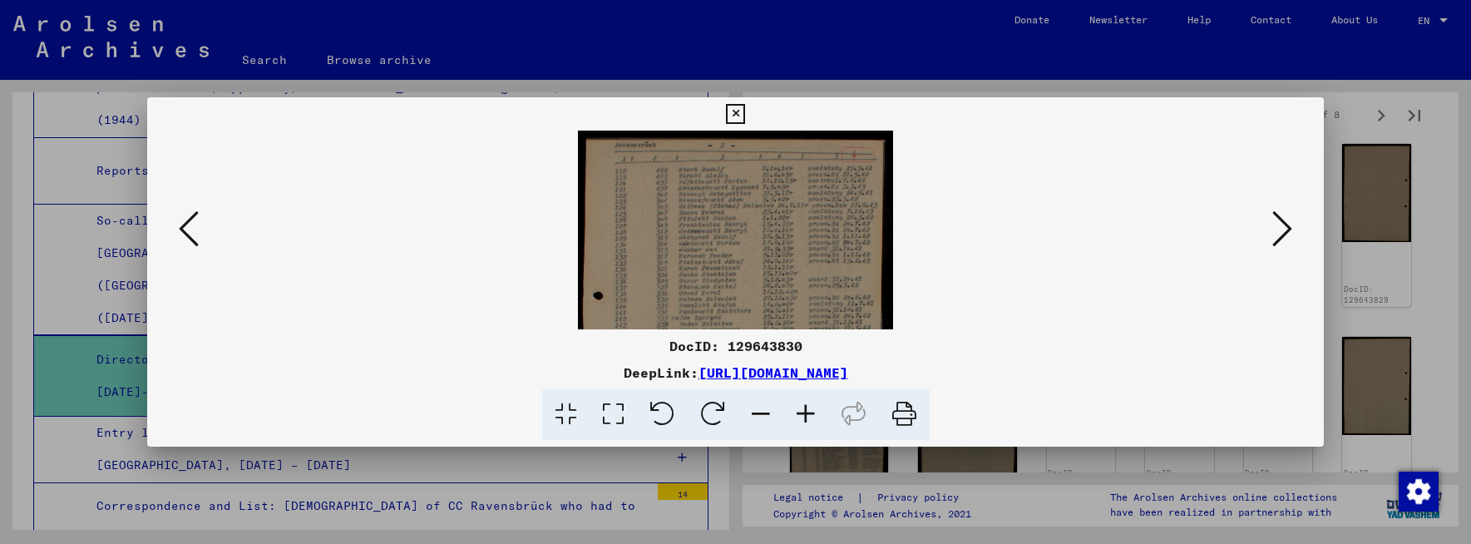
click at [806, 412] on icon at bounding box center [805, 414] width 45 height 51
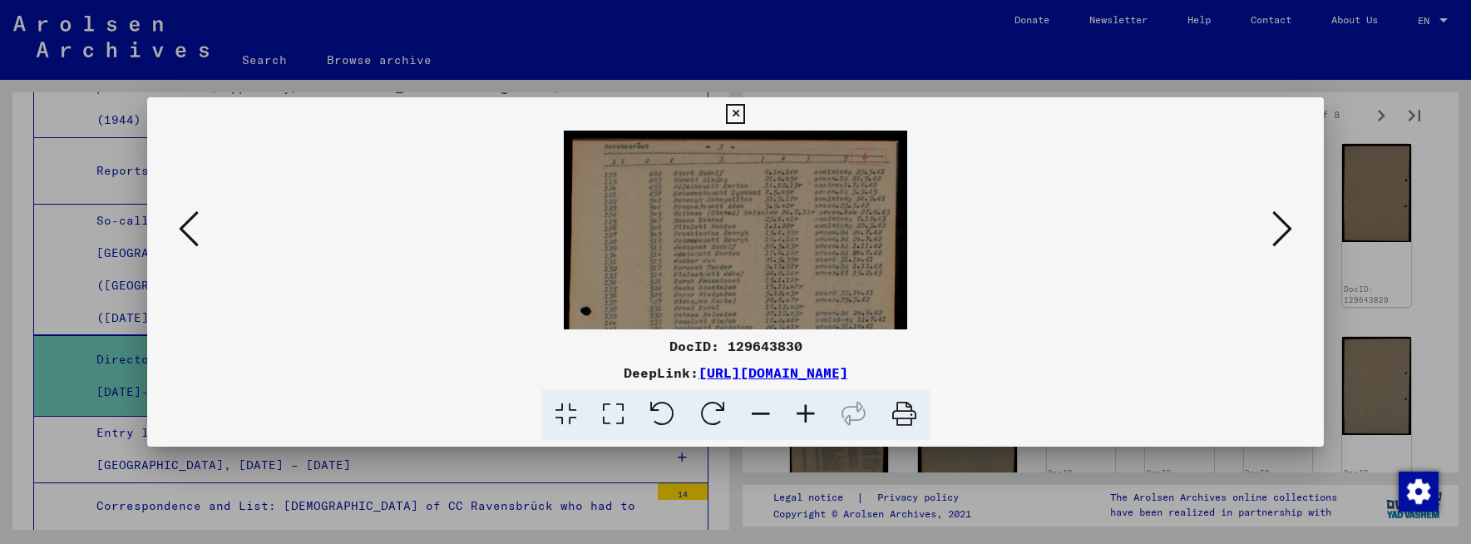
click at [806, 412] on icon at bounding box center [805, 414] width 45 height 51
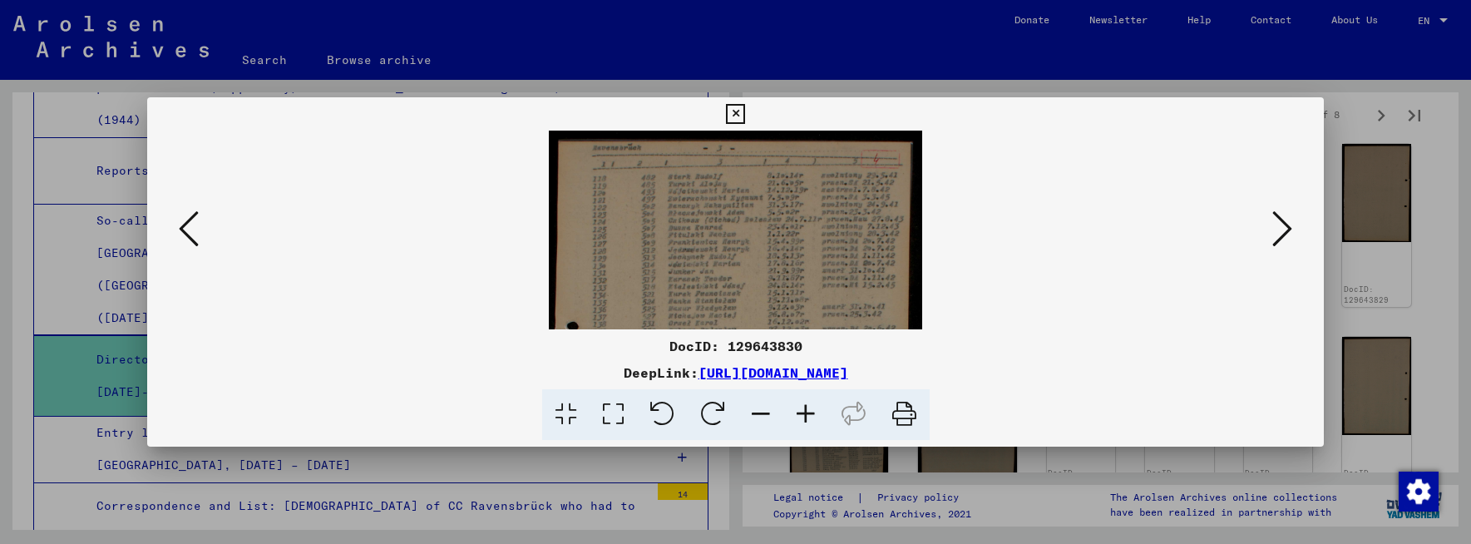
click at [806, 412] on icon at bounding box center [805, 414] width 45 height 51
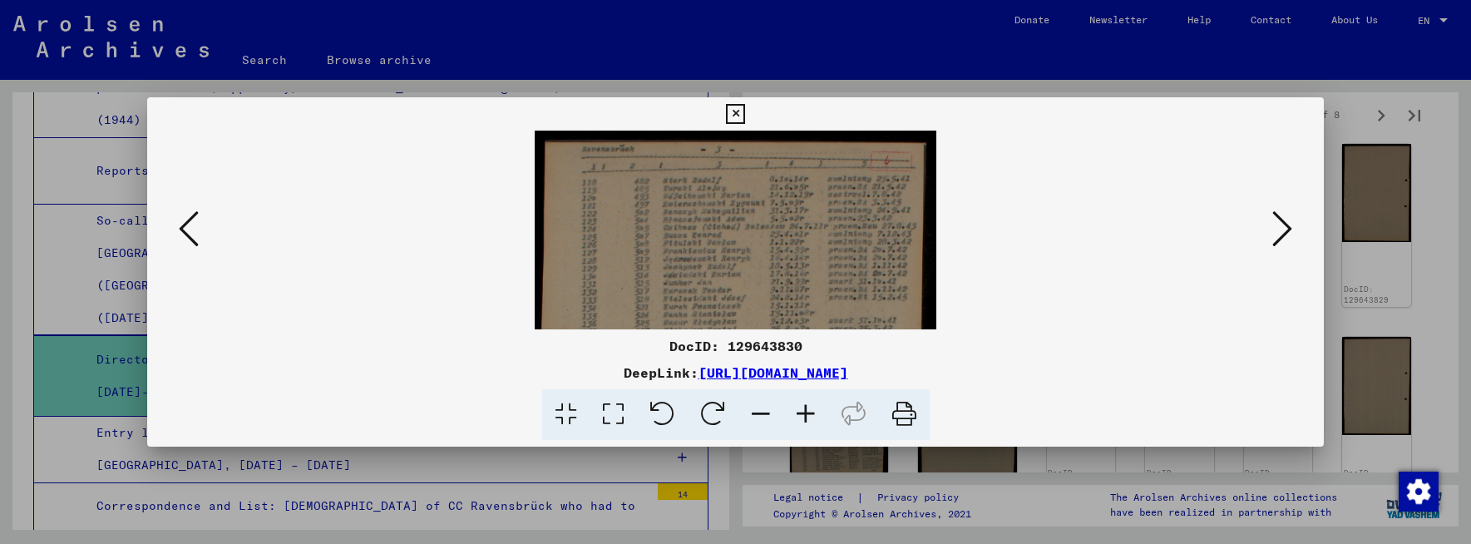
click at [806, 412] on icon at bounding box center [805, 414] width 45 height 51
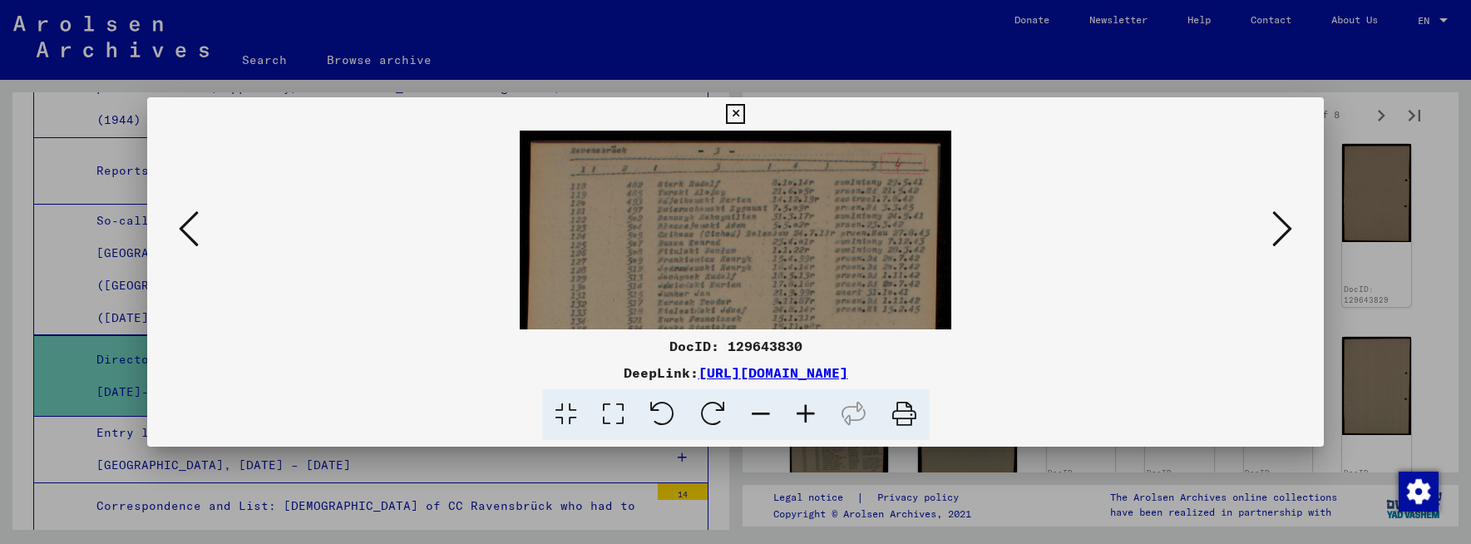
click at [806, 412] on icon at bounding box center [805, 414] width 45 height 51
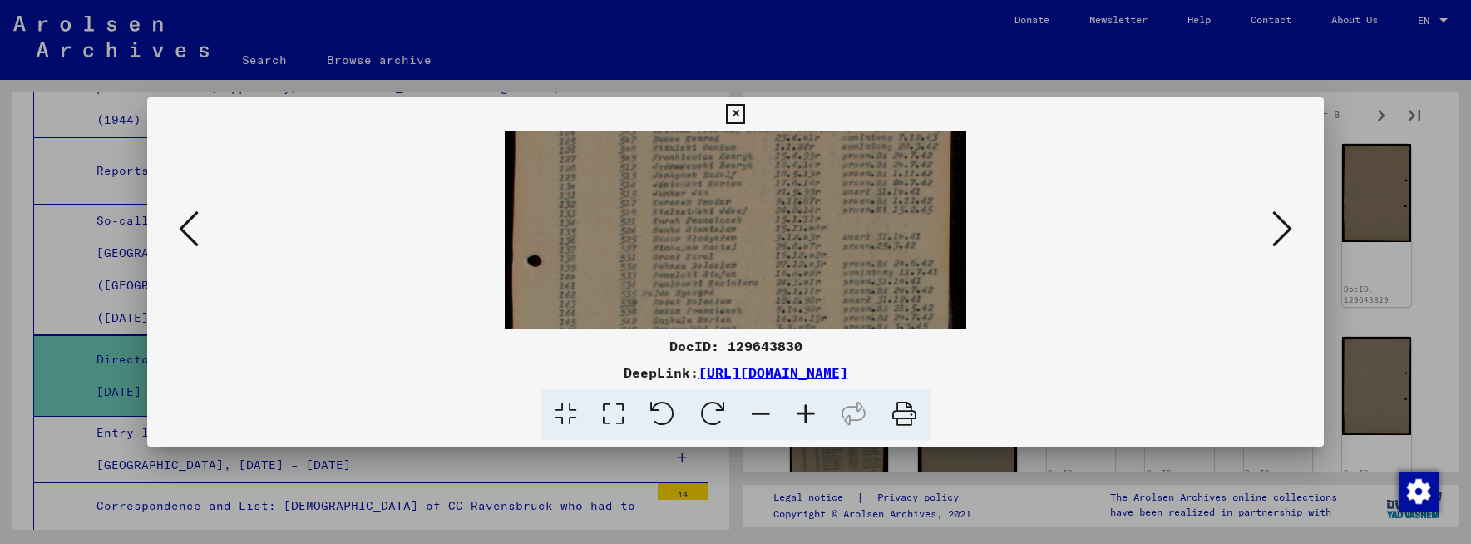
drag, startPoint x: 745, startPoint y: 297, endPoint x: 752, endPoint y: 194, distance: 103.3
click at [753, 180] on img at bounding box center [735, 347] width 461 height 656
drag, startPoint x: 787, startPoint y: 214, endPoint x: 792, endPoint y: 182, distance: 32.0
click at [789, 196] on img at bounding box center [735, 291] width 461 height 656
drag, startPoint x: 800, startPoint y: 236, endPoint x: 801, endPoint y: 199, distance: 37.4
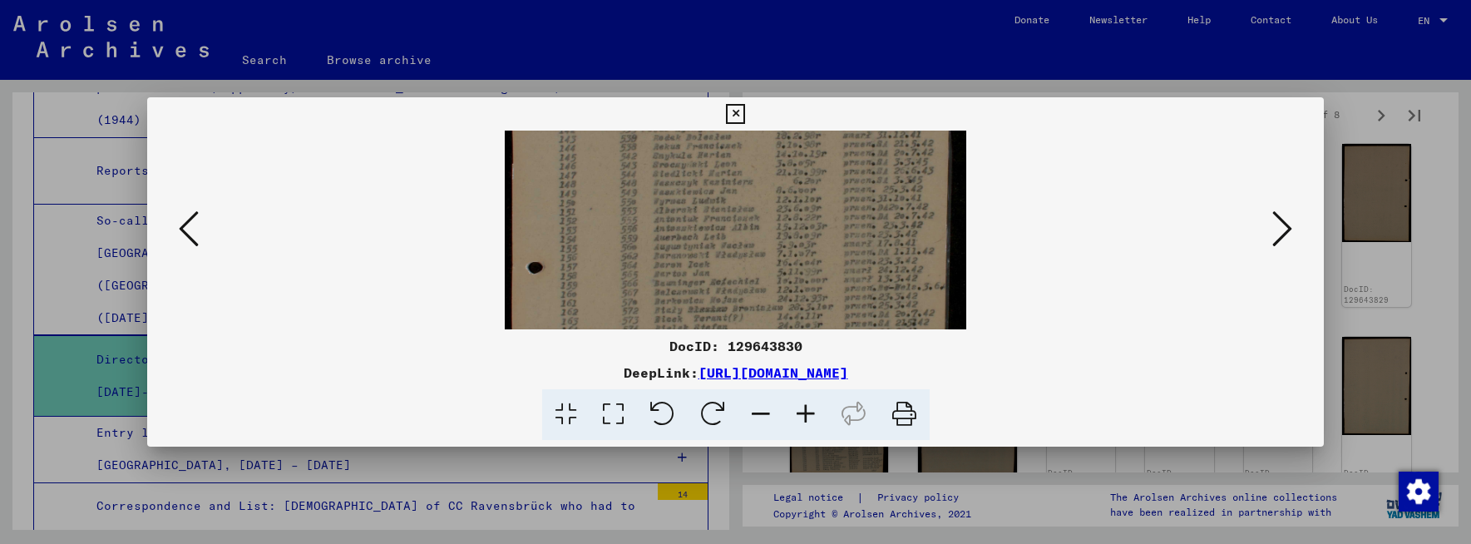
click at [801, 205] on img at bounding box center [735, 182] width 461 height 656
drag, startPoint x: 808, startPoint y: 234, endPoint x: 811, endPoint y: 208, distance: 26.7
click at [810, 212] on img at bounding box center [735, 113] width 461 height 656
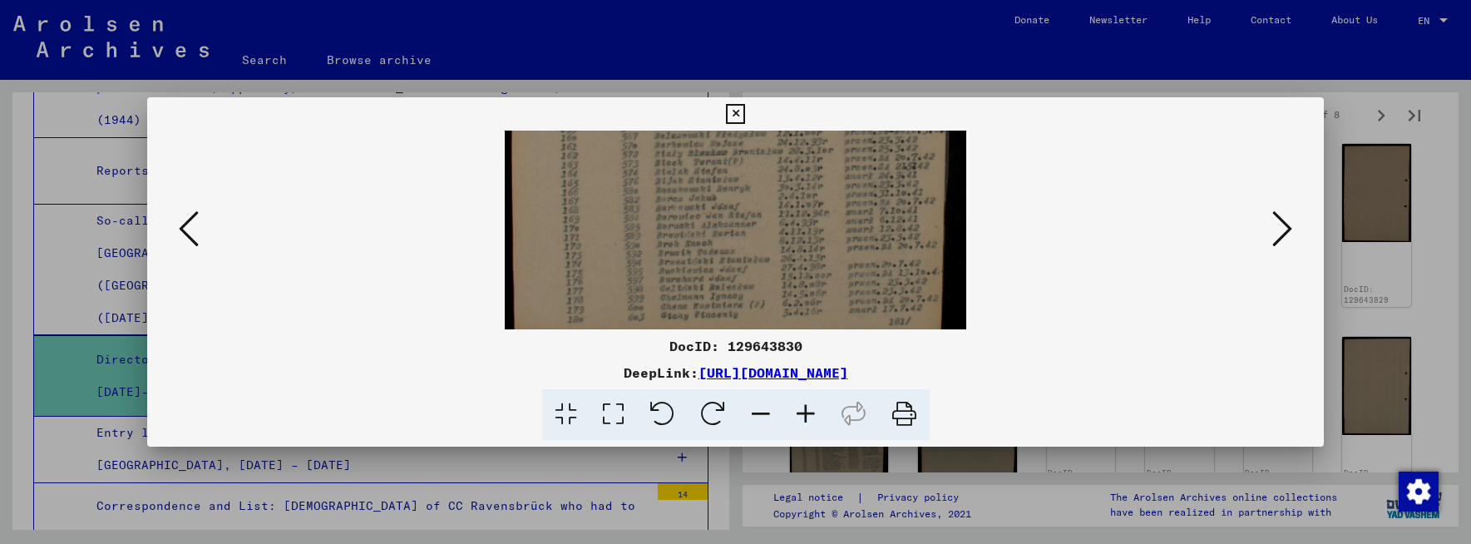
scroll to position [457, 0]
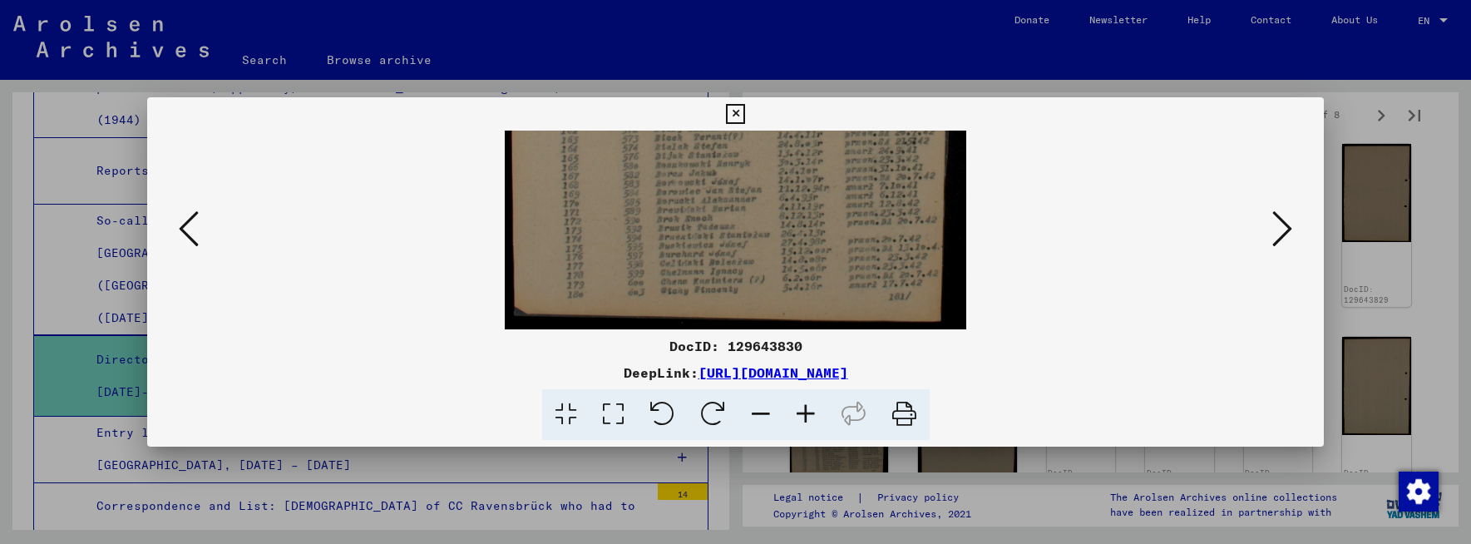
drag, startPoint x: 813, startPoint y: 234, endPoint x: 816, endPoint y: 224, distance: 10.3
click at [816, 215] on img at bounding box center [735, 1] width 461 height 656
drag, startPoint x: 1011, startPoint y: 296, endPoint x: 1033, endPoint y: 287, distance: 23.5
click at [1012, 295] on div at bounding box center [736, 230] width 1064 height 199
click at [1288, 228] on icon at bounding box center [1282, 229] width 20 height 40
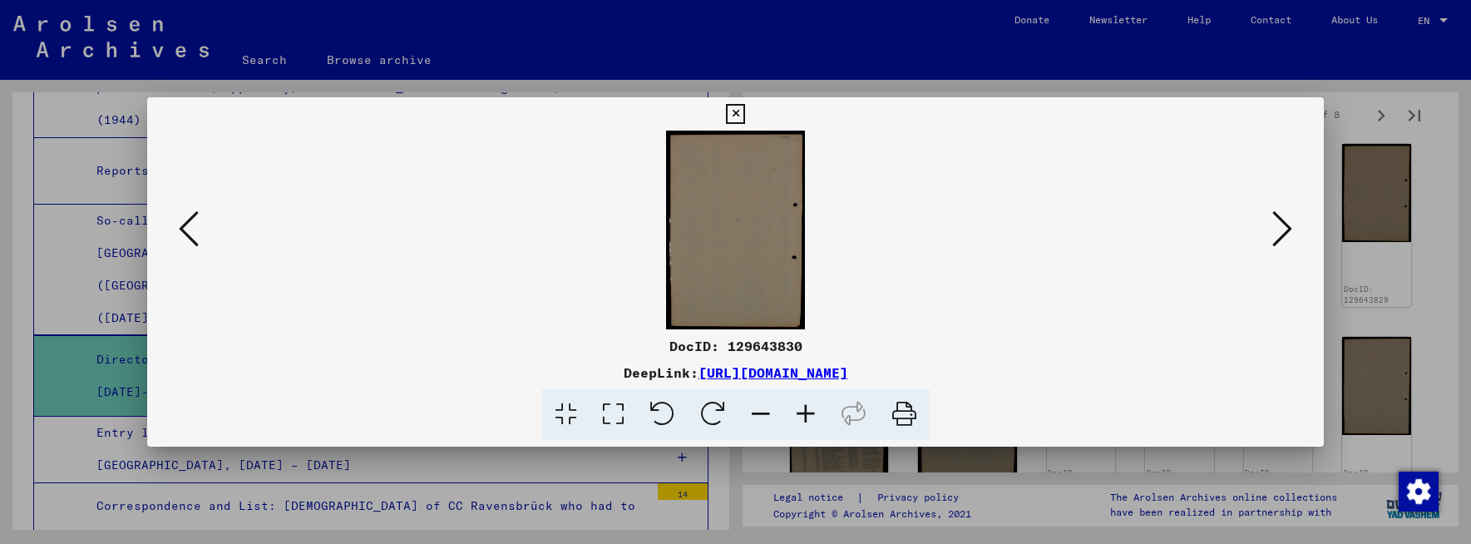
scroll to position [0, 0]
click at [1288, 228] on icon at bounding box center [1282, 229] width 20 height 40
click at [1286, 234] on icon at bounding box center [1282, 229] width 20 height 40
click at [1286, 233] on icon at bounding box center [1282, 229] width 20 height 40
click at [806, 414] on icon at bounding box center [805, 414] width 45 height 51
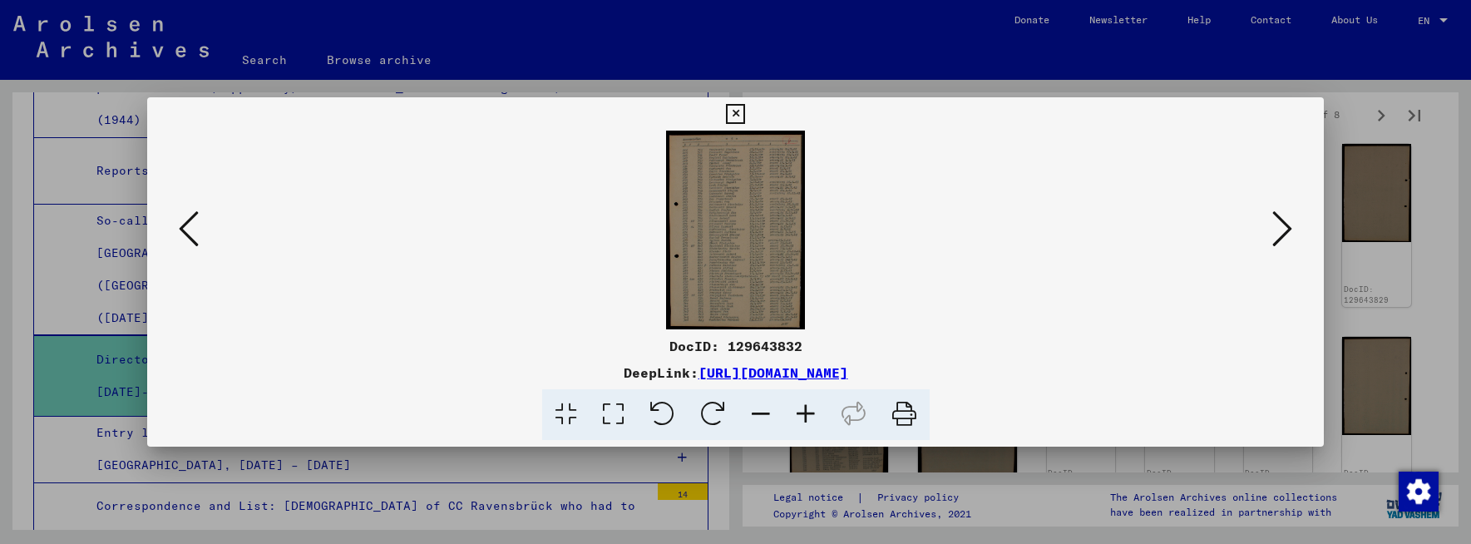
click at [806, 414] on icon at bounding box center [805, 414] width 45 height 51
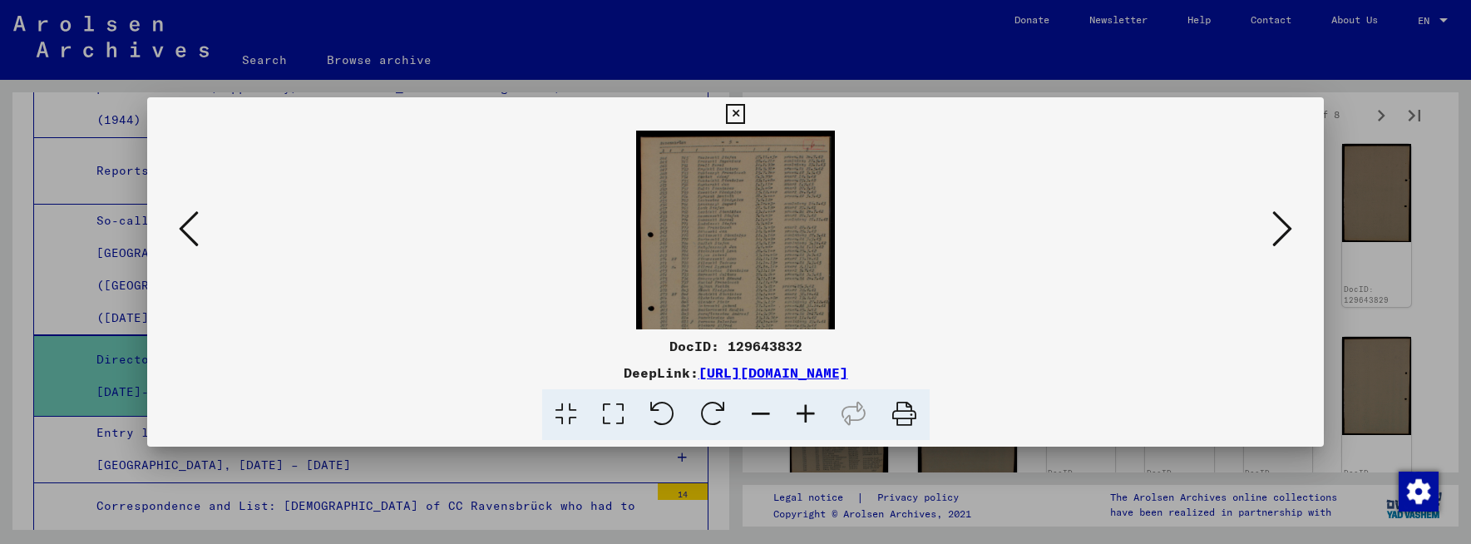
click at [805, 414] on icon at bounding box center [805, 414] width 45 height 51
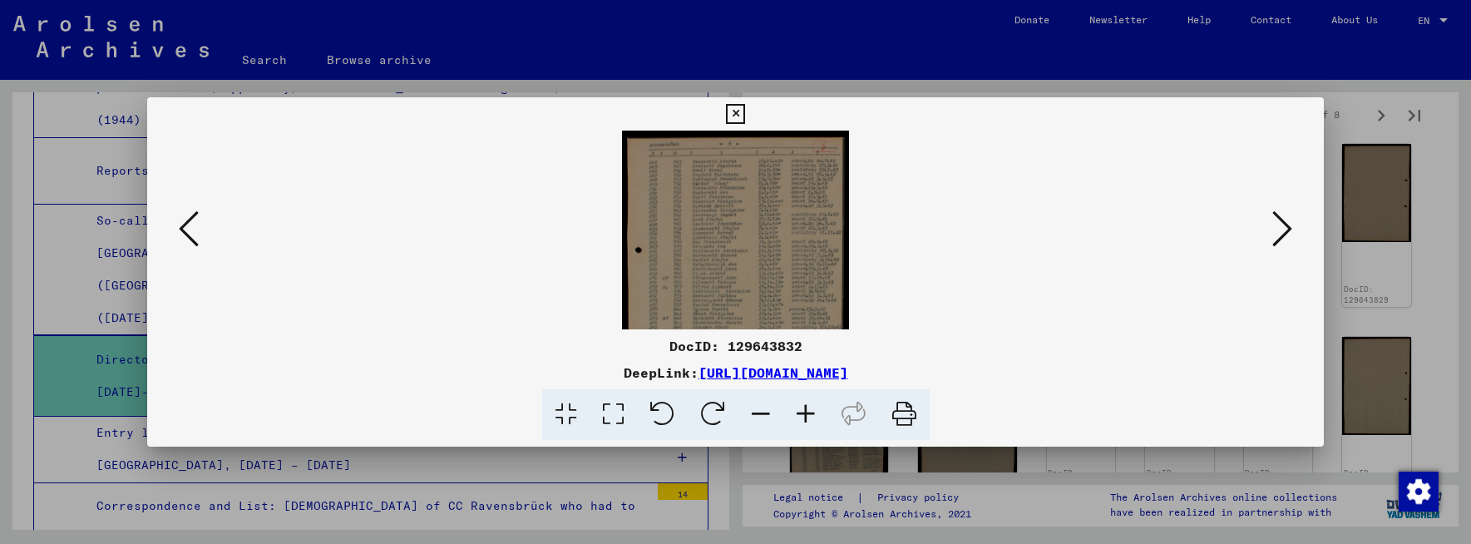
click at [805, 414] on icon at bounding box center [805, 414] width 45 height 51
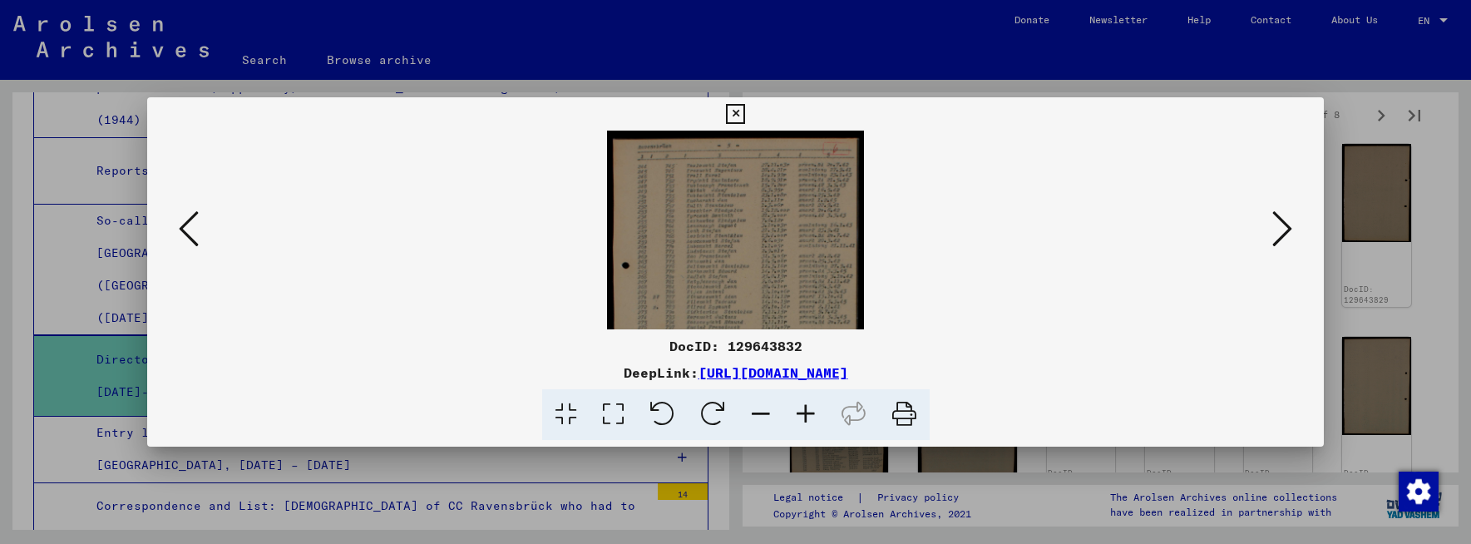
click at [805, 414] on icon at bounding box center [805, 414] width 45 height 51
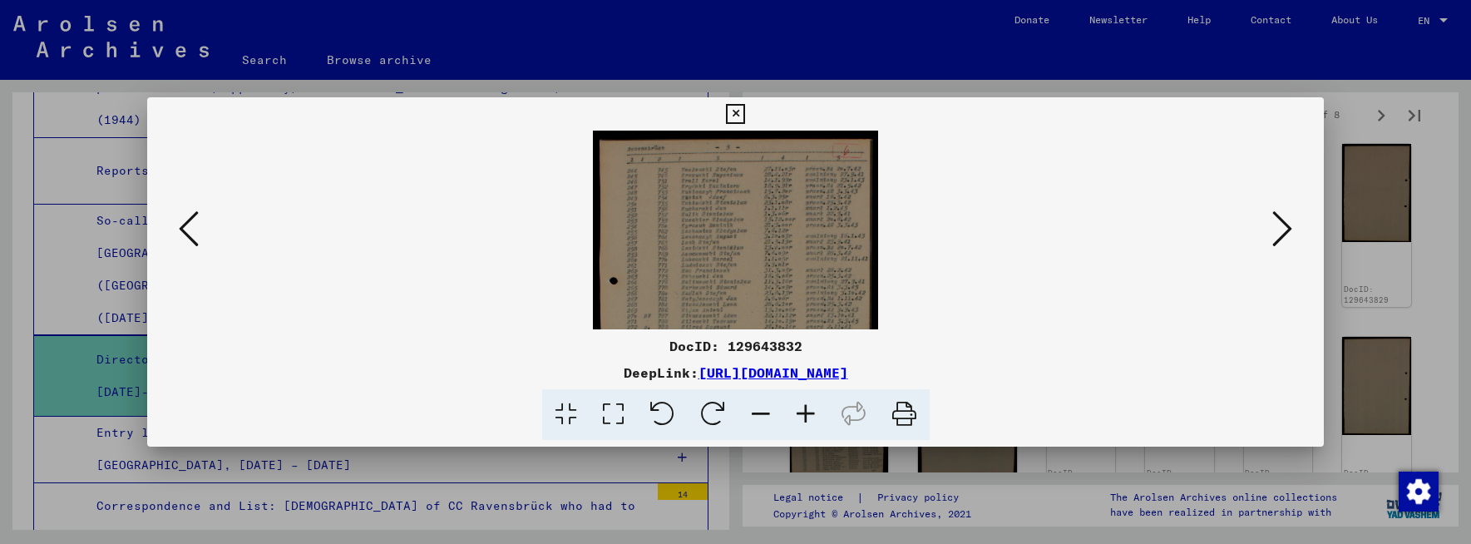
click at [805, 414] on icon at bounding box center [805, 414] width 45 height 51
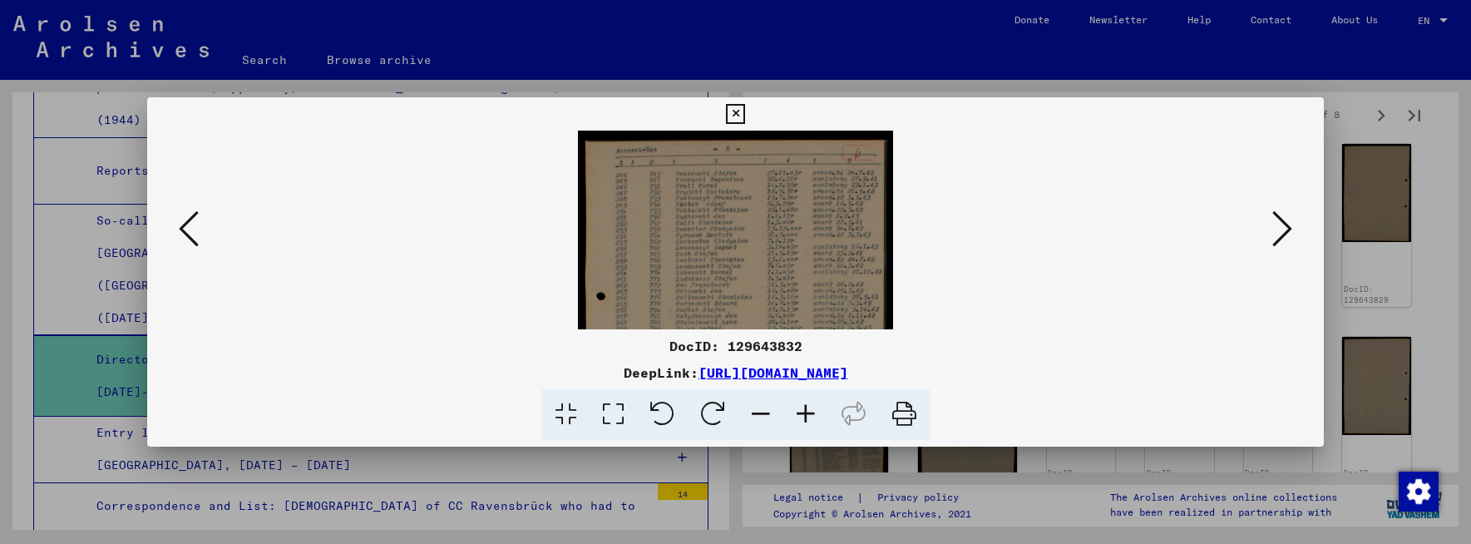
click at [805, 414] on icon at bounding box center [805, 414] width 45 height 51
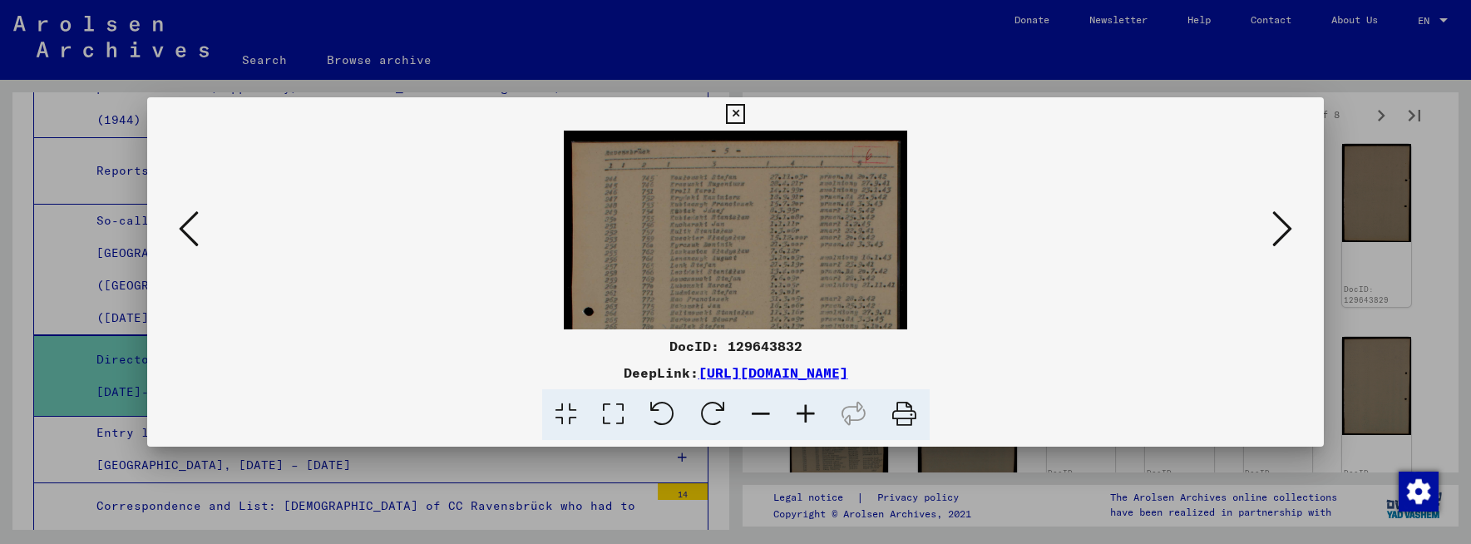
click at [805, 414] on icon at bounding box center [805, 414] width 45 height 51
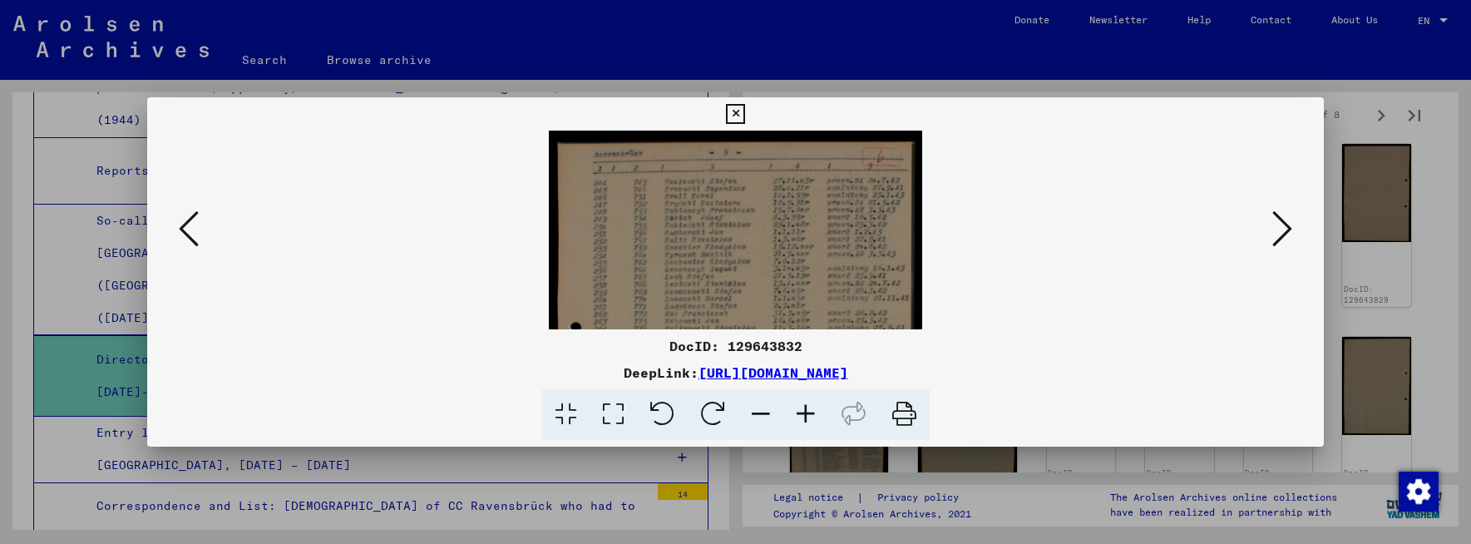
click at [805, 414] on icon at bounding box center [805, 414] width 45 height 51
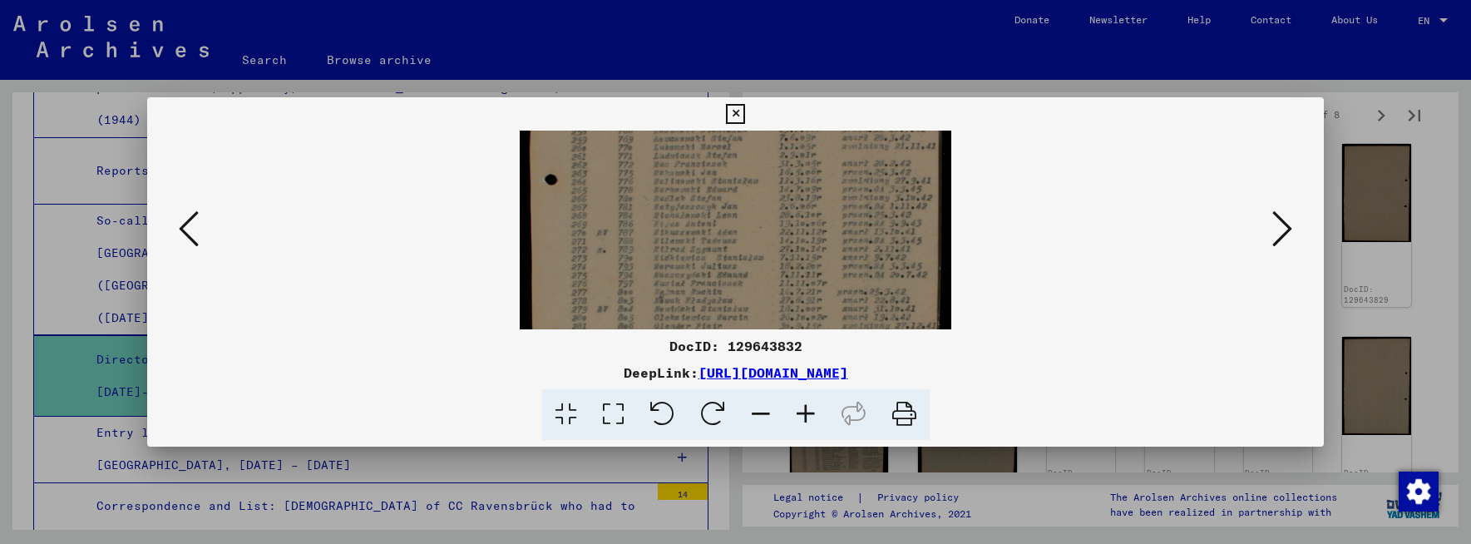
drag, startPoint x: 860, startPoint y: 292, endPoint x: 861, endPoint y: 118, distance: 173.8
click at [861, 115] on div "DocID: 129643832 DeepLink: [URL][DOMAIN_NAME]" at bounding box center [735, 268] width 1177 height 343
drag, startPoint x: 828, startPoint y: 293, endPoint x: 816, endPoint y: 151, distance: 141.9
click at [819, 156] on img at bounding box center [736, 128] width 432 height 615
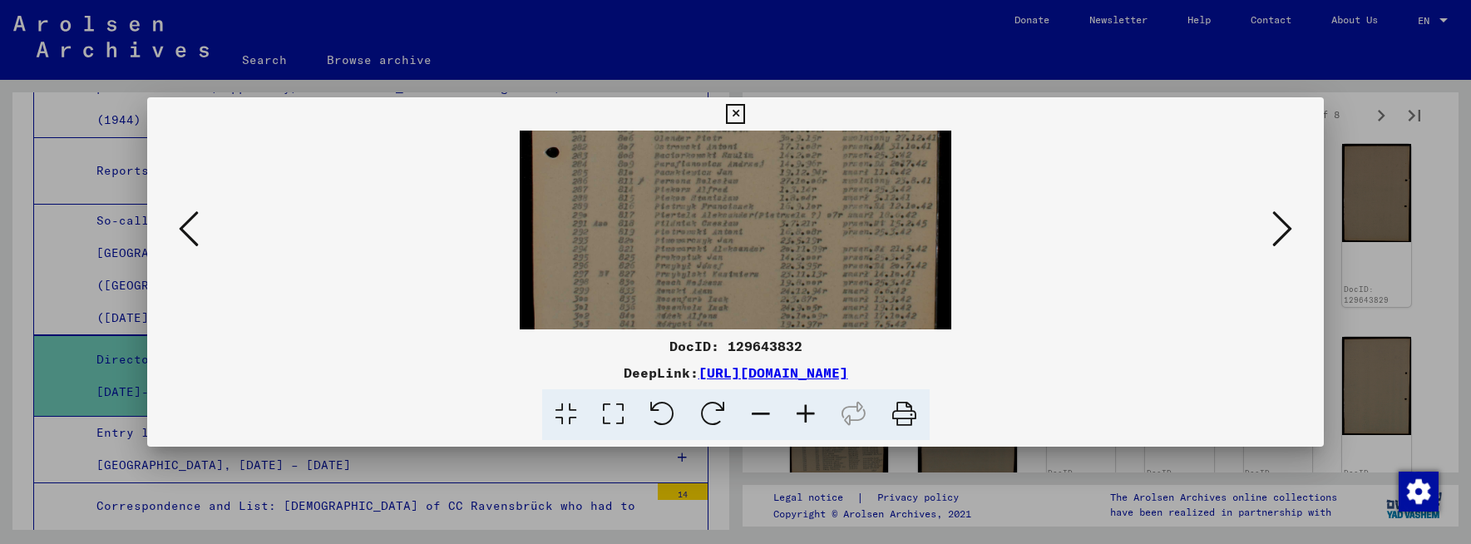
drag, startPoint x: 784, startPoint y: 282, endPoint x: 778, endPoint y: 174, distance: 108.3
click at [775, 173] on img at bounding box center [736, 72] width 432 height 615
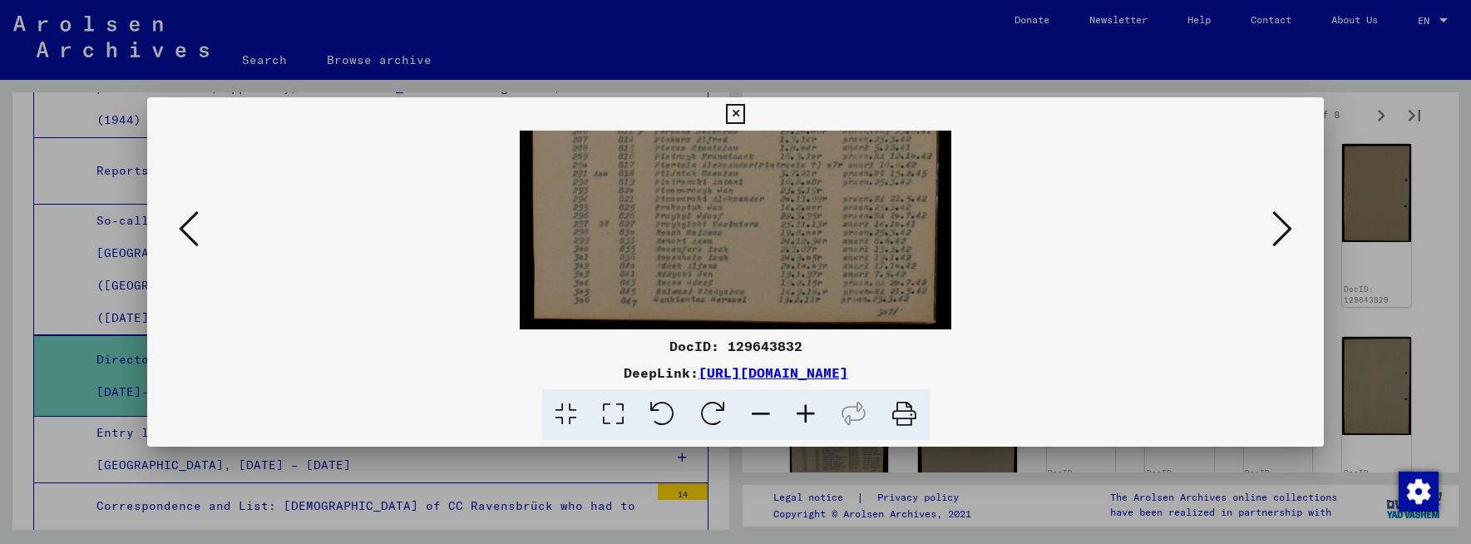
click at [1064, 253] on div at bounding box center [736, 230] width 1064 height 199
click at [1285, 225] on icon at bounding box center [1282, 229] width 20 height 40
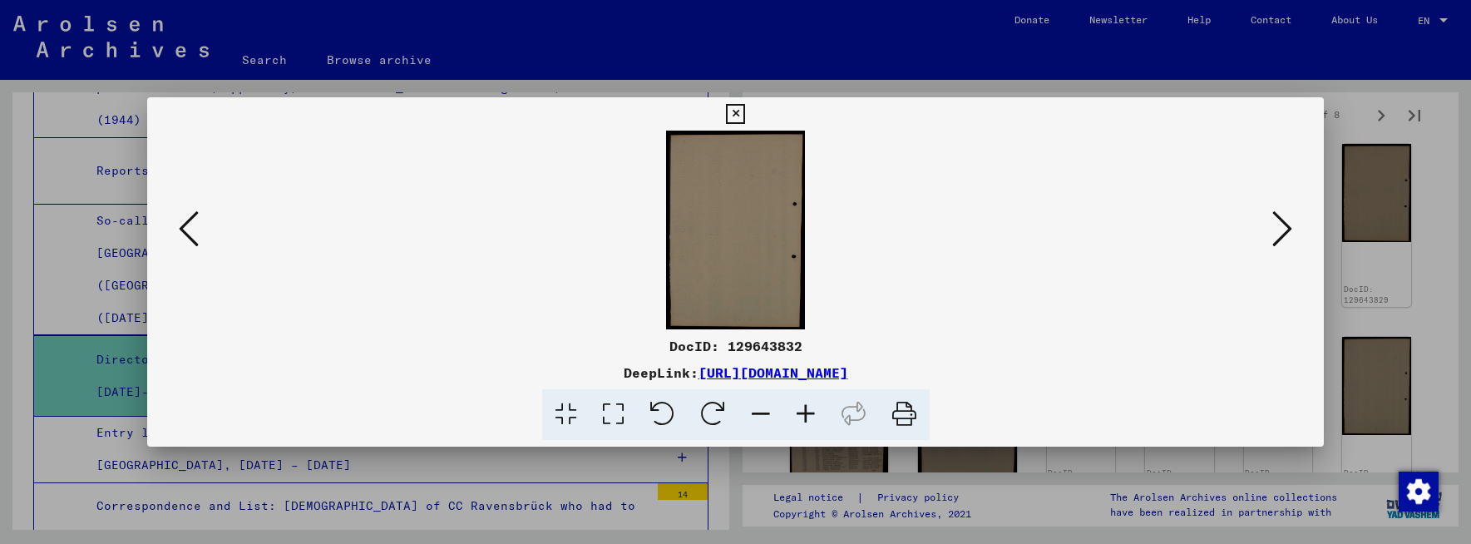
scroll to position [0, 0]
click at [1285, 225] on icon at bounding box center [1282, 229] width 20 height 40
click at [1286, 225] on icon at bounding box center [1282, 229] width 20 height 40
click at [1063, 276] on viewer-one-image at bounding box center [736, 230] width 1064 height 199
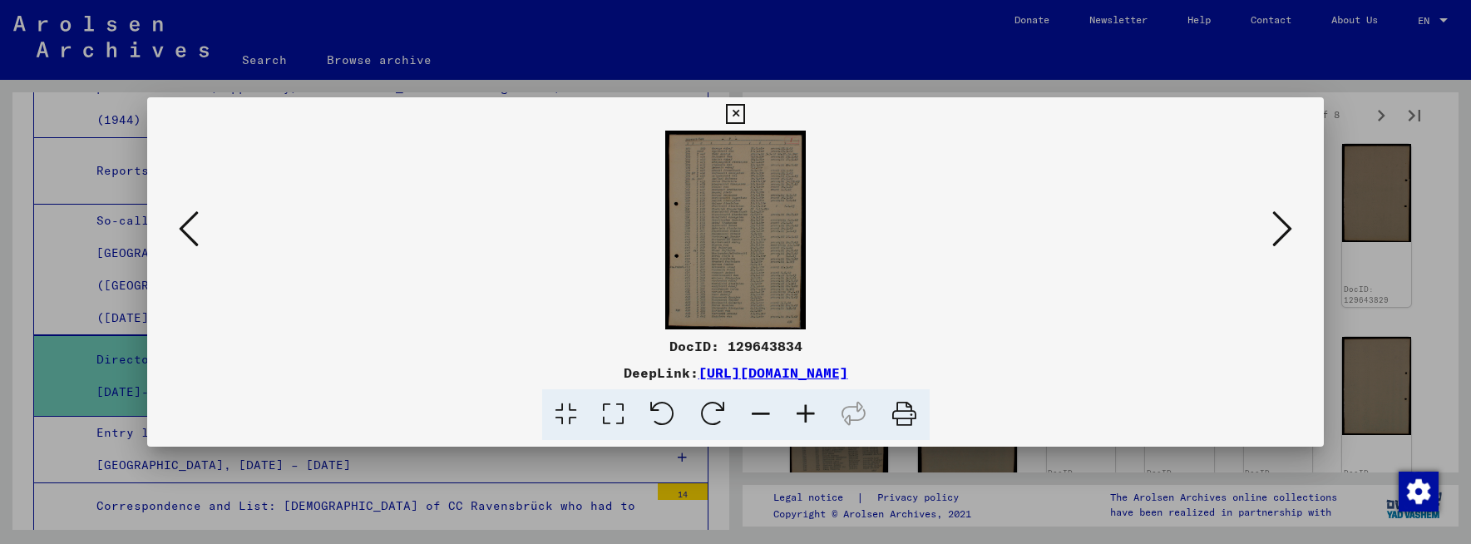
click at [1288, 228] on icon at bounding box center [1282, 229] width 20 height 40
click at [1280, 239] on icon at bounding box center [1282, 229] width 20 height 40
click at [1280, 236] on icon at bounding box center [1282, 229] width 20 height 40
click at [971, 273] on viewer-one-image at bounding box center [736, 230] width 1064 height 199
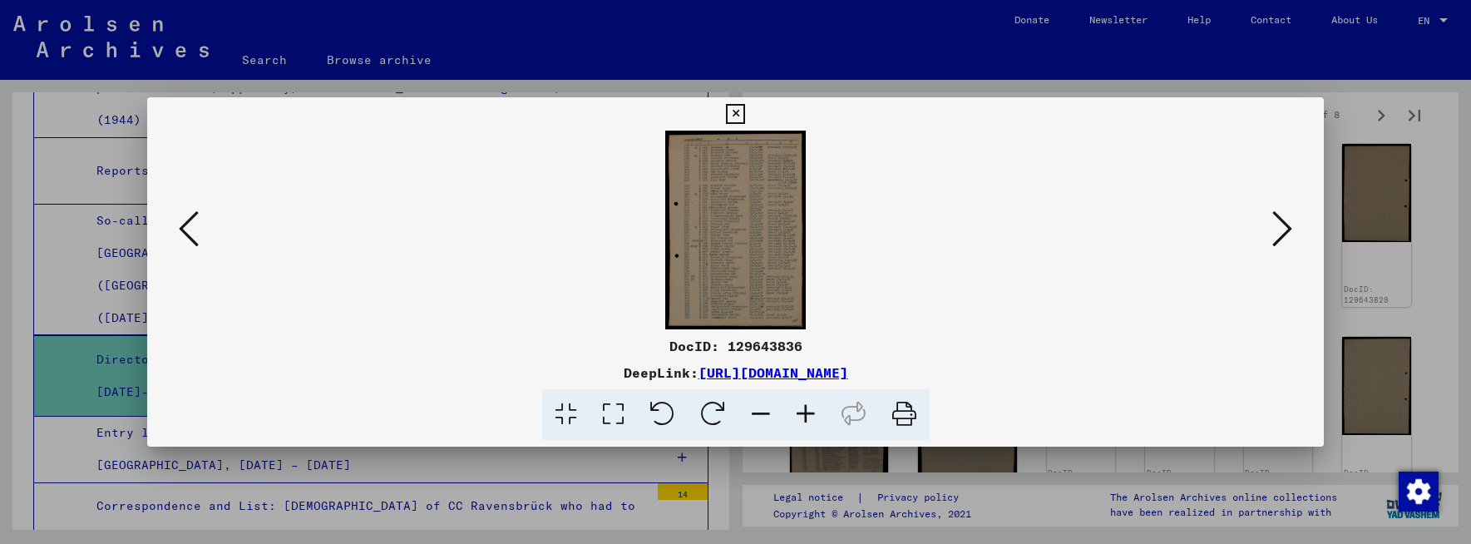
click at [807, 411] on icon at bounding box center [805, 414] width 45 height 51
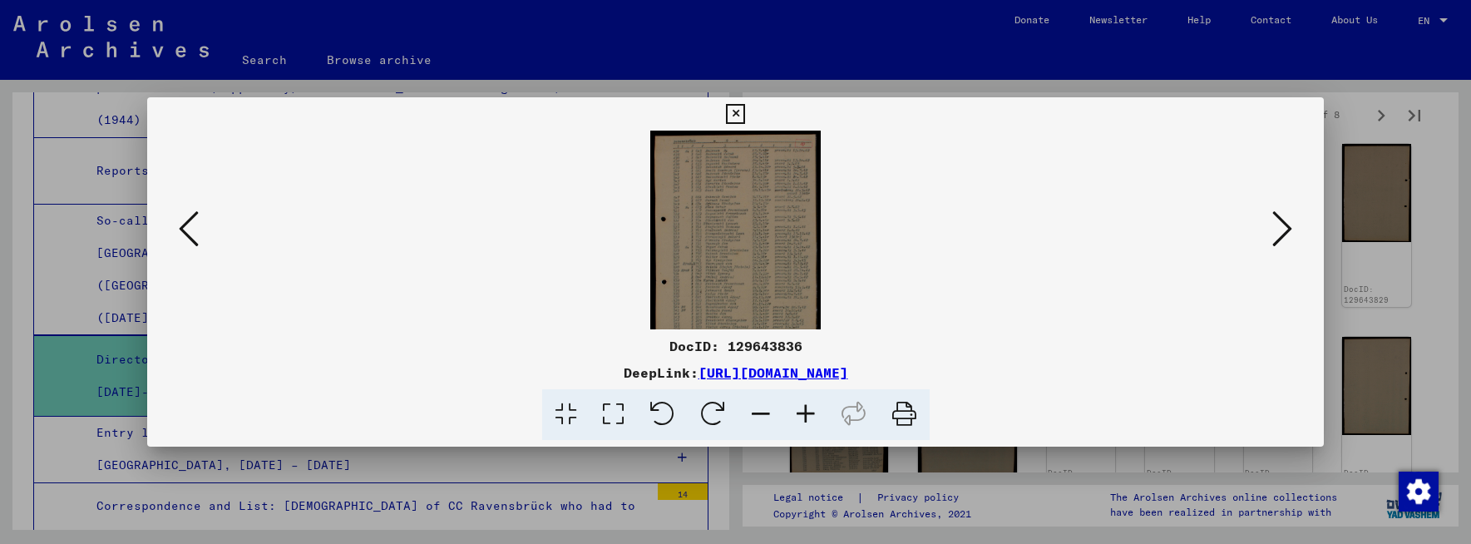
click at [807, 411] on icon at bounding box center [805, 414] width 45 height 51
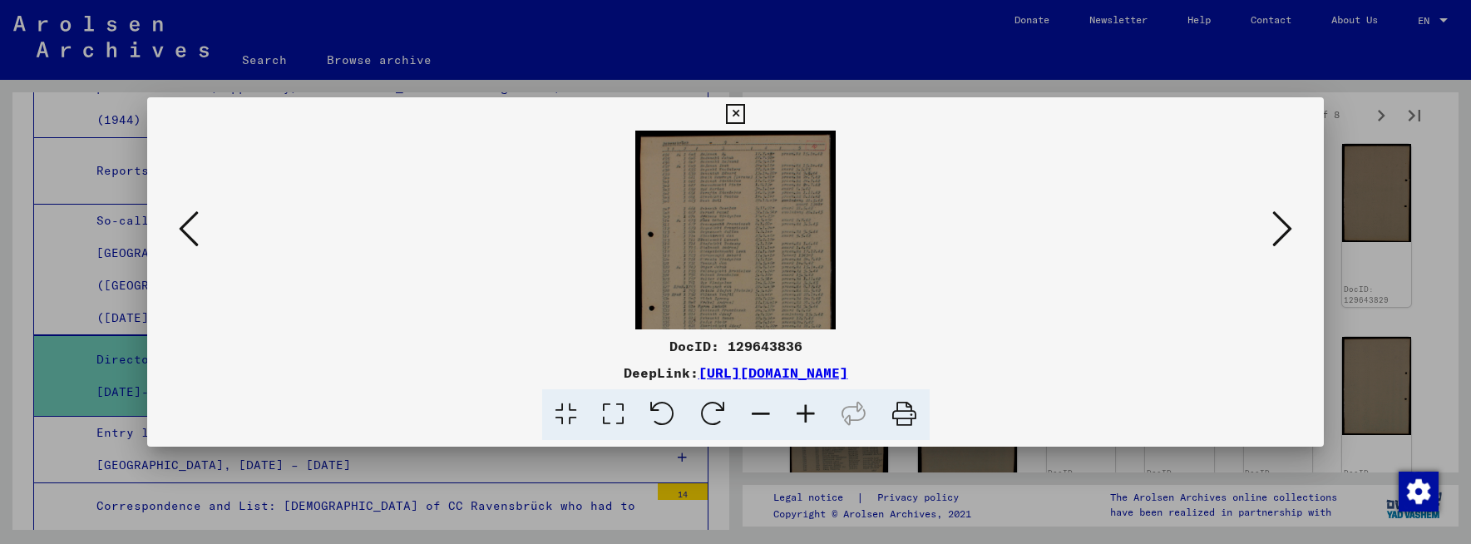
click at [806, 407] on icon at bounding box center [805, 414] width 45 height 51
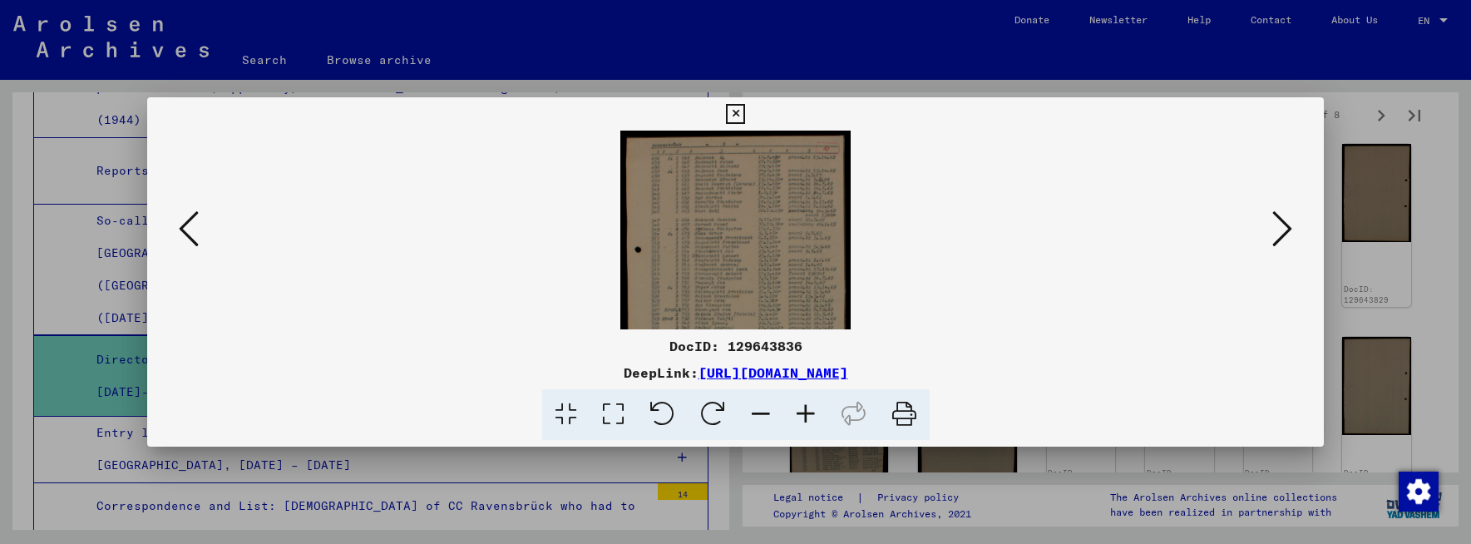
click at [805, 407] on icon at bounding box center [805, 414] width 45 height 51
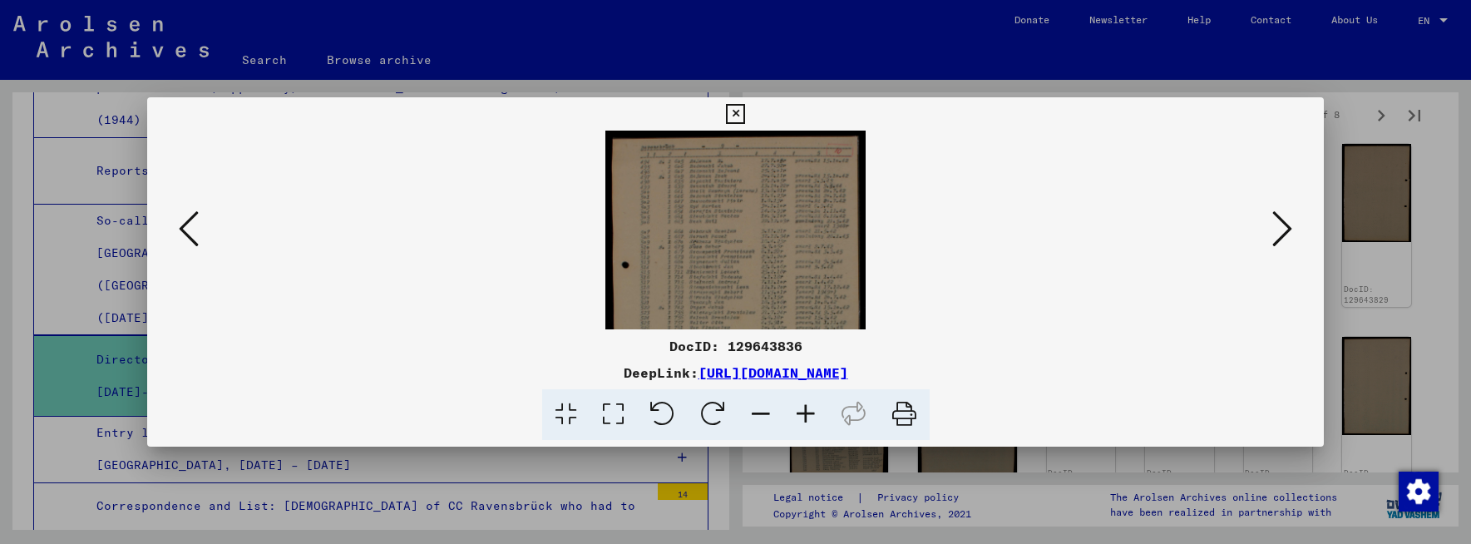
click at [805, 407] on icon at bounding box center [805, 414] width 45 height 51
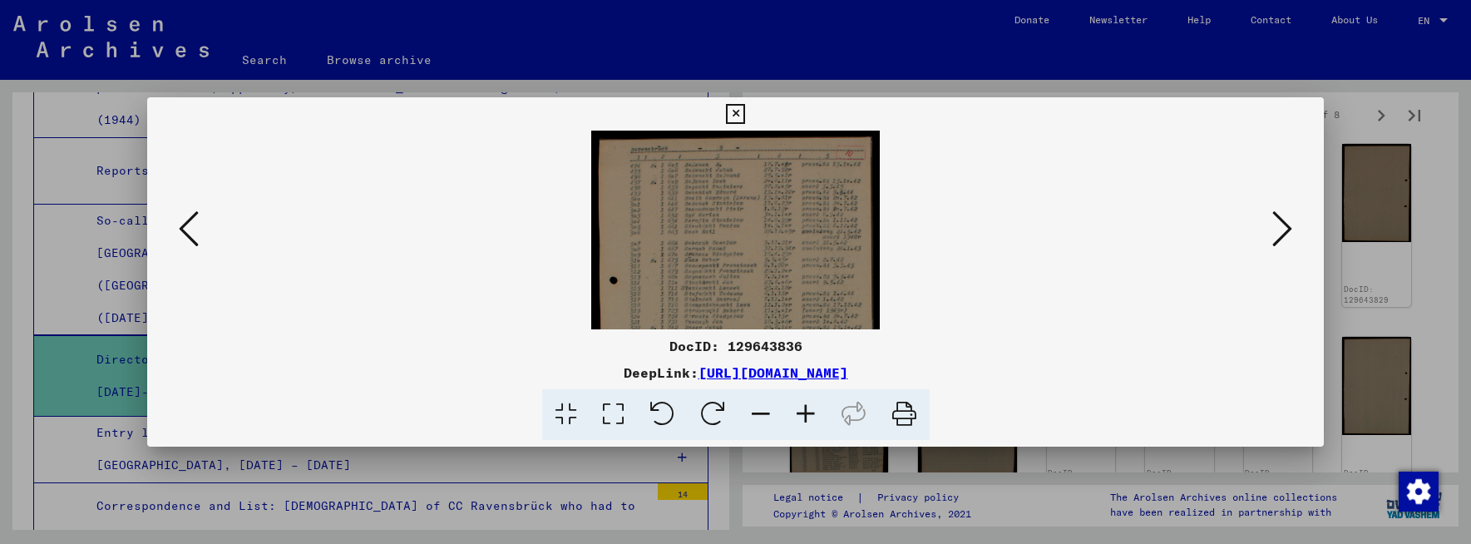
click at [803, 405] on icon at bounding box center [805, 414] width 45 height 51
click at [801, 404] on icon at bounding box center [805, 414] width 45 height 51
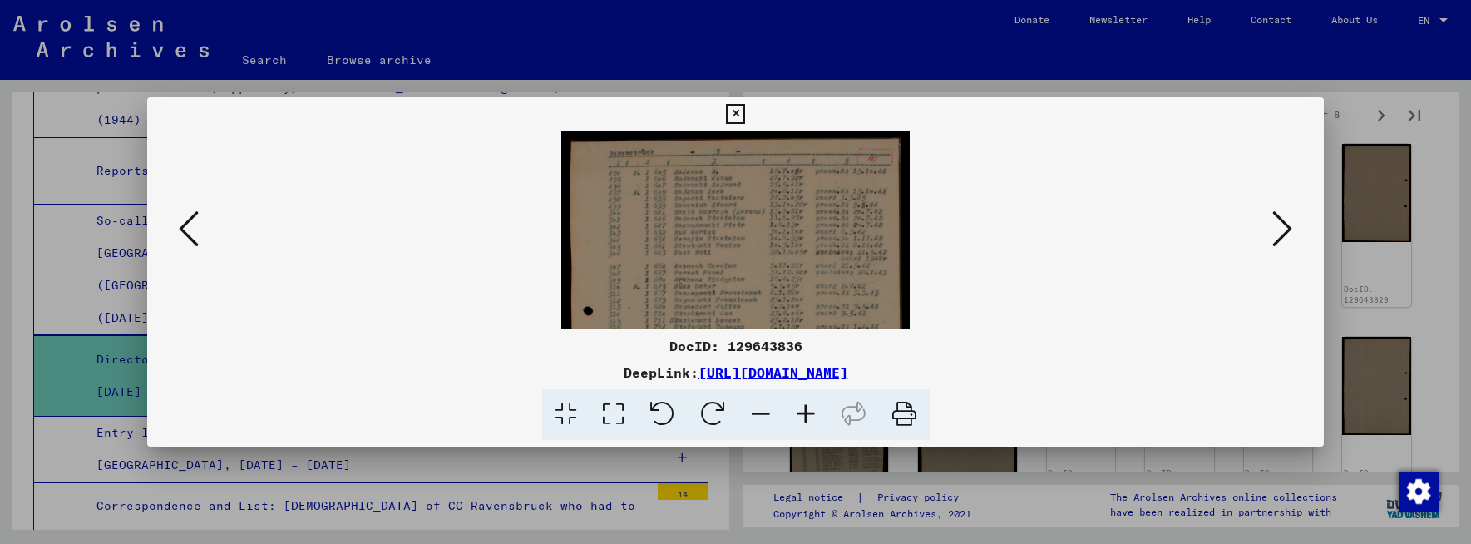
click at [801, 404] on icon at bounding box center [805, 414] width 45 height 51
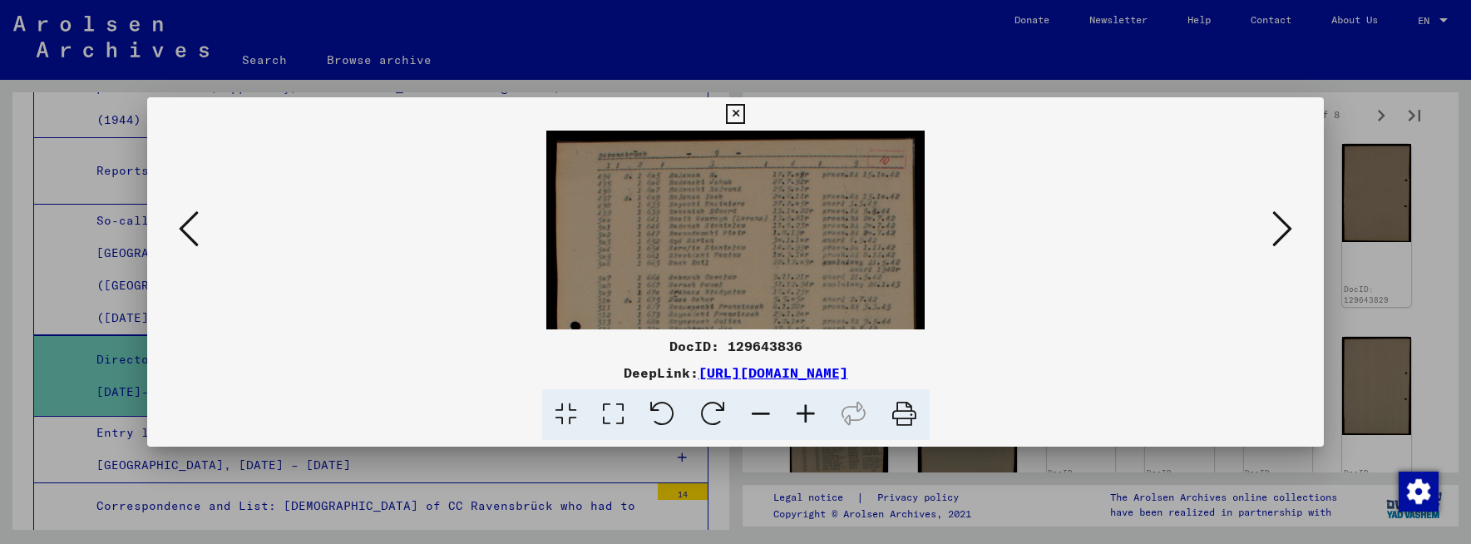
click at [801, 404] on icon at bounding box center [805, 414] width 45 height 51
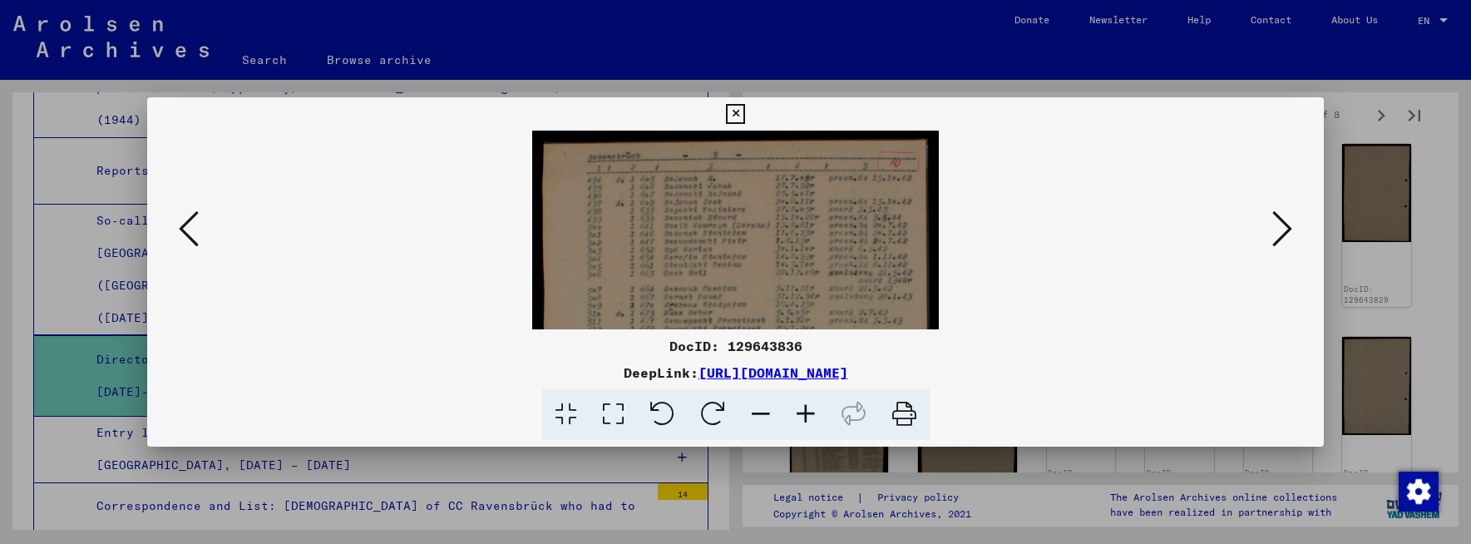
click at [801, 404] on icon at bounding box center [805, 414] width 45 height 51
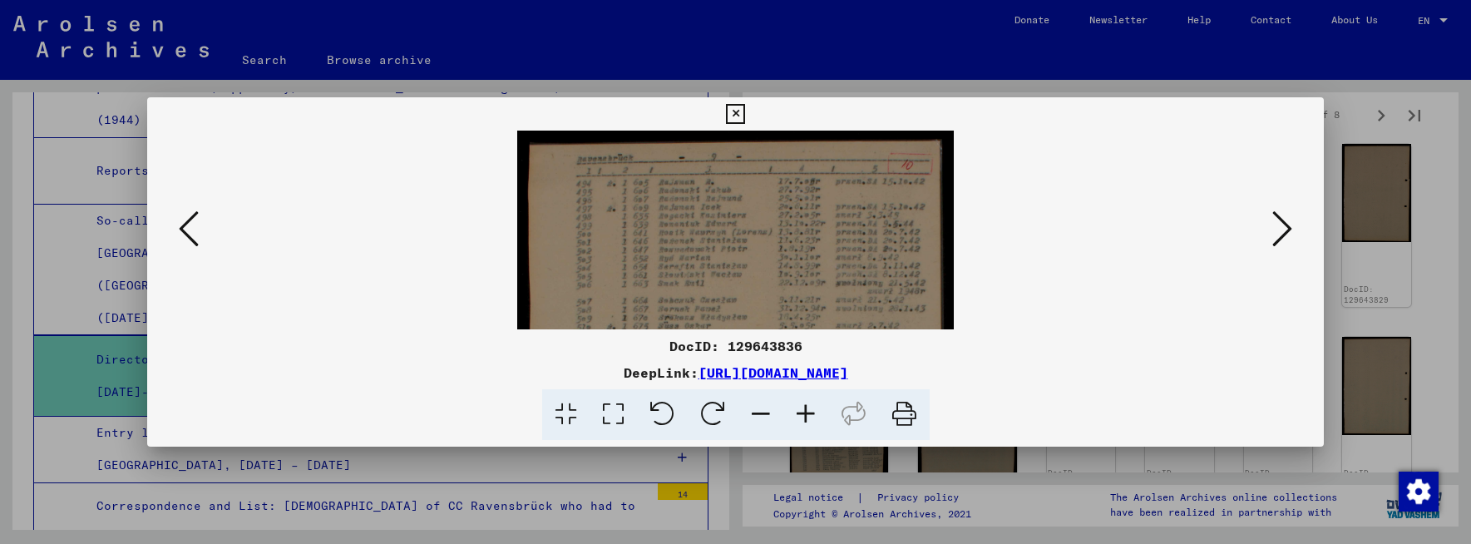
click at [801, 404] on icon at bounding box center [805, 414] width 45 height 51
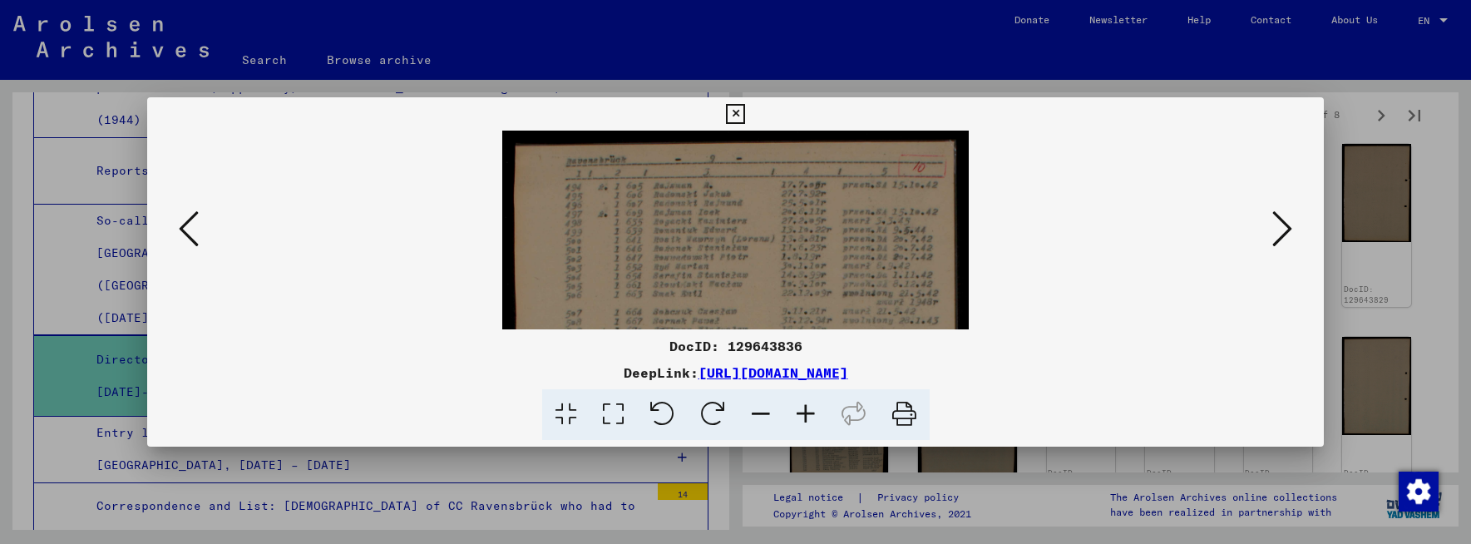
click at [800, 403] on icon at bounding box center [805, 414] width 45 height 51
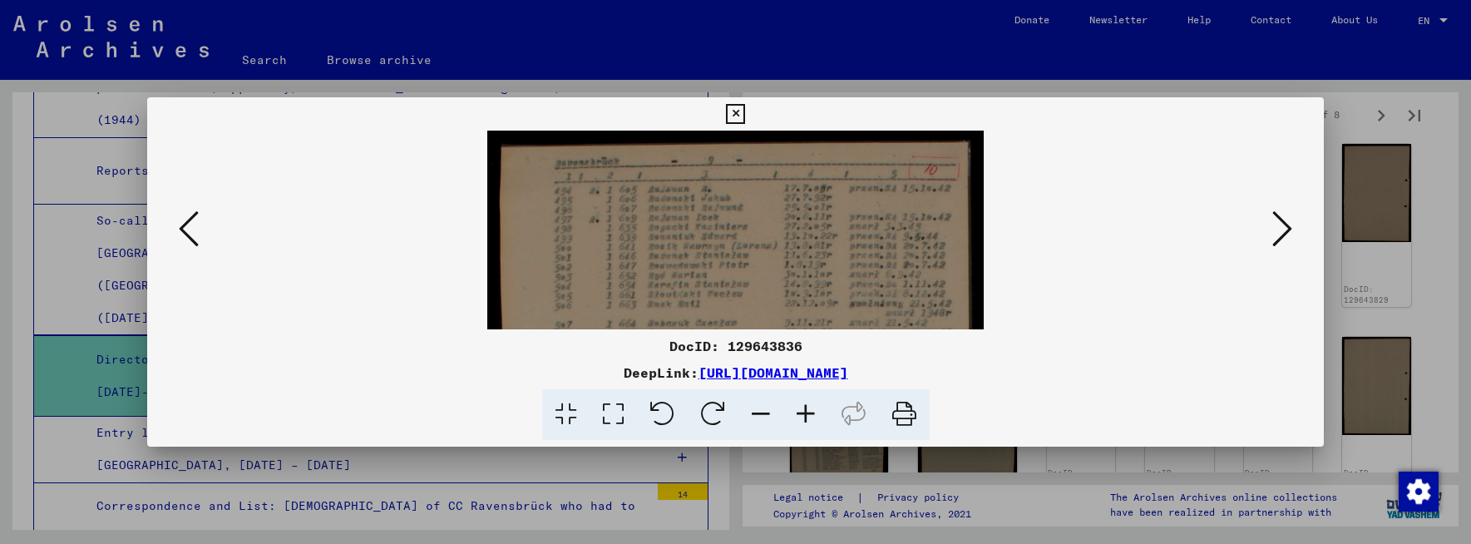
click at [799, 403] on icon at bounding box center [805, 414] width 45 height 51
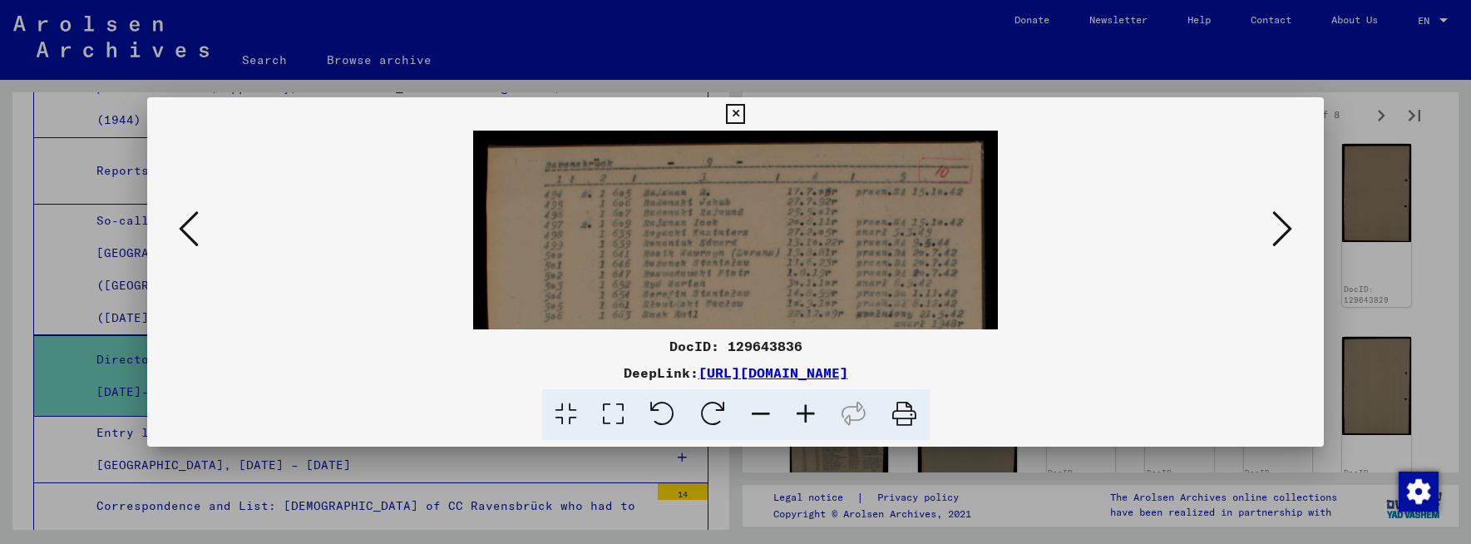
click at [797, 402] on icon at bounding box center [805, 414] width 45 height 51
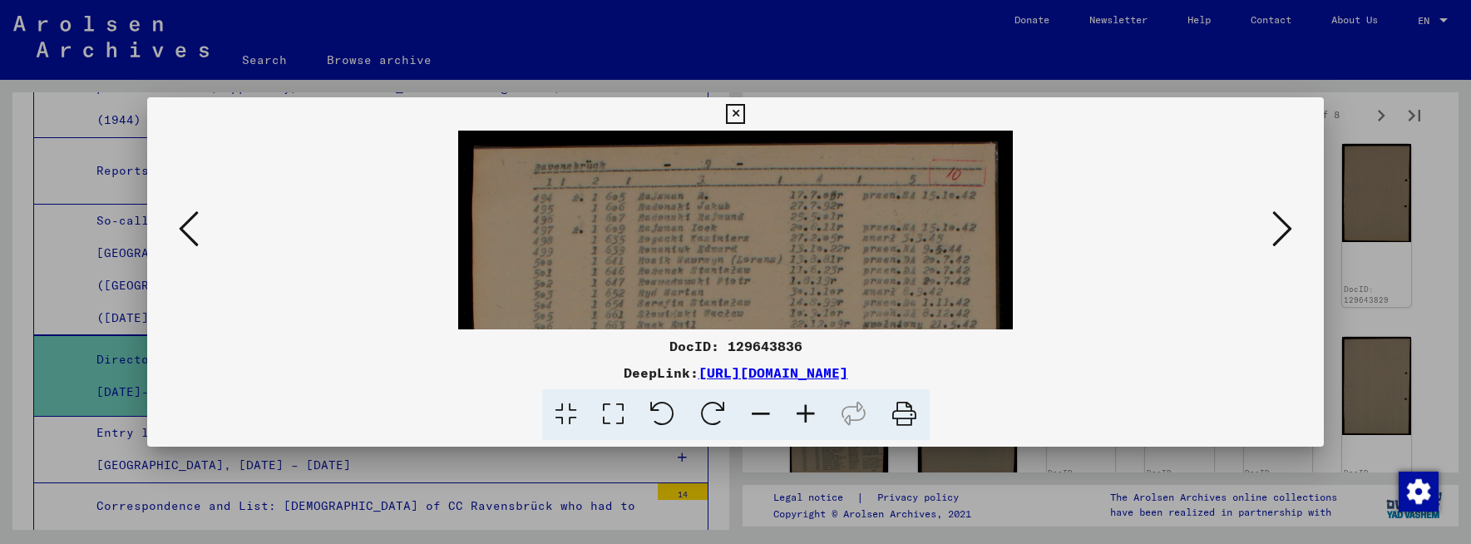
click at [1292, 230] on icon at bounding box center [1282, 229] width 20 height 40
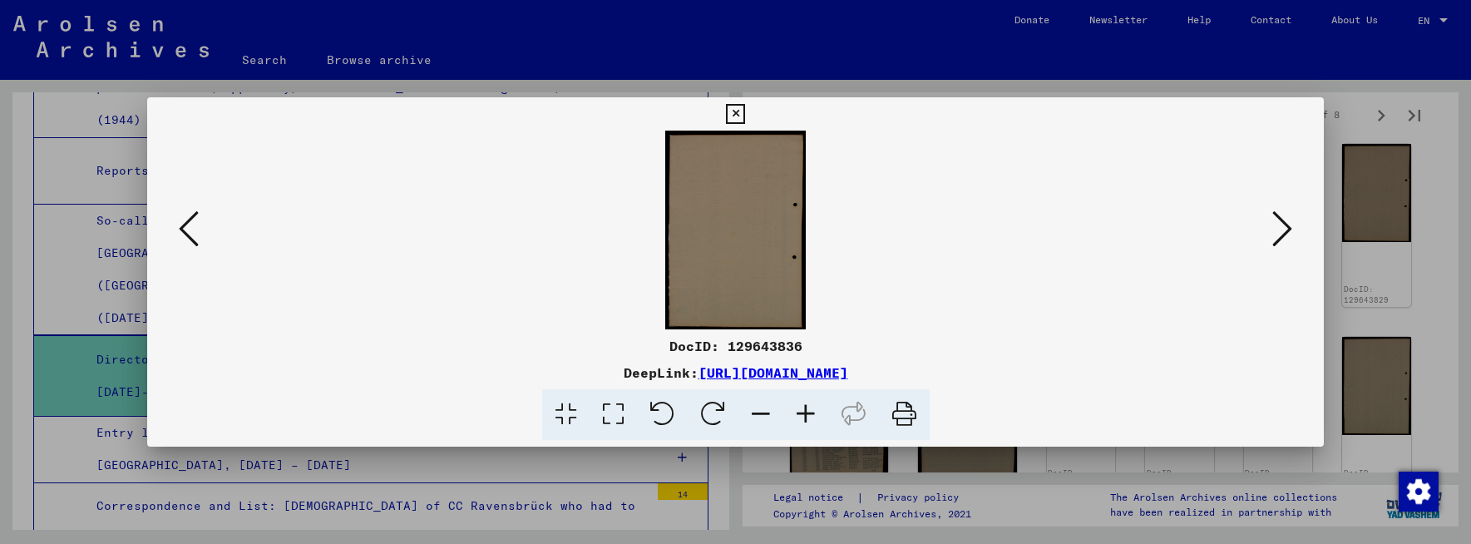
click at [1291, 230] on icon at bounding box center [1282, 229] width 20 height 40
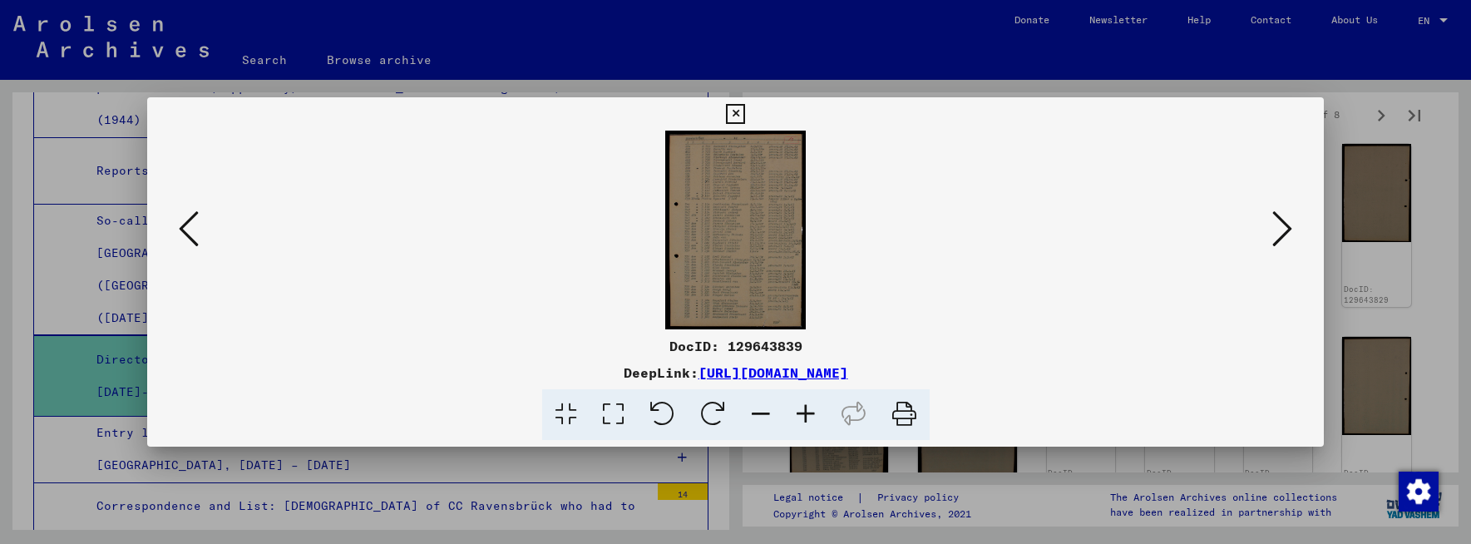
click at [1291, 230] on icon at bounding box center [1282, 229] width 20 height 40
click at [806, 414] on icon at bounding box center [805, 414] width 45 height 51
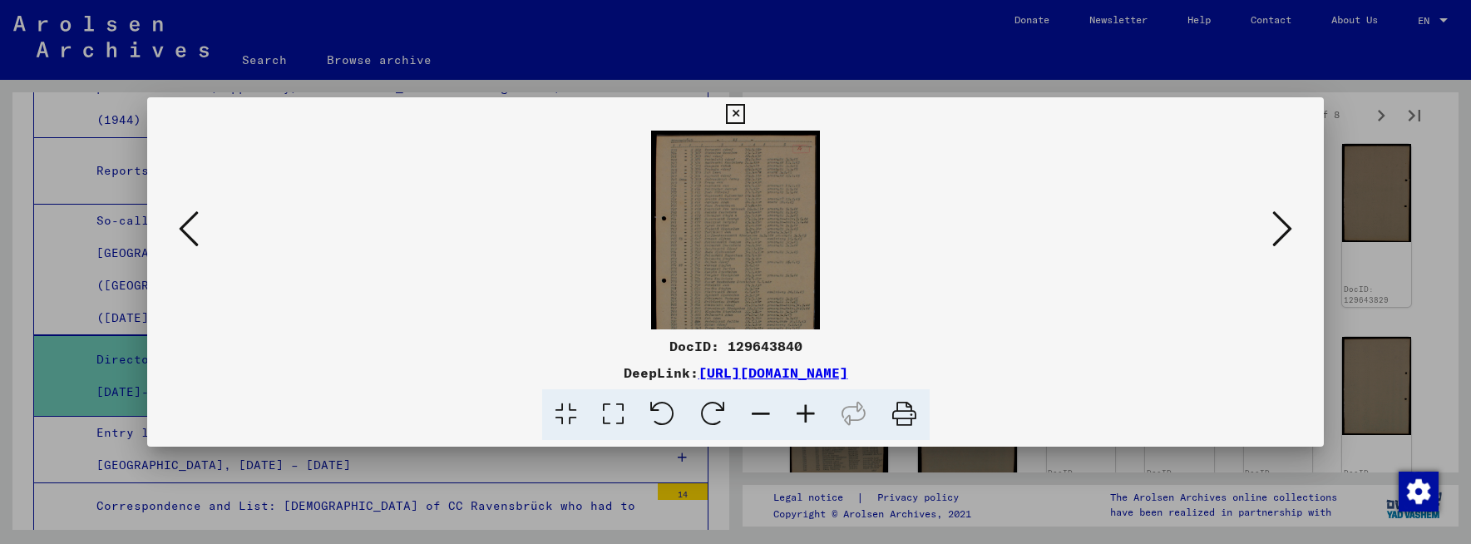
click at [805, 414] on icon at bounding box center [805, 414] width 45 height 51
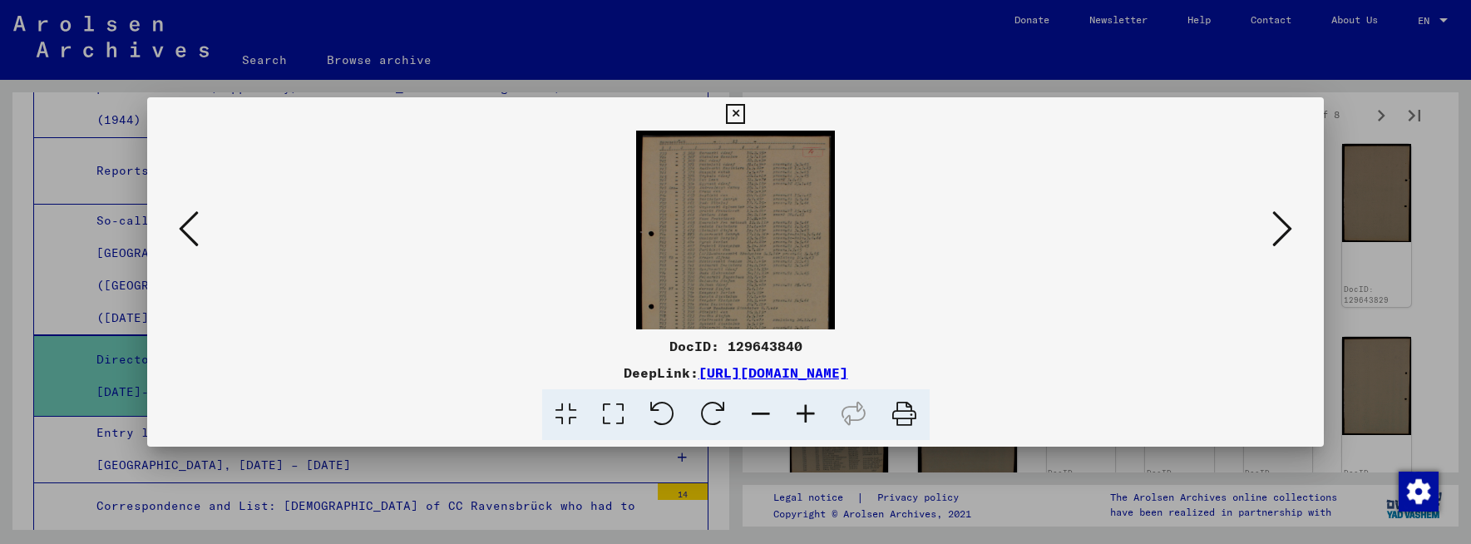
click at [802, 414] on icon at bounding box center [805, 414] width 45 height 51
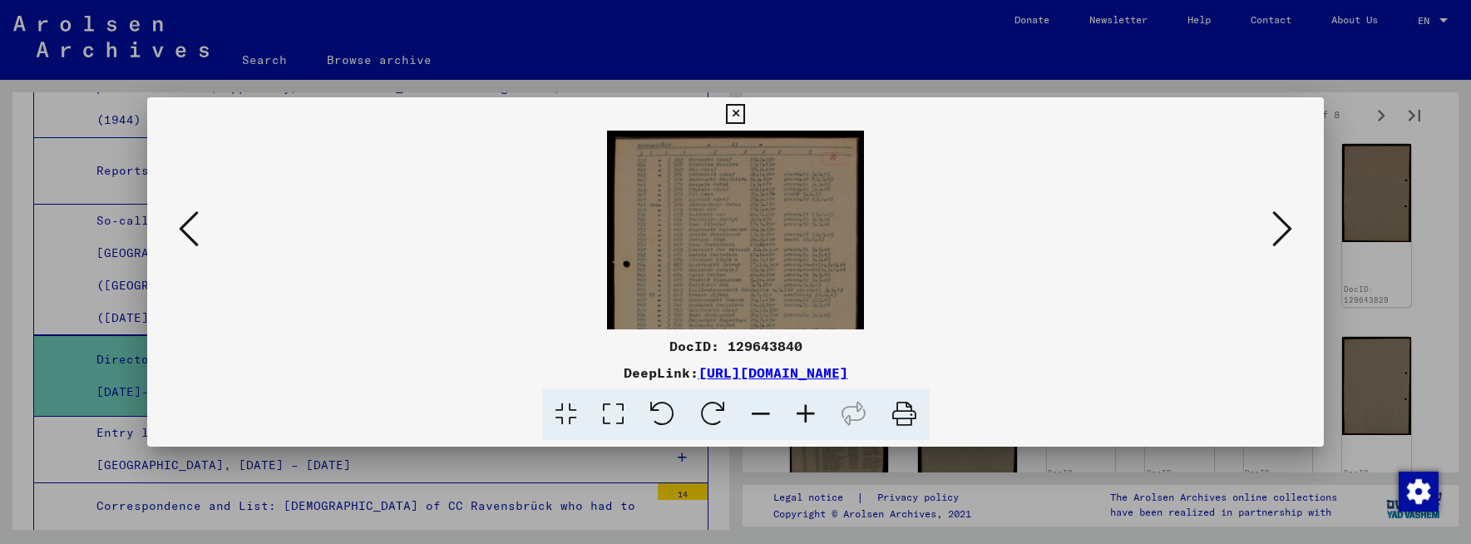
click at [802, 414] on icon at bounding box center [805, 414] width 45 height 51
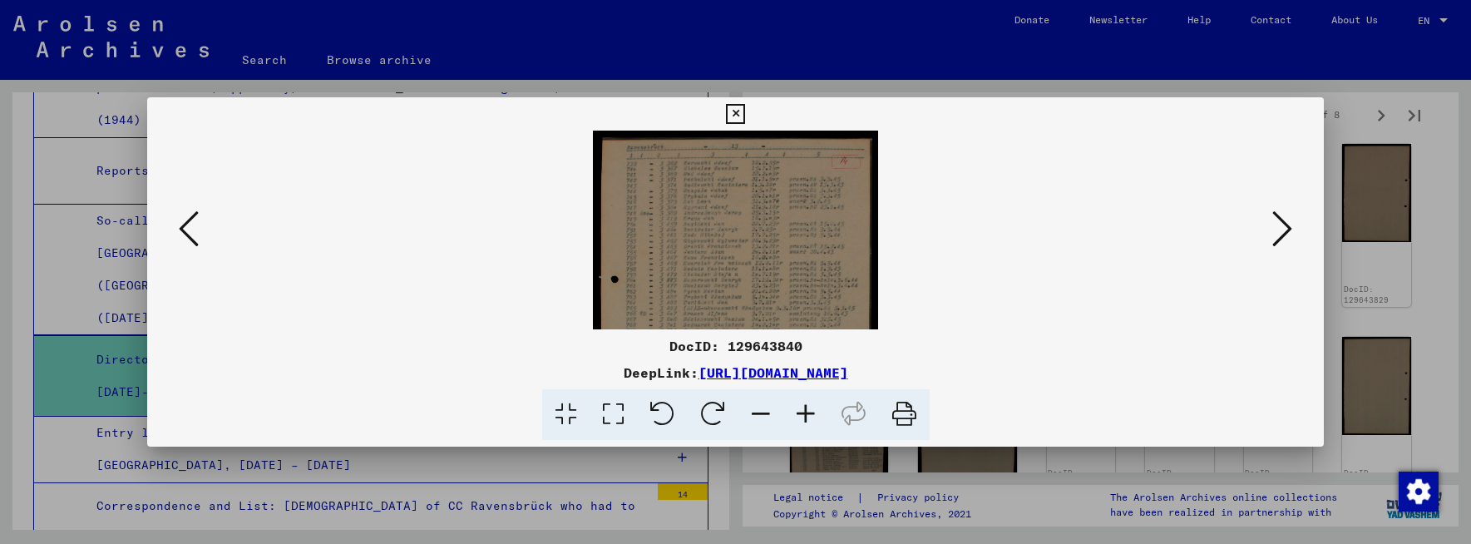
click at [802, 414] on icon at bounding box center [805, 414] width 45 height 51
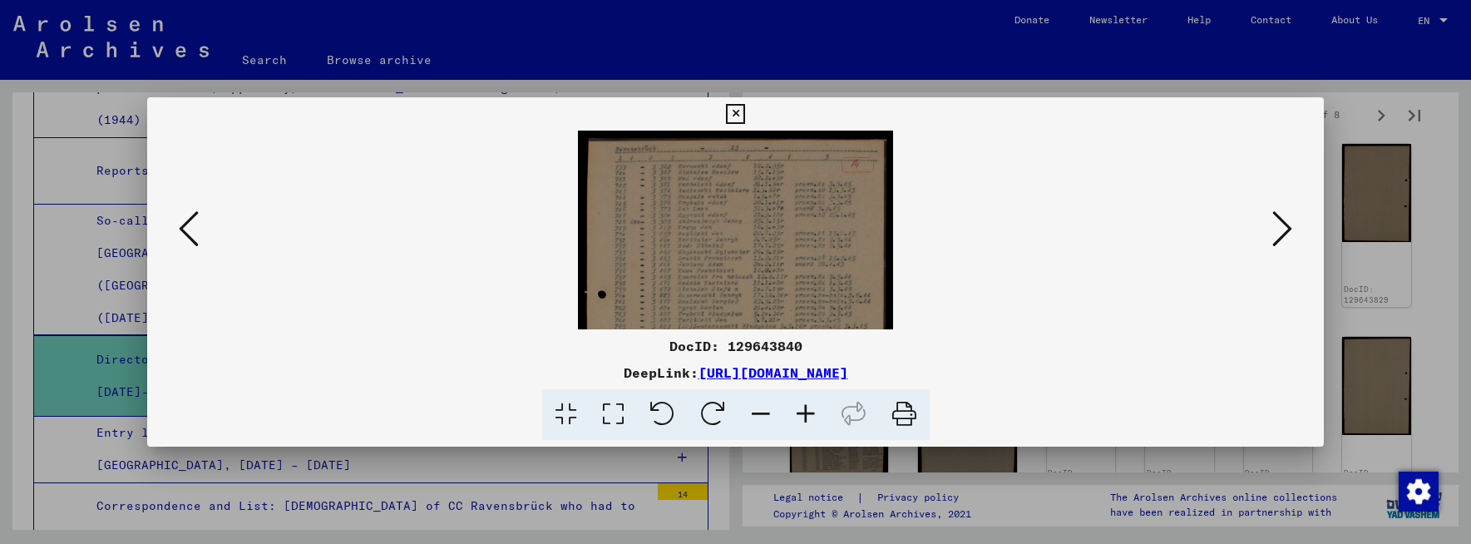
click at [802, 414] on icon at bounding box center [805, 414] width 45 height 51
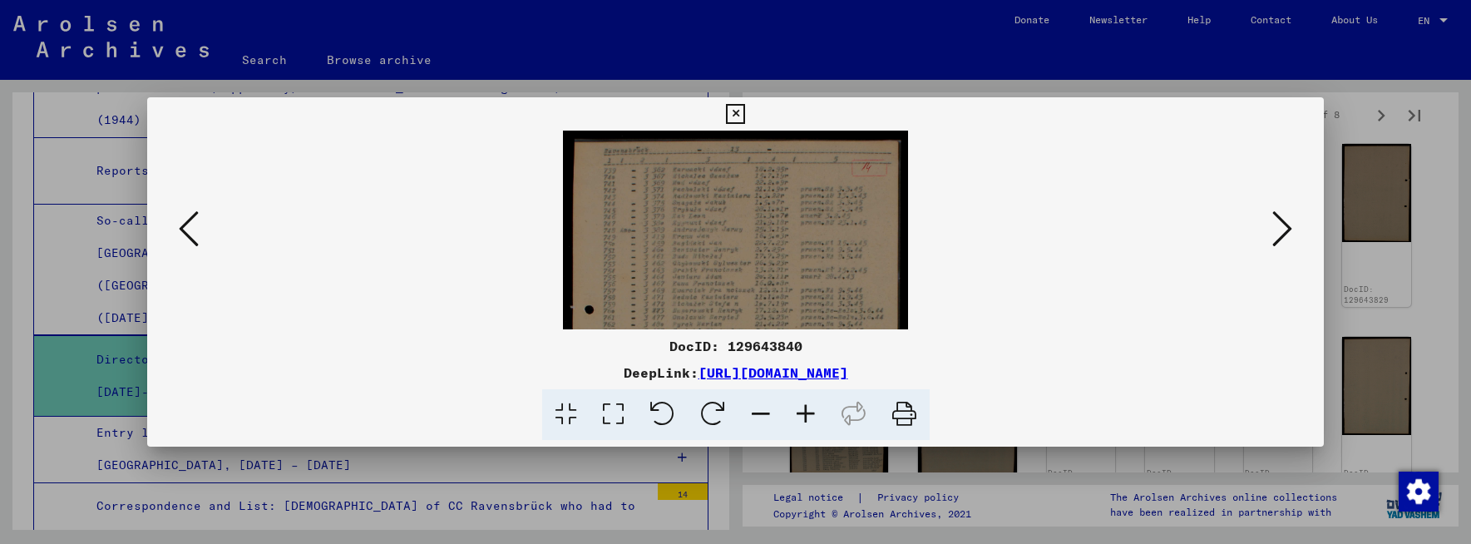
click at [802, 414] on icon at bounding box center [805, 414] width 45 height 51
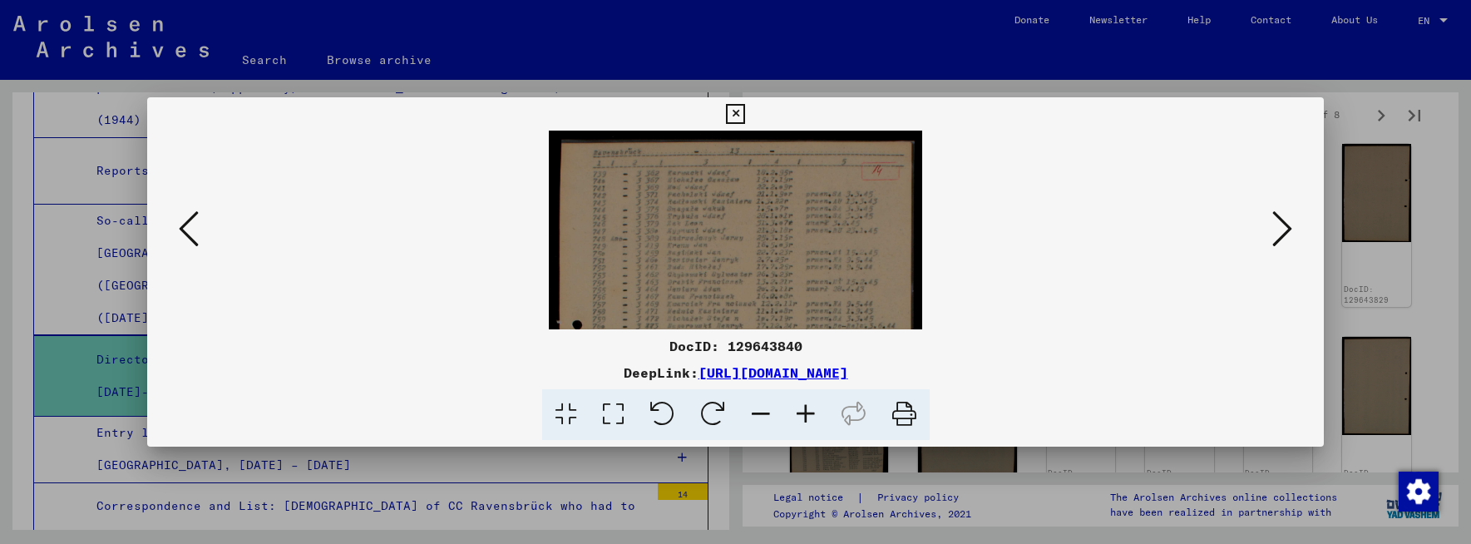
click at [802, 414] on icon at bounding box center [805, 414] width 45 height 51
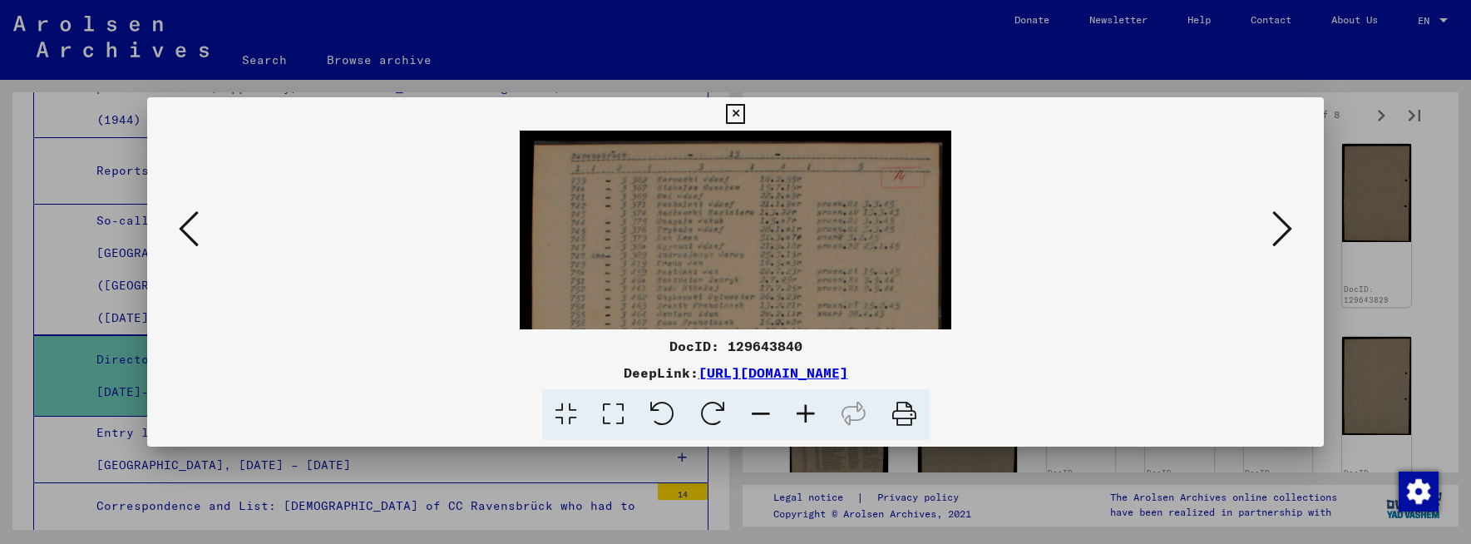
click at [802, 413] on icon at bounding box center [805, 414] width 45 height 51
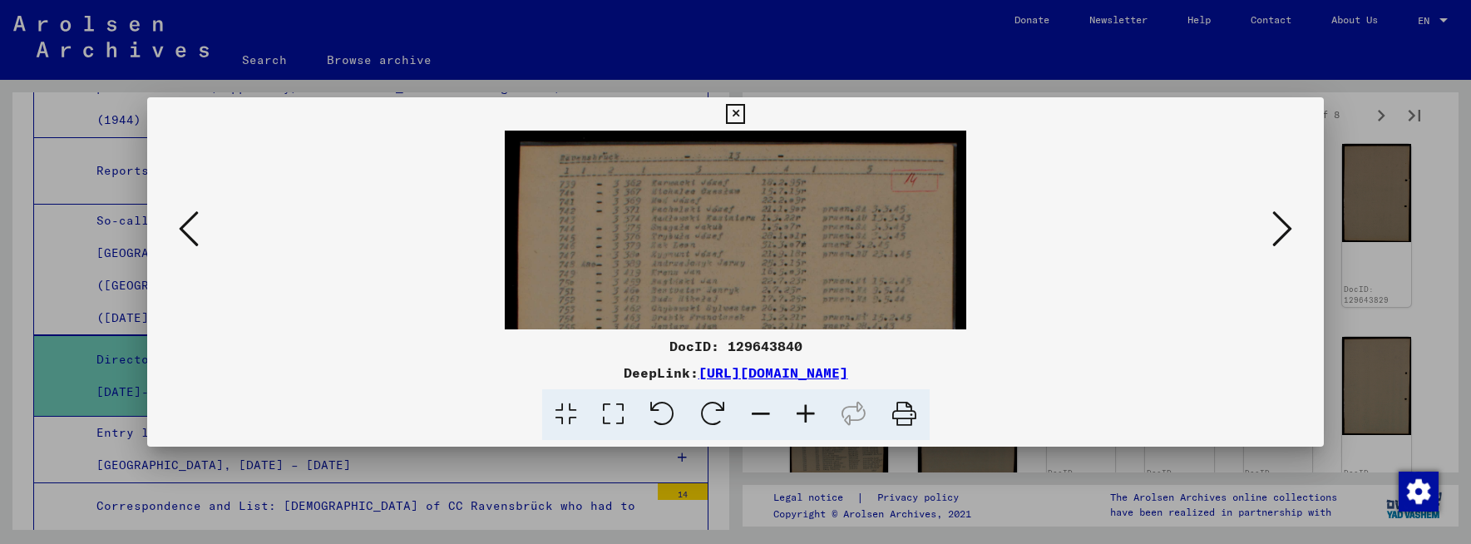
click at [802, 412] on icon at bounding box center [805, 414] width 45 height 51
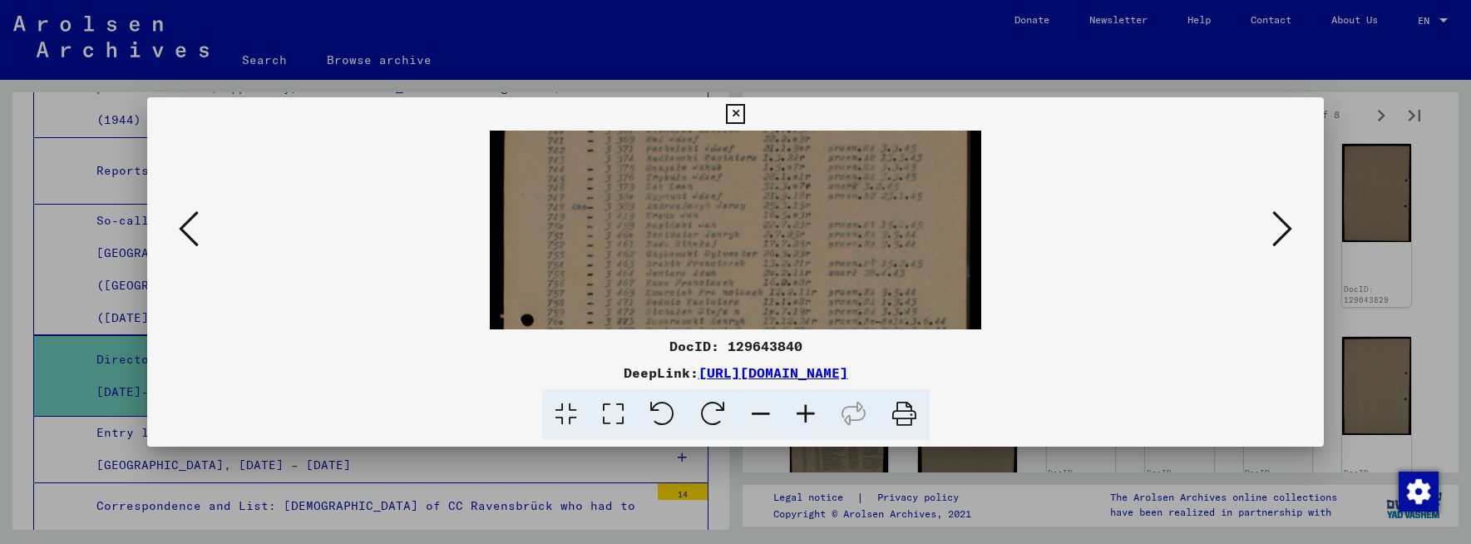
drag, startPoint x: 929, startPoint y: 293, endPoint x: 920, endPoint y: 226, distance: 67.1
click at [920, 226] on img at bounding box center [735, 414] width 491 height 698
click at [1285, 233] on icon at bounding box center [1282, 229] width 20 height 40
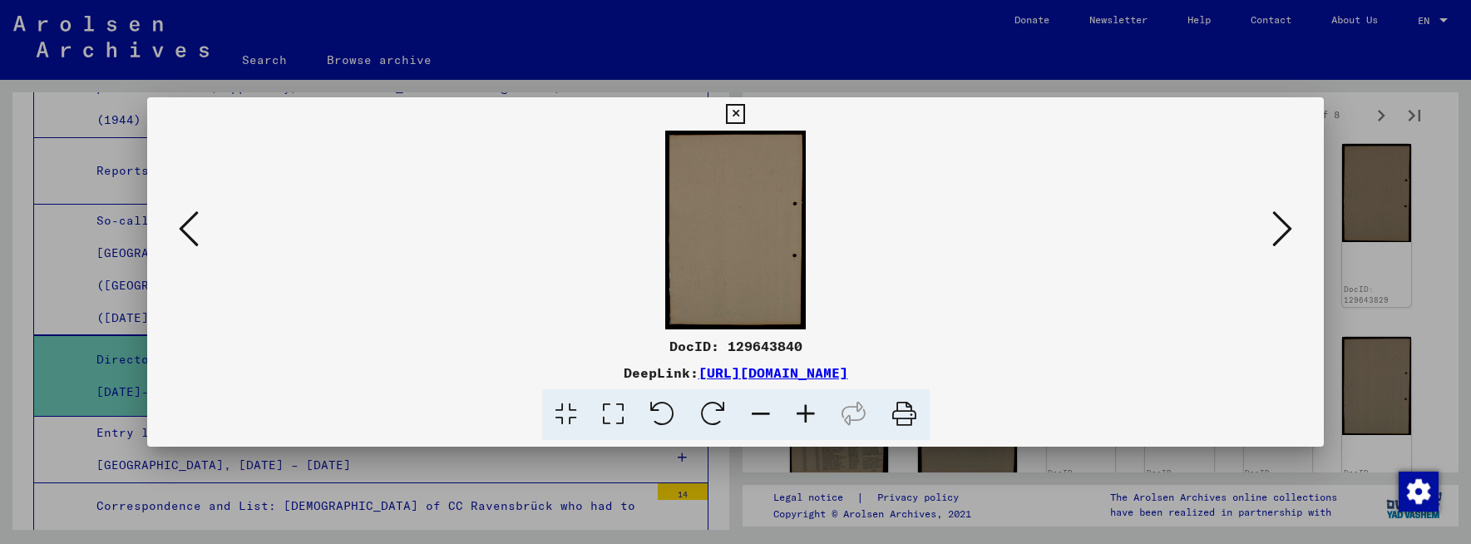
scroll to position [0, 0]
click at [1278, 233] on icon at bounding box center [1282, 229] width 20 height 40
click at [1283, 232] on icon at bounding box center [1282, 229] width 20 height 40
click at [734, 114] on icon at bounding box center [735, 114] width 19 height 20
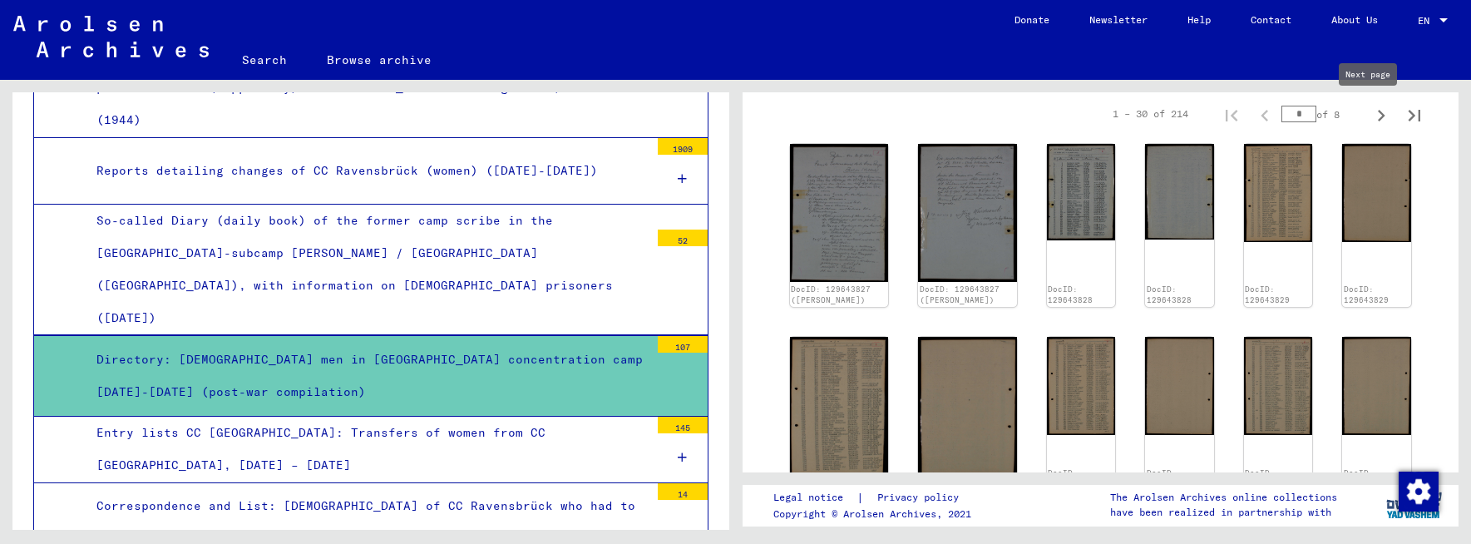
click at [1370, 116] on icon "Next page" at bounding box center [1381, 115] width 23 height 23
type input "*"
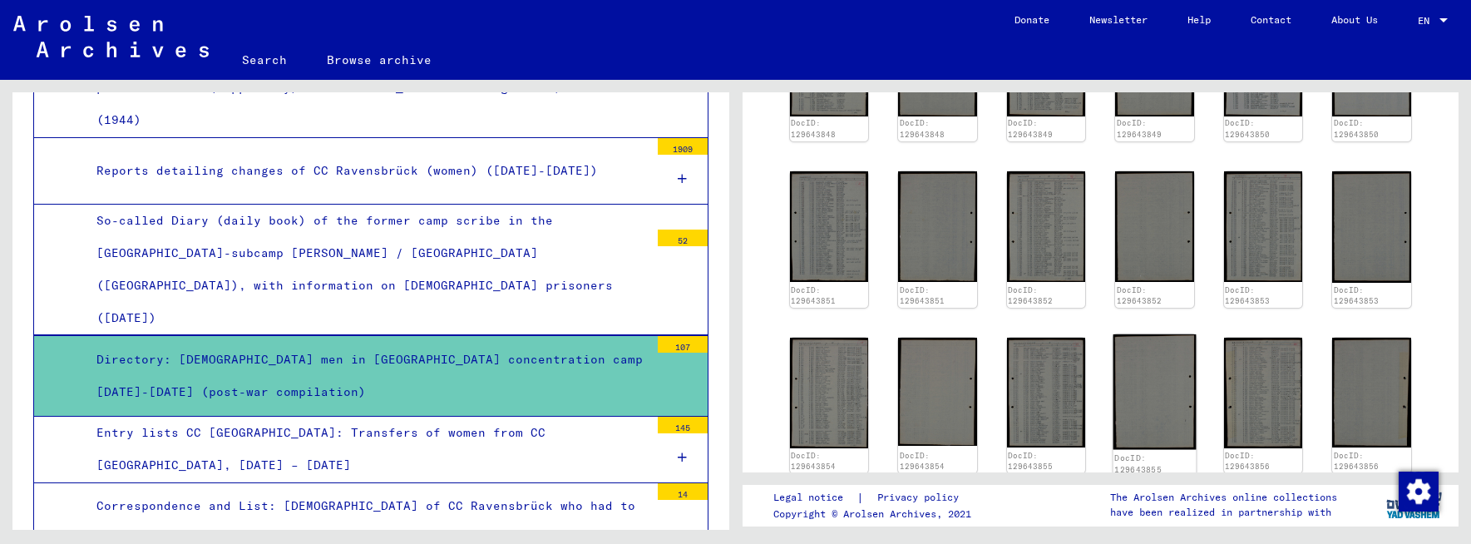
scroll to position [1081, 0]
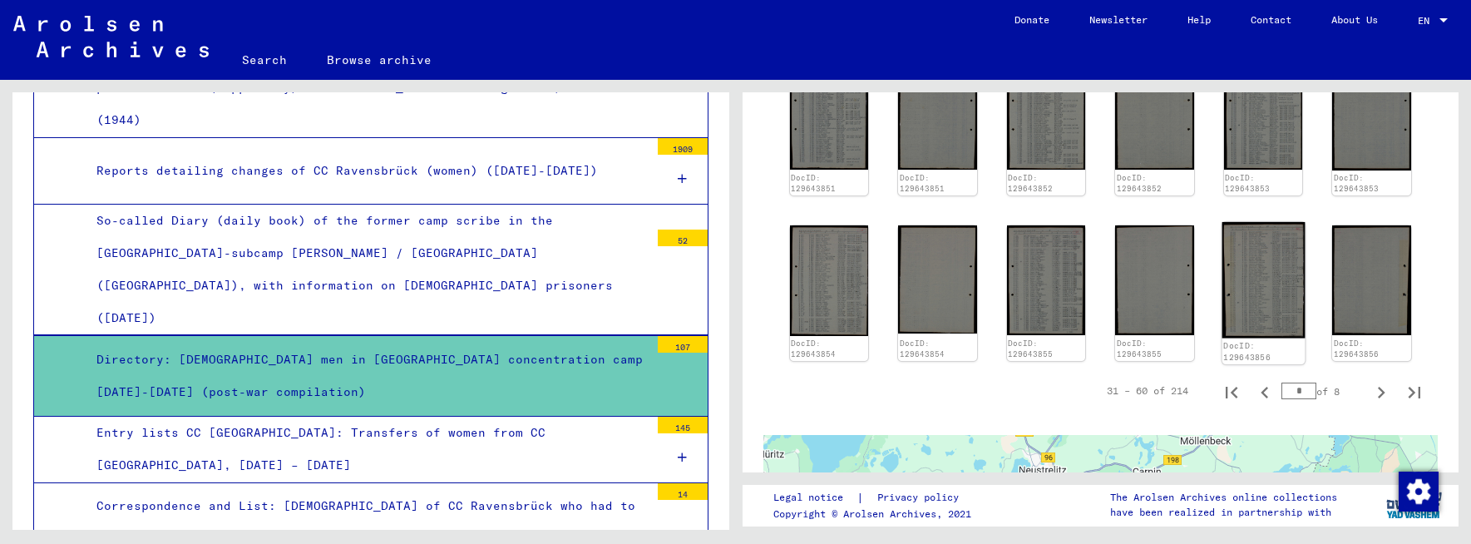
click at [1251, 314] on img at bounding box center [1263, 280] width 82 height 116
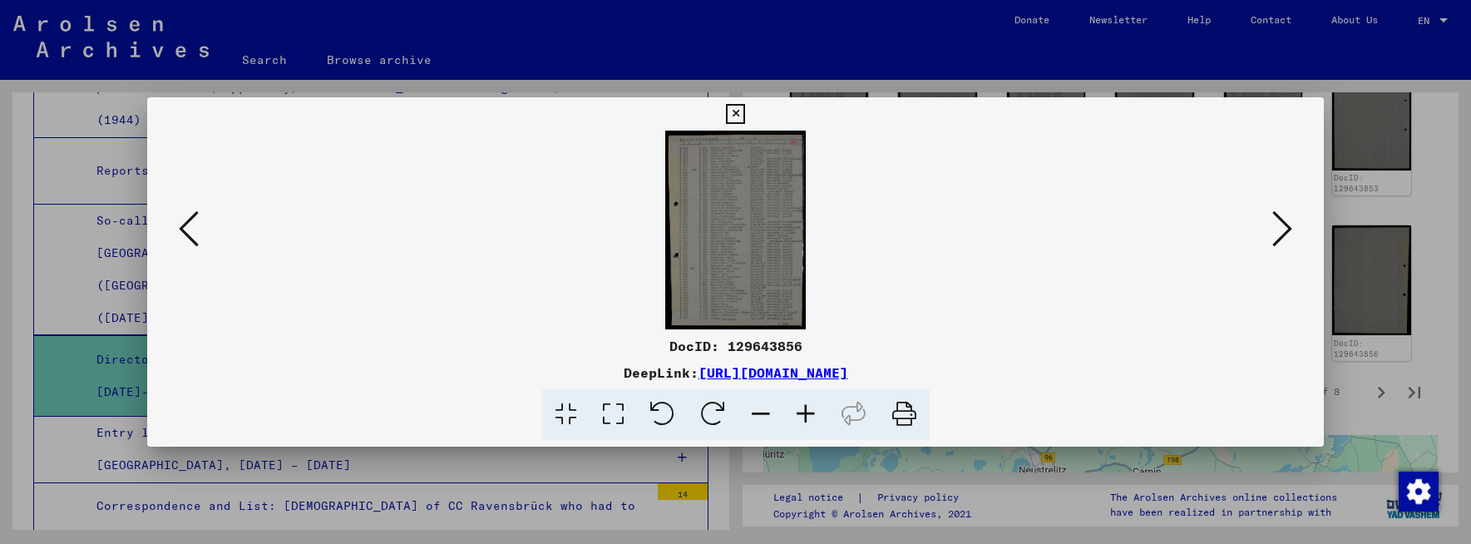
click at [807, 408] on icon at bounding box center [805, 414] width 45 height 51
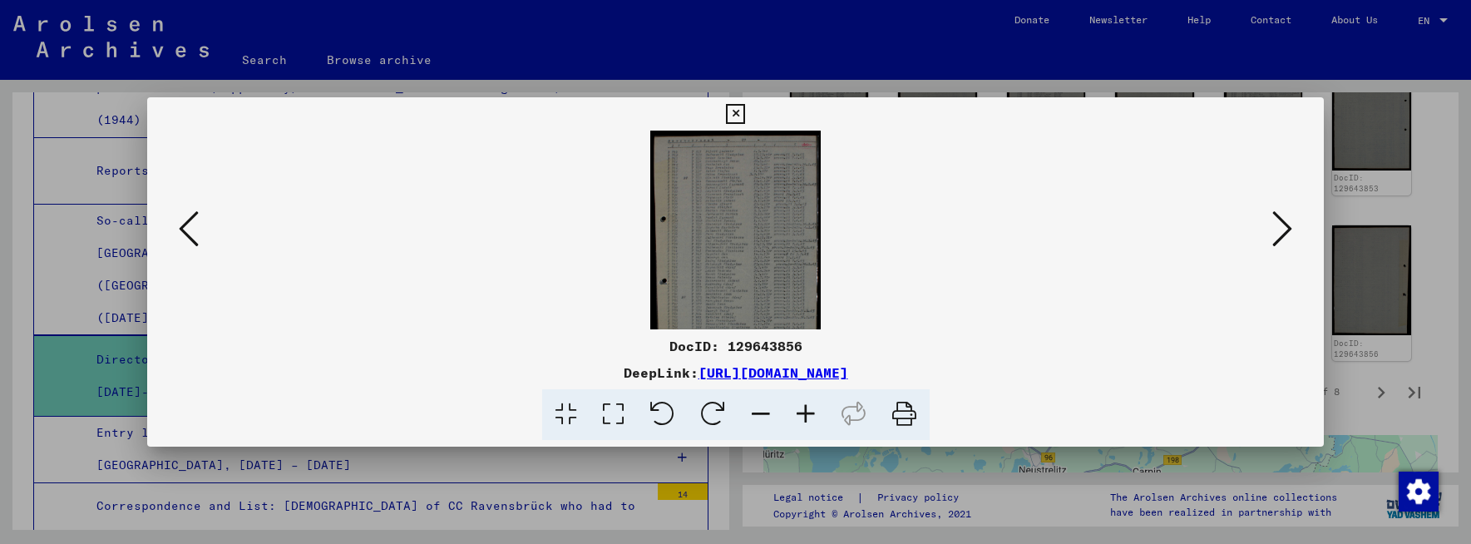
click at [807, 408] on icon at bounding box center [805, 414] width 45 height 51
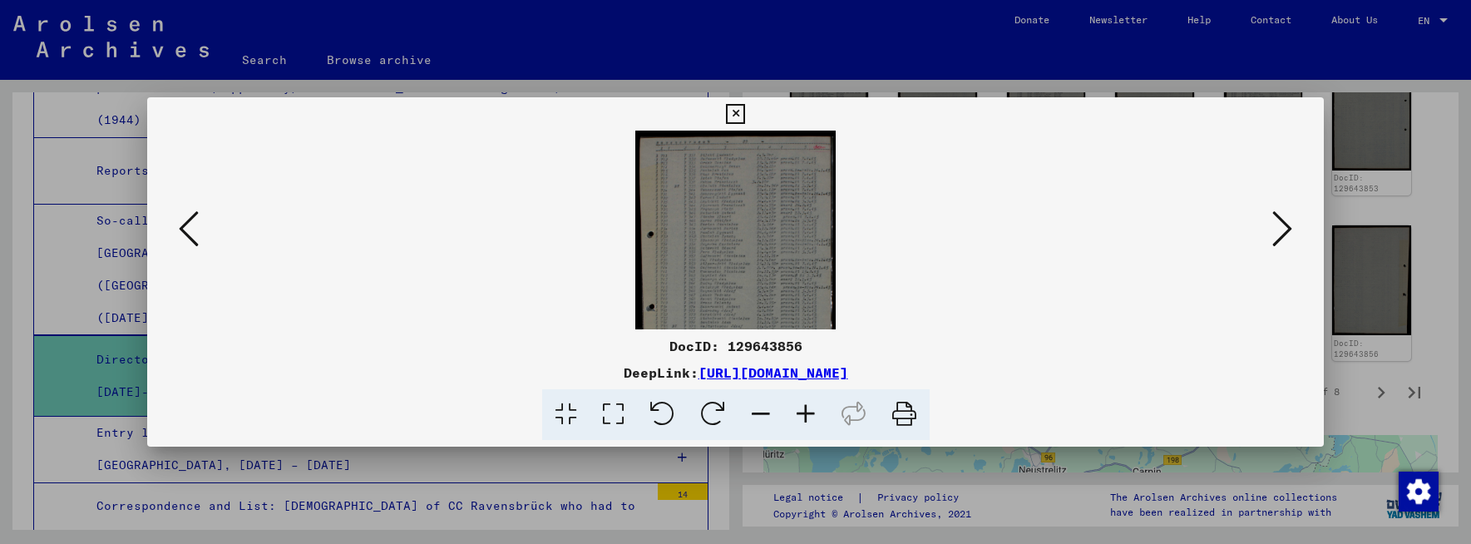
click at [807, 408] on icon at bounding box center [805, 414] width 45 height 51
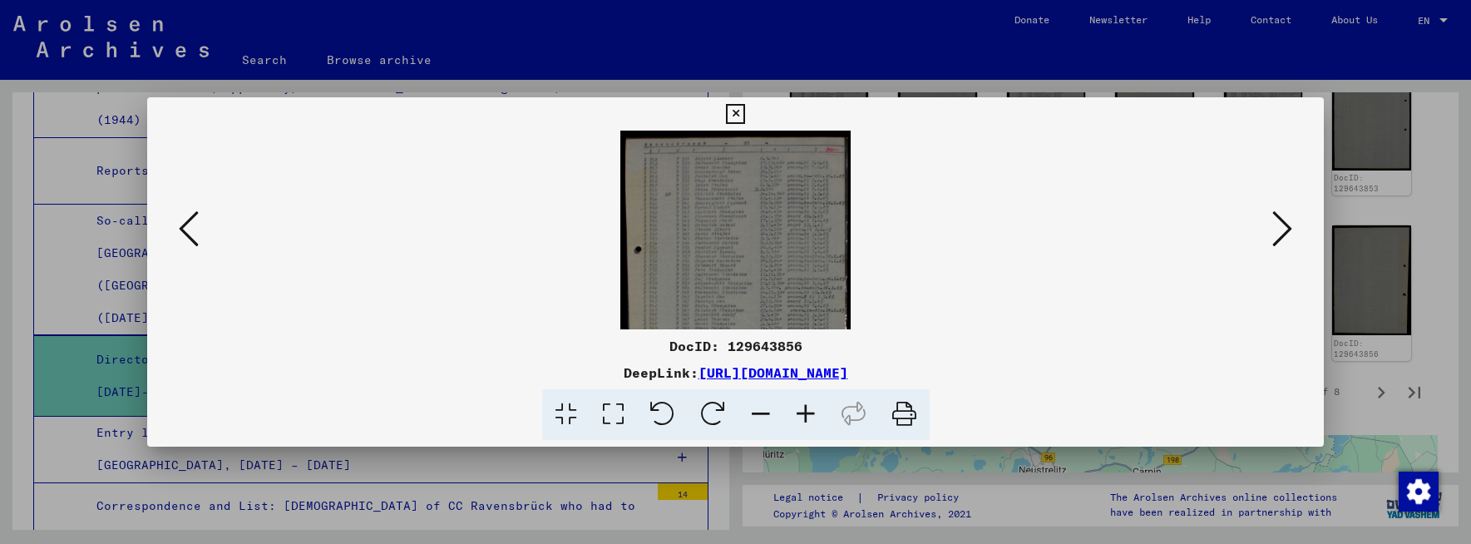
click at [807, 408] on icon at bounding box center [805, 414] width 45 height 51
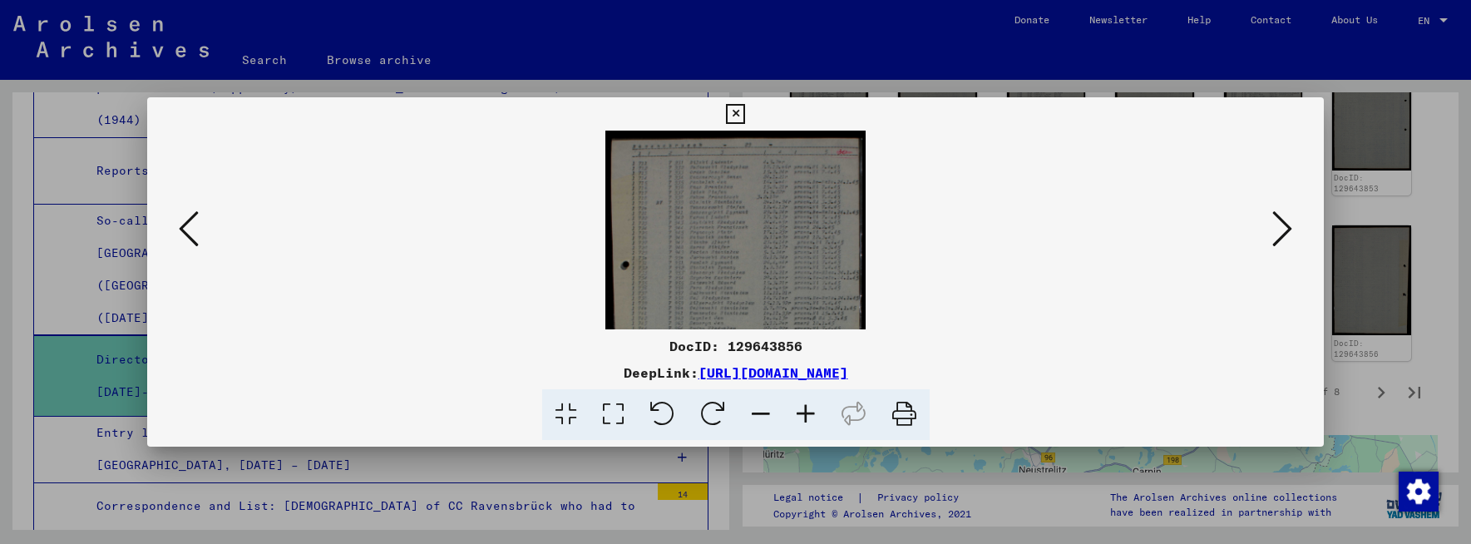
click at [807, 408] on icon at bounding box center [805, 414] width 45 height 51
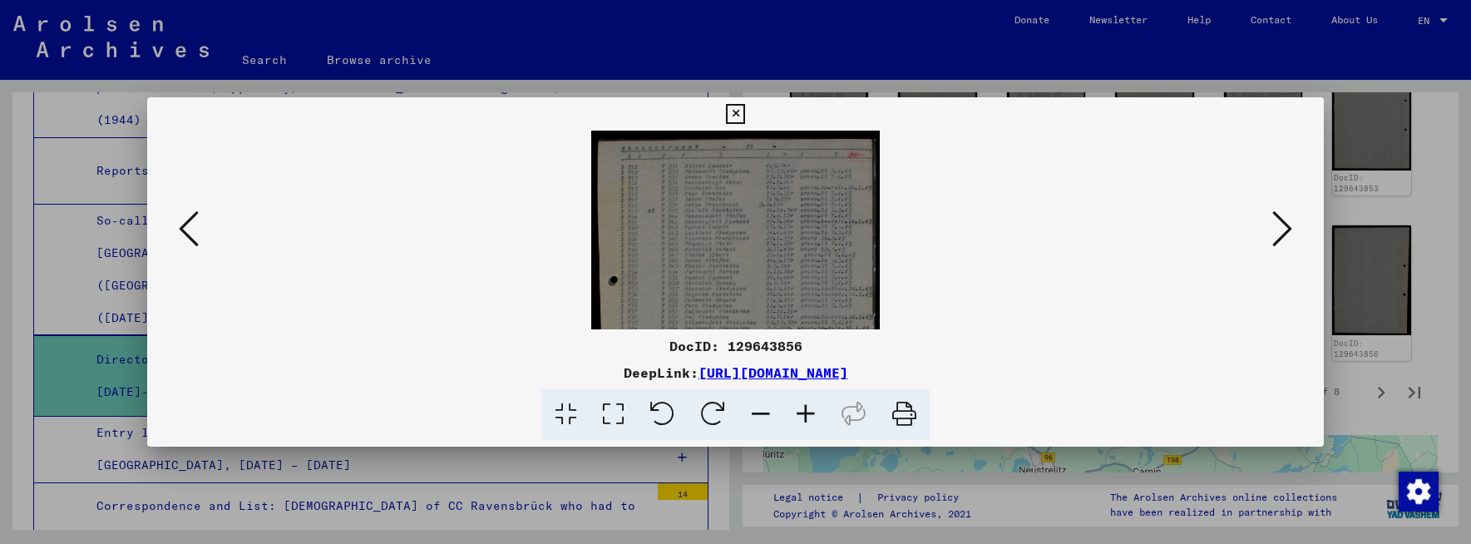
click at [807, 408] on icon at bounding box center [805, 414] width 45 height 51
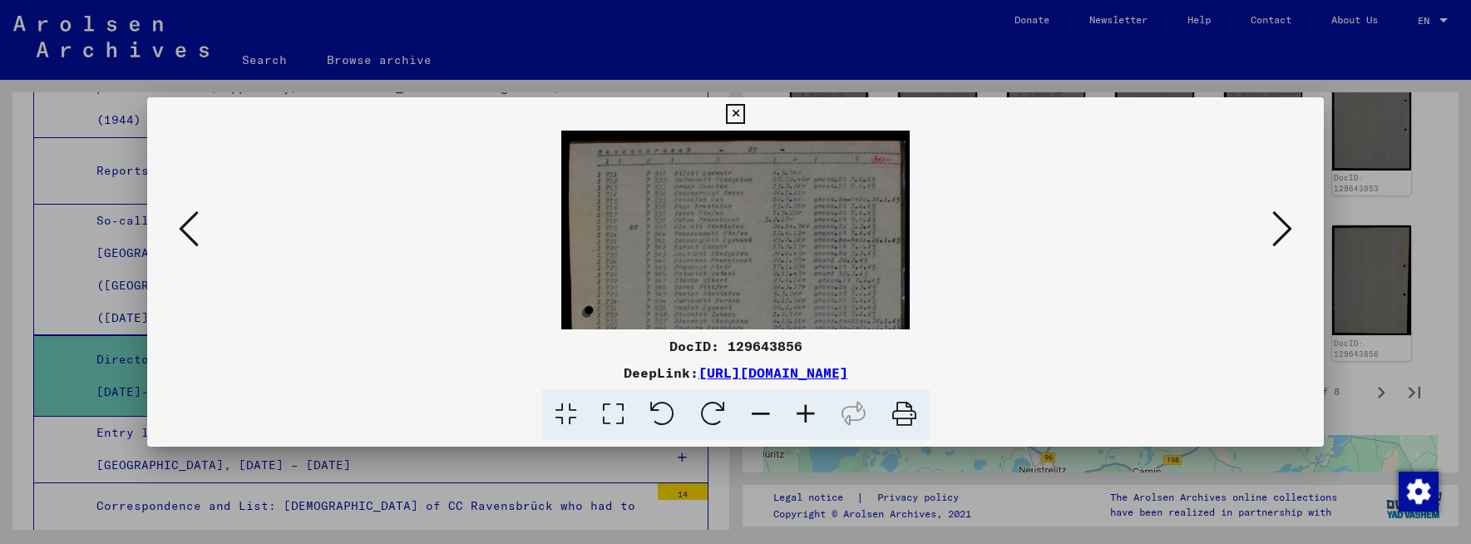
click at [807, 408] on icon at bounding box center [805, 414] width 45 height 51
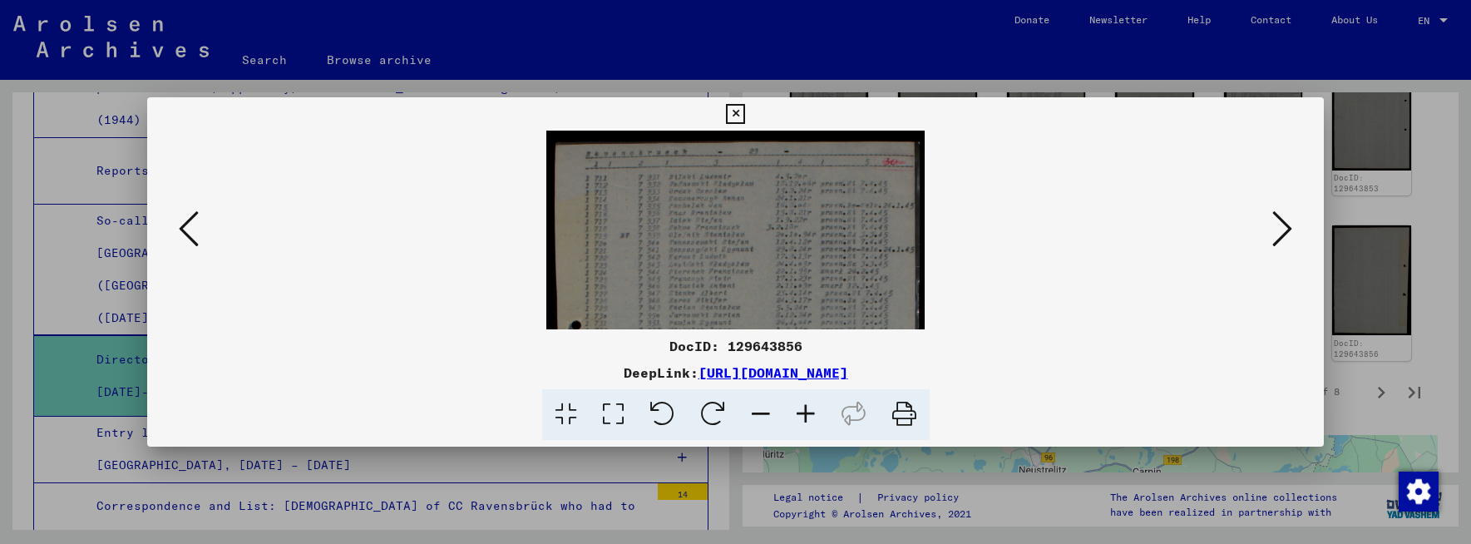
click at [807, 408] on icon at bounding box center [805, 414] width 45 height 51
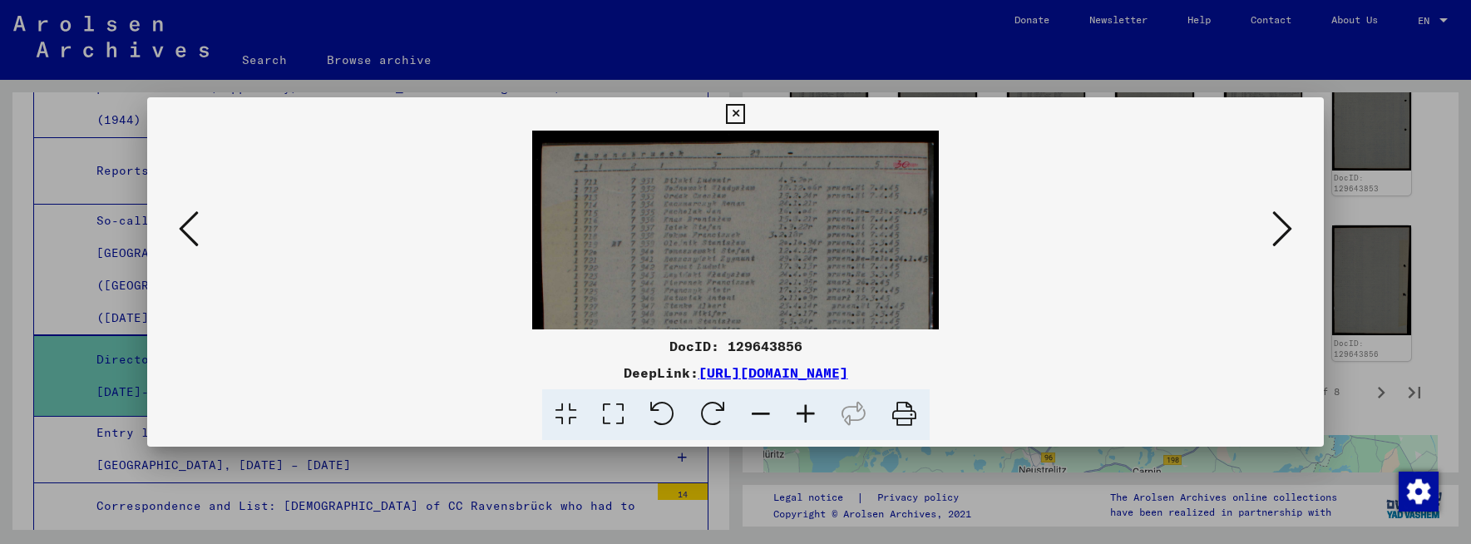
click at [807, 408] on icon at bounding box center [805, 414] width 45 height 51
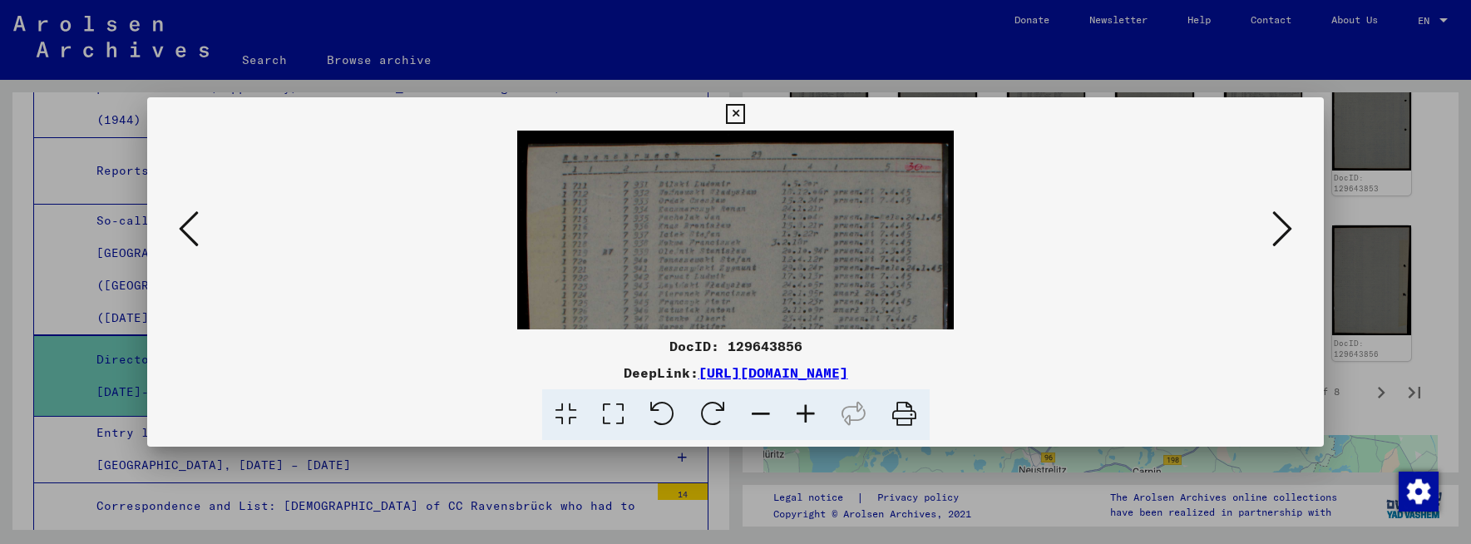
click at [807, 408] on icon at bounding box center [805, 414] width 45 height 51
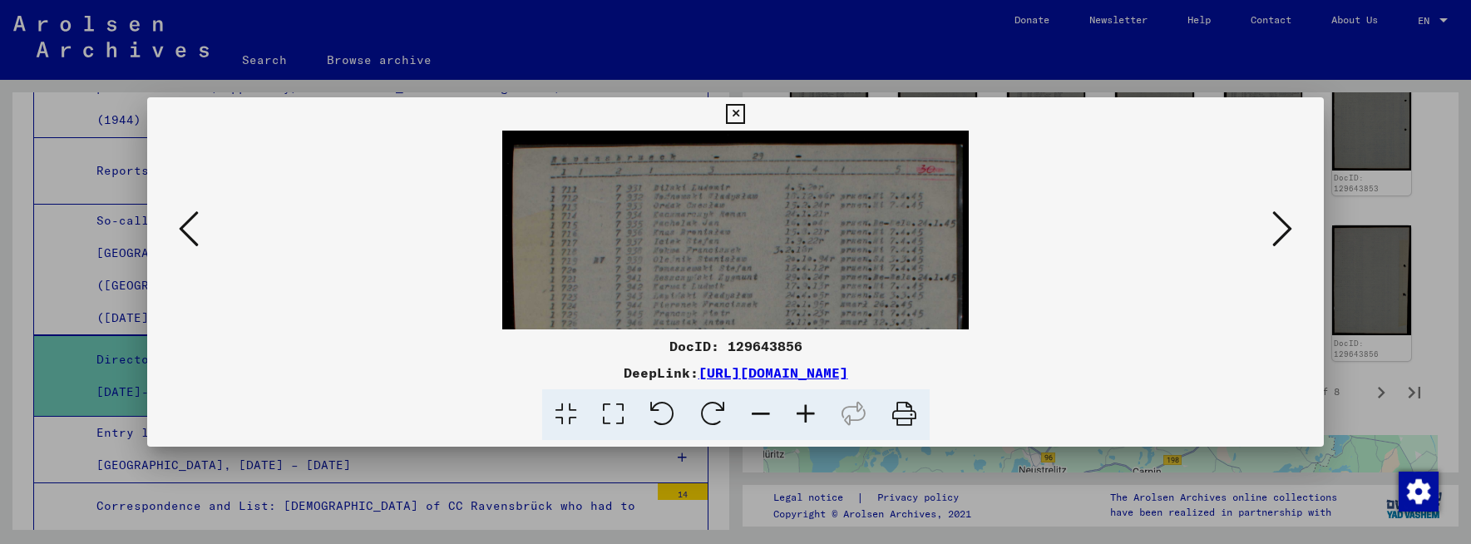
click at [807, 409] on icon at bounding box center [805, 414] width 45 height 51
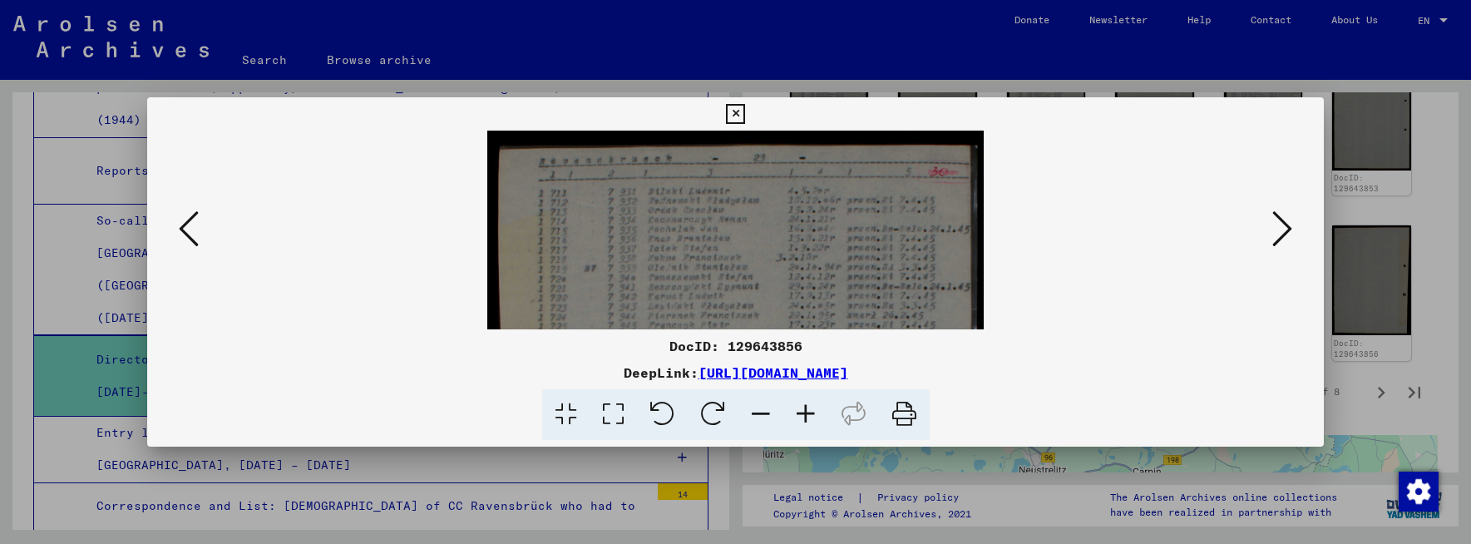
click at [807, 409] on icon at bounding box center [805, 414] width 45 height 51
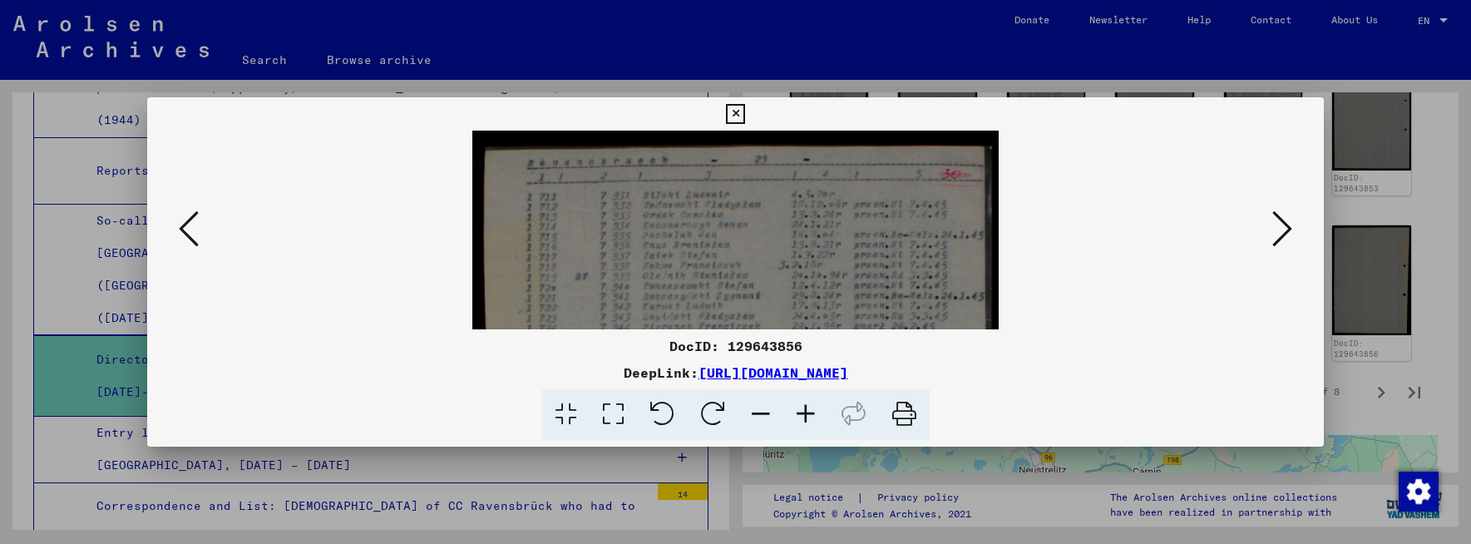
click at [807, 409] on icon at bounding box center [805, 414] width 45 height 51
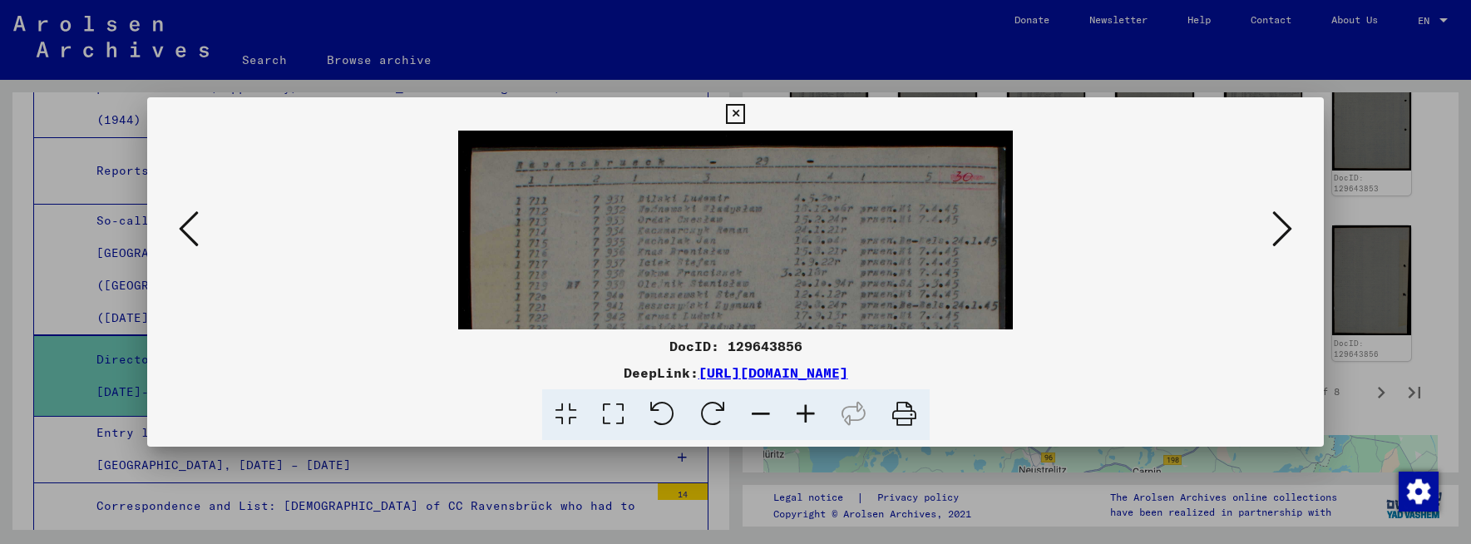
click at [807, 409] on icon at bounding box center [805, 414] width 45 height 51
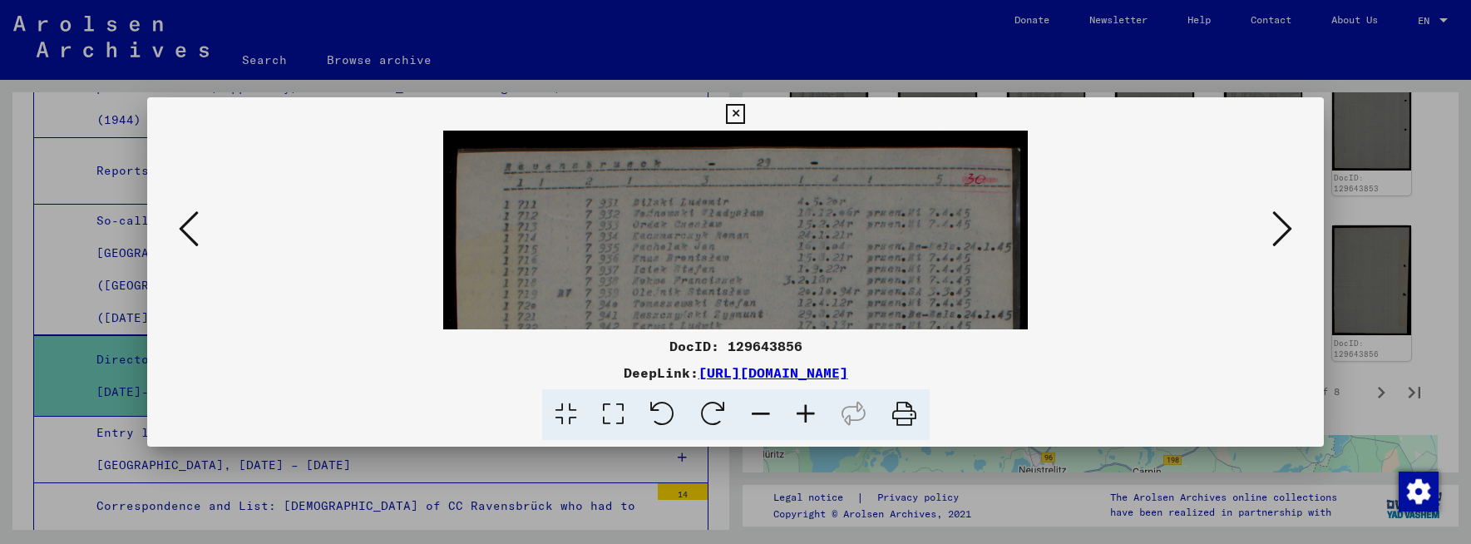
click at [807, 409] on icon at bounding box center [805, 414] width 45 height 51
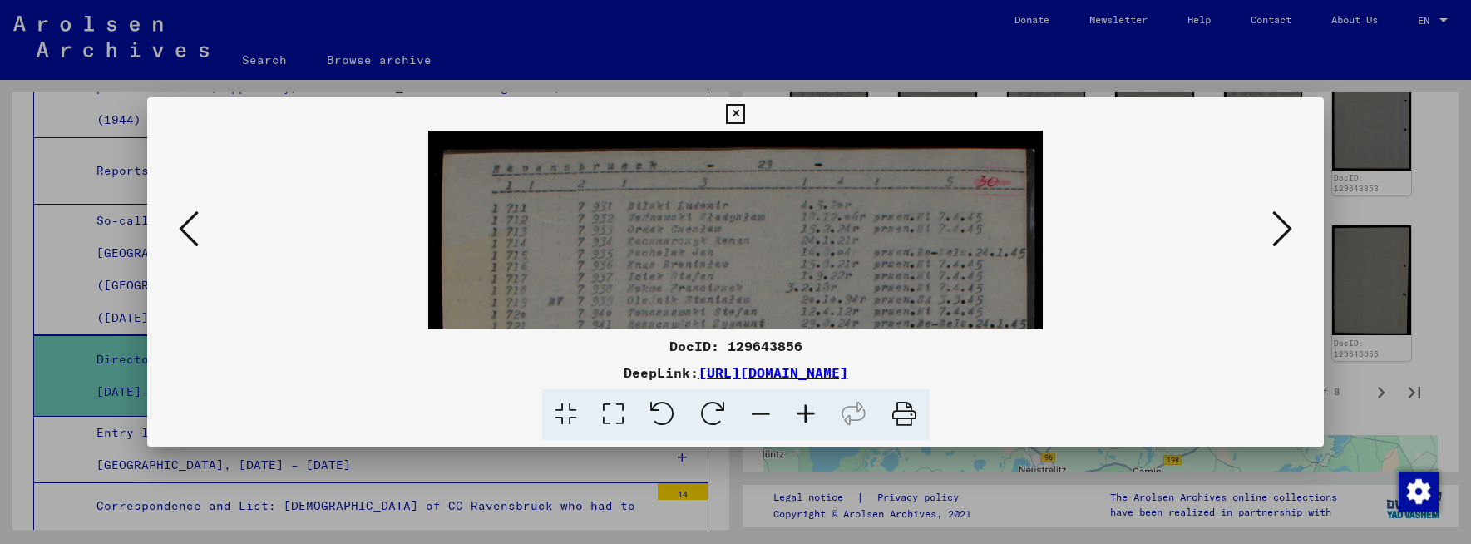
click at [805, 412] on icon at bounding box center [805, 414] width 45 height 51
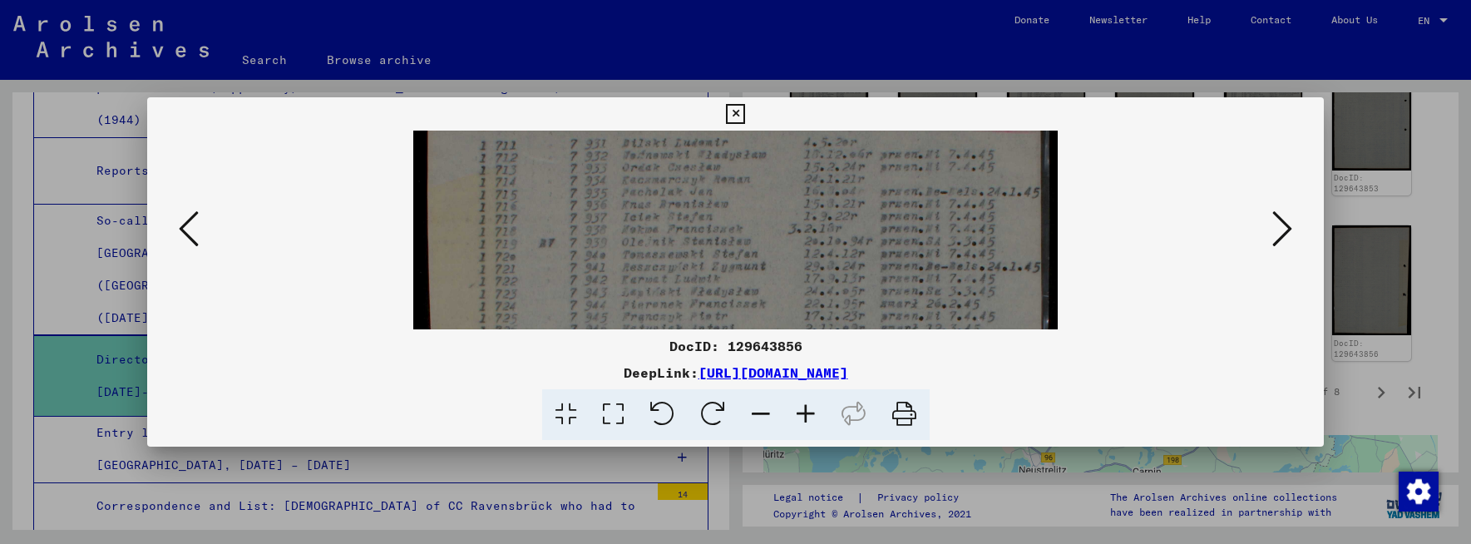
drag, startPoint x: 946, startPoint y: 304, endPoint x: 953, endPoint y: 238, distance: 66.9
click at [953, 238] on img at bounding box center [735, 517] width 644 height 906
drag, startPoint x: 969, startPoint y: 299, endPoint x: 973, endPoint y: 230, distance: 69.1
click at [973, 230] on img at bounding box center [735, 452] width 644 height 906
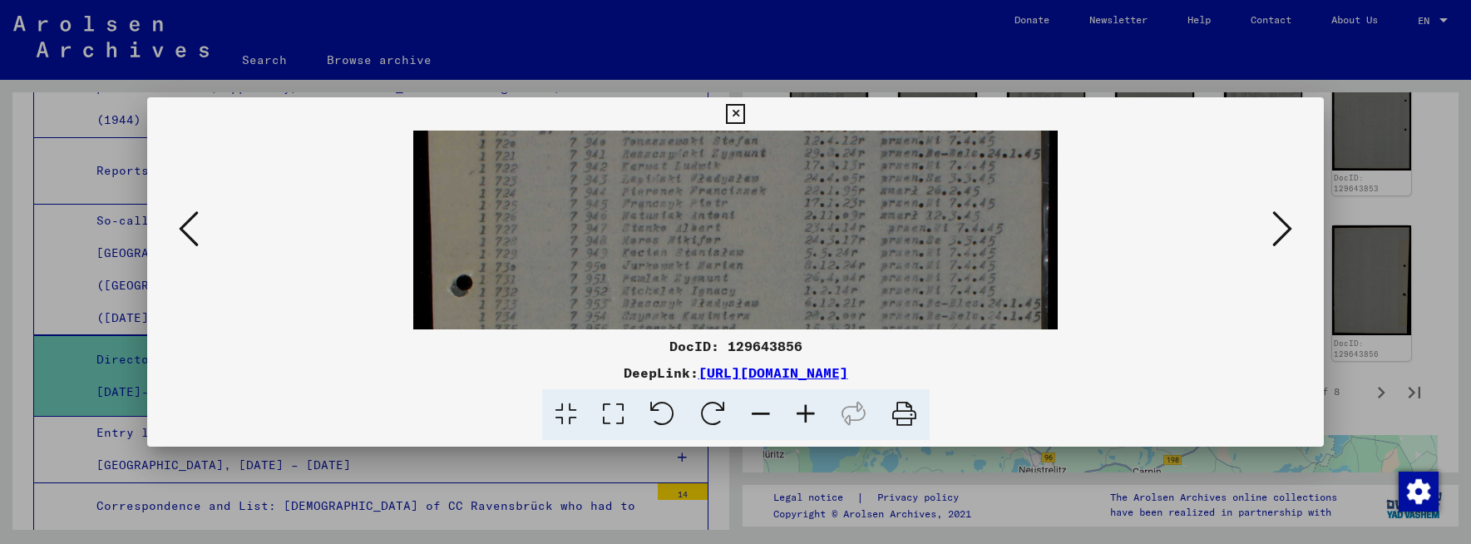
scroll to position [189, 0]
drag, startPoint x: 972, startPoint y: 293, endPoint x: 967, endPoint y: 239, distance: 53.5
click at [967, 239] on img at bounding box center [735, 395] width 644 height 906
drag, startPoint x: 965, startPoint y: 294, endPoint x: 961, endPoint y: 254, distance: 40.1
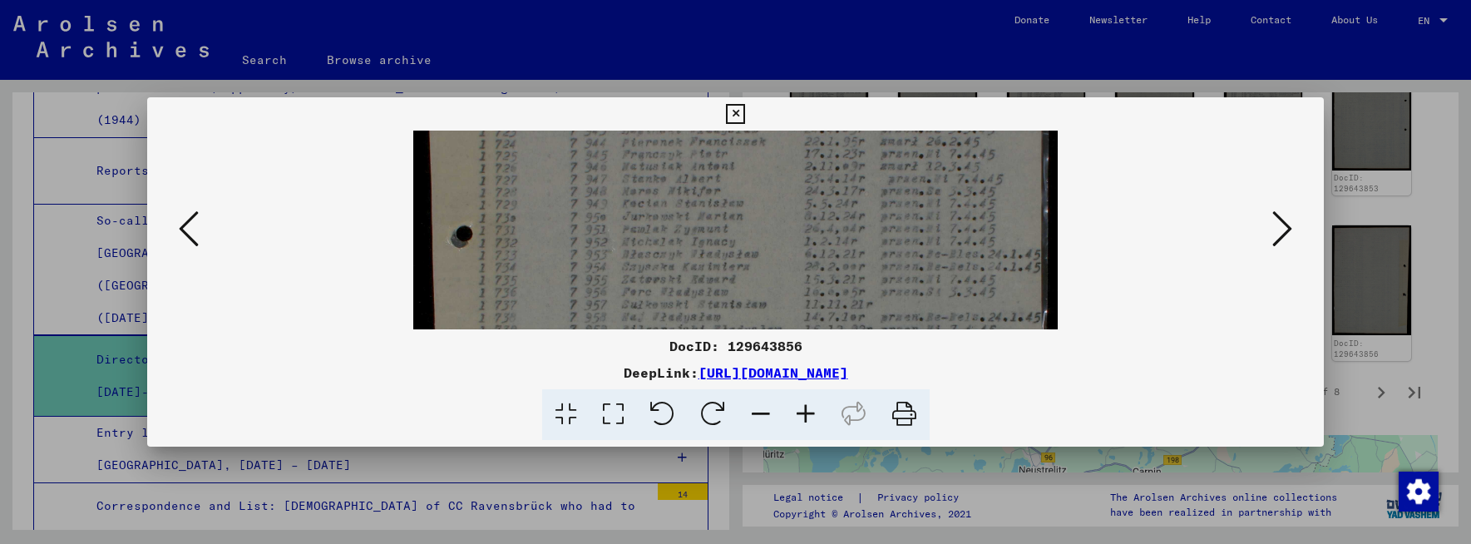
click at [961, 254] on img at bounding box center [735, 355] width 644 height 906
click at [1164, 385] on div "DocID: 129643856 DeepLink: [URL][DOMAIN_NAME]" at bounding box center [735, 388] width 1177 height 104
click at [1286, 229] on icon at bounding box center [1282, 229] width 20 height 40
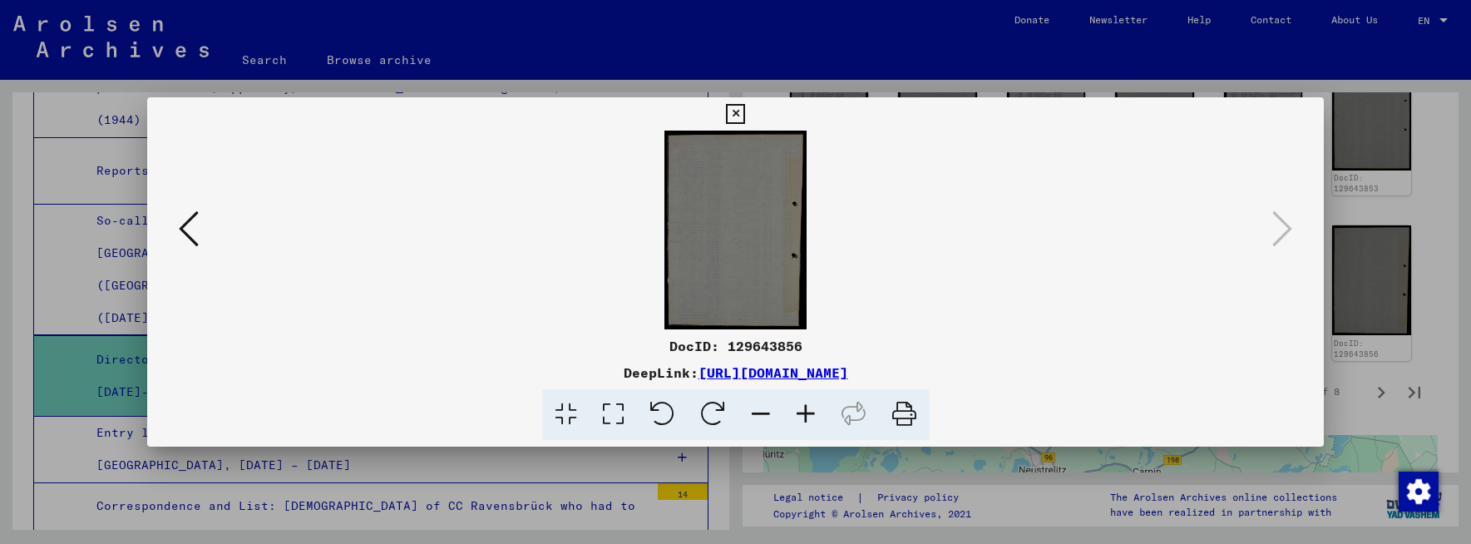
scroll to position [0, 0]
click at [731, 113] on icon at bounding box center [735, 114] width 19 height 20
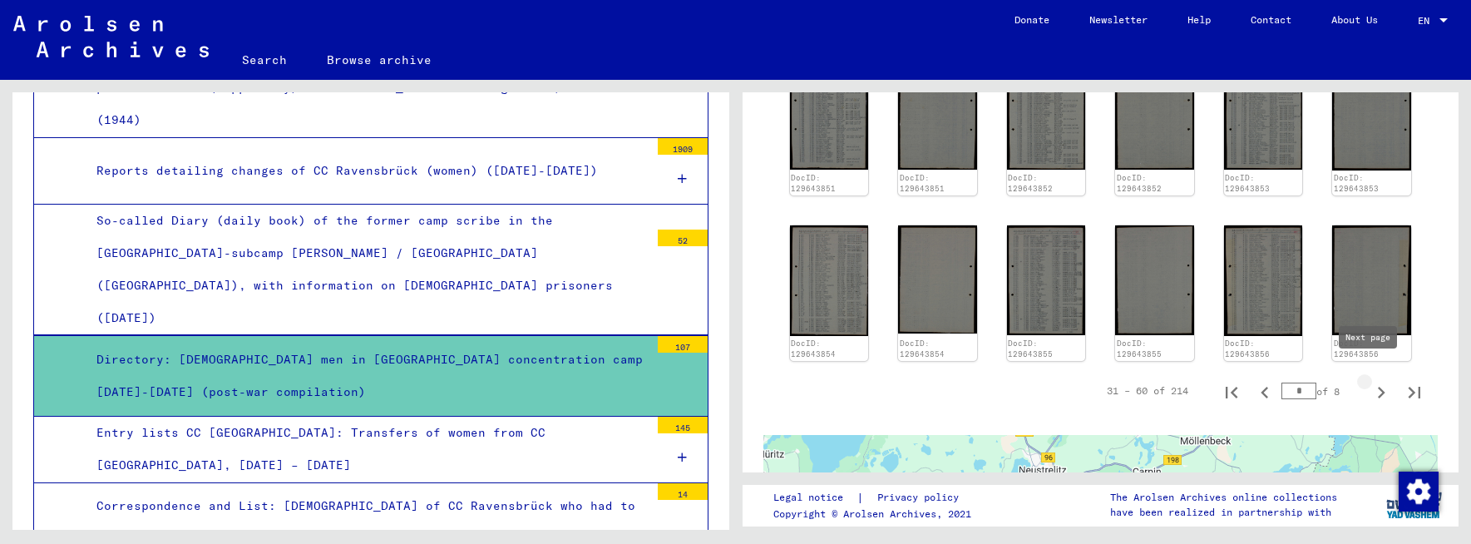
click at [1371, 381] on icon "Next page" at bounding box center [1381, 392] width 23 height 23
type input "*"
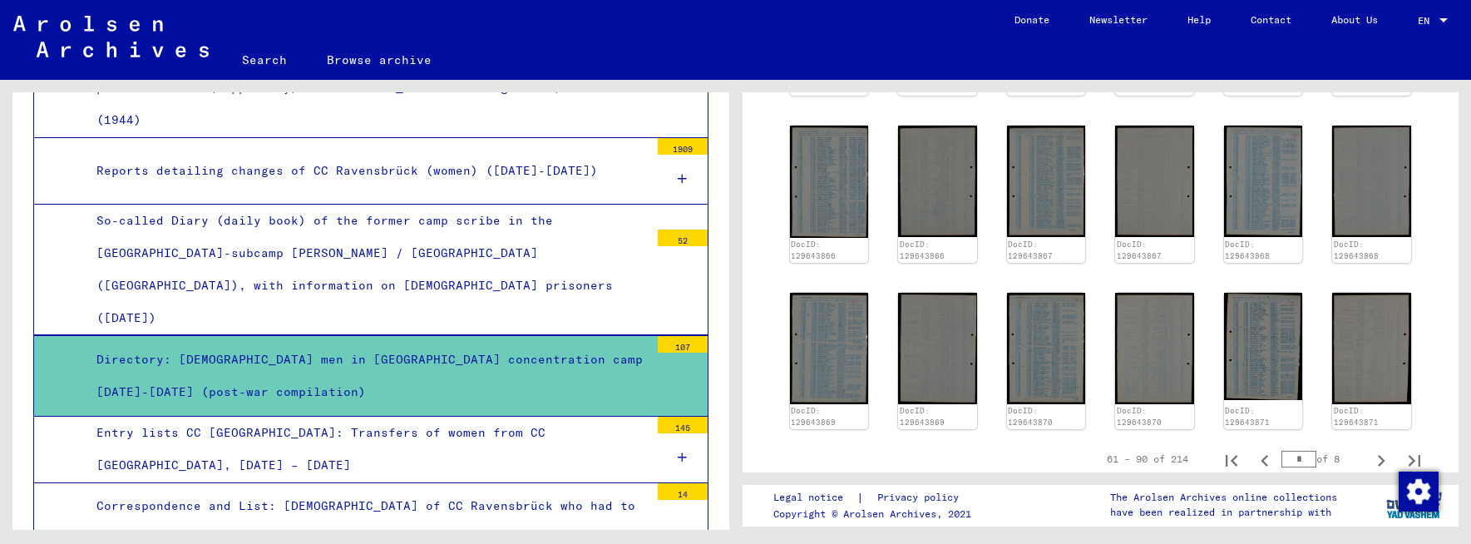
scroll to position [1058, 0]
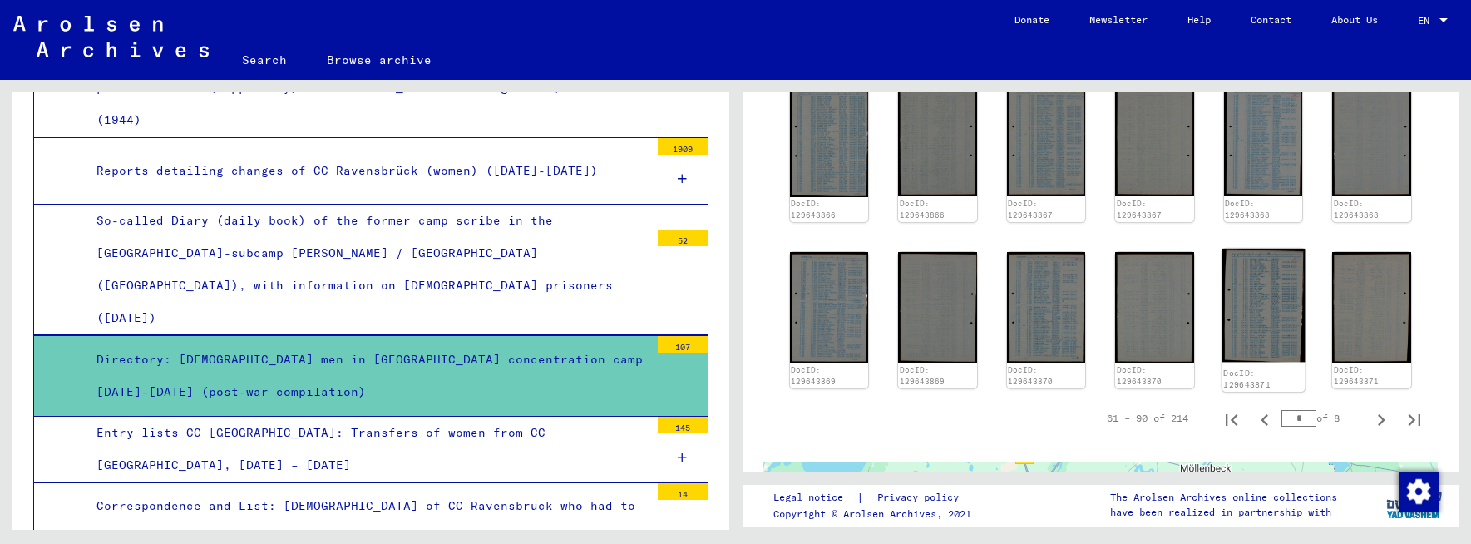
click at [1266, 302] on img at bounding box center [1263, 305] width 82 height 113
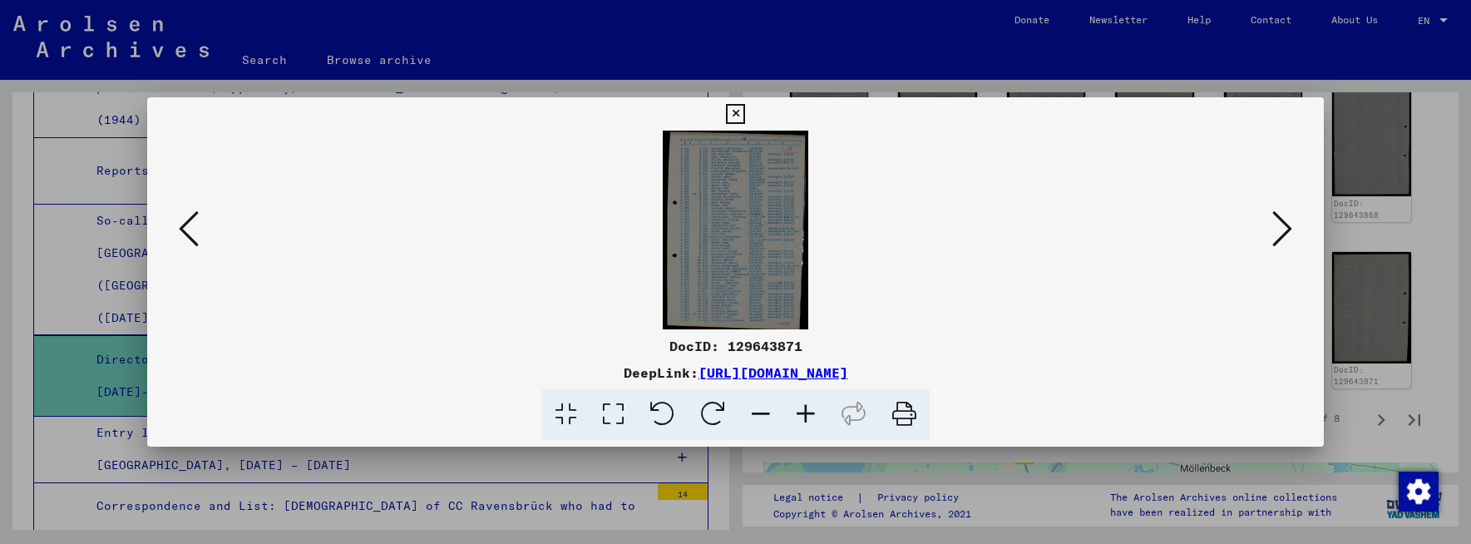
click at [804, 411] on icon at bounding box center [805, 414] width 45 height 51
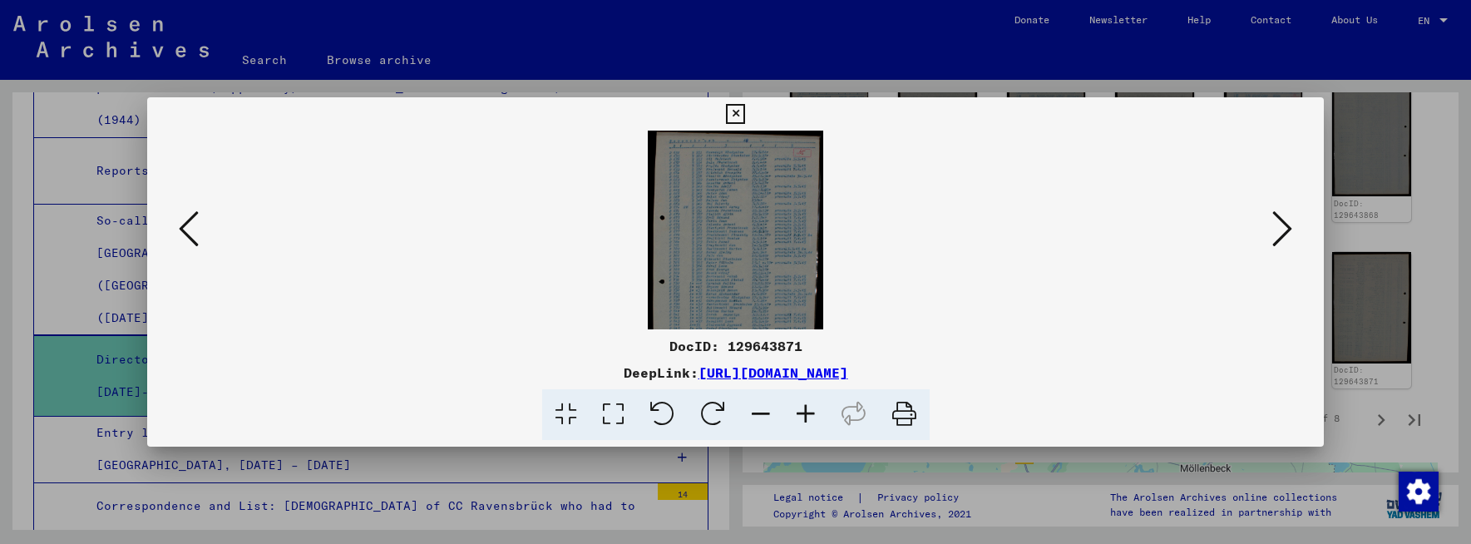
click at [804, 411] on icon at bounding box center [805, 414] width 45 height 51
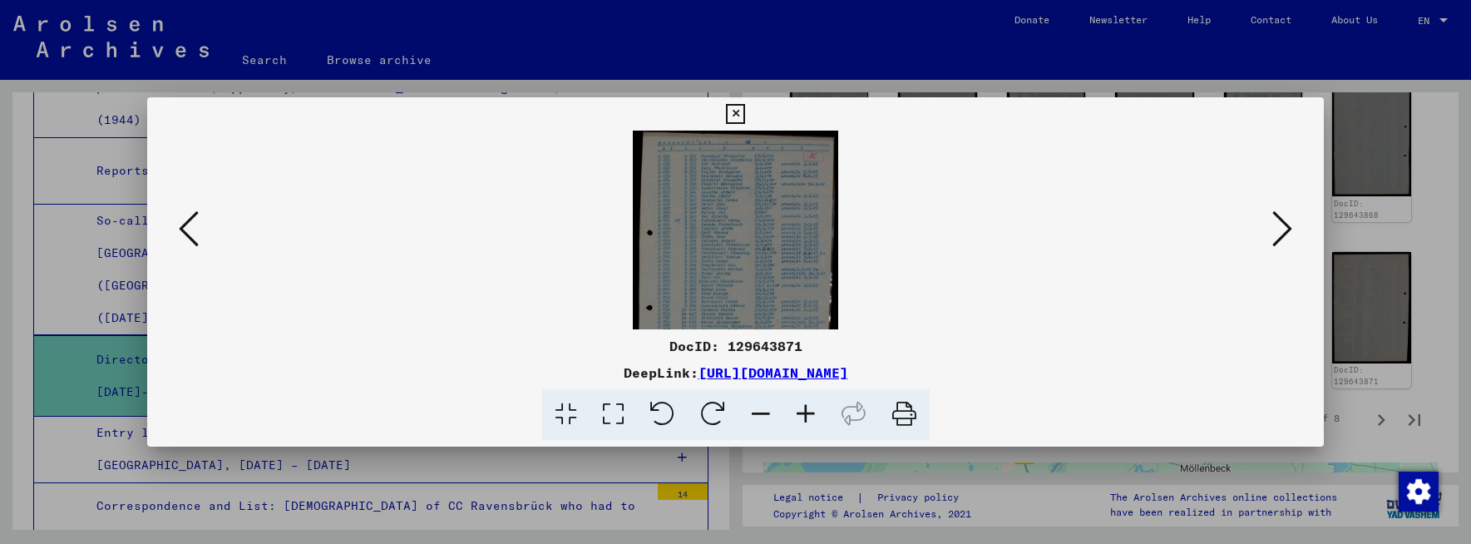
click at [804, 411] on icon at bounding box center [805, 414] width 45 height 51
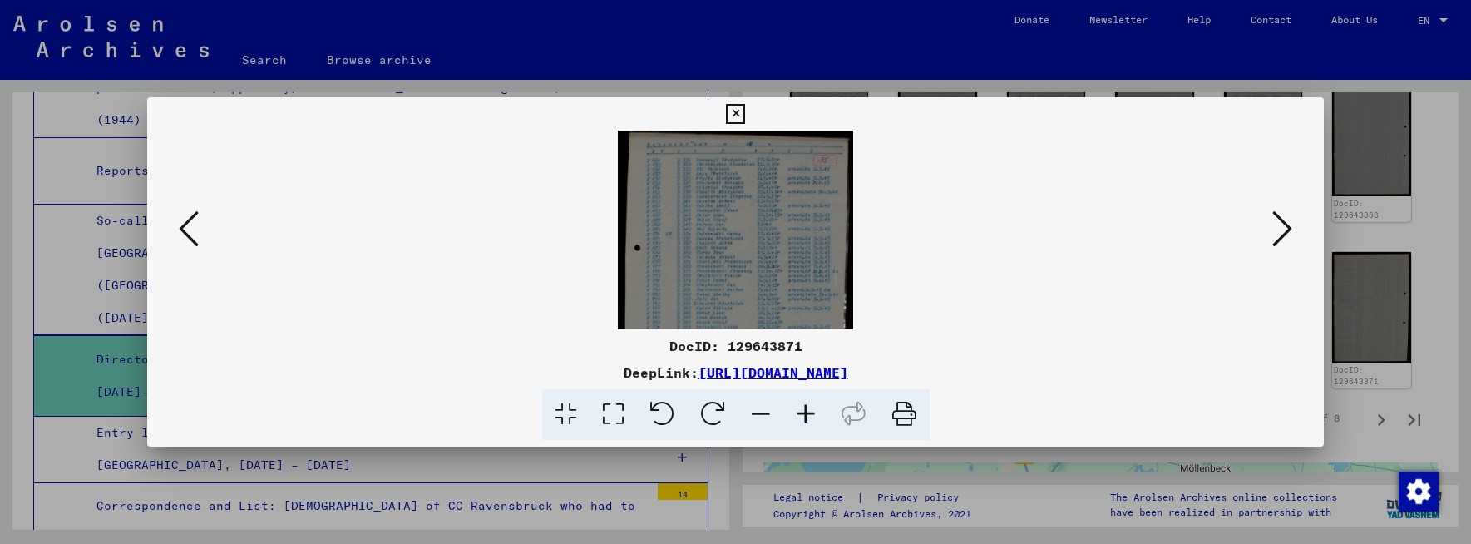
click at [804, 411] on icon at bounding box center [805, 414] width 45 height 51
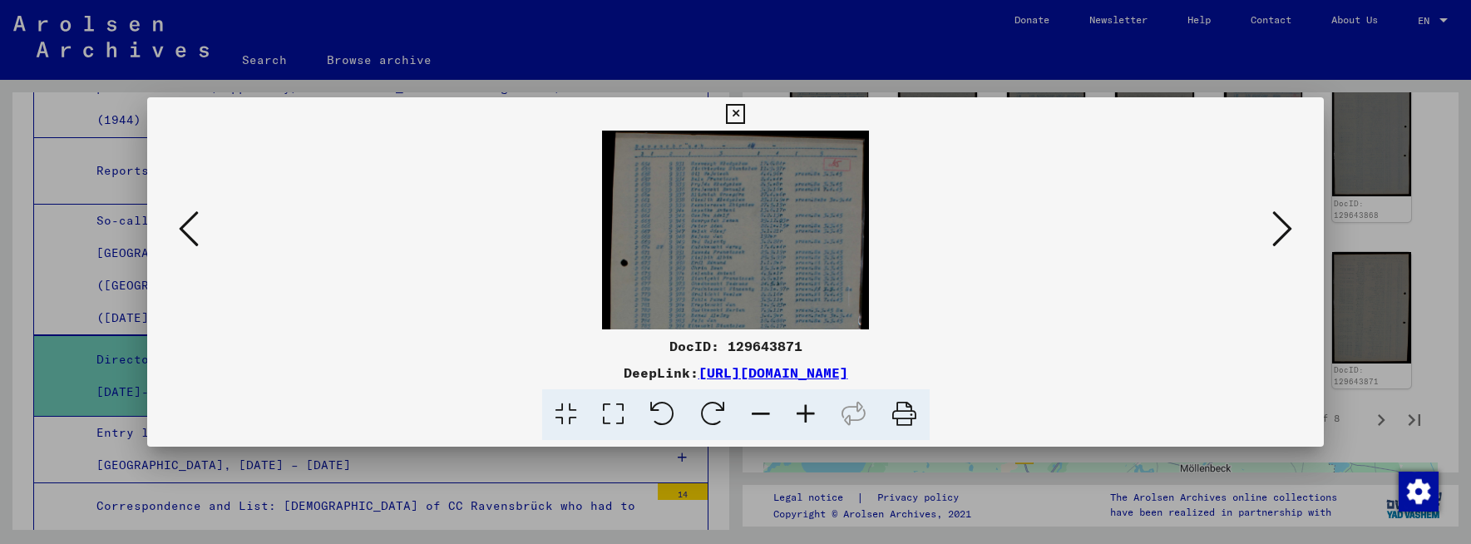
click at [804, 411] on icon at bounding box center [805, 414] width 45 height 51
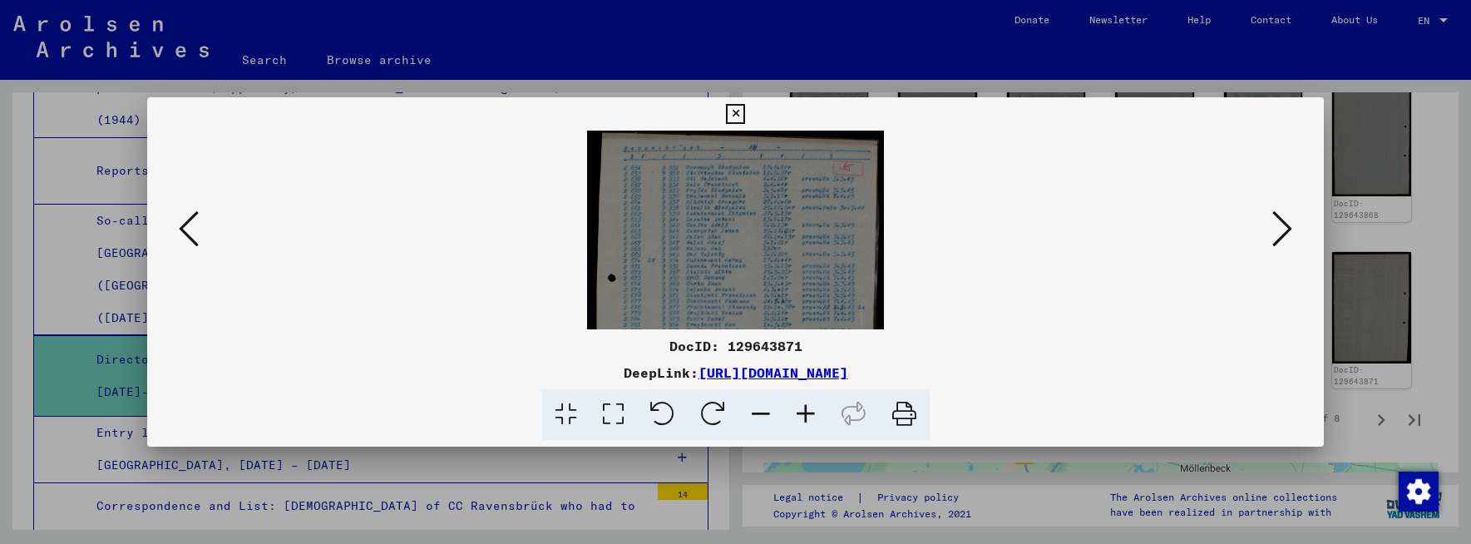
click at [804, 411] on icon at bounding box center [805, 414] width 45 height 51
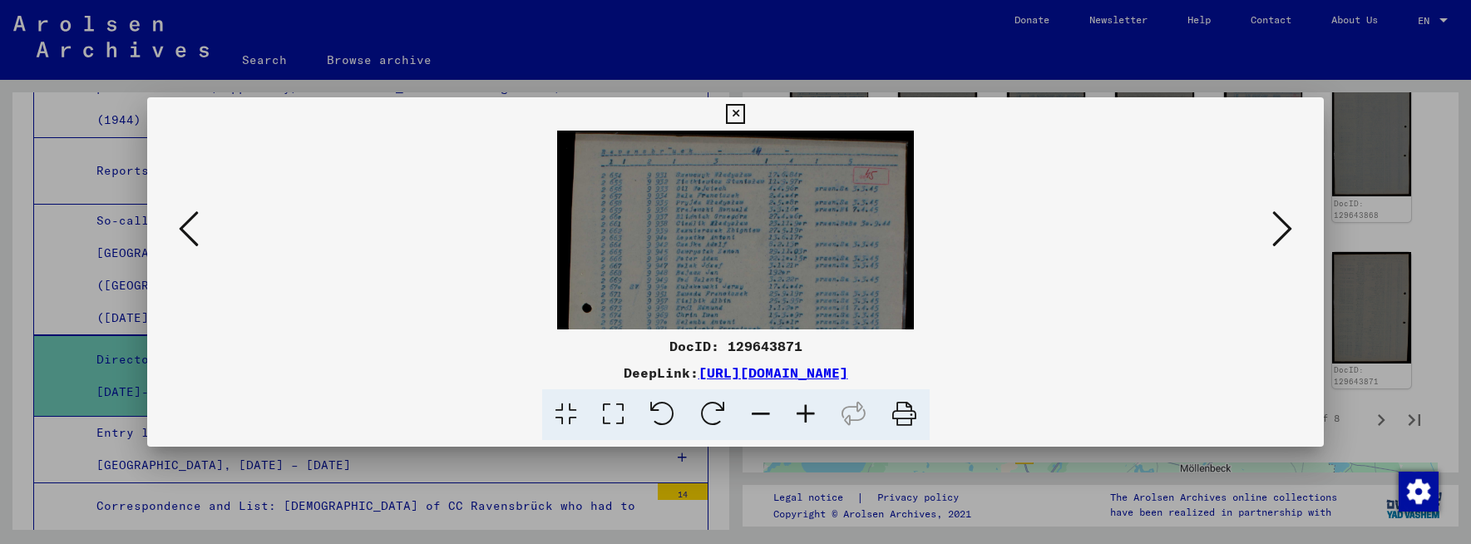
click at [804, 411] on icon at bounding box center [805, 414] width 45 height 51
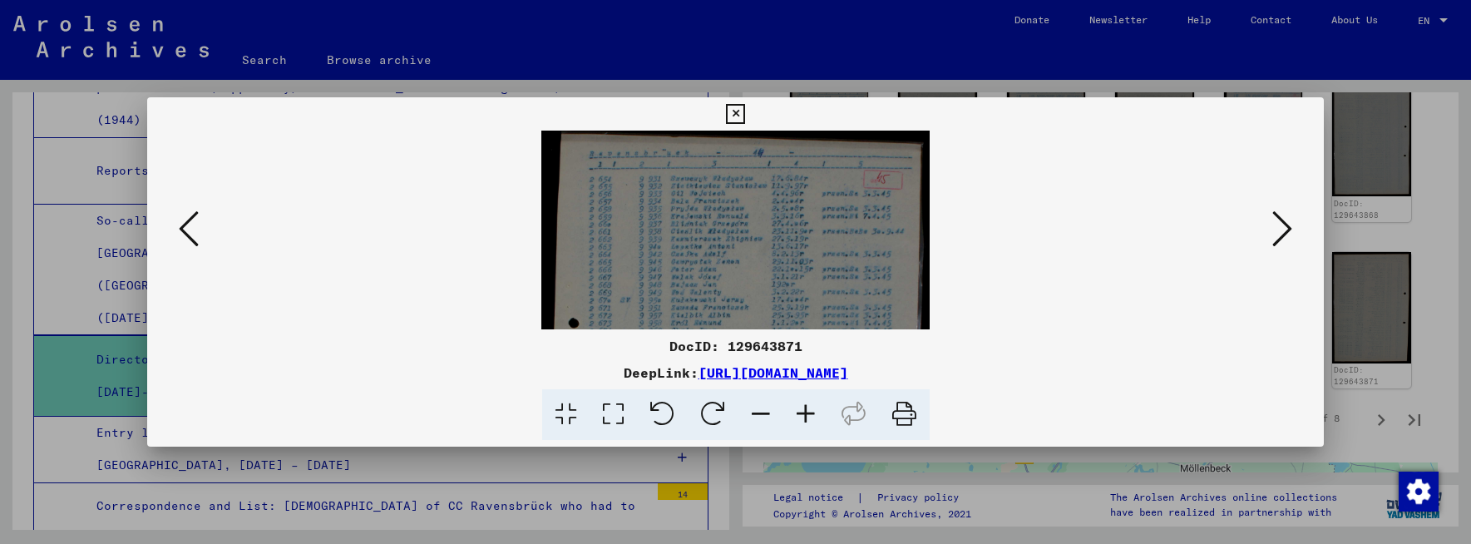
click at [804, 411] on icon at bounding box center [805, 414] width 45 height 51
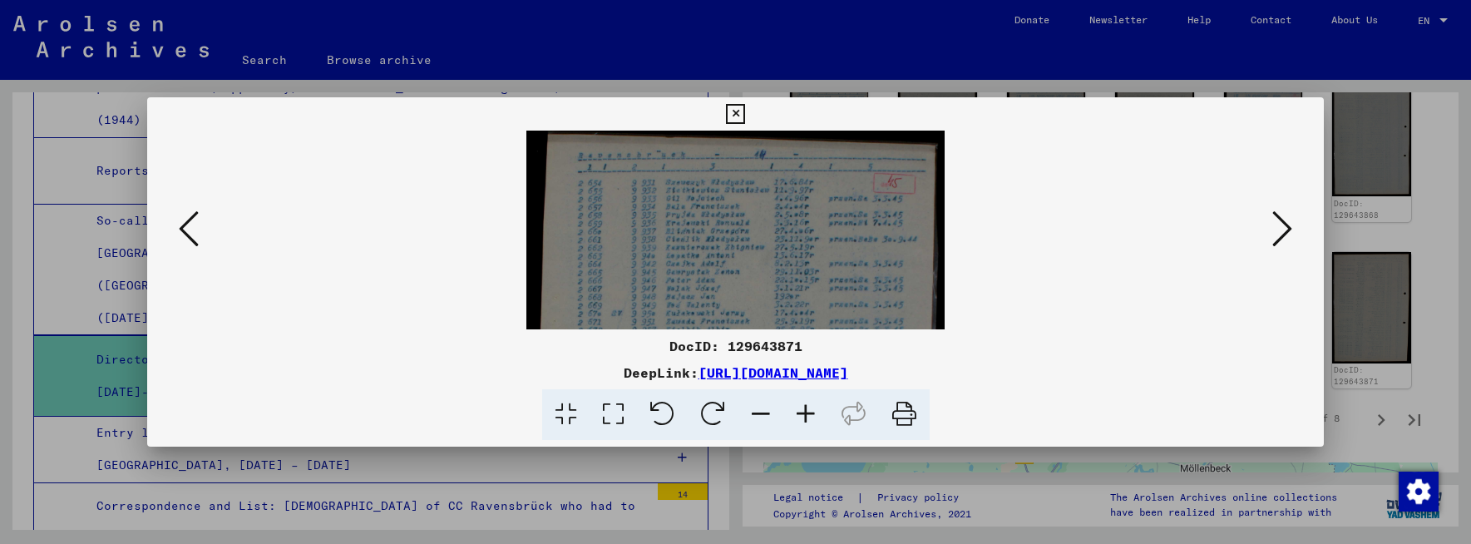
click at [804, 411] on icon at bounding box center [805, 414] width 45 height 51
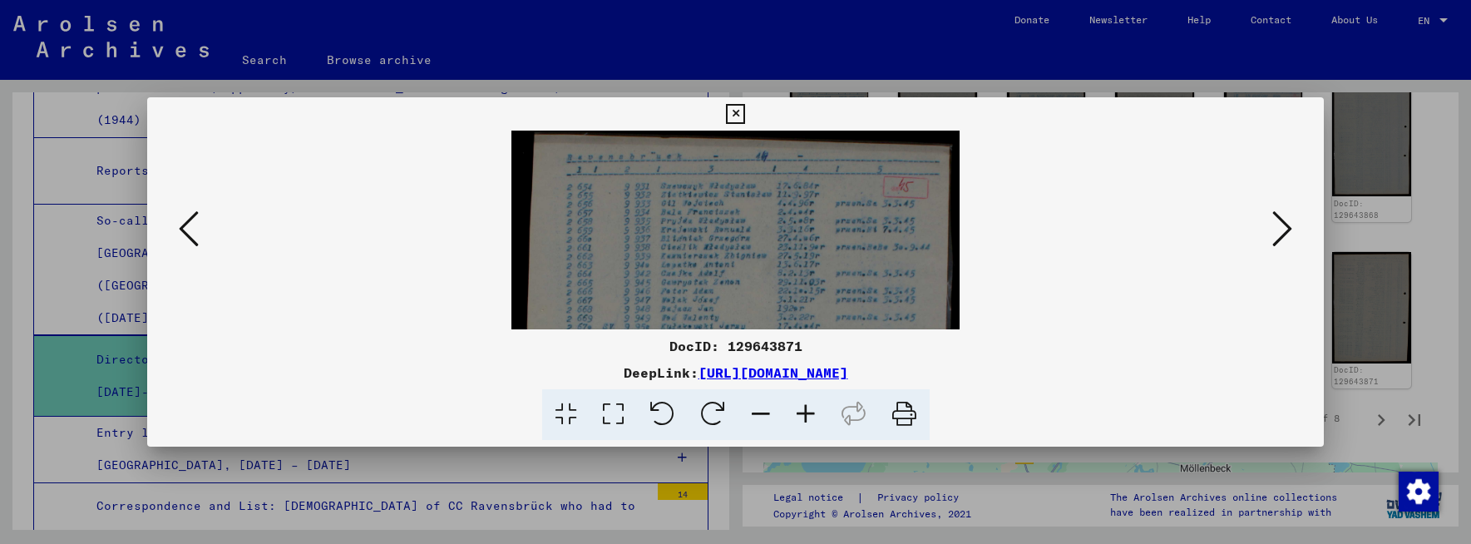
click at [804, 411] on icon at bounding box center [805, 414] width 45 height 51
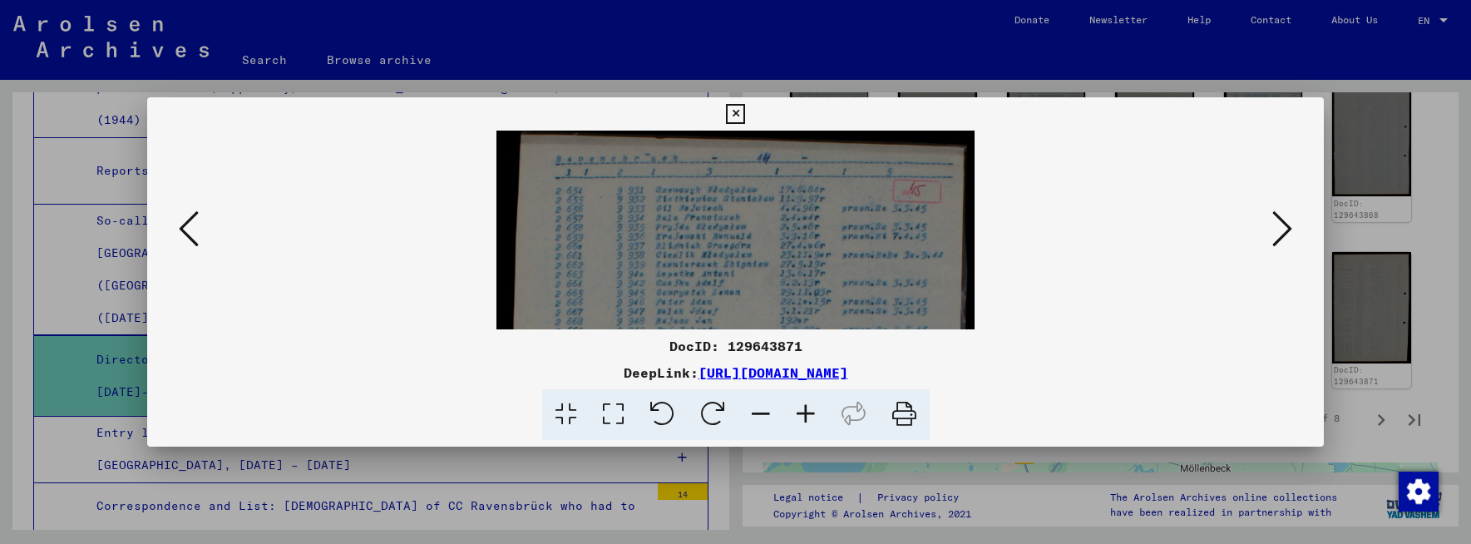
click at [804, 411] on icon at bounding box center [805, 414] width 45 height 51
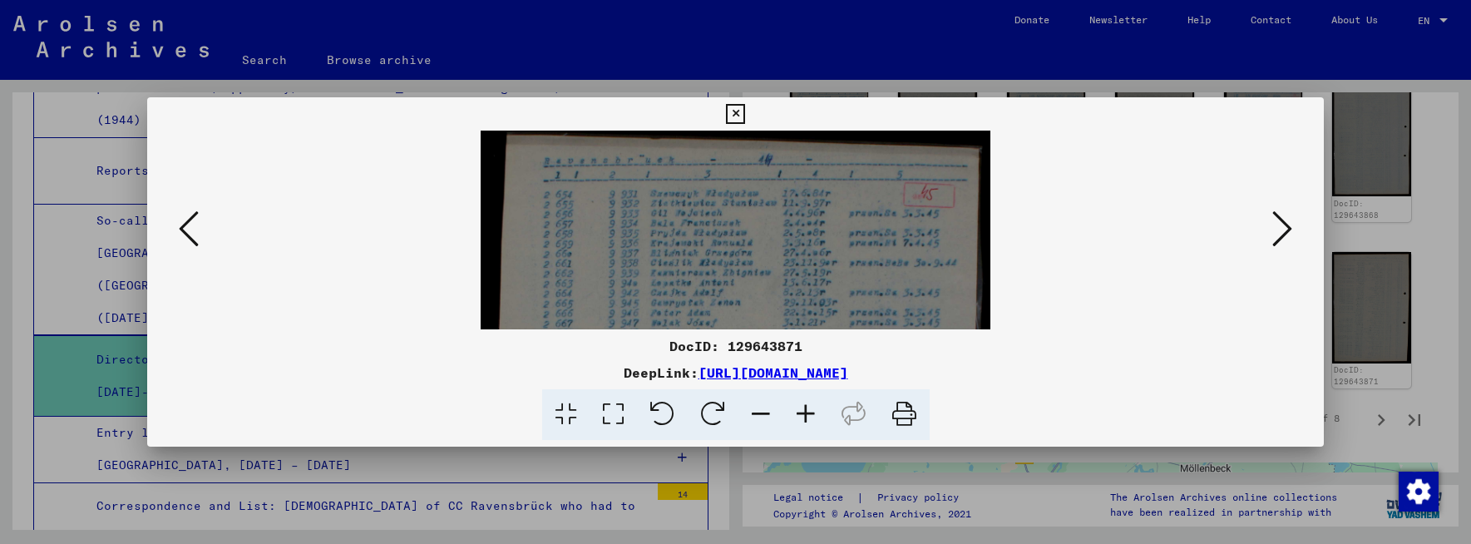
click at [804, 411] on icon at bounding box center [805, 414] width 45 height 51
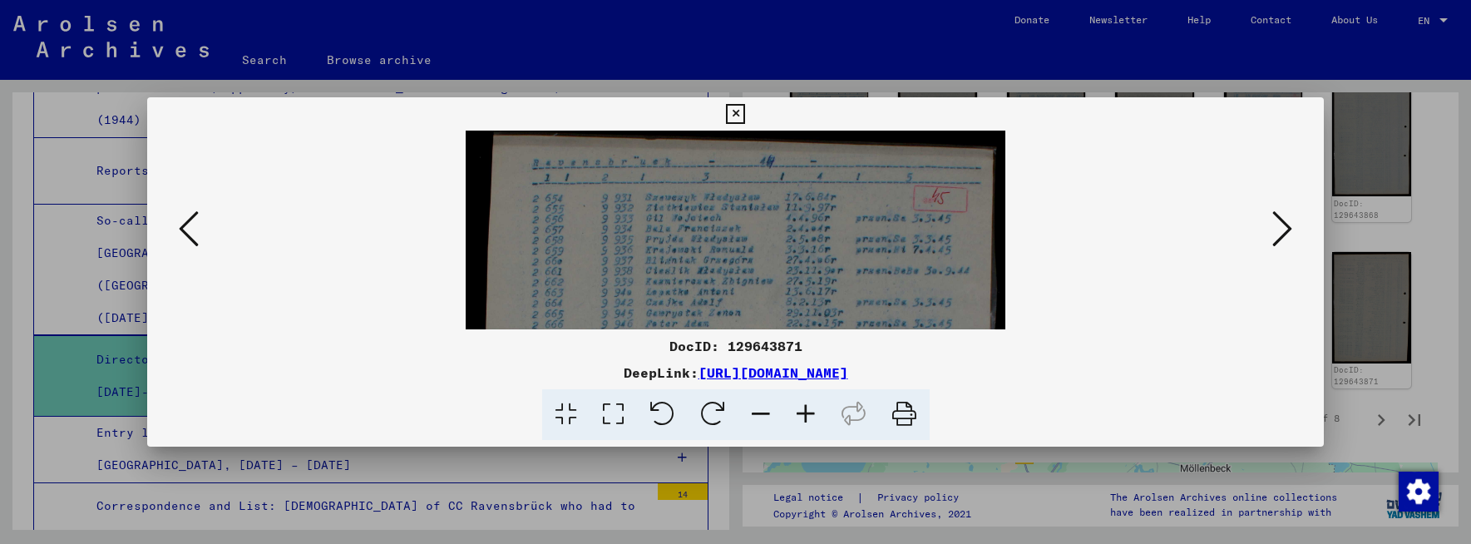
click at [804, 409] on icon at bounding box center [805, 414] width 45 height 51
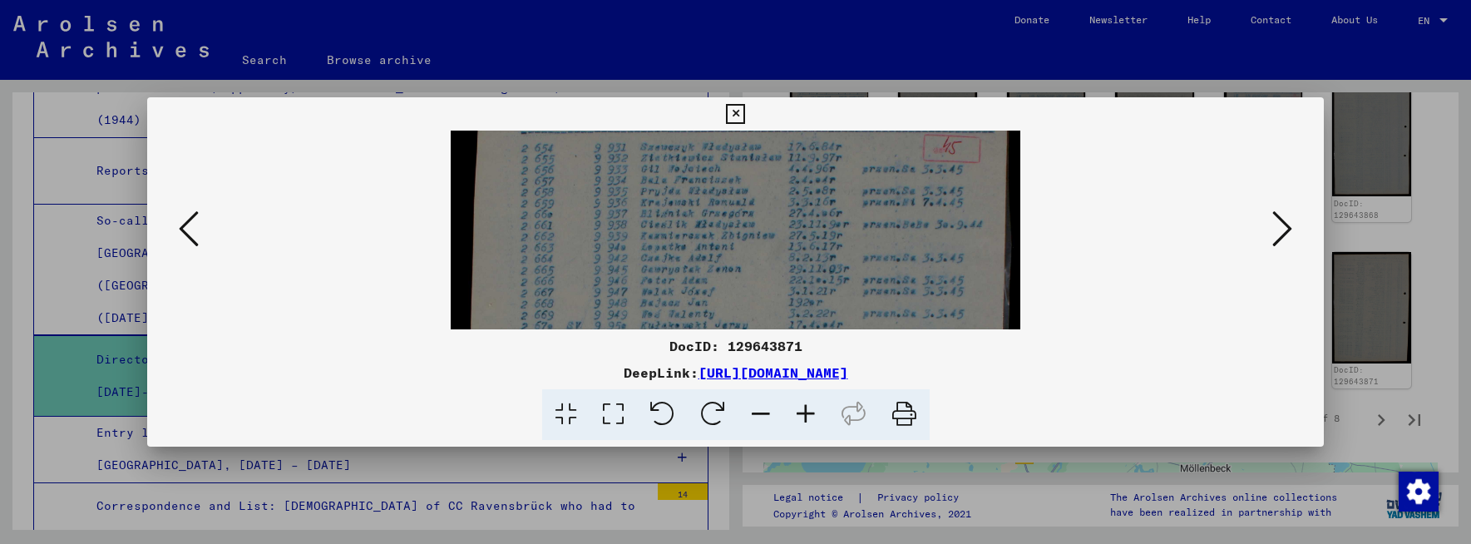
drag, startPoint x: 870, startPoint y: 296, endPoint x: 858, endPoint y: 226, distance: 70.8
click at [858, 228] on img at bounding box center [736, 467] width 570 height 781
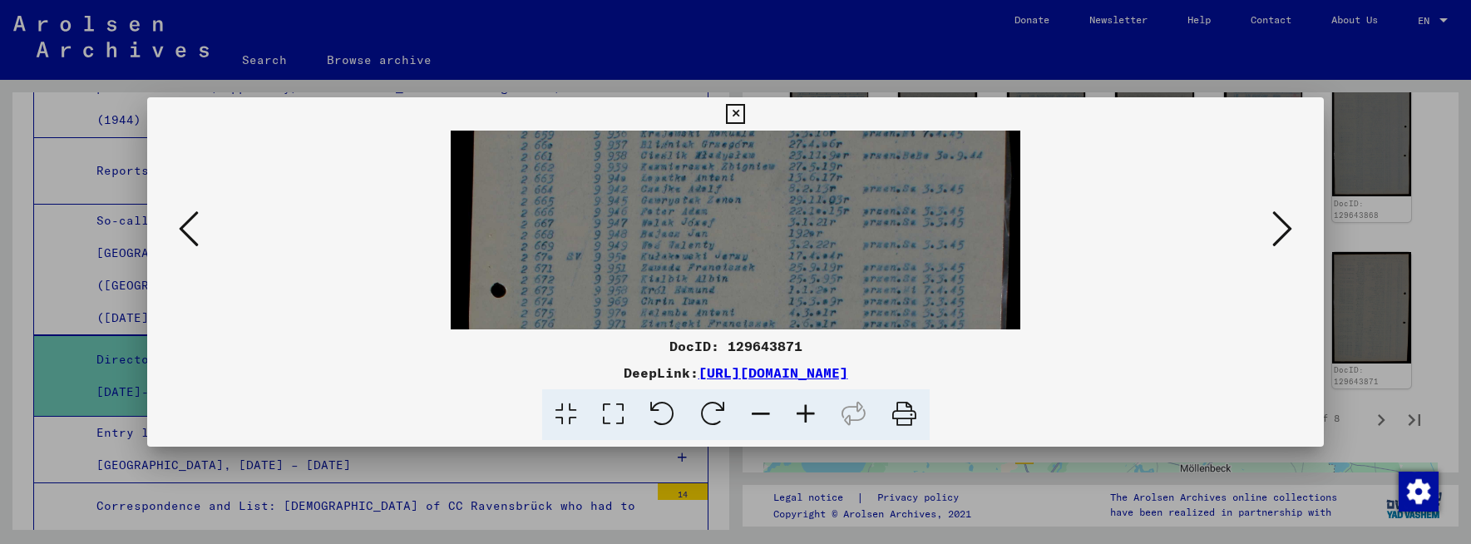
drag, startPoint x: 847, startPoint y: 299, endPoint x: 839, endPoint y: 244, distance: 55.5
click at [841, 241] on img at bounding box center [736, 397] width 570 height 781
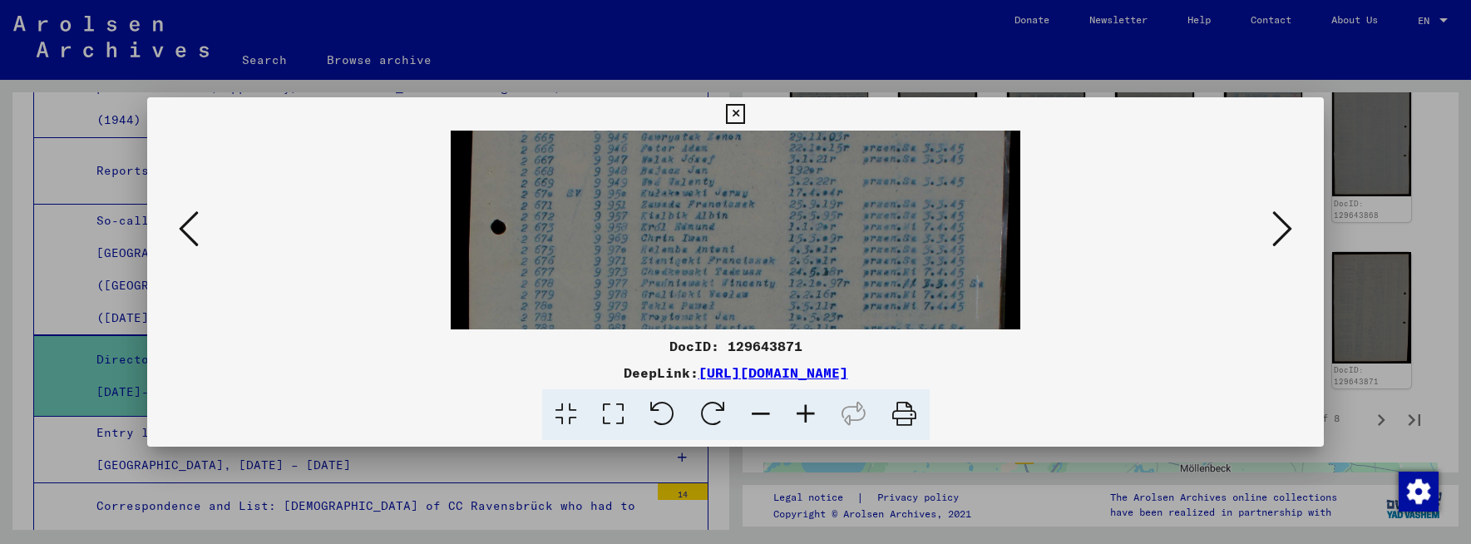
drag, startPoint x: 827, startPoint y: 305, endPoint x: 837, endPoint y: 213, distance: 92.8
click at [837, 216] on img at bounding box center [736, 334] width 570 height 781
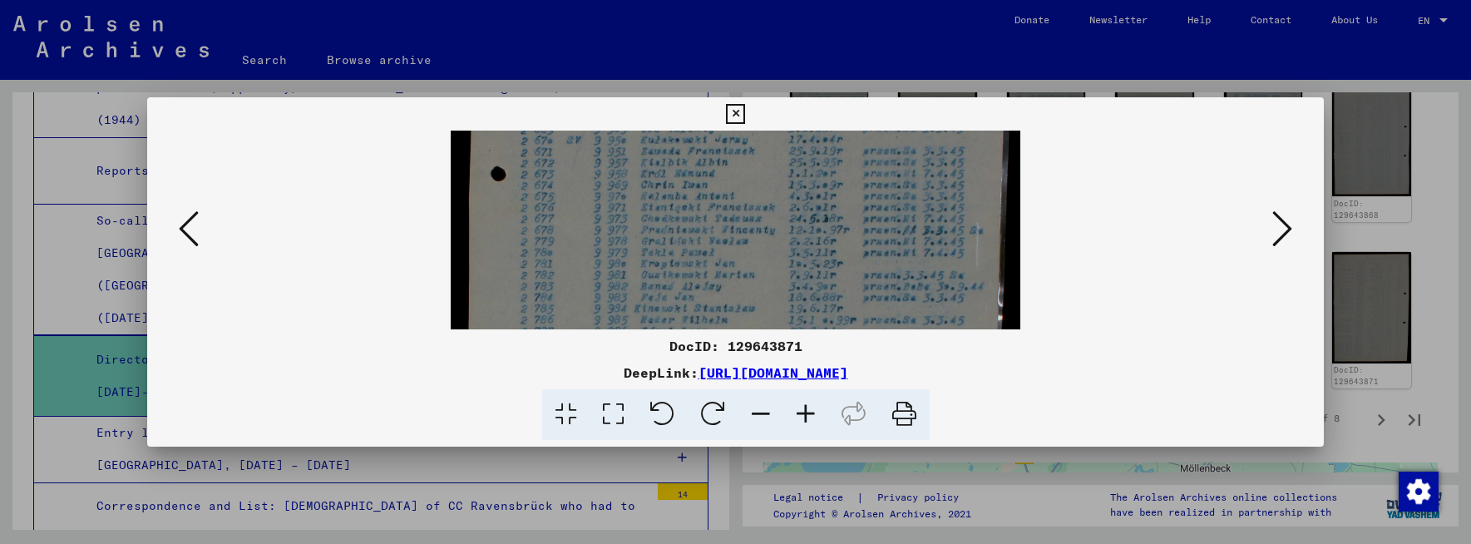
drag, startPoint x: 818, startPoint y: 297, endPoint x: 832, endPoint y: 227, distance: 71.3
click at [832, 225] on img at bounding box center [736, 281] width 570 height 781
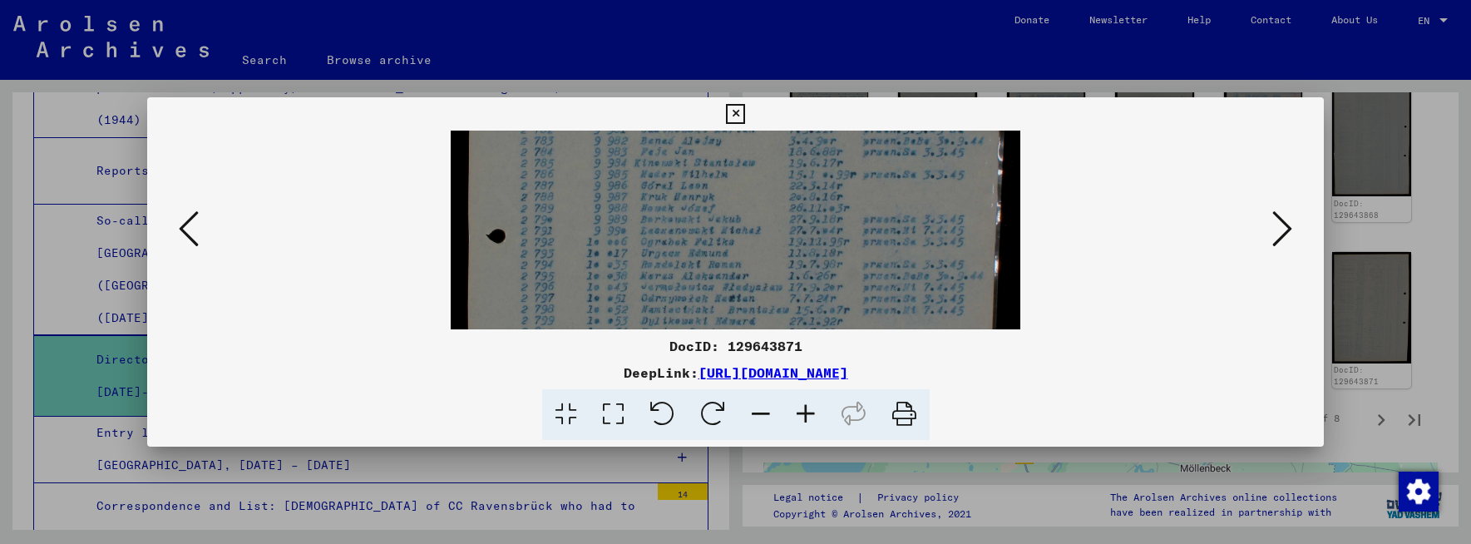
drag, startPoint x: 832, startPoint y: 299, endPoint x: 839, endPoint y: 202, distance: 97.6
click at [839, 202] on img at bounding box center [736, 136] width 570 height 781
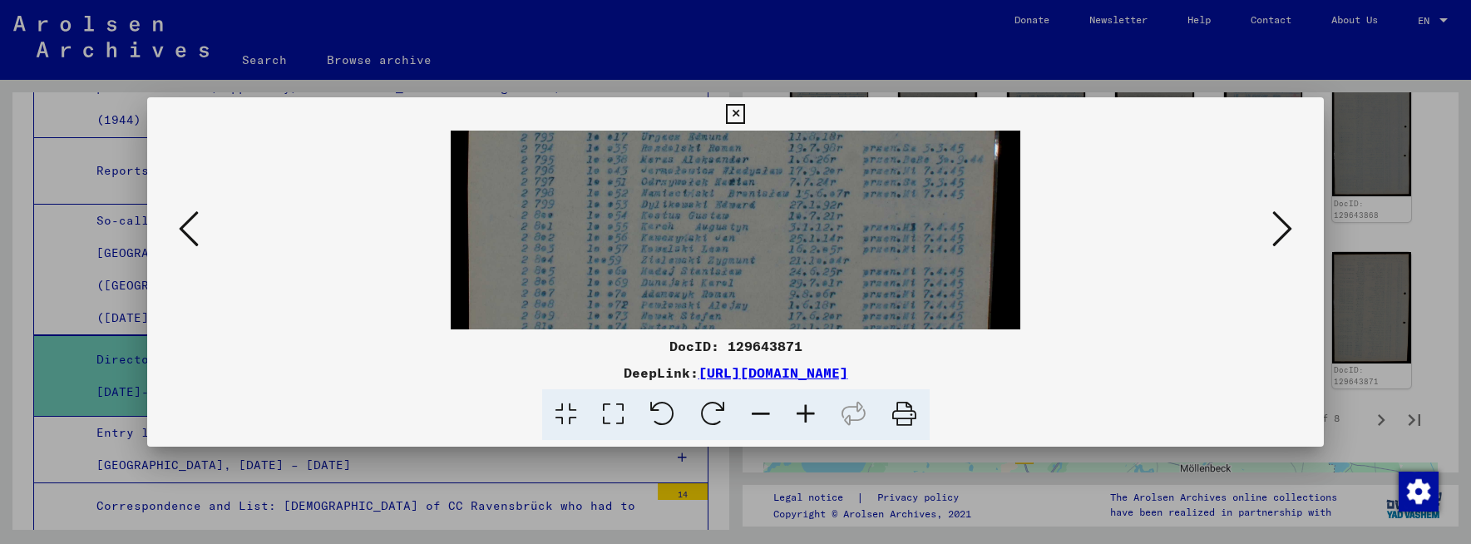
drag, startPoint x: 849, startPoint y: 302, endPoint x: 855, endPoint y: 186, distance: 115.7
click at [855, 186] on img at bounding box center [736, 19] width 570 height 781
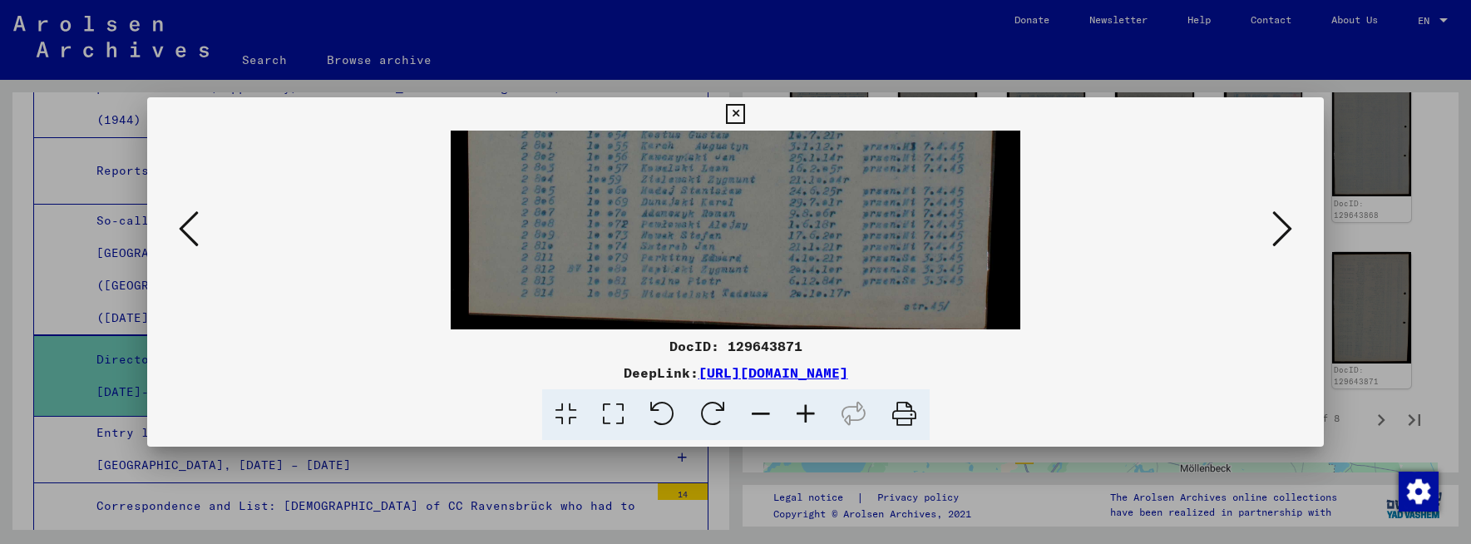
drag, startPoint x: 849, startPoint y: 303, endPoint x: 859, endPoint y: 191, distance: 111.9
click at [1278, 230] on icon at bounding box center [1282, 229] width 20 height 40
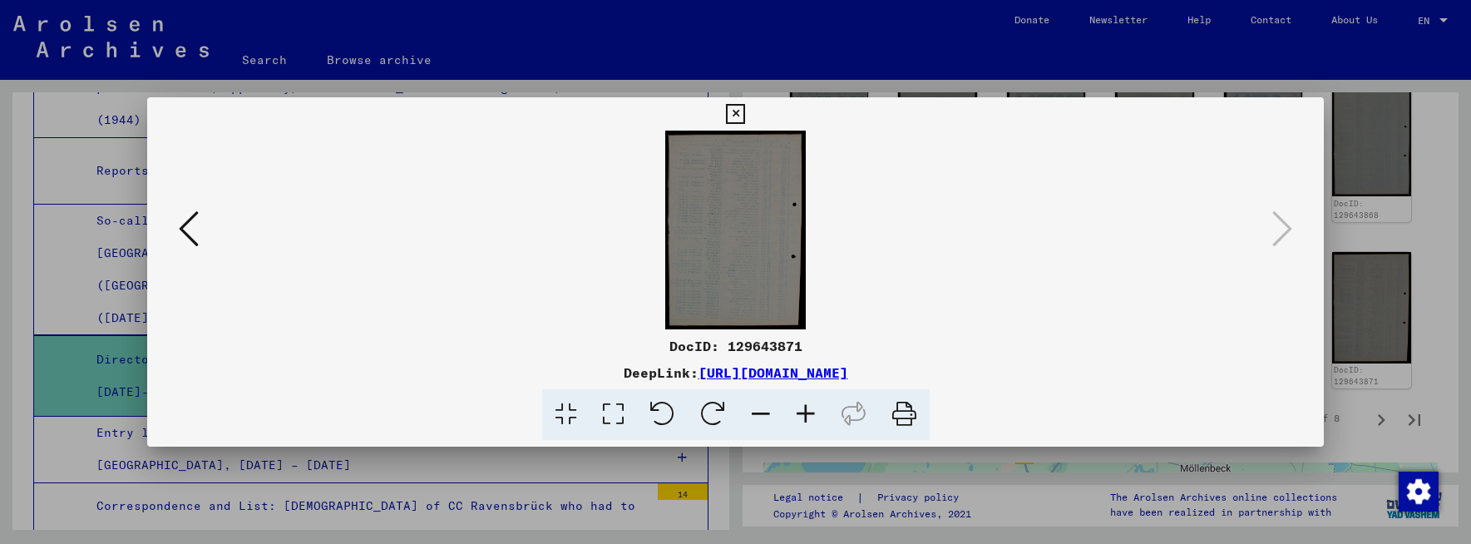
click at [738, 116] on icon at bounding box center [735, 114] width 19 height 20
